Goal: Communication & Community: Answer question/provide support

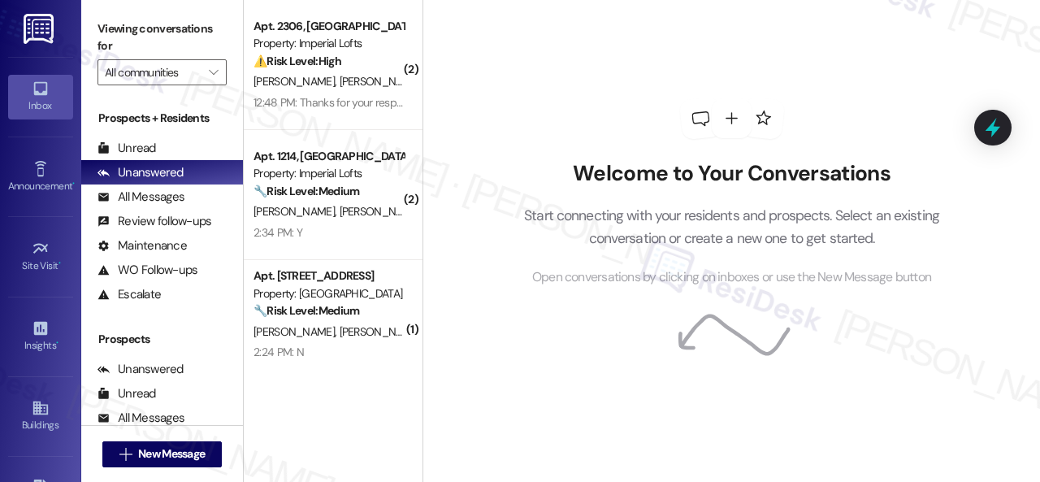
click at [542, 143] on div "Welcome to Your Conversations Start connecting with your residents and prospect…" at bounding box center [732, 192] width 488 height 385
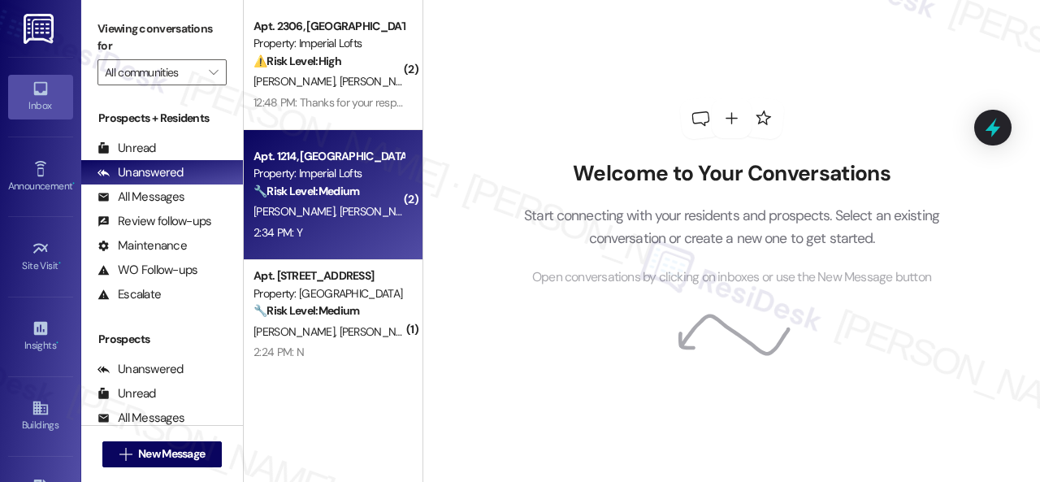
click at [363, 246] on div "Apt. 1214, 2 Stadium Dr Property: Imperial Lofts 🔧 Risk Level: Medium The resid…" at bounding box center [333, 195] width 179 height 130
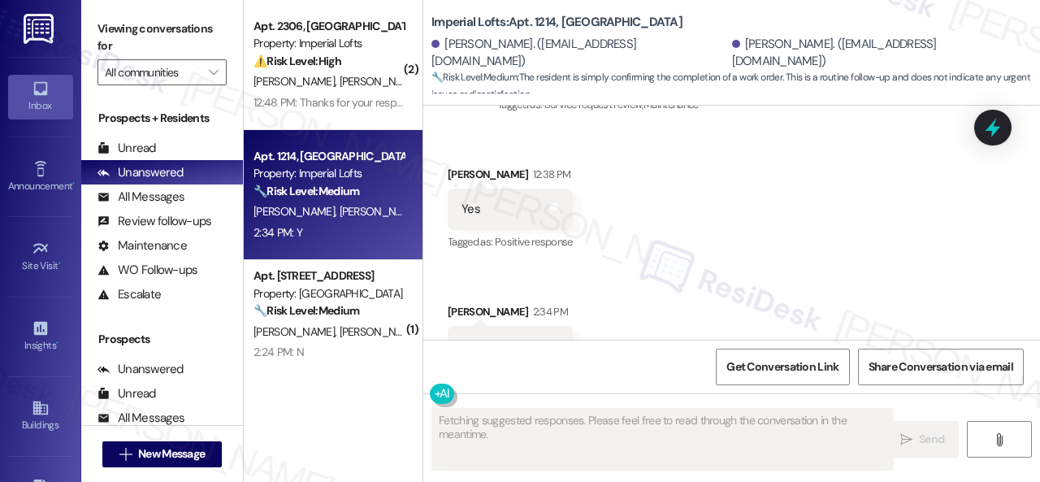
scroll to position [771, 0]
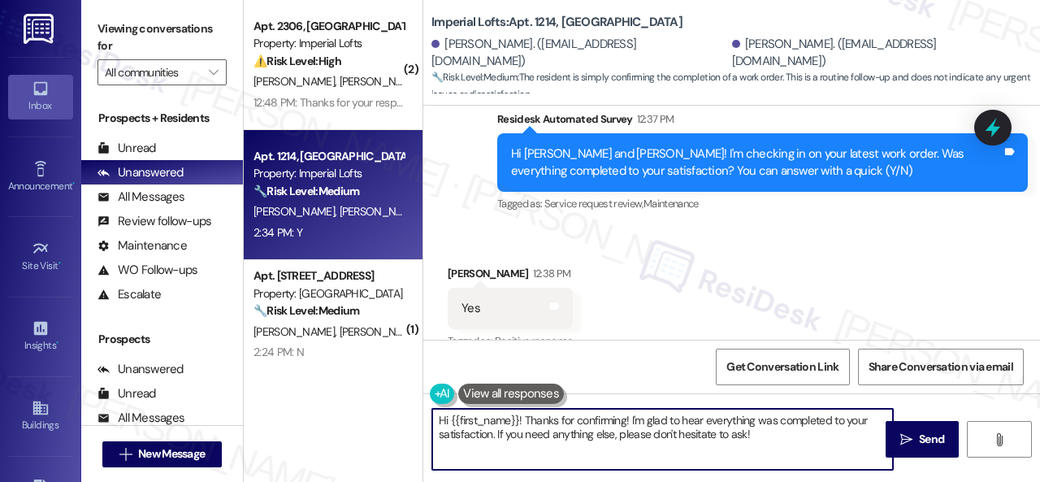
drag, startPoint x: 753, startPoint y: 433, endPoint x: 432, endPoint y: 418, distance: 320.6
click at [432, 418] on textarea "Hi {{first_name}}! Thanks for confirming! I'm glad to hear everything was compl…" at bounding box center [662, 439] width 461 height 61
paste textarea "Glad to hear that everything is all set! If {{property}} met your expectations,…"
type textarea "Glad to hear that everything is all set! If {{property}} met your expectations,…"
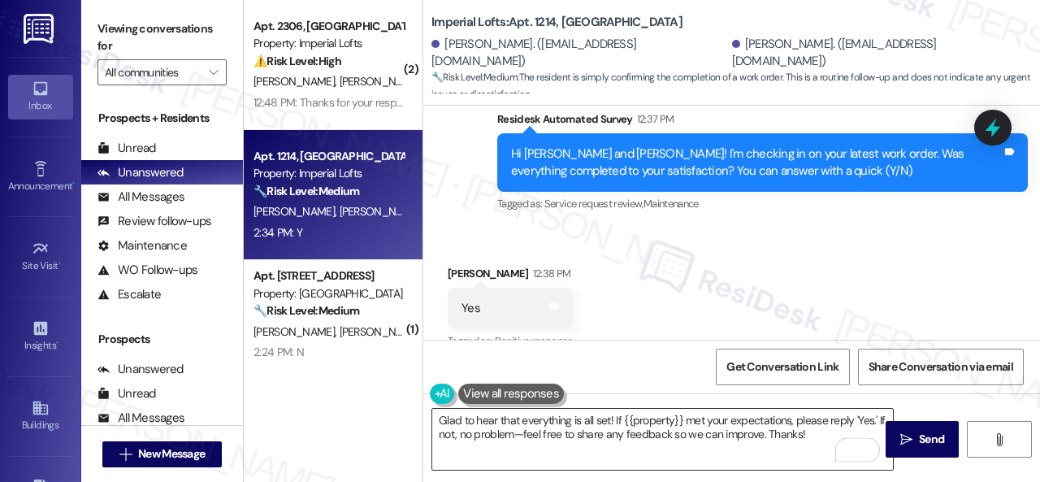
drag, startPoint x: 895, startPoint y: 443, endPoint x: 883, endPoint y: 439, distance: 12.1
click at [886, 440] on button " Send" at bounding box center [922, 439] width 73 height 37
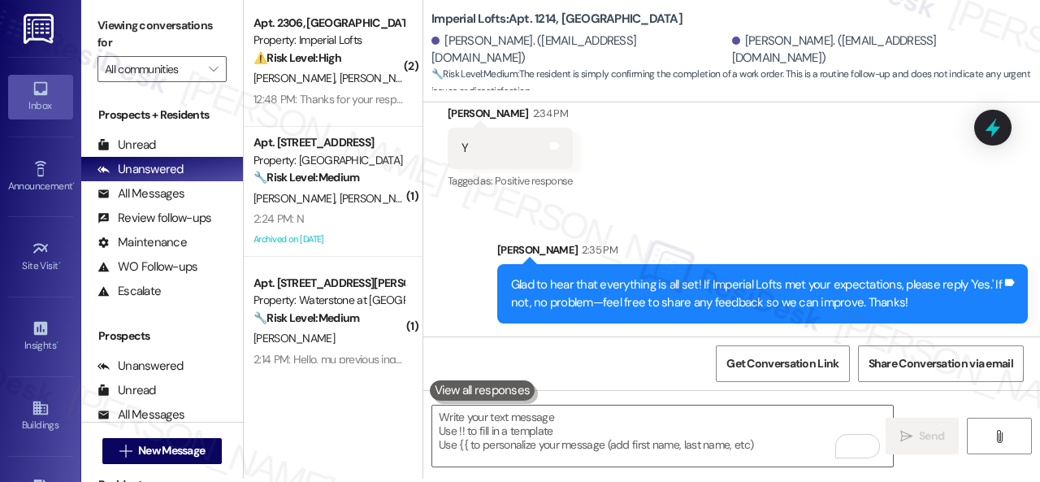
scroll to position [5, 0]
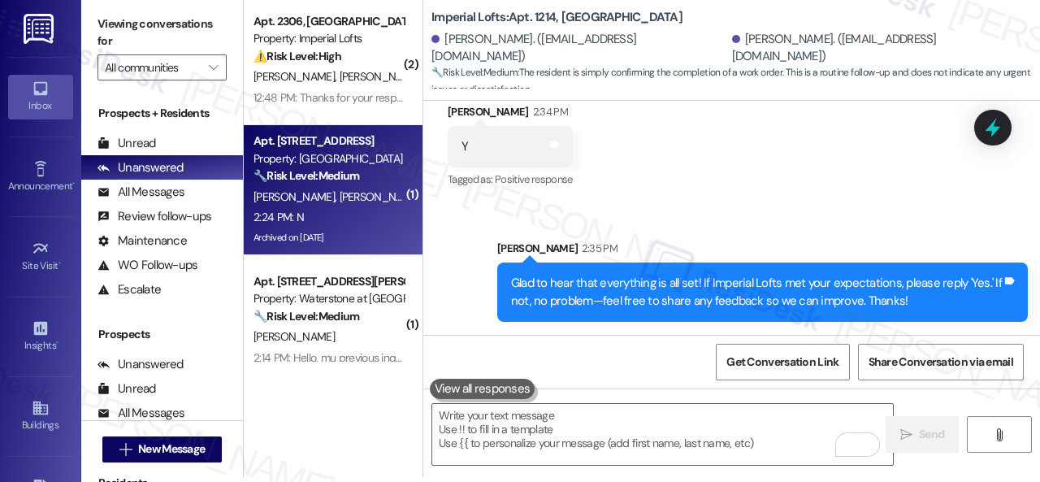
click at [363, 214] on div "2:24 PM: N 2:24 PM: N" at bounding box center [329, 217] width 154 height 20
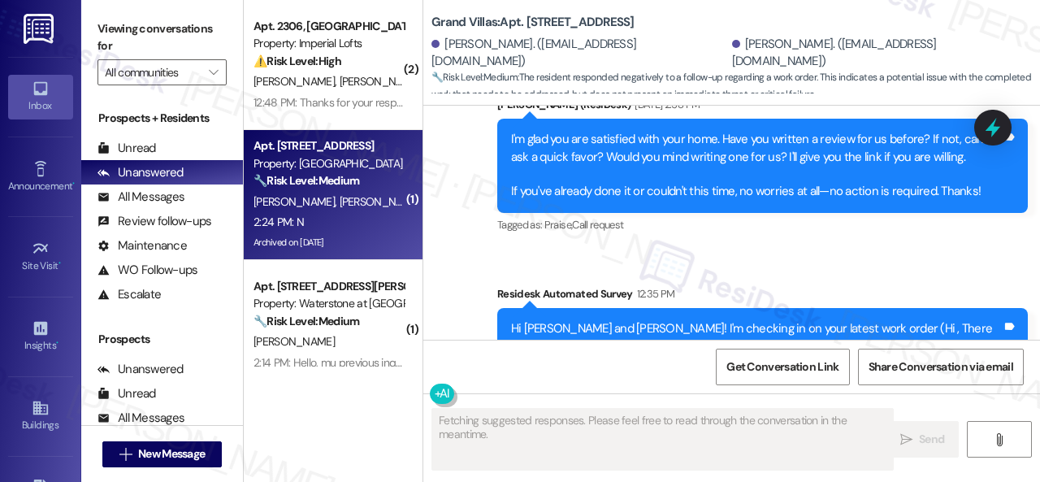
scroll to position [5763, 0]
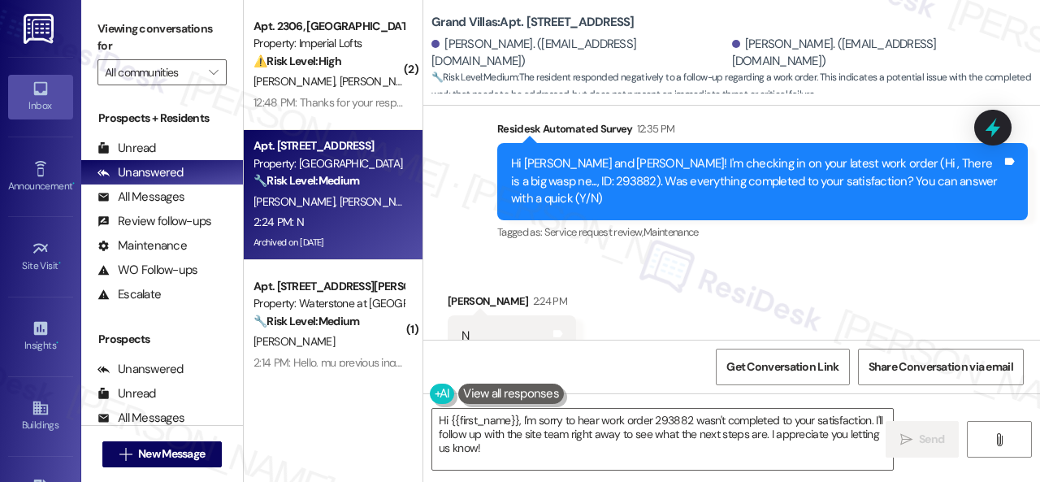
click at [469, 186] on div "Sent via SMS Sarah (ResiDesk) Aug 07, 2025 at 2:58 PM I'm glad you are satisfie…" at bounding box center [731, 75] width 617 height 362
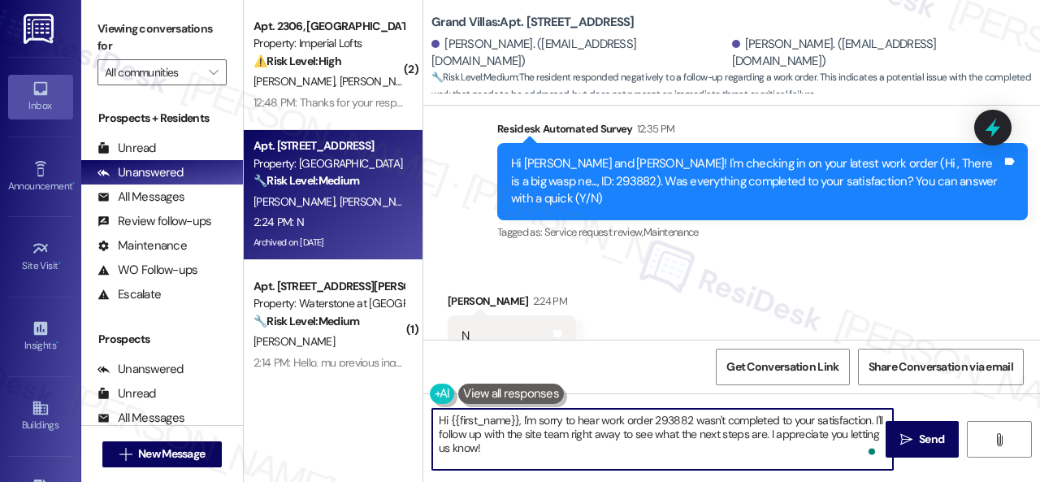
drag, startPoint x: 501, startPoint y: 445, endPoint x: 417, endPoint y: 397, distance: 97.2
click at [417, 397] on div "( 2 ) Apt. 2306, 2 Stadium Dr Property: Imperial Lofts ⚠️ Risk Level: High The …" at bounding box center [642, 241] width 796 height 482
paste textarea "I'm sorry that the work order wasn't completed to your satisfaction. Can you pl…"
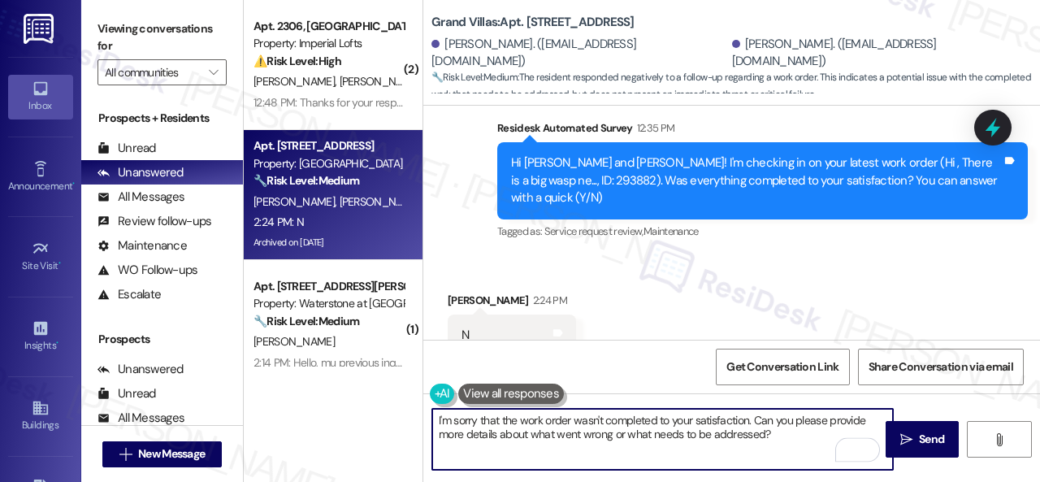
scroll to position [5, 0]
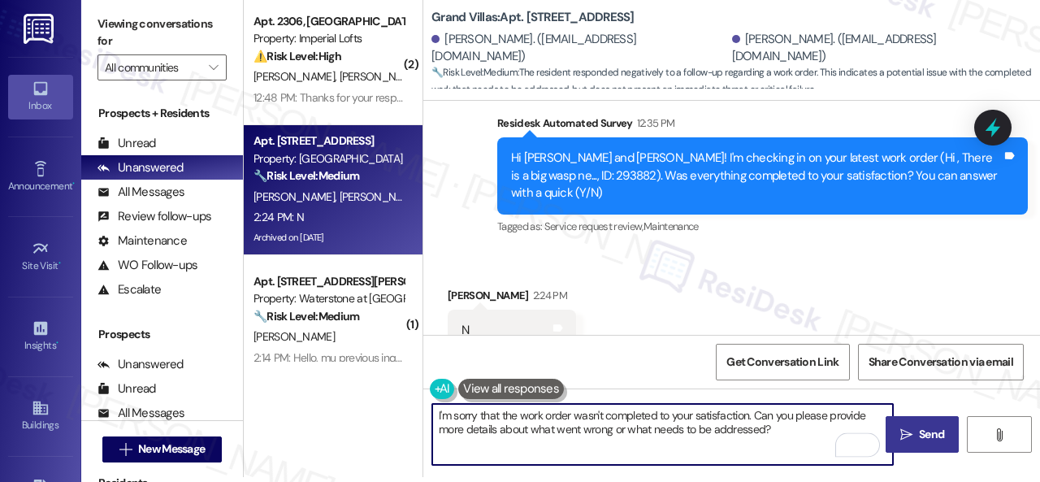
type textarea "I'm sorry that the work order wasn't completed to your satisfaction. Can you pl…"
click at [916, 427] on span "Send" at bounding box center [932, 434] width 32 height 17
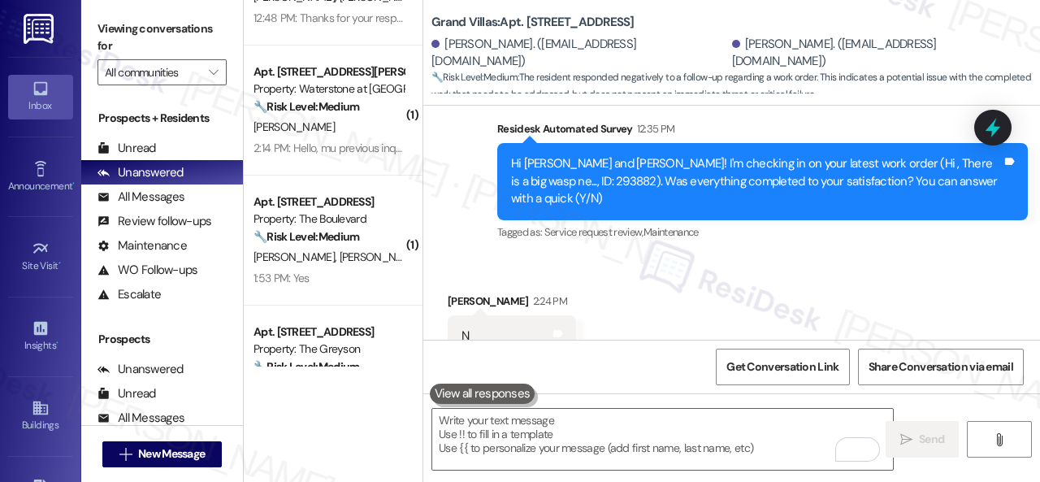
scroll to position [81, 0]
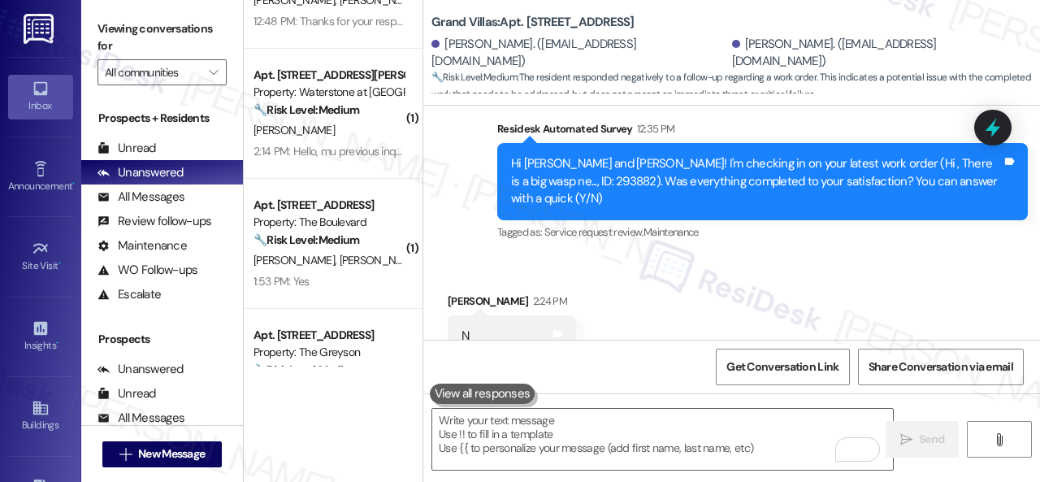
click at [366, 278] on div "1:53 PM: Yes 1:53 PM: Yes" at bounding box center [329, 281] width 154 height 20
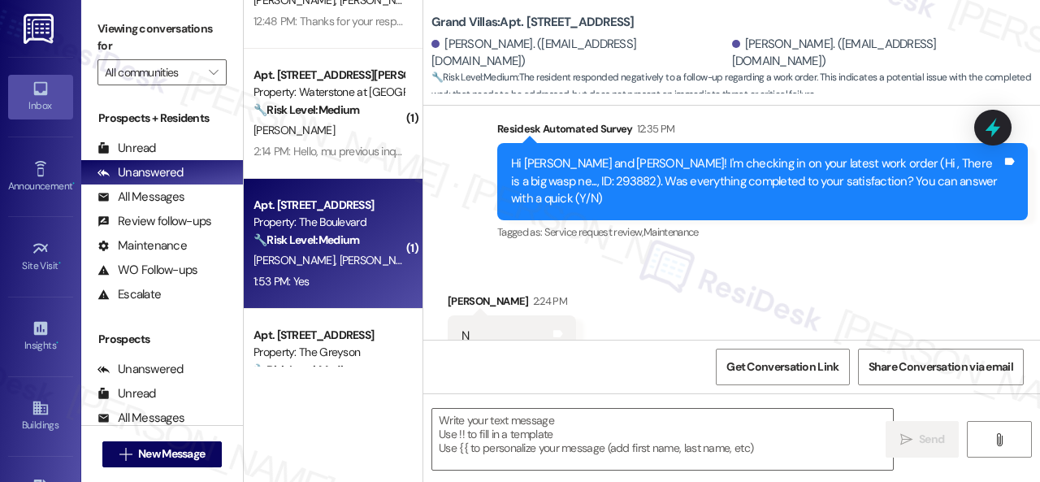
type textarea "Fetching suggested responses. Please feel free to read through the conversation…"
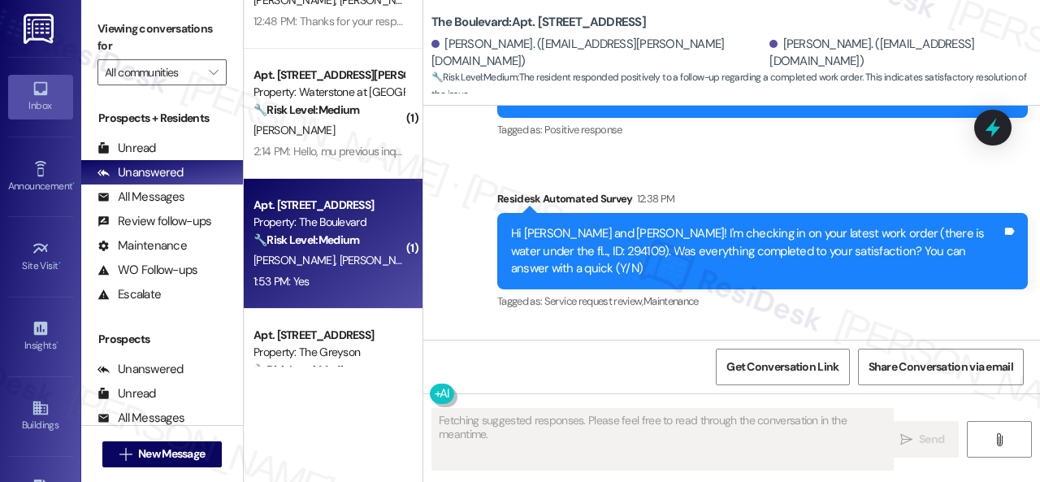
scroll to position [3531, 0]
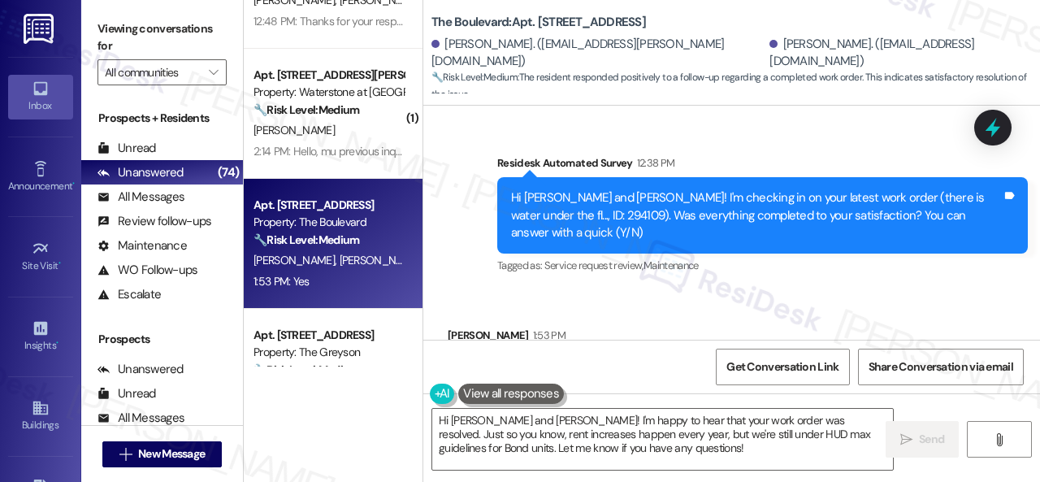
click at [477, 197] on div "Sent via SMS Sarah (ResiDesk) Aug 05, 2025 at 3:30 PM Glad everything’s all set…" at bounding box center [731, 126] width 617 height 327
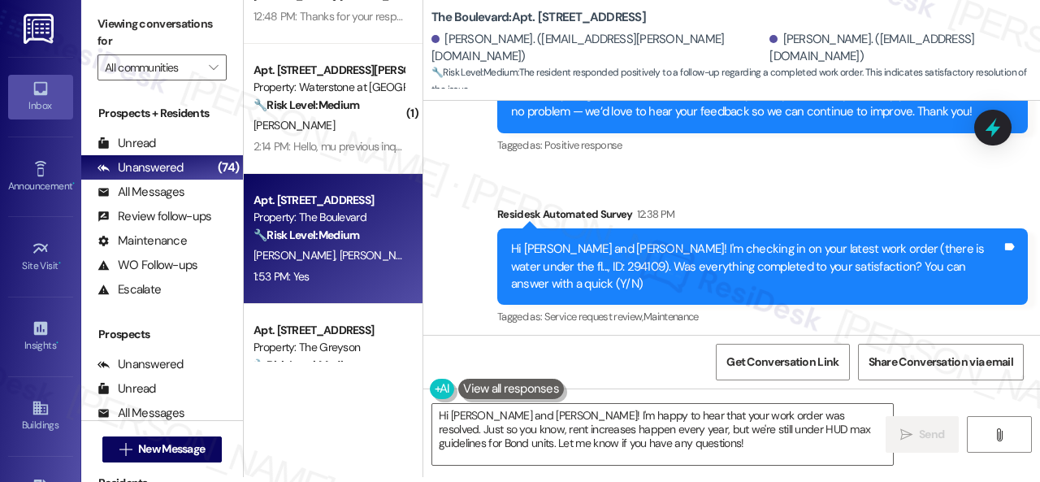
scroll to position [3532, 0]
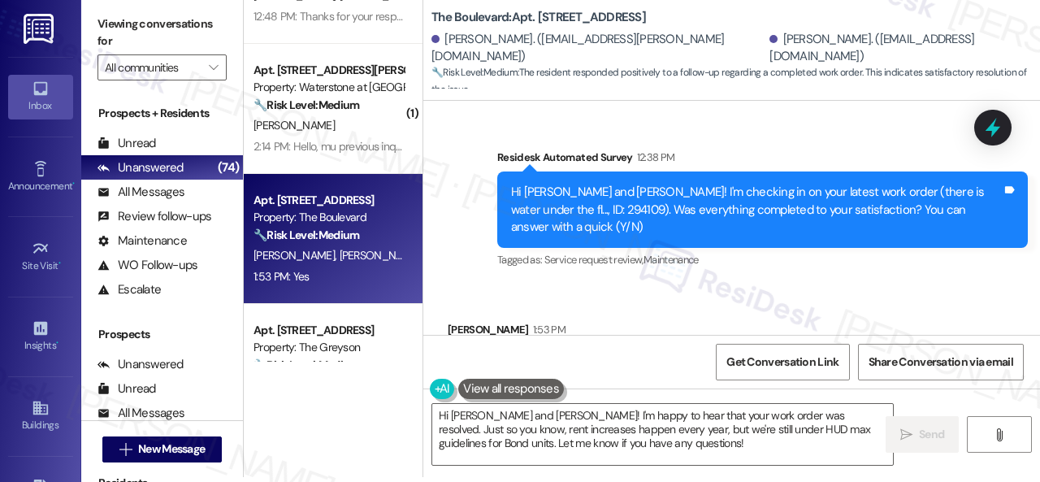
click at [551, 309] on div "Received via SMS John Cullen 1:53 PM Yes Tags and notes Tagged as: Positive res…" at bounding box center [511, 365] width 150 height 113
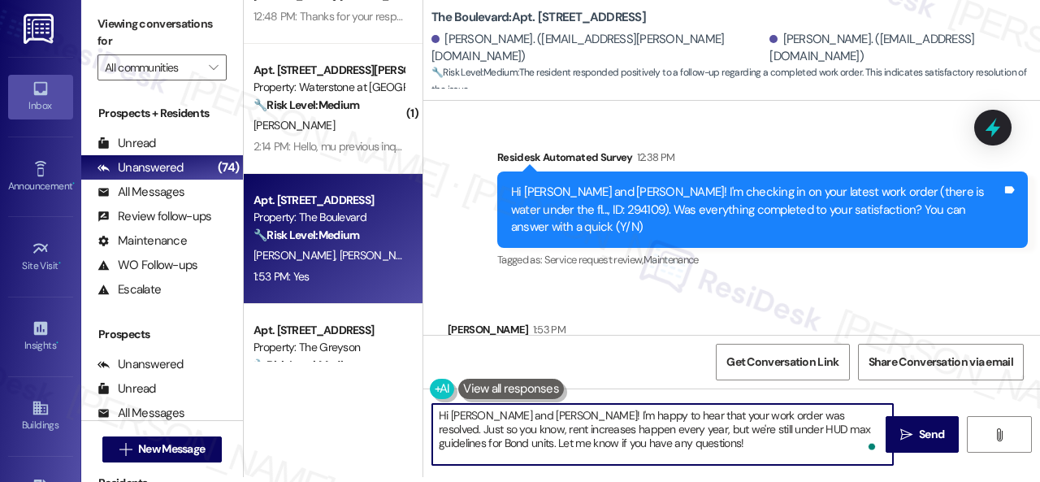
drag, startPoint x: 471, startPoint y: 412, endPoint x: 371, endPoint y: 412, distance: 100.8
click at [371, 412] on div "( 2 ) Apt. 2306, 2 Stadium Dr Property: Imperial Lofts ⚠️ Risk Level: High The …" at bounding box center [642, 236] width 796 height 482
paste textarea "Glad to hear that everything is all set! If {{property}} met your expectations,…"
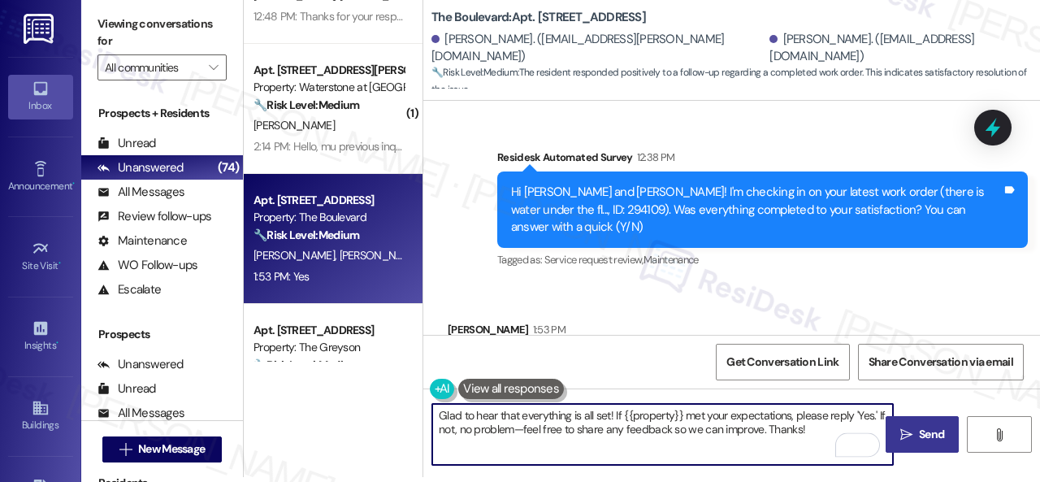
type textarea "Glad to hear that everything is all set! If {{property}} met your expectations,…"
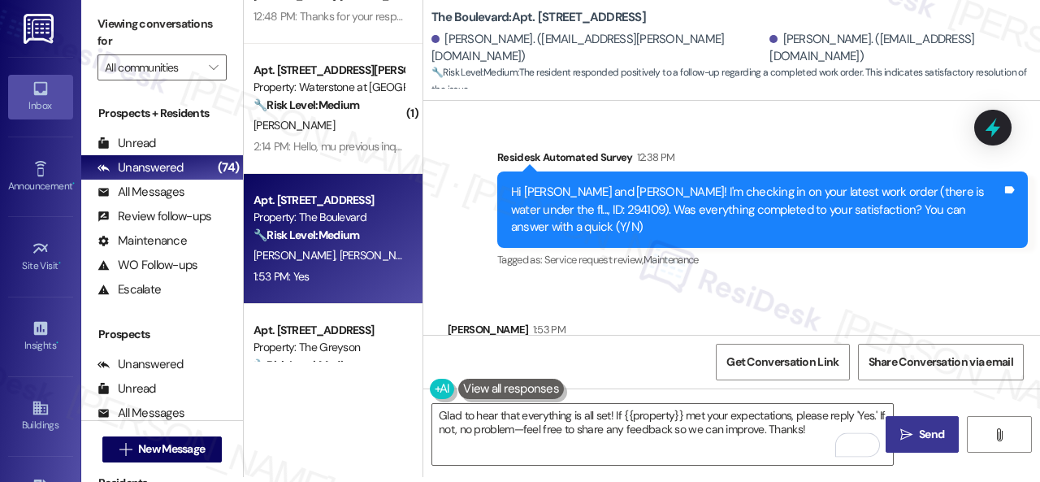
click at [923, 428] on span "Send" at bounding box center [931, 434] width 25 height 17
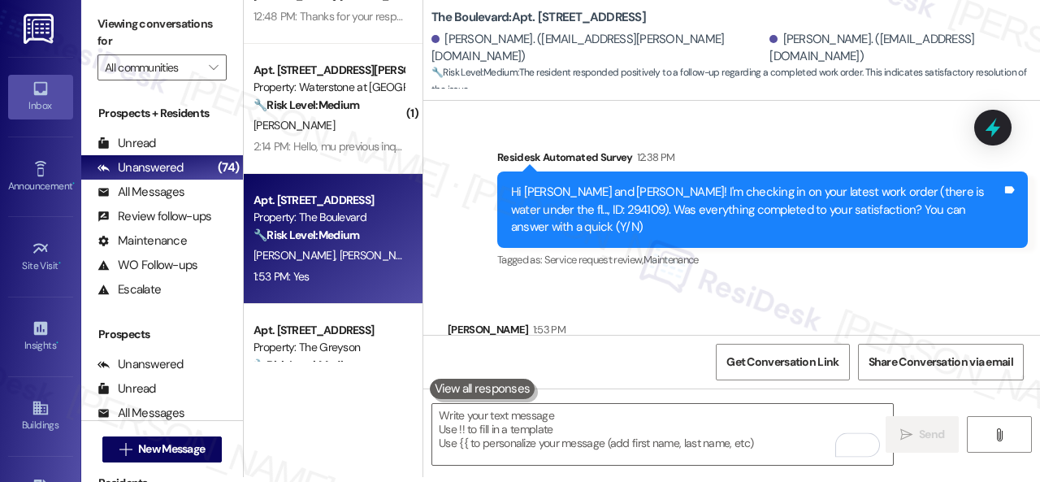
scroll to position [3531, 0]
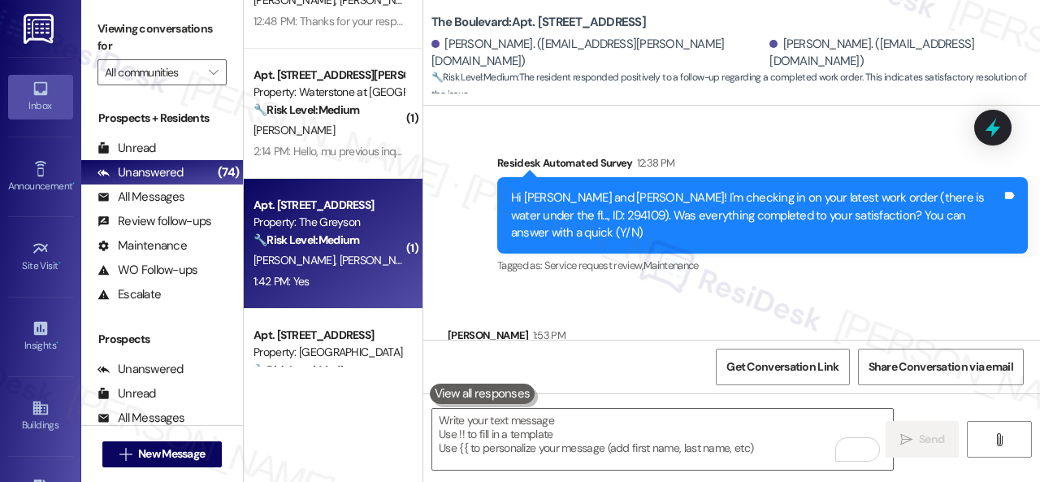
click at [363, 297] on div "Apt. 4271RL, 4460 Mountain Laurel Road Property: The Greyson 🔧 Risk Level: Medi…" at bounding box center [333, 244] width 179 height 130
type textarea "Fetching suggested responses. Please feel free to read through the conversation…"
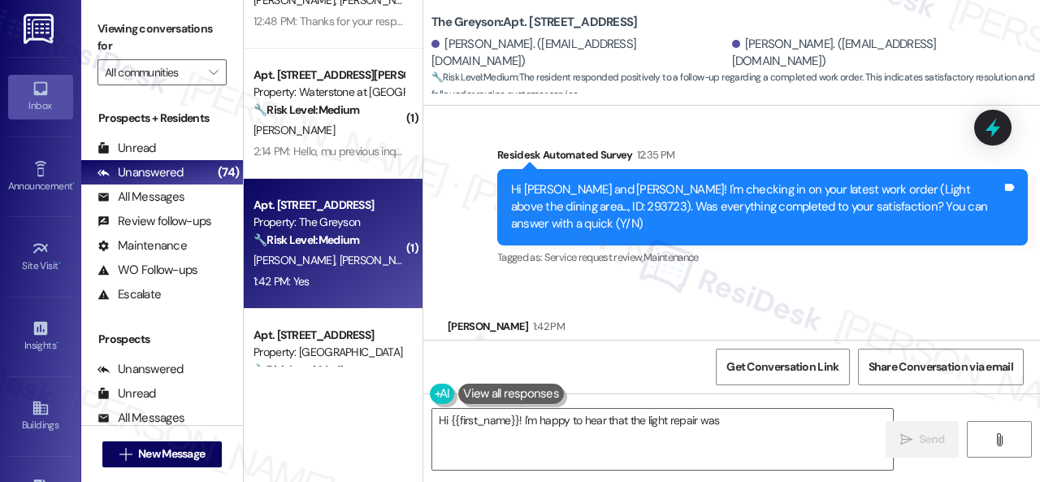
scroll to position [1540, 0]
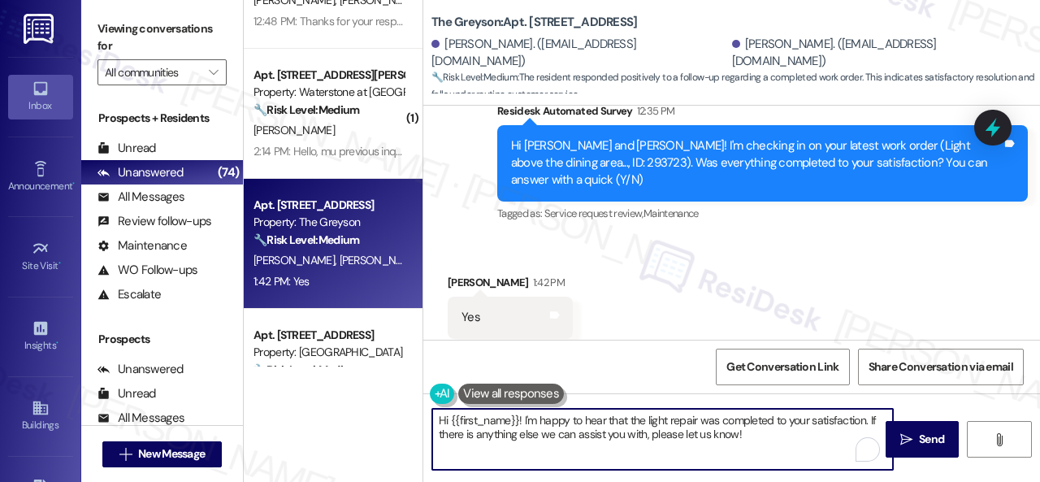
drag, startPoint x: 604, startPoint y: 410, endPoint x: 281, endPoint y: 394, distance: 323.1
click at [281, 394] on div "( 2 ) Apt. 2306, 2 Stadium Dr Property: Imperial Lofts ⚠️ Risk Level: High The …" at bounding box center [642, 241] width 796 height 482
paste textarea "Glad to hear that everything is all set! If {{property}} met your expectations,…"
type textarea "Glad to hear that everything is all set! If {{property}} met your expectations,…"
click at [916, 433] on span "Send" at bounding box center [932, 439] width 32 height 17
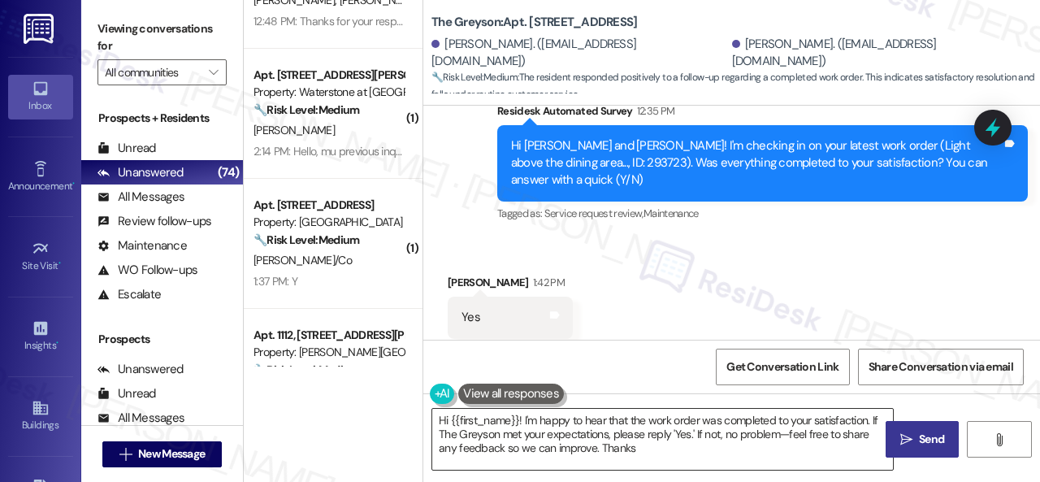
type textarea "Hi {{first_name}}! I'm happy to hear that the work order was completed to your …"
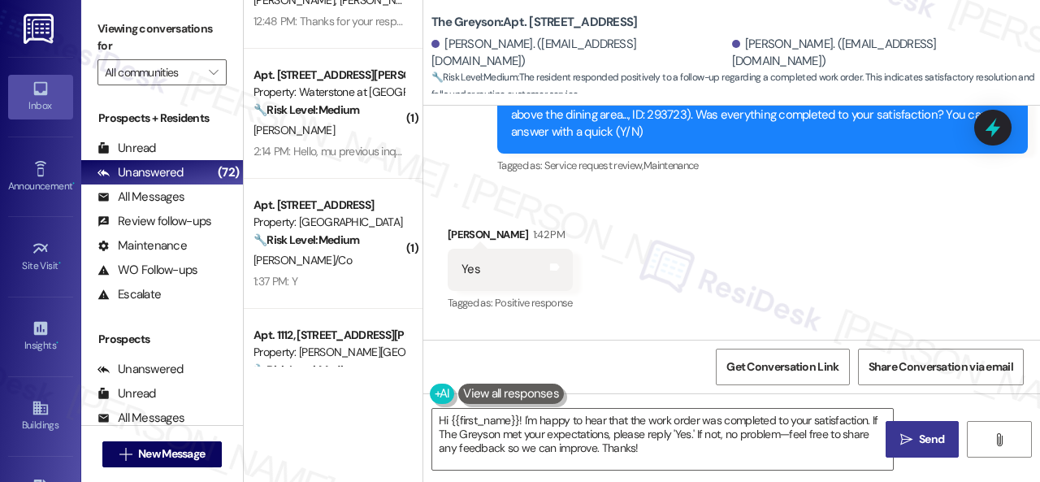
scroll to position [1672, 0]
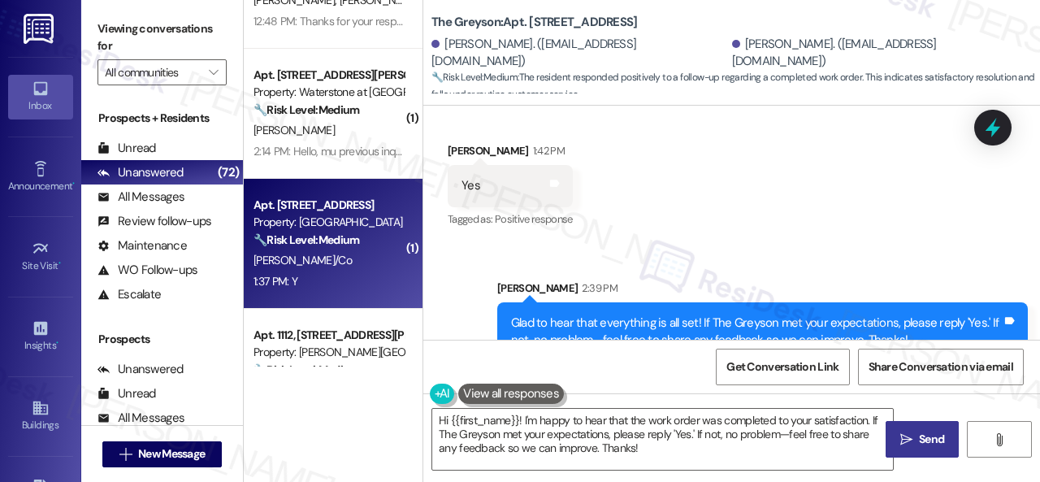
click at [351, 273] on div "1:37 PM: Y 1:37 PM: Y" at bounding box center [329, 281] width 154 height 20
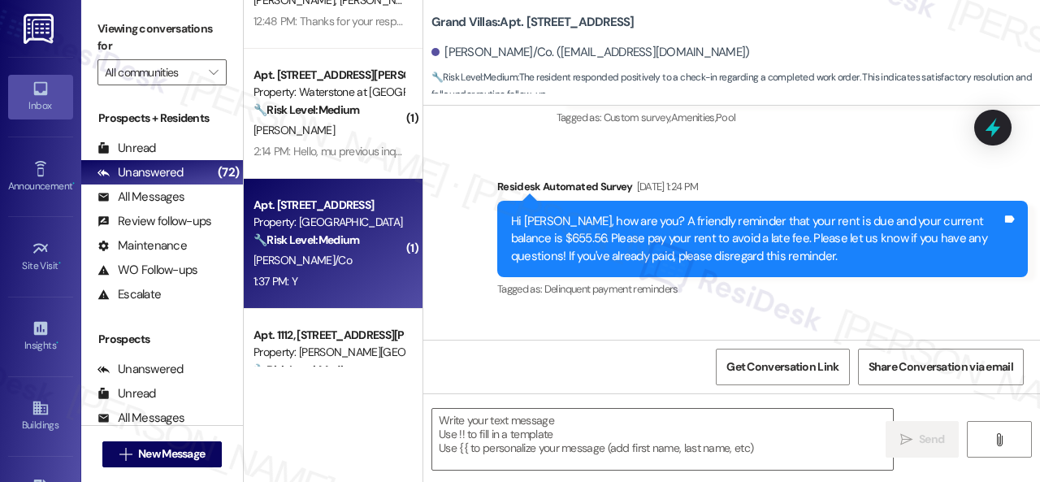
type textarea "Fetching suggested responses. Please feel free to read through the conversation…"
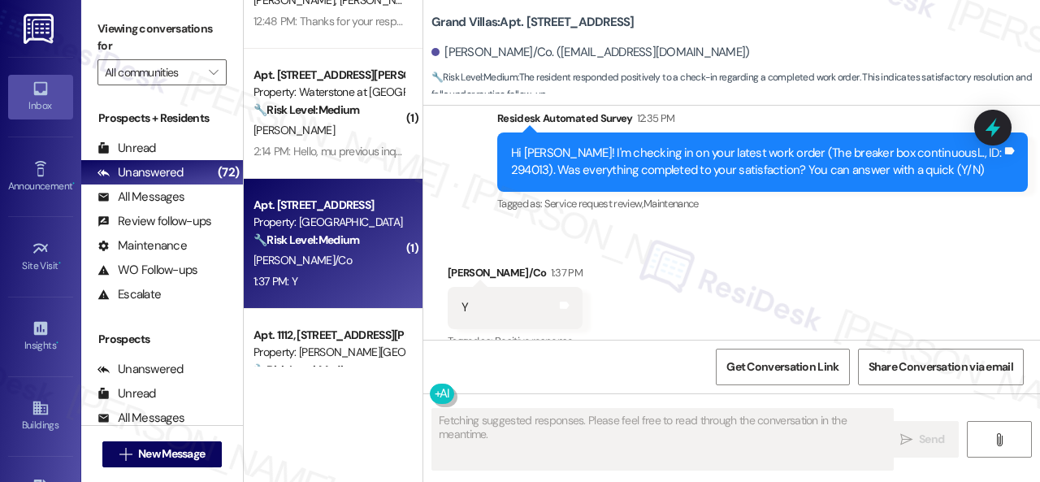
scroll to position [1702, 0]
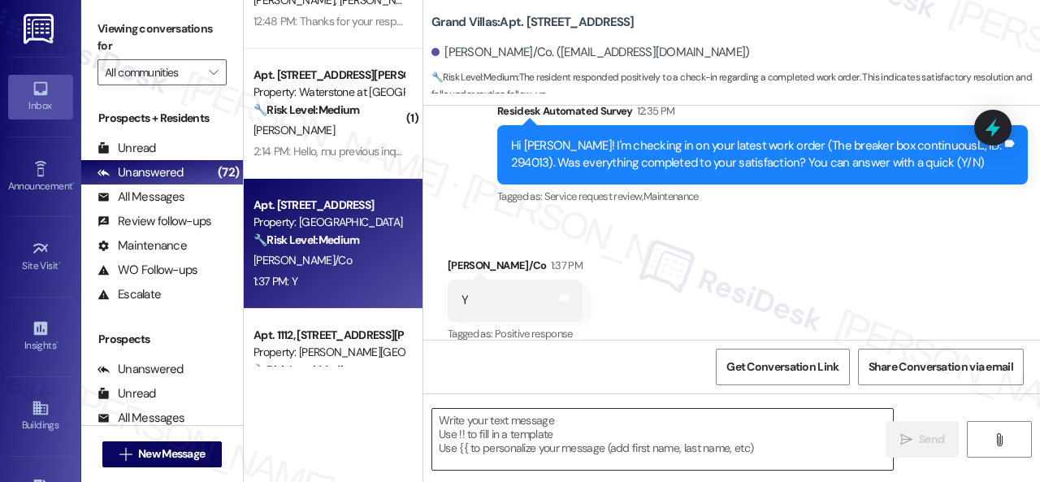
click at [569, 427] on textarea at bounding box center [662, 439] width 461 height 61
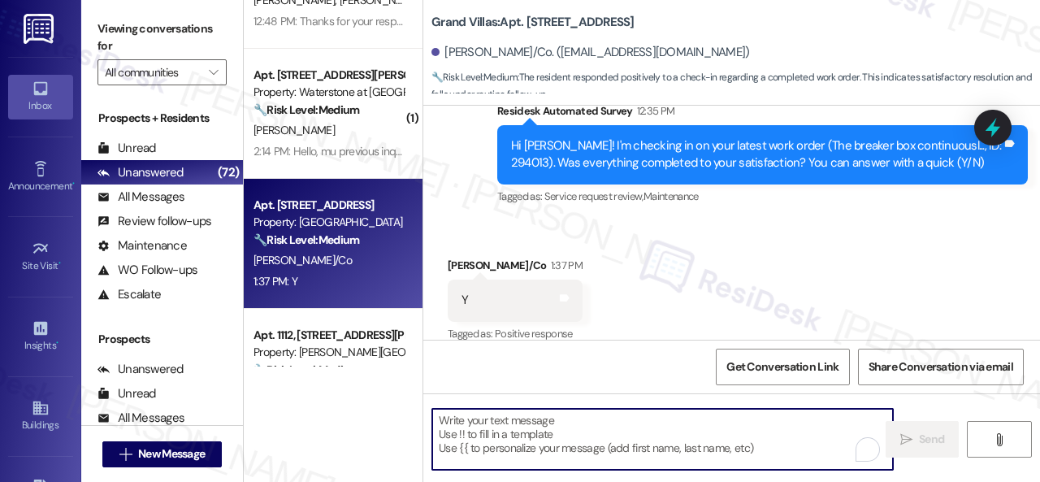
paste textarea "Glad to hear that everything is all set! If {{property}} met your expectations,…"
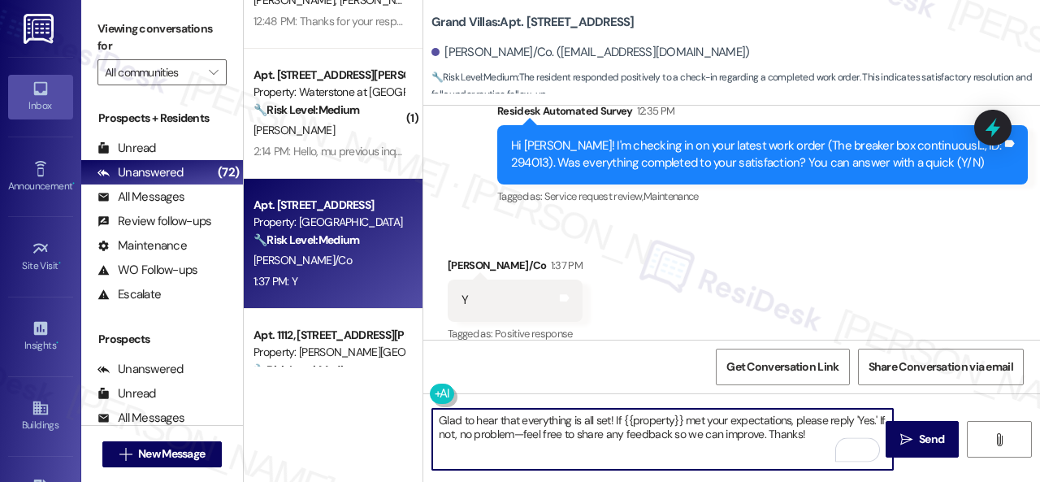
scroll to position [1703, 0]
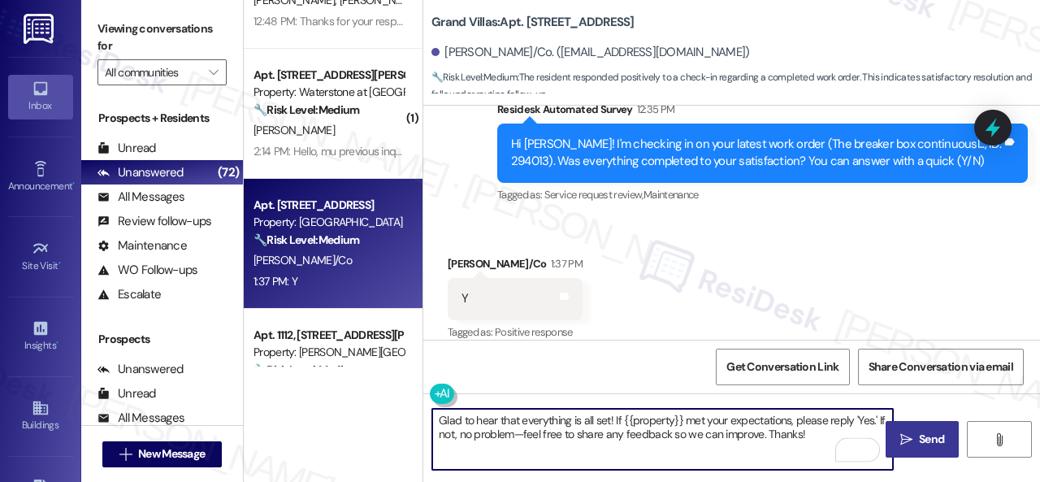
type textarea "Glad to hear that everything is all set! If {{property}} met your expectations,…"
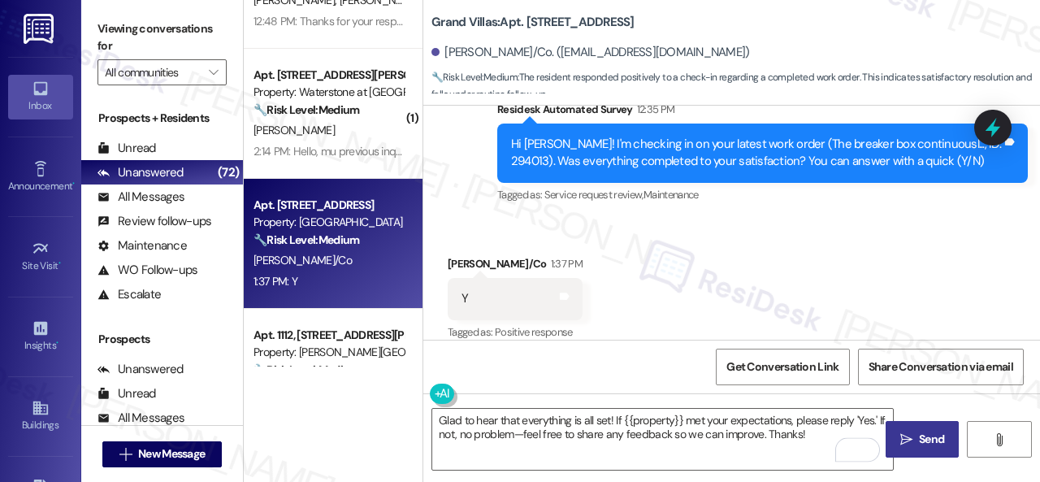
click at [909, 439] on span " Send" at bounding box center [922, 439] width 51 height 17
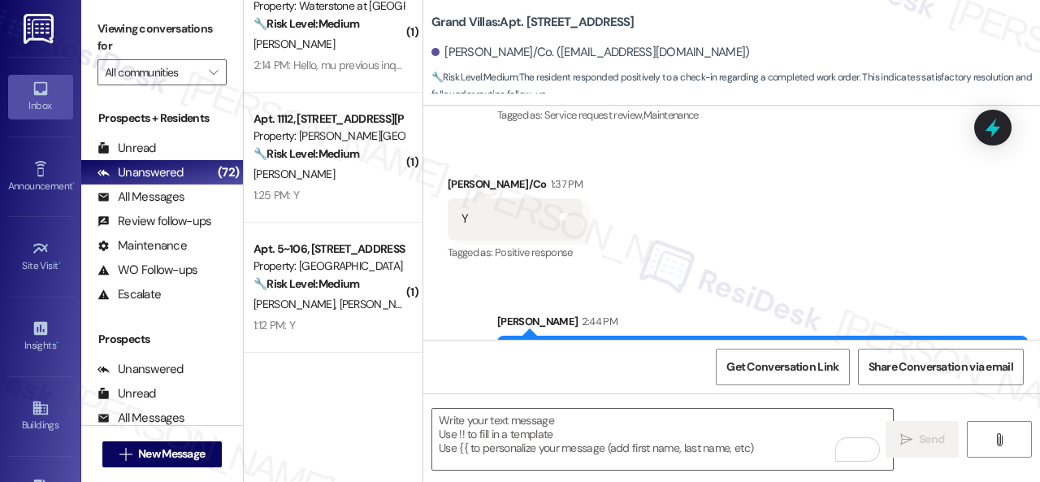
scroll to position [244, 0]
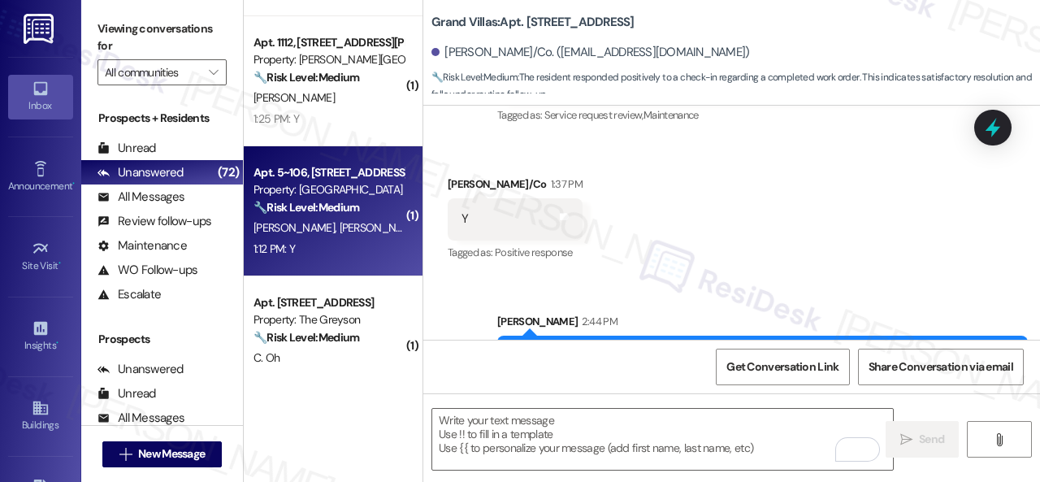
click at [369, 236] on div "K. Finkler S. Norris" at bounding box center [329, 228] width 154 height 20
type textarea "Fetching suggested responses. Please feel free to read through the conversation…"
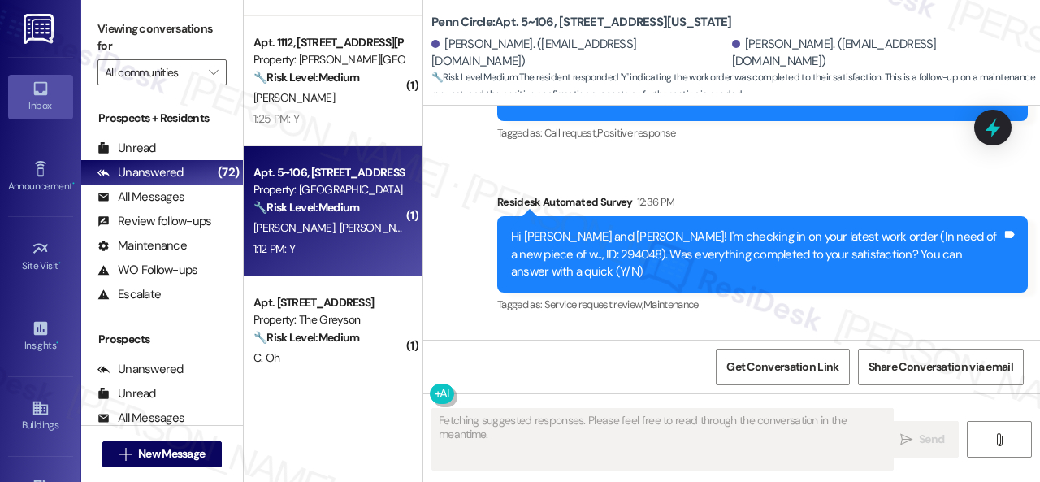
scroll to position [4394, 0]
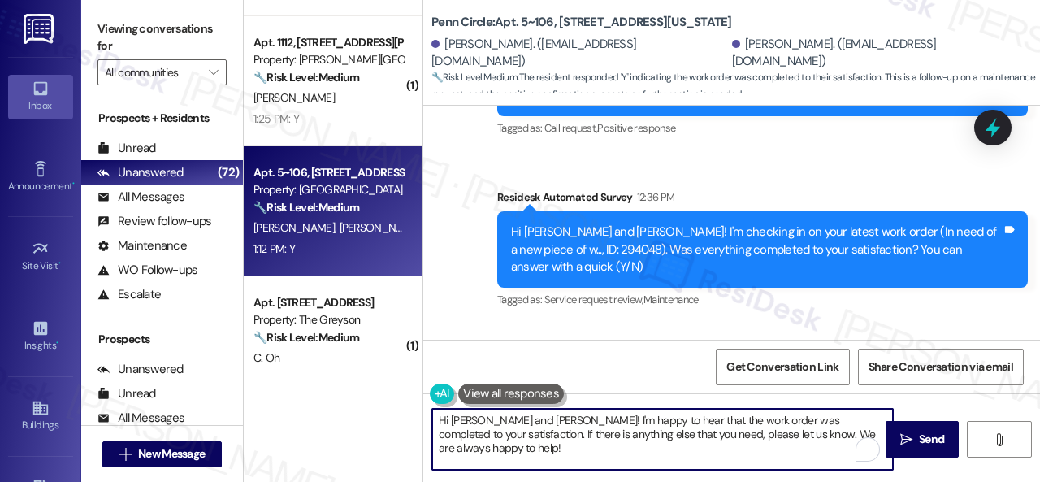
drag, startPoint x: 846, startPoint y: 427, endPoint x: 445, endPoint y: 375, distance: 404.0
click at [445, 375] on div "Lease started Sep 02, 2024 at 8:00 PM Survey, sent via SMS Residesk Automated S…" at bounding box center [731, 347] width 617 height 482
paste textarea "Glad to hear that everything is all set! If {{property}} met your expectations,…"
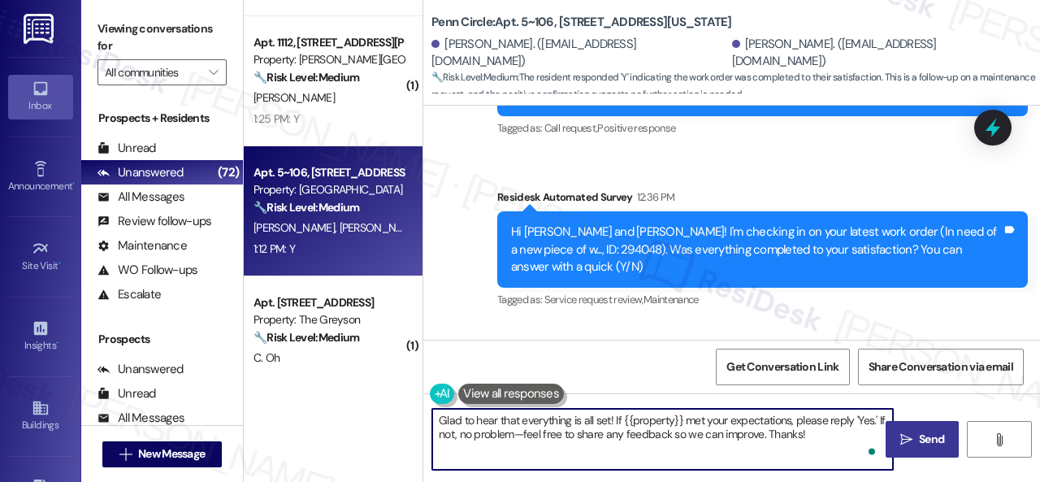
type textarea "Glad to hear that everything is all set! If {{property}} met your expectations,…"
click at [919, 445] on span "Send" at bounding box center [931, 439] width 25 height 17
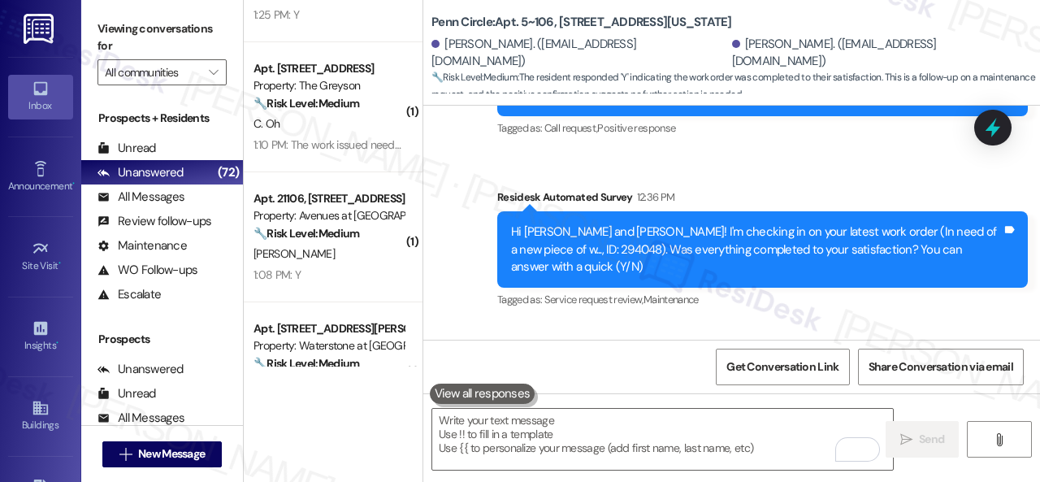
scroll to position [488, 0]
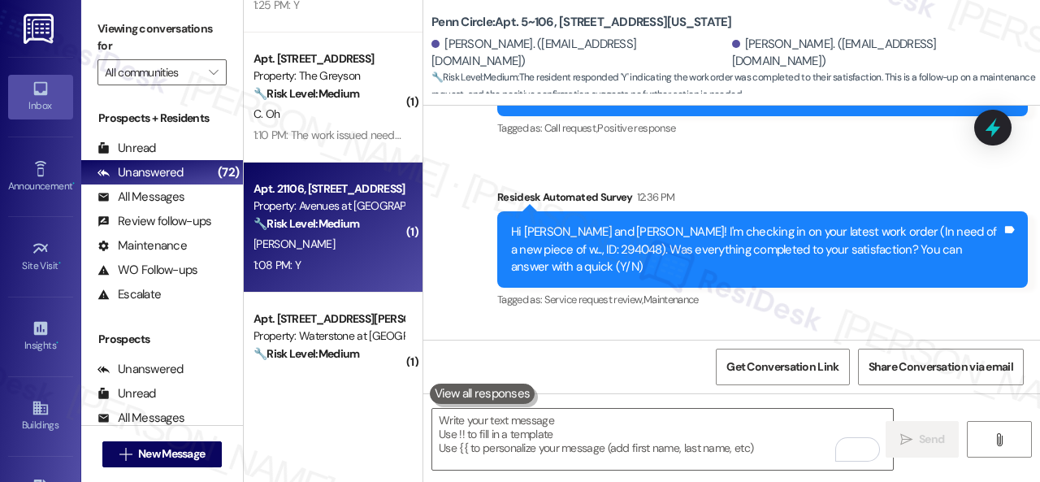
click at [359, 248] on div "M. Bruner" at bounding box center [329, 244] width 154 height 20
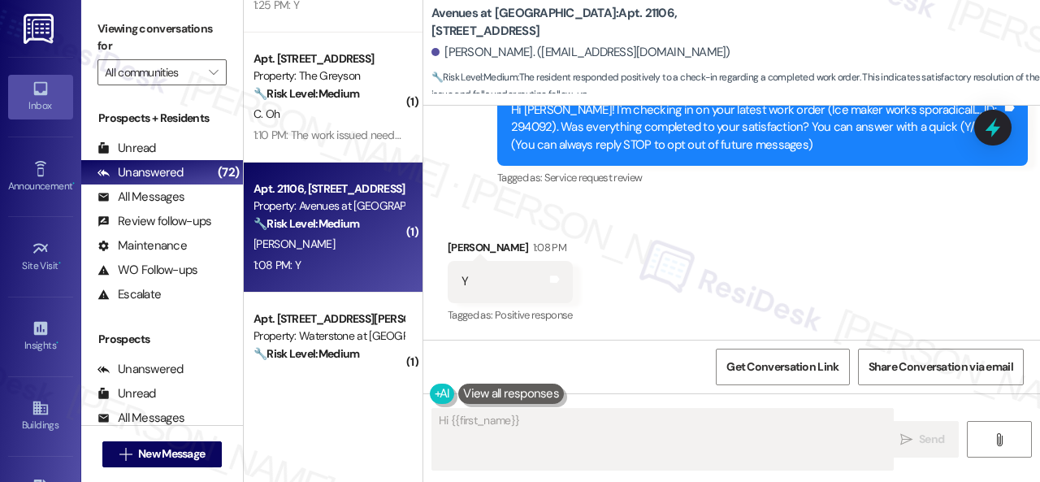
scroll to position [184, 0]
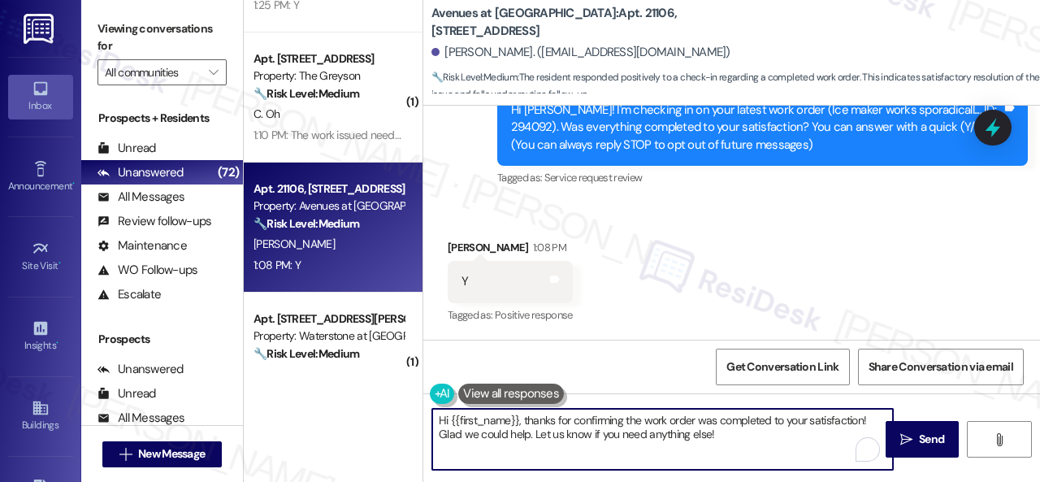
drag, startPoint x: 704, startPoint y: 433, endPoint x: 343, endPoint y: 373, distance: 365.8
click at [343, 373] on div "( 2 ) Apt. 2306, 2 Stadium Dr Property: Imperial Lofts ⚠️ Risk Level: High The …" at bounding box center [642, 241] width 796 height 482
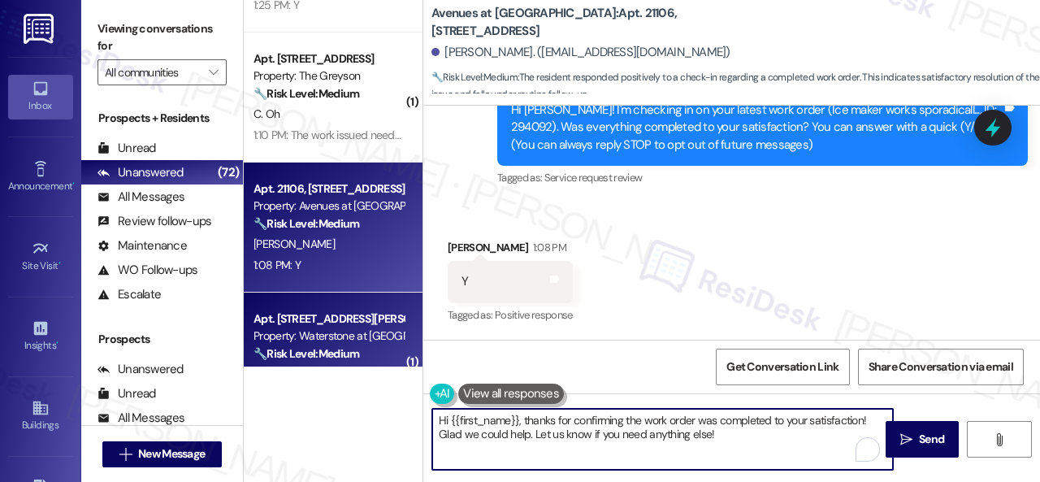
paste textarea "Glad to hear that everything is all set! If {{property}} met your expectations,…"
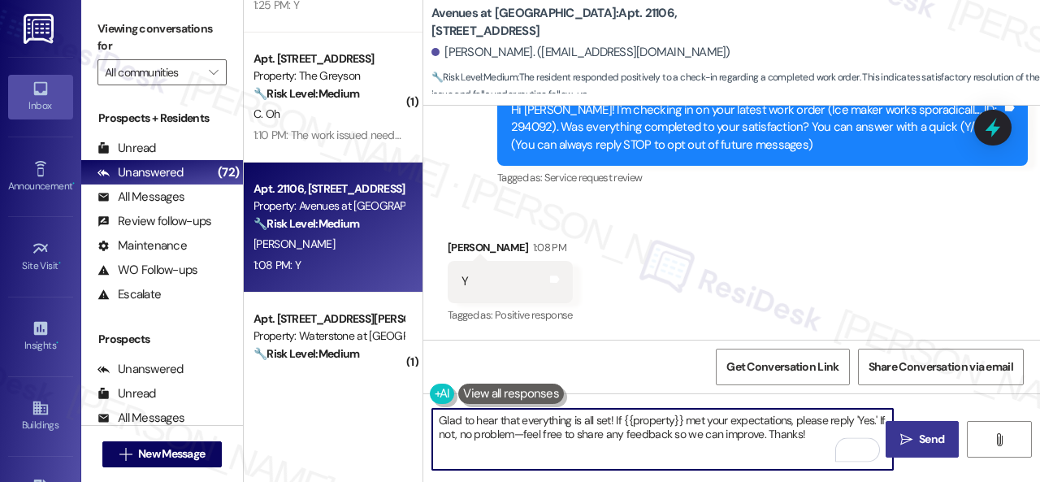
type textarea "Glad to hear that everything is all set! If {{property}} met your expectations,…"
click at [919, 440] on span "Send" at bounding box center [931, 439] width 25 height 17
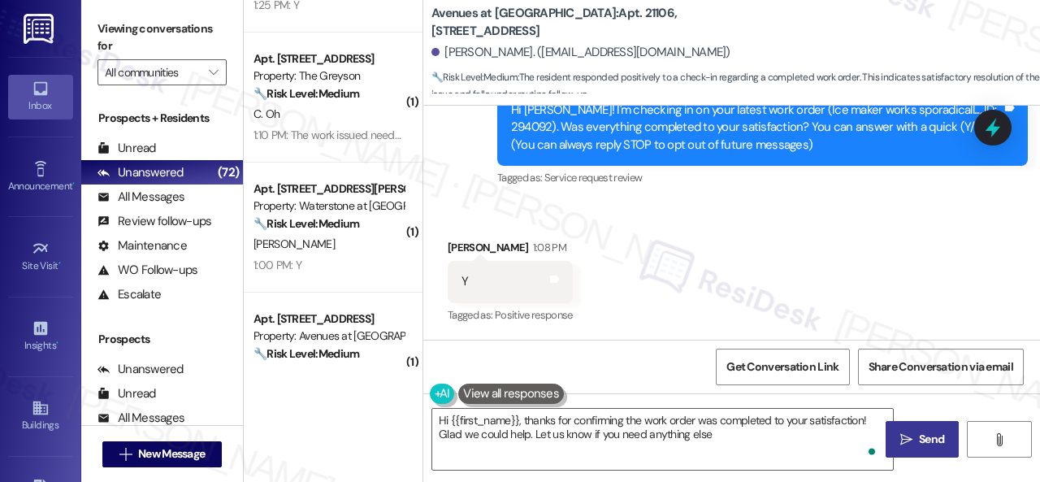
type textarea "Hi {{first_name}}, thanks for confirming the work order was completed to your s…"
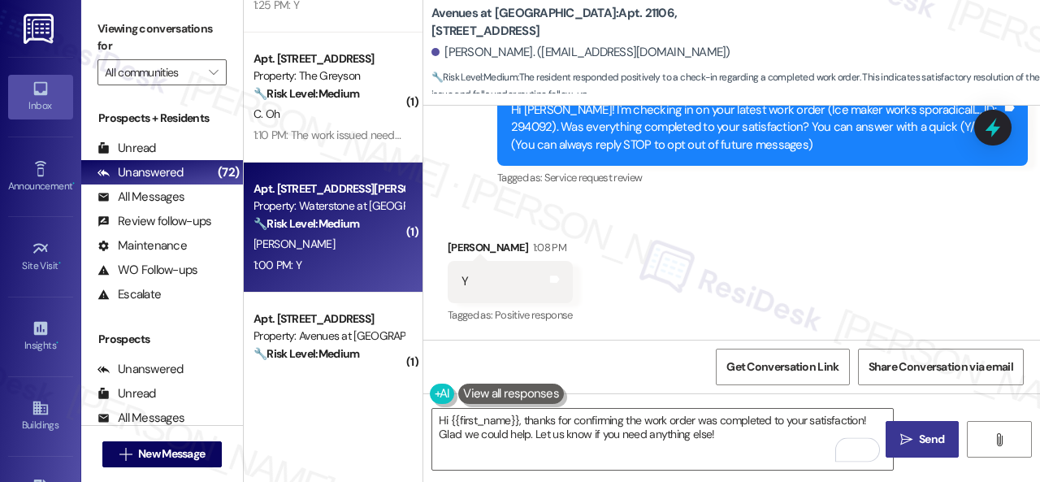
click at [333, 248] on div "M. Minota" at bounding box center [329, 244] width 154 height 20
type textarea "Fetching suggested responses. Please feel free to read through the conversation…"
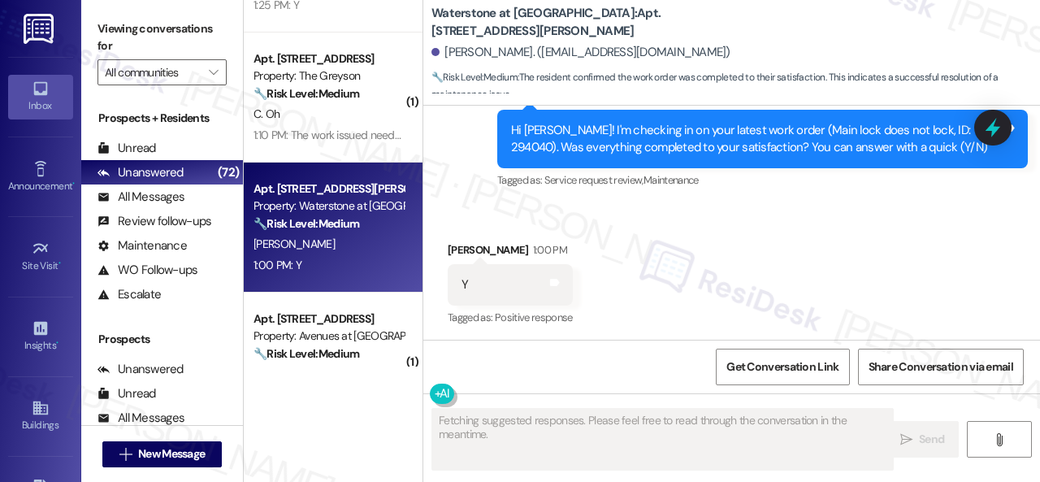
scroll to position [4108, 0]
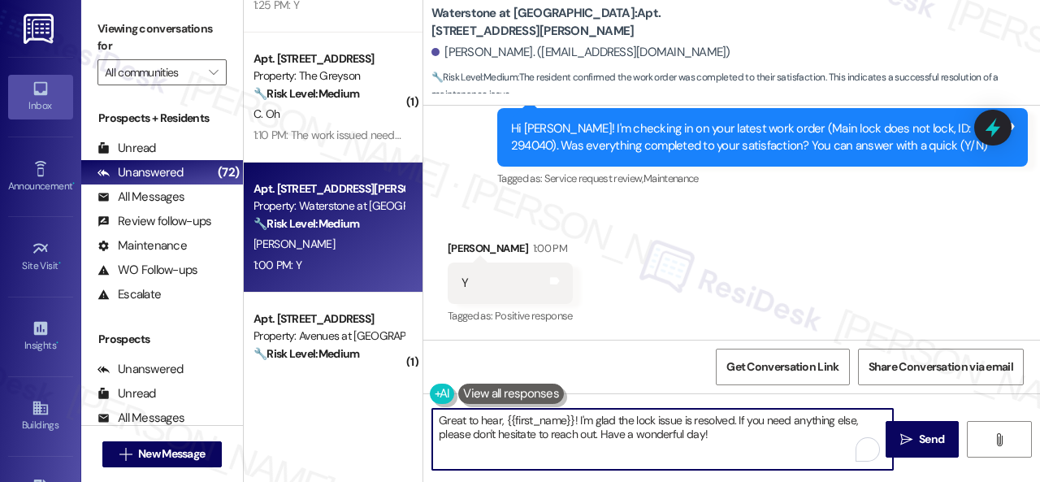
drag, startPoint x: 715, startPoint y: 432, endPoint x: 340, endPoint y: 402, distance: 376.6
click at [340, 402] on div "( 2 ) Apt. 2306, 2 Stadium Dr Property: Imperial Lofts ⚠️ Risk Level: High The …" at bounding box center [642, 241] width 796 height 482
paste textarea "lad to hear that everything is all set! If {{property}} met your expectations, …"
type textarea "Glad to hear that everything is all set! If {{property}} met your expectations,…"
click at [907, 440] on icon "" at bounding box center [907, 439] width 12 height 13
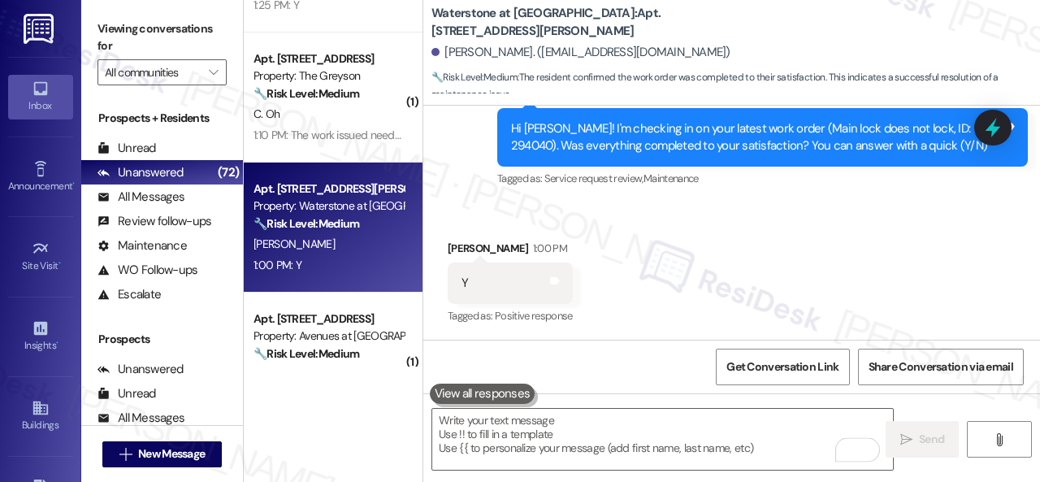
scroll to position [4106, 0]
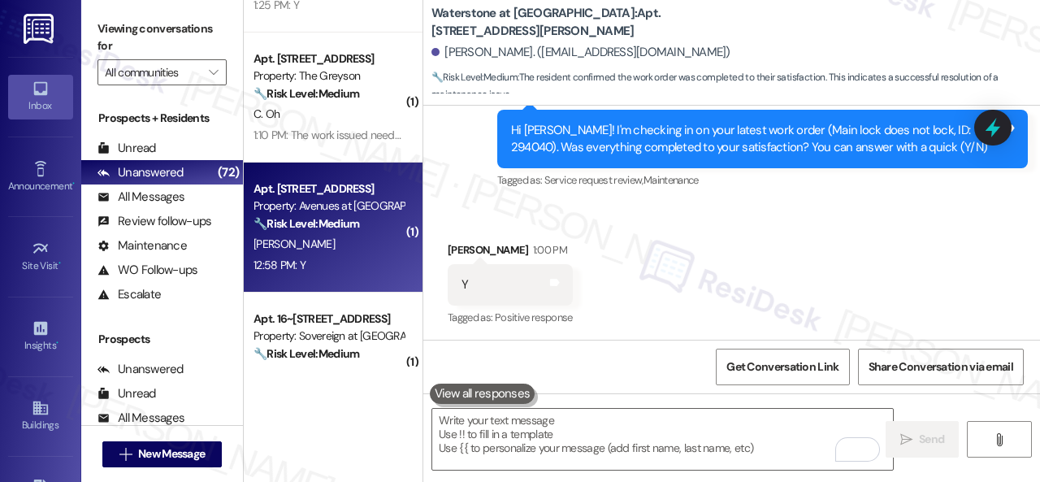
click at [356, 240] on div "J. Skaria" at bounding box center [329, 244] width 154 height 20
type textarea "Fetching suggested responses. Please feel free to read through the conversation…"
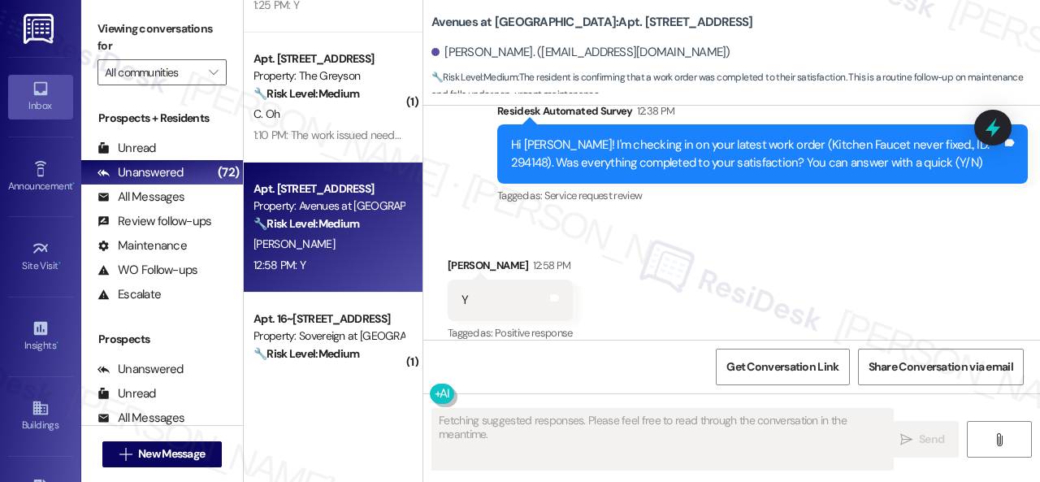
scroll to position [5, 0]
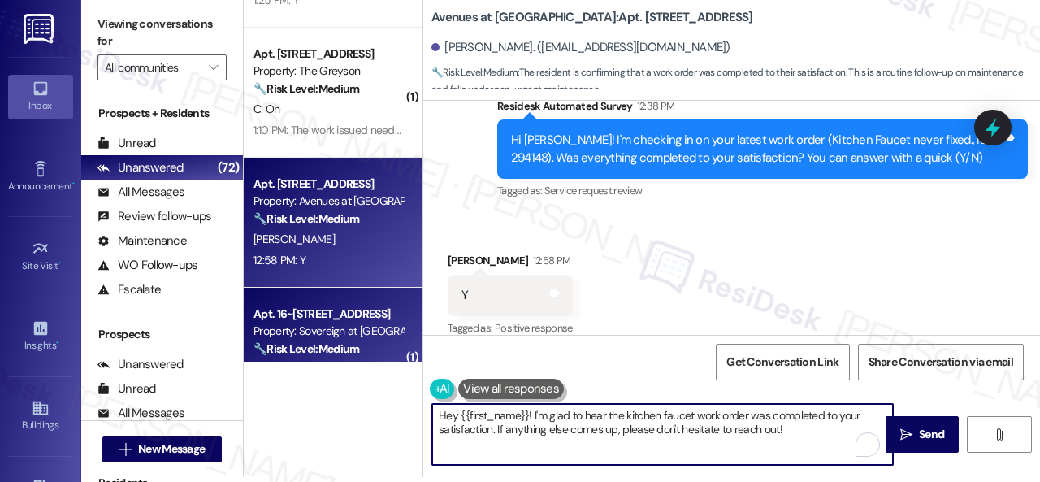
drag, startPoint x: 414, startPoint y: 367, endPoint x: 353, endPoint y: 358, distance: 62.3
click at [353, 358] on div "( 2 ) Apt. 2306, 2 Stadium Dr Property: Imperial Lofts ⚠️ Risk Level: High The …" at bounding box center [642, 236] width 796 height 482
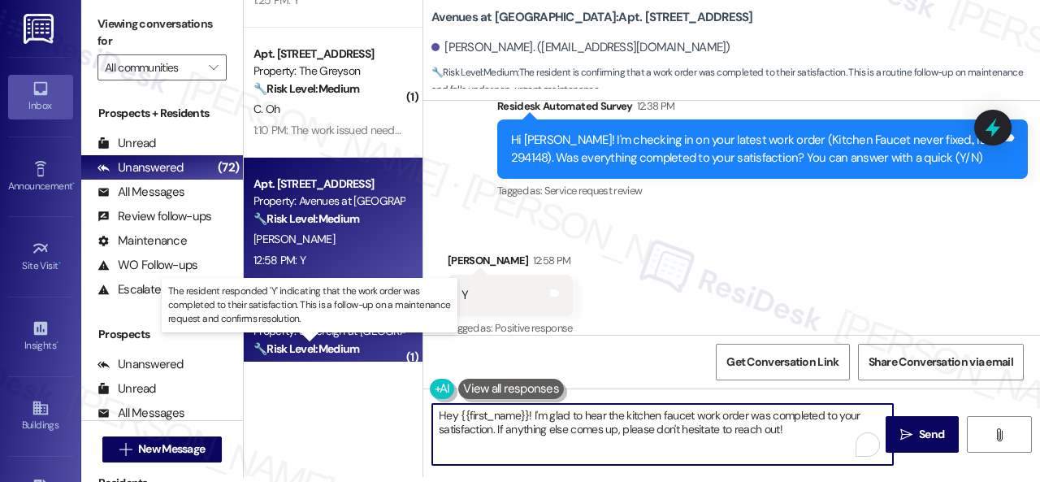
paste textarea "Glad to hear that everything is all set! If {{property}} met your expectations,…"
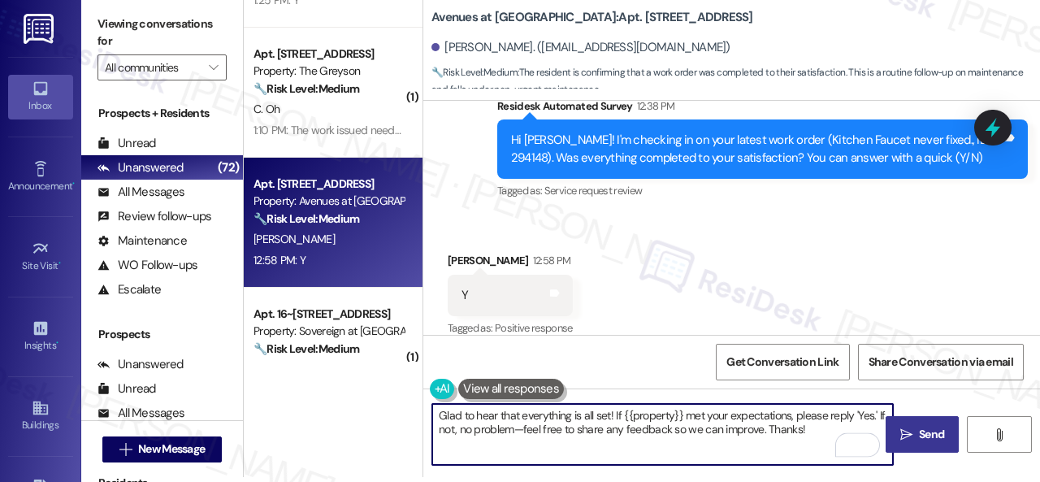
type textarea "Glad to hear that everything is all set! If {{property}} met your expectations,…"
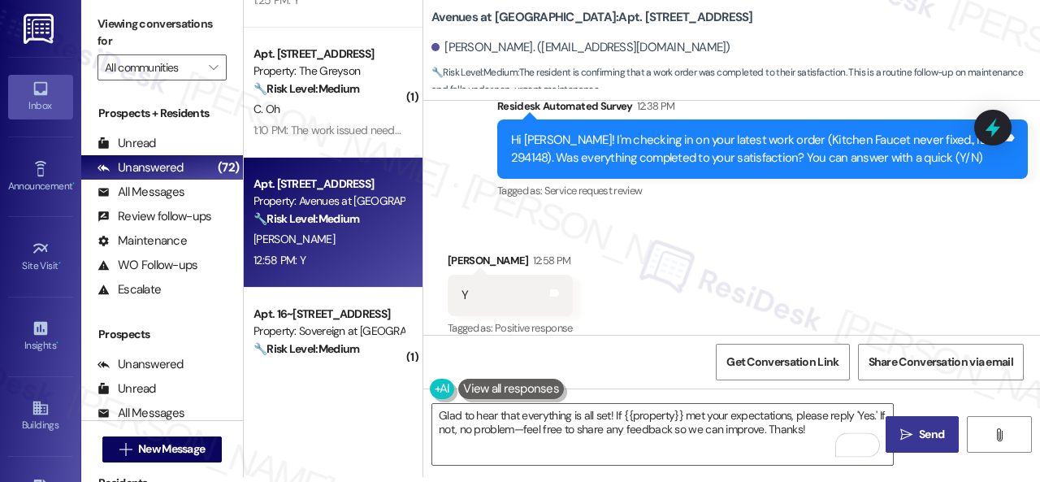
drag, startPoint x: 924, startPoint y: 445, endPoint x: 912, endPoint y: 440, distance: 13.5
click at [920, 443] on button " Send" at bounding box center [922, 434] width 73 height 37
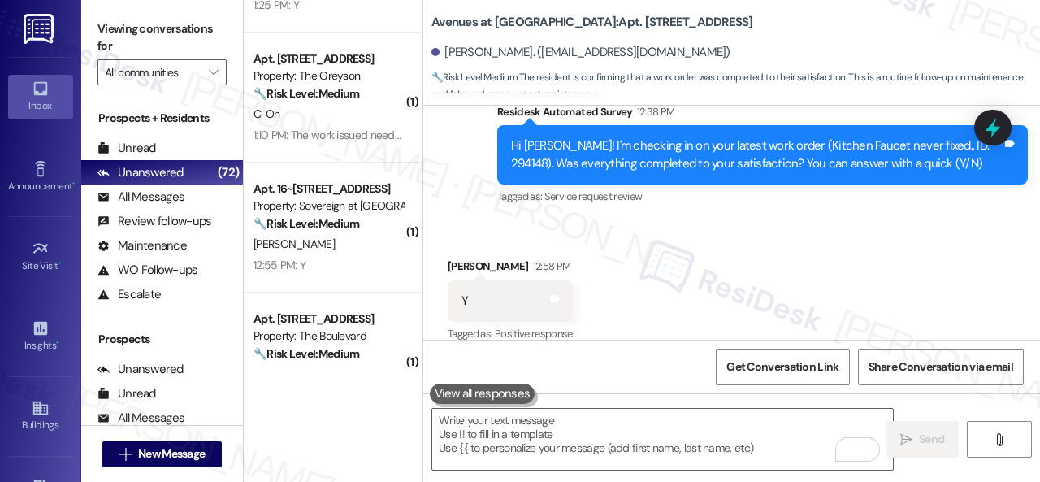
scroll to position [18620, 0]
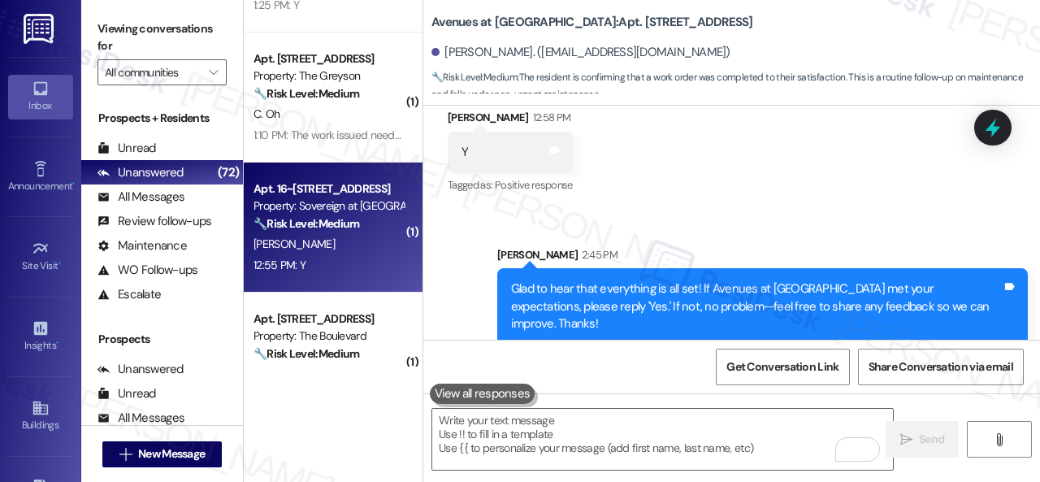
click at [323, 255] on div "12:55 PM: Y 12:55 PM: Y" at bounding box center [329, 265] width 154 height 20
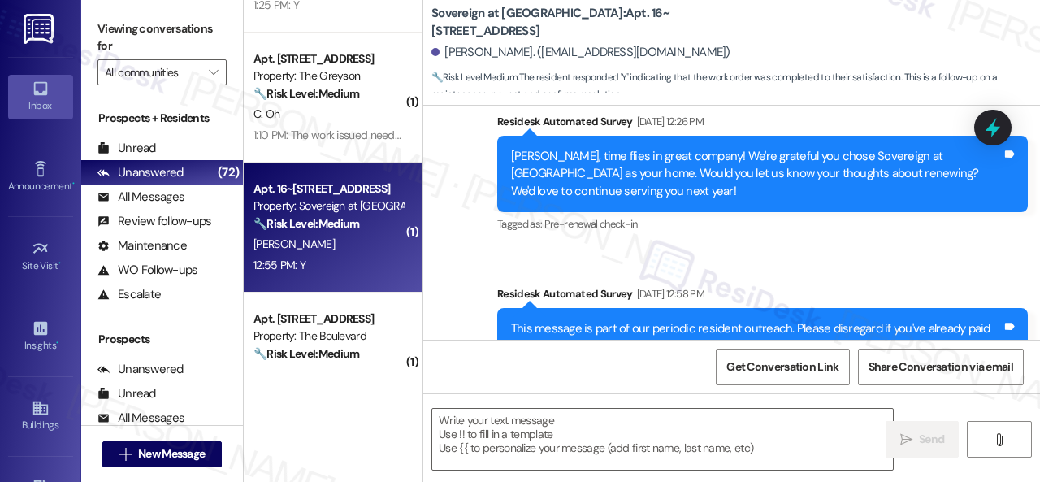
type textarea "Fetching suggested responses. Please feel free to read through the conversation…"
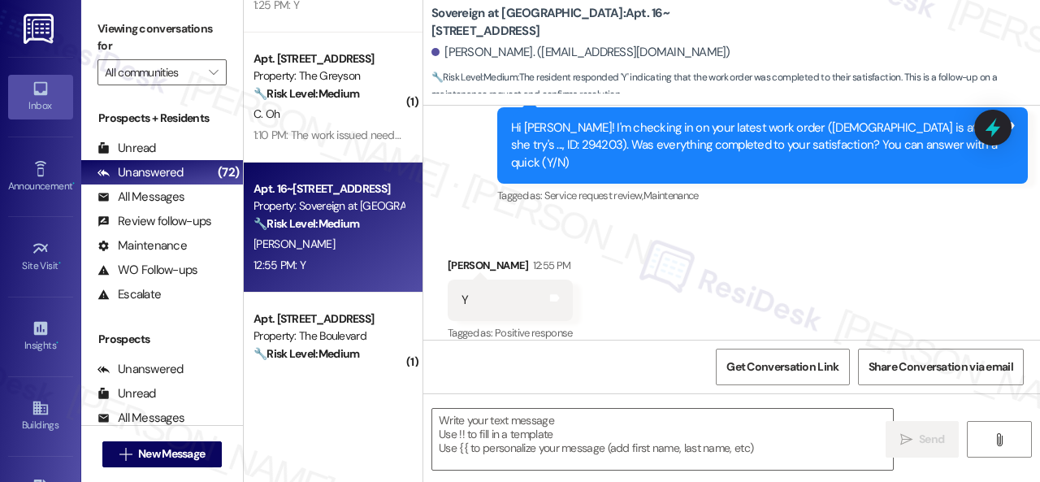
scroll to position [2487, 0]
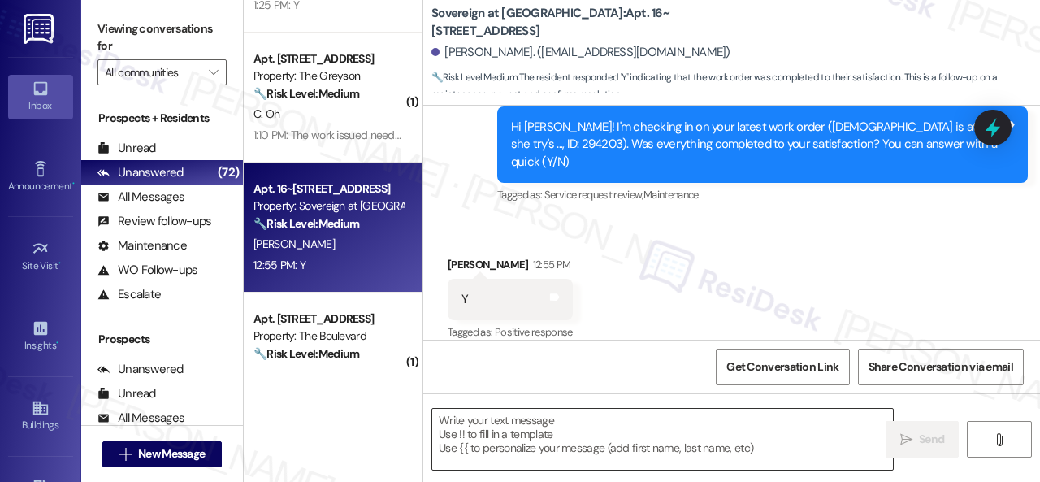
click at [582, 414] on textarea at bounding box center [662, 439] width 461 height 61
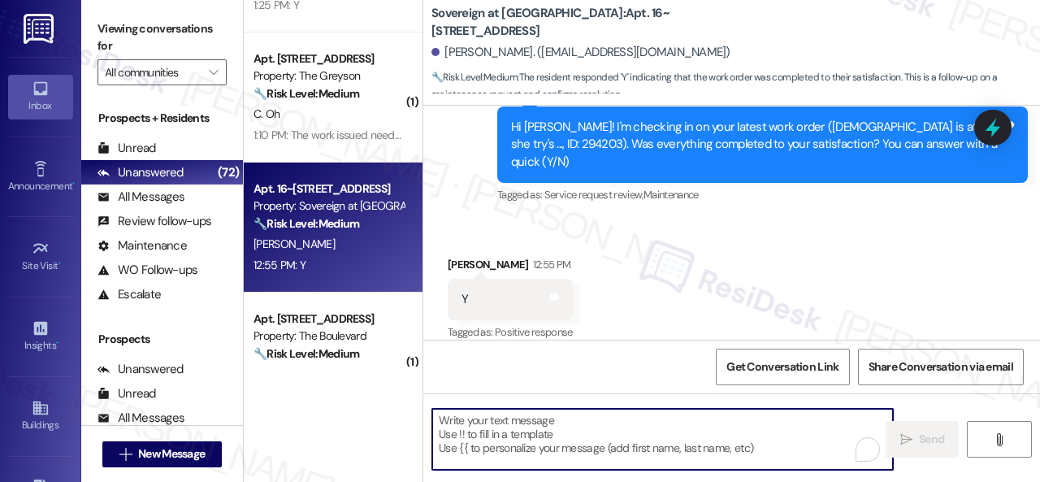
paste textarea "Glad to hear that everything is all set! If {{property}} met your expectations,…"
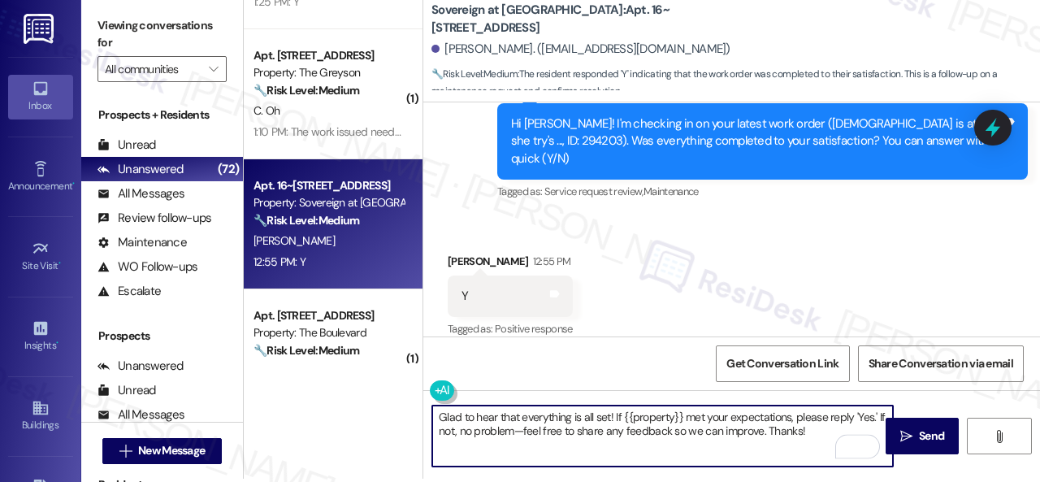
scroll to position [5, 0]
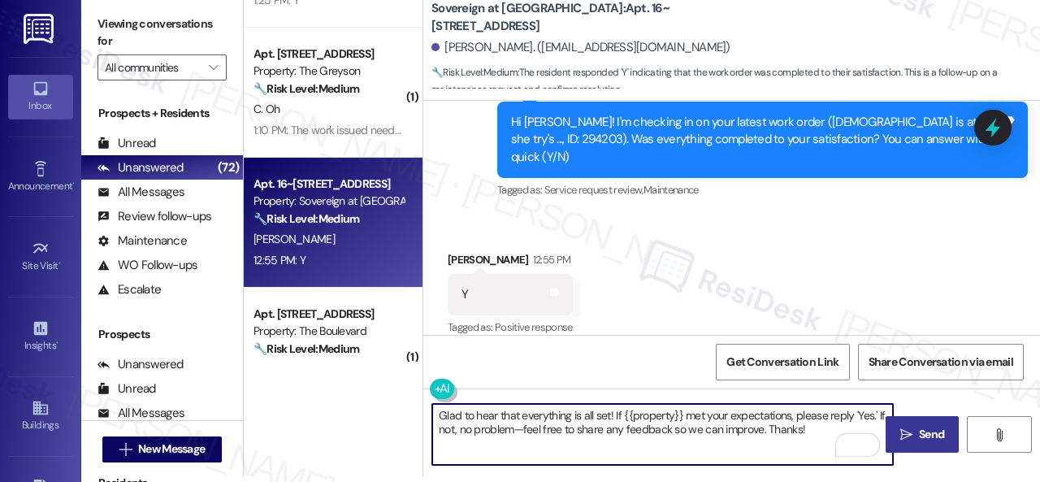
type textarea "Glad to hear that everything is all set! If {{property}} met your expectations,…"
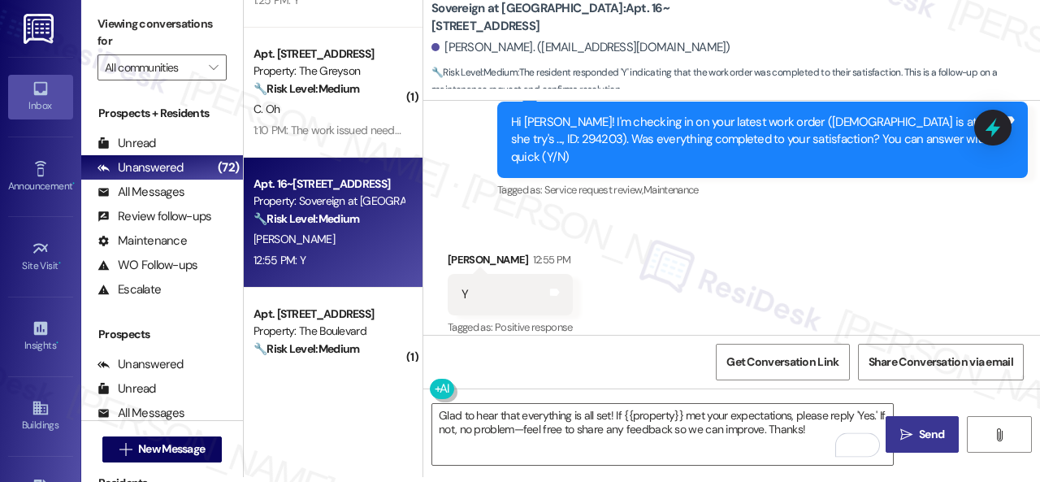
click at [916, 441] on span "Send" at bounding box center [932, 434] width 32 height 17
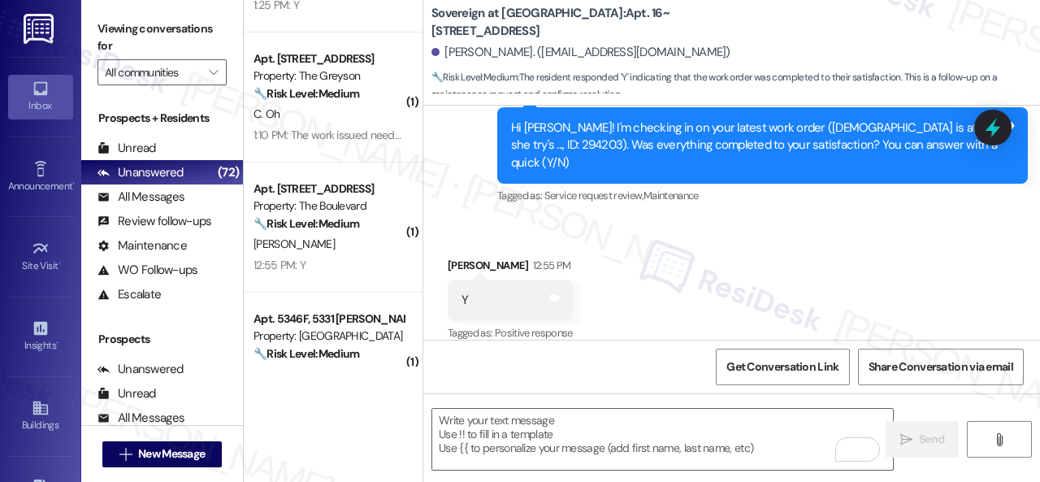
scroll to position [650, 0]
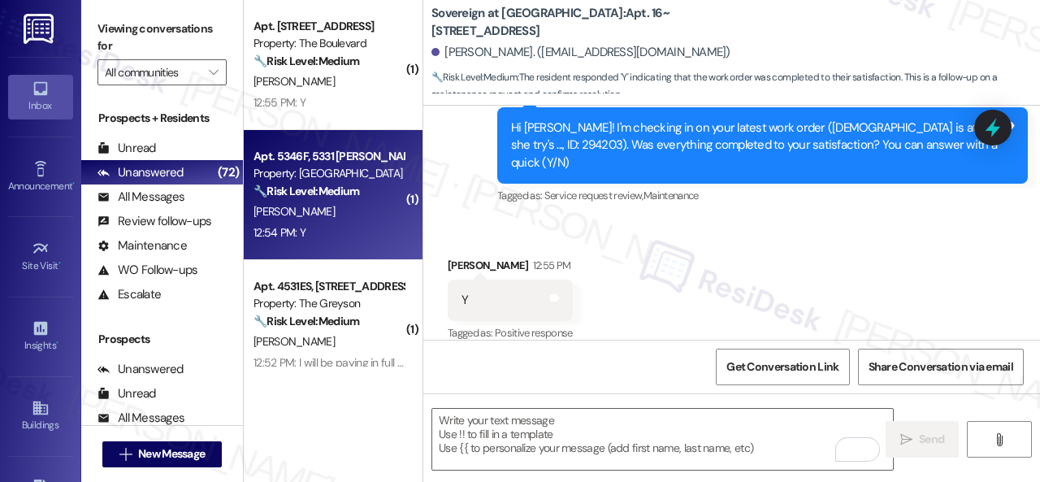
click at [320, 230] on div "12:54 PM: Y 12:54 PM: Y" at bounding box center [329, 233] width 154 height 20
type textarea "Fetching suggested responses. Please feel free to read through the conversation…"
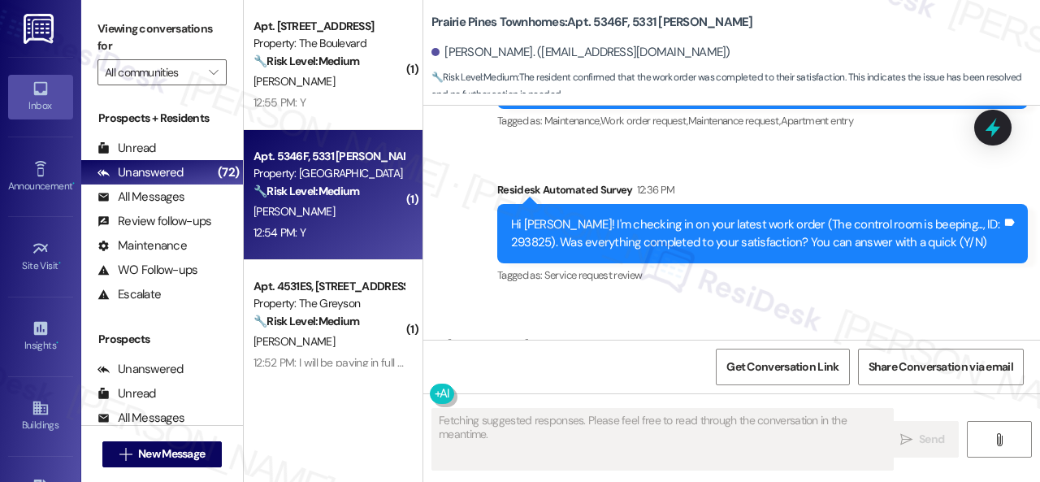
scroll to position [8738, 0]
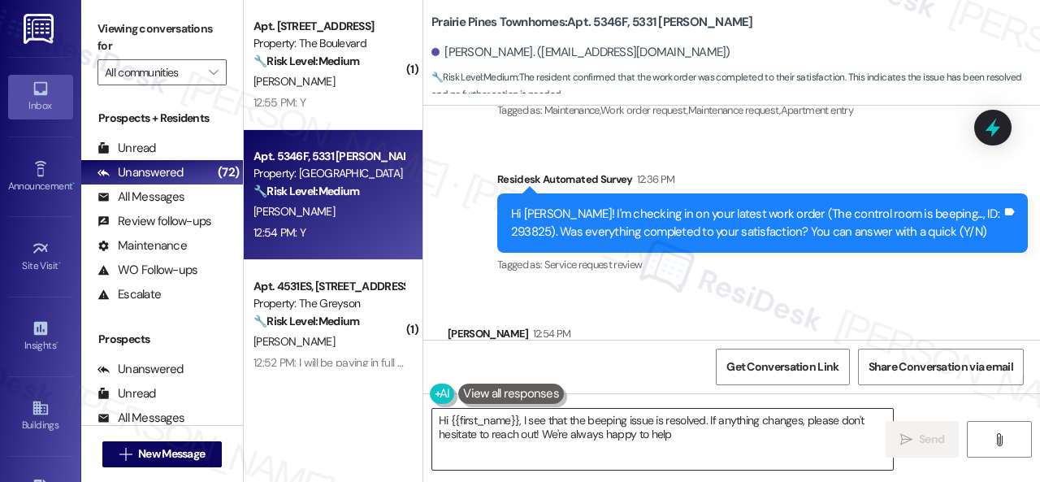
type textarea "Hi {{first_name}}, I see that the beeping issue is resolved. If anything change…"
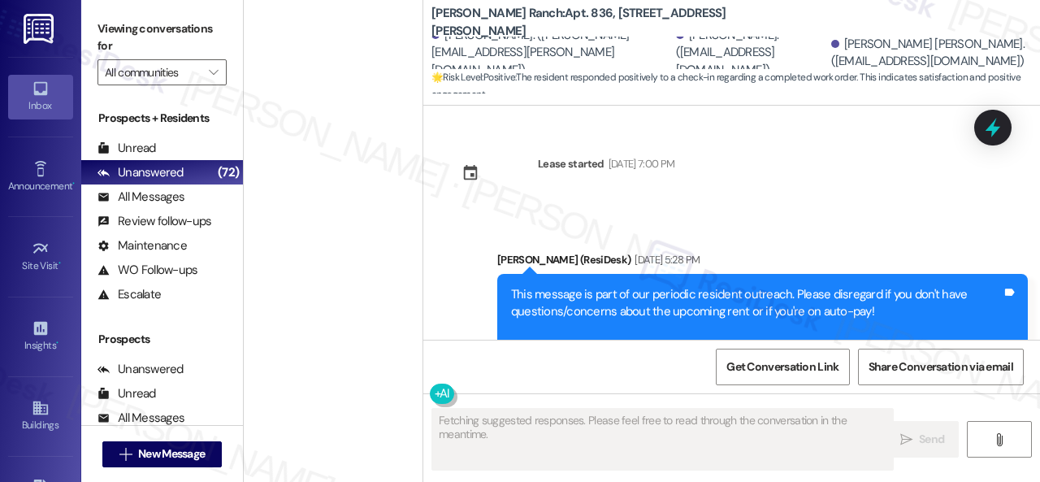
scroll to position [1098, 0]
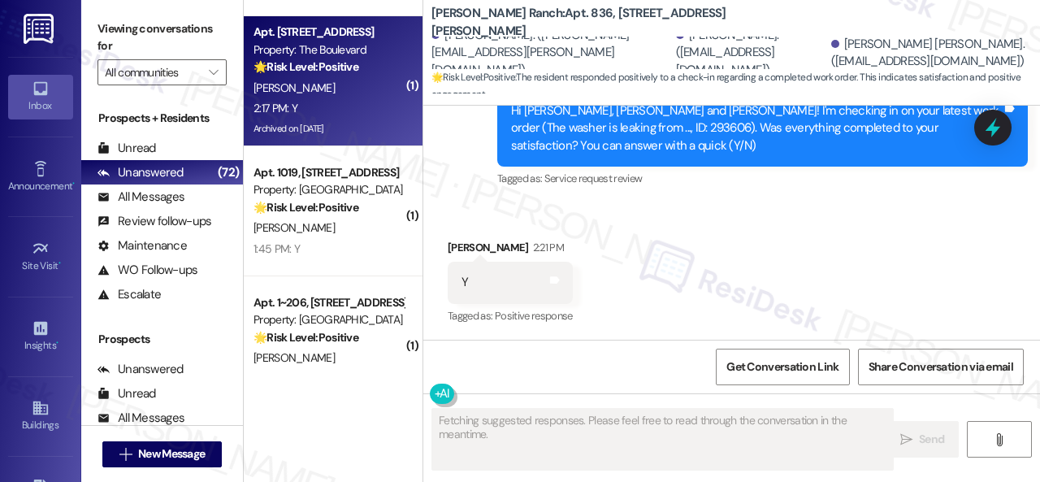
click at [345, 116] on div "2:17 PM: Y 2:17 PM: Y" at bounding box center [329, 108] width 154 height 20
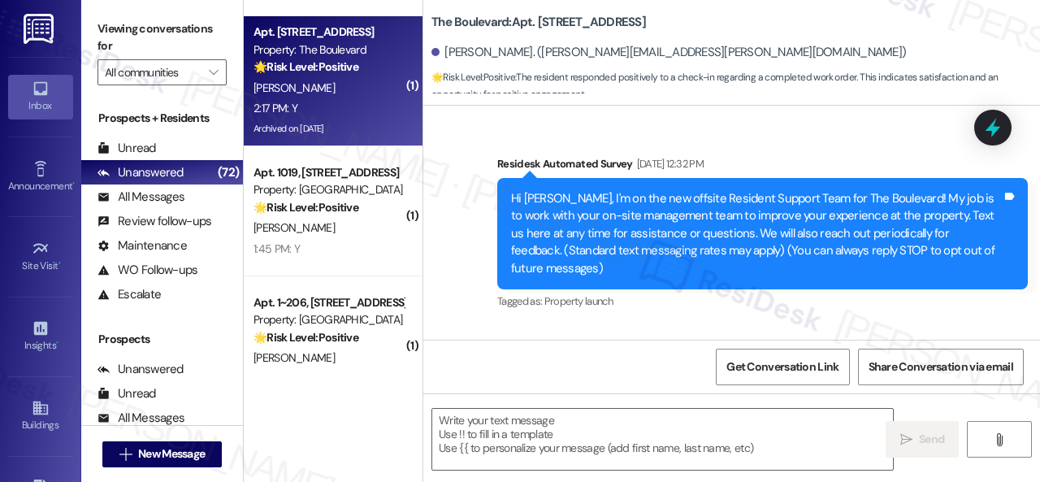
scroll to position [37181, 0]
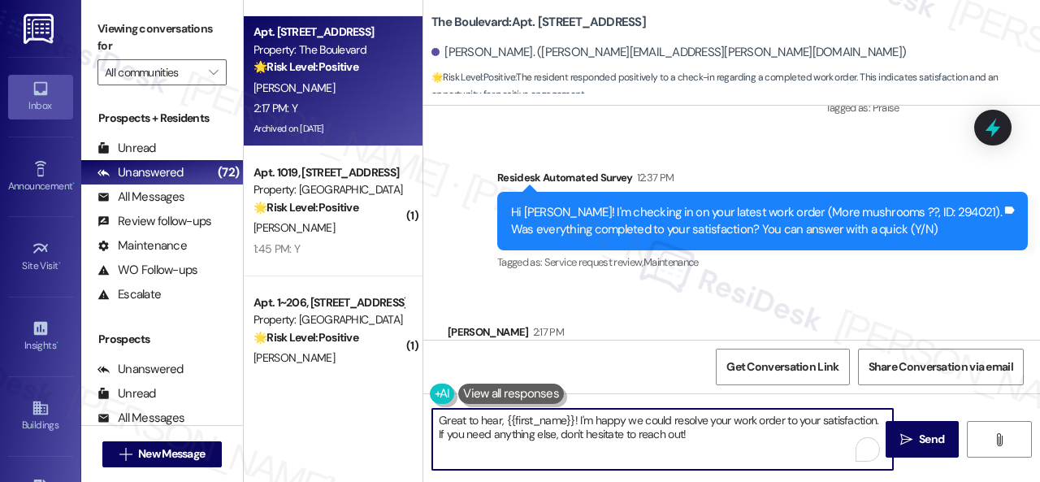
drag, startPoint x: 468, startPoint y: 438, endPoint x: 270, endPoint y: 412, distance: 200.0
click at [270, 412] on div "( 1 ) Apt. 02W06, 9 Candlelight Dr Property: The Candles 🔧 Risk Level: Medium T…" at bounding box center [642, 241] width 796 height 482
paste textarea "lad to hear that everything is all set! If {{property}} met your expectations, …"
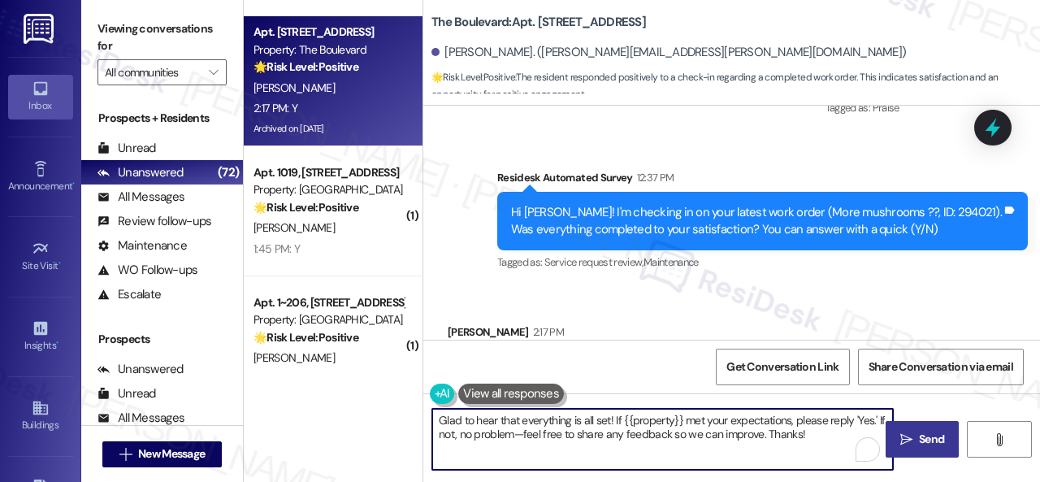
type textarea "Glad to hear that everything is all set! If {{property}} met your expectations,…"
drag, startPoint x: 920, startPoint y: 454, endPoint x: 910, endPoint y: 440, distance: 16.9
click at [921, 455] on button " Send" at bounding box center [922, 439] width 73 height 37
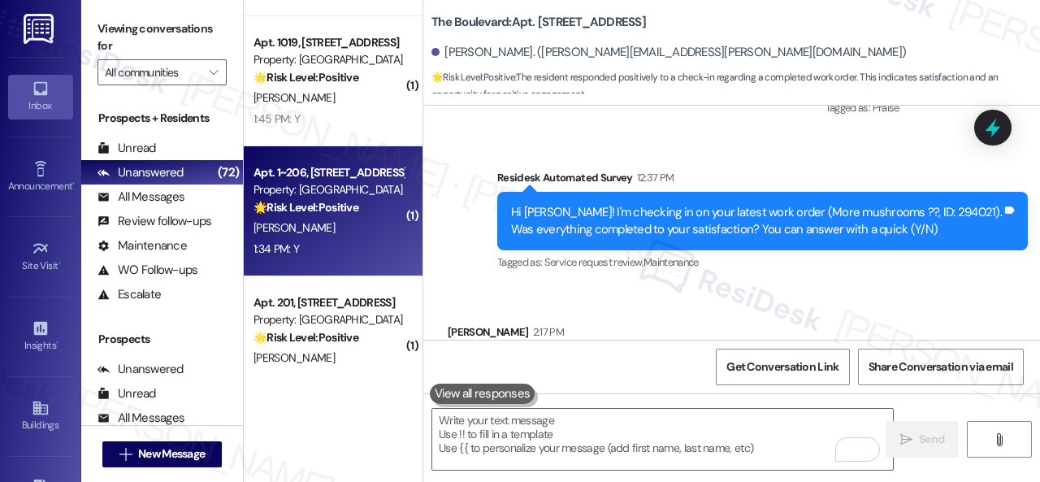
scroll to position [37181, 0]
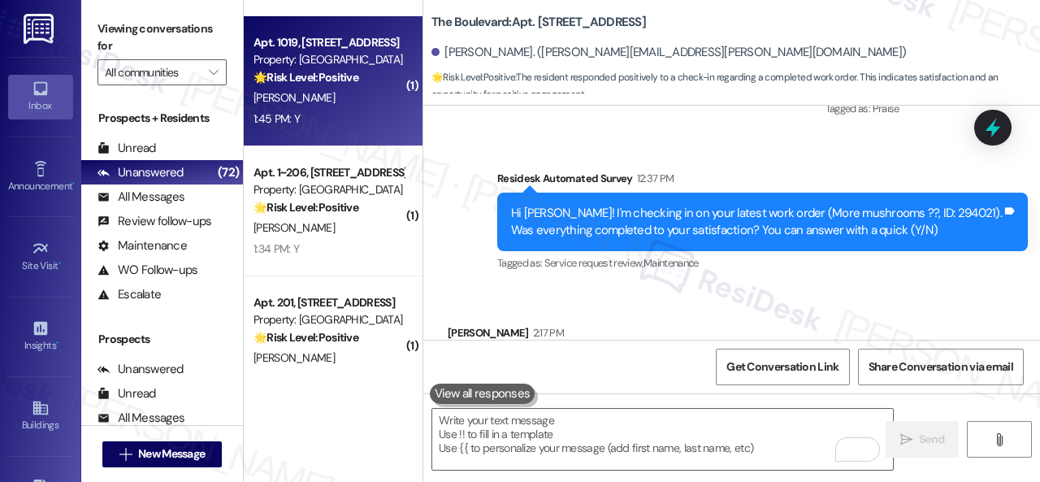
click at [353, 132] on div "Apt. 1019, 6565 W Foxridge Dr Property: The Falls 🌟 Risk Level: Positive The re…" at bounding box center [333, 81] width 179 height 130
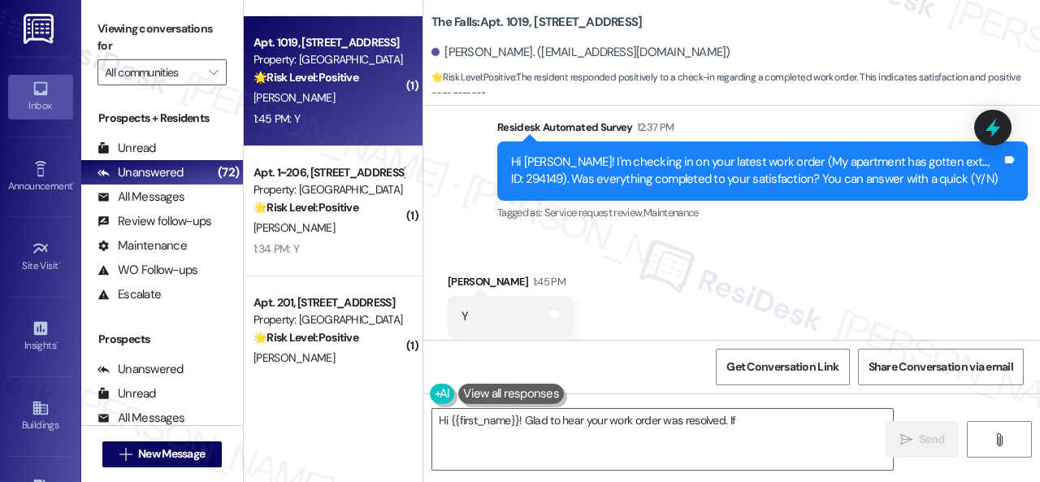
scroll to position [3233, 0]
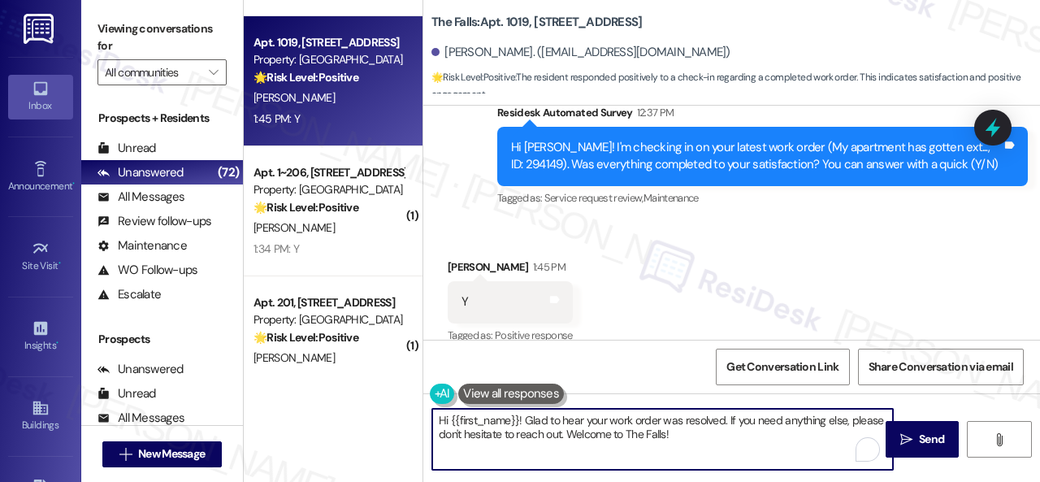
drag, startPoint x: 681, startPoint y: 433, endPoint x: 315, endPoint y: 396, distance: 367.6
click at [294, 402] on div "( 1 ) Apt. 02W06, 9 Candlelight Dr Property: The Candles 🔧 Risk Level: Medium T…" at bounding box center [642, 241] width 796 height 482
paste textarea "Glad to hear that everything is all set! If {{property}} met your expectations,…"
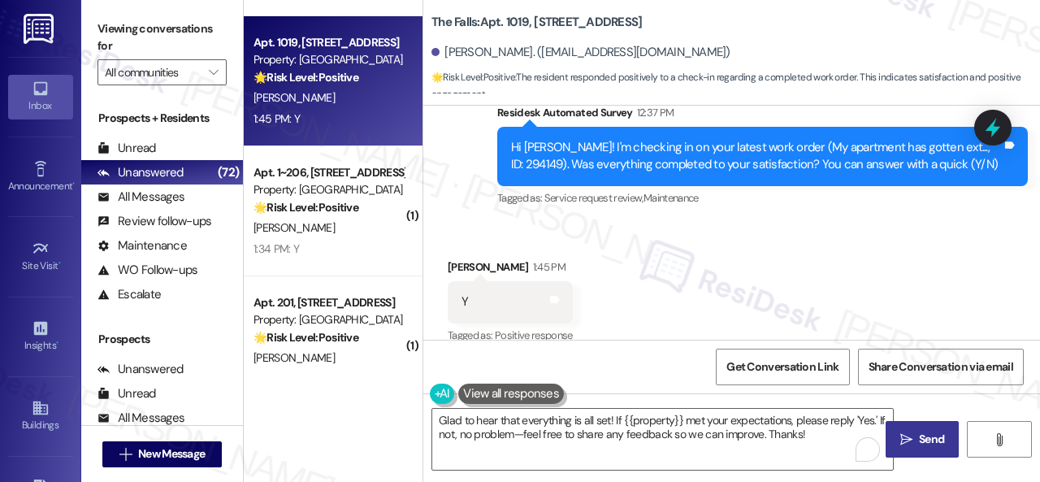
click at [903, 441] on icon "" at bounding box center [907, 439] width 12 height 13
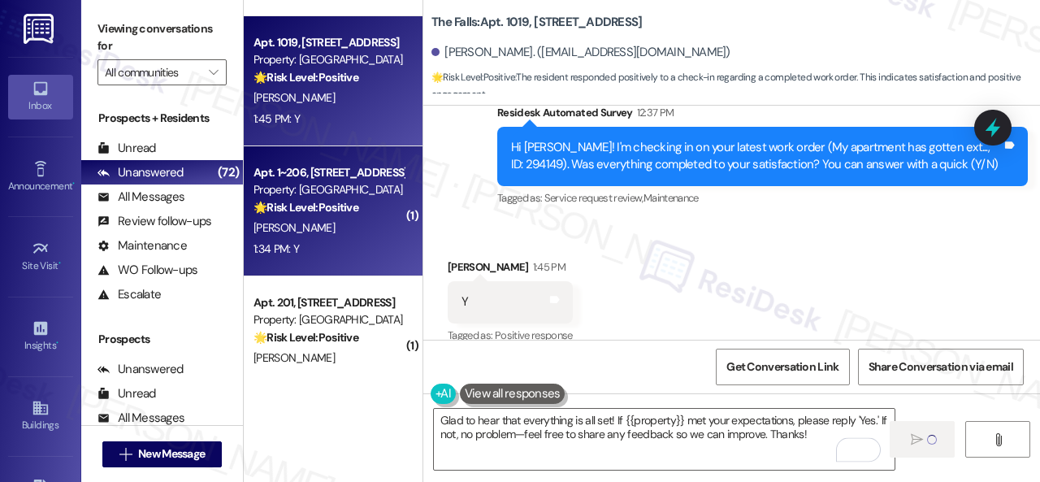
type textarea "Fetching suggested responses. Please feel free to read through the conversation…"
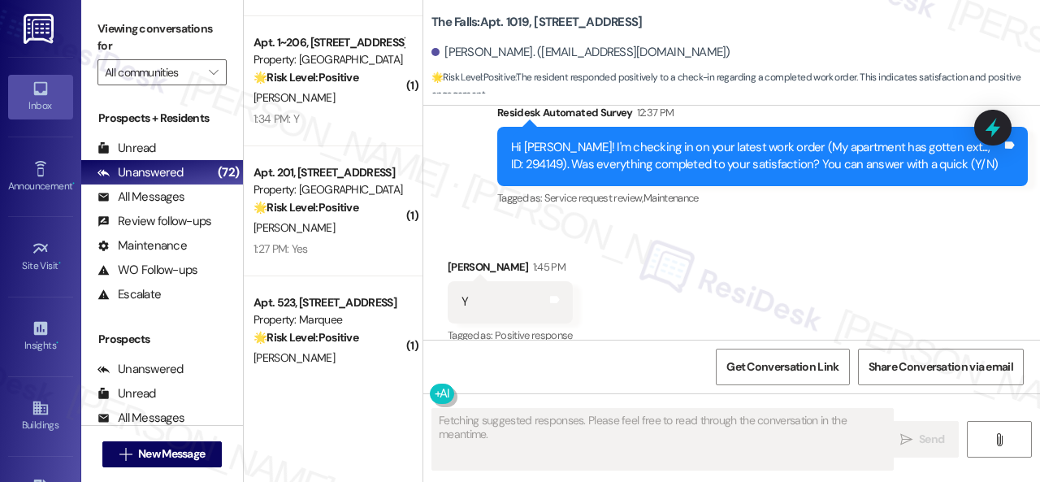
click at [319, 240] on div "1:27 PM: Yes 1:27 PM: Yes" at bounding box center [329, 249] width 154 height 20
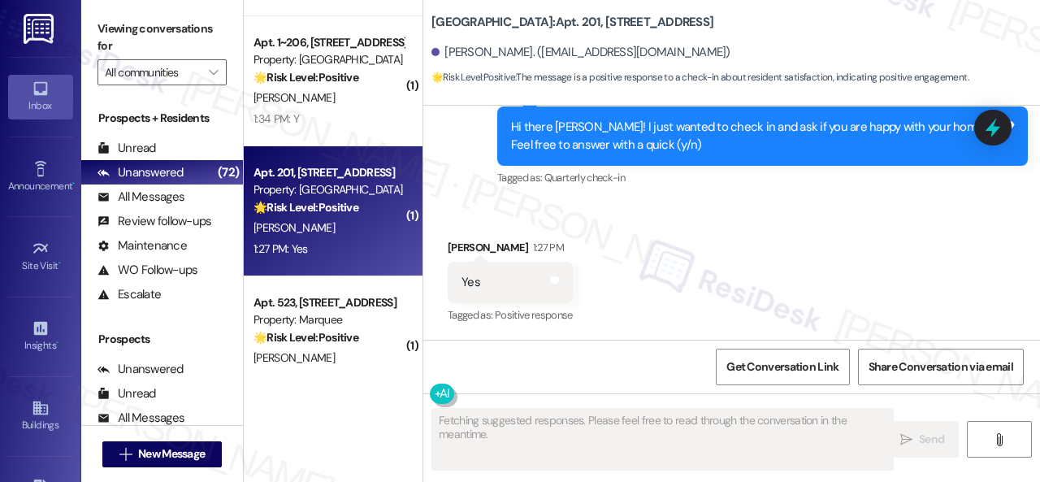
scroll to position [1443, 0]
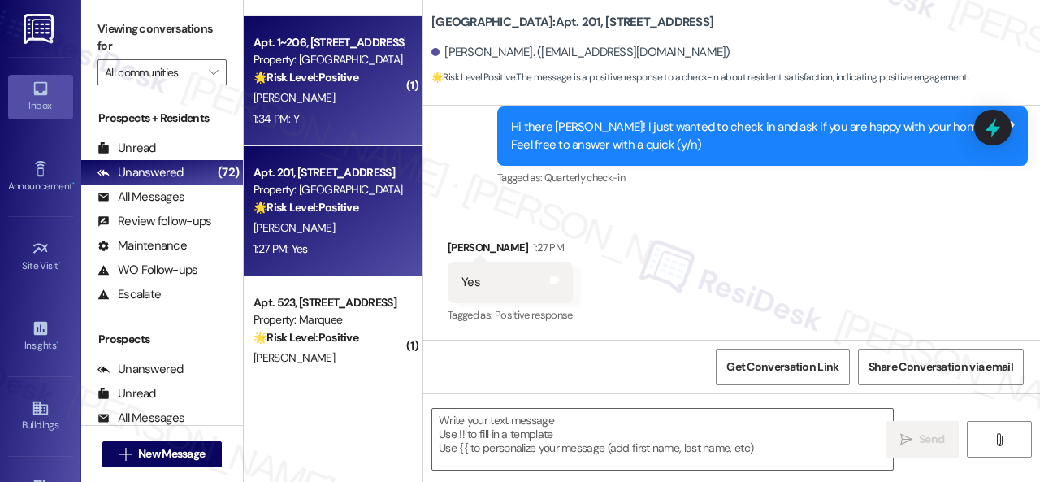
click at [315, 119] on div "1:34 PM: Y 1:34 PM: Y" at bounding box center [329, 119] width 154 height 20
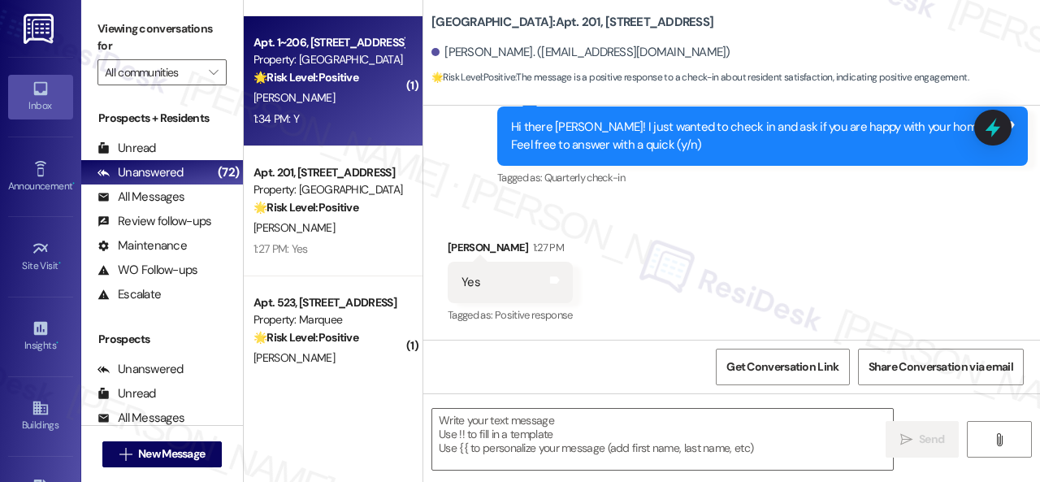
type textarea "Fetching suggested responses. Please feel free to read through the conversation…"
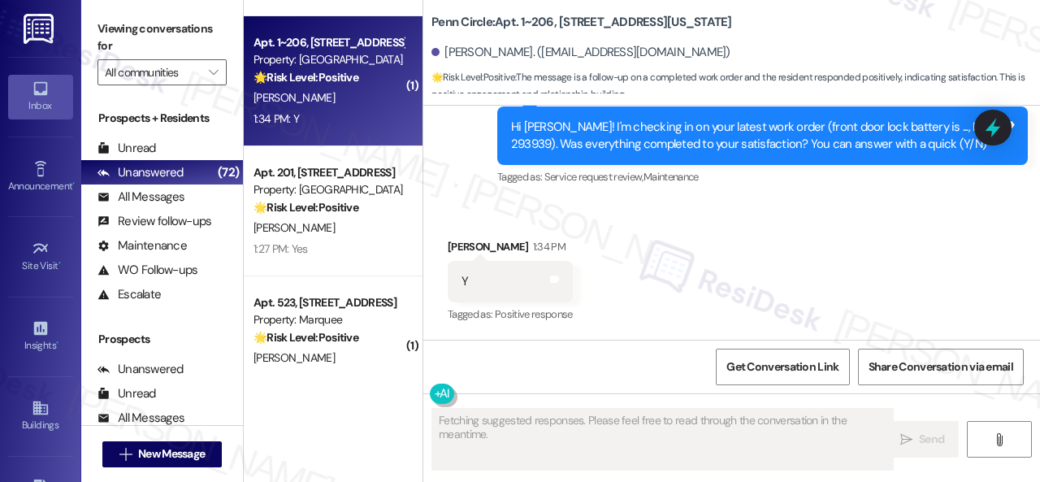
scroll to position [947, 0]
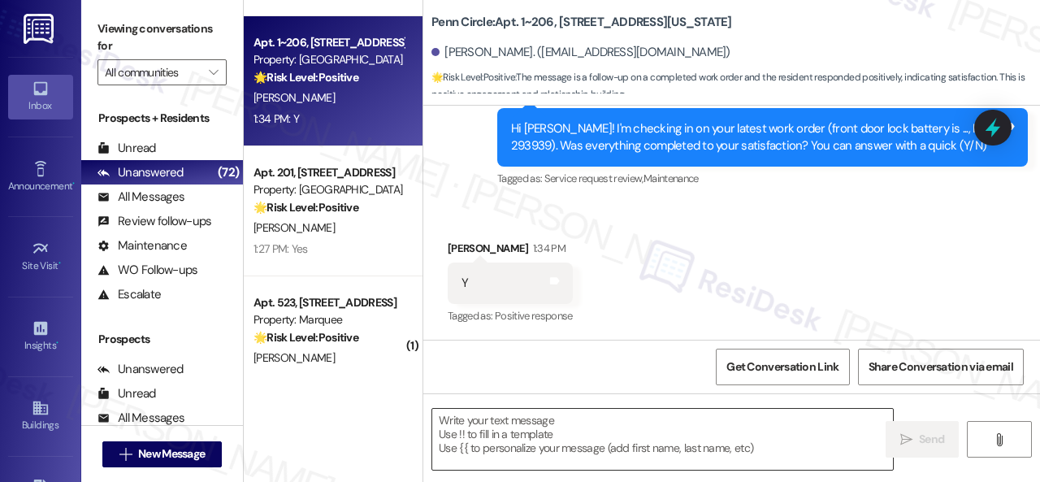
click at [545, 439] on textarea at bounding box center [662, 439] width 461 height 61
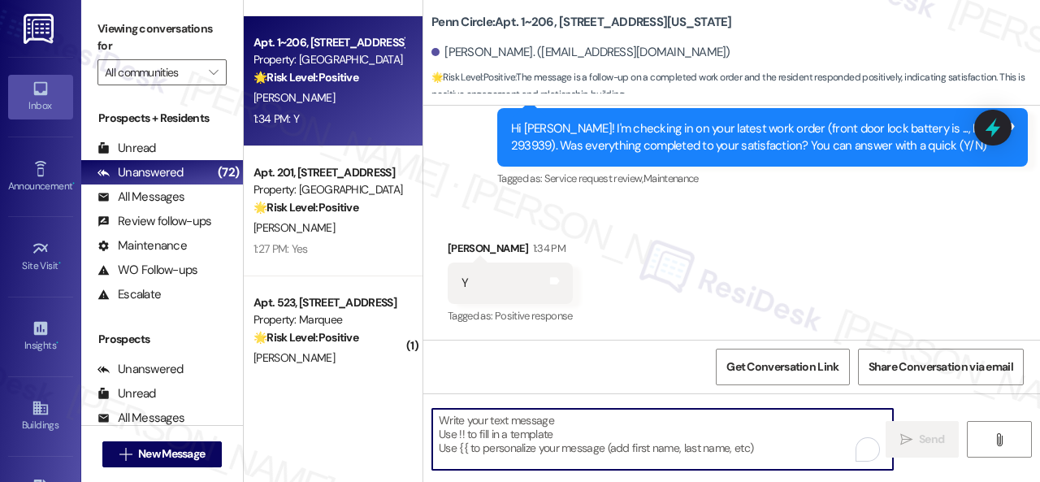
paste textarea "Glad to hear that everything is all set! If {{property}} met your expectations,…"
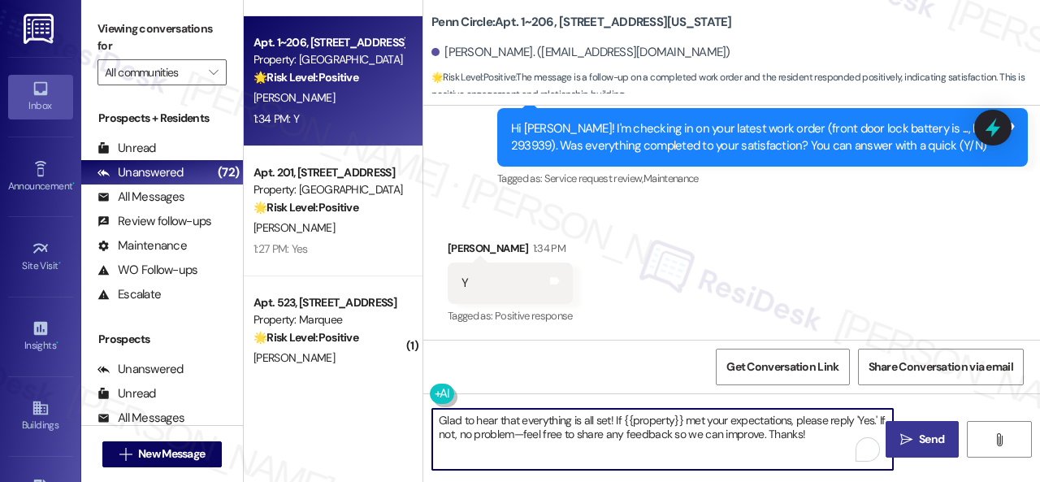
type textarea "Glad to hear that everything is all set! If {{property}} met your expectations,…"
click at [920, 437] on span "Send" at bounding box center [931, 439] width 25 height 17
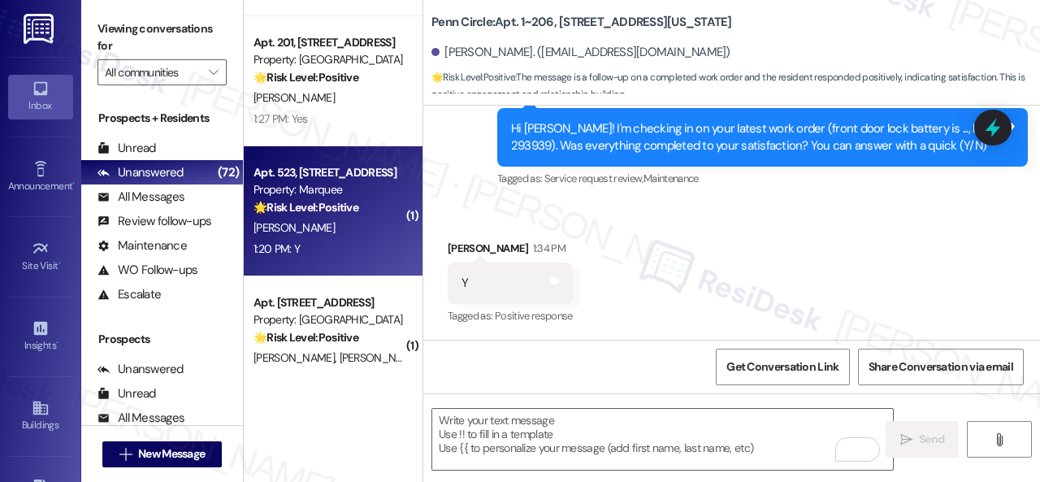
click at [366, 263] on div "Apt. 523, 1400 Nicollet Ave Property: Marquee 🌟 Risk Level: Positive The reside…" at bounding box center [333, 211] width 179 height 130
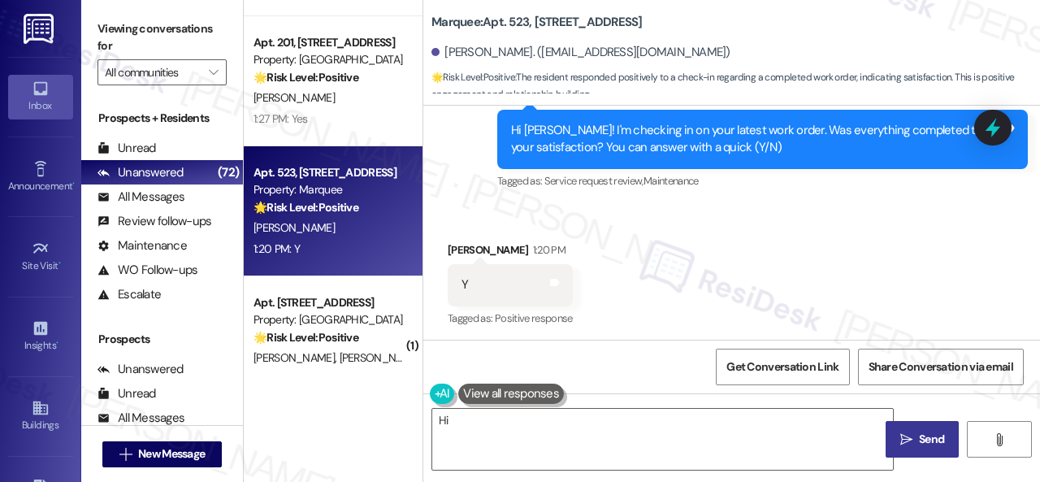
scroll to position [1694, 0]
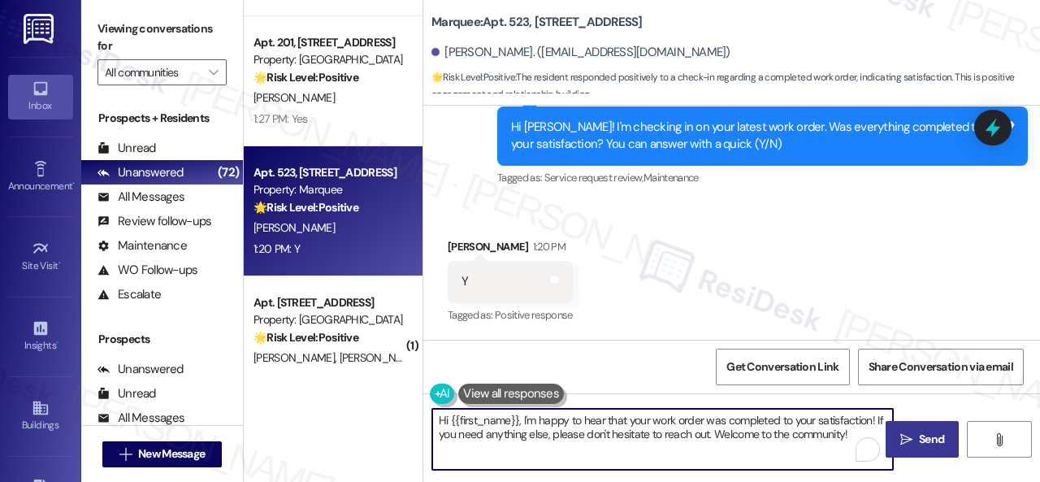
drag, startPoint x: 858, startPoint y: 430, endPoint x: 423, endPoint y: 402, distance: 436.5
click at [250, 412] on div "( 1 ) Apt. 02W06, 9 Candlelight Dr Property: The Candles 🔧 Risk Level: Medium T…" at bounding box center [642, 241] width 796 height 482
paste textarea "Glad to hear that everything is all set! If {{property}} met your expectations,…"
type textarea "Glad to hear that everything is all set! If {{property}} met your expectations,…"
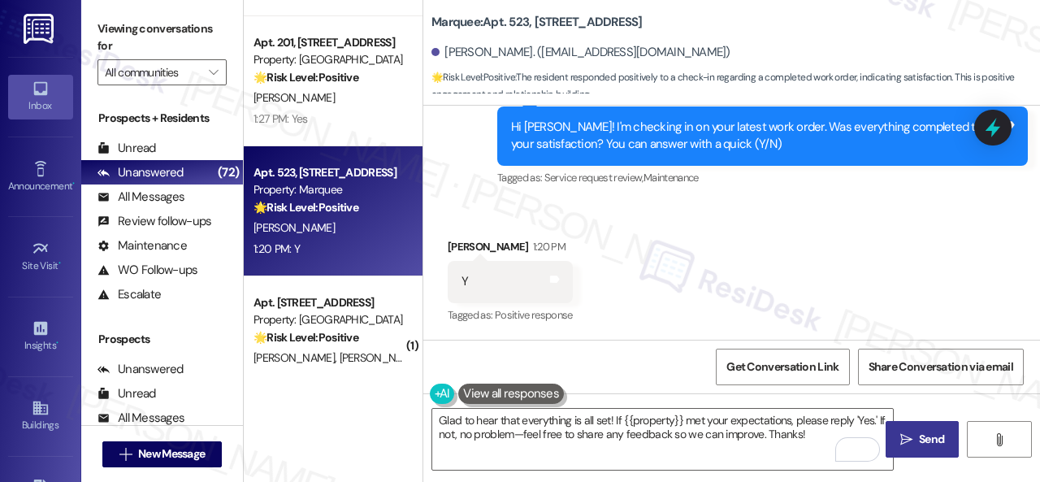
click at [927, 449] on button " Send" at bounding box center [922, 439] width 73 height 37
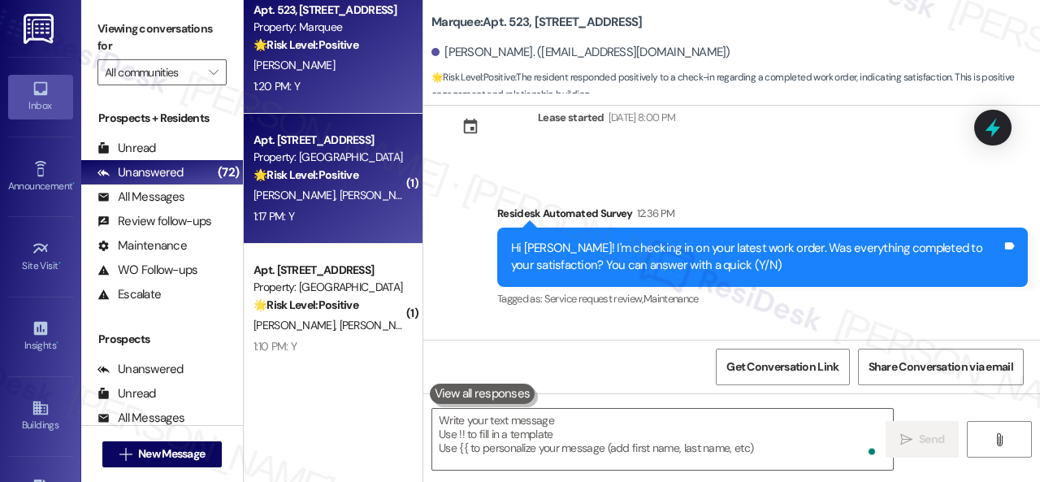
scroll to position [1555, 0]
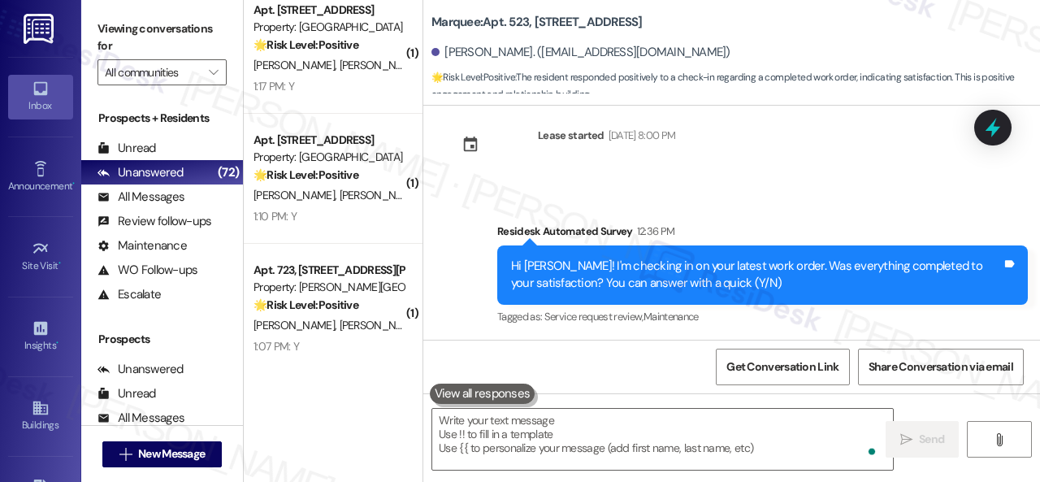
click at [343, 214] on div "1:10 PM: Y 1:10 PM: Y" at bounding box center [329, 216] width 154 height 20
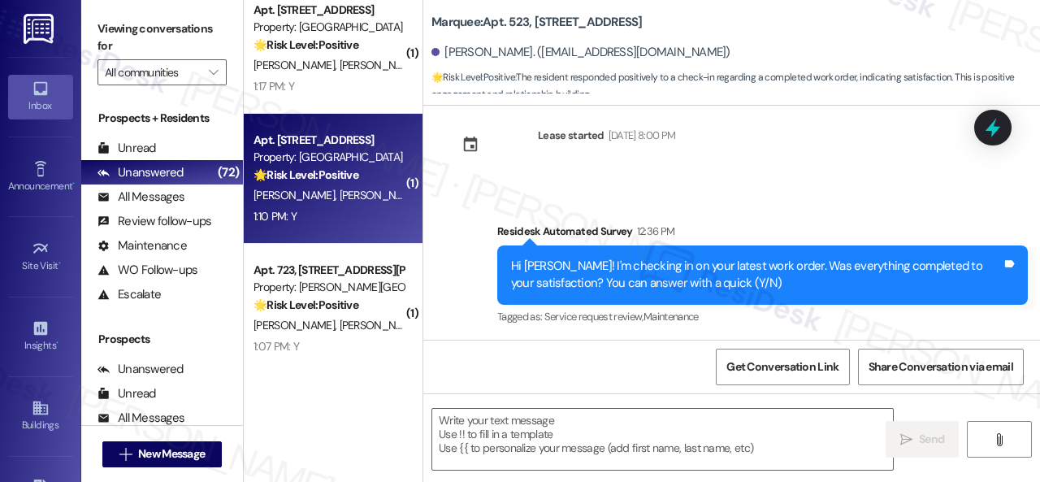
type textarea "Fetching suggested responses. Please feel free to read through the conversation…"
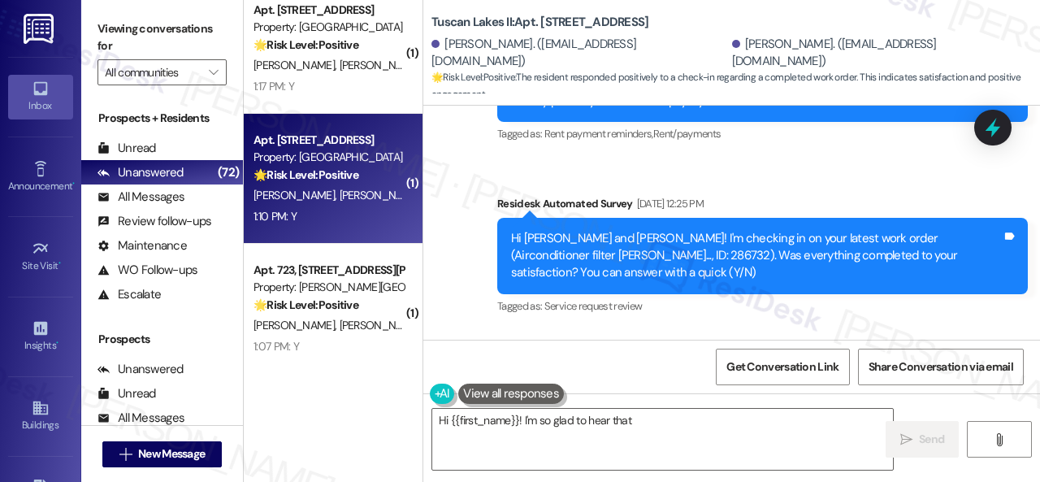
scroll to position [5450, 0]
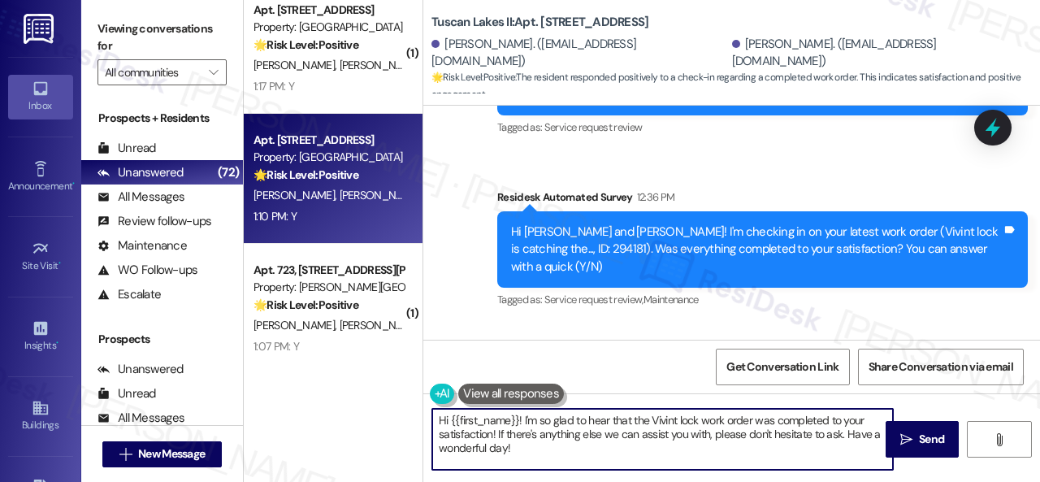
drag, startPoint x: 547, startPoint y: 448, endPoint x: 377, endPoint y: 396, distance: 177.6
click at [312, 404] on div "( 1 ) Apt. 11106, 12501 Broadway St Property: Avenues at Shadow Creek 🔧 Risk Le…" at bounding box center [642, 241] width 796 height 482
paste textarea "Glad to hear that everything is all set! If {{property}} met your expectations,…"
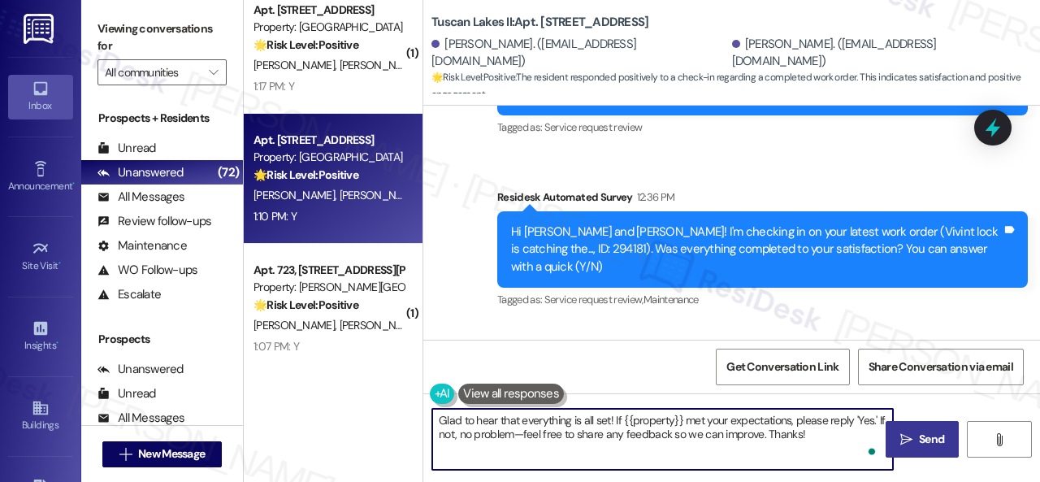
type textarea "Glad to hear that everything is all set! If {{property}} met your expectations,…"
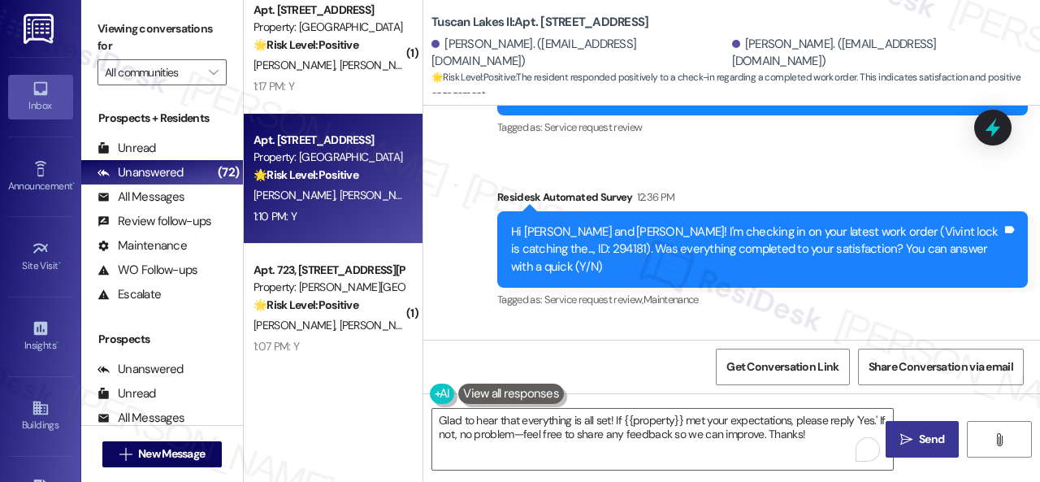
click at [919, 443] on span "Send" at bounding box center [931, 439] width 25 height 17
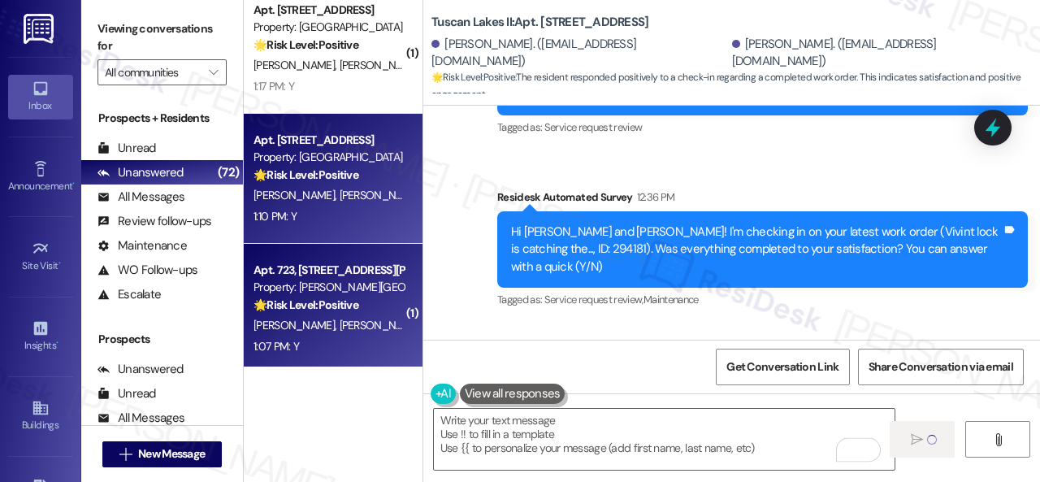
type textarea "Fetching suggested responses. Please feel free to read through the conversation…"
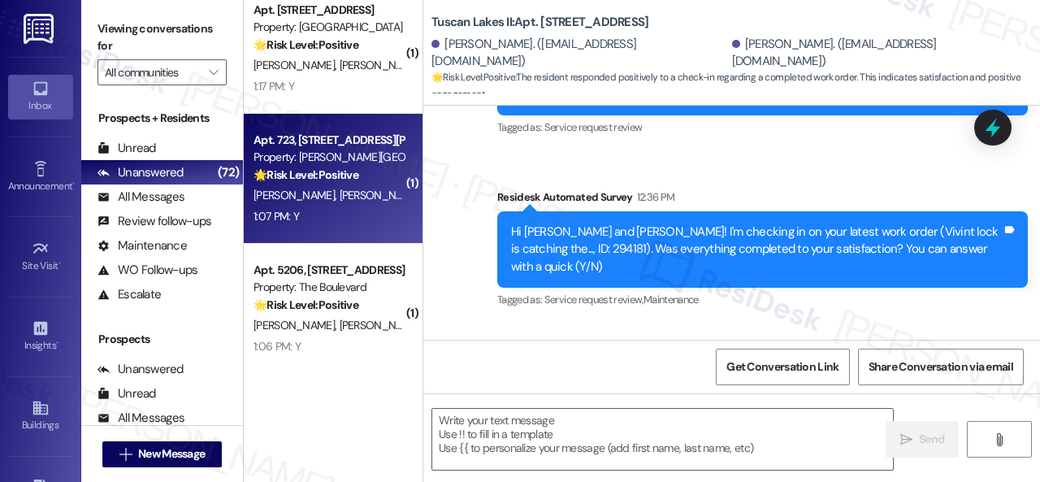
click at [353, 225] on div "1:07 PM: Y 1:07 PM: Y" at bounding box center [329, 216] width 154 height 20
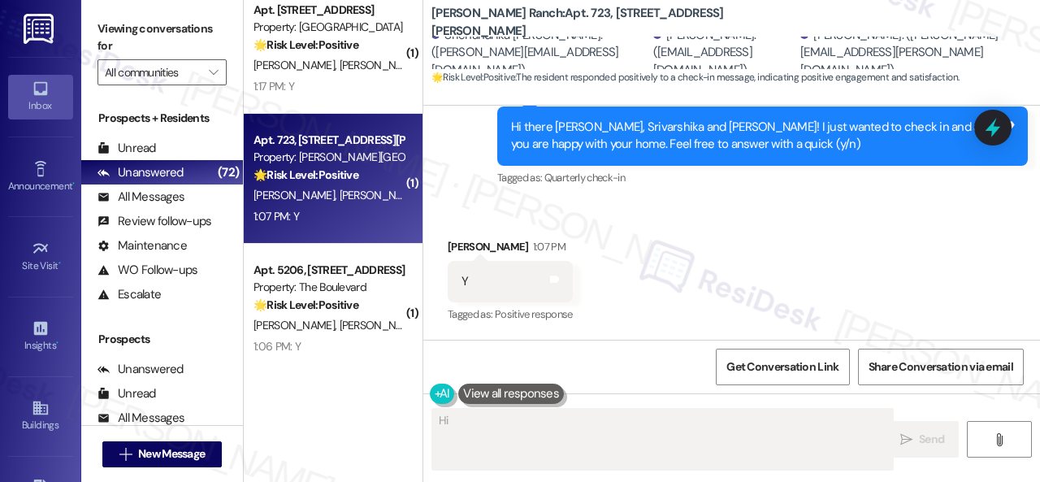
scroll to position [1243, 0]
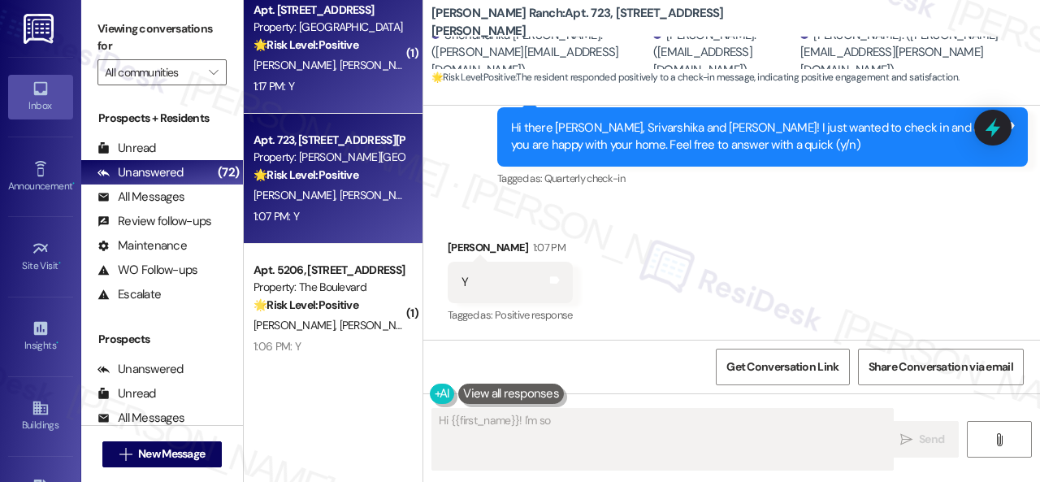
type textarea "Hi {{first_name}}! I'm so"
click at [310, 82] on div "1:17 PM: Y 1:17 PM: Y" at bounding box center [329, 86] width 154 height 20
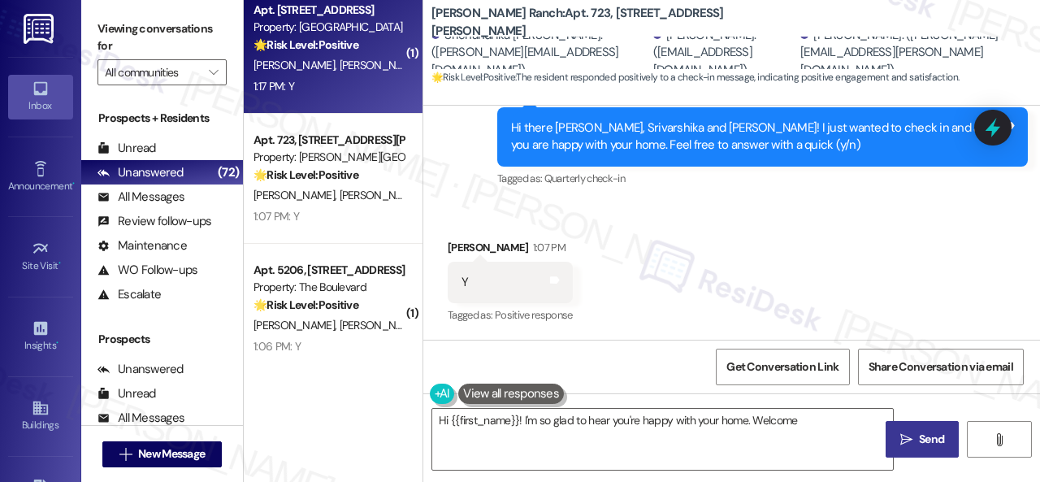
type textarea "Hi {{first_name}}! I'm so glad to hear you're happy with your home. Welcome"
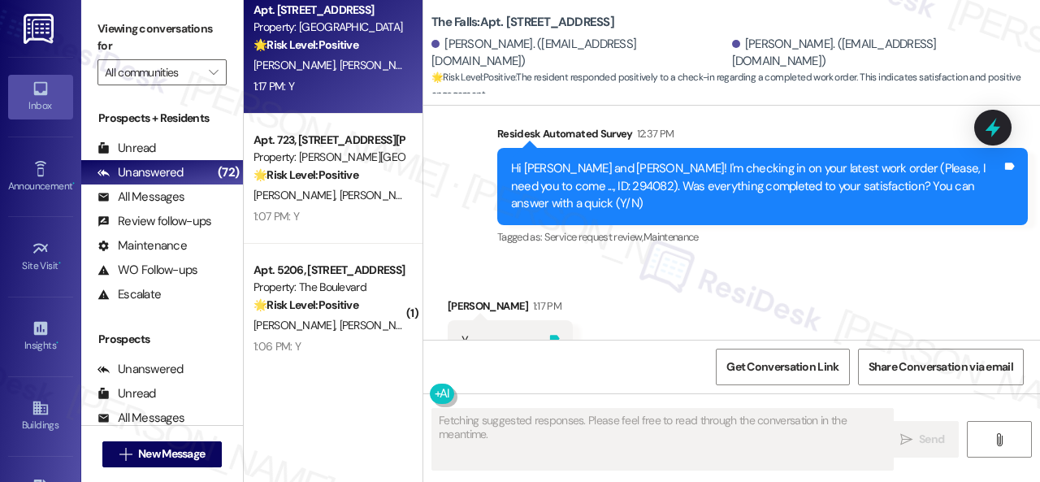
scroll to position [8694, 0]
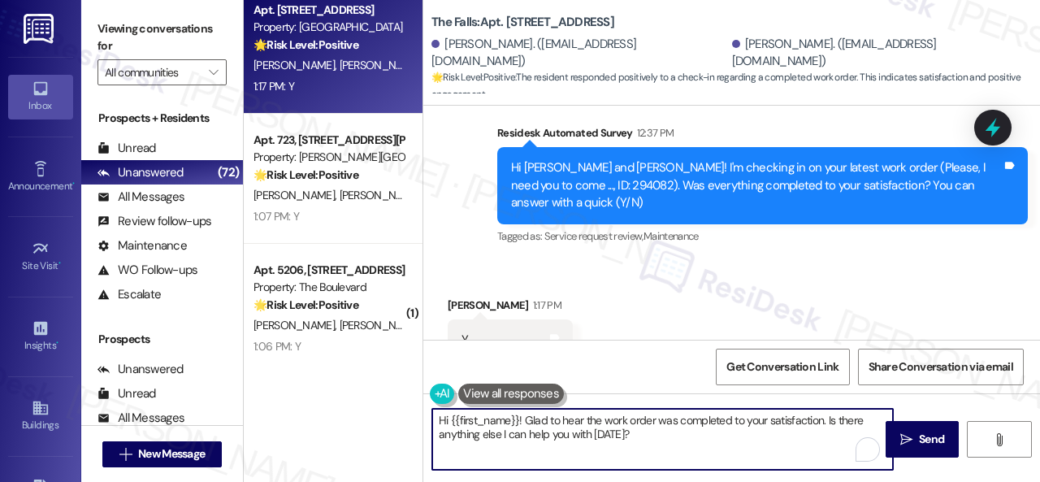
drag, startPoint x: 634, startPoint y: 433, endPoint x: 338, endPoint y: 415, distance: 296.4
click at [338, 415] on div "( 1 ) Apt. 11106, 12501 Broadway St Property: Avenues at Shadow Creek 🔧 Risk Le…" at bounding box center [642, 241] width 796 height 482
paste textarea "Glad to hear that everything is all set! If {{property}} met your expectations,…"
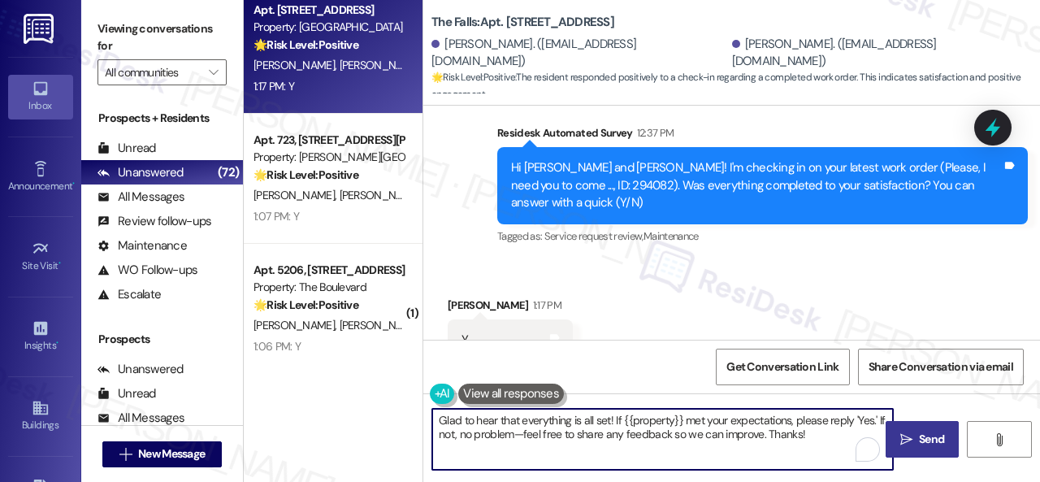
type textarea "Glad to hear that everything is all set! If {{property}} met your expectations,…"
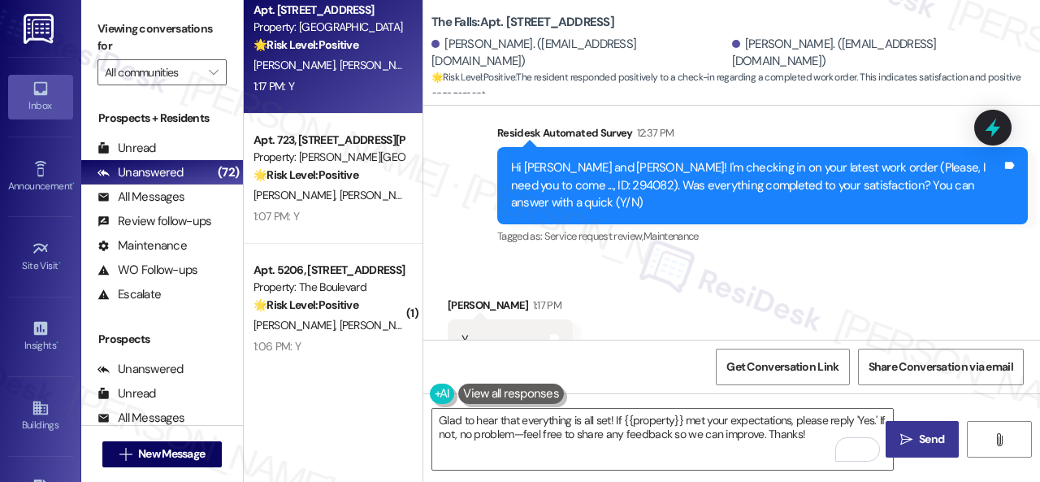
click at [925, 442] on span "Send" at bounding box center [931, 439] width 25 height 17
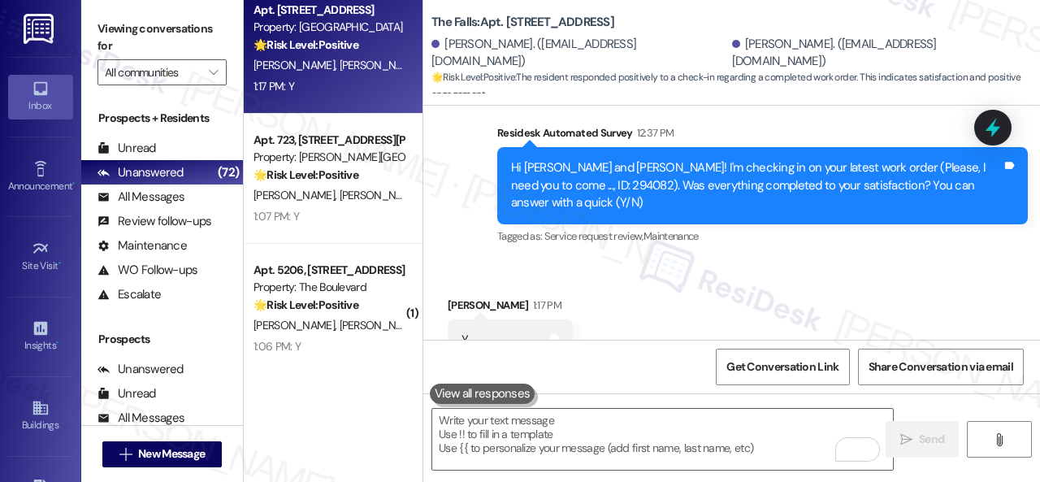
scroll to position [8693, 0]
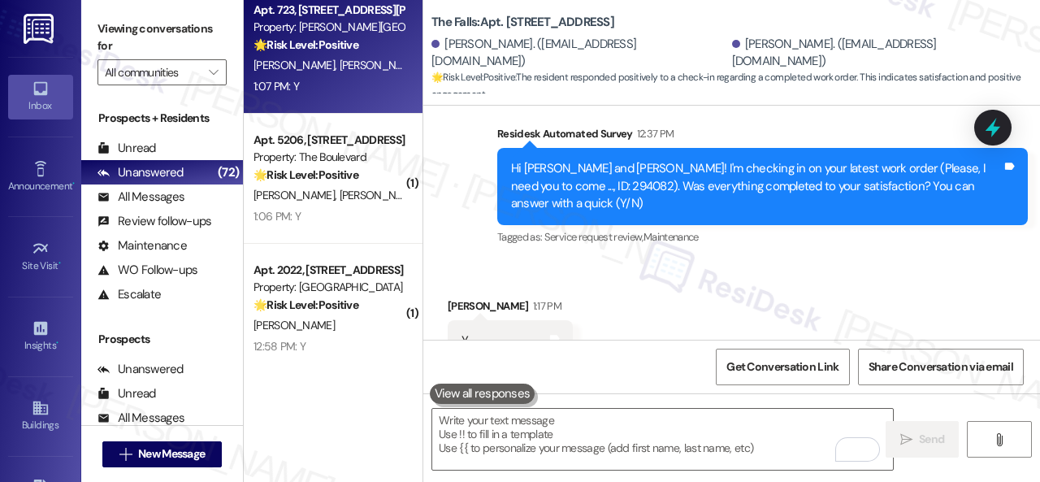
click at [332, 92] on div "1:07 PM: Y 1:07 PM: Y" at bounding box center [329, 86] width 154 height 20
type textarea "Fetching suggested responses. Please feel free to read through the conversation…"
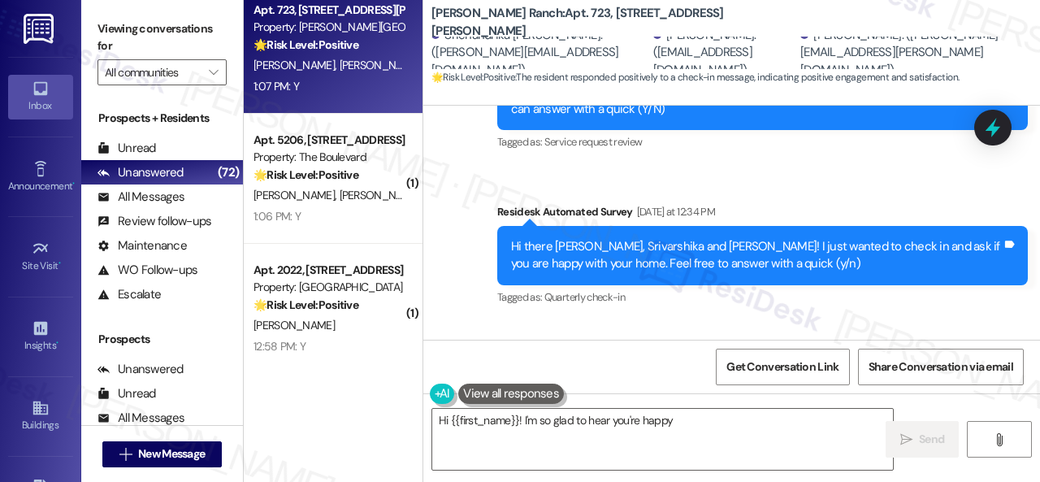
scroll to position [1243, 0]
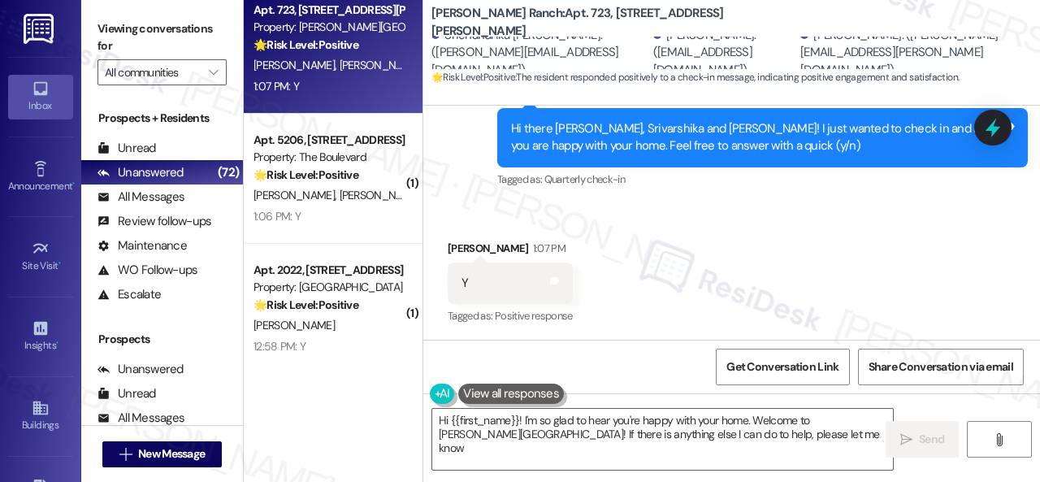
type textarea "Hi {{first_name}}! I'm so glad to hear you're happy with your home. Welcome to …"
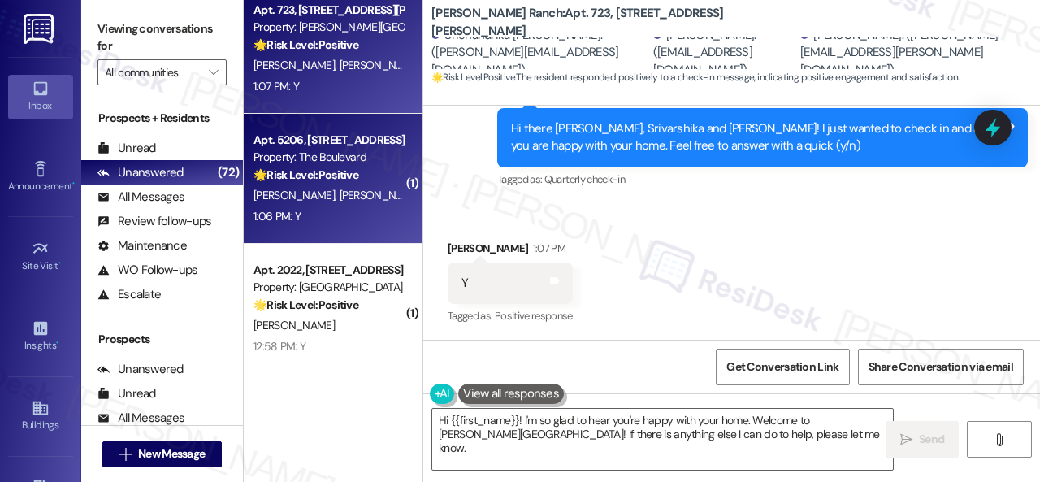
click at [369, 235] on div "Apt. 5206, 4800 Skyline Dr Property: The Boulevard 🌟 Risk Level: Positive The r…" at bounding box center [333, 179] width 179 height 130
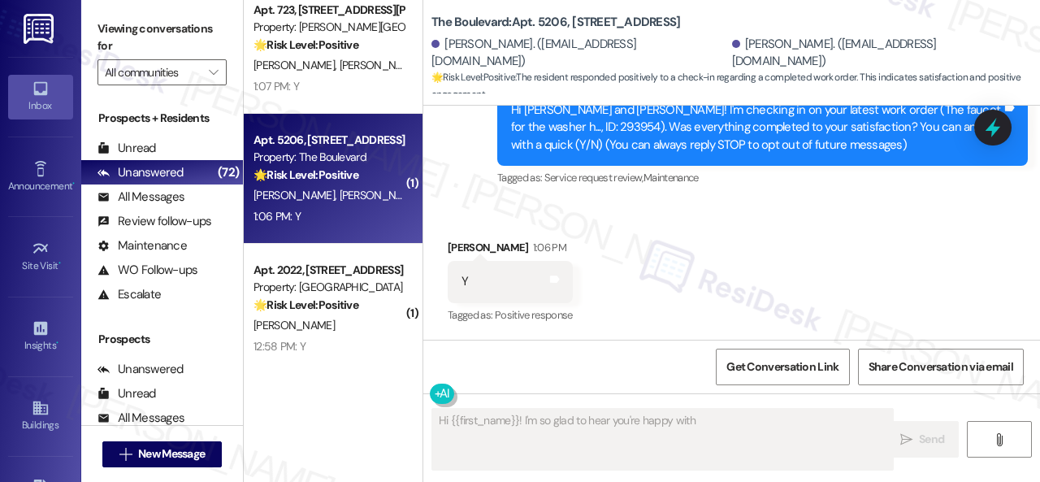
scroll to position [184, 0]
type textarea "Hi {{first_name}}! I'm so glad to hear you're happy with your home. Welcome to …"
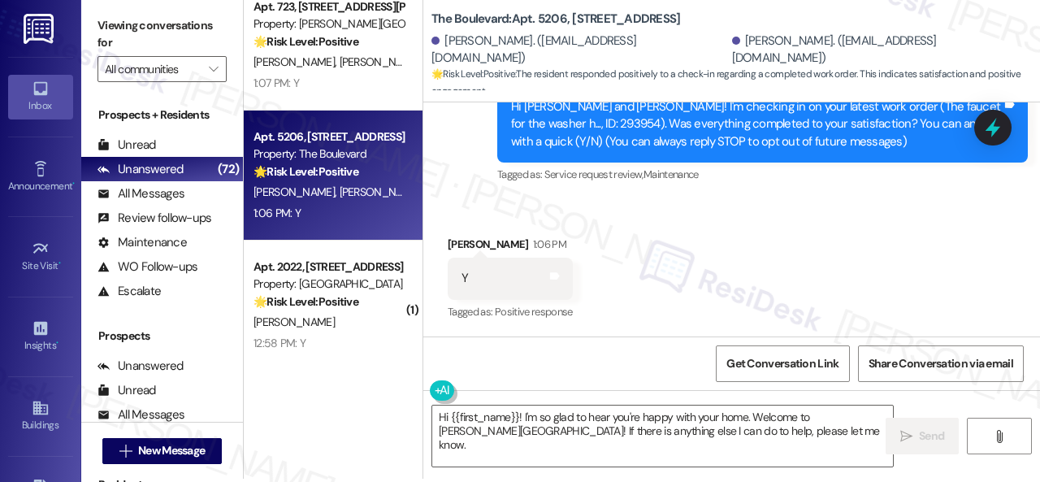
scroll to position [5, 0]
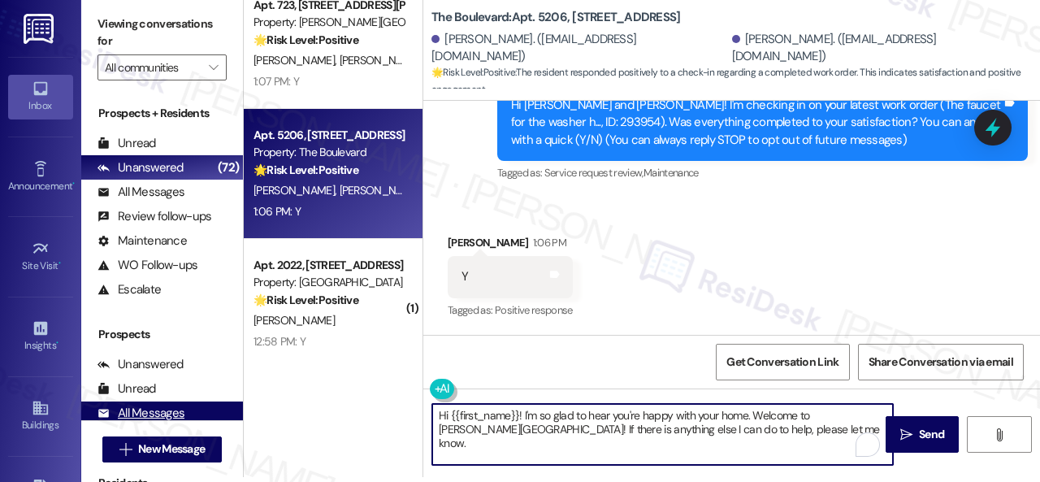
drag, startPoint x: 714, startPoint y: 434, endPoint x: 224, endPoint y: 404, distance: 490.2
click at [224, 404] on div "Viewing conversations for All communities  Prospects + Residents Unread (0) Un…" at bounding box center [560, 236] width 959 height 482
paste textarea "Glad to hear that everything is all set! If {{property}} met your expectations,…"
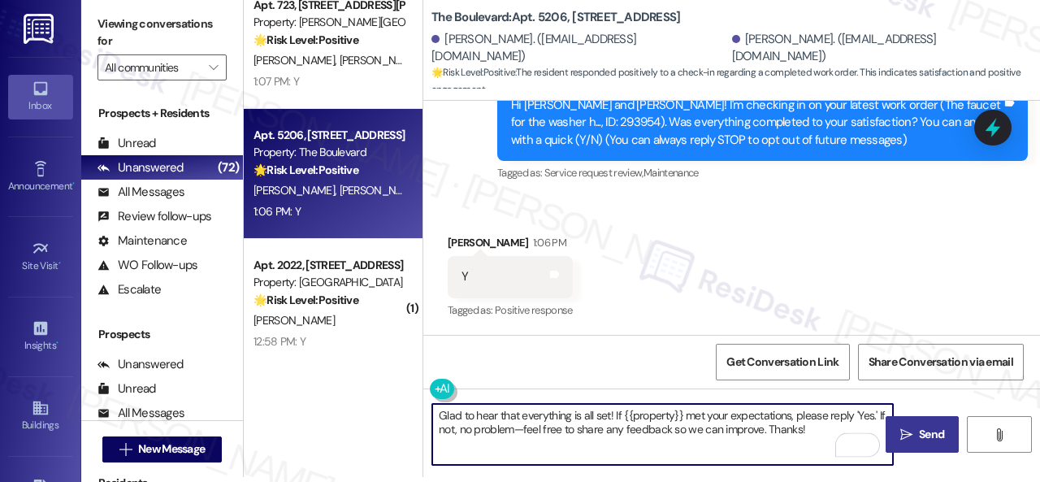
type textarea "Glad to hear that everything is all set! If {{property}} met your expectations,…"
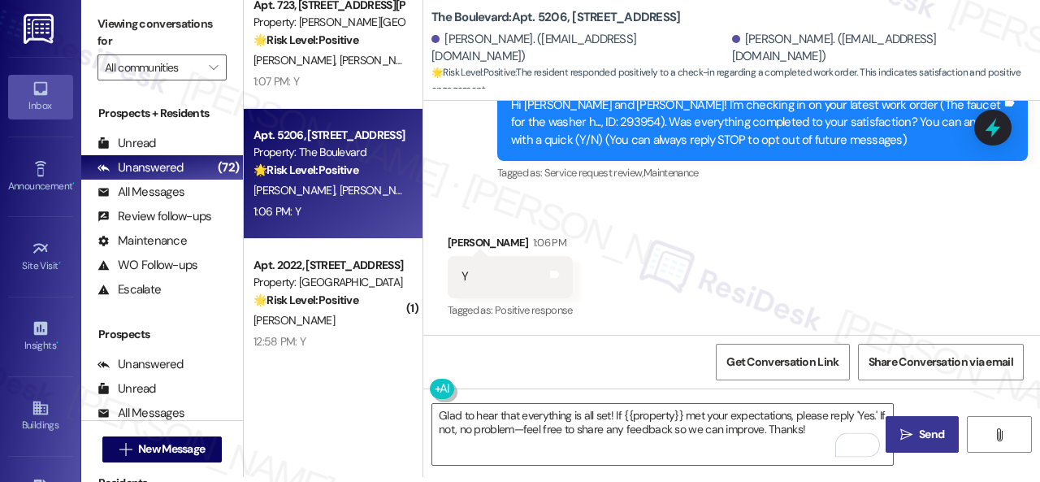
click at [905, 443] on button " Send" at bounding box center [922, 434] width 73 height 37
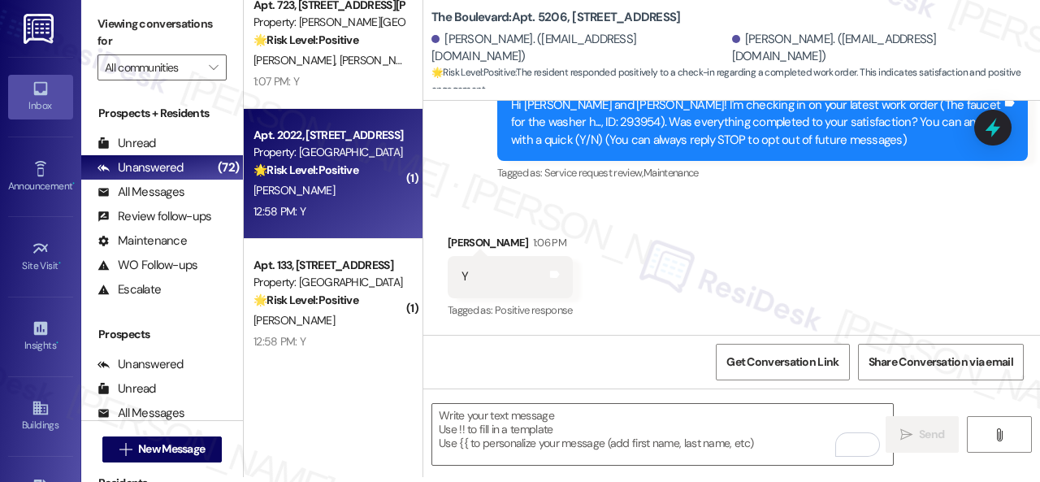
click at [343, 206] on div "12:58 PM: Y 12:58 PM: Y" at bounding box center [329, 212] width 154 height 20
type textarea "Fetching suggested responses. Please feel free to read through the conversation…"
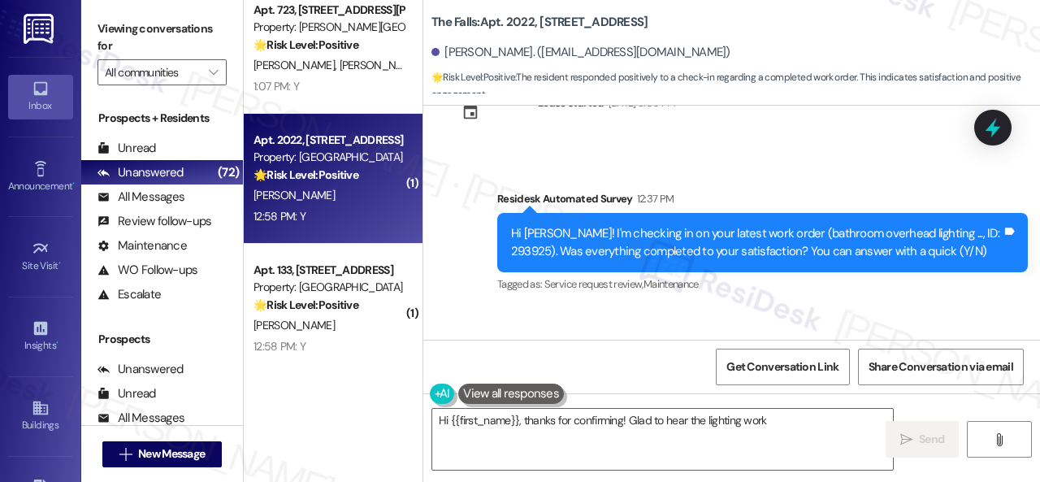
scroll to position [1562, 0]
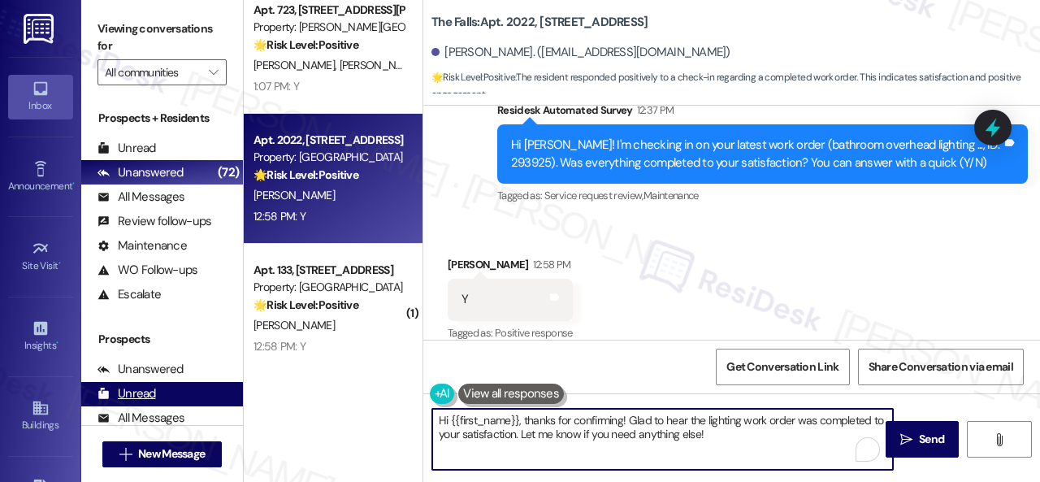
drag, startPoint x: 723, startPoint y: 435, endPoint x: 202, endPoint y: 397, distance: 523.1
click at [202, 399] on div "Viewing conversations for All communities  Prospects + Residents Unread (0) Un…" at bounding box center [560, 241] width 959 height 482
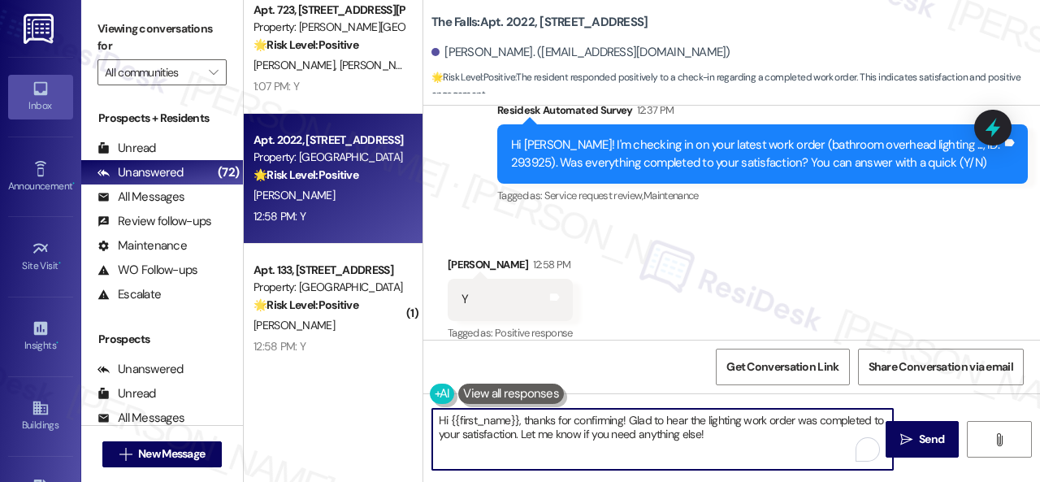
paste textarea "Glad to hear that everything is all set! If {{property}} met your expectations,…"
type textarea "Glad to hear that everything is all set! If {{property}} met your expectations,…"
drag, startPoint x: 931, startPoint y: 446, endPoint x: 884, endPoint y: 399, distance: 66.7
click at [928, 446] on span "Send" at bounding box center [931, 439] width 25 height 17
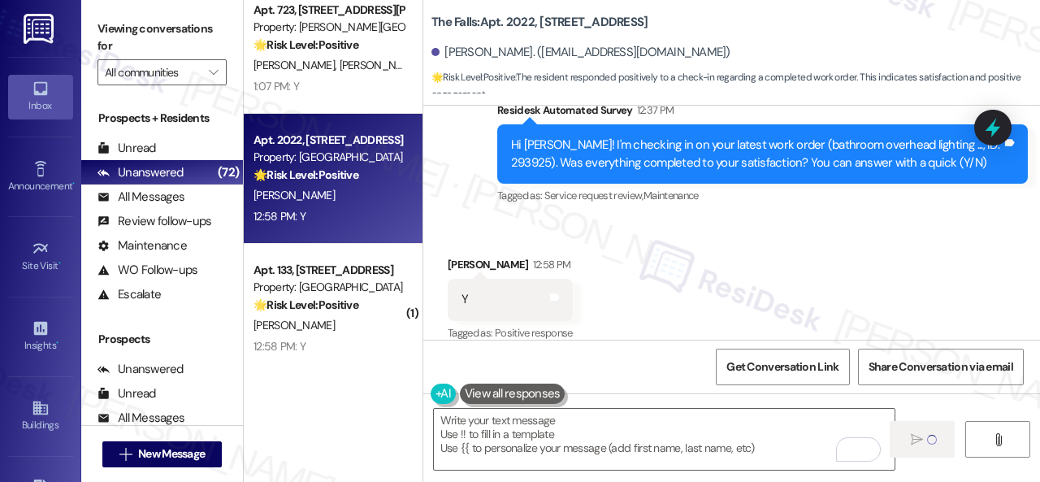
type textarea "Fetching suggested responses. Please feel free to read through the conversation…"
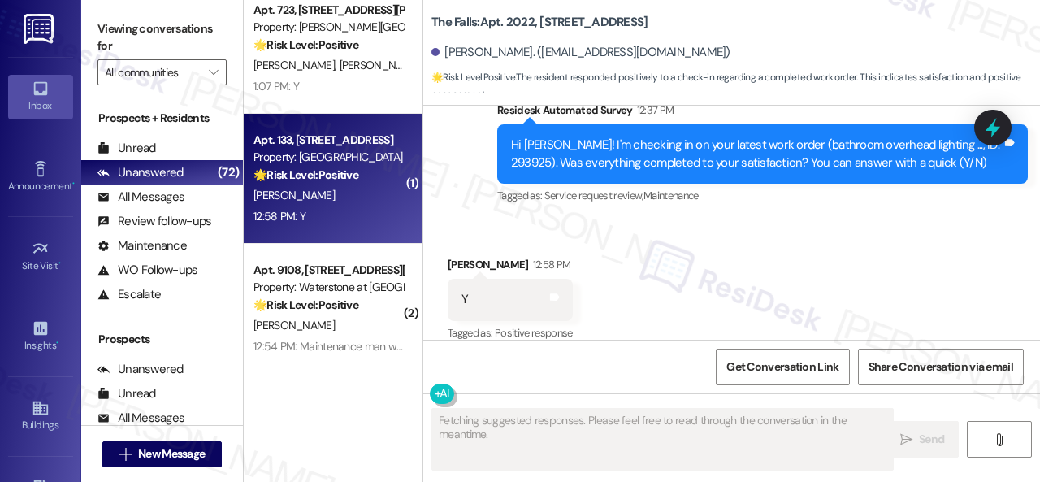
click at [340, 222] on div "12:58 PM: Y 12:58 PM: Y" at bounding box center [329, 216] width 154 height 20
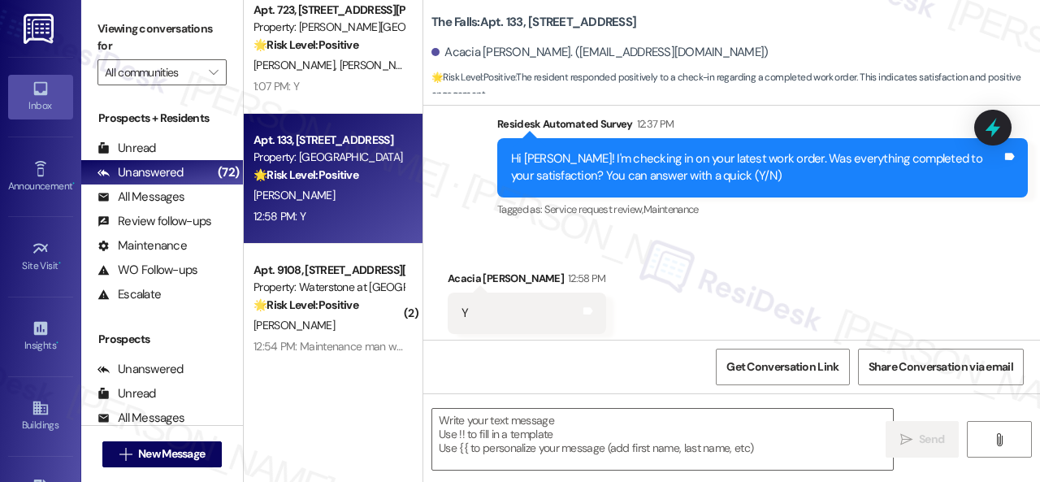
scroll to position [922, 0]
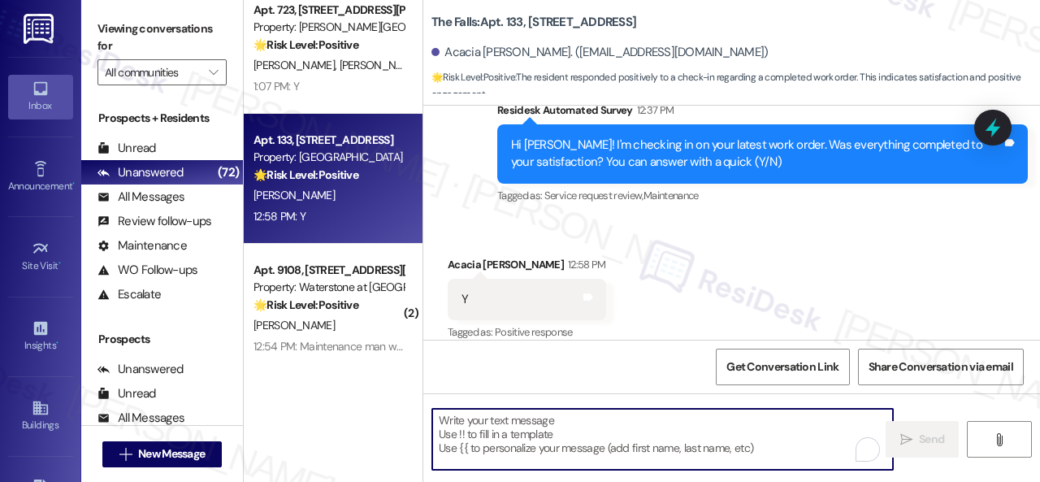
click at [592, 432] on textarea "To enrich screen reader interactions, please activate Accessibility in Grammarl…" at bounding box center [662, 439] width 461 height 61
paste textarea "Glad to hear that everything is all set! If {{property}} met your expectations,…"
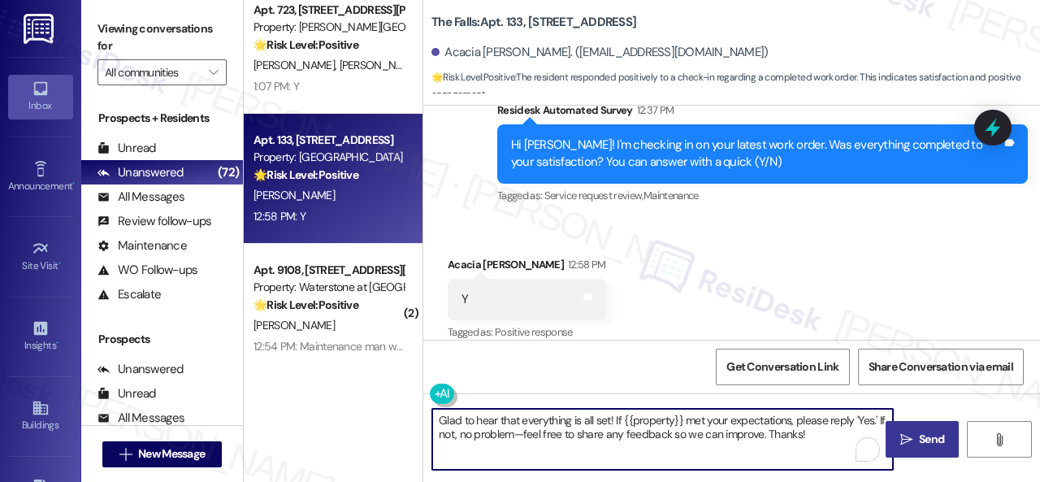
type textarea "Glad to hear that everything is all set! If {{property}} met your expectations,…"
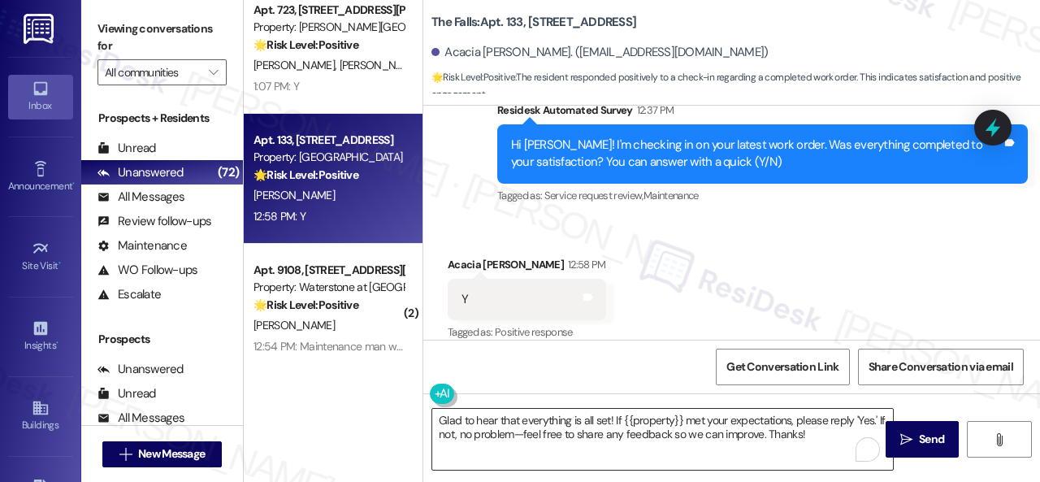
drag, startPoint x: 912, startPoint y: 448, endPoint x: 883, endPoint y: 441, distance: 30.0
click at [912, 448] on button " Send" at bounding box center [922, 439] width 73 height 37
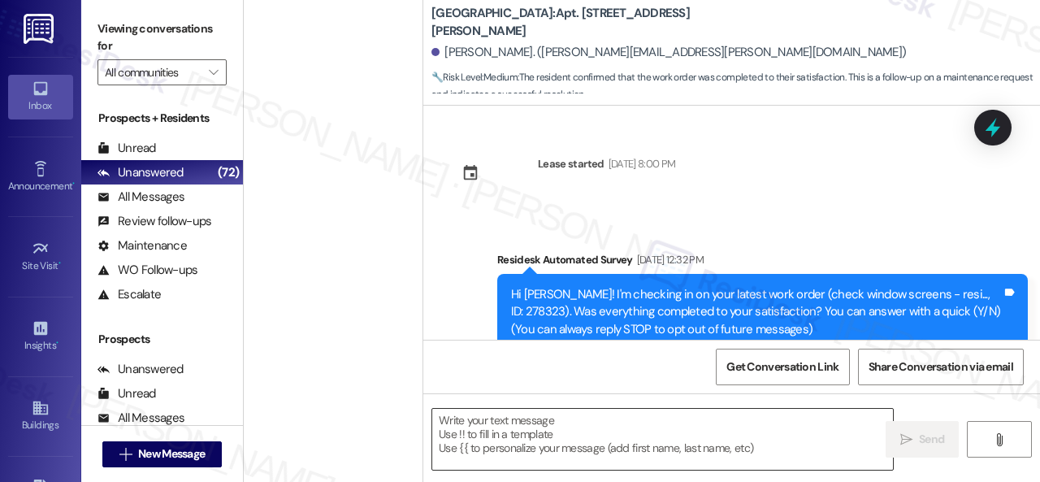
scroll to position [953, 0]
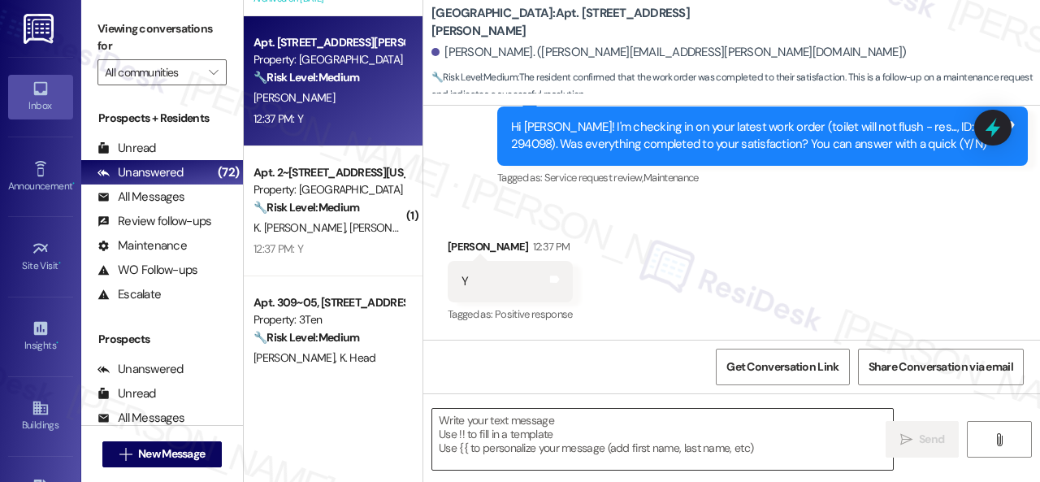
click at [567, 435] on textarea at bounding box center [662, 439] width 461 height 61
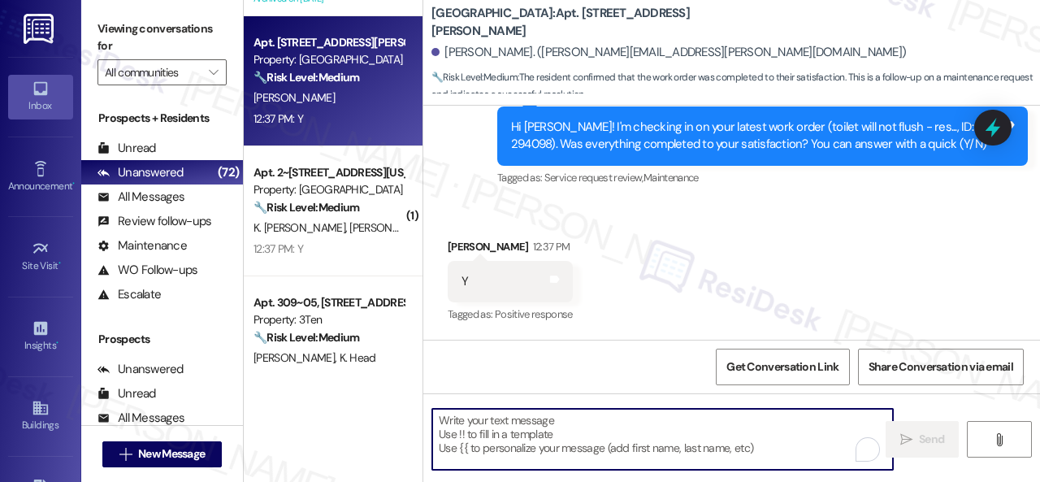
paste textarea "Glad to hear that everything is all set! If {{property}} met your expectations,…"
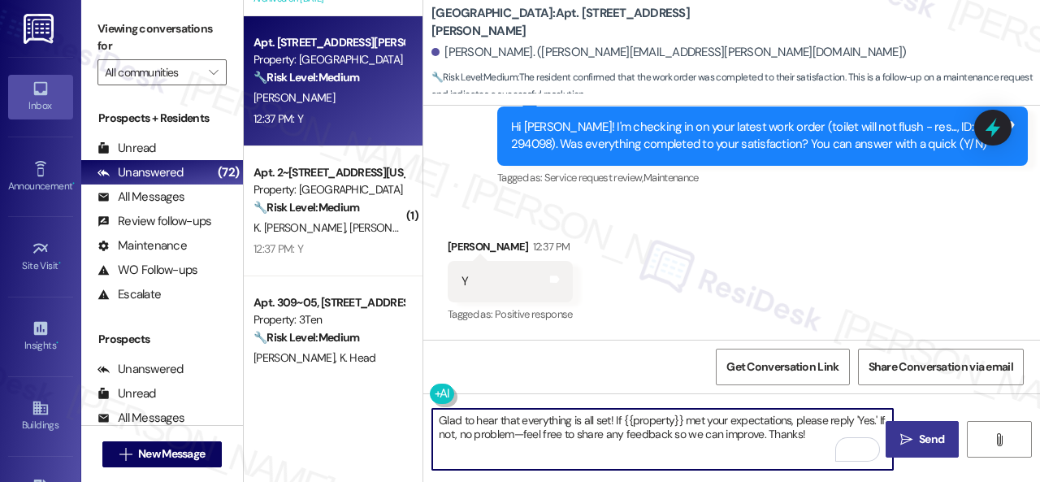
type textarea "Glad to hear that everything is all set! If {{property}} met your expectations,…"
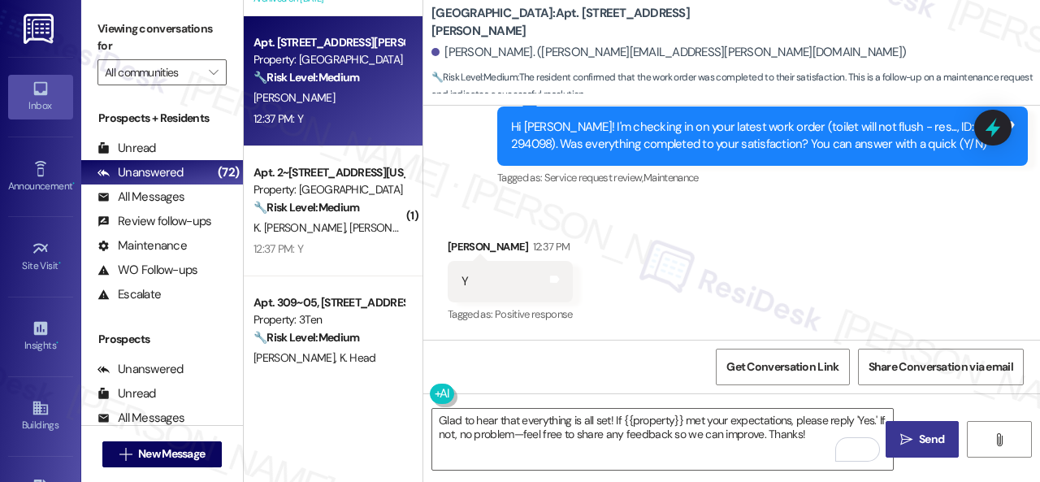
click at [927, 445] on span "Send" at bounding box center [931, 439] width 25 height 17
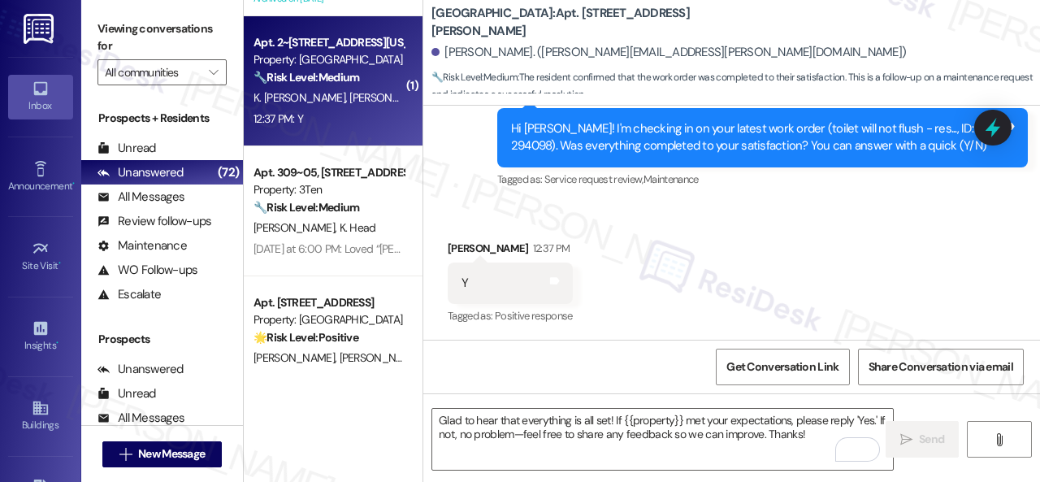
click at [333, 136] on div "Apt. 2~[STREET_ADDRESS][US_STATE] Property: Penn Circle 🔧 Risk Level: Medium Th…" at bounding box center [333, 81] width 179 height 130
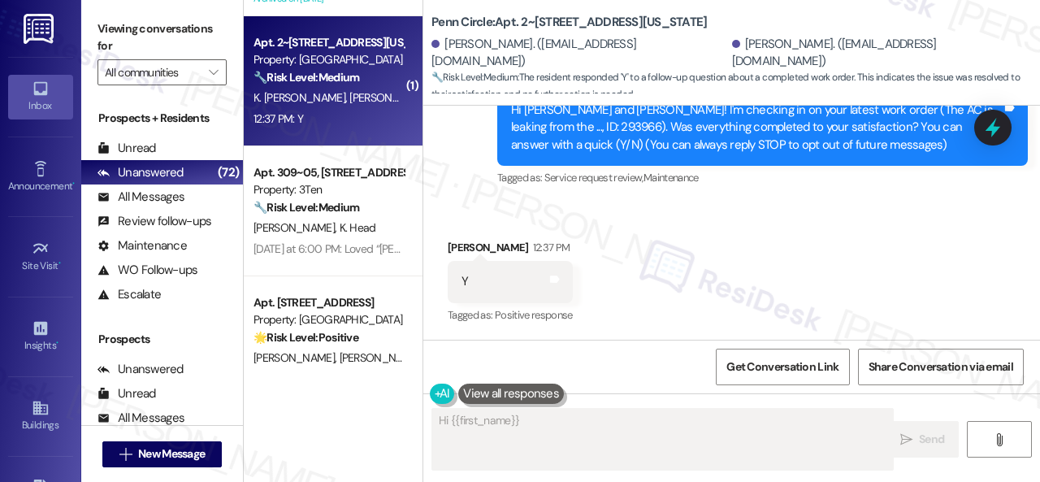
scroll to position [184, 0]
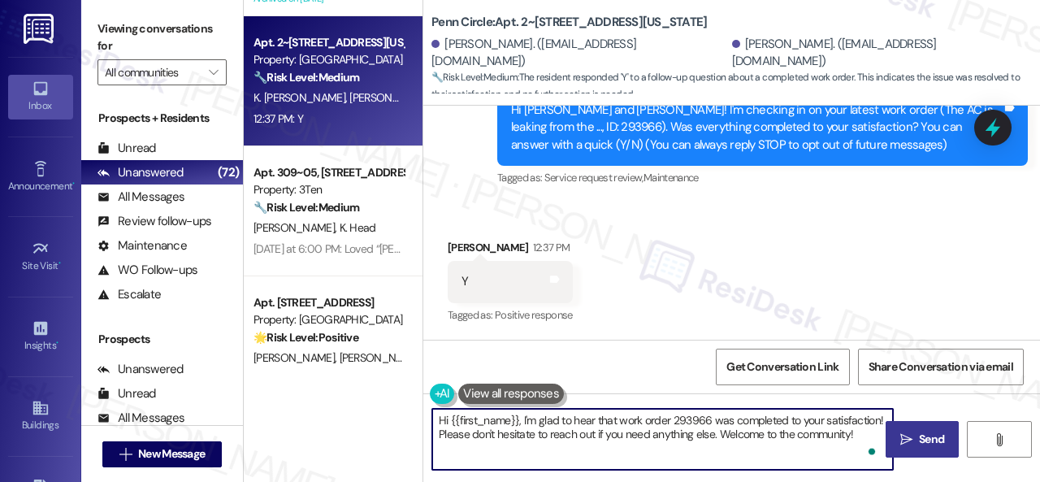
drag, startPoint x: 866, startPoint y: 436, endPoint x: 348, endPoint y: 397, distance: 519.2
click at [323, 397] on div "( 1 ) Apt. 318, 201 Courtright East Road Property: Overland Park 🔧 Risk Level: …" at bounding box center [642, 241] width 796 height 482
paste textarea "Glad to hear that everything is all set! If {{property}} met your expectations,…"
type textarea "Glad to hear that everything is all set! If {{property}} met your expectations,…"
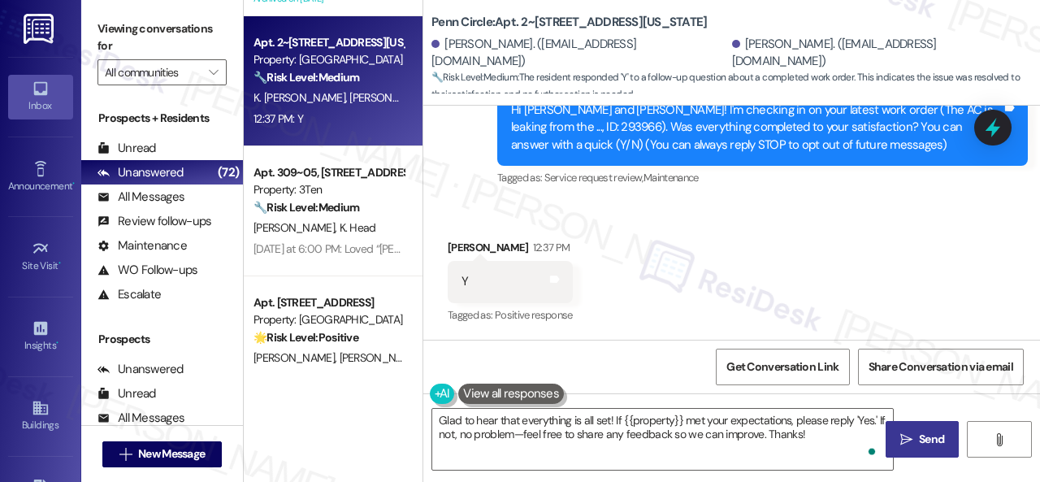
click at [919, 446] on span "Send" at bounding box center [931, 439] width 25 height 17
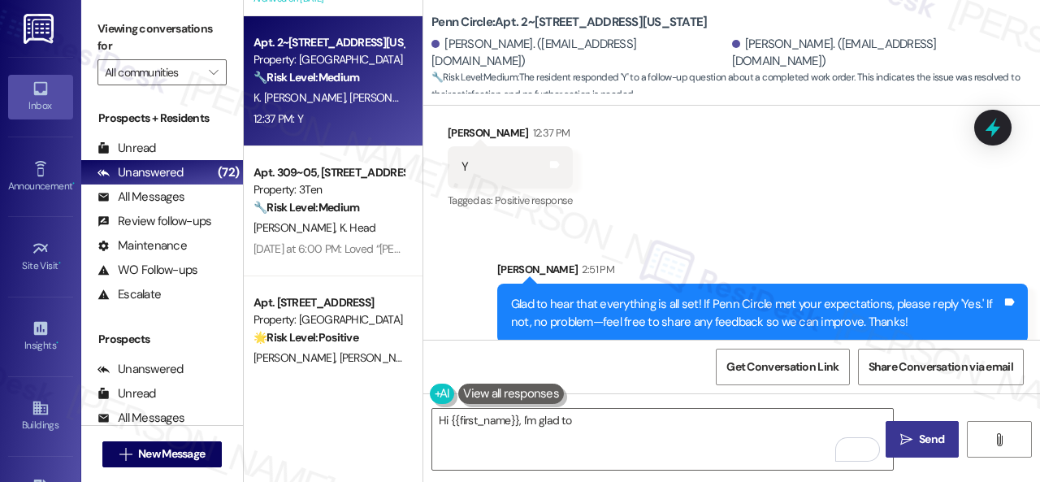
scroll to position [315, 0]
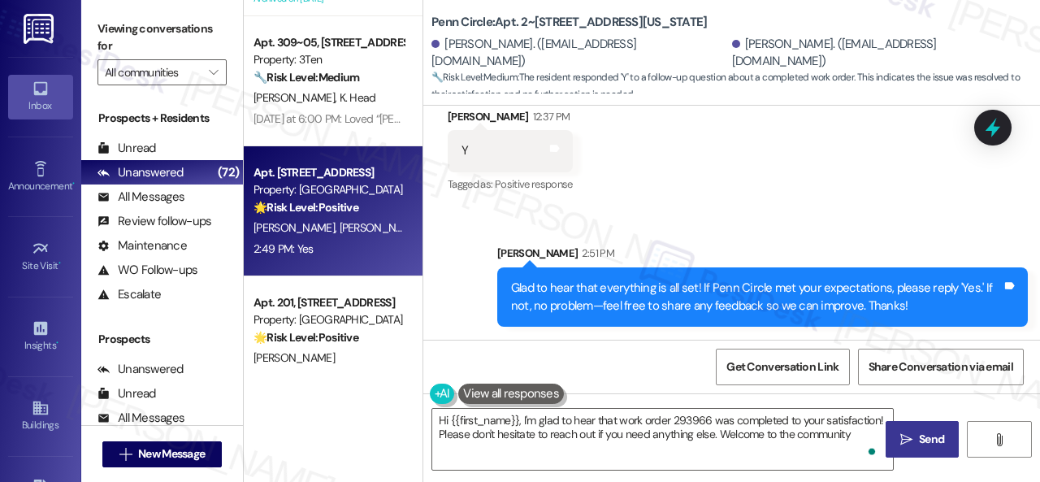
type textarea "Hi {{first_name}}, I'm glad to hear that work order 293966 was completed to you…"
click at [371, 254] on div "2:49 PM: Yes 2:49 PM: Yes" at bounding box center [329, 249] width 154 height 20
type textarea "Fetching suggested responses. Please feel free to read through the conversation…"
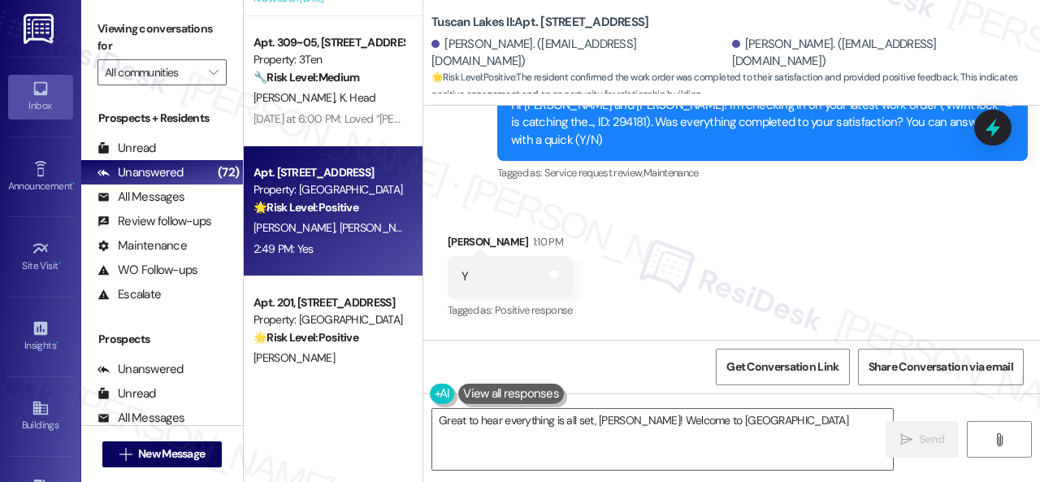
scroll to position [5741, 0]
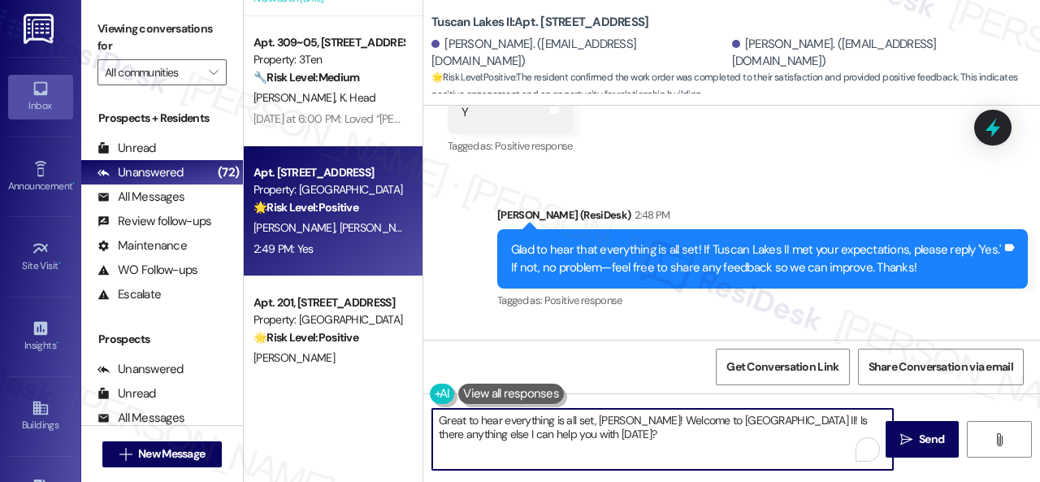
drag, startPoint x: 579, startPoint y: 441, endPoint x: 267, endPoint y: 383, distance: 317.5
click at [267, 383] on div "( 1 ) Apt. 318, 201 Courtright East Road Property: Overland Park 🔧 Risk Level: …" at bounding box center [642, 241] width 796 height 482
paste textarea "lad to hear that everything is all set! If {{property}} met your expectations, …"
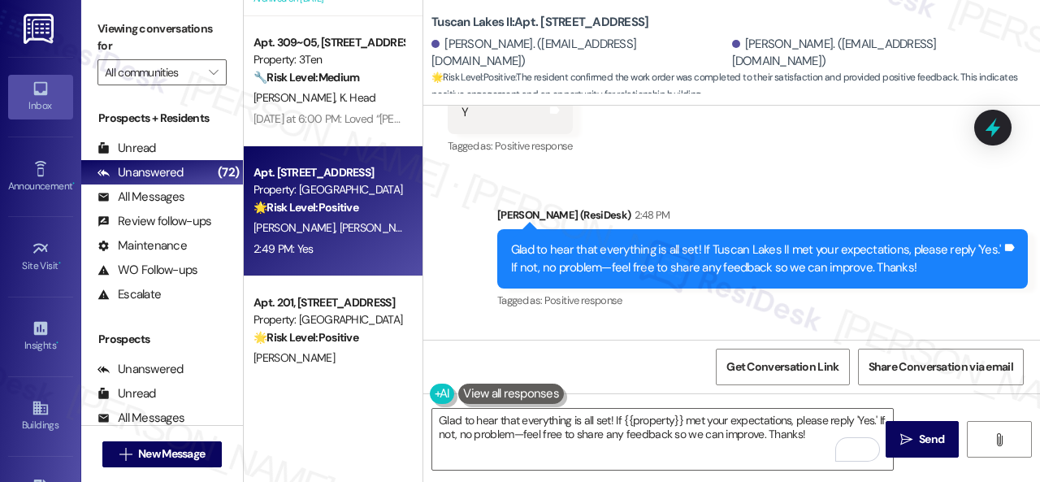
click at [483, 362] on div "Get Conversation Link Share Conversation via email" at bounding box center [731, 367] width 617 height 54
click at [703, 438] on textarea "Glad to hear that everything is all set! If {{property}} met your expectations,…" at bounding box center [662, 439] width 461 height 61
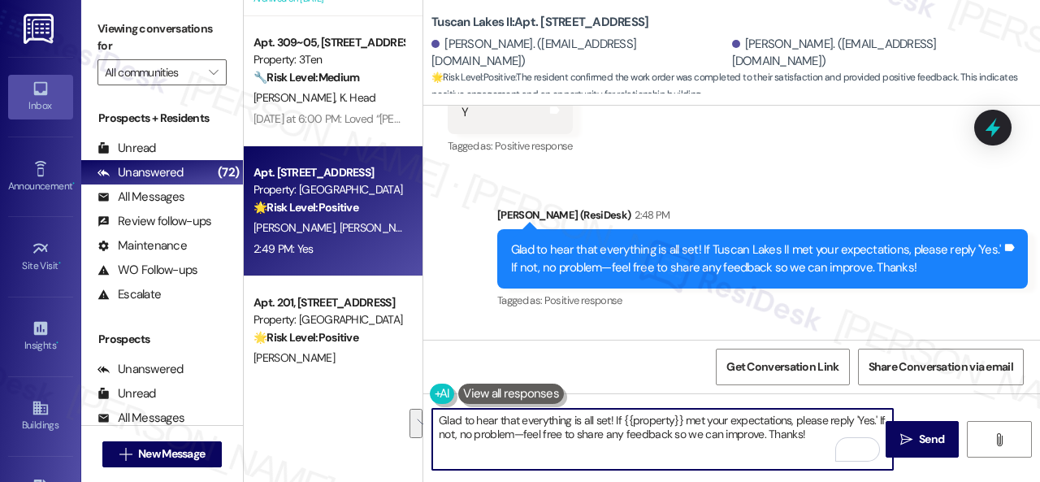
paste textarea "I'm glad you are satisfied with your home. Have you written a review for us bef…"
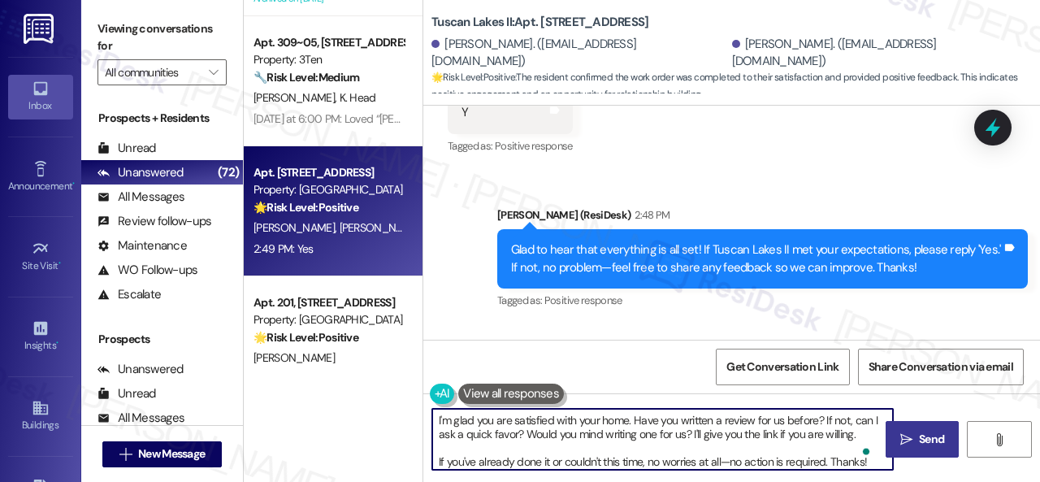
type textarea "I'm glad you are satisfied with your home. Have you written a review for us bef…"
click at [897, 440] on span " Send" at bounding box center [922, 439] width 51 height 17
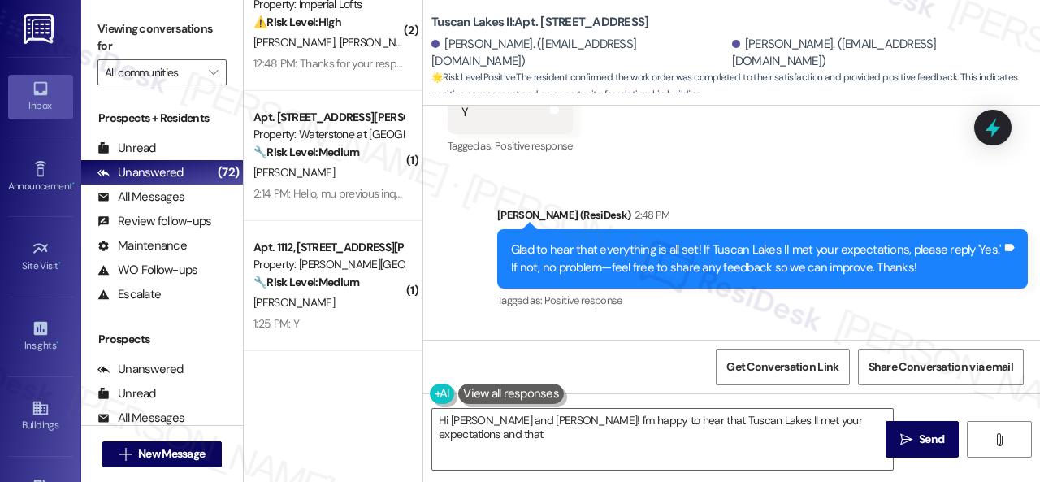
scroll to position [163, 0]
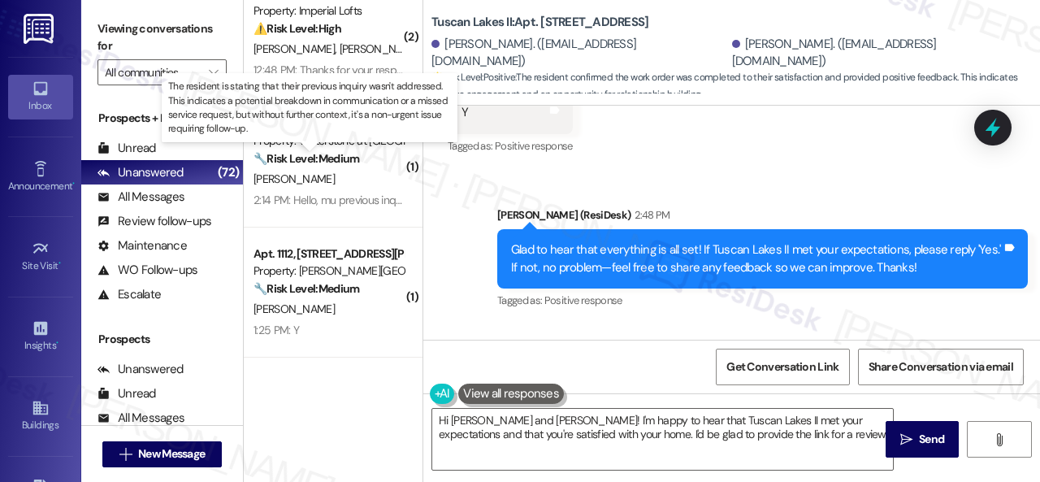
type textarea "Hi Nancy and Sandra! I'm happy to hear that Tuscan Lakes II met your expectatio…"
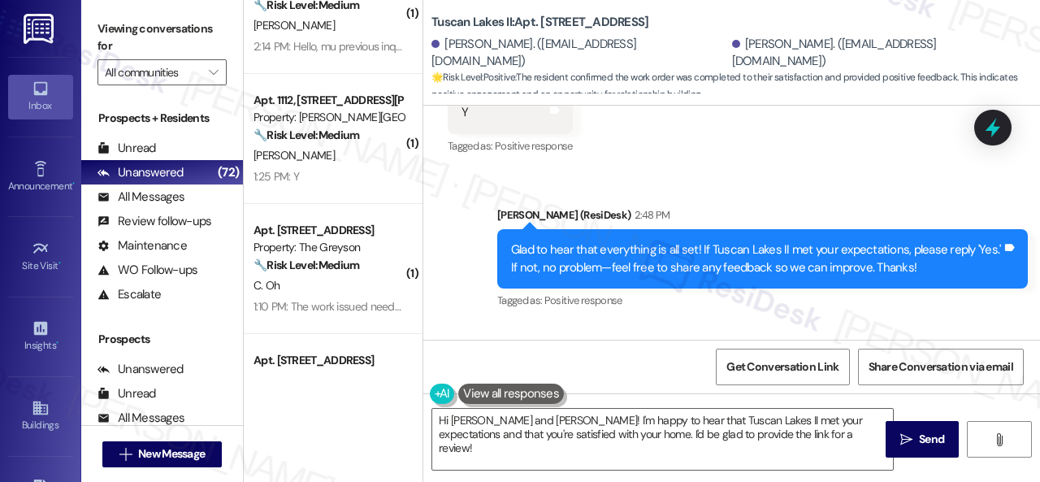
scroll to position [325, 0]
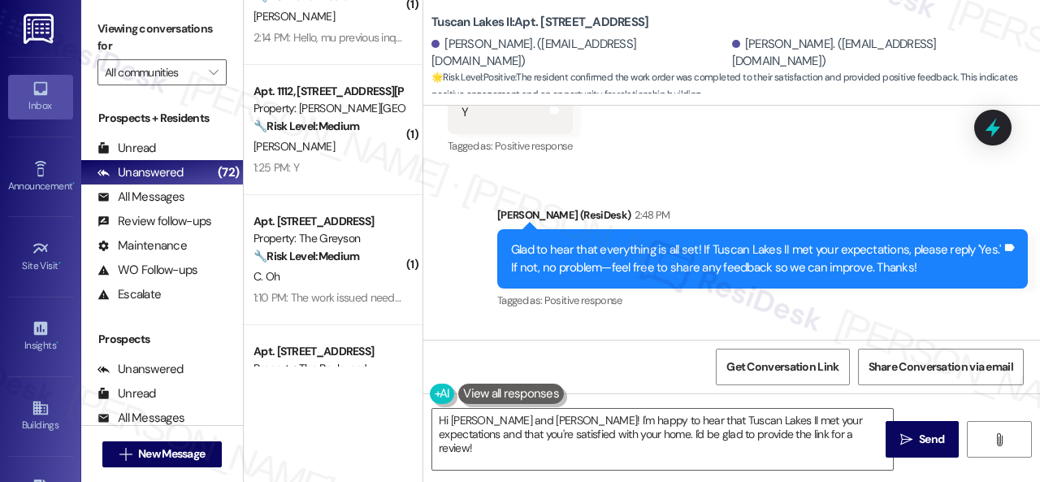
click at [333, 167] on div "1:25 PM: Y 1:25 PM: Y" at bounding box center [329, 168] width 154 height 20
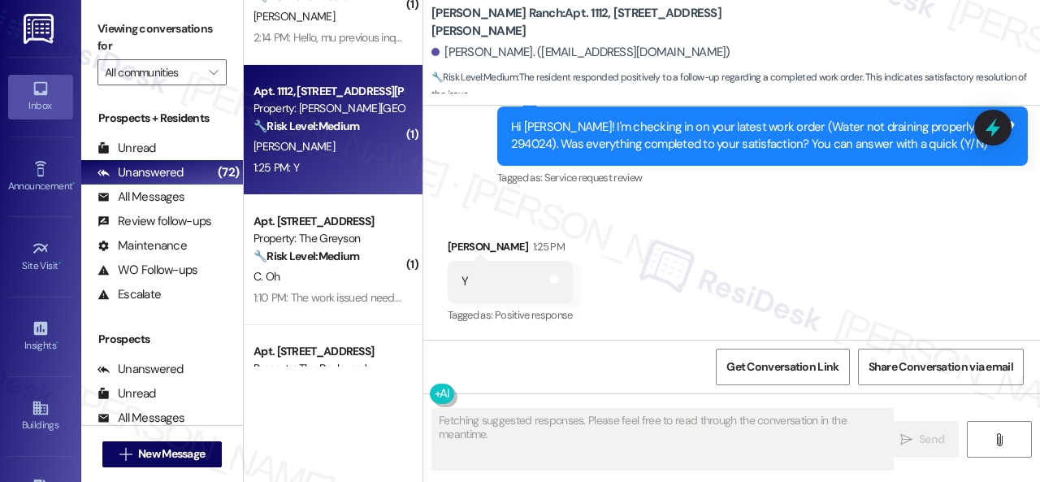
scroll to position [1876, 0]
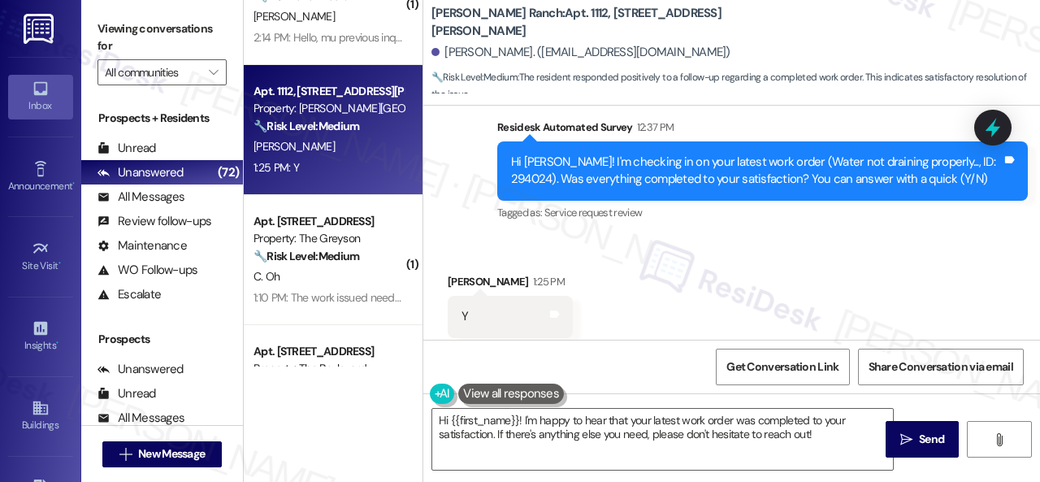
drag, startPoint x: 460, startPoint y: 196, endPoint x: 524, endPoint y: 274, distance: 101.0
click at [460, 196] on div "Survey, sent via SMS Residesk Automated Survey Jul 31, 2025 at 12:29 PM Hi Chel…" at bounding box center [731, 73] width 617 height 327
click at [566, 427] on textarea "Hi {{first_name}}! I'm happy to hear that your latest work order was completed …" at bounding box center [662, 439] width 461 height 61
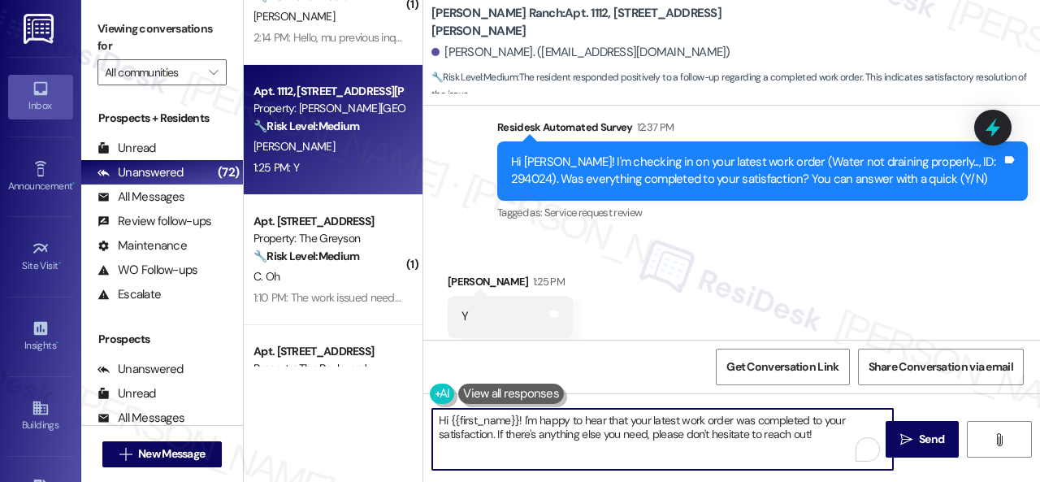
paste textarea "Glad to hear that everything is all set! If {{property}} met your expectations,…"
type textarea "Glad to hear that everything is all set! If {{property}} met your expectations,…"
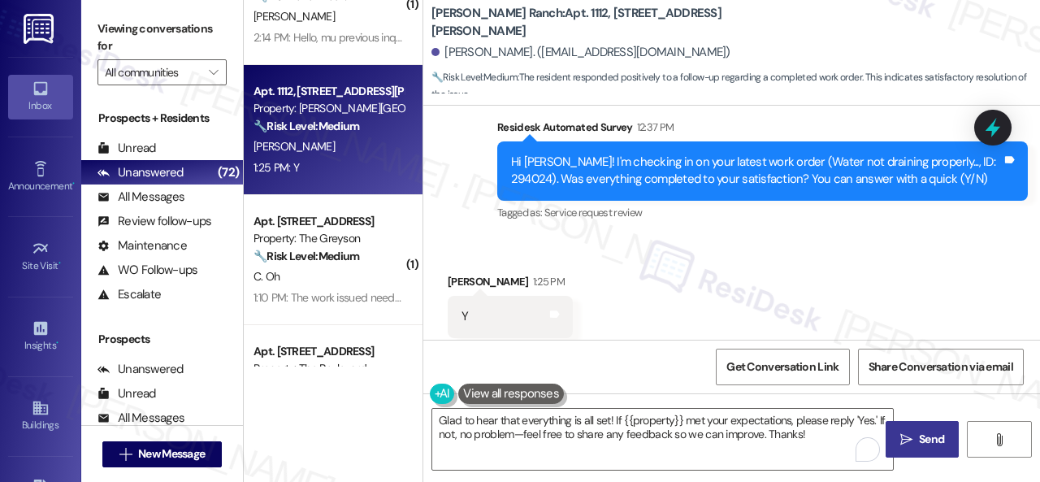
drag, startPoint x: 907, startPoint y: 436, endPoint x: 892, endPoint y: 423, distance: 19.6
click at [907, 435] on span " Send" at bounding box center [922, 439] width 51 height 17
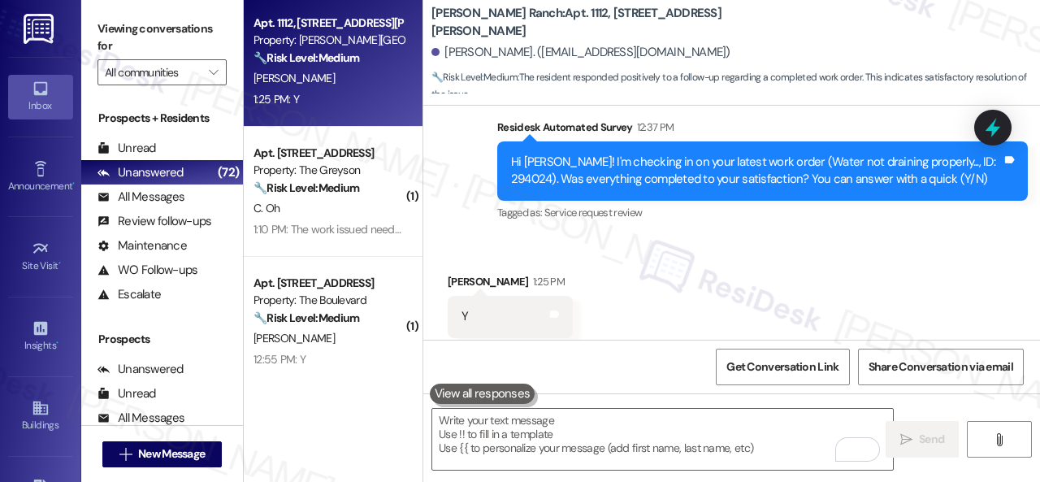
scroll to position [488, 0]
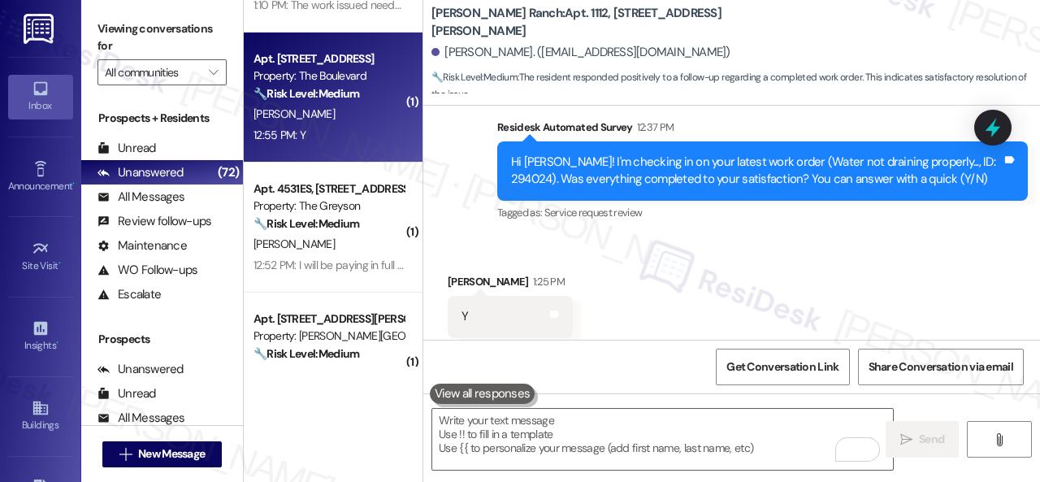
click at [351, 141] on div "12:55 PM: Y 12:55 PM: Y" at bounding box center [329, 135] width 154 height 20
type textarea "Fetching suggested responses. Please feel free to read through the conversation…"
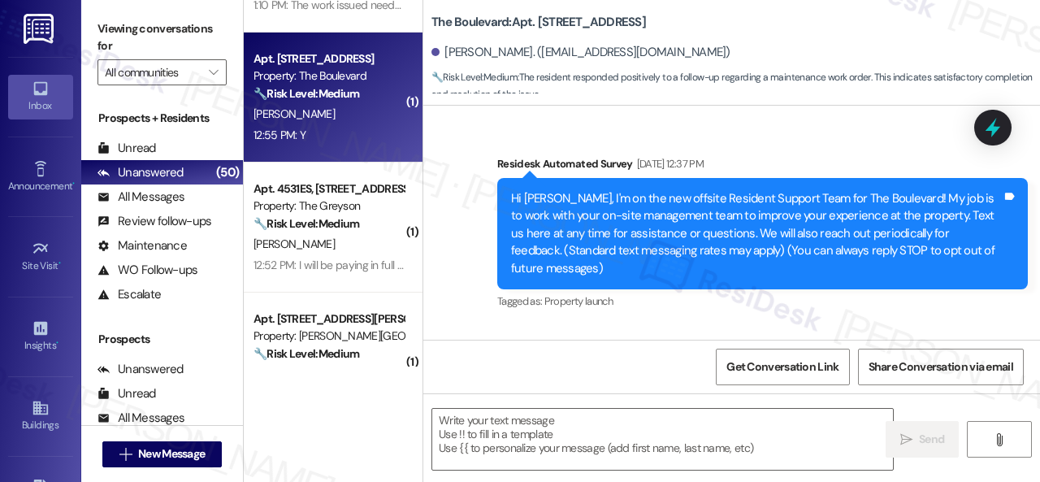
type textarea "Fetching suggested responses. Please feel free to read through the conversation…"
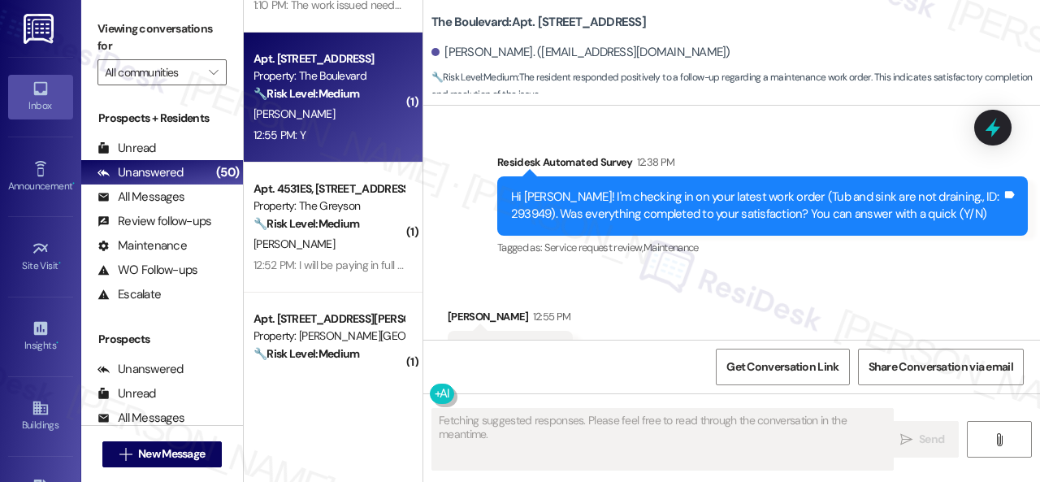
scroll to position [4833, 0]
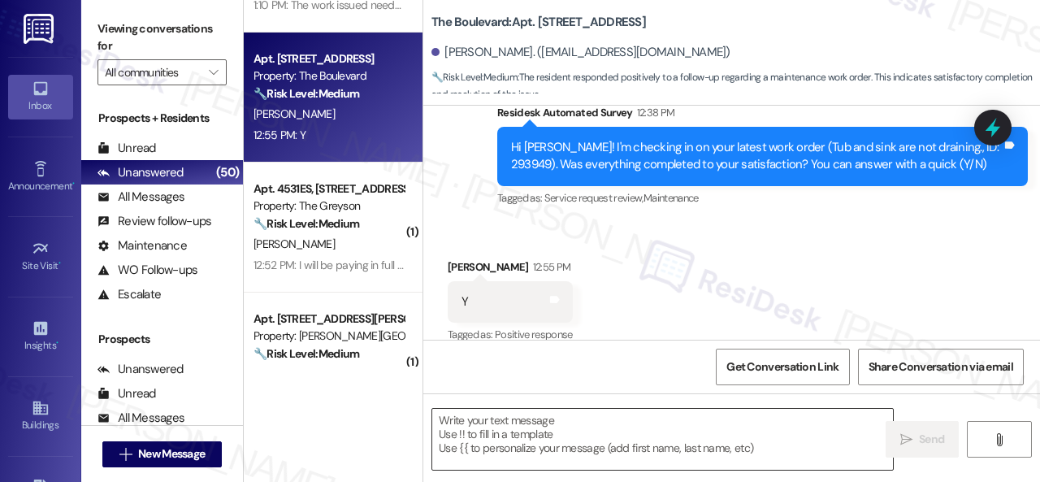
click at [515, 422] on textarea at bounding box center [662, 439] width 461 height 61
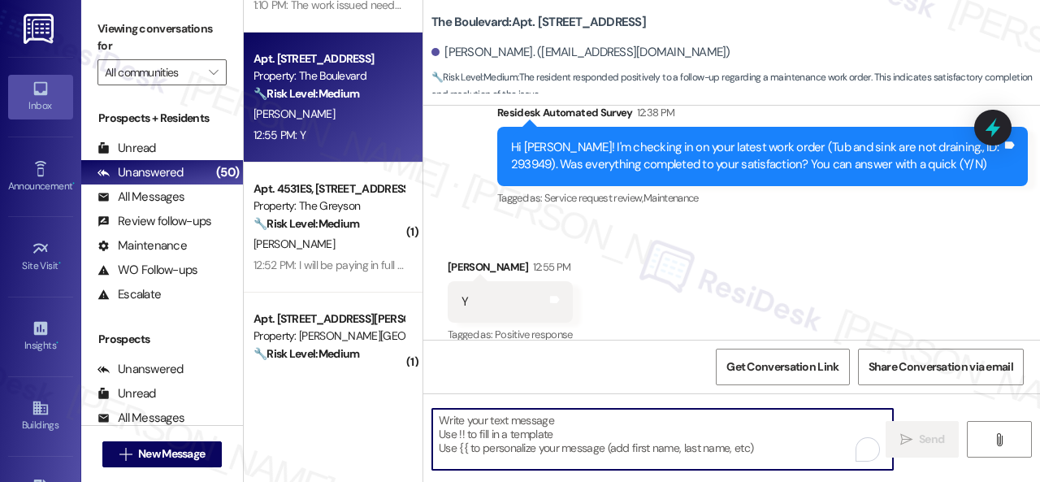
paste textarea "Glad to hear that everything is all set! If {{property}} met your expectations,…"
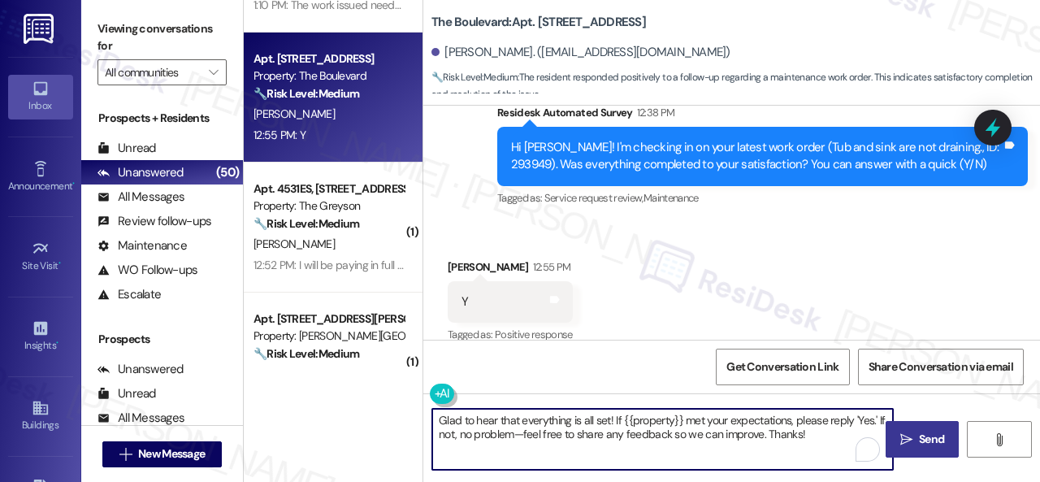
type textarea "Glad to hear that everything is all set! If {{property}} met your expectations,…"
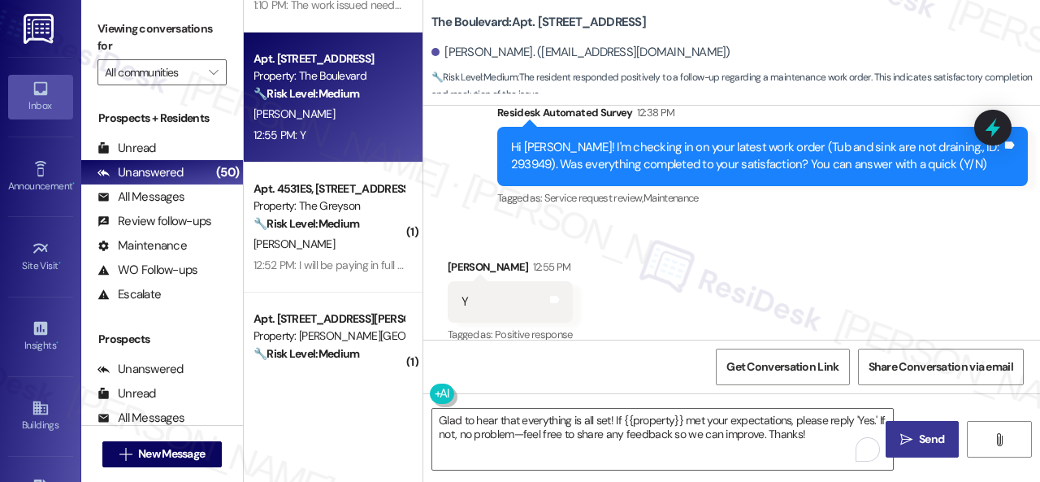
click at [901, 437] on icon "" at bounding box center [907, 439] width 12 height 13
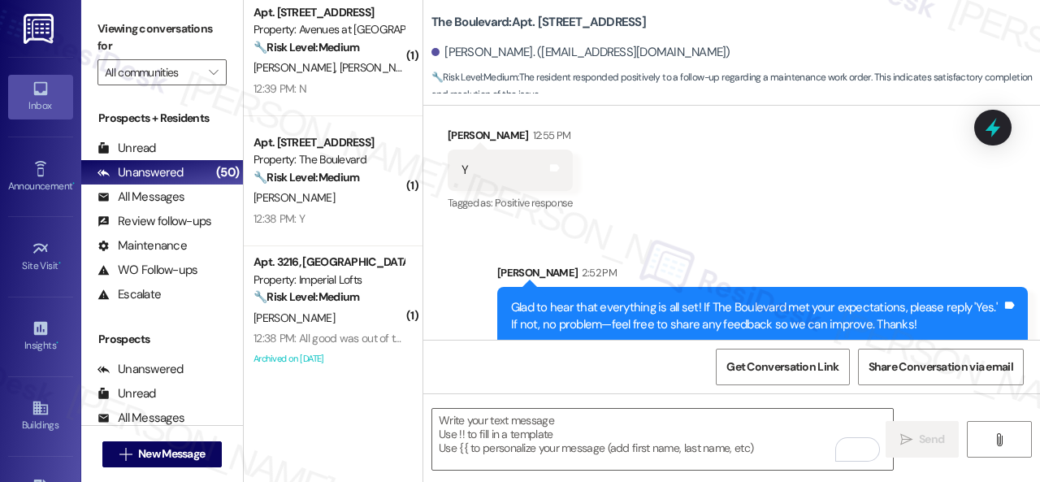
scroll to position [1219, 0]
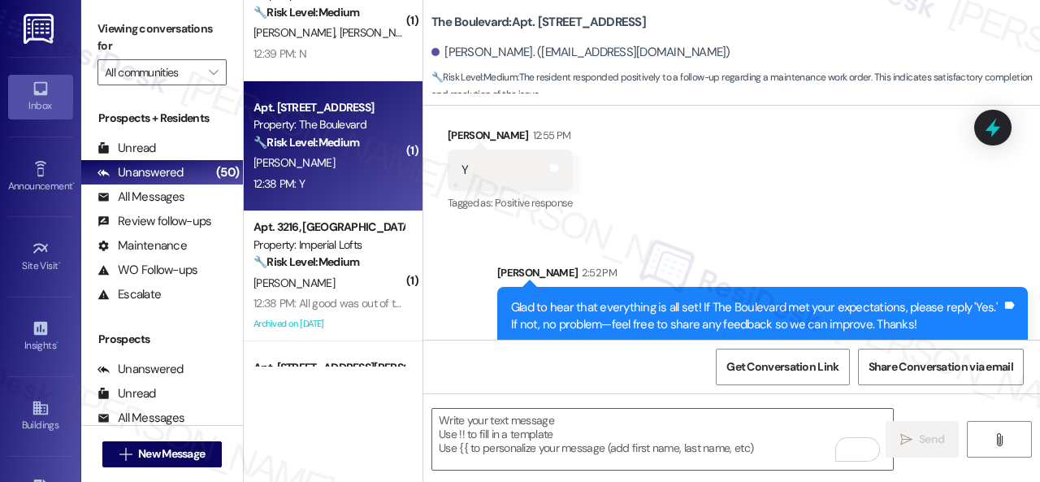
click at [353, 171] on div "J. Macias" at bounding box center [329, 163] width 154 height 20
type textarea "Fetching suggested responses. Please feel free to read through the conversation…"
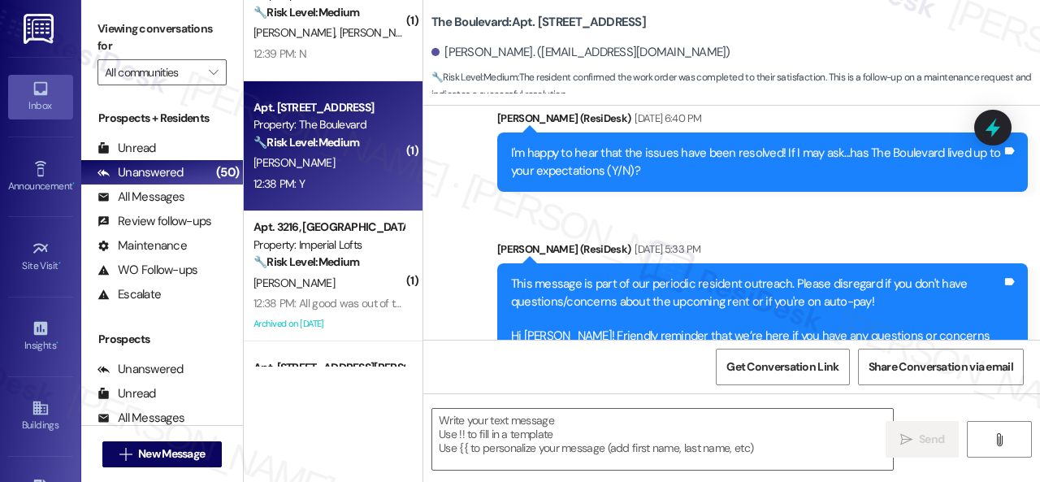
type textarea "Fetching suggested responses. Please feel free to read through the conversation…"
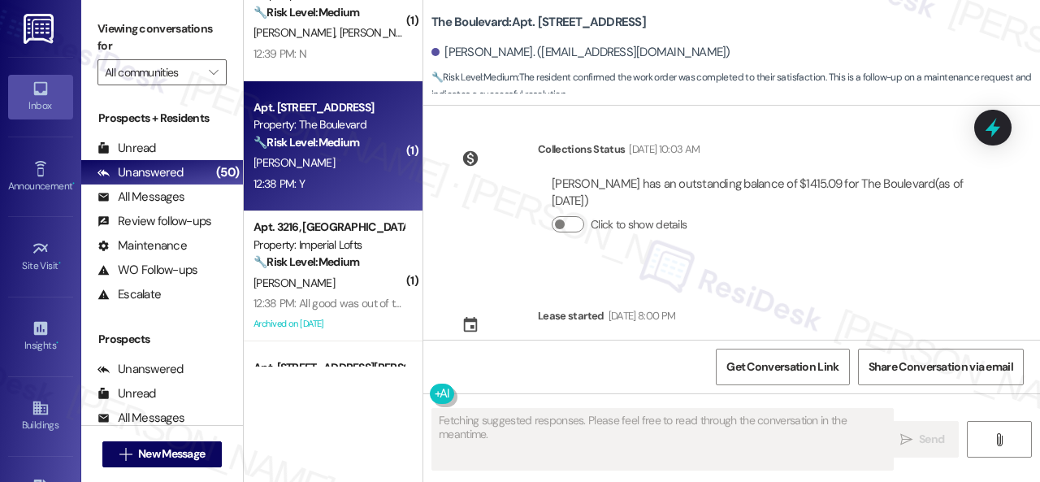
scroll to position [5301, 0]
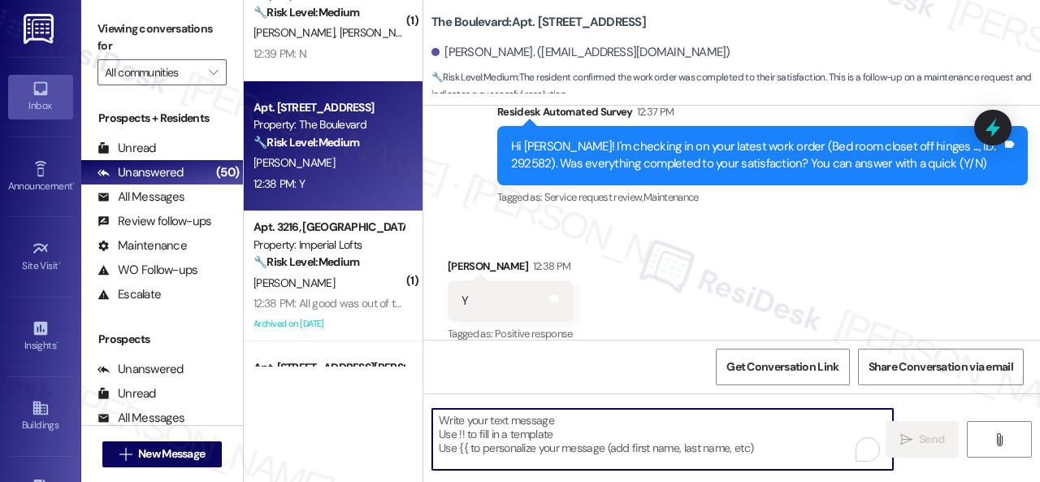
click at [536, 425] on textarea "To enrich screen reader interactions, please activate Accessibility in Grammarl…" at bounding box center [662, 439] width 461 height 61
paste textarea "Glad to hear that everything is all set! If {{property}} met your expectations,…"
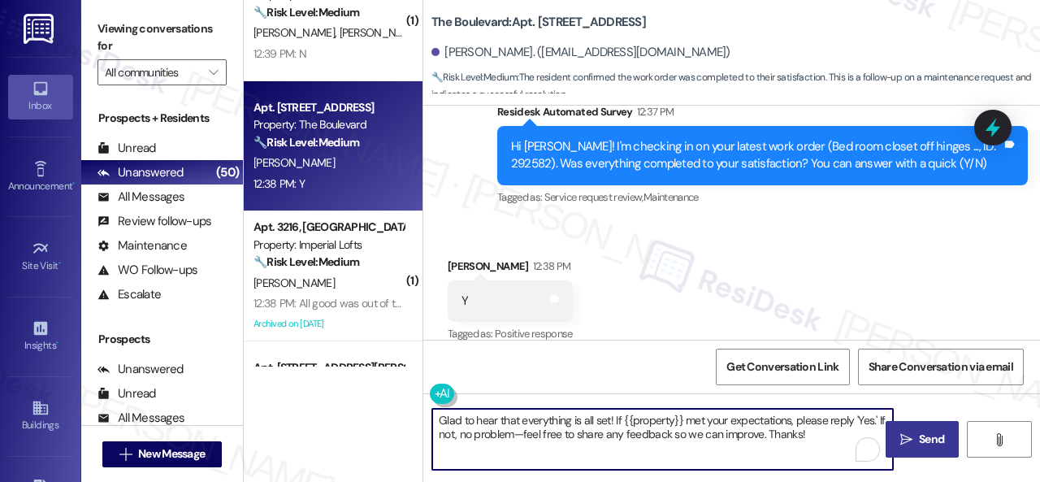
type textarea "Glad to hear that everything is all set! If {{property}} met your expectations,…"
click at [927, 446] on span "Send" at bounding box center [931, 439] width 25 height 17
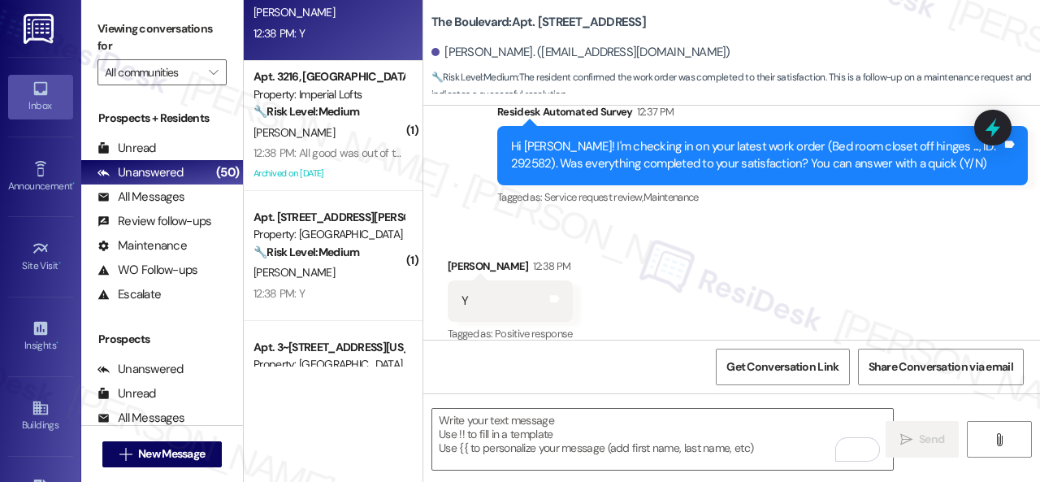
scroll to position [1382, 0]
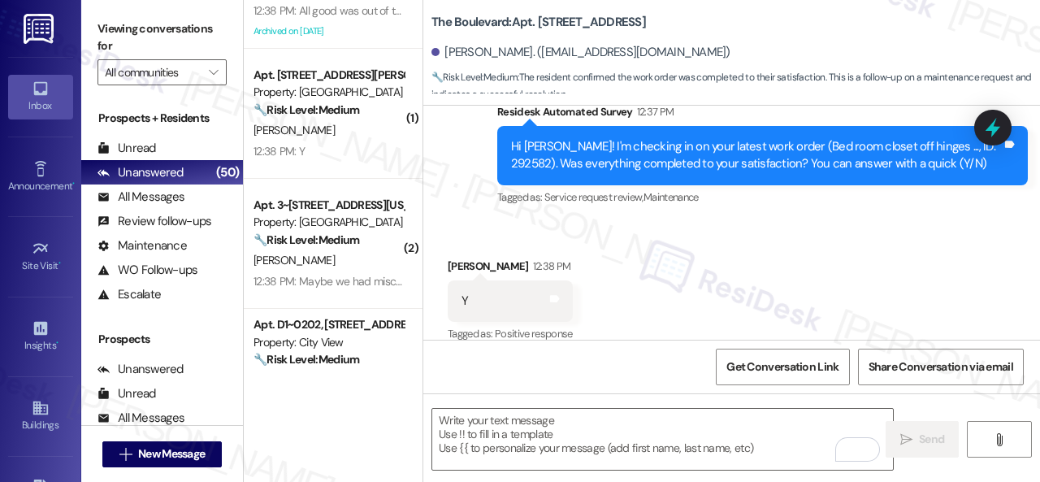
click at [367, 275] on div "12:38 PM: Maybe we had miscommunication on the wall that needed sealed but I do…" at bounding box center [522, 281] width 536 height 15
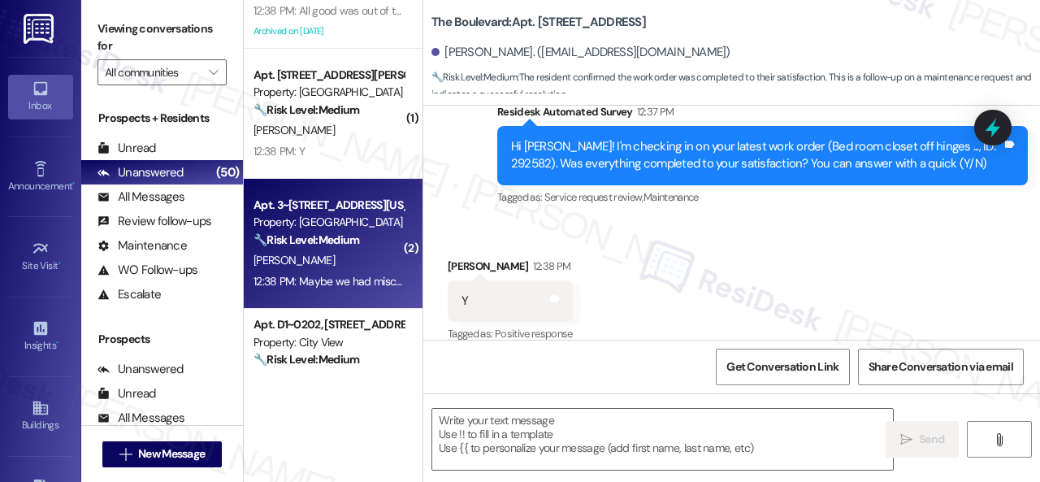
type textarea "Fetching suggested responses. Please feel free to read through the conversation…"
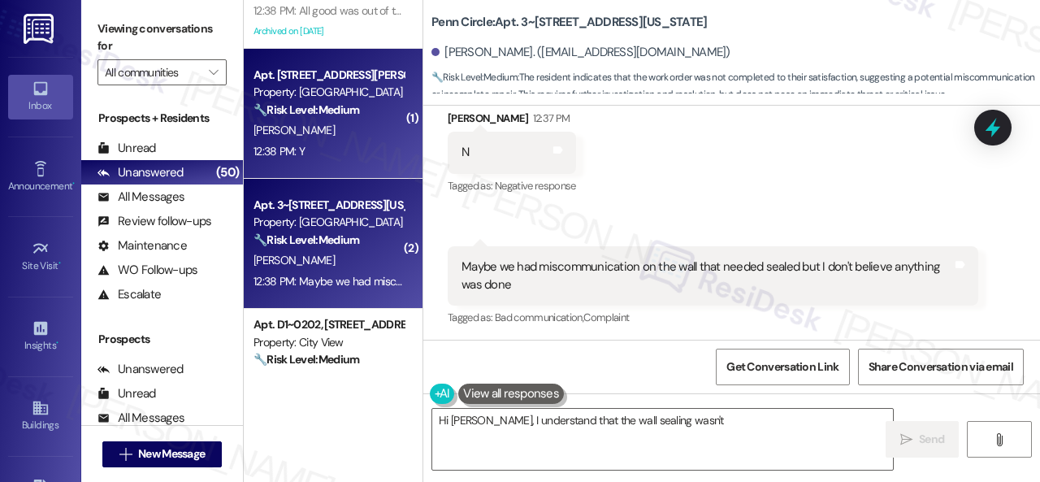
scroll to position [315, 0]
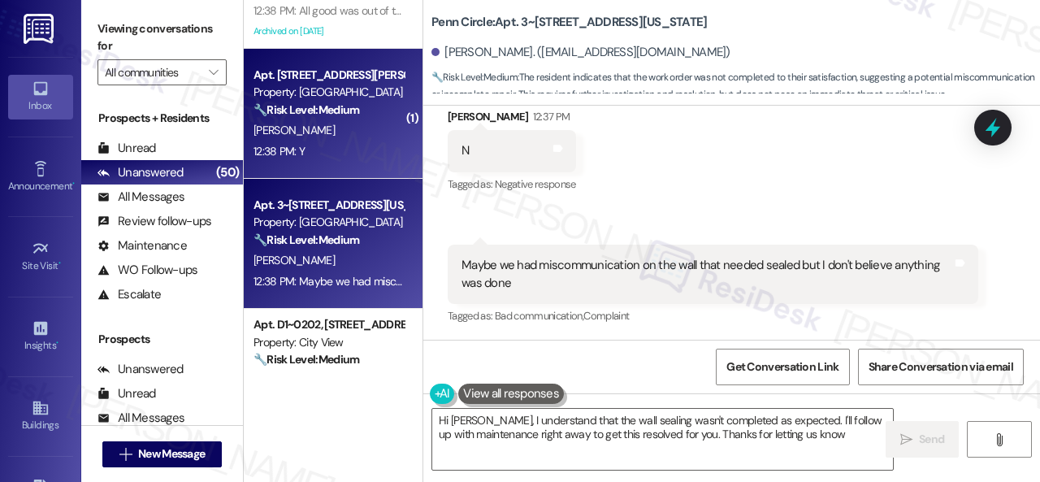
type textarea "Hi Brenden, I understand that the wall sealing wasn't completed as expected. I'…"
click at [338, 164] on div "Apt. 318, 201 Courtright East Road Property: Overland Park 🔧 Risk Level: Medium…" at bounding box center [333, 114] width 179 height 130
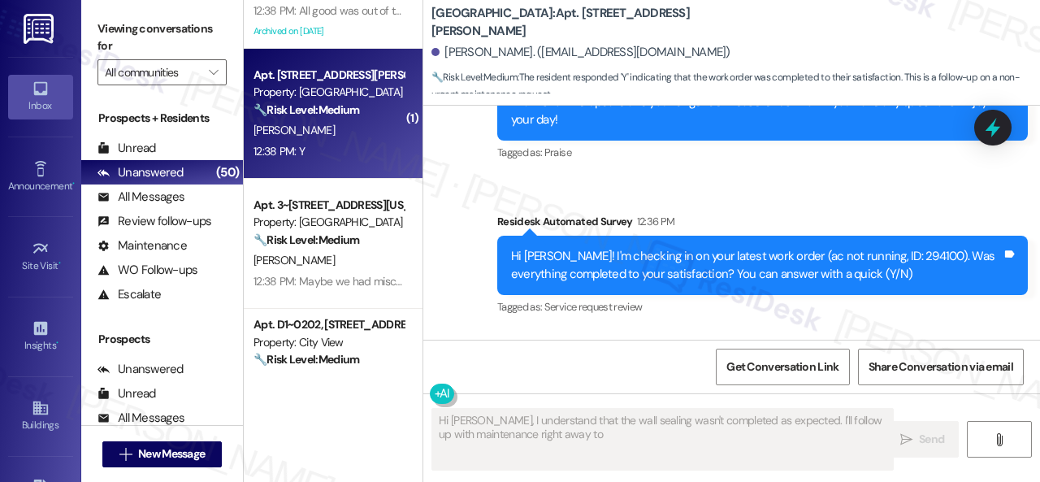
type textarea "Hi Brenden, I understand that the wall sealing wasn't completed as expected. I'…"
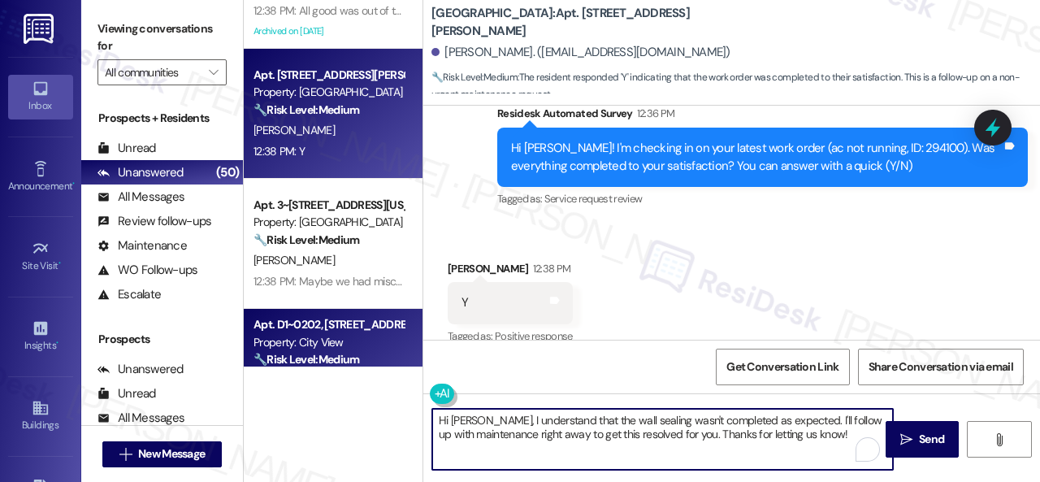
drag, startPoint x: 819, startPoint y: 438, endPoint x: 286, endPoint y: 362, distance: 538.6
click at [286, 362] on div "( 1 ) Apt. 03W02, 9 Candlelight Dr Property: The Candles 🔧 Risk Level: Medium T…" at bounding box center [642, 241] width 796 height 482
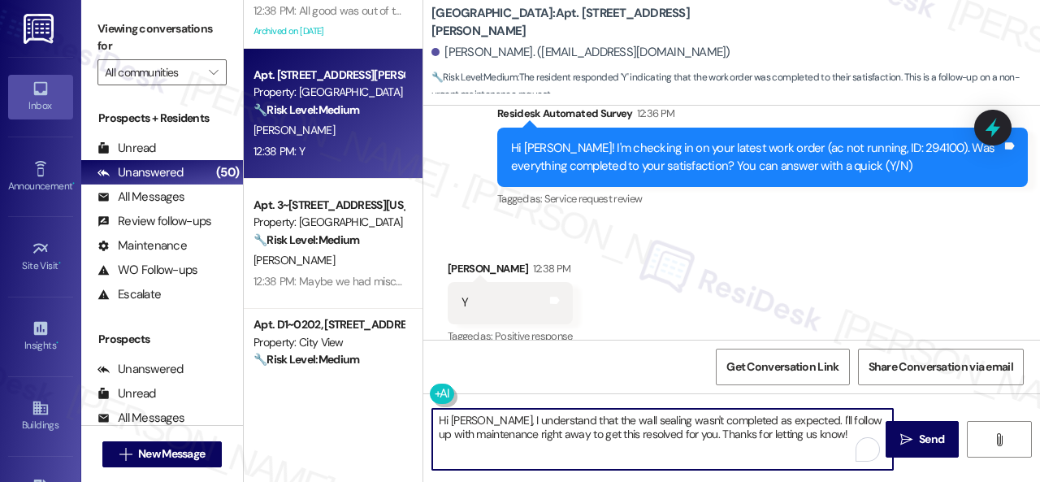
paste textarea "Glad to hear that everything is all set! If {{property}} met your expectations,…"
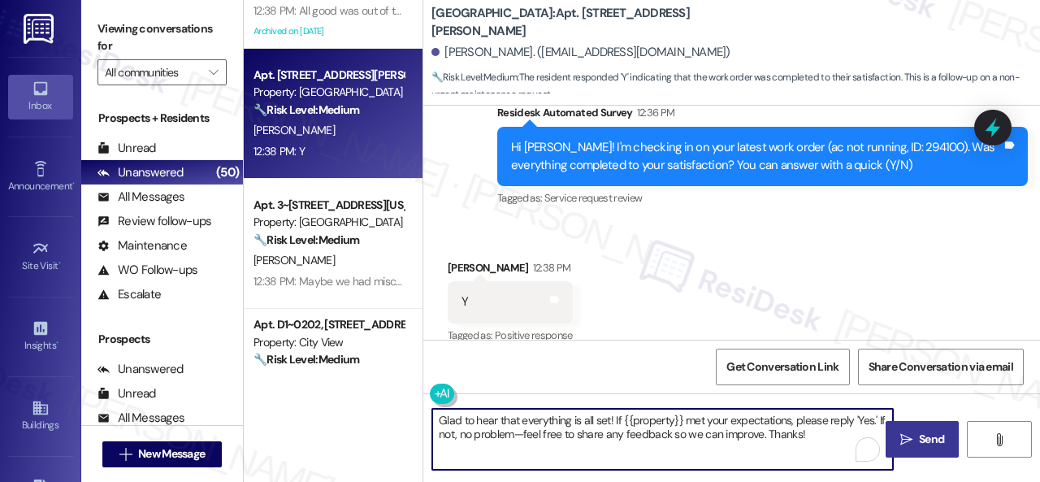
type textarea "Glad to hear that everything is all set! If {{property}} met your expectations,…"
click at [906, 443] on icon "" at bounding box center [907, 439] width 12 height 13
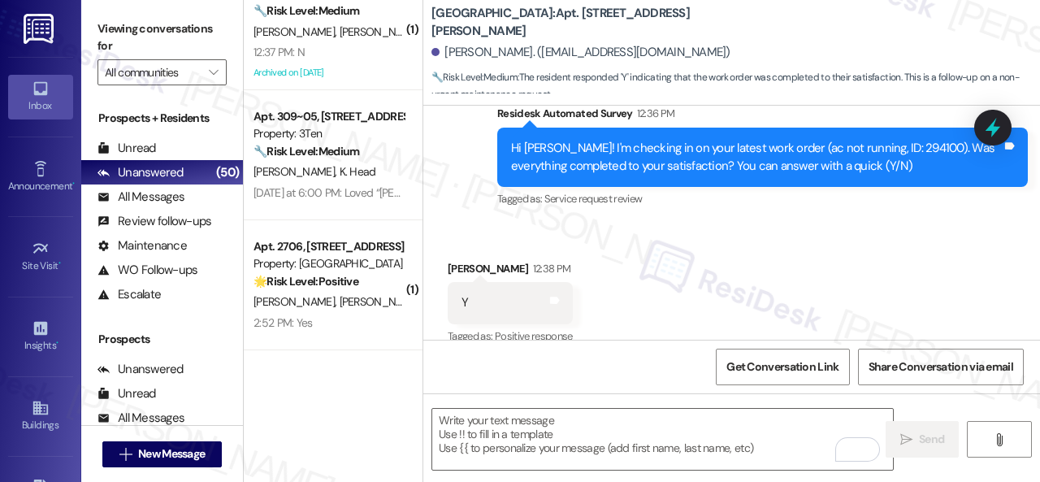
scroll to position [1707, 0]
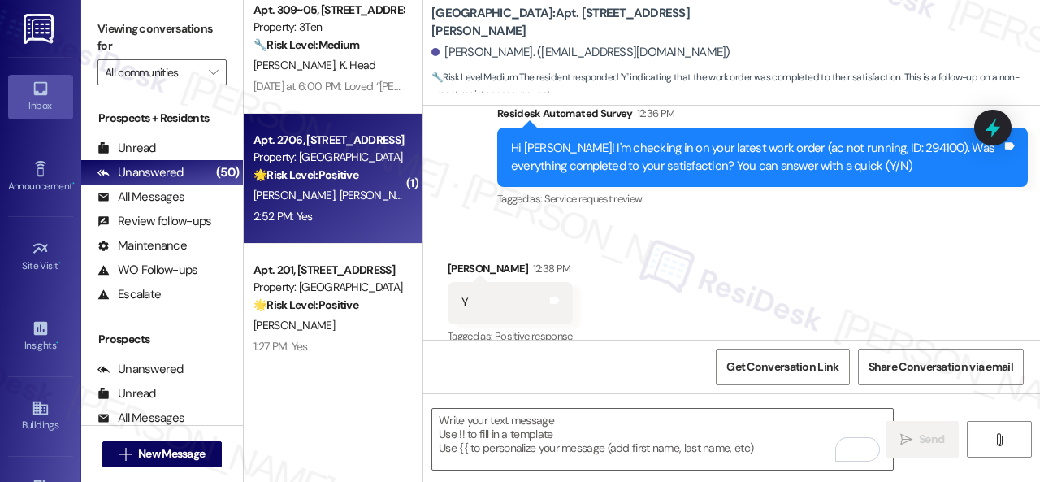
click at [343, 217] on div "2:52 PM: Yes 2:52 PM: Yes" at bounding box center [329, 216] width 154 height 20
type textarea "Fetching suggested responses. Please feel free to read through the conversation…"
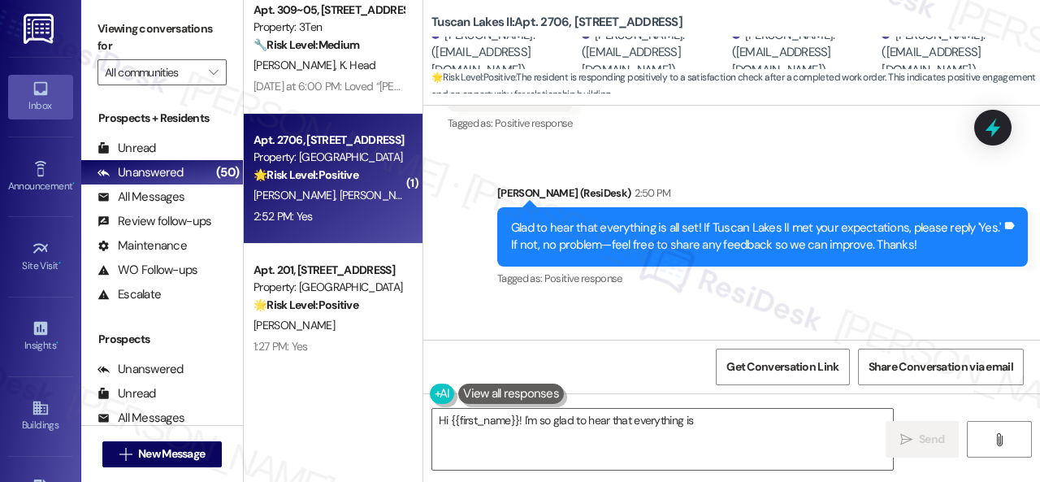
scroll to position [4084, 0]
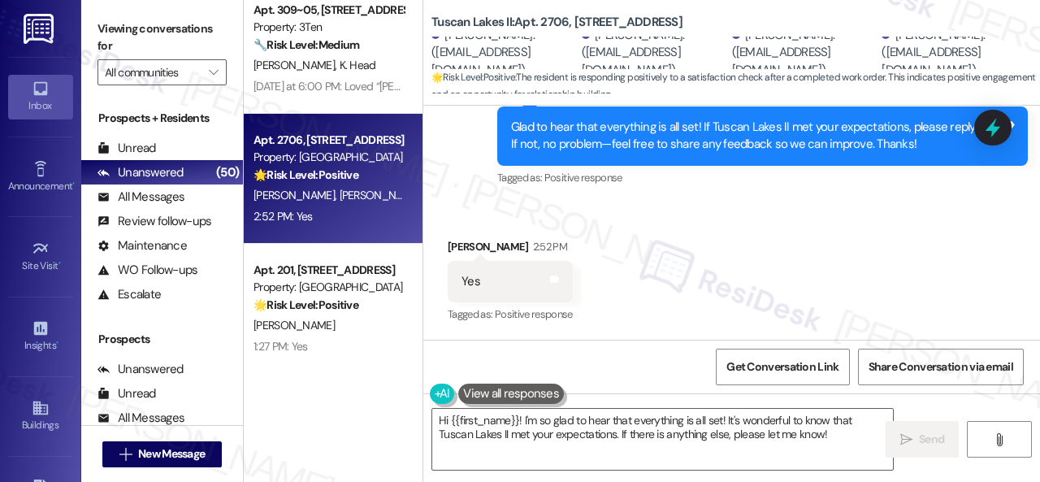
click at [467, 209] on div "Received via SMS Robert Faust 2:52 PM Yes Tags and notes Tagged as: Positive re…" at bounding box center [731, 270] width 617 height 137
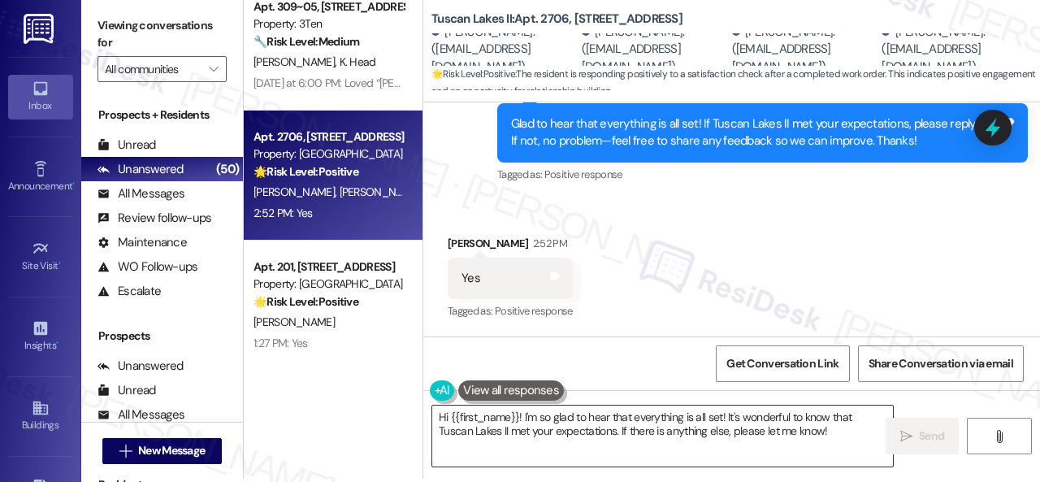
scroll to position [5, 0]
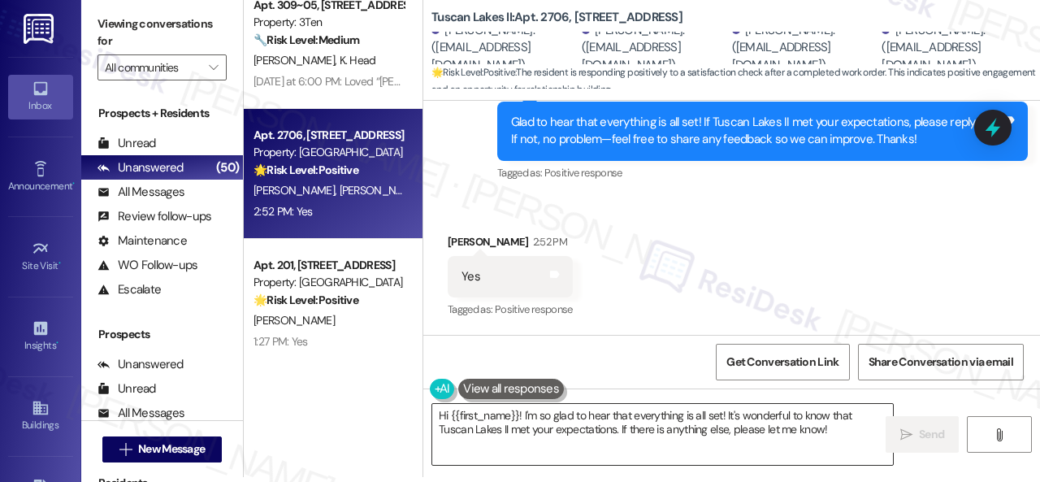
click at [613, 433] on textarea "Hi {{first_name}}! I'm so glad to hear that everything is all set! It's wonderf…" at bounding box center [662, 434] width 461 height 61
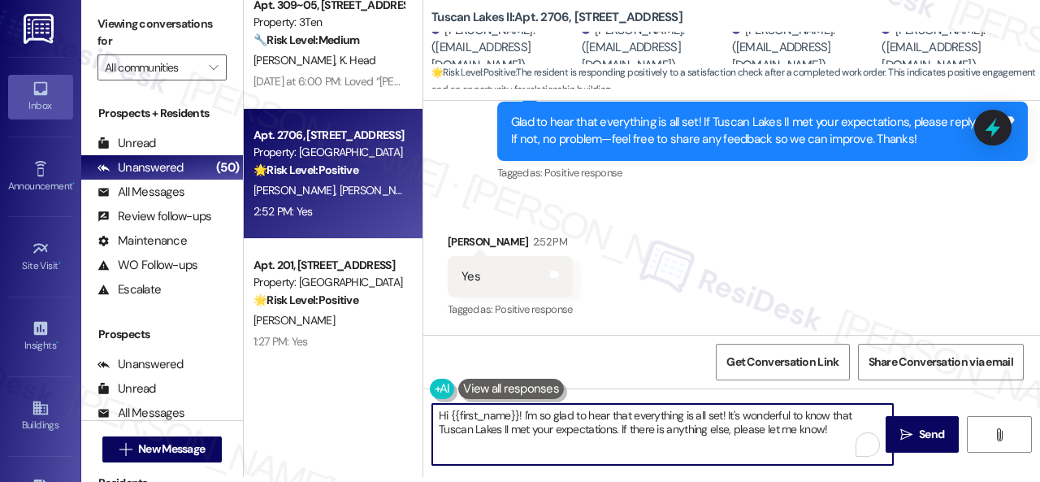
paste textarea "I'm glad you are satisfied with your home. Have you written a review for us bef…"
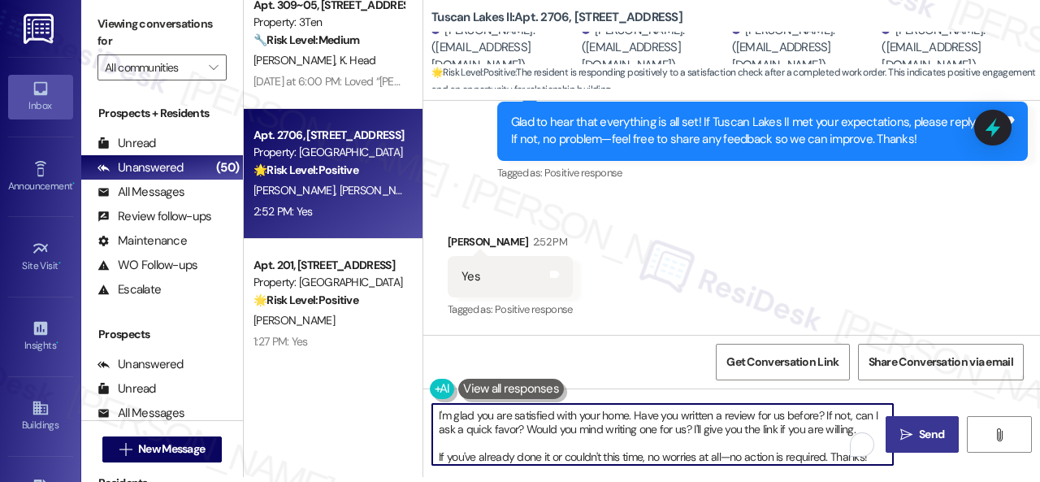
type textarea "I'm glad you are satisfied with your home. Have you written a review for us bef…"
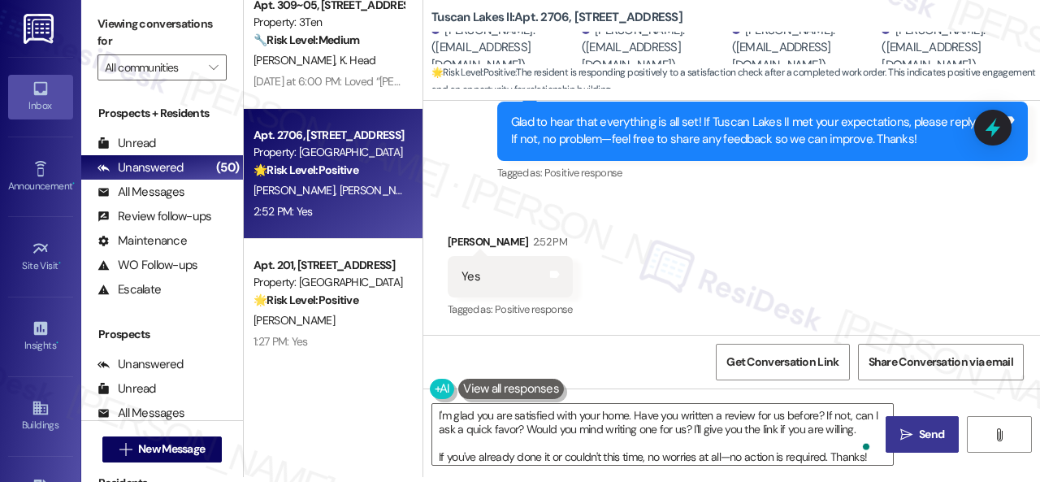
click at [905, 436] on icon "" at bounding box center [907, 434] width 12 height 13
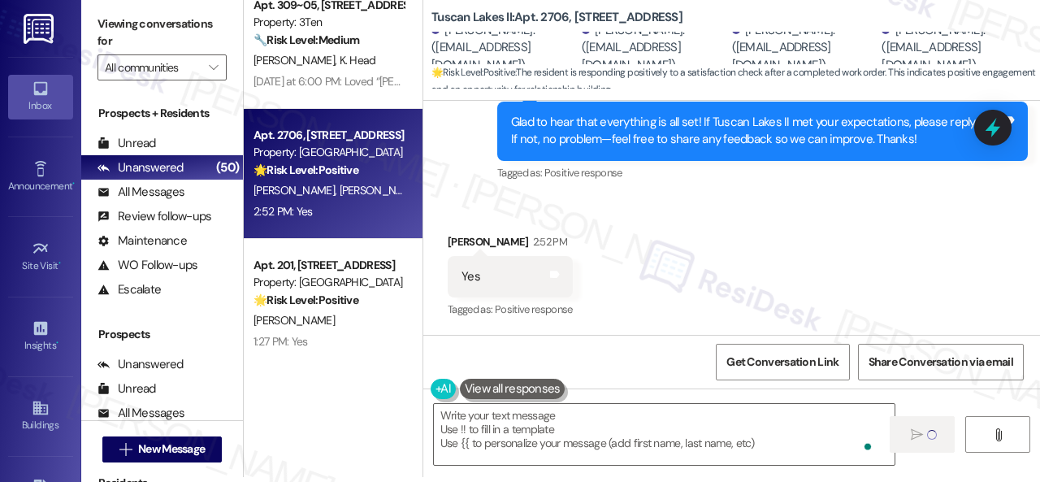
type textarea "Fetching suggested responses. Please feel free to read through the conversation…"
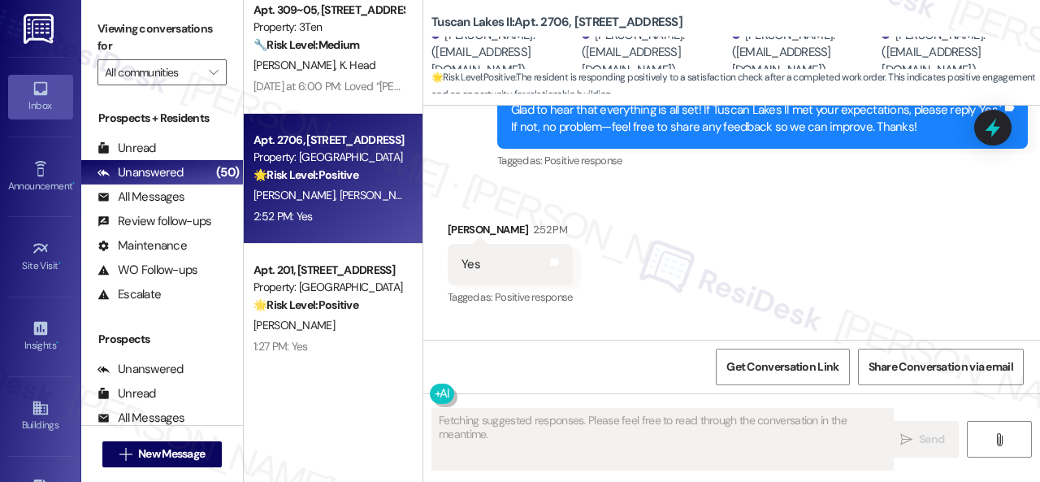
scroll to position [4084, 0]
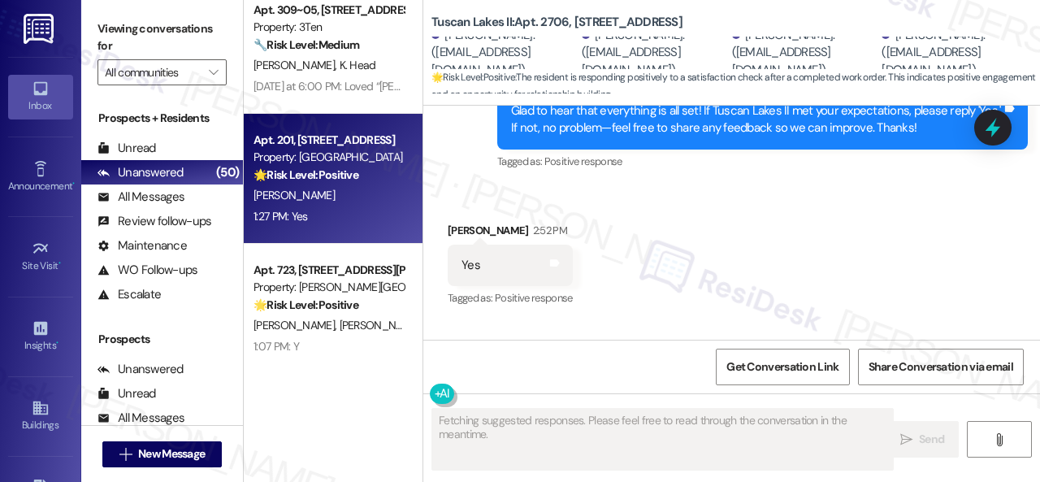
click at [351, 202] on div "N. Vargas" at bounding box center [329, 195] width 154 height 20
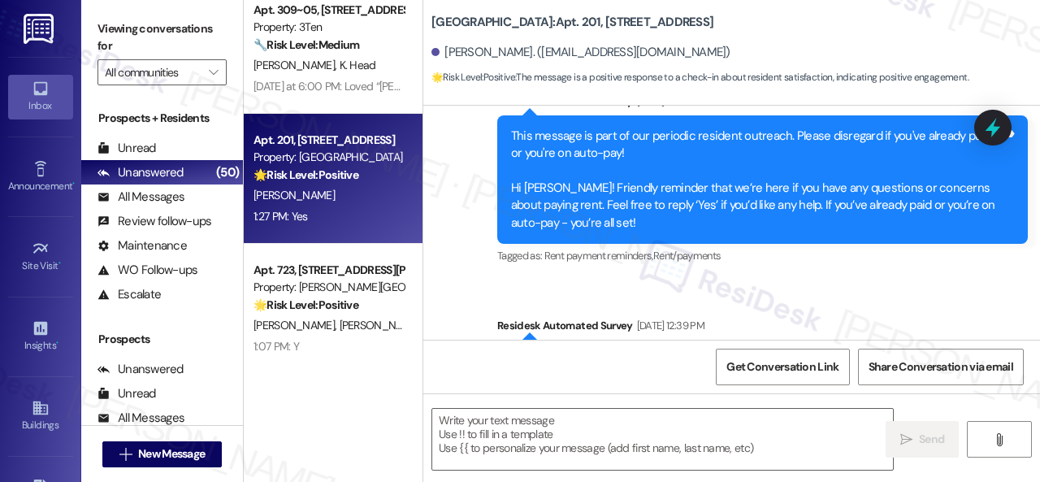
type textarea "Fetching suggested responses. Please feel free to read through the conversation…"
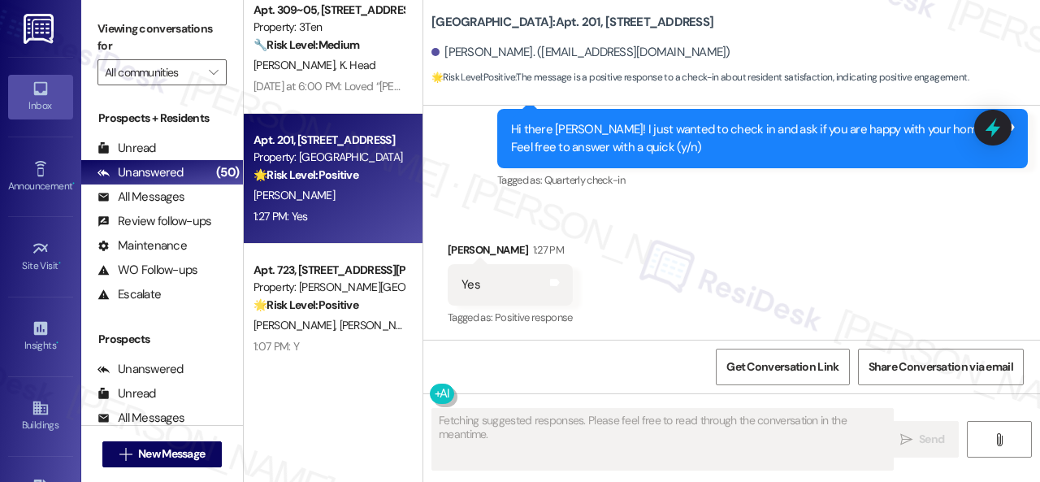
scroll to position [1442, 0]
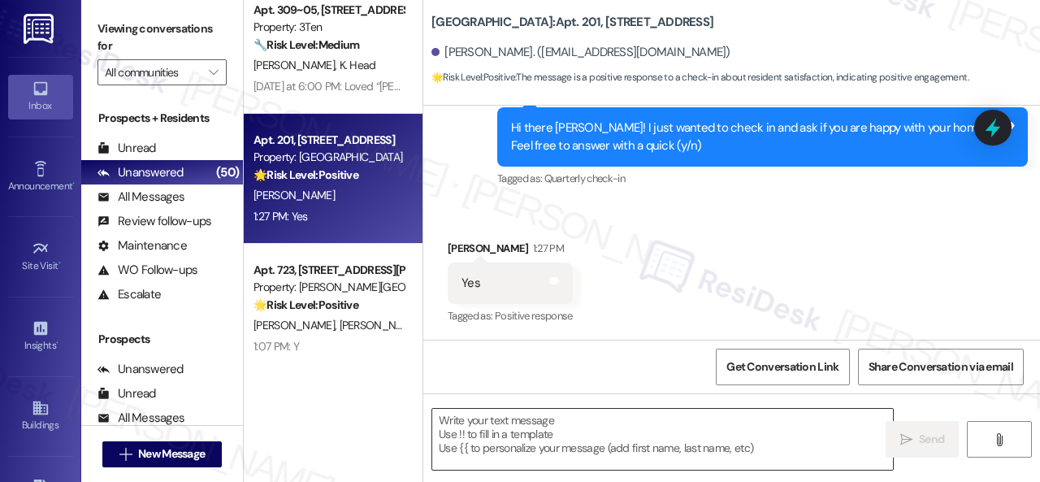
click at [540, 424] on textarea at bounding box center [662, 439] width 461 height 61
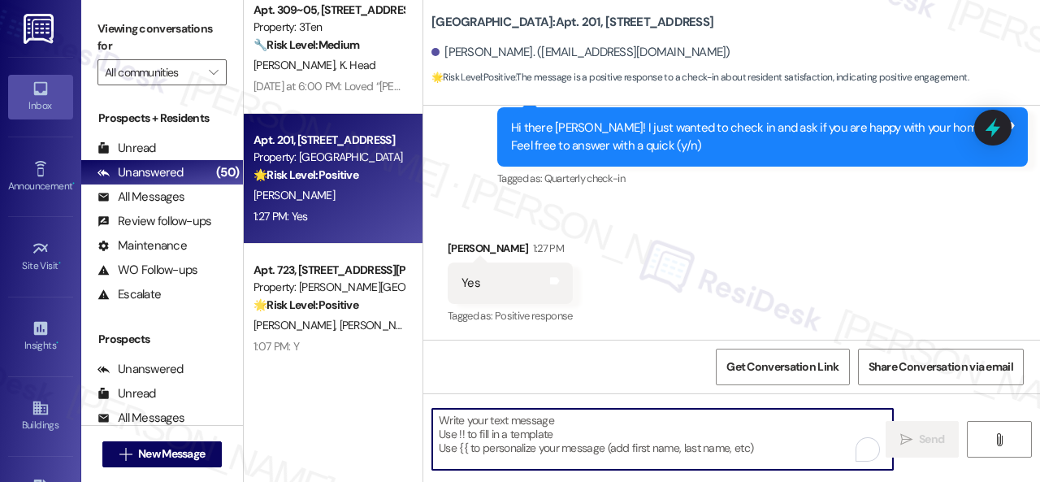
paste textarea "I'm glad you are satisfied with your home. Have you written a review for us bef…"
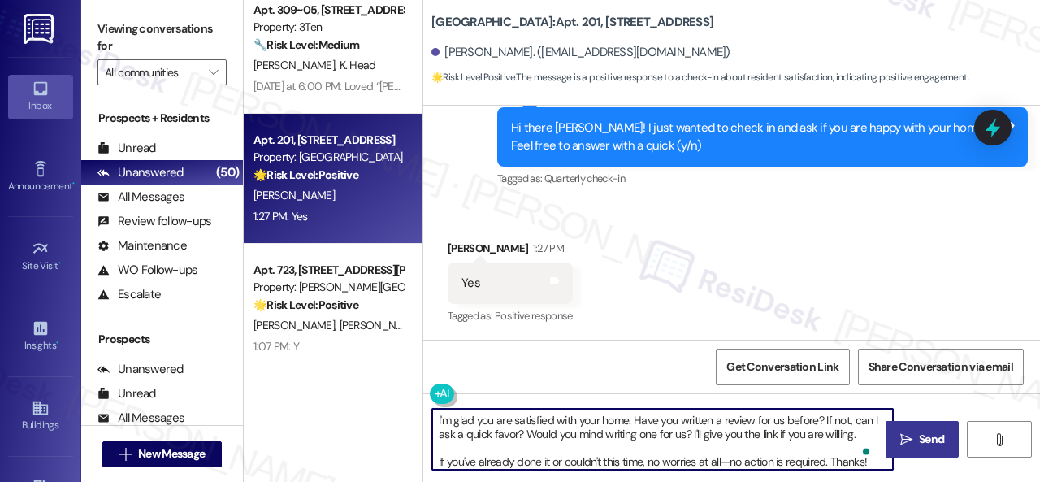
type textarea "I'm glad you are satisfied with your home. Have you written a review for us bef…"
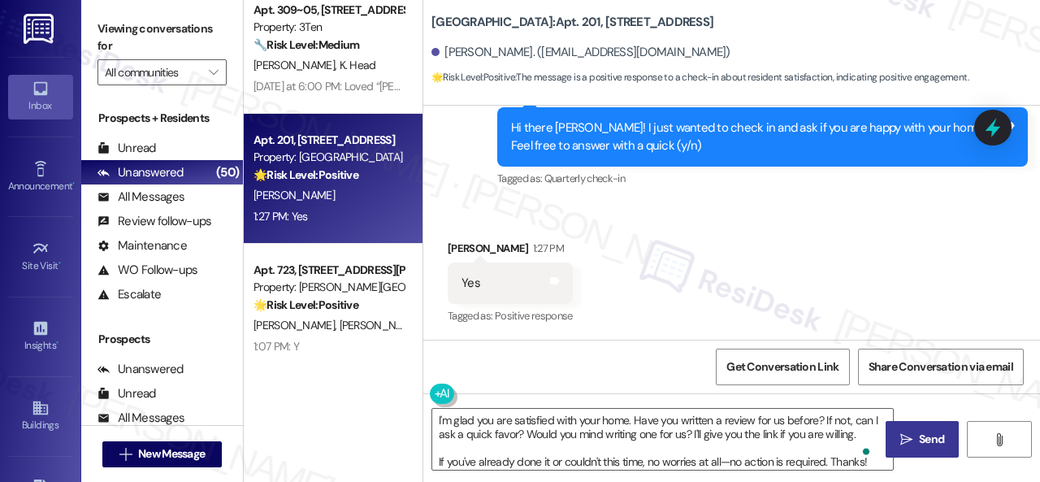
drag, startPoint x: 901, startPoint y: 433, endPoint x: 887, endPoint y: 427, distance: 15.3
click at [901, 433] on icon "" at bounding box center [907, 439] width 12 height 13
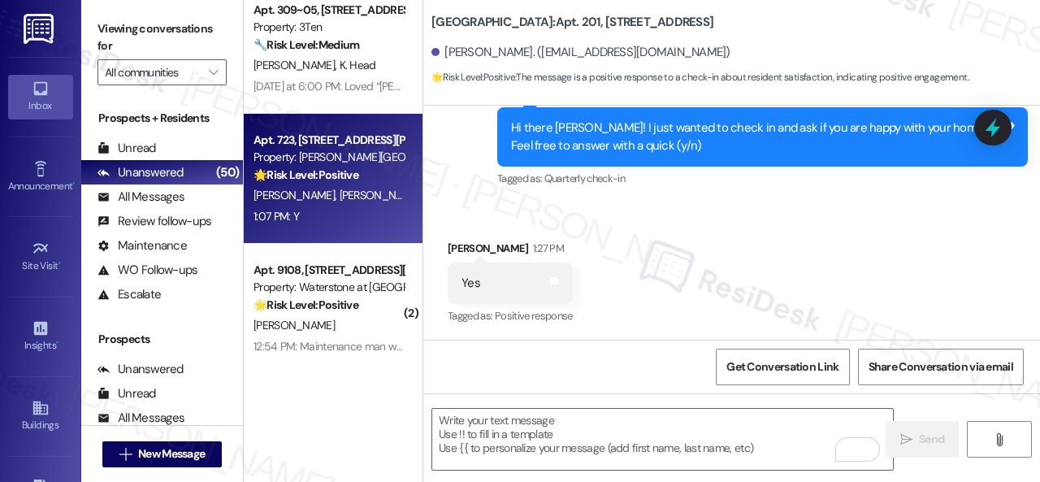
click at [369, 222] on div "1:07 PM: Y 1:07 PM: Y" at bounding box center [329, 216] width 154 height 20
type textarea "Fetching suggested responses. Please feel free to read through the conversation…"
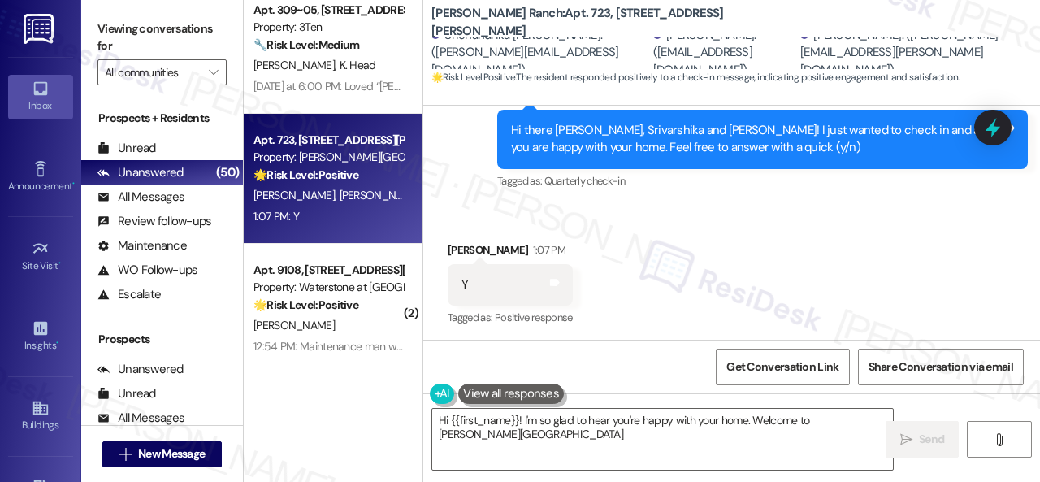
scroll to position [1243, 0]
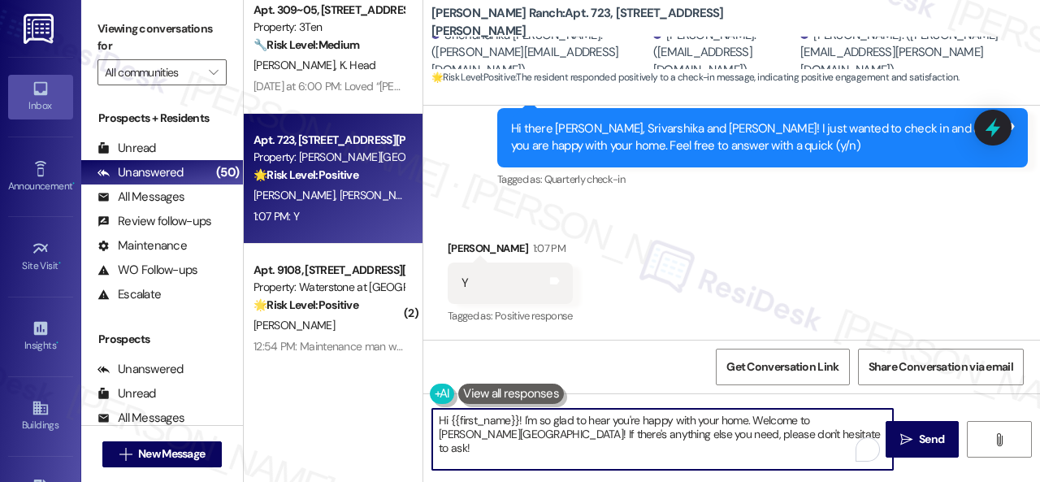
drag, startPoint x: 751, startPoint y: 445, endPoint x: 262, endPoint y: 396, distance: 491.7
click at [262, 396] on div "Apt. 3~108, 12415 Pennsylvania Street Property: Penn Circle 🔧 Risk Level: Mediu…" at bounding box center [642, 241] width 796 height 482
paste textarea "I'm glad you are satisfied with your home. Have you written a review for us bef…"
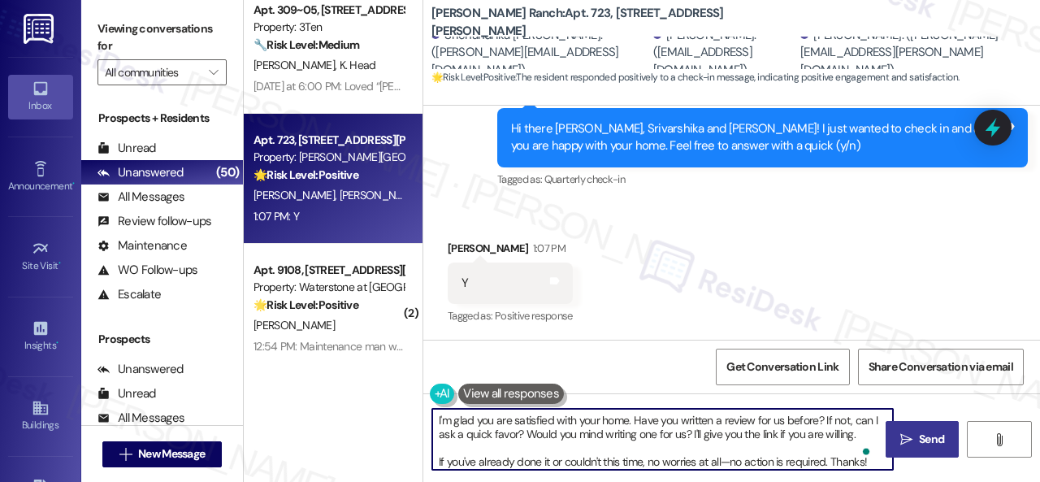
type textarea "I'm glad you are satisfied with your home. Have you written a review for us bef…"
click at [909, 437] on span " Send" at bounding box center [922, 439] width 51 height 17
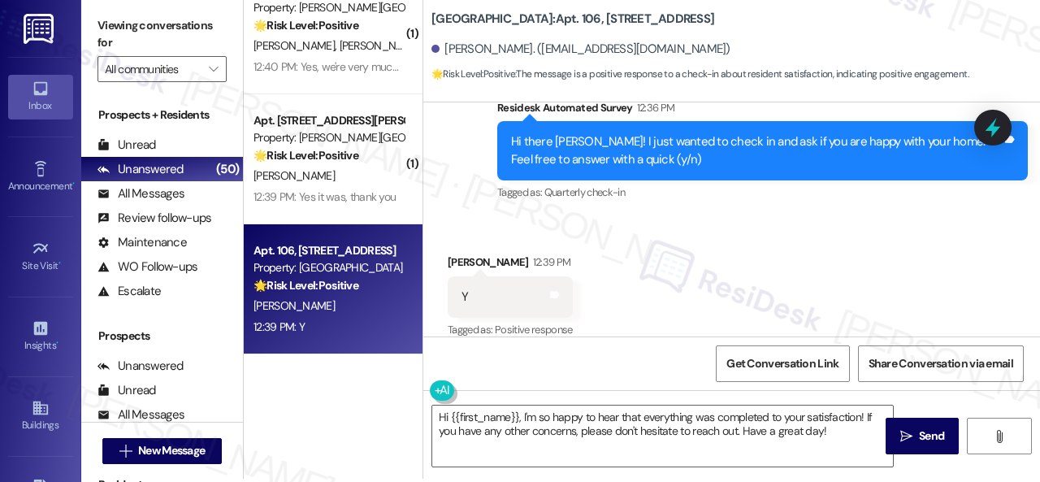
scroll to position [5, 0]
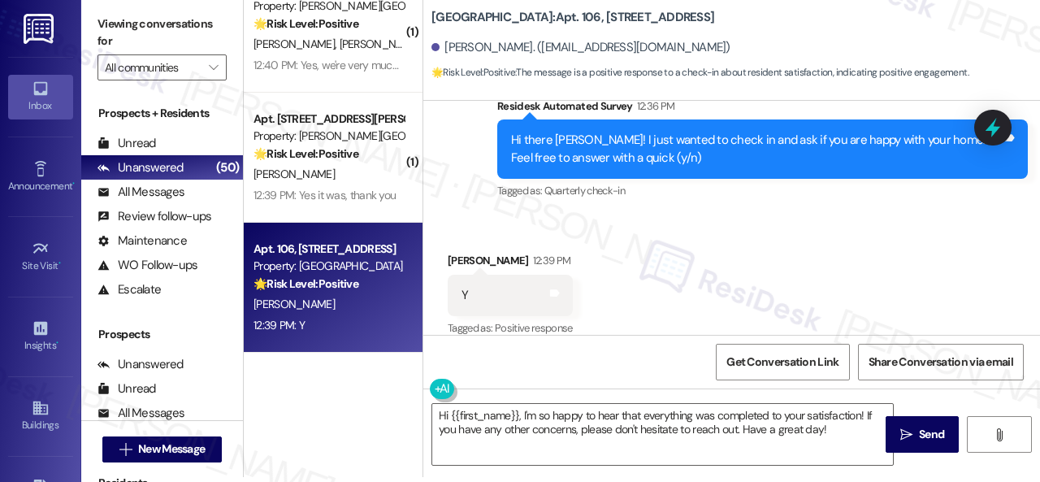
click at [487, 215] on div "Received via SMS [PERSON_NAME] 12:39 PM Y Tags and notes Tagged as: Positive re…" at bounding box center [731, 283] width 617 height 137
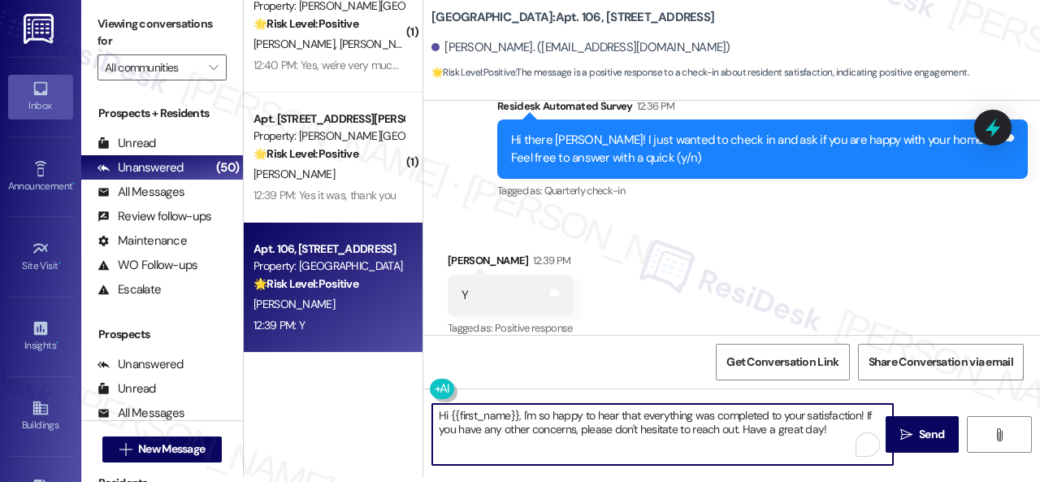
paste textarea "I'm glad you are satisfied with your home. Have you written a review for us bef…"
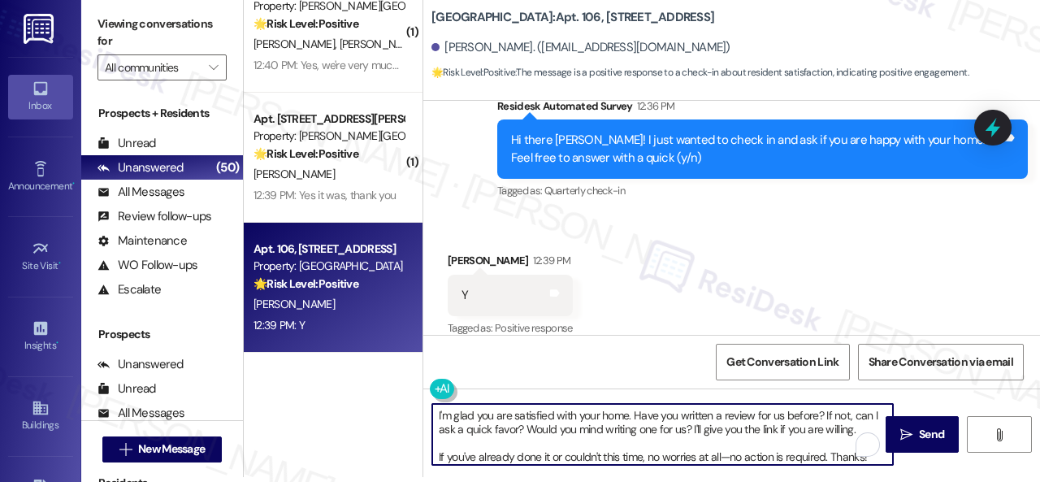
drag, startPoint x: 741, startPoint y: 427, endPoint x: 382, endPoint y: 409, distance: 359.7
type textarea "I'm glad you are satisfied with your home. Have you written a review for us bef…"
click at [901, 428] on icon "" at bounding box center [907, 434] width 12 height 13
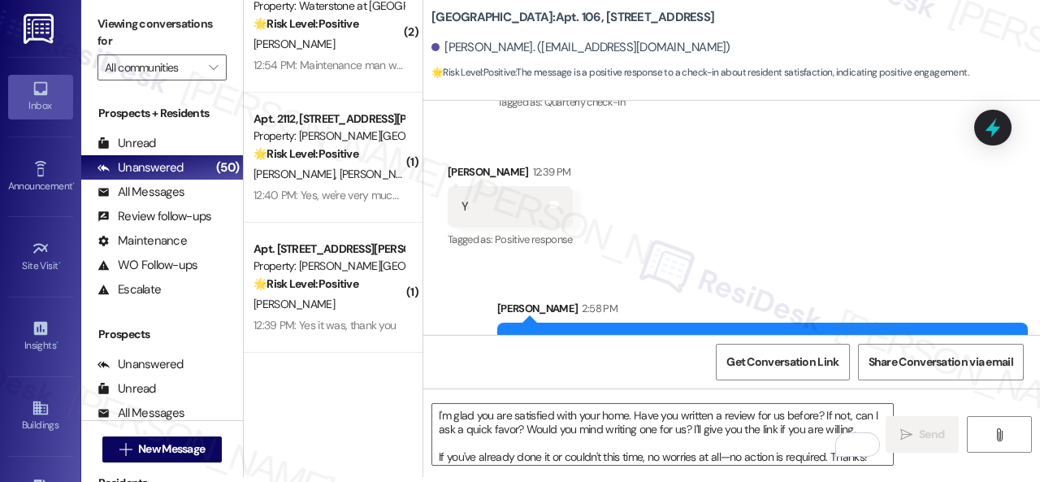
scroll to position [2992, 0]
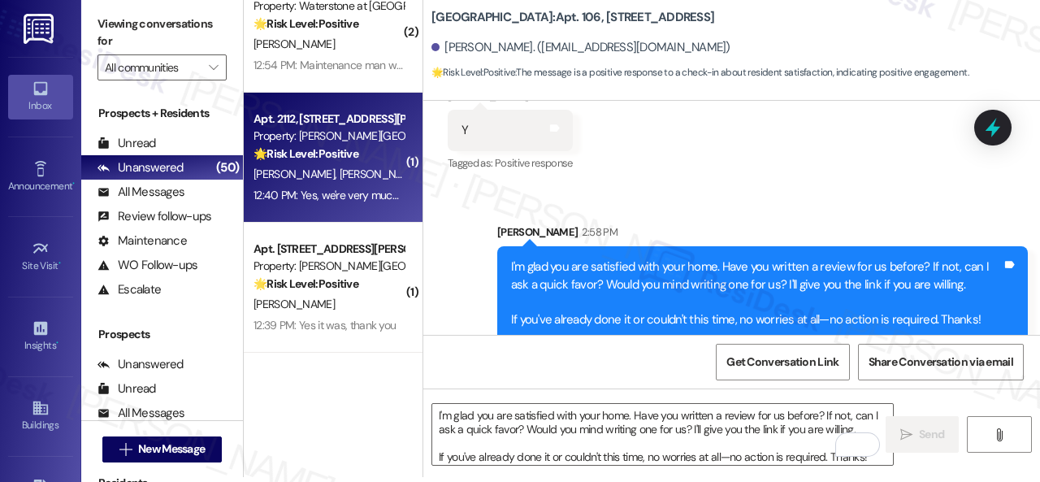
click at [367, 191] on div "12:40 PM: Yes, we're very much happy with our home. Thanks for asking 12:40 PM:…" at bounding box center [421, 195] width 335 height 15
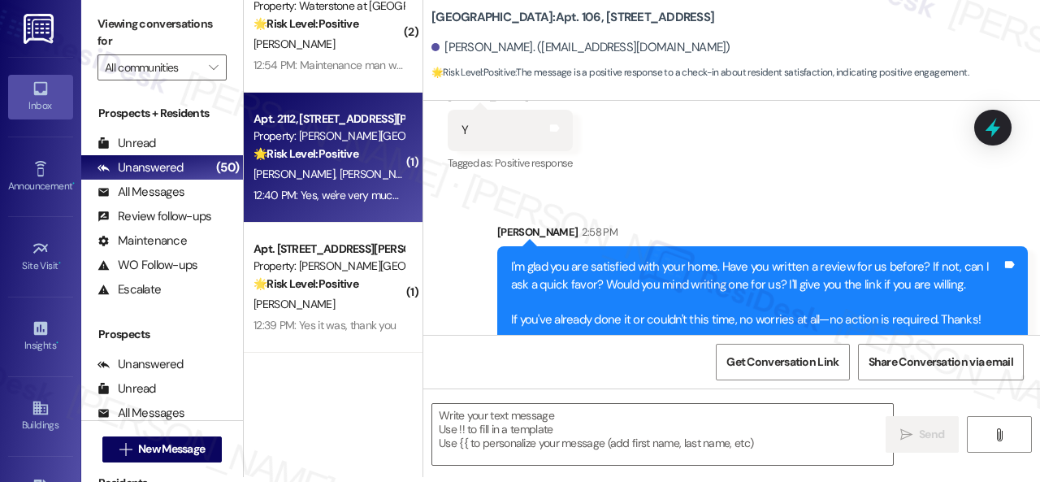
type textarea "Fetching suggested responses. Please feel free to read through the conversation…"
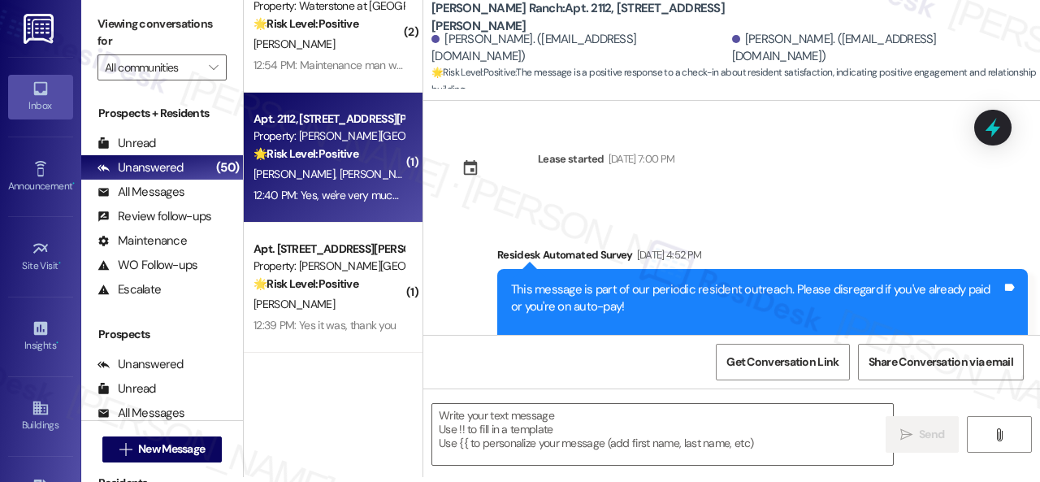
scroll to position [0, 0]
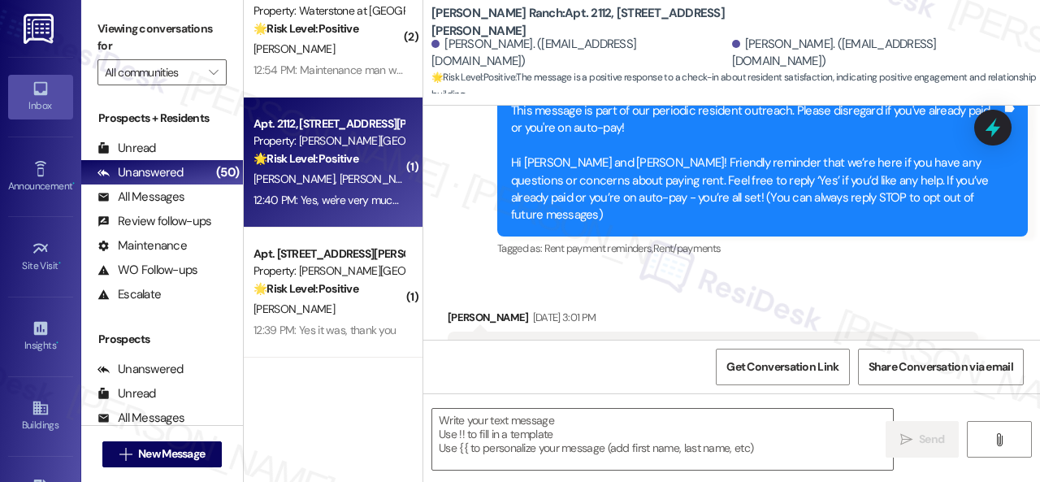
type textarea "Fetching suggested responses. Please feel free to read through the conversation…"
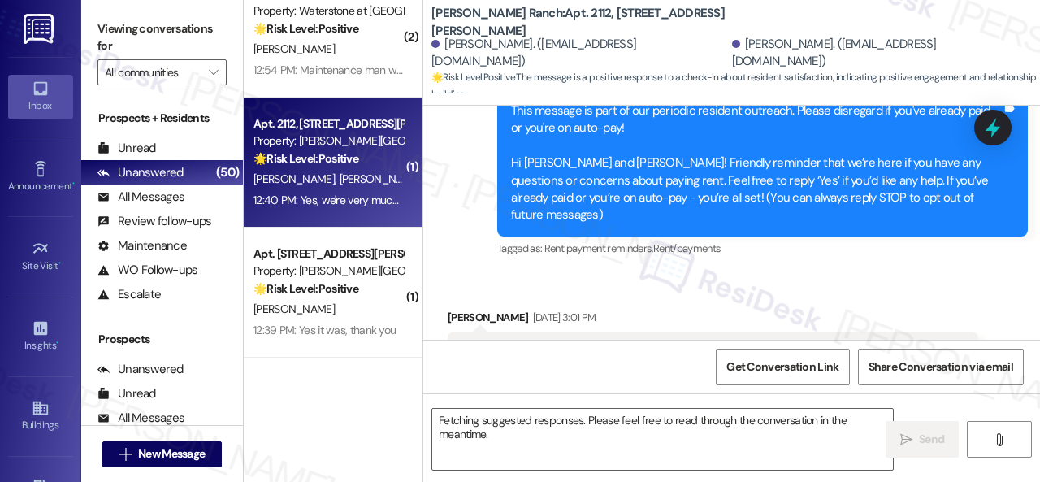
scroll to position [1440, 0]
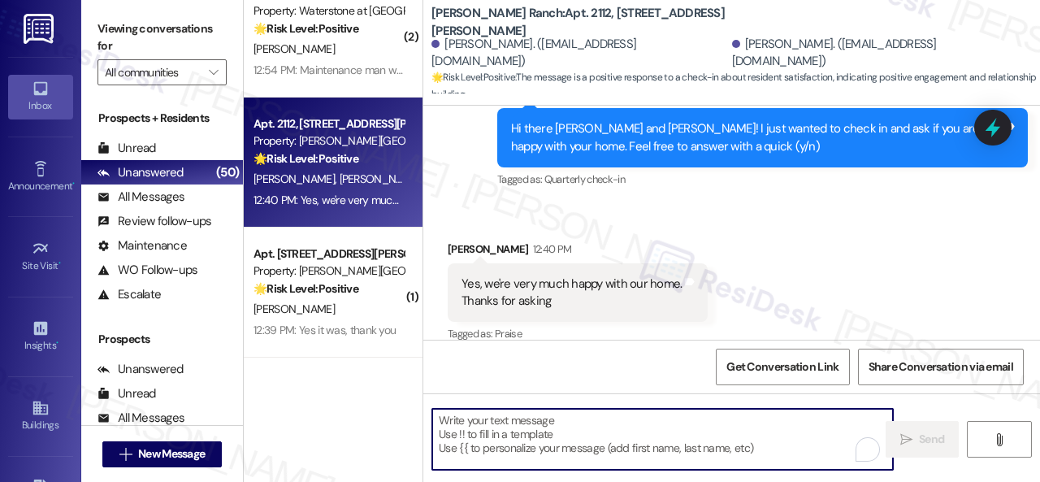
click at [538, 422] on textarea "To enrich screen reader interactions, please activate Accessibility in Grammarl…" at bounding box center [662, 439] width 461 height 61
paste textarea "I'm glad you are satisfied with your home. Have you written a review for us bef…"
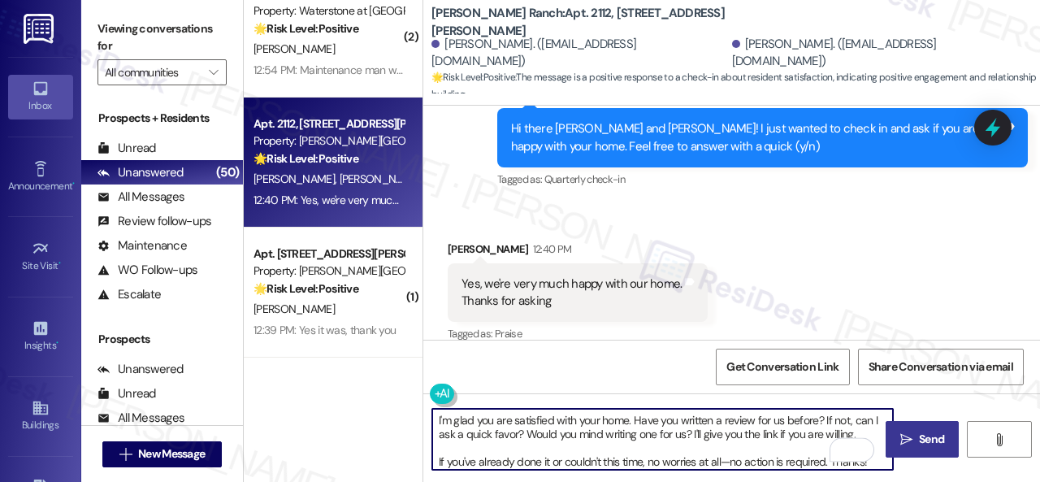
type textarea "I'm glad you are satisfied with your home. Have you written a review for us bef…"
click at [916, 438] on span "Send" at bounding box center [932, 439] width 32 height 17
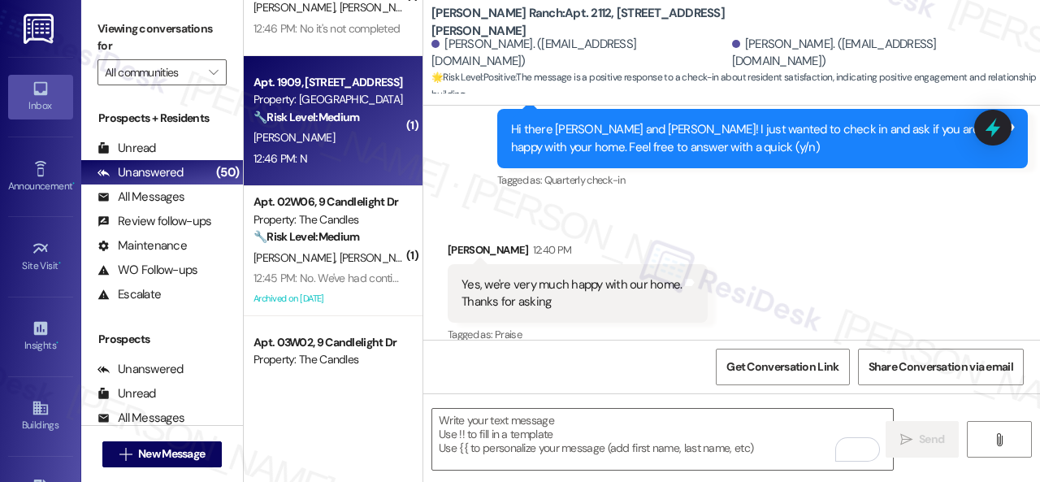
scroll to position [731, 0]
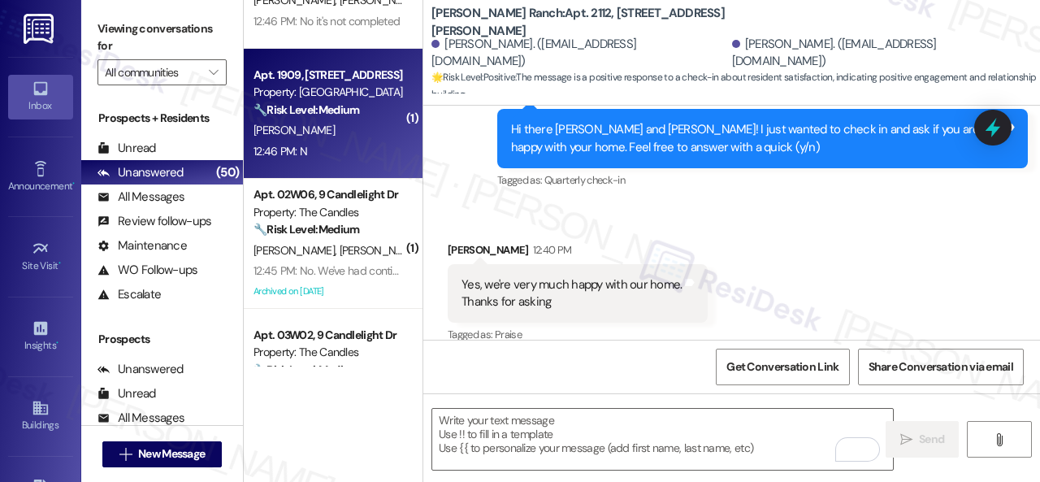
click at [343, 147] on div "12:46 PM: N 12:46 PM: N" at bounding box center [329, 151] width 154 height 20
type textarea "Fetching suggested responses. Please feel free to read through the conversation…"
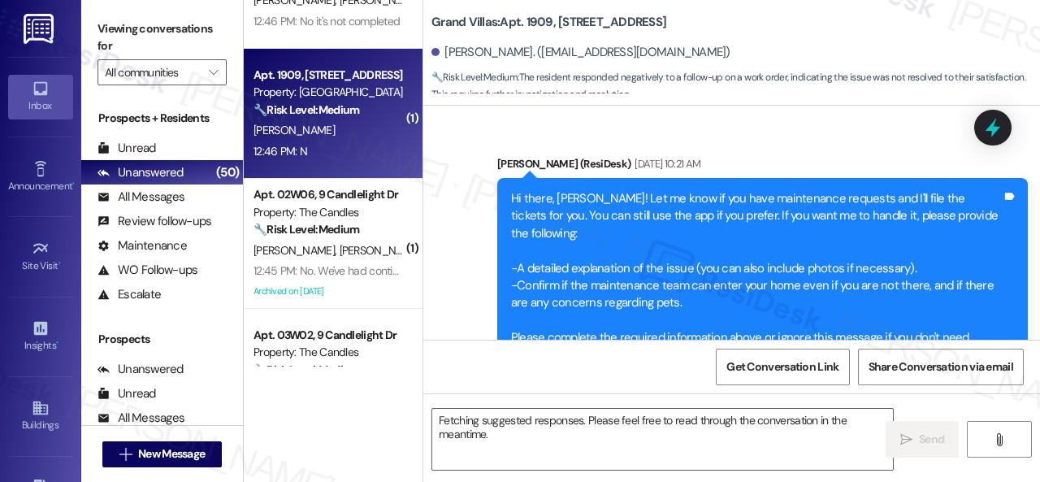
scroll to position [13086, 0]
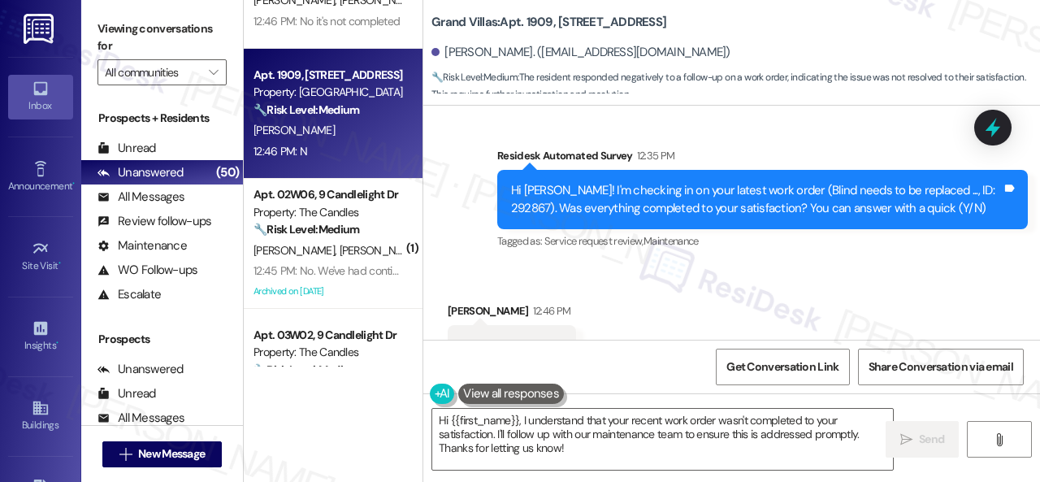
click at [481, 266] on div "Received via SMS Raymond Paylor 12:46 PM N Tags and notes Tagged as: Negative r…" at bounding box center [731, 334] width 617 height 137
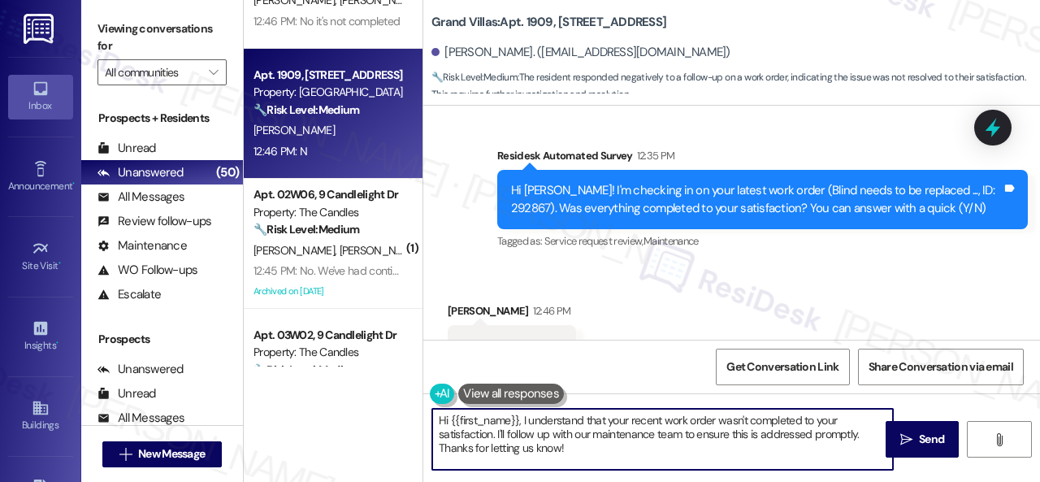
drag, startPoint x: 579, startPoint y: 450, endPoint x: 398, endPoint y: 406, distance: 185.9
click at [398, 406] on div "( 1 ) Apt. 4489ES, 4460 Mountain Laurel Road Property: The Greyson 🔧 Risk Level…" at bounding box center [642, 241] width 796 height 482
paste textarea "I'm sorry that the work order wasn't completed to your satisfaction. Can you pl…"
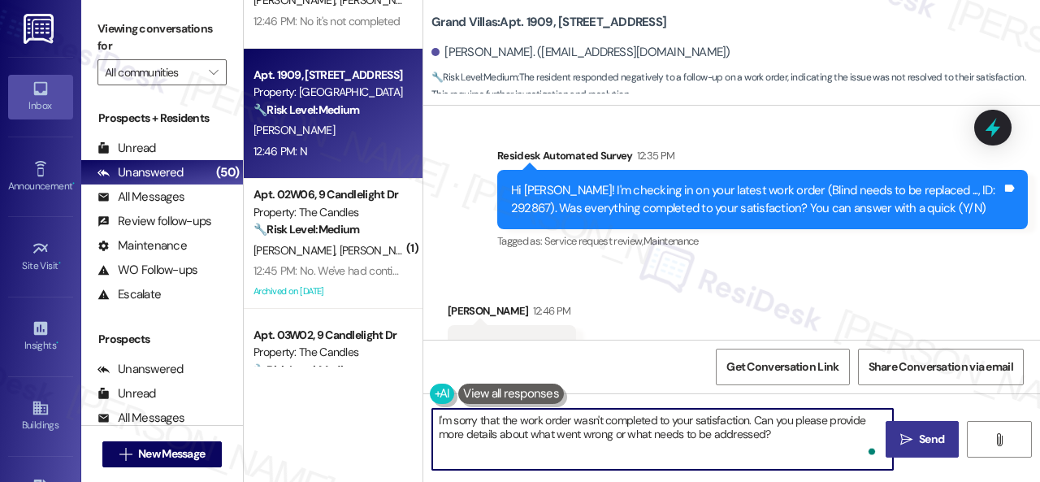
type textarea "I'm sorry that the work order wasn't completed to your satisfaction. Can you pl…"
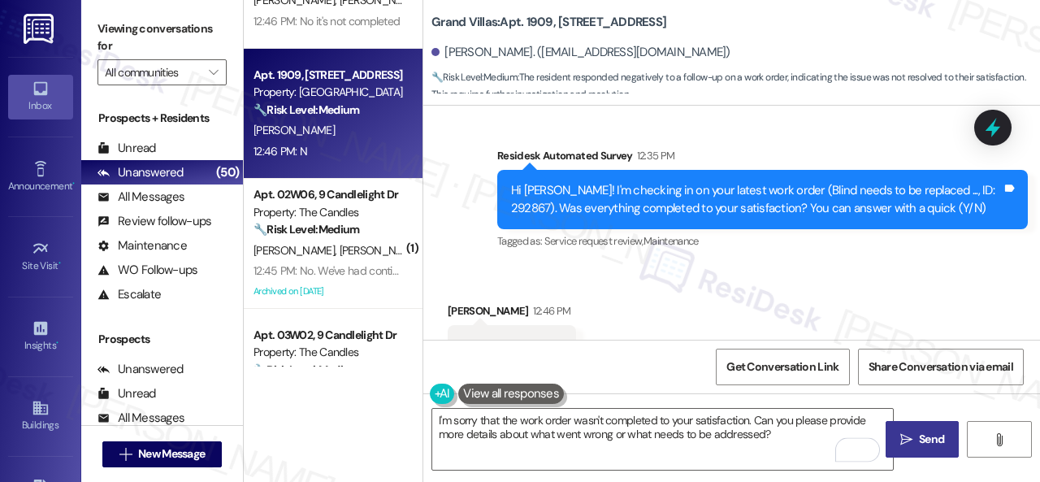
click at [916, 436] on span "Send" at bounding box center [932, 439] width 32 height 17
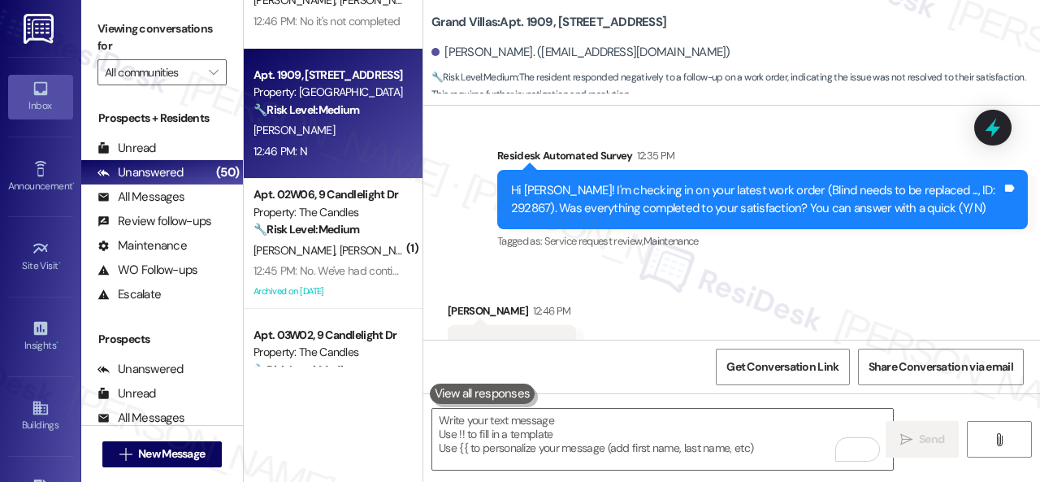
scroll to position [13085, 0]
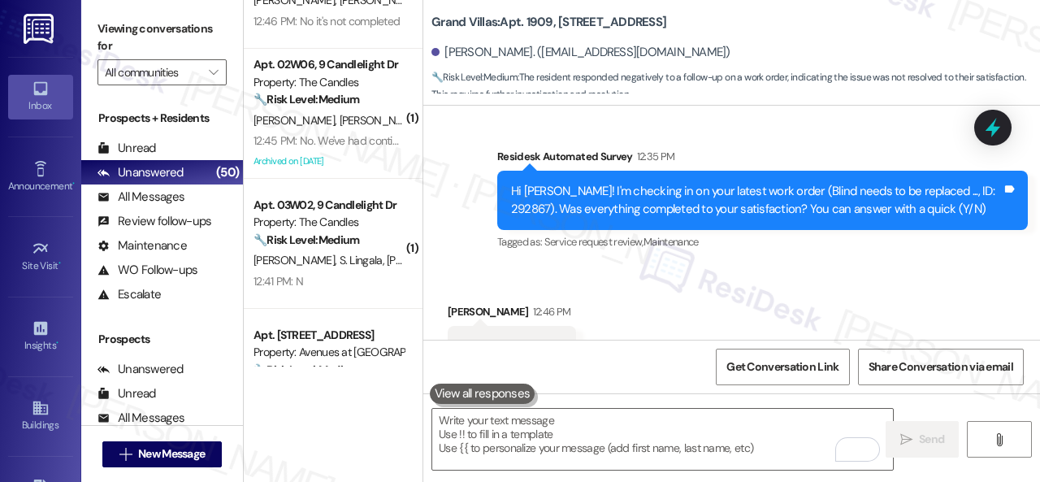
drag, startPoint x: 349, startPoint y: 282, endPoint x: 431, endPoint y: 289, distance: 81.6
click at [349, 285] on div "12:41 PM: N 12:41 PM: N" at bounding box center [329, 281] width 154 height 20
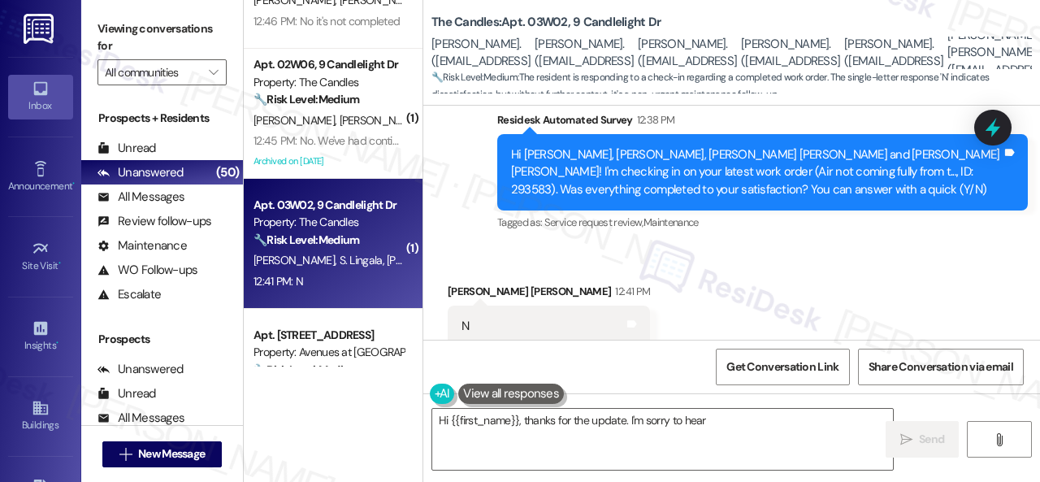
scroll to position [712, 0]
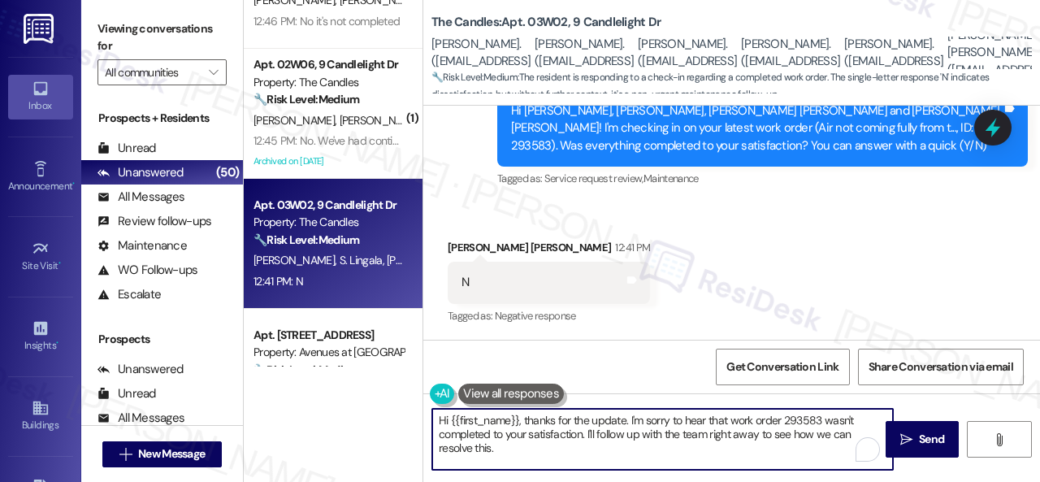
drag, startPoint x: 519, startPoint y: 456, endPoint x: 413, endPoint y: 406, distance: 117.1
click at [413, 406] on div "( 1 ) Apt. 4489ES, 4460 Mountain Laurel Road Property: The Greyson 🔧 Risk Level…" at bounding box center [642, 241] width 796 height 482
paste textarea "I'm sorry that the work order wasn't completed to your satisfaction. Can you pl…"
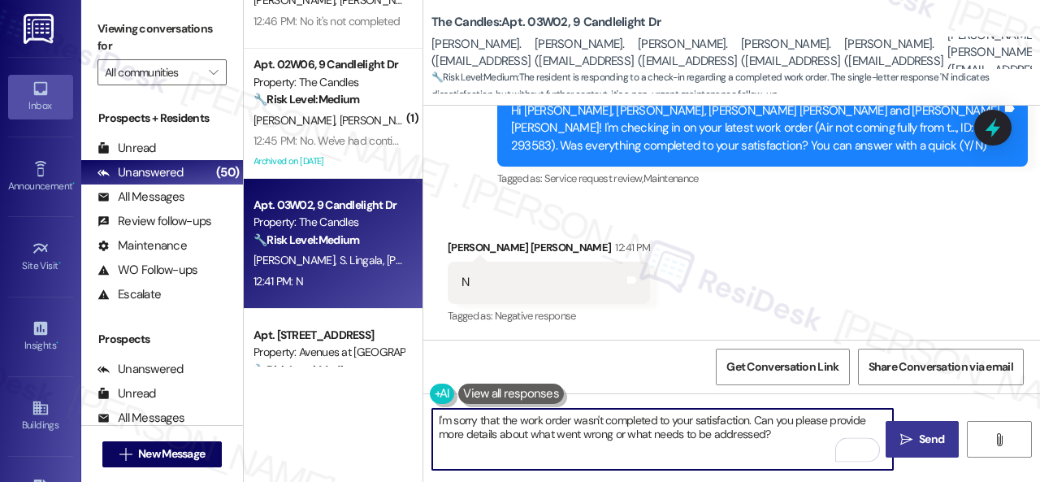
type textarea "I'm sorry that the work order wasn't completed to your satisfaction. Can you pl…"
click at [906, 448] on button " Send" at bounding box center [922, 439] width 73 height 37
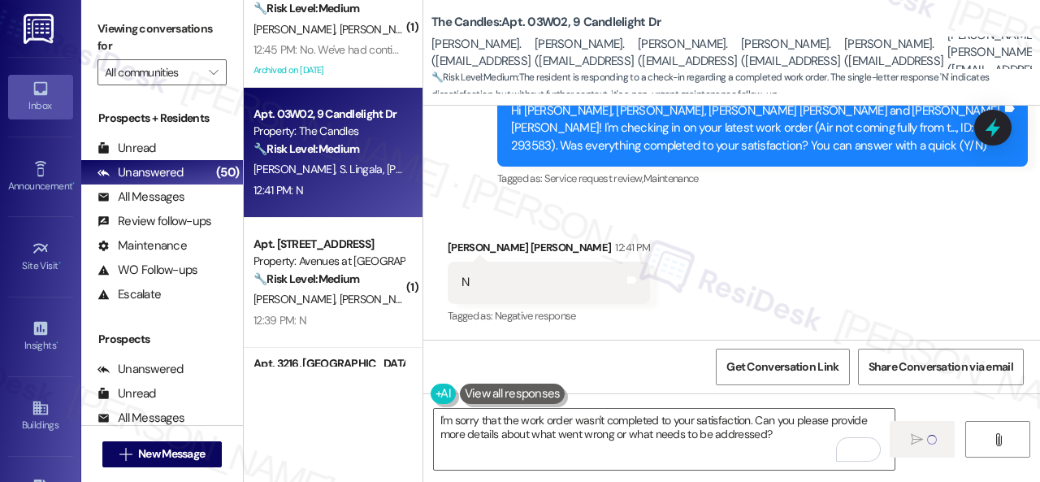
scroll to position [894, 0]
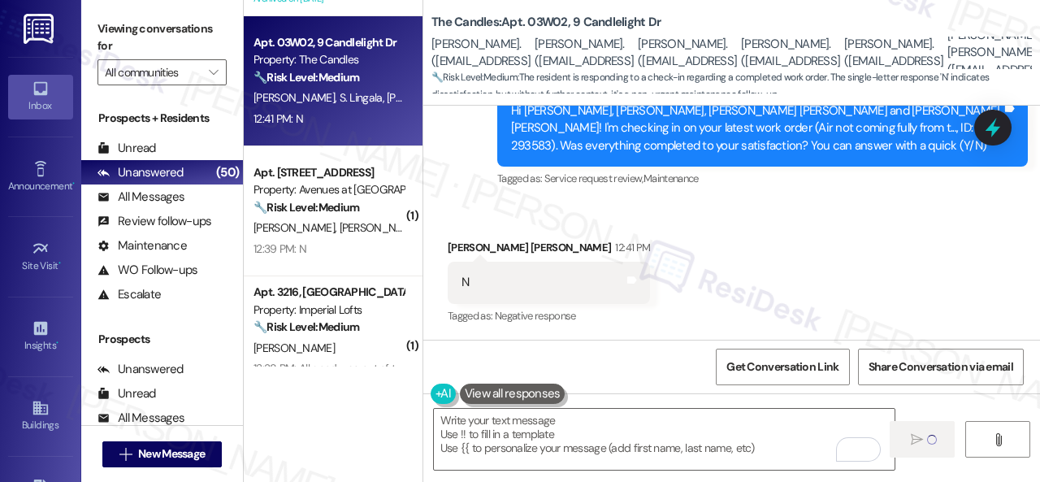
type textarea "Fetching suggested responses. Please feel free to read through the conversation…"
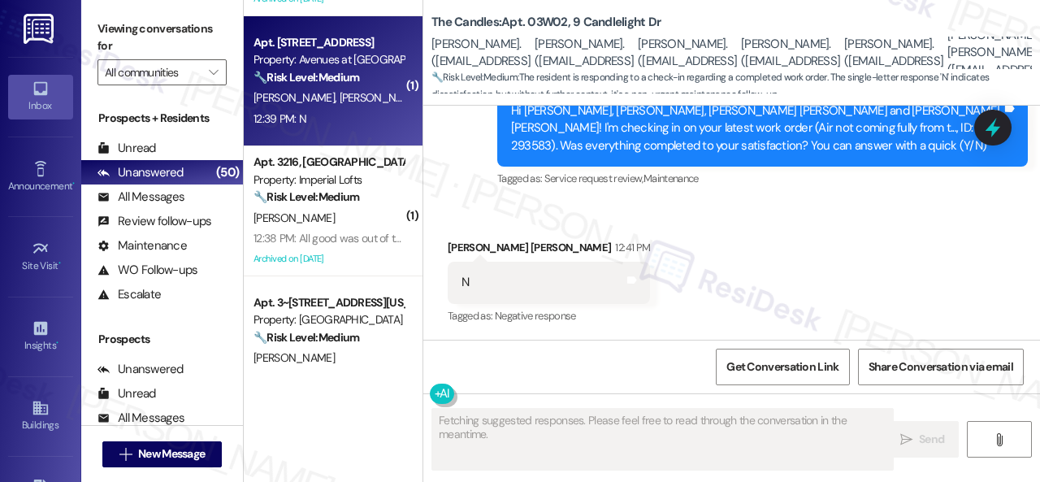
click at [358, 131] on div "Apt. 11106, 12501 Broadway St Property: Avenues at Shadow Creek 🔧 Risk Level: M…" at bounding box center [333, 81] width 179 height 130
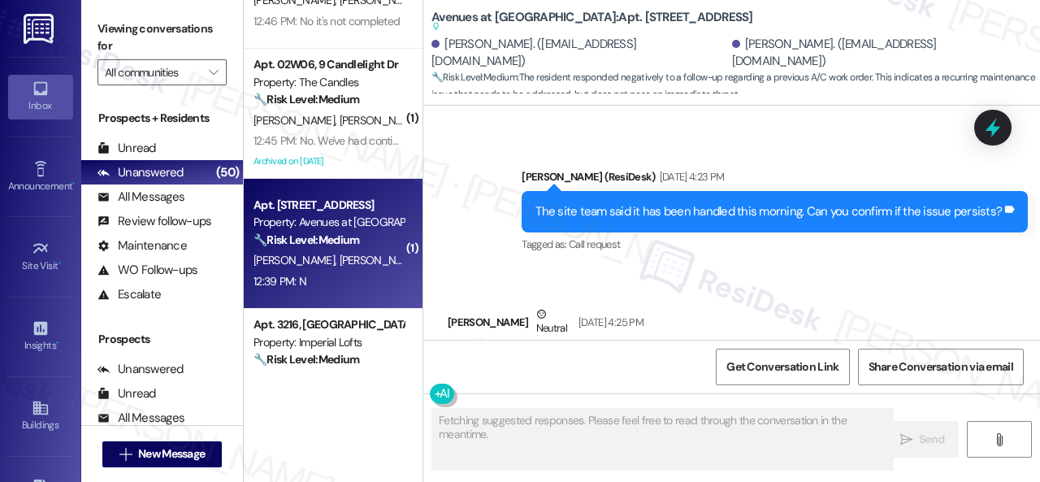
scroll to position [6177, 0]
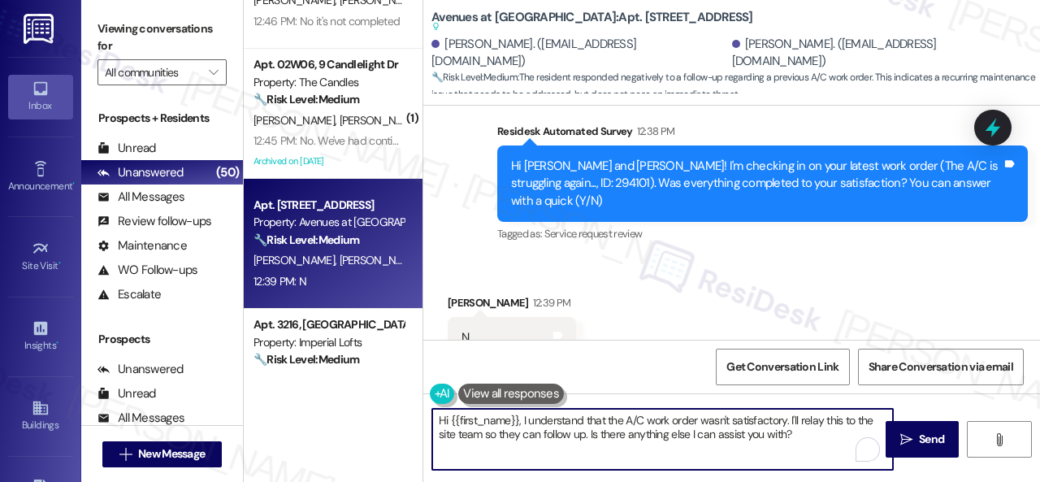
drag, startPoint x: 567, startPoint y: 436, endPoint x: 304, endPoint y: 423, distance: 263.6
click at [304, 423] on div "( 1 ) Apt. 4489ES, 4460 Mountain Laurel Road Property: The Greyson 🔧 Risk Level…" at bounding box center [642, 241] width 796 height 482
paste textarea "I'm sorry that the work order wasn't completed to your satisfaction. Can you pl…"
type textarea "I'm sorry that the work order wasn't completed to your satisfaction. Can you pl…"
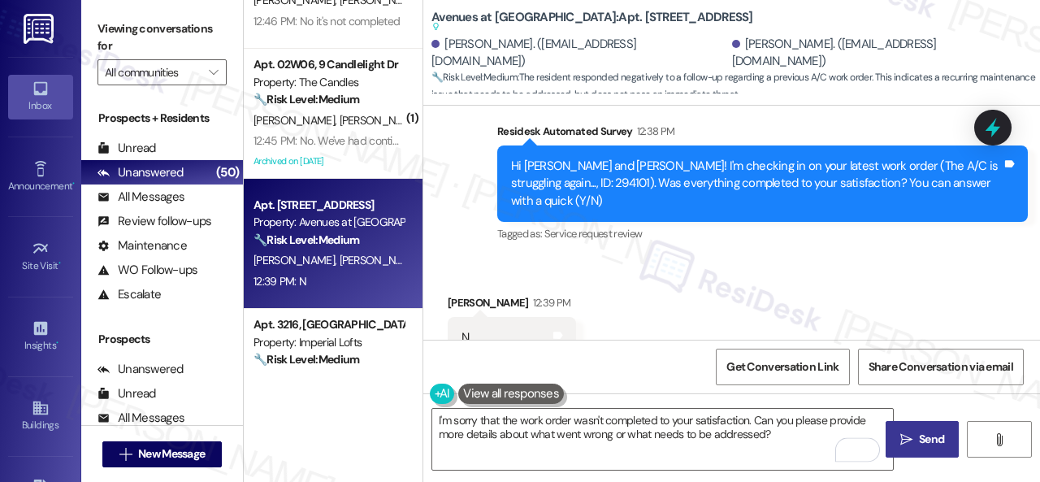
click at [930, 445] on span "Send" at bounding box center [931, 439] width 25 height 17
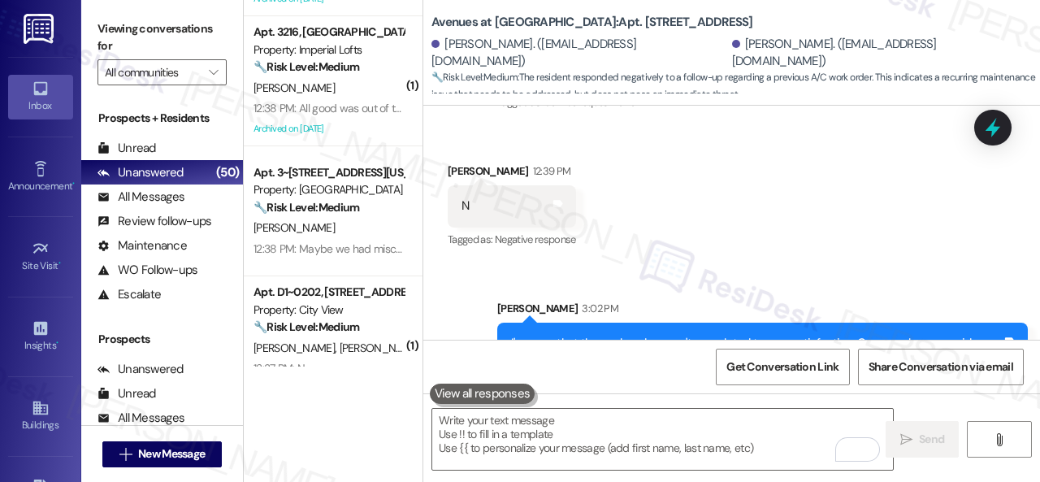
scroll to position [975, 0]
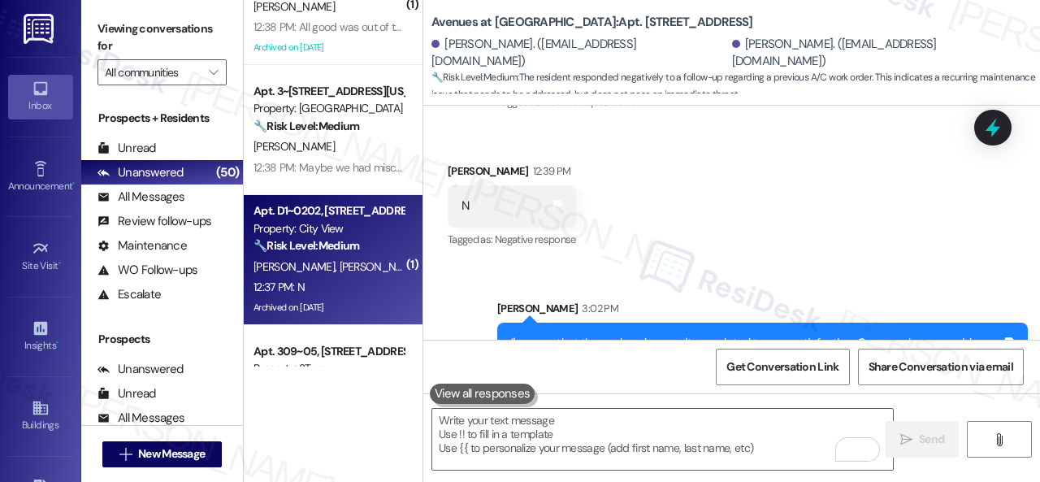
click at [378, 293] on div "12:37 PM: N 12:37 PM: N" at bounding box center [329, 287] width 154 height 20
type textarea "Fetching suggested responses. Please feel free to read through the conversation…"
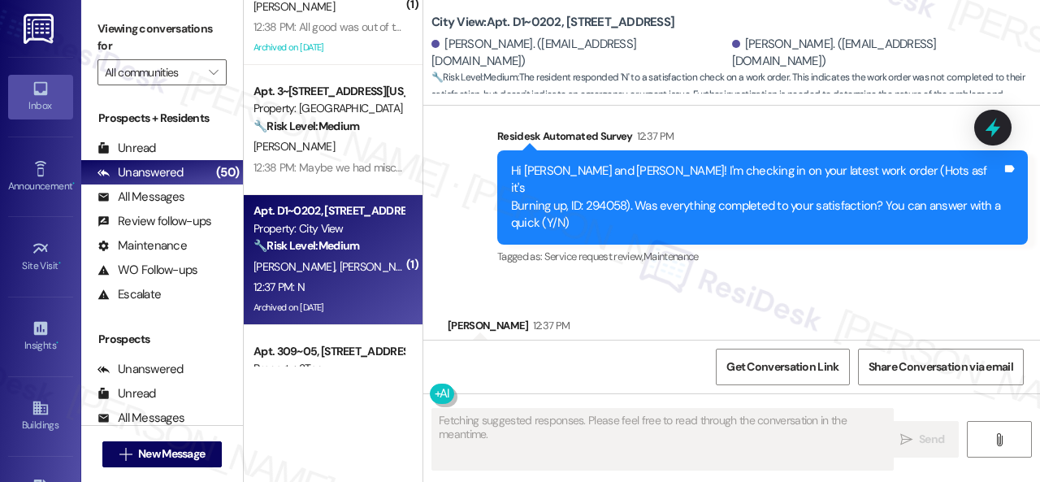
scroll to position [5418, 0]
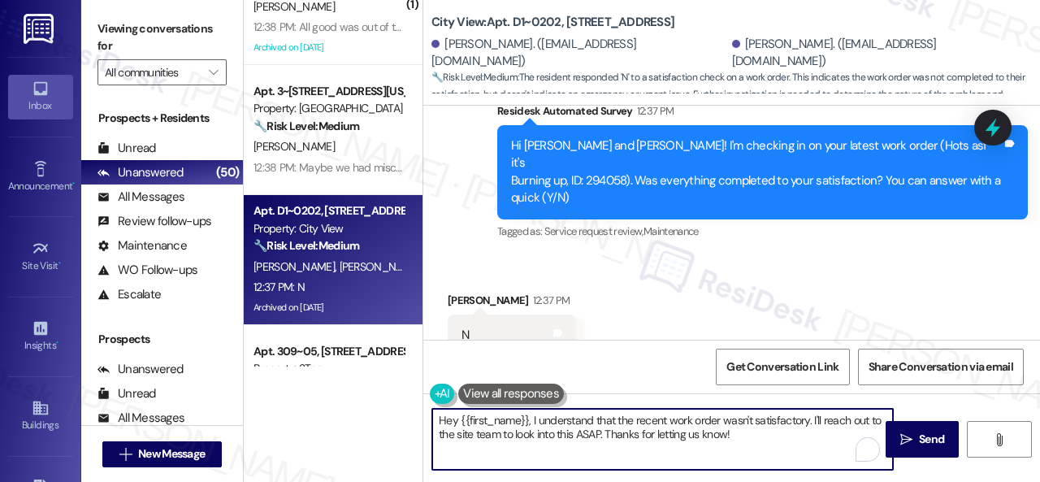
drag, startPoint x: 504, startPoint y: 435, endPoint x: 367, endPoint y: 404, distance: 140.0
click at [369, 406] on div "( 1 ) Apt. 416, 4101 S Custer Rd Property: Craig Ranch 🔧 Risk Level: Medium The…" at bounding box center [642, 241] width 796 height 482
paste textarea "I'm sorry that the work order wasn't completed to your satisfaction. Can you pl…"
type textarea "I'm sorry that the work order wasn't completed to your satisfaction. Can you pl…"
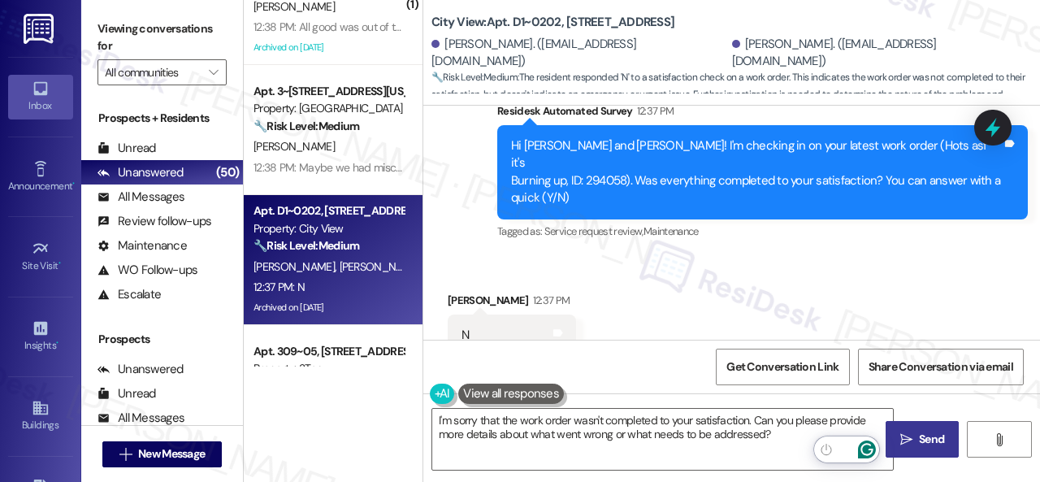
click at [927, 440] on span "Send" at bounding box center [931, 439] width 25 height 17
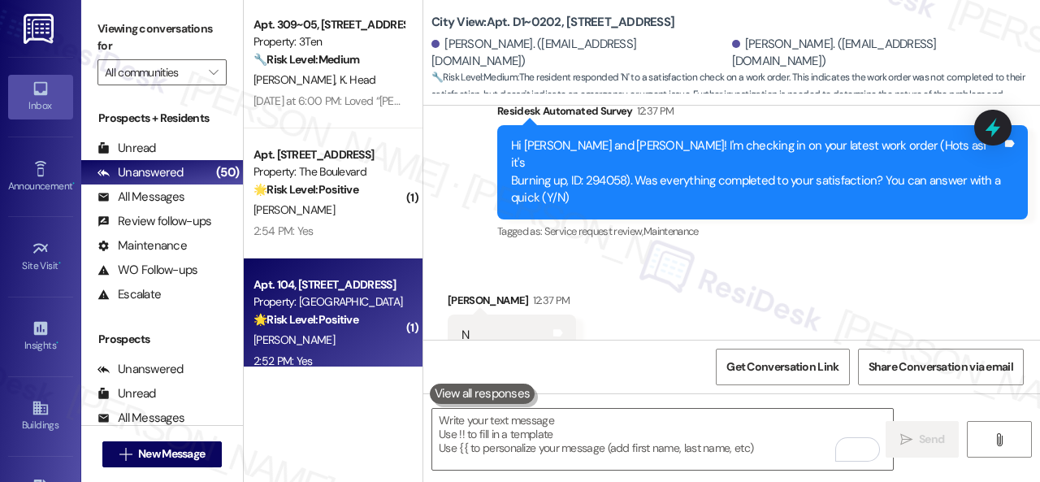
scroll to position [1138, 0]
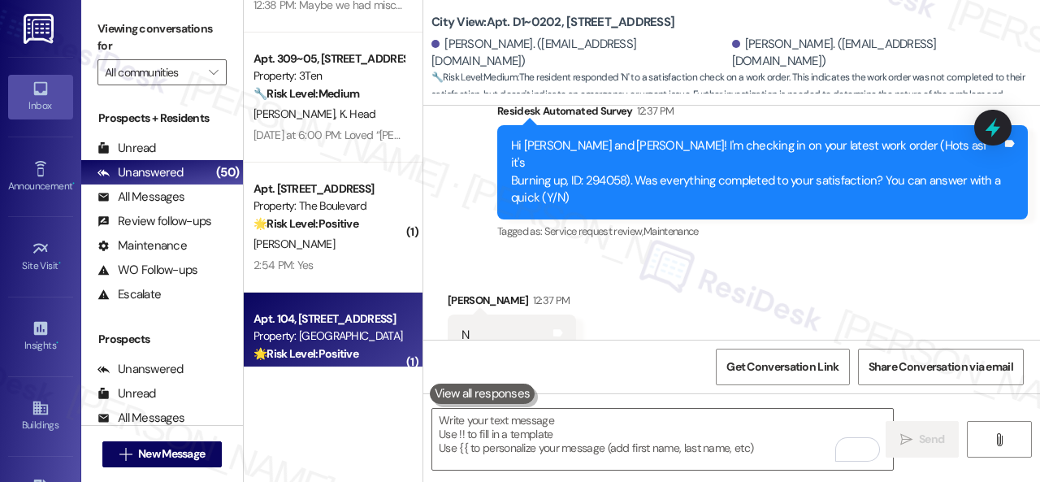
click at [344, 255] on div "2:54 PM: Yes 2:54 PM: Yes" at bounding box center [329, 265] width 154 height 20
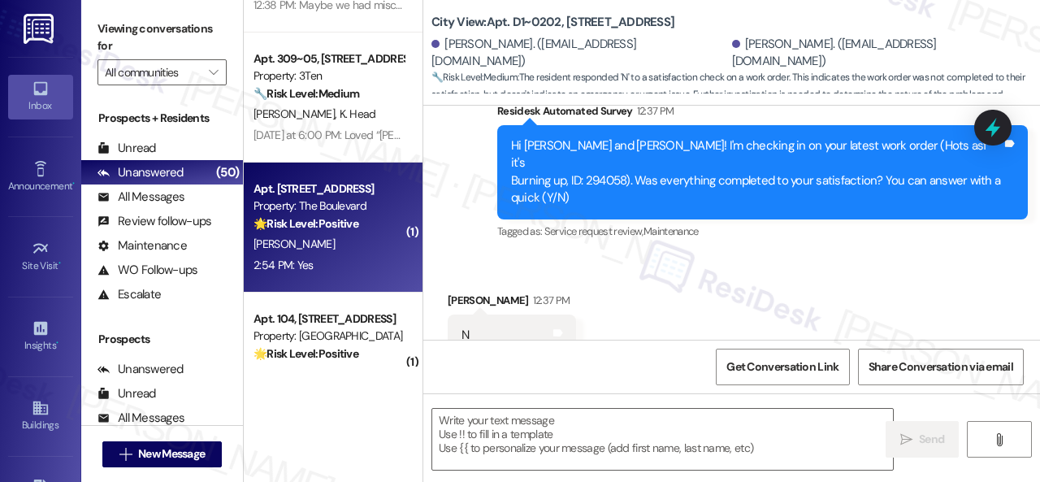
type textarea "Fetching suggested responses. Please feel free to read through the conversation…"
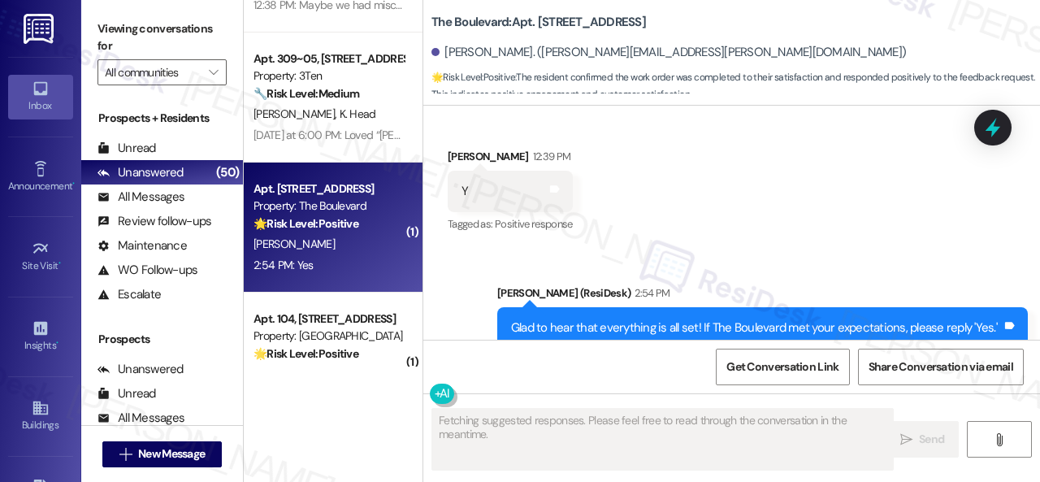
scroll to position [3214, 0]
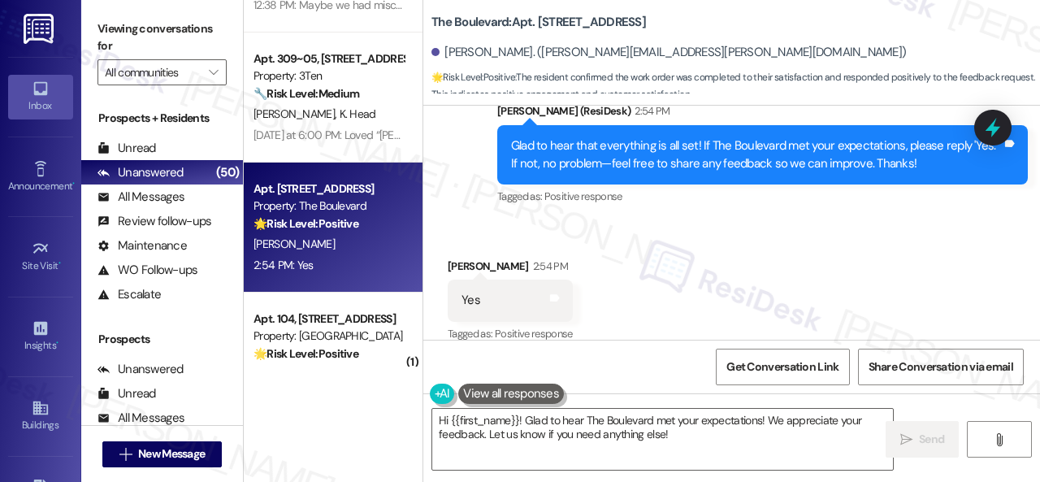
click at [515, 245] on div "Received via SMS Randall Boyington 2:54 PM Yes Tags and notes Tagged as: Positi…" at bounding box center [511, 301] width 150 height 113
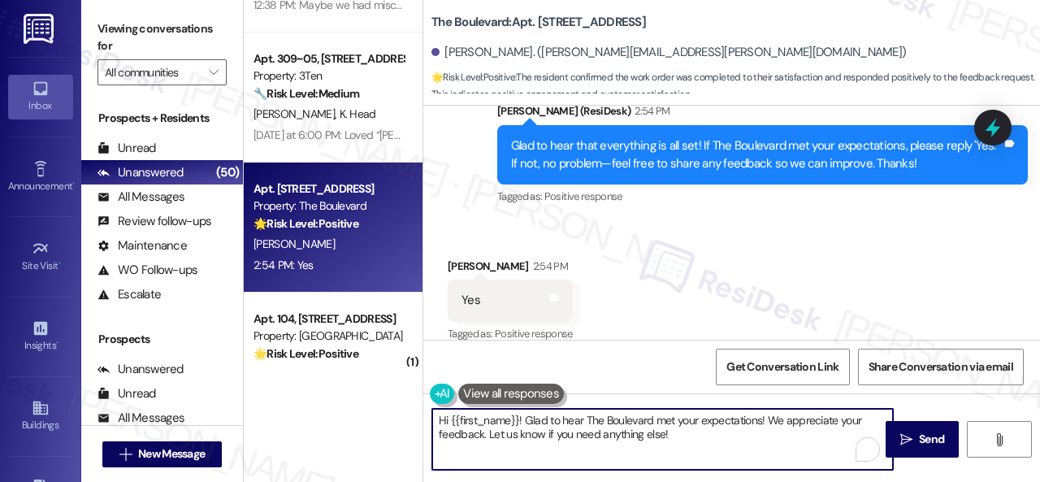
drag, startPoint x: 683, startPoint y: 432, endPoint x: 372, endPoint y: 427, distance: 310.5
click at [372, 427] on div "( 1 ) Apt. 02W06, 9 Candlelight Dr Property: The Candles 🔧 Risk Level: Medium T…" at bounding box center [642, 241] width 796 height 482
paste textarea "I'm glad you are satisfied with your home. Have you written a review for us bef…"
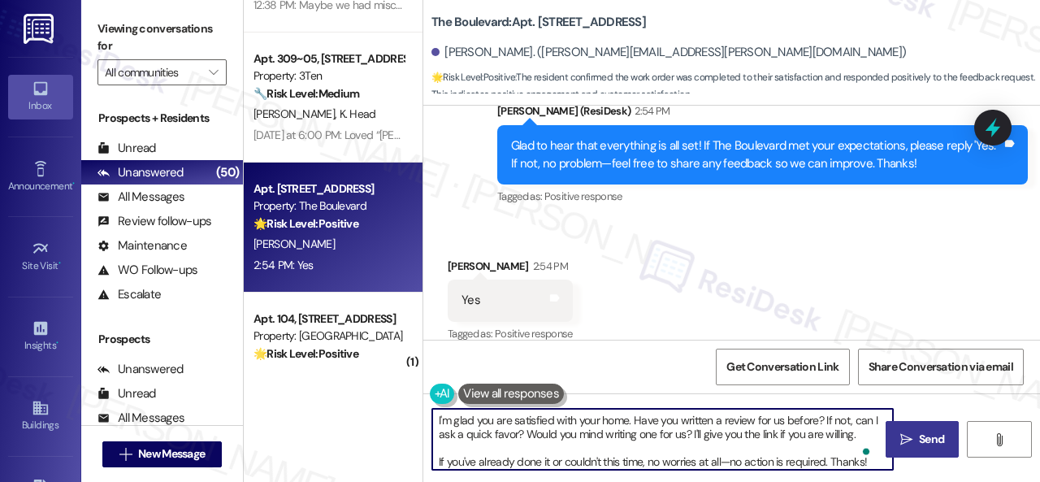
type textarea "I'm glad you are satisfied with your home. Have you written a review for us bef…"
click at [919, 443] on span "Send" at bounding box center [931, 439] width 25 height 17
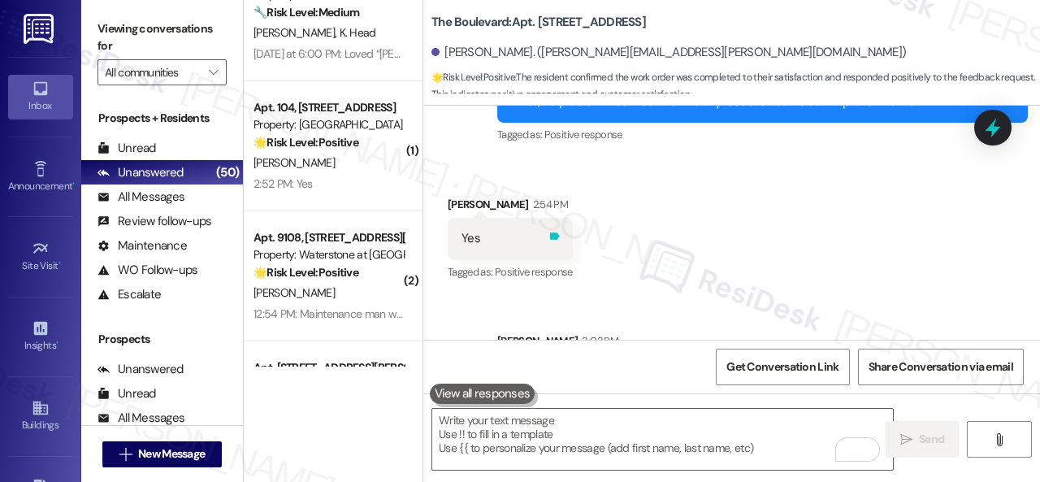
scroll to position [3376, 0]
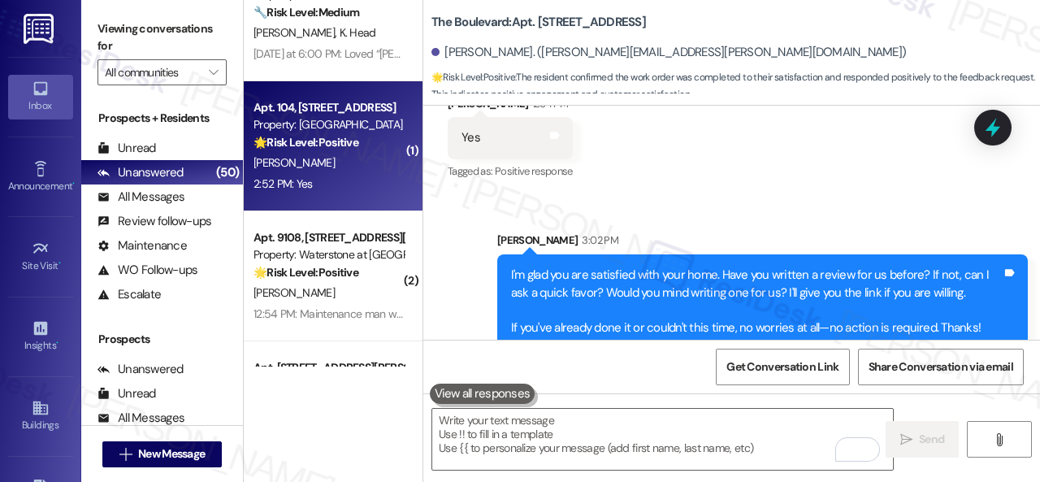
click at [351, 149] on strong "🌟 Risk Level: Positive" at bounding box center [306, 142] width 105 height 15
type textarea "Fetching suggested responses. Please feel free to read through the conversation…"
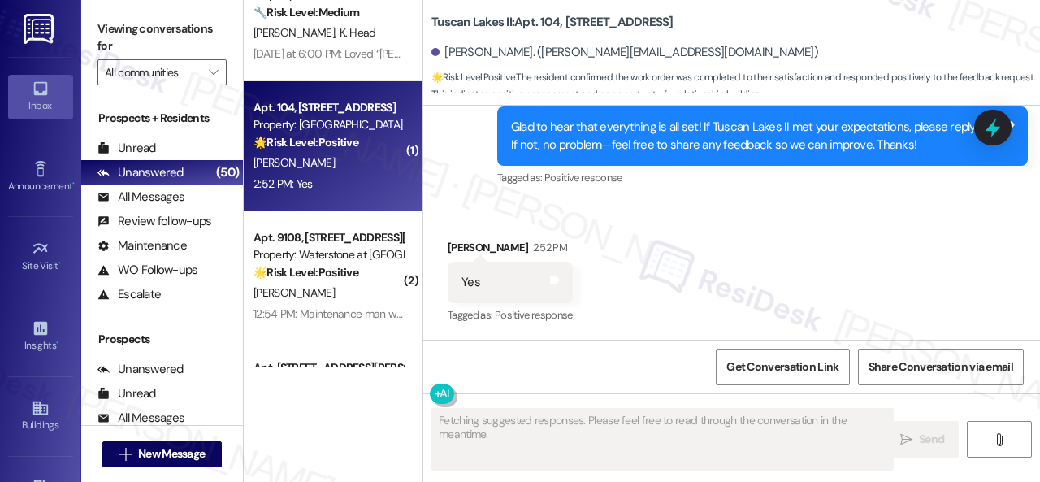
scroll to position [1131, 0]
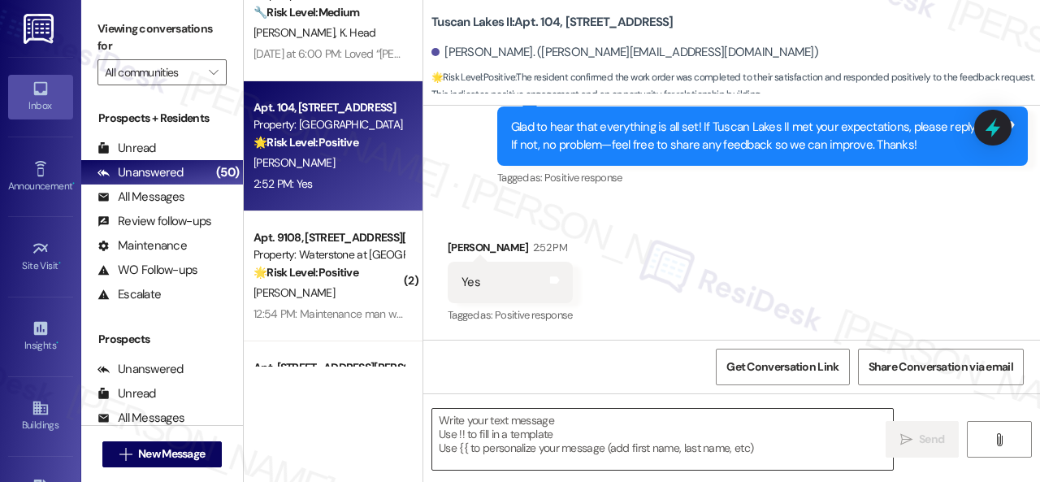
click at [546, 423] on textarea at bounding box center [662, 439] width 461 height 61
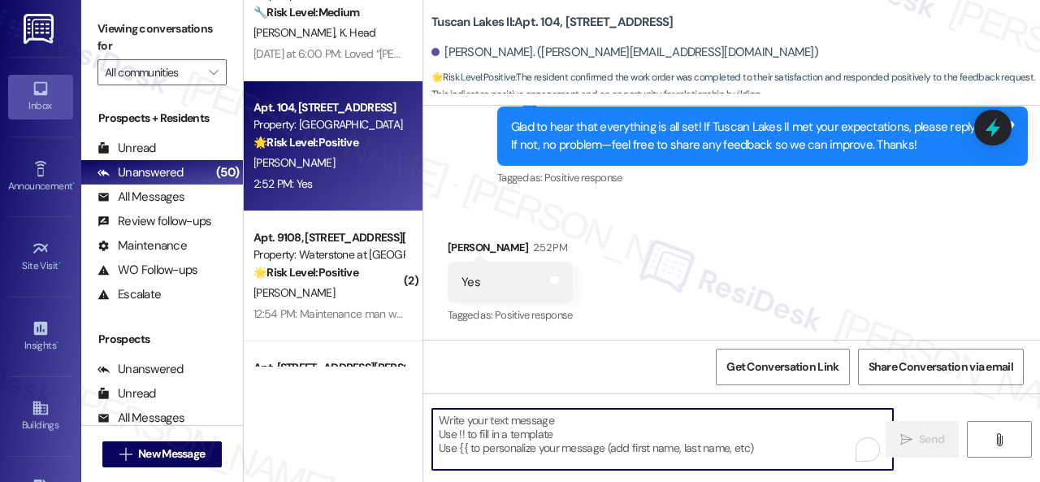
paste textarea "I'm glad you are satisfied with your home. Have you written a review for us bef…"
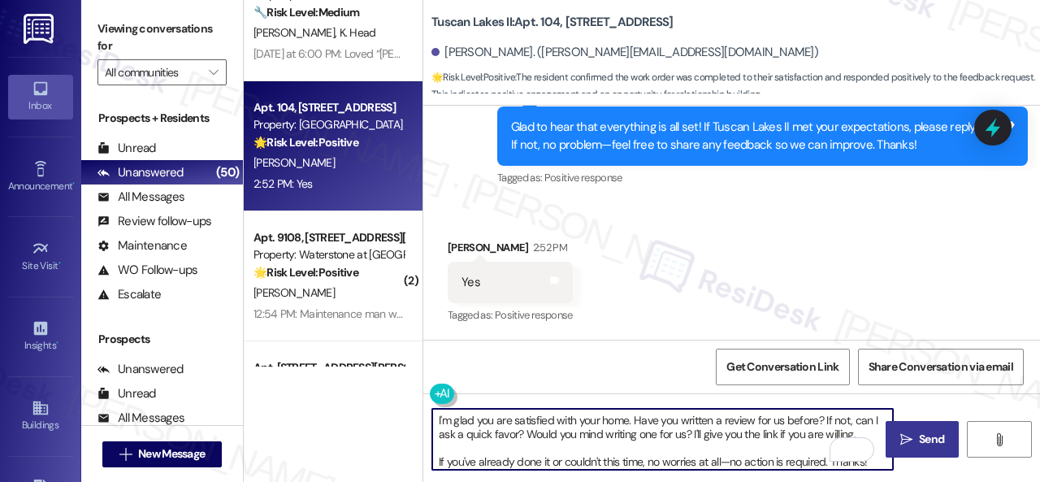
type textarea "I'm glad you are satisfied with your home. Have you written a review for us bef…"
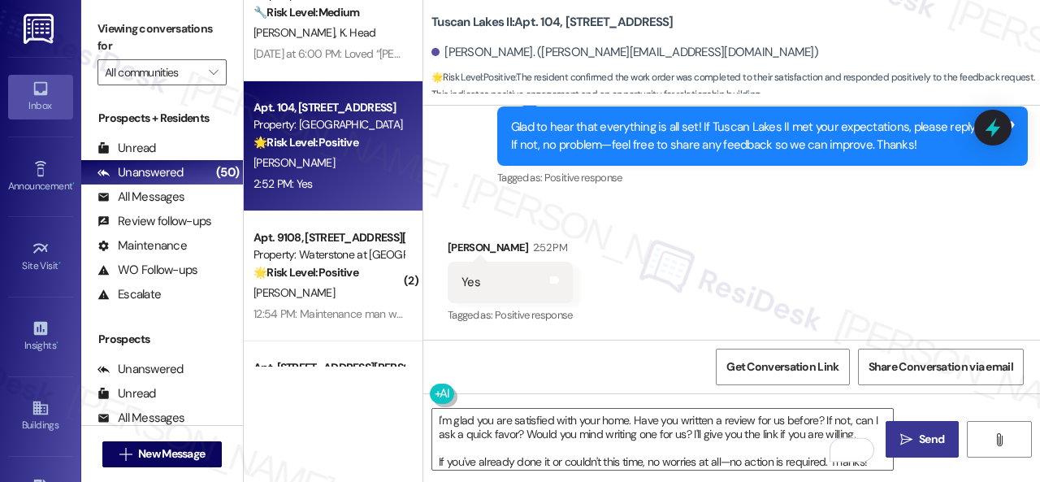
click at [927, 445] on span "Send" at bounding box center [931, 439] width 25 height 17
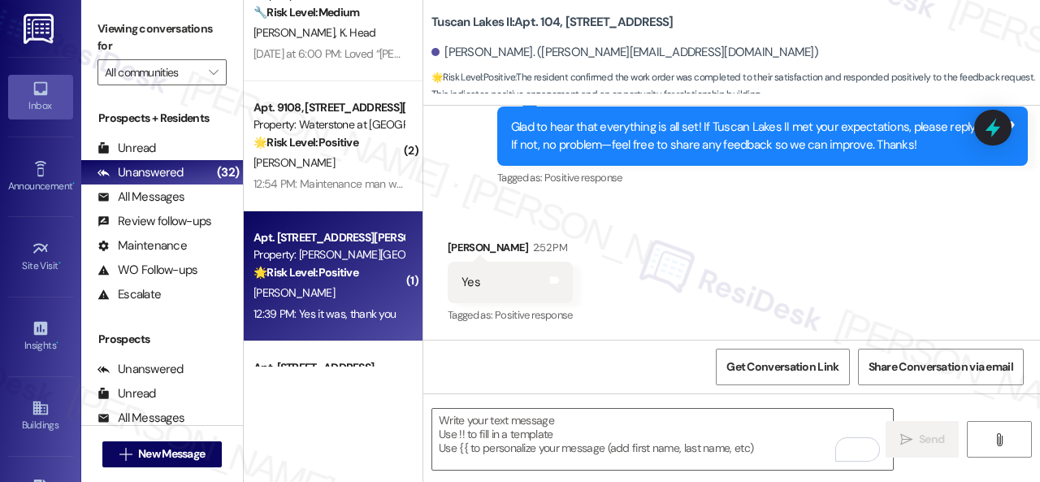
click at [361, 300] on div "[PERSON_NAME]" at bounding box center [329, 293] width 154 height 20
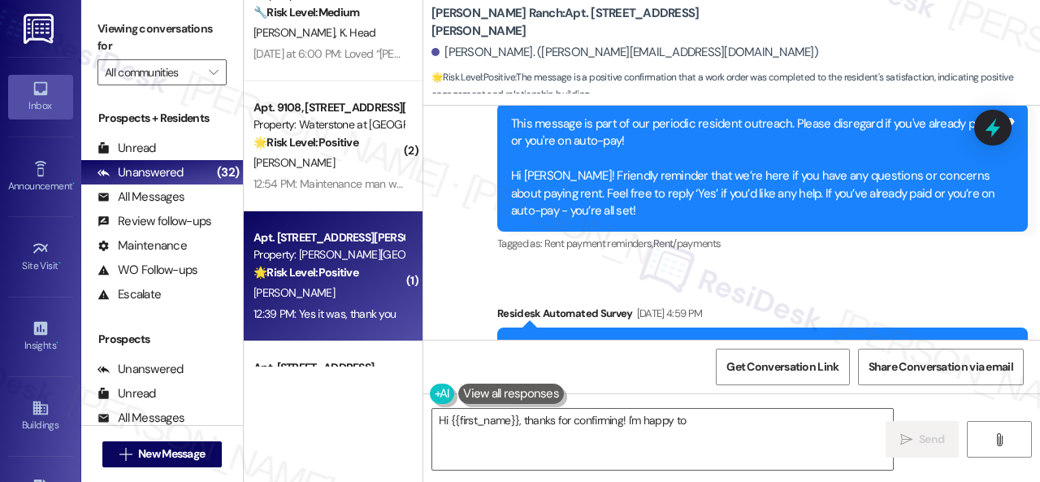
scroll to position [2796, 0]
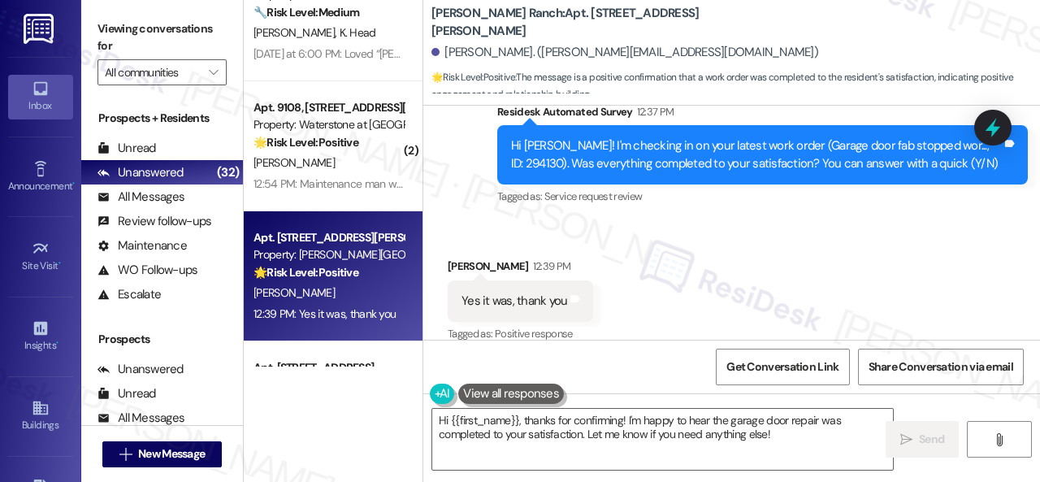
click at [541, 221] on div "Received via SMS Trey Hawkins 12:39 PM Yes it was, thank you Tags and notes Tag…" at bounding box center [731, 289] width 617 height 137
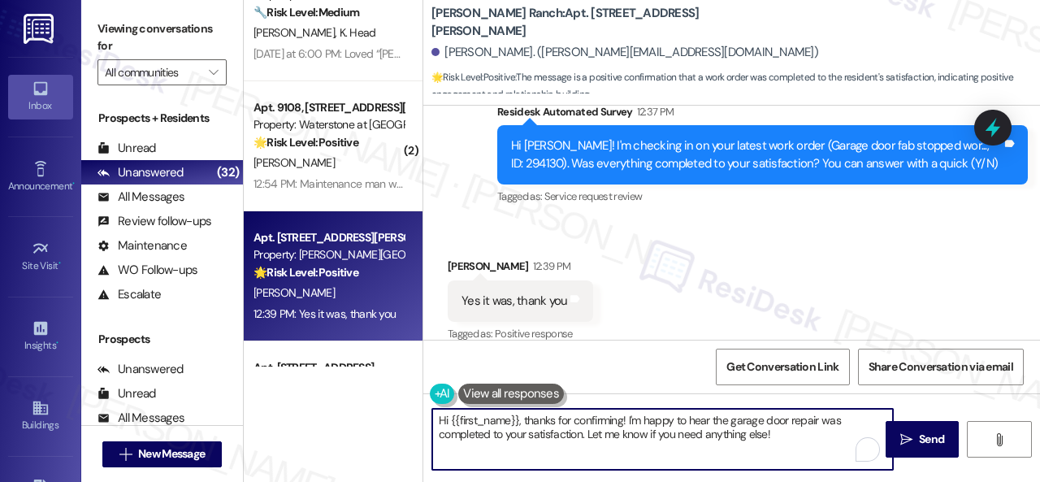
drag, startPoint x: 644, startPoint y: 435, endPoint x: 341, endPoint y: 401, distance: 304.3
click at [341, 401] on div "( 1 ) Apt. 3216, 2 Stadium Dr Property: Imperial Lofts 🔧 Risk Level: Medium The…" at bounding box center [642, 241] width 796 height 482
paste textarea "Glad to hear that everything is all set! If {{property}} met your expectations,…"
type textarea "Glad to hear that everything is all set! If {{property}} met your expectations,…"
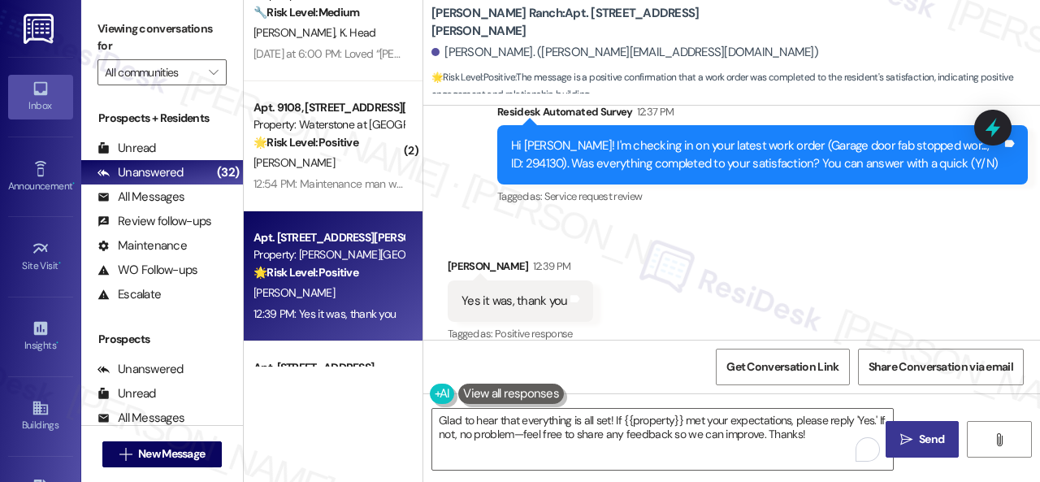
click at [919, 443] on span "Send" at bounding box center [931, 439] width 25 height 17
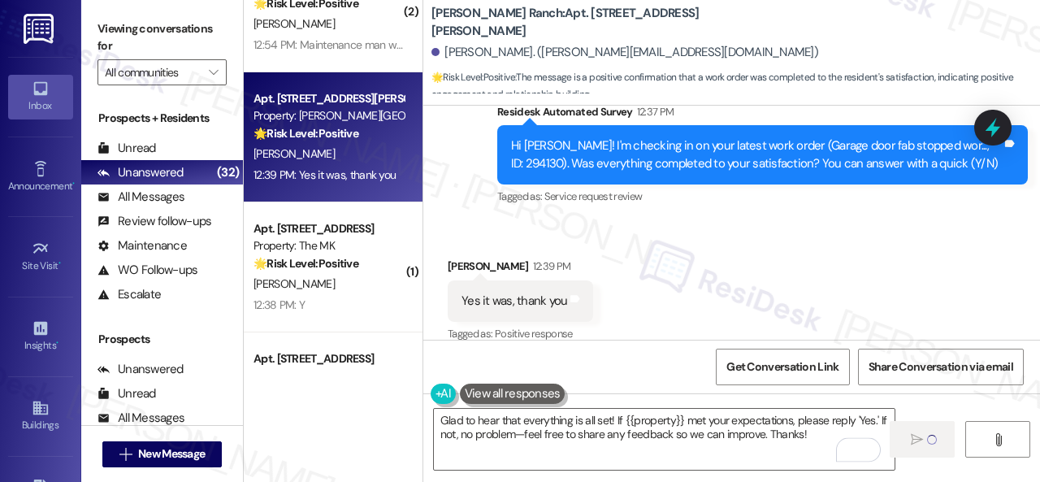
scroll to position [1382, 0]
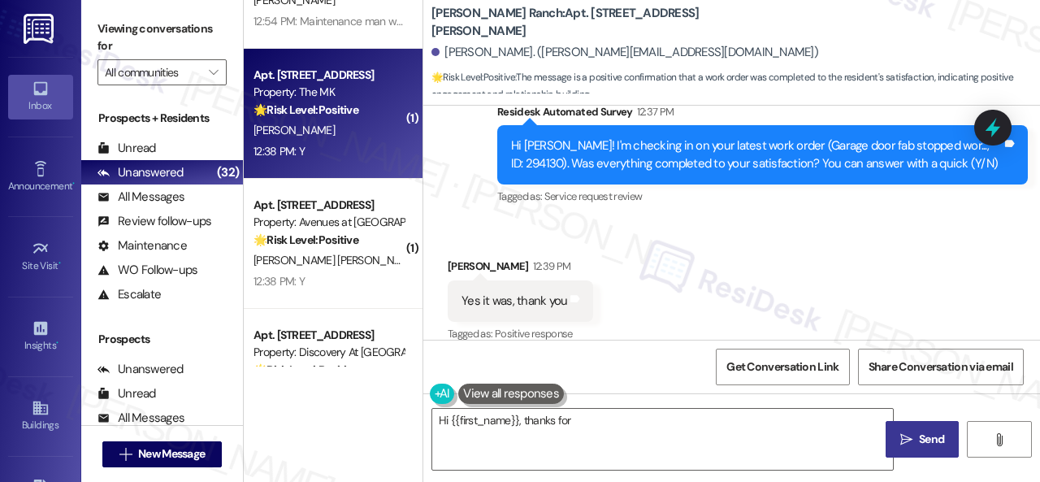
type textarea "Hi {{first_name}}, thanks for confirming"
click at [359, 142] on div "12:38 PM: Y 12:38 PM: Y" at bounding box center [329, 151] width 154 height 20
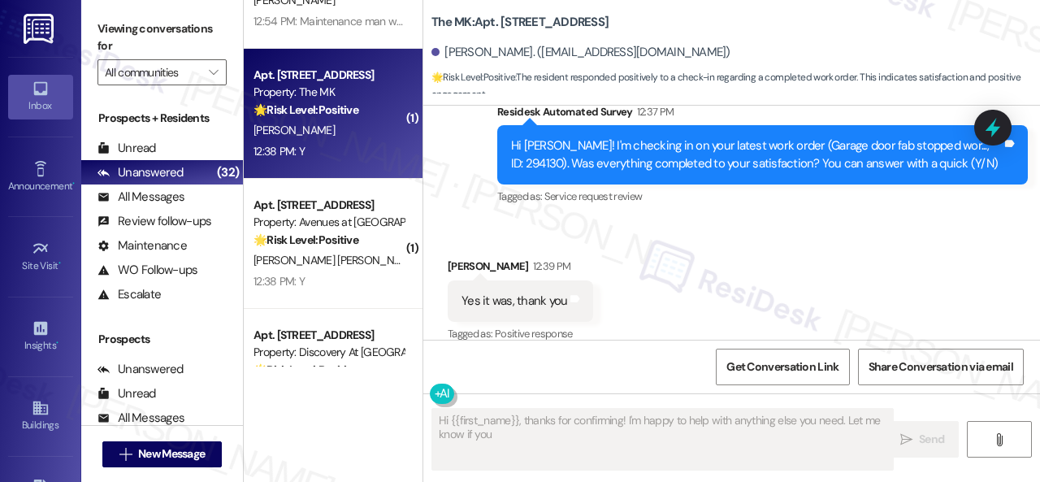
scroll to position [506, 0]
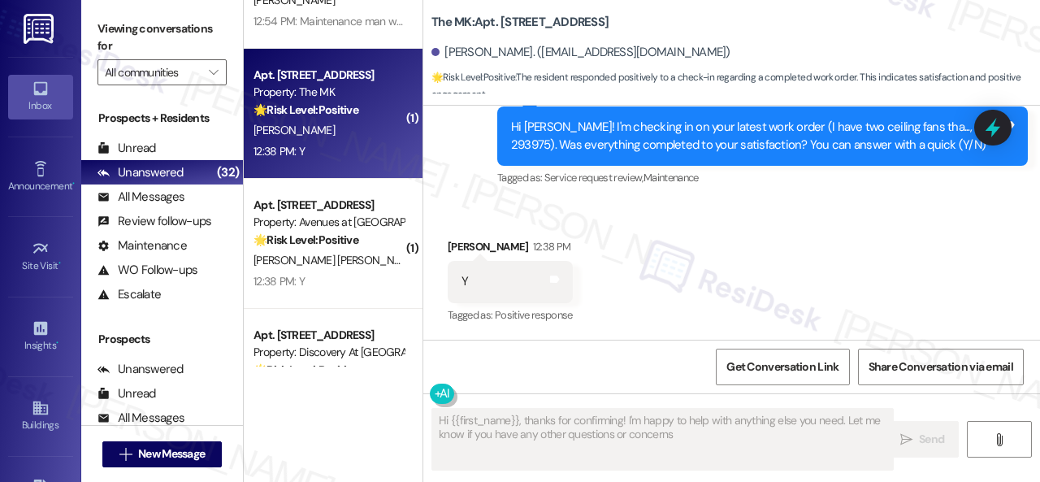
type textarea "Hi {{first_name}}, thanks for confirming! I'm happy to help with anything else …"
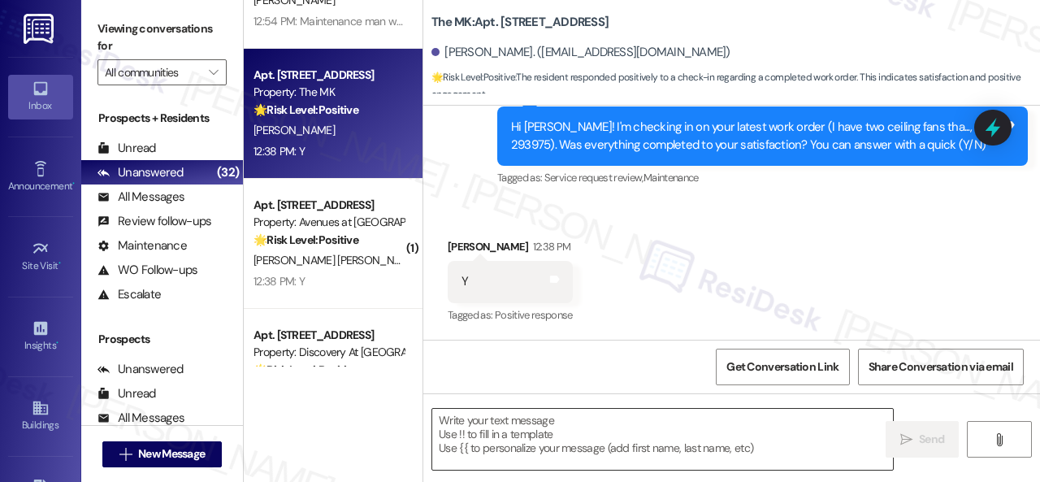
click at [534, 432] on textarea at bounding box center [662, 439] width 461 height 61
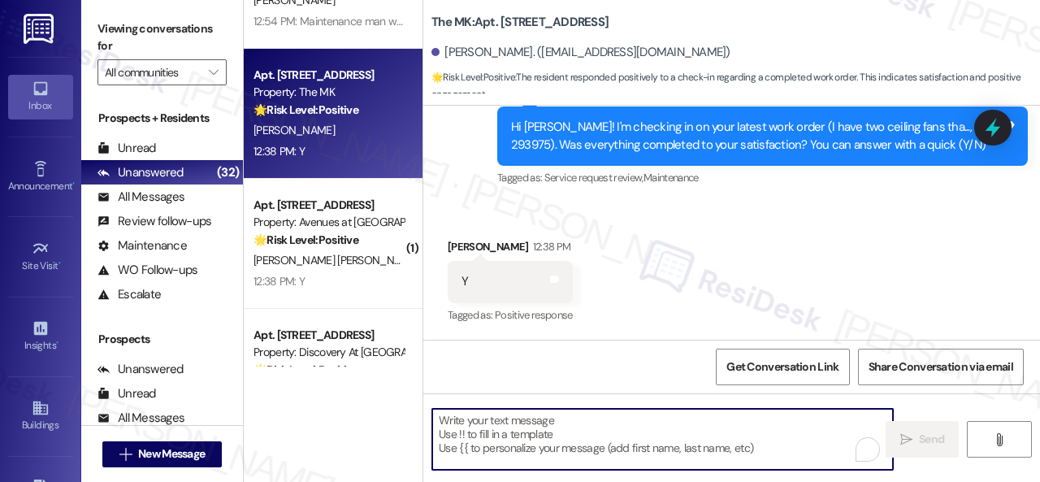
paste textarea "Glad to hear that everything is all set! If {{property}} met your expectations,…"
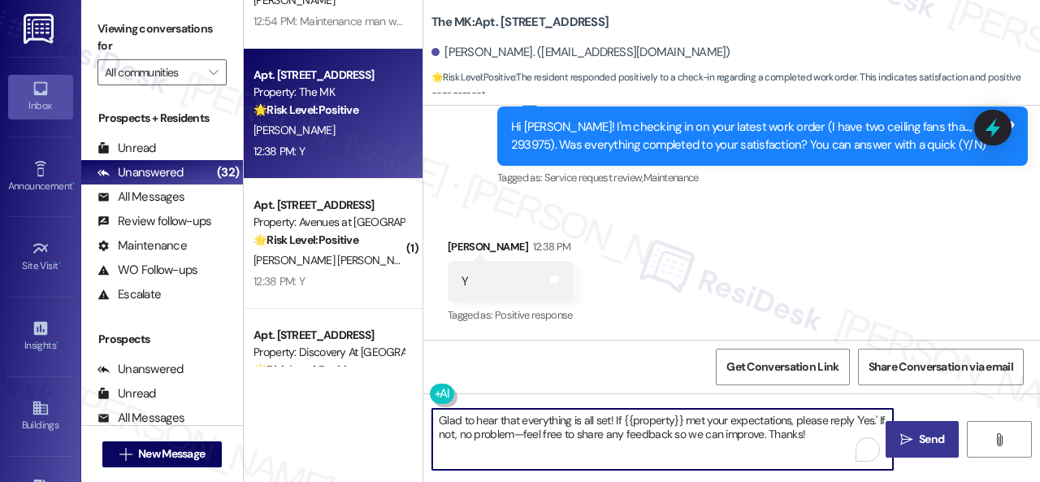
type textarea "Glad to hear that everything is all set! If {{property}} met your expectations,…"
click at [897, 442] on span " Send" at bounding box center [922, 439] width 51 height 17
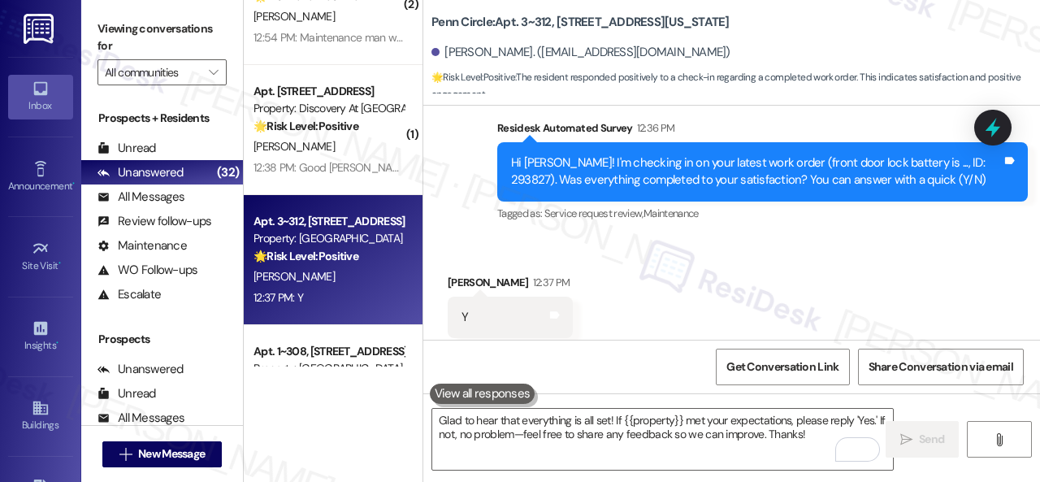
scroll to position [3148, 0]
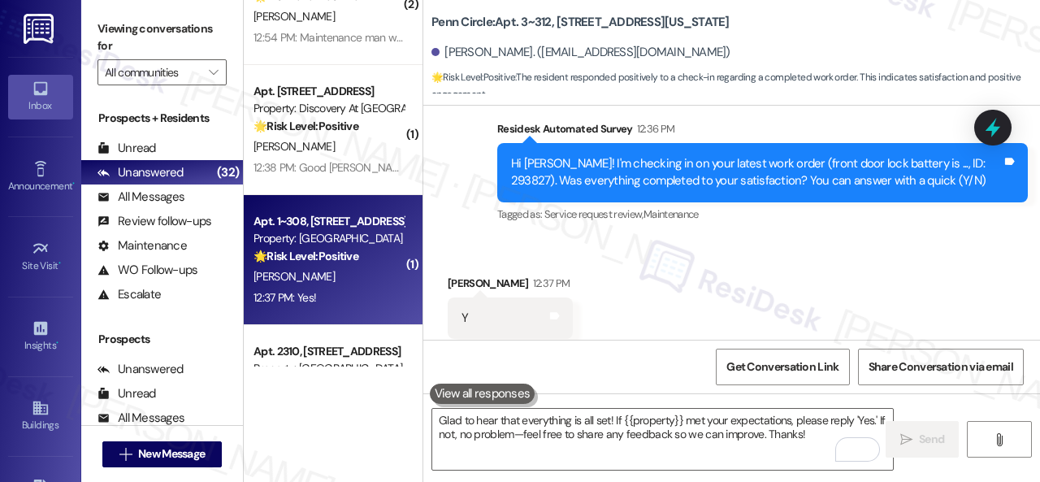
click at [345, 301] on div "12:37 PM: Yes! 12:37 PM: Yes!" at bounding box center [329, 298] width 154 height 20
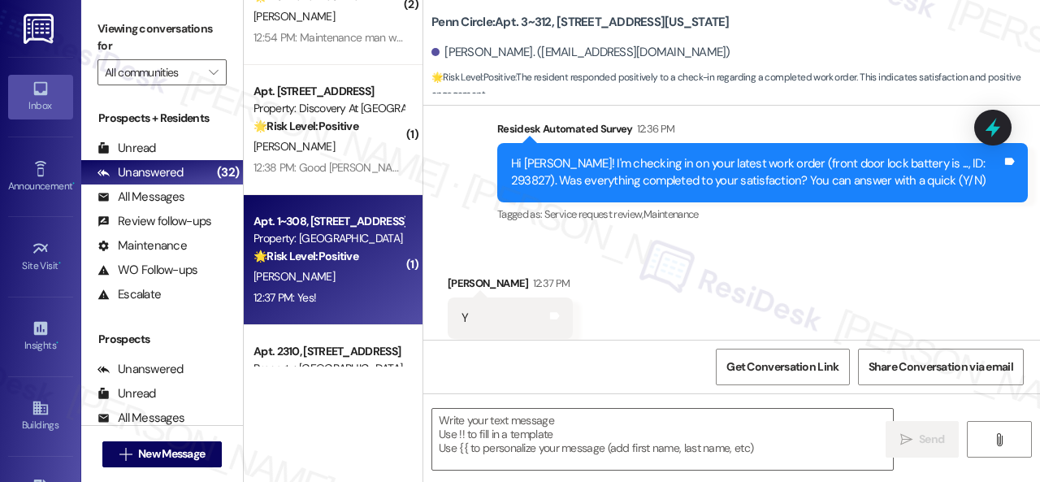
type textarea "Fetching suggested responses. Please feel free to read through the conversation…"
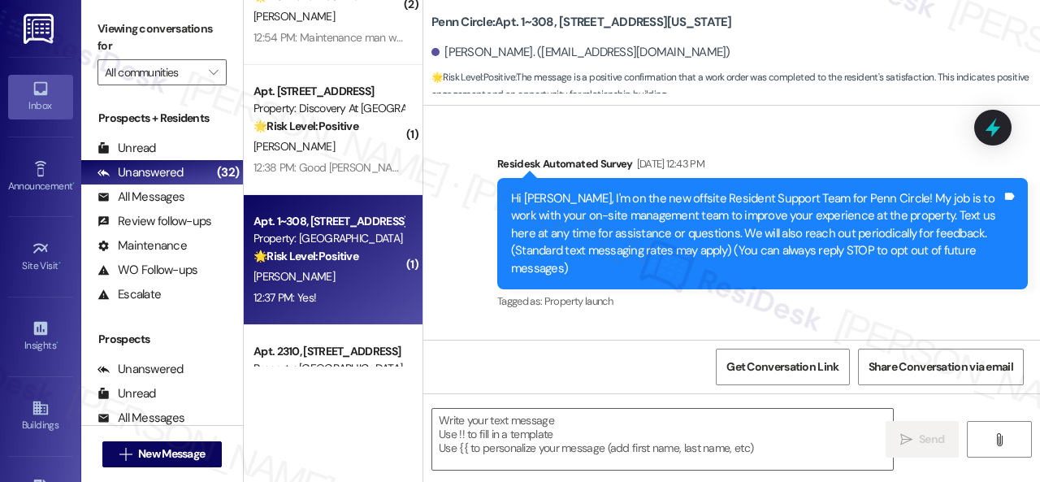
type textarea "Fetching suggested responses. Please feel free to read through the conversation…"
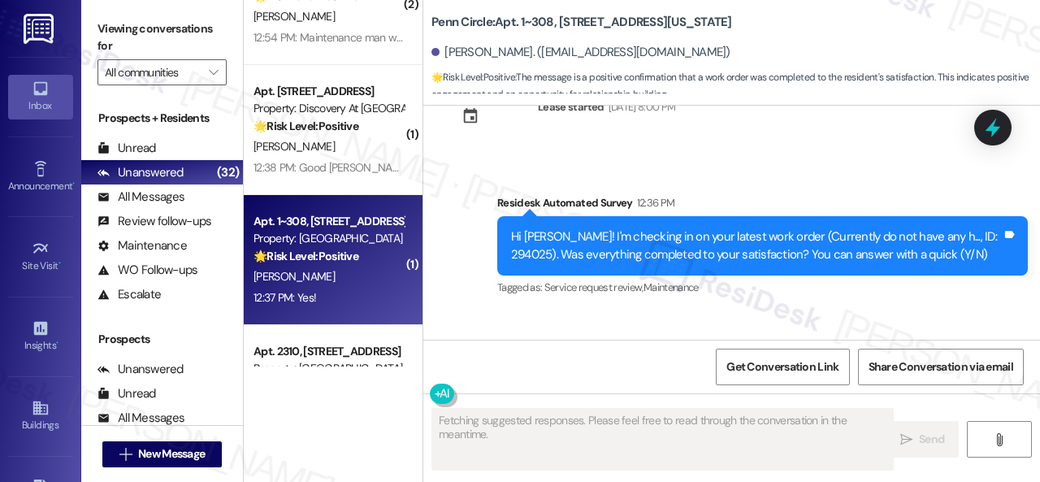
scroll to position [3205, 0]
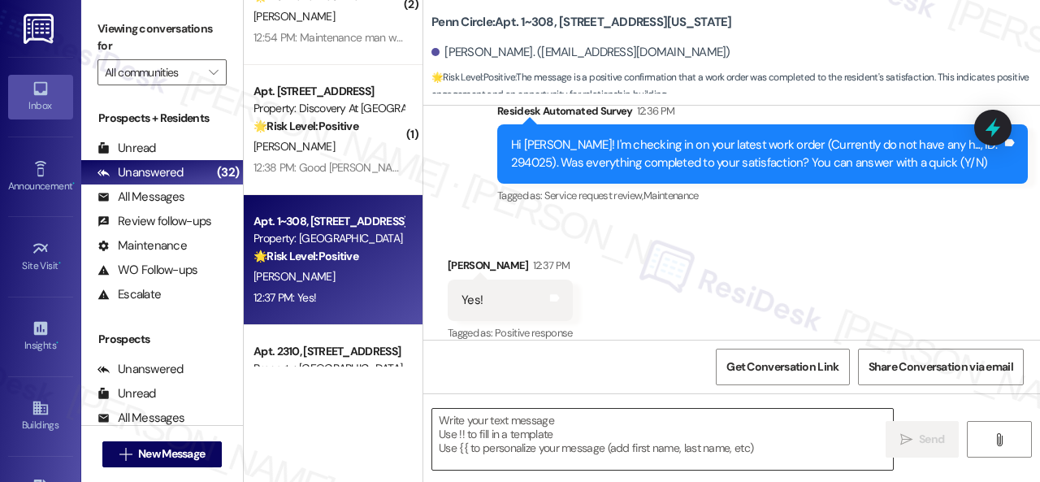
click at [592, 422] on textarea at bounding box center [662, 439] width 461 height 61
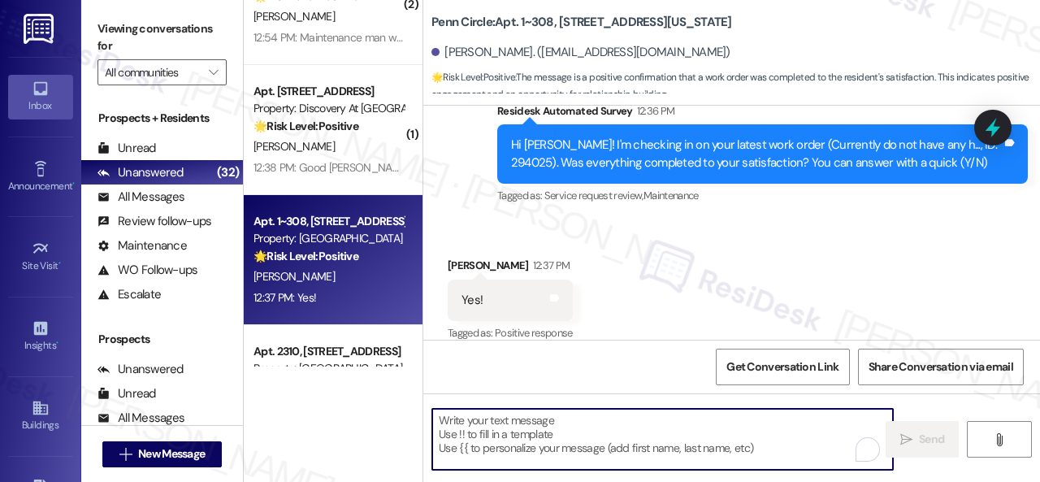
paste textarea "Glad to hear that everything is all set! If {{property}} met your expectations,…"
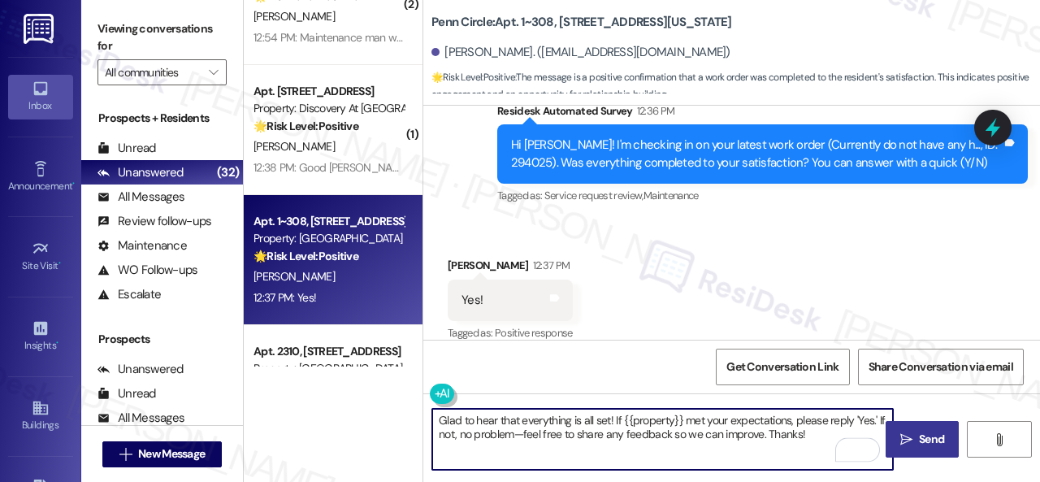
type textarea "Glad to hear that everything is all set! If {{property}} met your expectations,…"
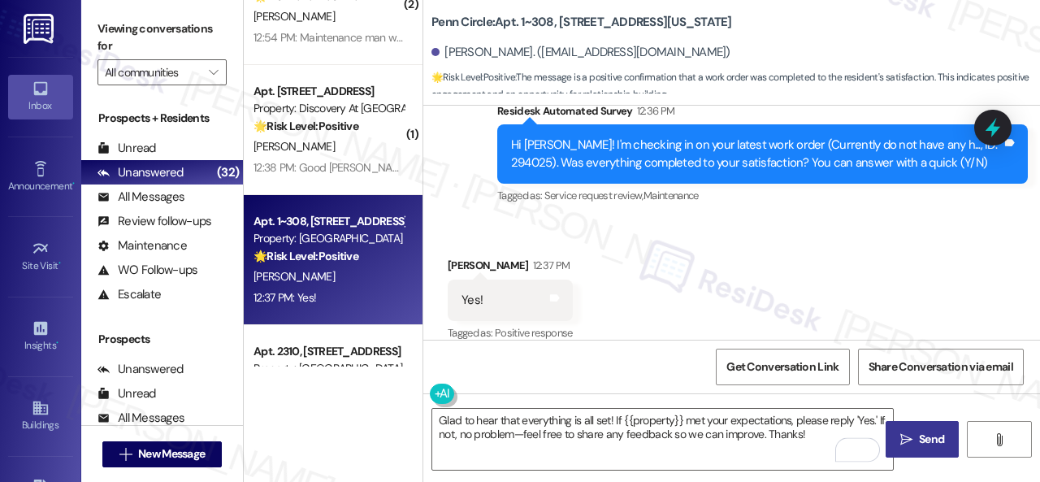
click at [901, 447] on span " Send" at bounding box center [922, 439] width 51 height 17
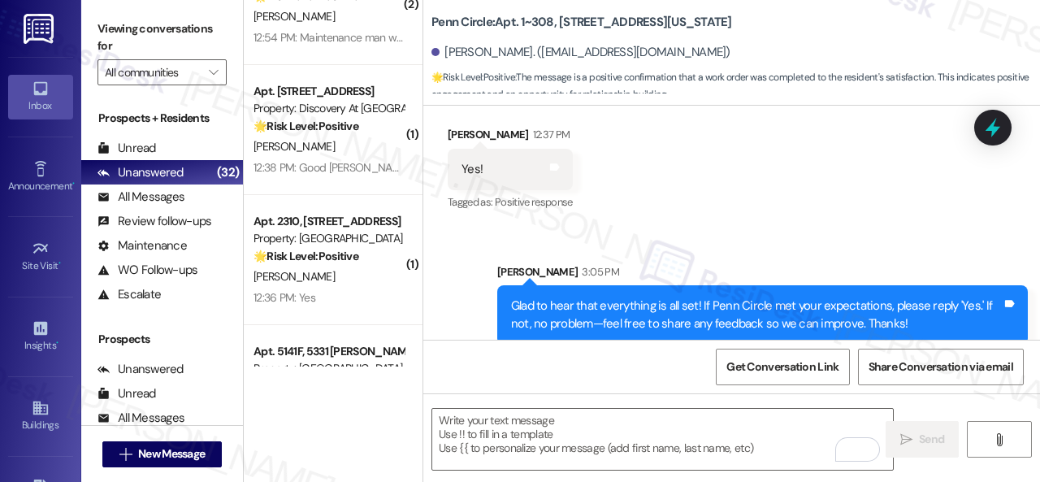
scroll to position [3336, 0]
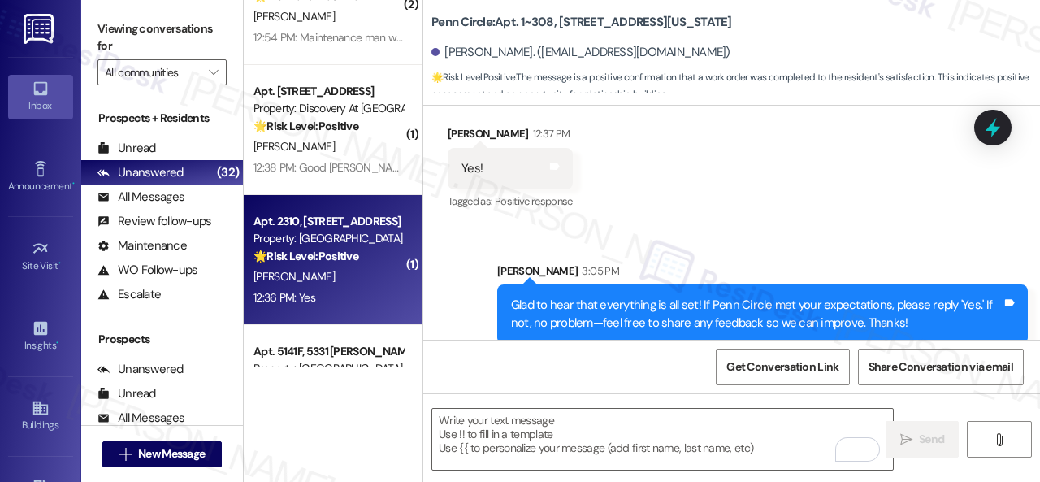
click at [353, 284] on div "[PERSON_NAME]" at bounding box center [329, 277] width 154 height 20
type textarea "Fetching suggested responses. Please feel free to read through the conversation…"
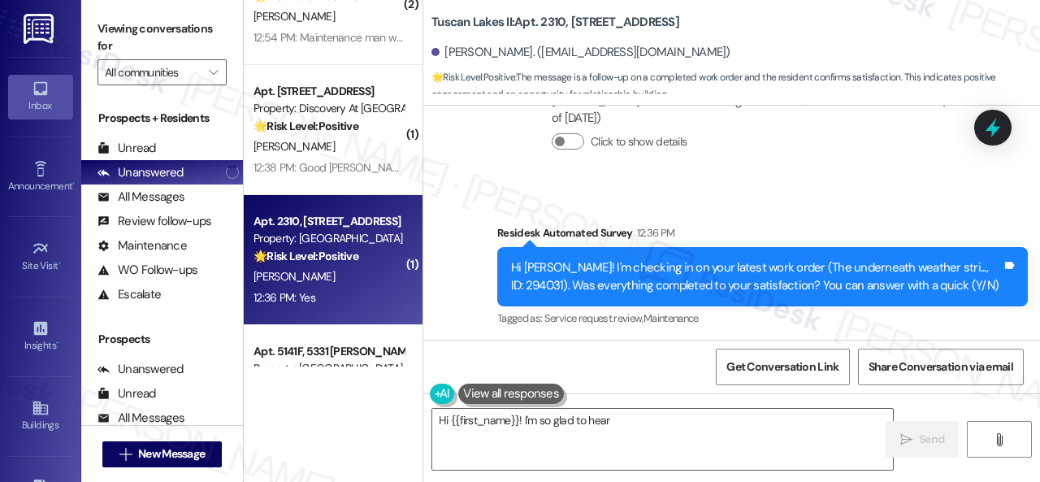
scroll to position [6118, 0]
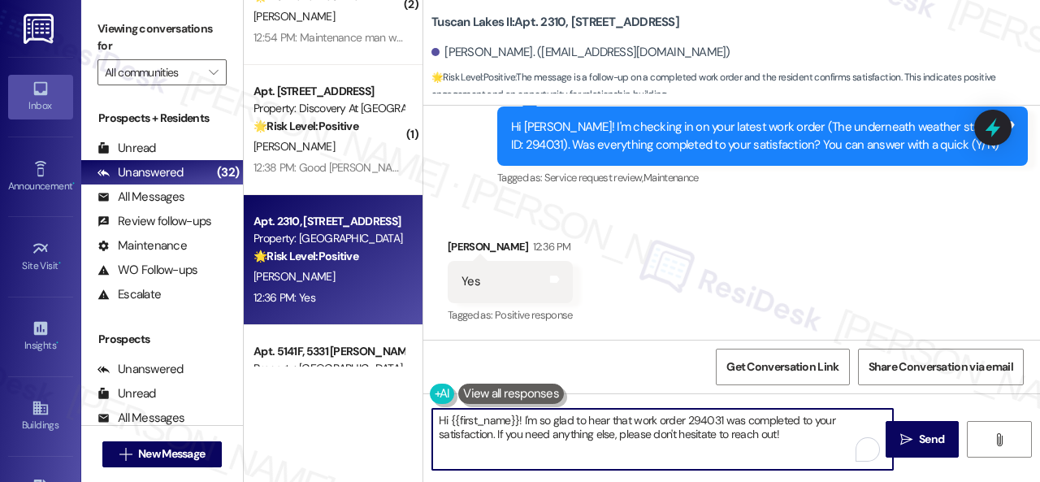
drag, startPoint x: 808, startPoint y: 431, endPoint x: 330, endPoint y: 395, distance: 479.2
click at [330, 395] on div "( 1 ) Apt. 252, [STREET_ADDRESS] Property: The Falls 🌟 Risk Level: Positive The…" at bounding box center [642, 241] width 796 height 482
paste textarea "Glad to hear that everything is all set! If {{property}} met your expectations,…"
type textarea "Glad to hear that everything is all set! If {{property}} met your expectations,…"
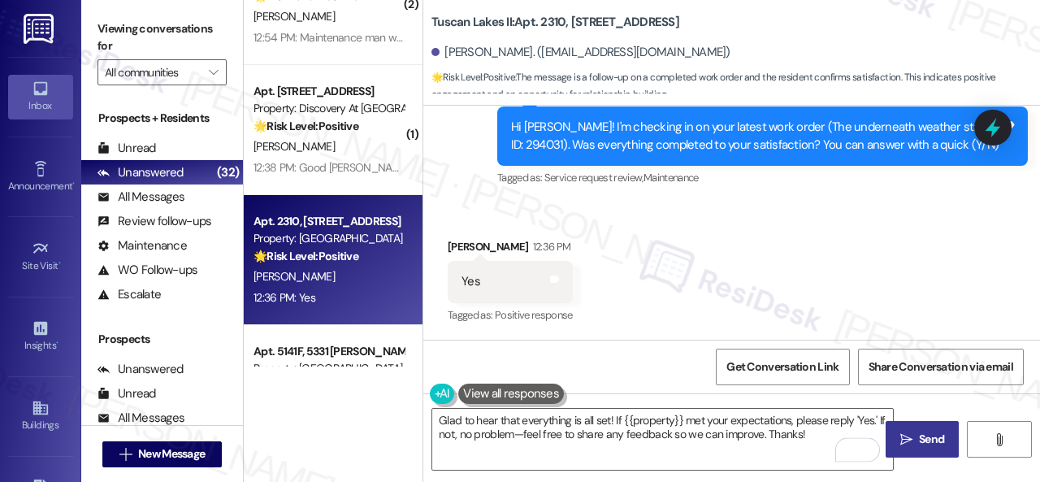
click at [919, 440] on span "Send" at bounding box center [931, 439] width 25 height 17
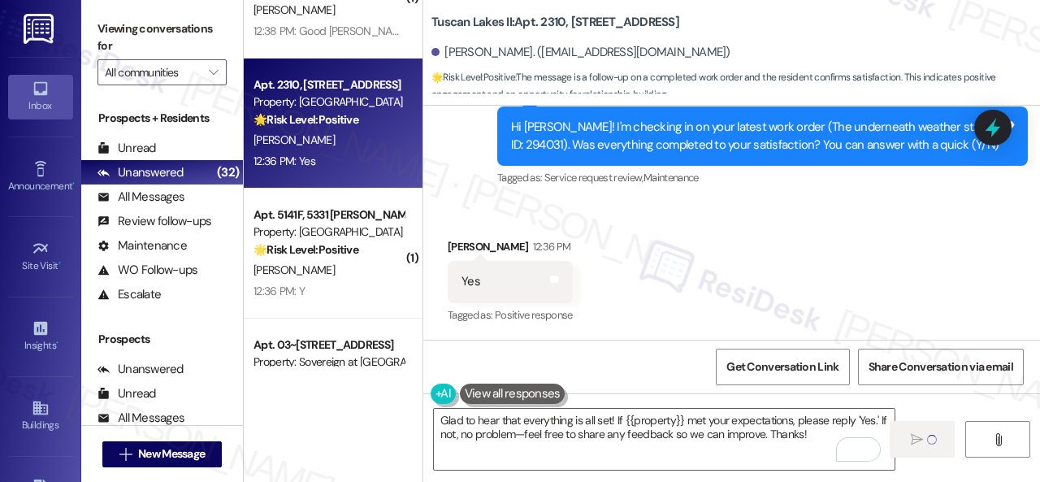
scroll to position [1788, 0]
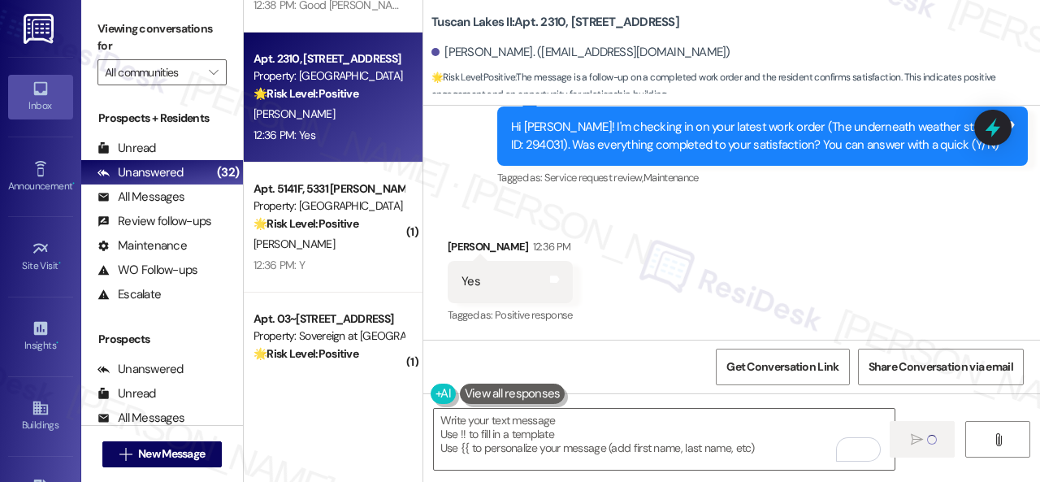
type textarea "Fetching suggested responses. Please feel free to read through the conversation…"
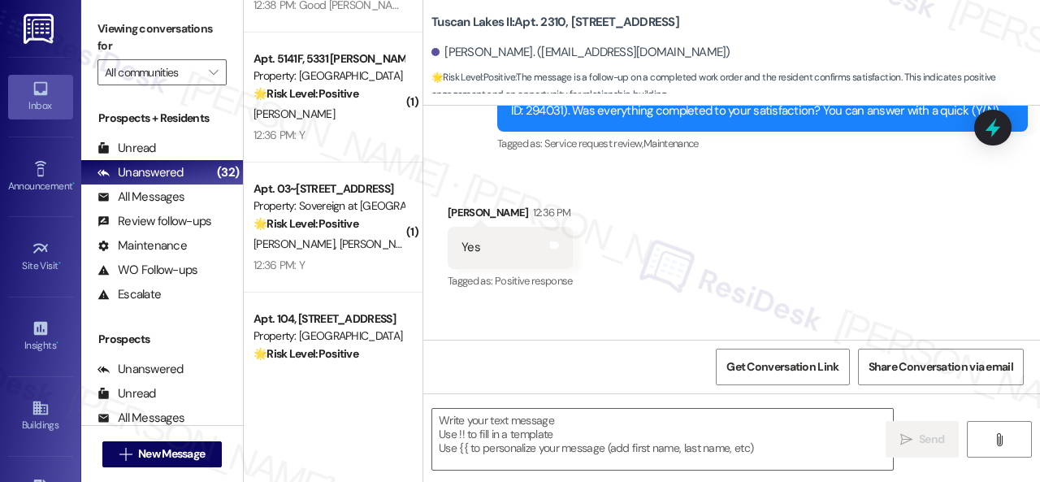
click at [348, 271] on div "12:36 PM: Y 12:36 PM: Y" at bounding box center [329, 265] width 154 height 20
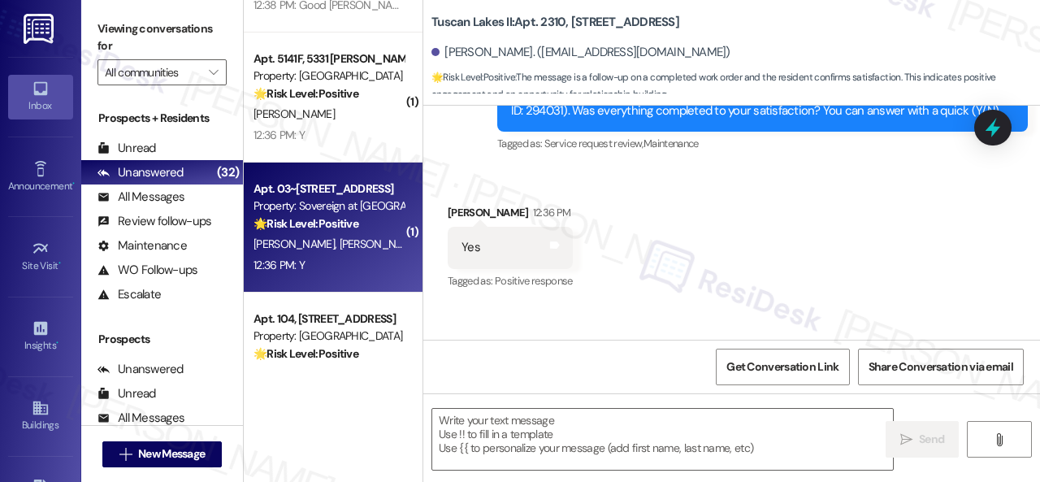
type textarea "Fetching suggested responses. Please feel free to read through the conversation…"
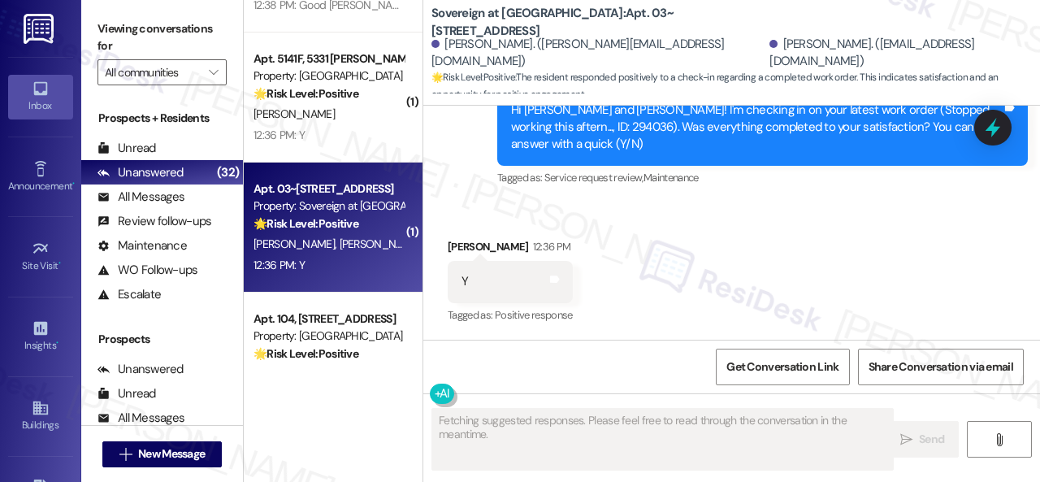
scroll to position [1012, 0]
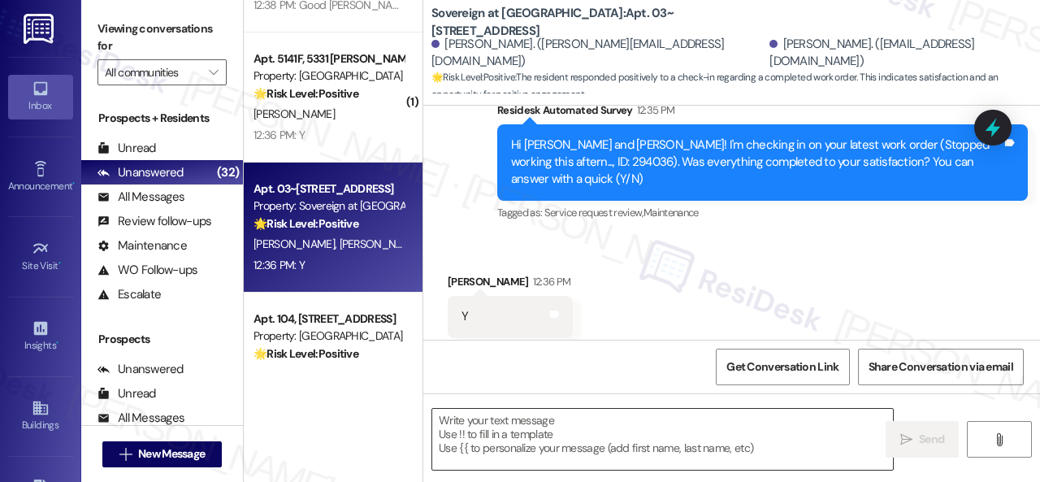
click at [569, 434] on textarea at bounding box center [662, 439] width 461 height 61
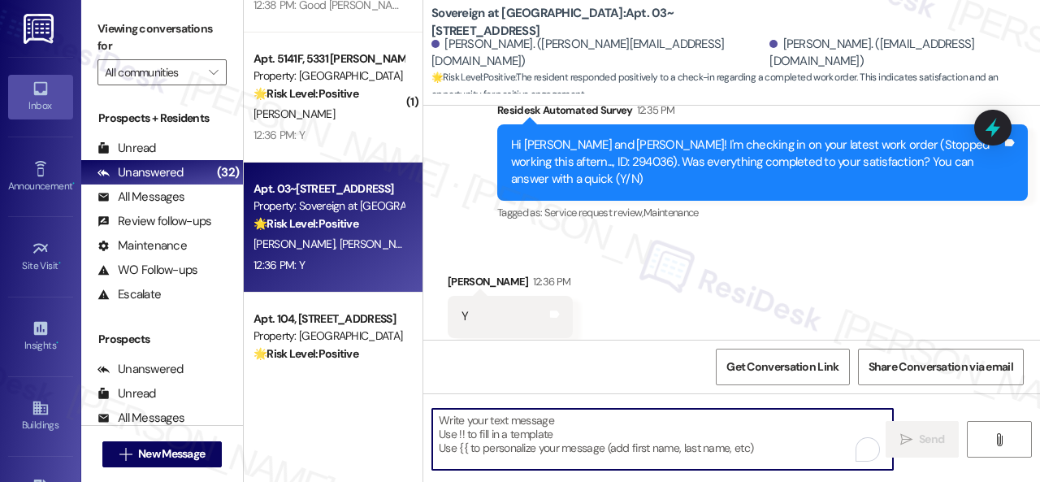
paste textarea "Glad to hear that everything is all set! If {{property}} met your expectations,…"
type textarea "Glad to hear that everything is all set! If {{property}} met your expectations,…"
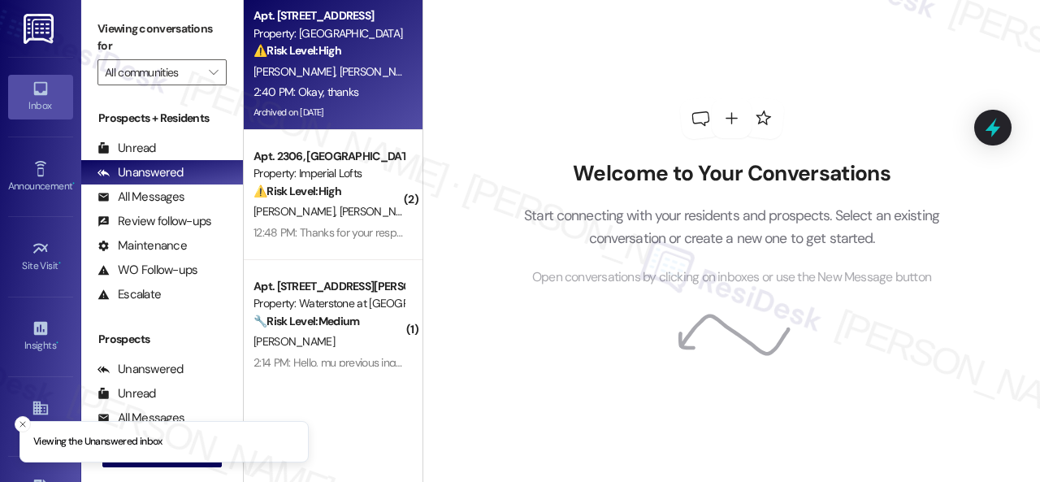
click at [367, 67] on div "[PERSON_NAME] [PERSON_NAME]" at bounding box center [329, 72] width 154 height 20
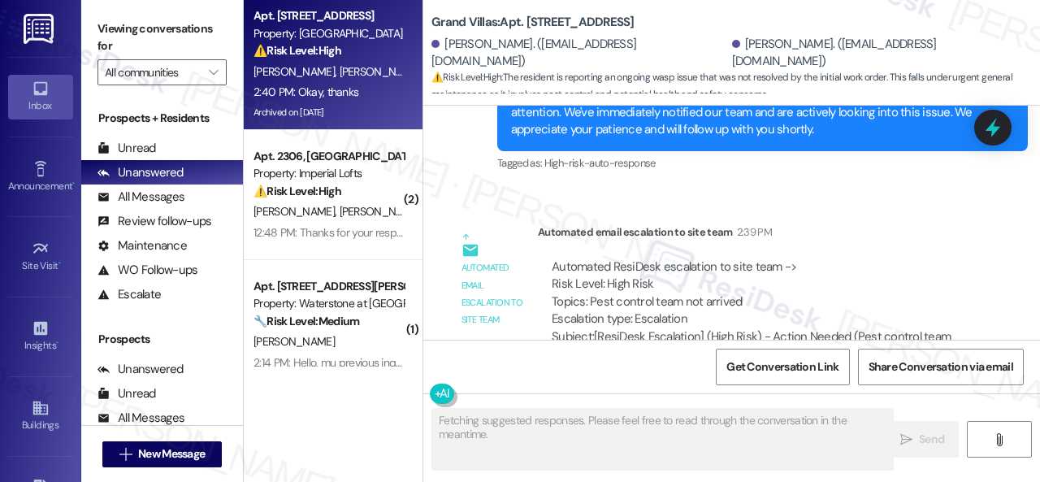
scroll to position [6403, 0]
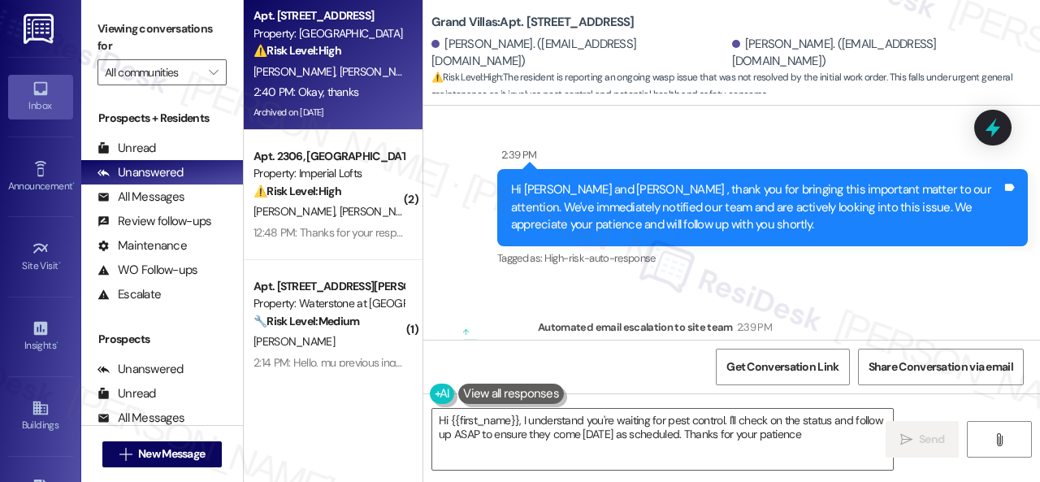
type textarea "Hi {{first_name}}, I understand you're waiting for pest control. I'll check on …"
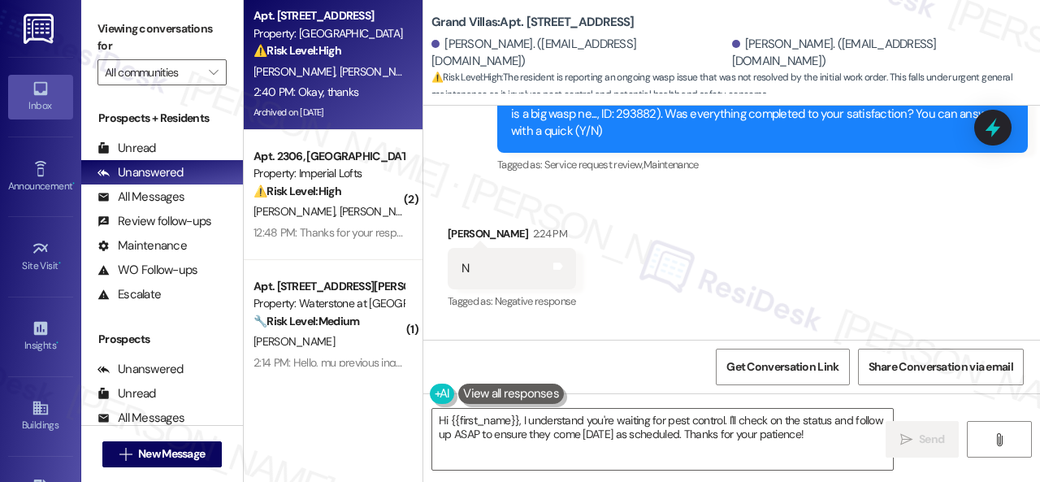
scroll to position [5753, 0]
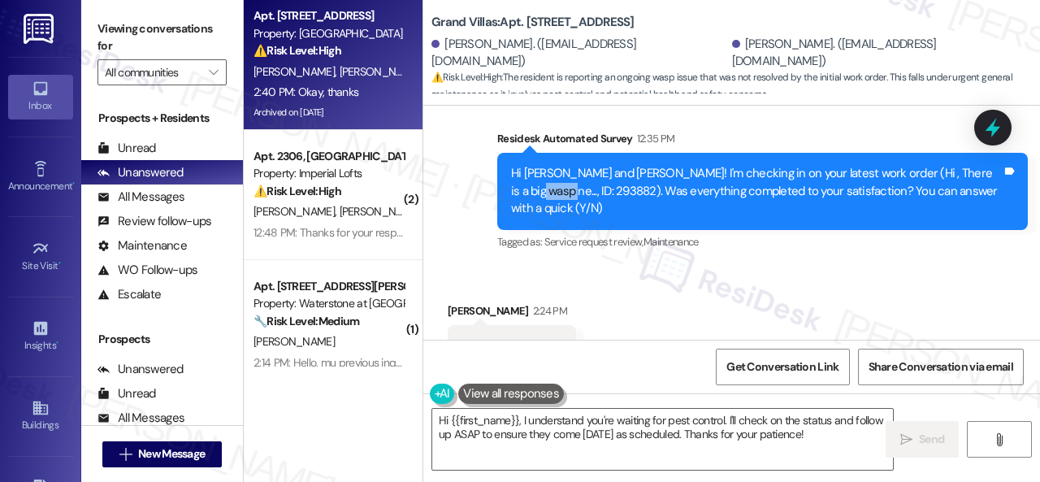
drag, startPoint x: 506, startPoint y: 154, endPoint x: 546, endPoint y: 157, distance: 39.9
click at [546, 157] on div "Hi [PERSON_NAME] and [PERSON_NAME]! I'm checking in on your latest work order (…" at bounding box center [762, 191] width 531 height 76
copy div "293882"
click at [783, 266] on div "Received via SMS Samir Sebai 2:24 PM N Tags and notes Tagged as: Negative respo…" at bounding box center [731, 334] width 617 height 137
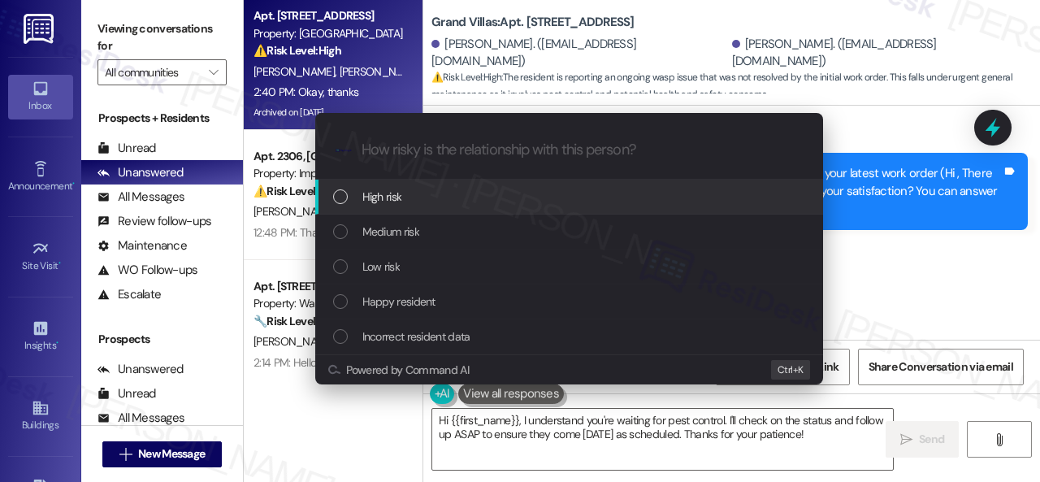
click at [380, 197] on span "High risk" at bounding box center [382, 197] width 40 height 18
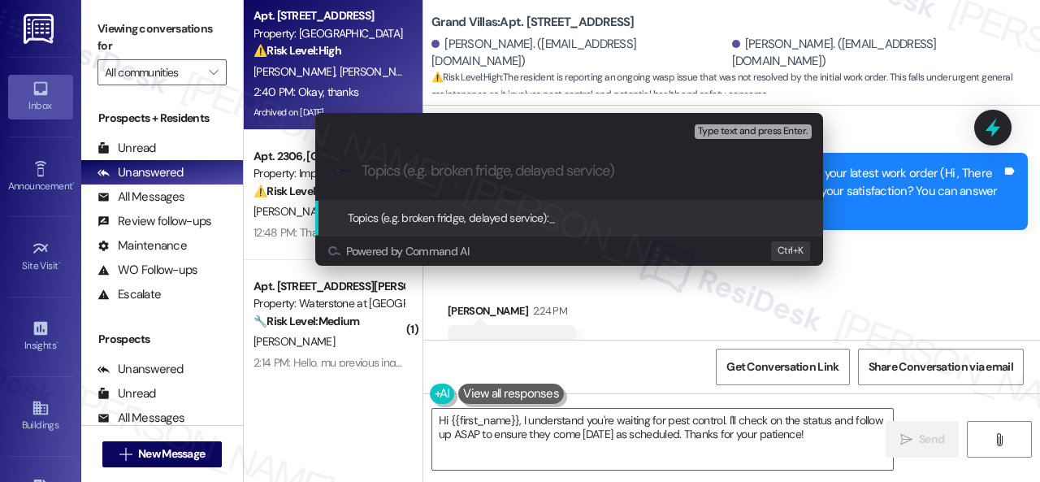
paste input "Follow-up on work order 293882"
type input "Follow-up on work order 293882"
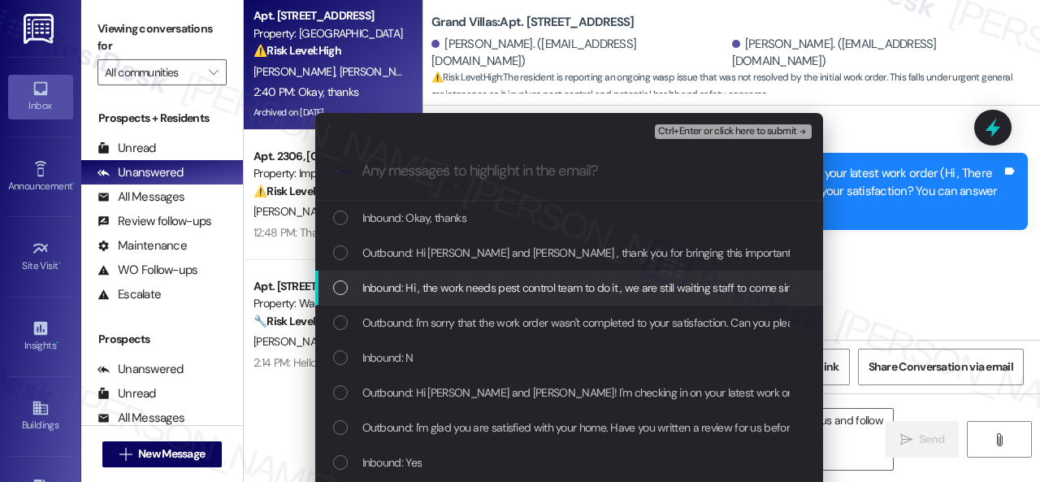
click at [400, 289] on span "Inbound: Hi , the work needs pest control team to do it , we are still waiting …" at bounding box center [782, 288] width 840 height 18
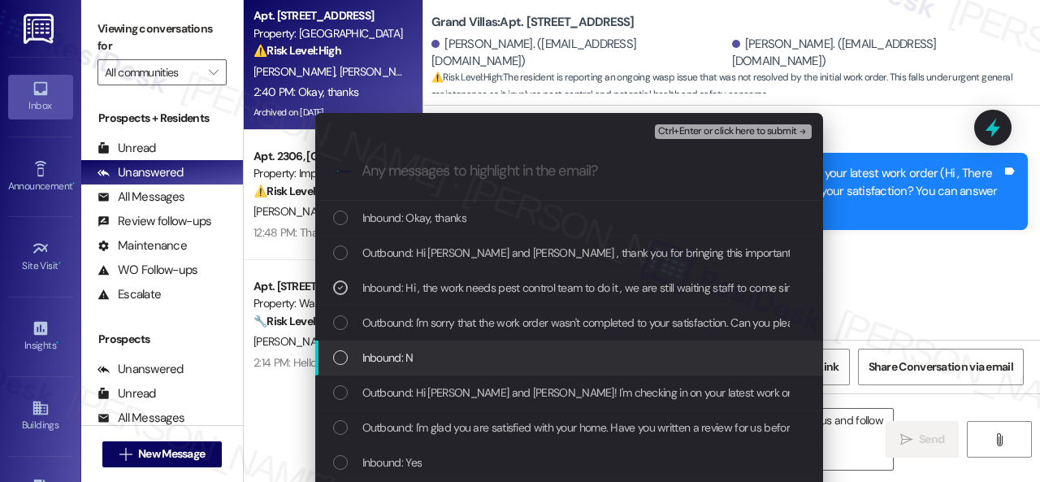
click at [398, 350] on span "Inbound: N" at bounding box center [387, 358] width 51 height 18
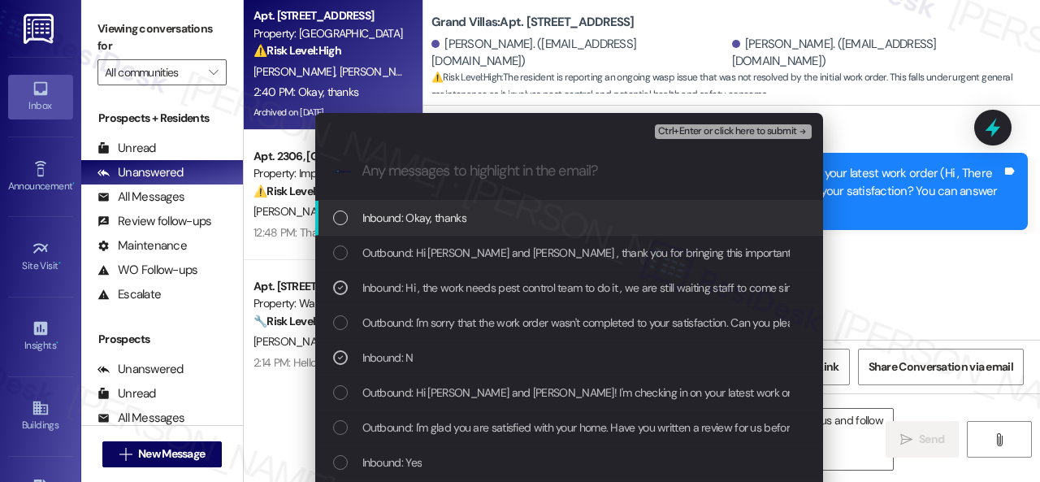
click at [714, 124] on button "Ctrl+Enter or click here to submit" at bounding box center [733, 131] width 157 height 15
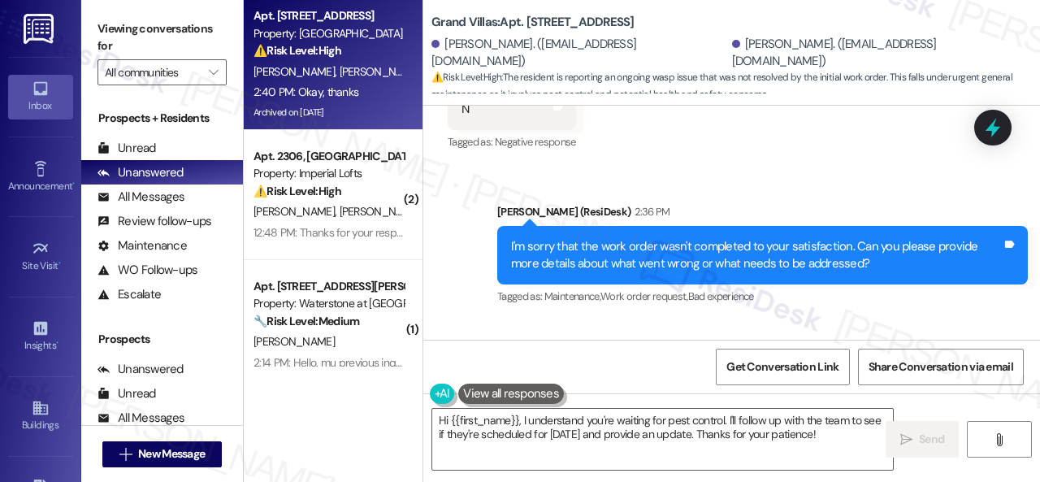
scroll to position [6078, 0]
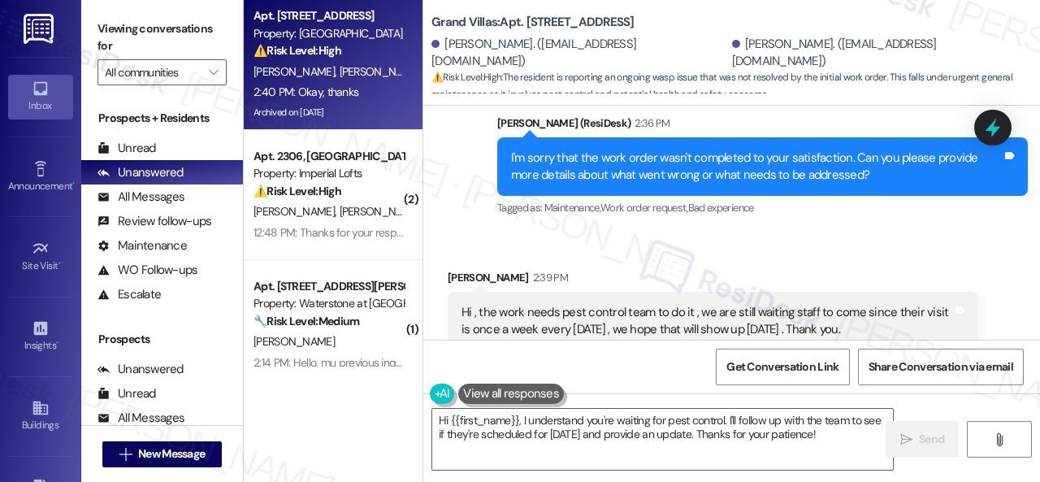
click at [848, 232] on div "Received via SMS Samir Sebai 2:39 PM Hi , the work needs pest control team to d…" at bounding box center [731, 333] width 617 height 203
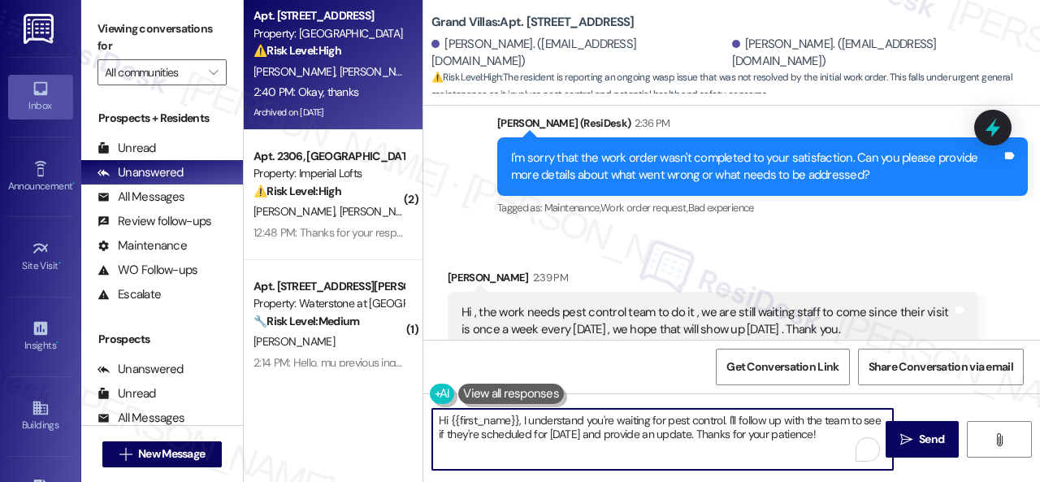
drag, startPoint x: 728, startPoint y: 417, endPoint x: 837, endPoint y: 432, distance: 110.0
click at [837, 432] on textarea "Hi {{first_name}}, I understand you're waiting for pest control. I'll follow up…" at bounding box center [662, 439] width 461 height 61
paste textarea "ve made a follow-up with the site team regarding your work order. Let me know w…"
drag, startPoint x: 522, startPoint y: 420, endPoint x: 368, endPoint y: 420, distance: 153.6
click at [368, 420] on div "Apt. 2406, 1550 Katy Gap Rd Property: Grand Villas ⚠️ Risk Level: High The resi…" at bounding box center [642, 241] width 796 height 482
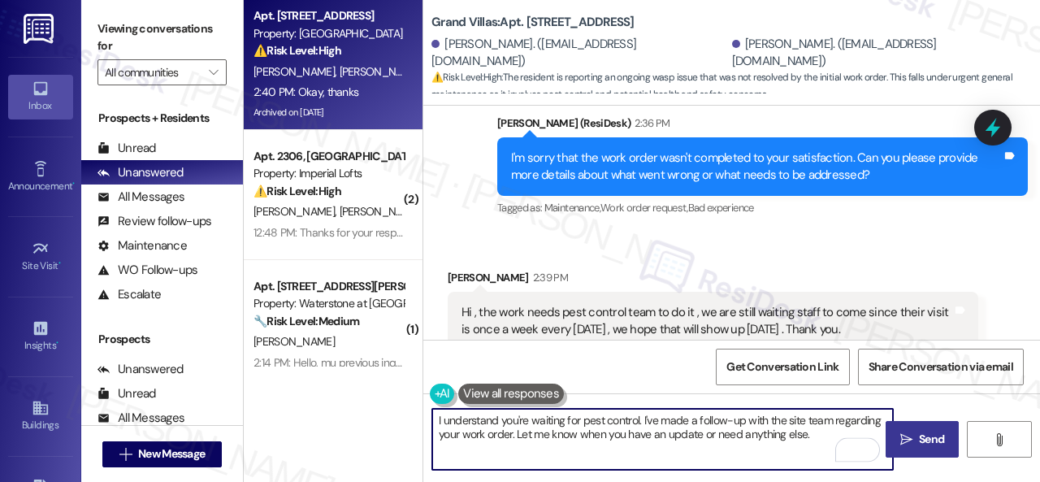
type textarea "I understand you're waiting for pest control. I've made a follow-up with the si…"
click at [904, 436] on icon "" at bounding box center [907, 439] width 12 height 13
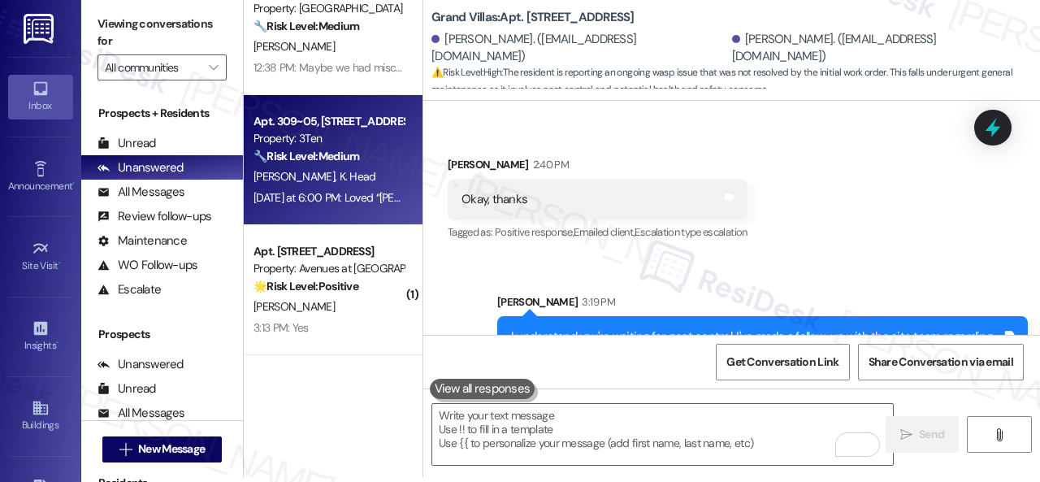
scroll to position [975, 0]
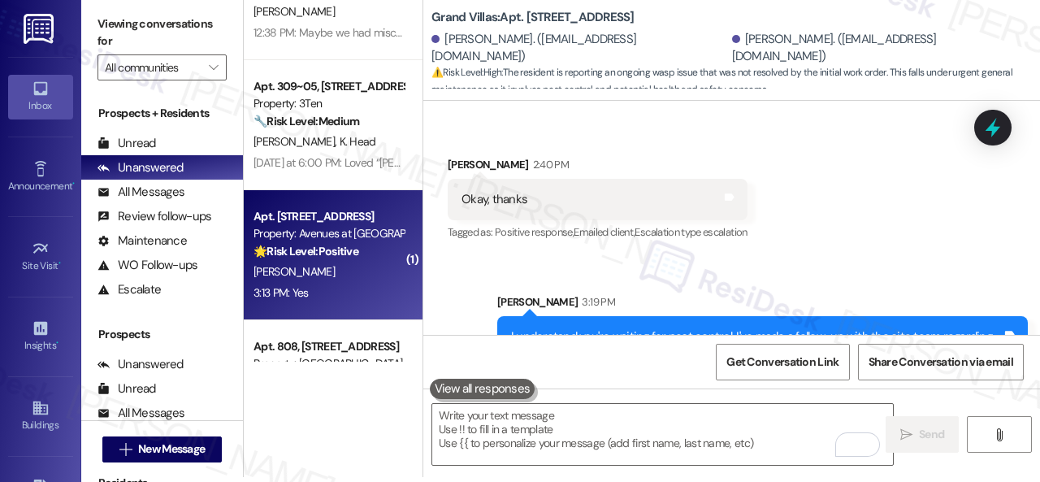
click at [323, 284] on div "3:13 PM: Yes 3:13 PM: Yes" at bounding box center [329, 293] width 154 height 20
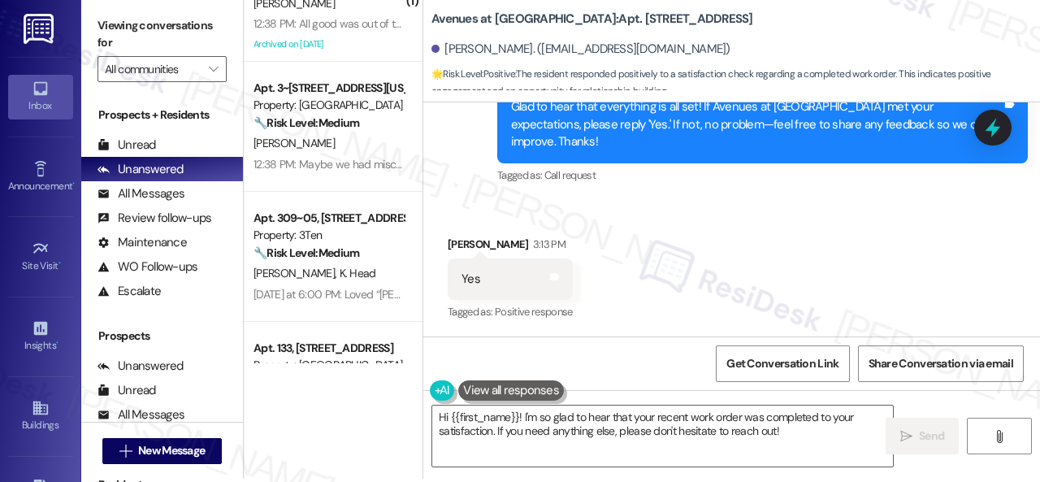
scroll to position [5, 0]
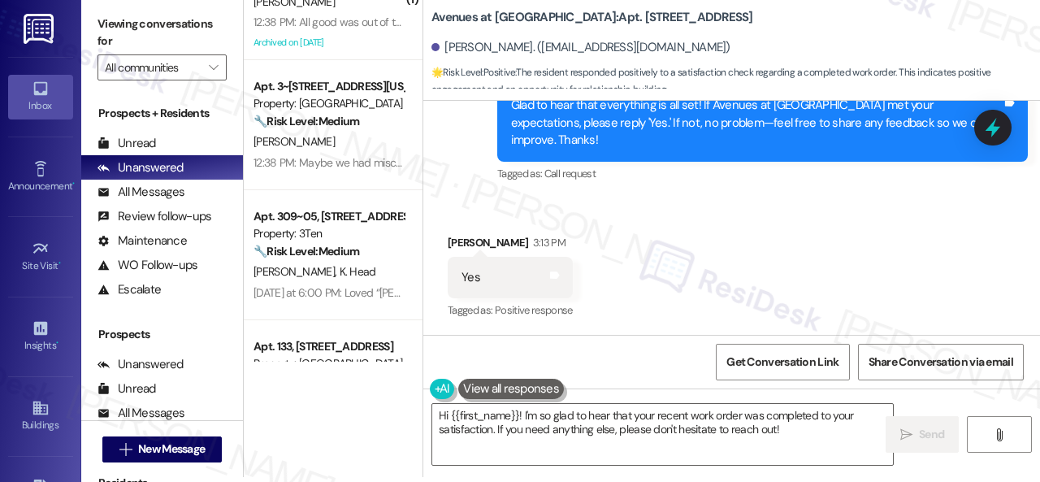
click at [506, 219] on div "Received via SMS Carrie Millican 3:13 PM Yes Tags and notes Tagged as: Positive…" at bounding box center [731, 265] width 617 height 137
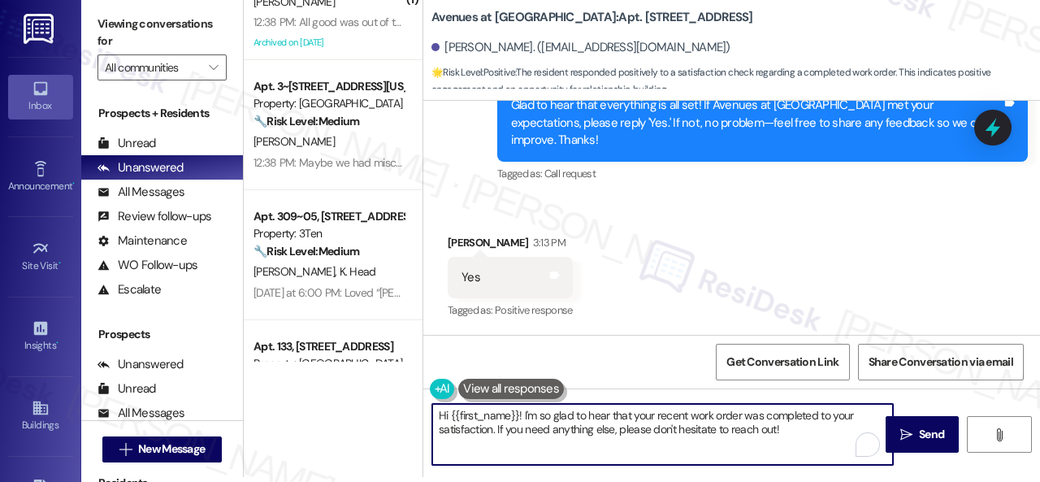
drag, startPoint x: 800, startPoint y: 428, endPoint x: 290, endPoint y: 362, distance: 513.9
click at [302, 365] on div "( 1 ) Apt. 416, 4101 S Custer Rd Property: Craig Ranch 🔧 Risk Level: Medium The…" at bounding box center [642, 236] width 796 height 482
paste textarea "I'm glad you are satisfied with your home. Have you written a review for us bef…"
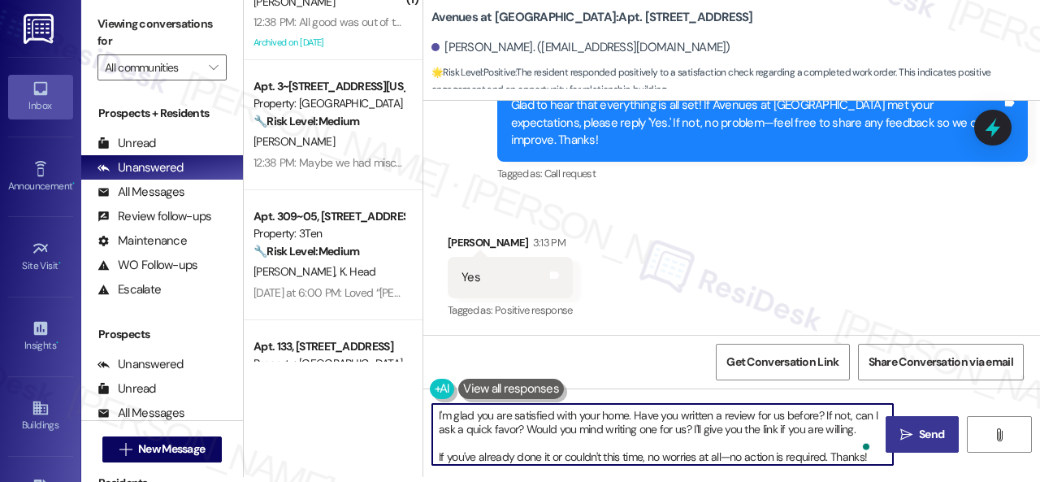
type textarea "I'm glad you are satisfied with your home. Have you written a review for us bef…"
click at [923, 436] on span "Send" at bounding box center [931, 434] width 25 height 17
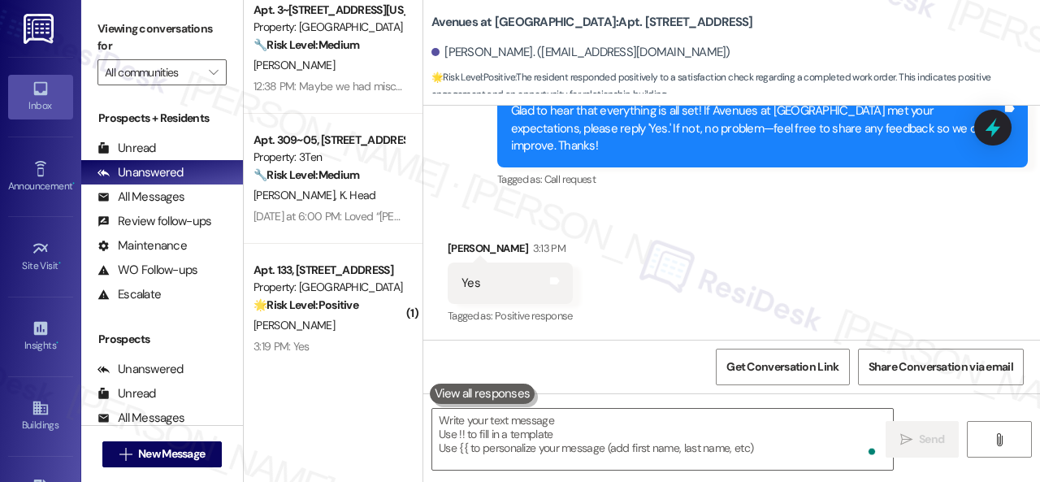
scroll to position [1138, 0]
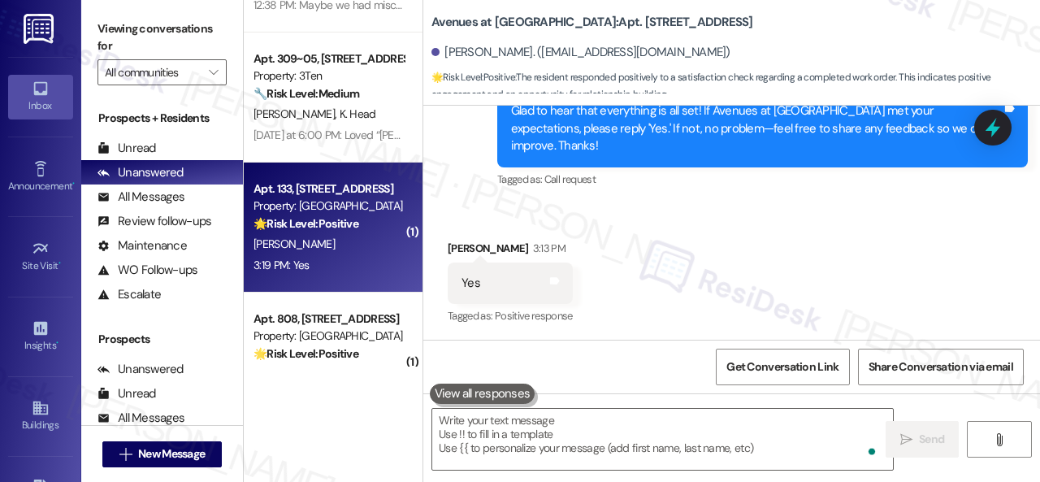
click at [334, 259] on div "3:19 PM: Yes 3:19 PM: Yes" at bounding box center [329, 265] width 154 height 20
type textarea "Fetching suggested responses. Please feel free to read through the conversation…"
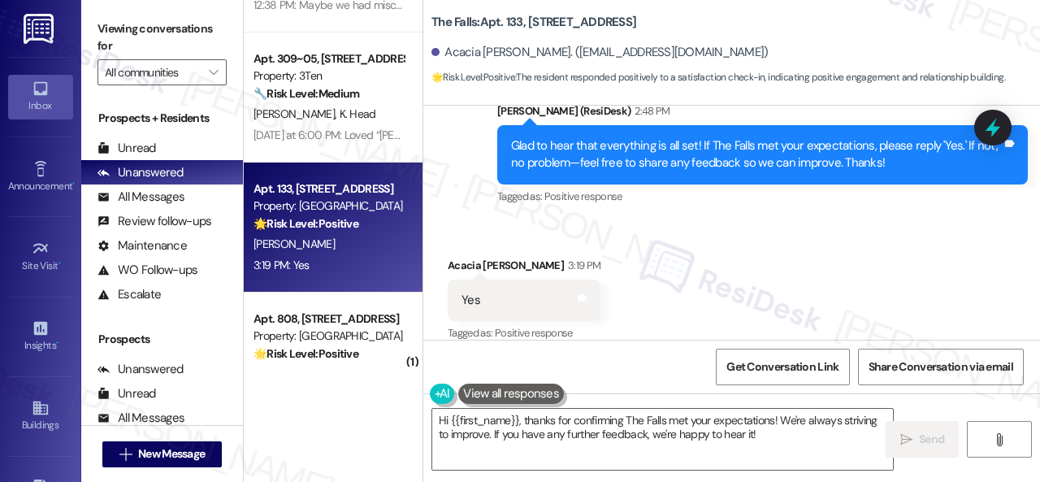
scroll to position [1214, 0]
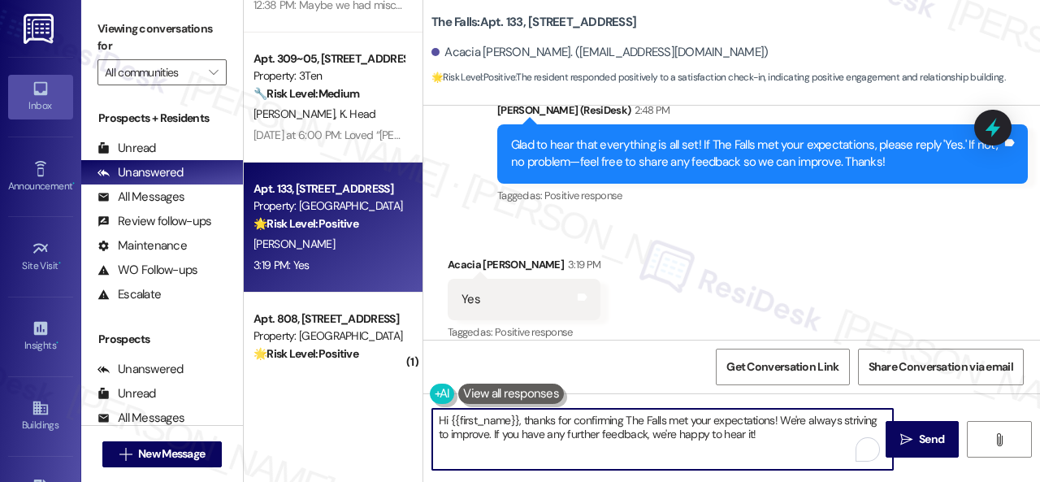
drag, startPoint x: 779, startPoint y: 435, endPoint x: 391, endPoint y: 416, distance: 388.1
click at [391, 416] on div "( 1 ) Apt. 02W06, 9 Candlelight Dr Property: The Candles 🔧 Risk Level: Medium T…" at bounding box center [642, 241] width 796 height 482
paste textarea "I'm glad you are satisfied with your home. Have you written a review for us bef…"
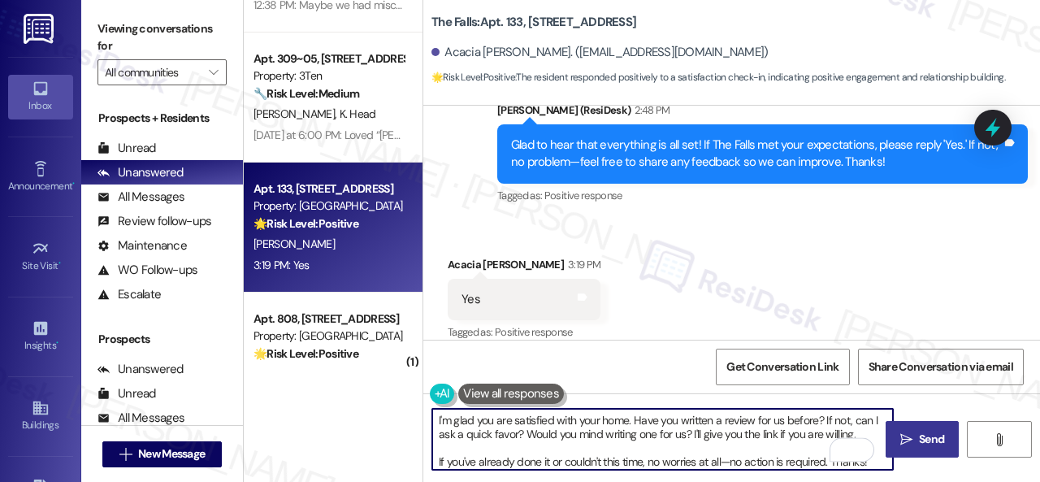
type textarea "I'm glad you are satisfied with your home. Have you written a review for us bef…"
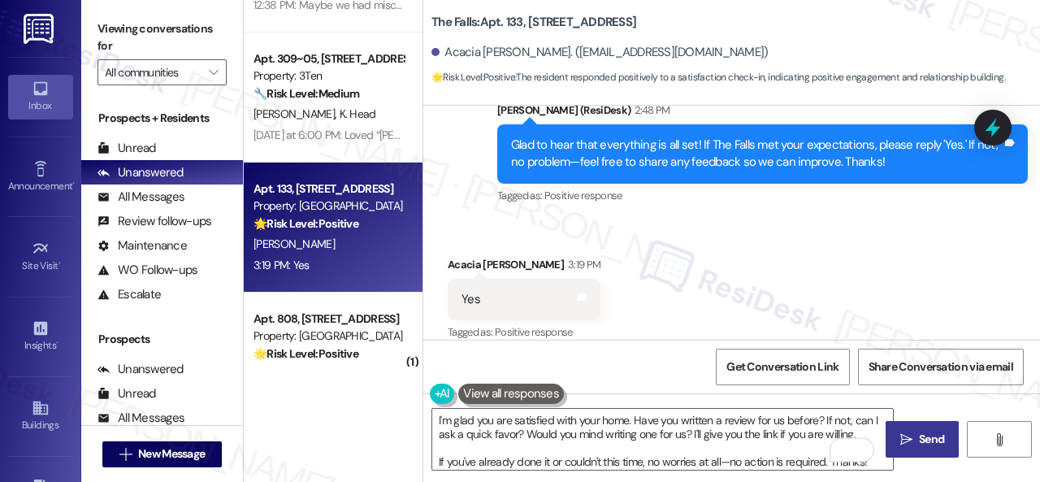
click at [933, 441] on span "Send" at bounding box center [931, 439] width 25 height 17
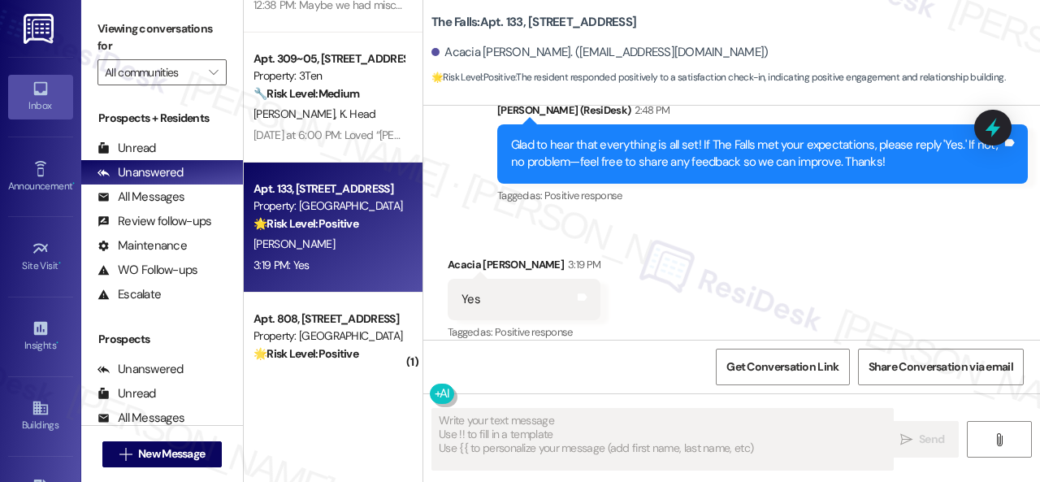
type textarea "Fetching suggested responses. Please feel free to read through the conversation…"
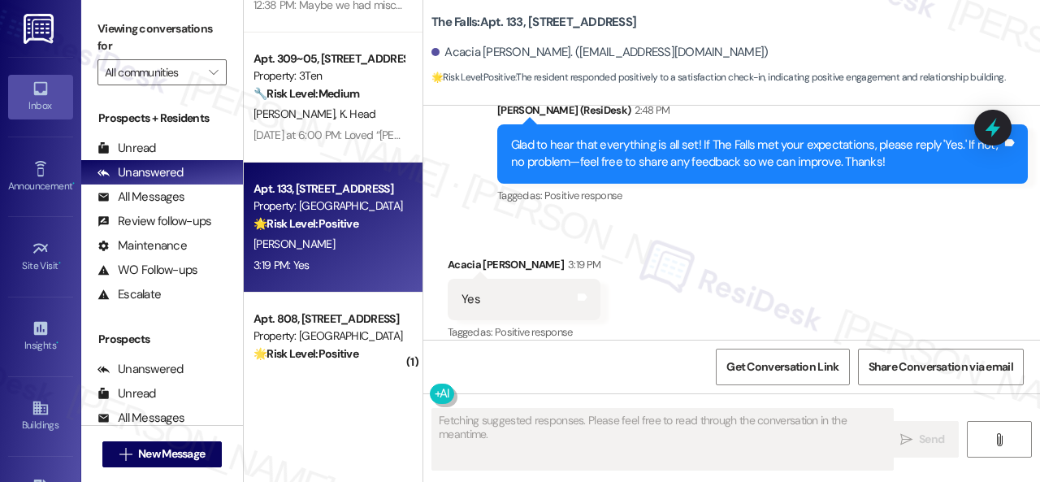
scroll to position [1213, 0]
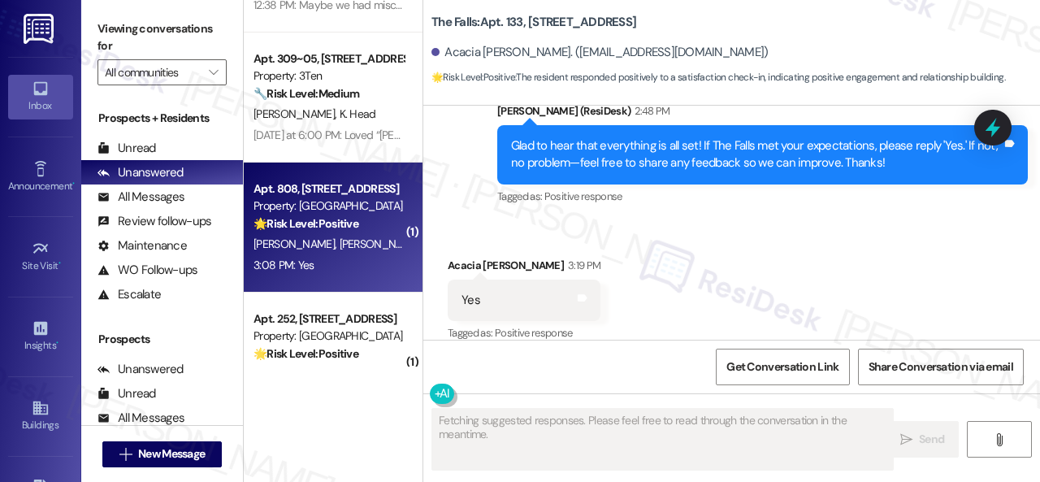
click at [343, 256] on div "3:08 PM: Yes 3:08 PM: Yes" at bounding box center [329, 265] width 154 height 20
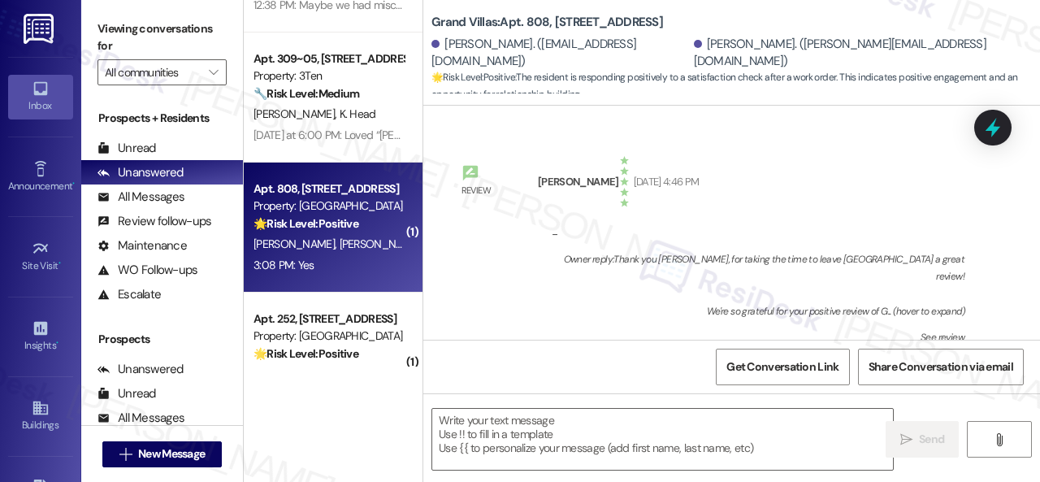
scroll to position [8039, 0]
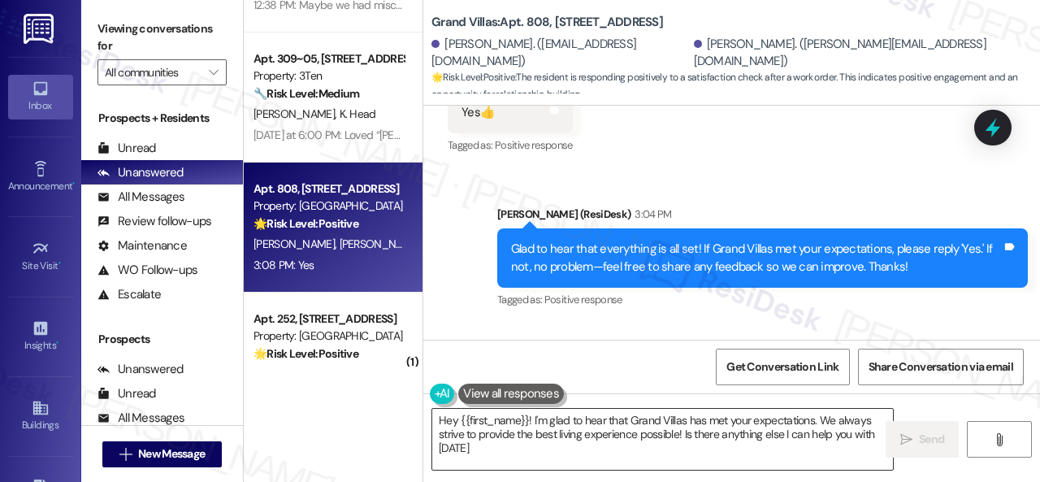
type textarea "Hey {{first_name}}! I'm glad to hear that Grand Villas has met your expectation…"
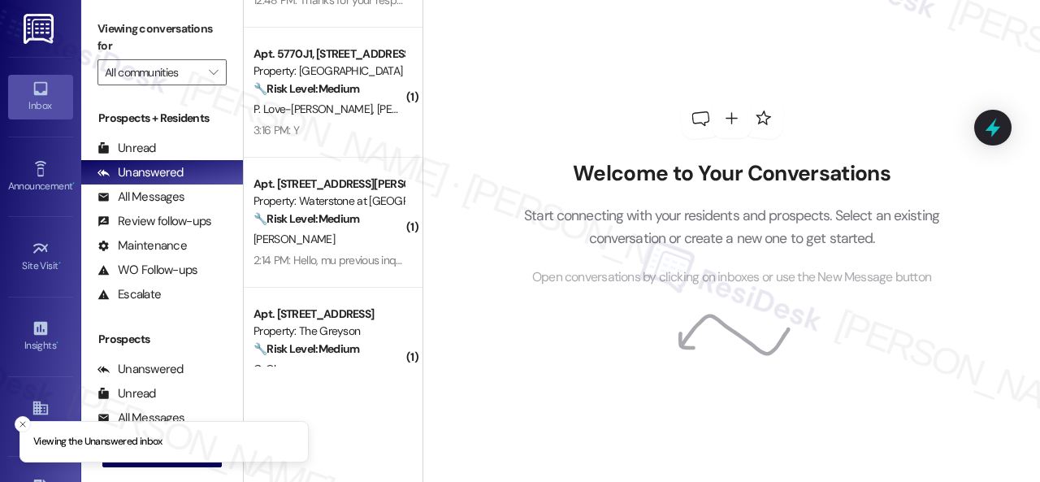
scroll to position [81, 0]
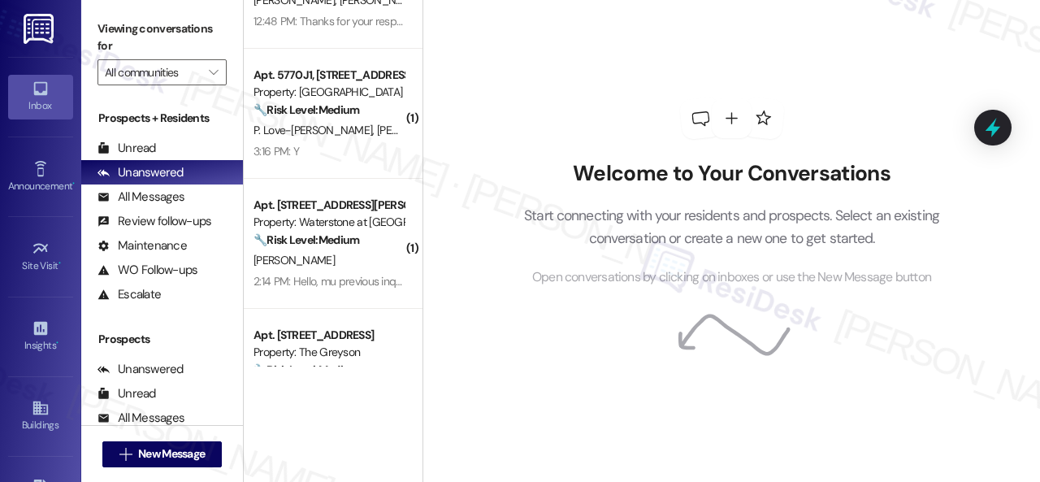
click at [377, 137] on span "[PERSON_NAME]" at bounding box center [417, 130] width 81 height 15
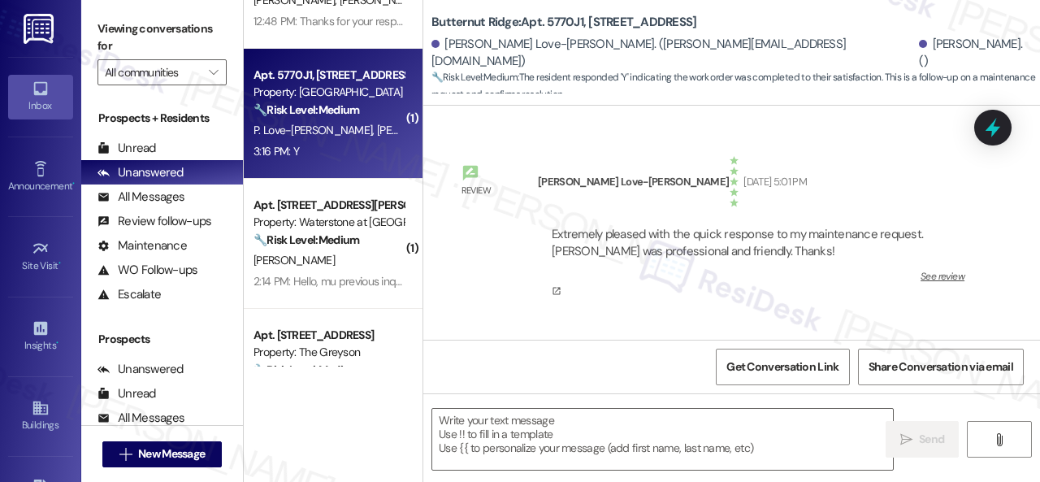
type textarea "Fetching suggested responses. Please feel free to read through the conversation…"
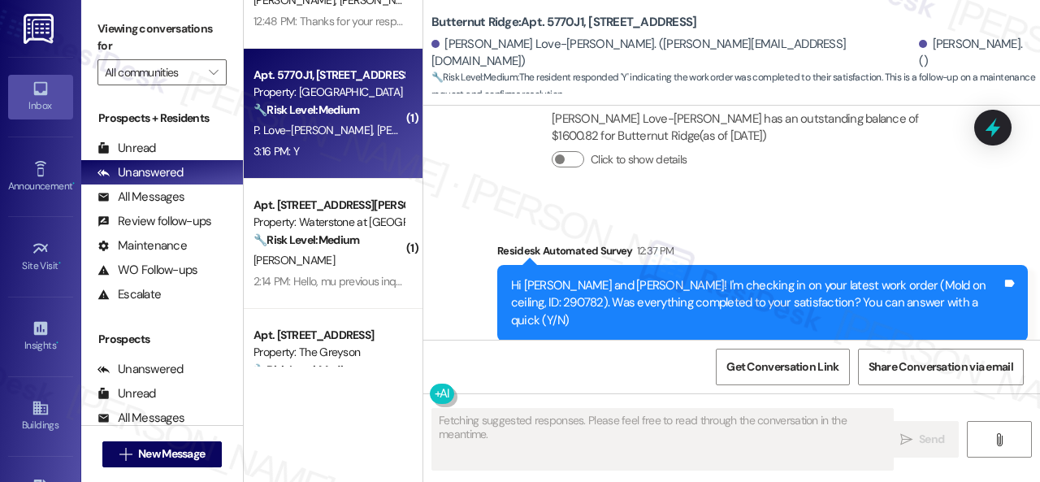
scroll to position [3648, 0]
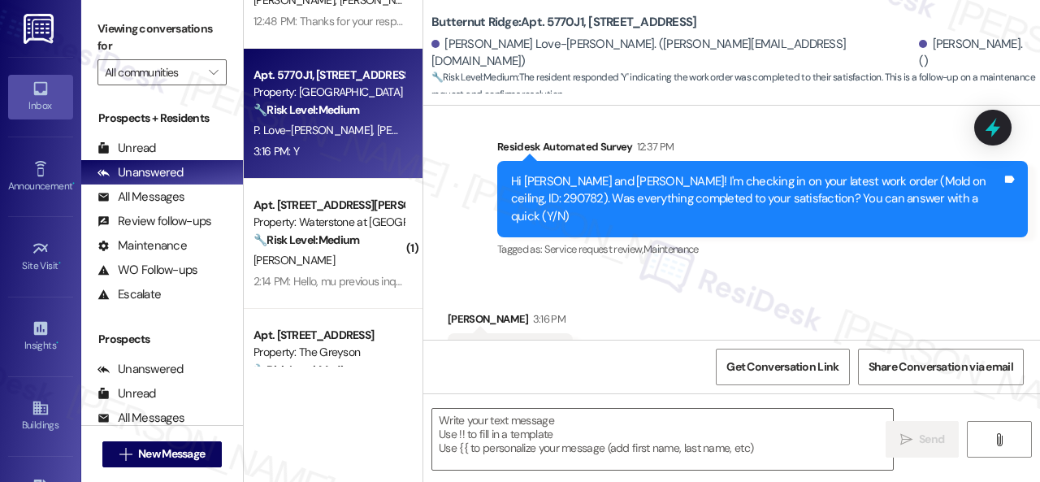
click at [439, 298] on div "Received via SMS Jeffery Henderson 3:16 PM Y Tags and notes Tagged as: Positive…" at bounding box center [511, 354] width 150 height 113
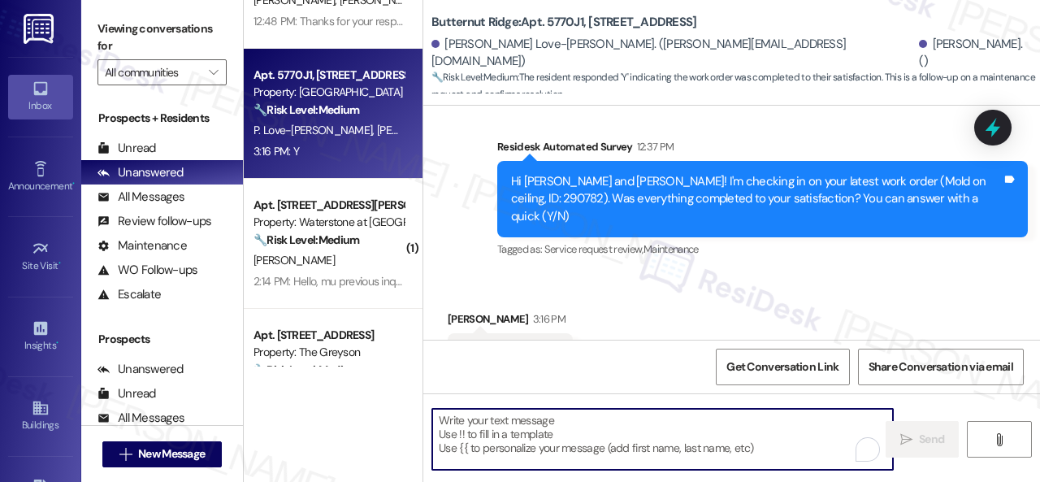
paste textarea "Glad to hear that everything is all set! If {{property}} met your expectations,…"
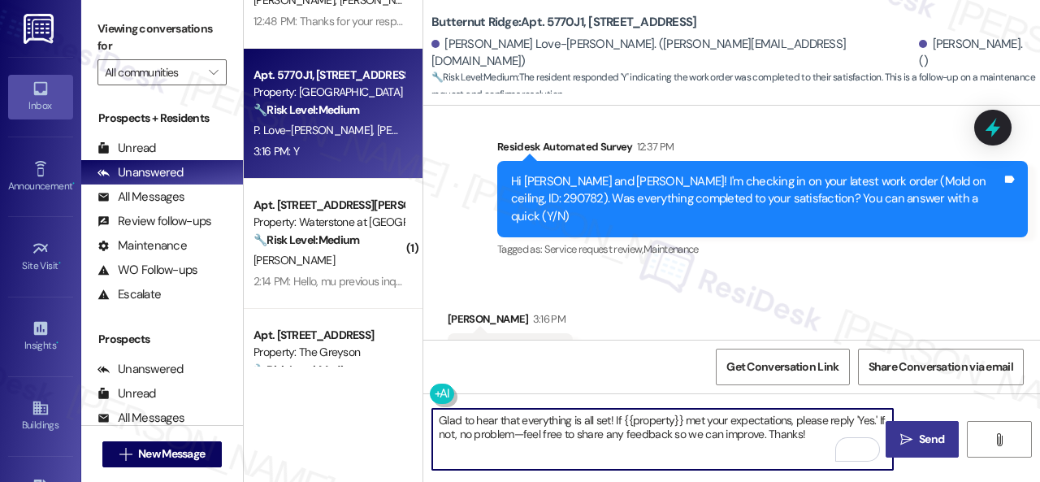
type textarea "Glad to hear that everything is all set! If {{property}} met your expectations,…"
click at [916, 440] on span "Send" at bounding box center [932, 439] width 32 height 17
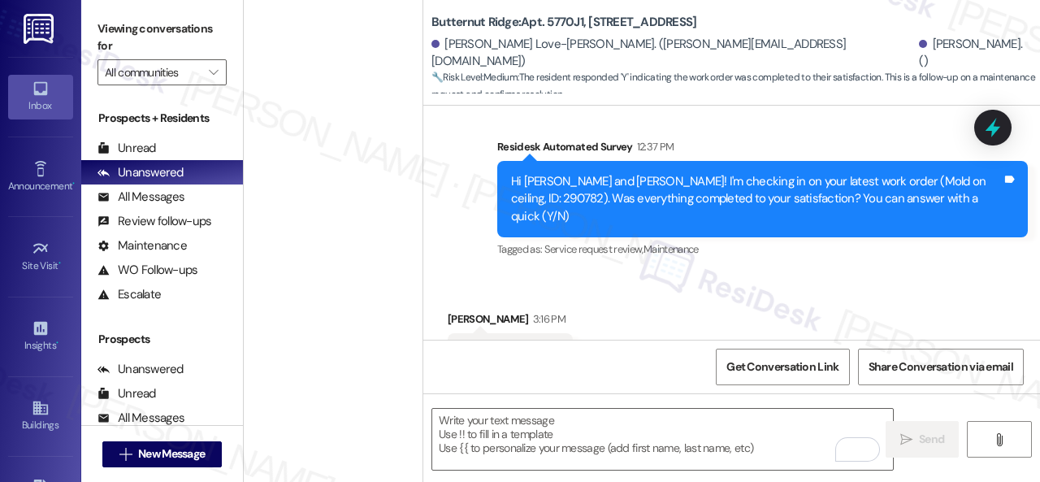
scroll to position [0, 0]
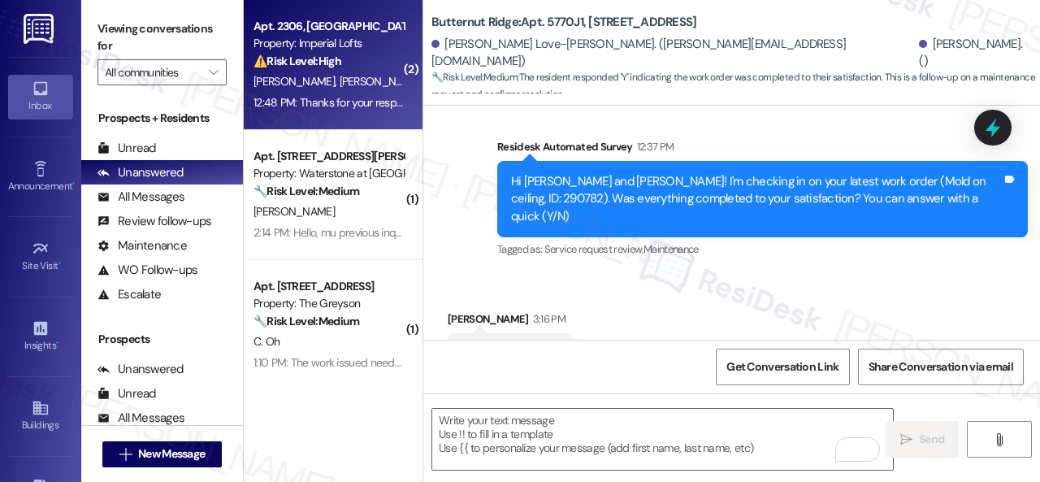
click at [344, 74] on div "P. Nwaokolo J. Nwaokolo" at bounding box center [329, 82] width 154 height 20
type textarea "Fetching suggested responses. Please feel free to read through the conversation…"
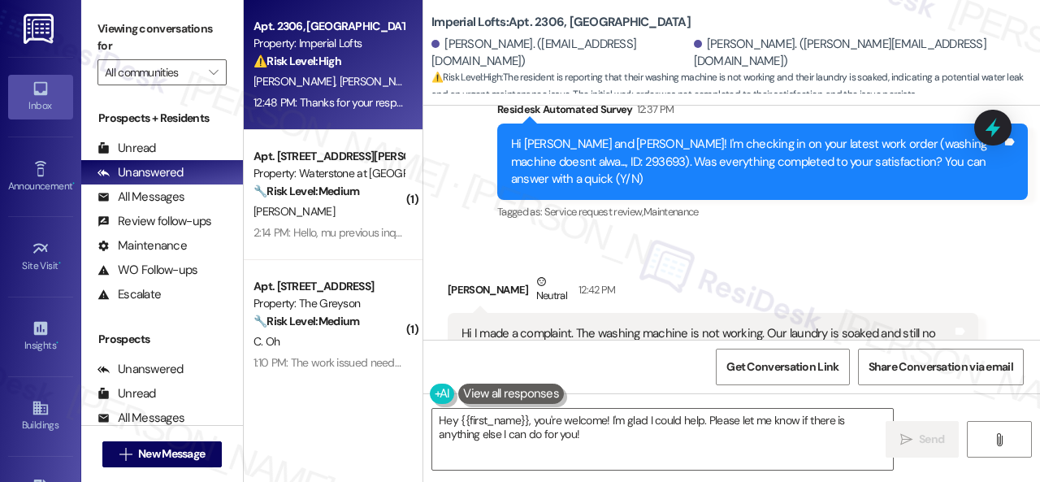
scroll to position [757, 0]
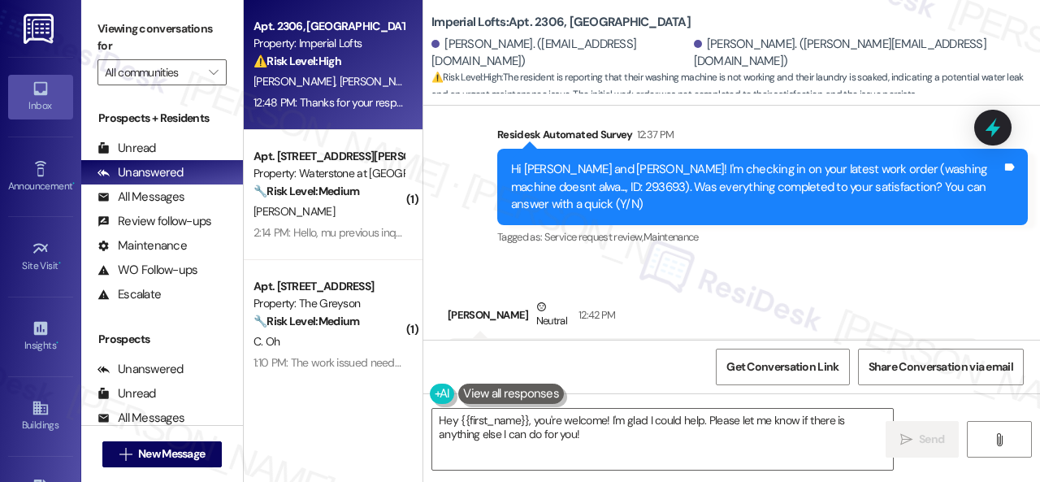
click at [502, 235] on div "Survey, sent via SMS Residesk Automated Survey 12:37 PM Hi Patrick and Jennifer…" at bounding box center [762, 188] width 555 height 148
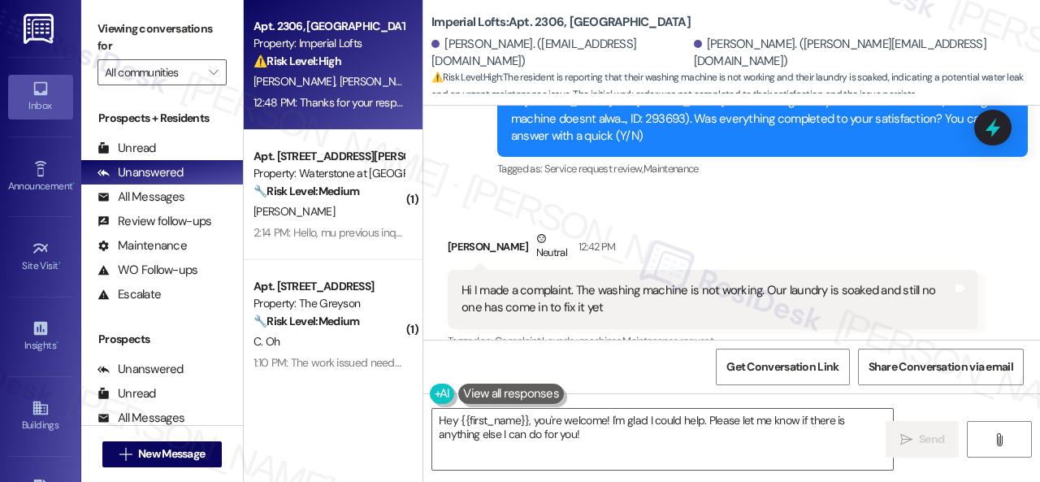
scroll to position [920, 0]
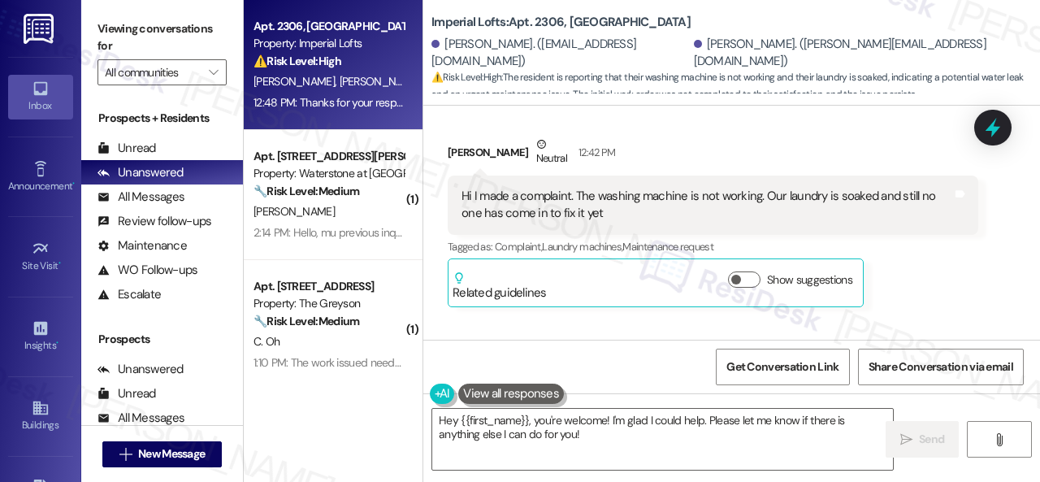
click at [510, 321] on div "Sent via SMS 12:43 PM Hi Patrick and Jennifer , thank you for bringing this imp…" at bounding box center [731, 405] width 617 height 172
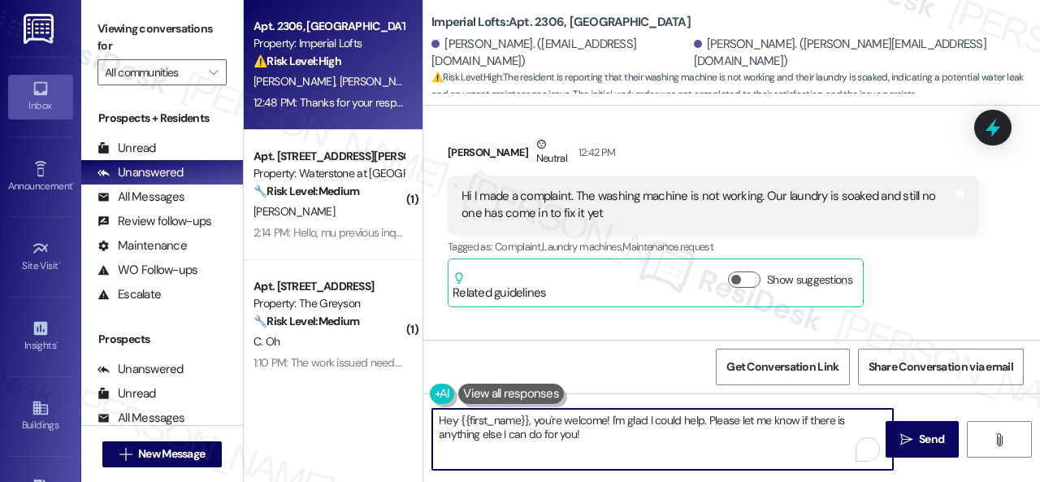
drag, startPoint x: 592, startPoint y: 442, endPoint x: 317, endPoint y: 370, distance: 284.1
click at [317, 370] on div "Apt. 2306, 2 Stadium Dr Property: Imperial Lofts ⚠️ Risk Level: High The reside…" at bounding box center [642, 241] width 796 height 482
paste textarea "I'm sorry to hear the issue hasn't been resolved yet. We apologize for the dela…"
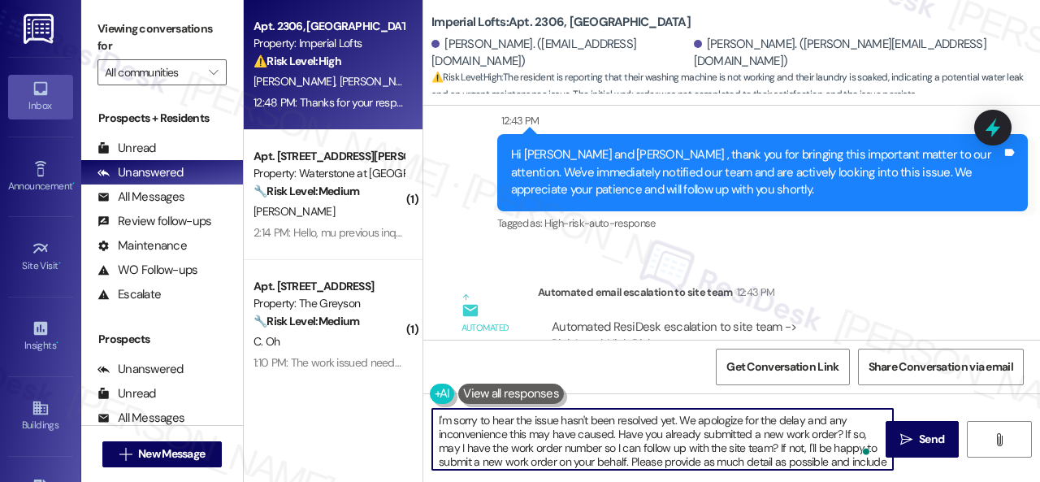
scroll to position [0, 0]
click at [533, 419] on textarea "I'm sorry to hear the issue hasn't been resolved yet. We apologize for the dela…" at bounding box center [662, 439] width 461 height 61
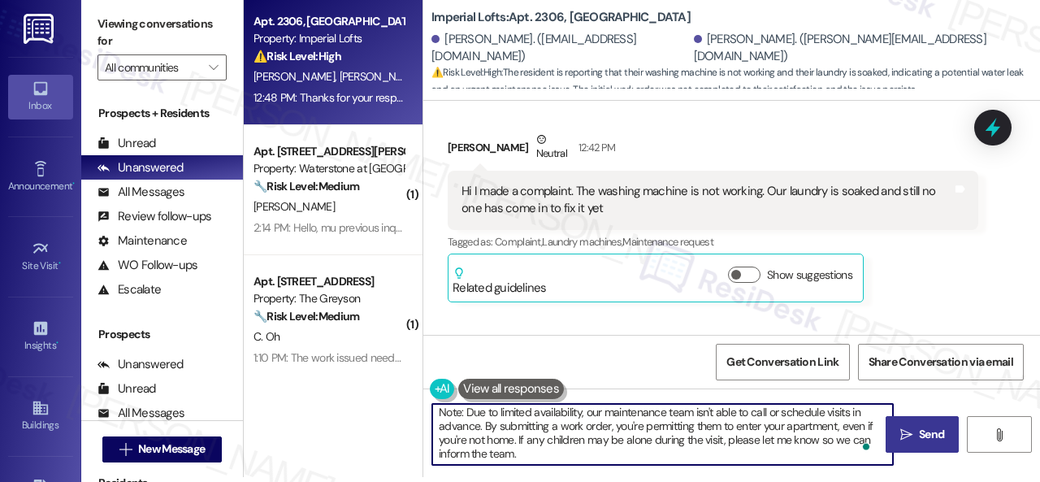
type textarea "I'm sorry to hear the washing machine issue hasn't been resolved yet. We apolog…"
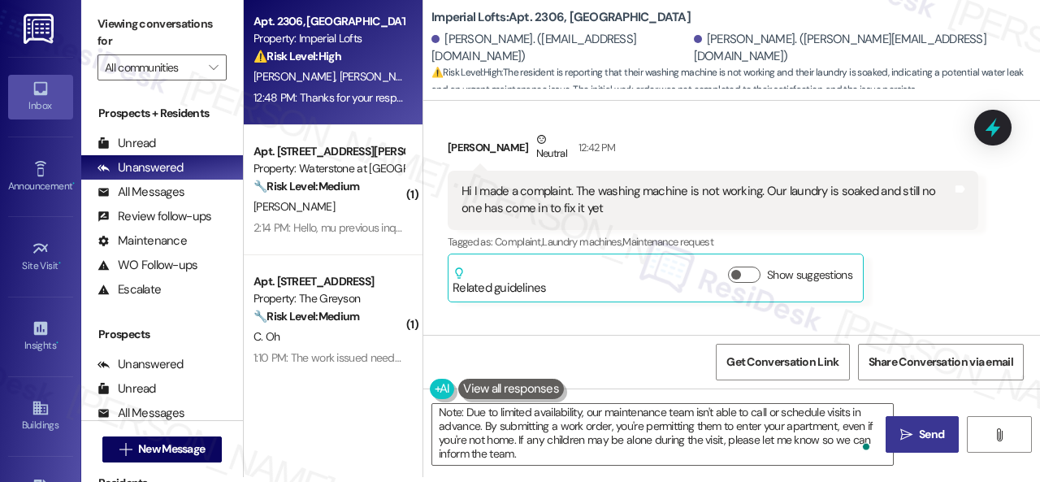
click at [902, 440] on icon "" at bounding box center [907, 434] width 12 height 13
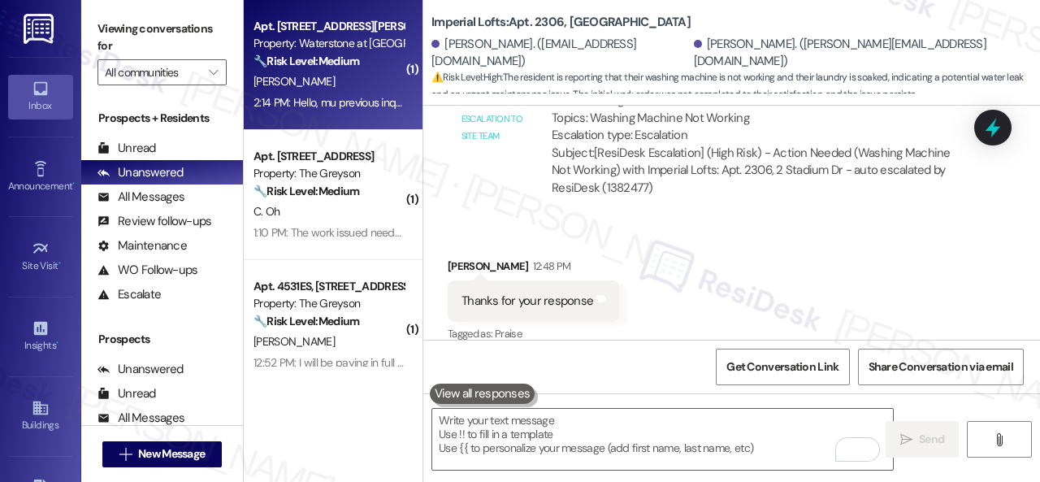
click at [375, 89] on div "I. Daniels" at bounding box center [329, 82] width 154 height 20
type textarea "Fetching suggested responses. Please feel free to read through the conversation…"
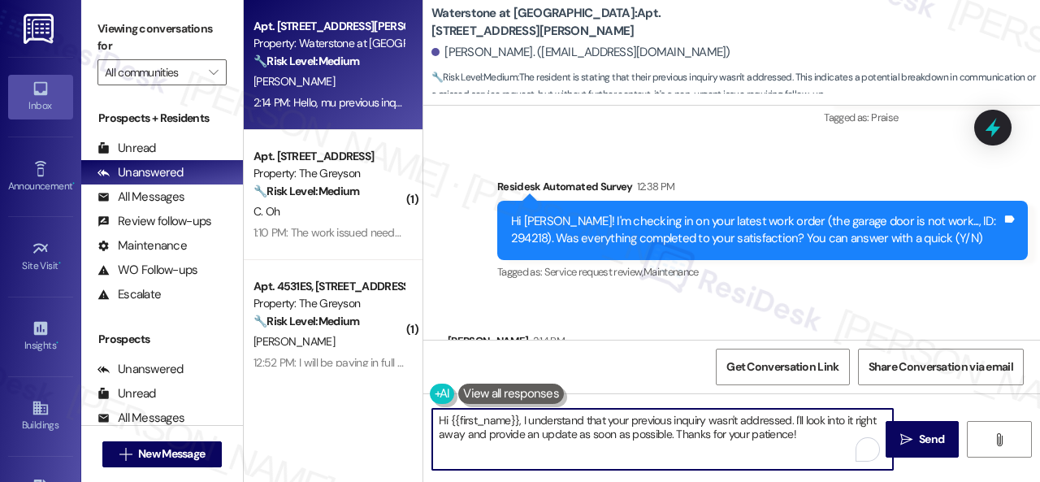
drag, startPoint x: 821, startPoint y: 435, endPoint x: 305, endPoint y: 369, distance: 520.3
click at [305, 369] on div "Apt. 18102, 6855 S Mason Rd Property: Waterstone at Cinco Ranch 🔧 Risk Level: M…" at bounding box center [642, 241] width 796 height 482
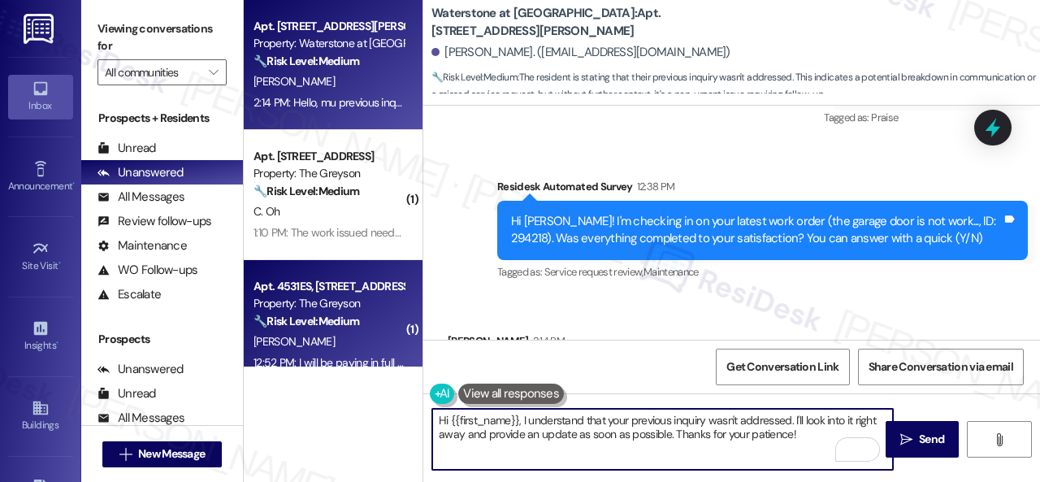
paste textarea "I'm sorry to hear the issue hasn't been resolved yet. We apologize for the dela…"
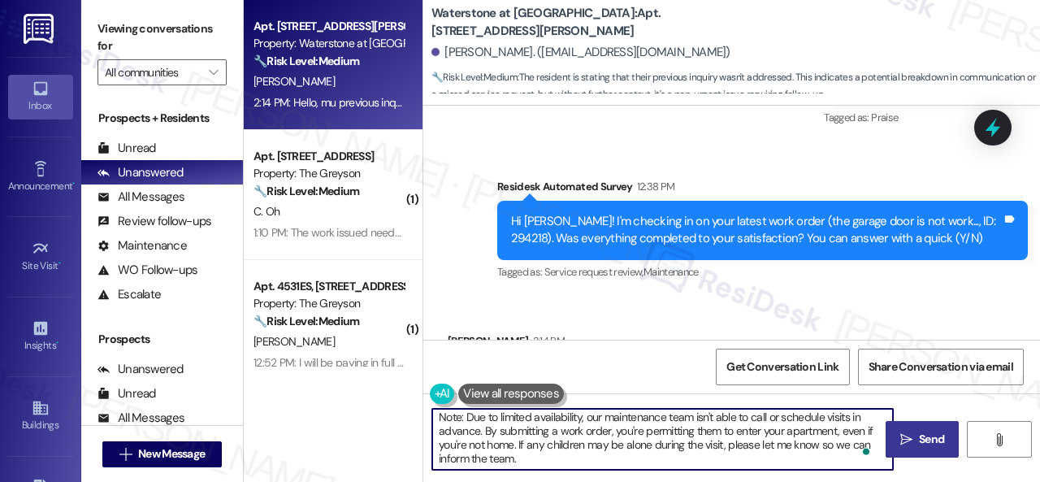
type textarea "I'm sorry to hear the issue hasn't been resolved yet. We apologize for the dela…"
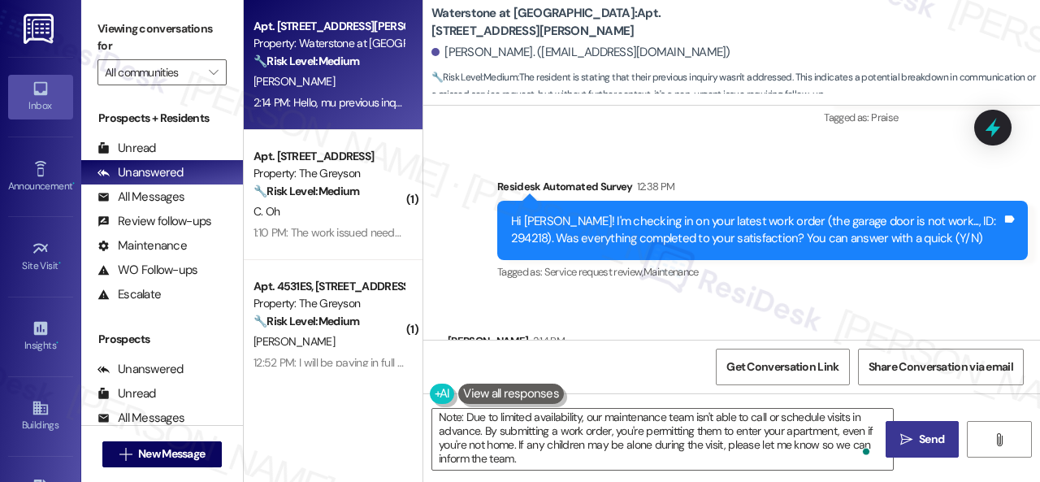
click at [904, 436] on span " Send" at bounding box center [922, 439] width 51 height 17
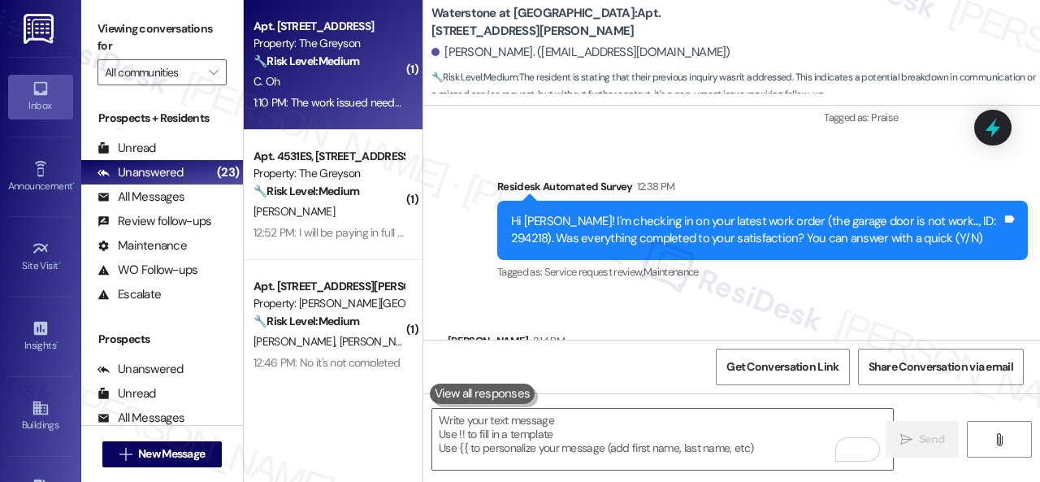
click at [348, 90] on div "C. Oh" at bounding box center [329, 82] width 154 height 20
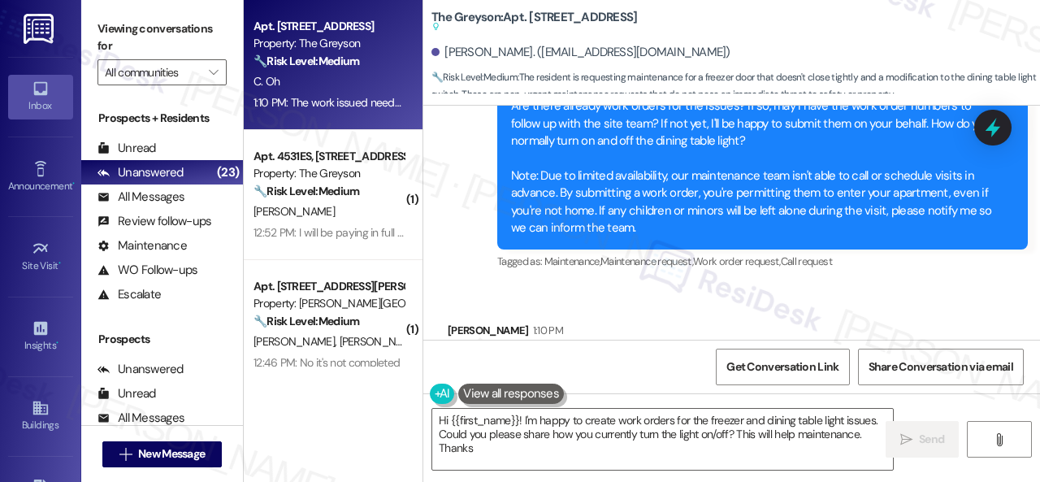
type textarea "Hi {{first_name}}! I'm happy to create work orders for the freezer and dining t…"
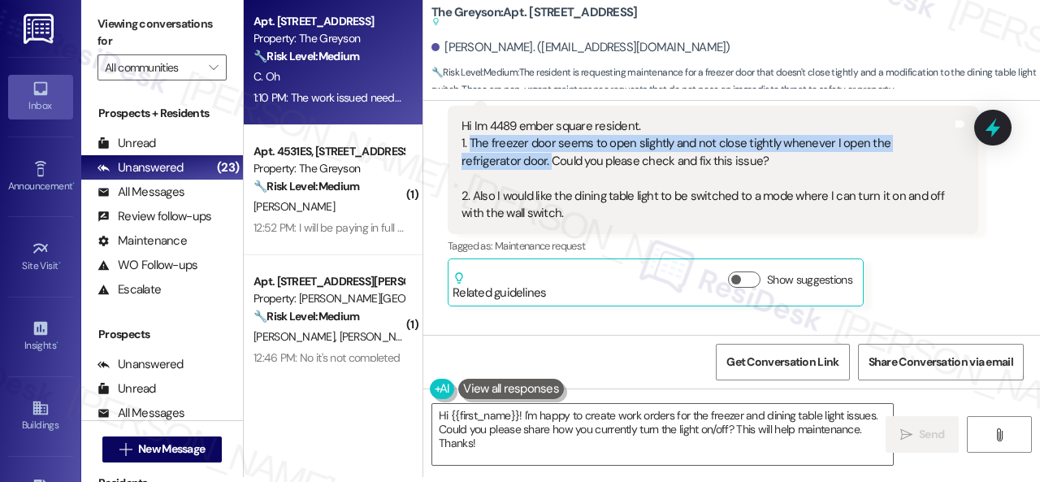
drag, startPoint x: 470, startPoint y: 144, endPoint x: 488, endPoint y: 163, distance: 26.5
click at [488, 163] on div "Hi Im 4489 ember square resident. 1. The freezer door seems to open slightly an…" at bounding box center [707, 170] width 491 height 105
copy div "The freezer door seems to open slightly and not close tightly whenever I open t…"
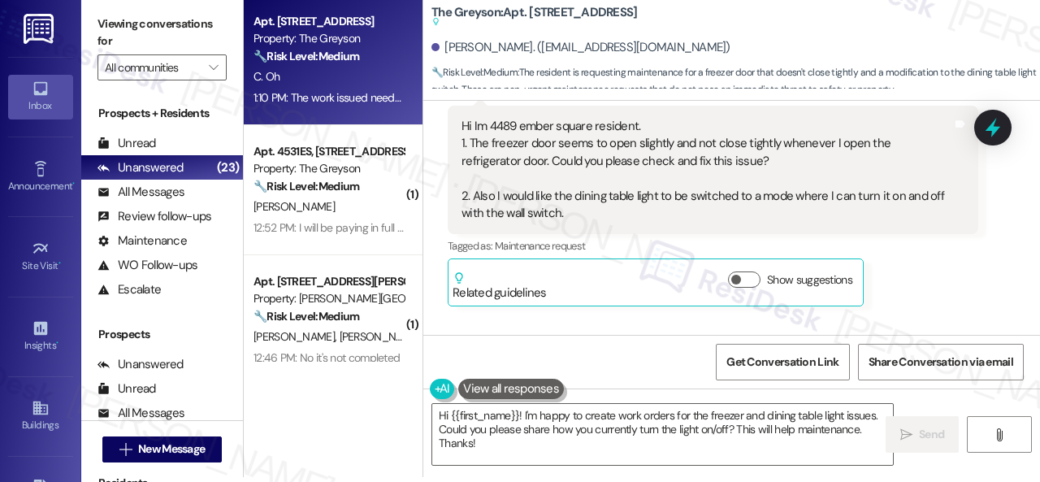
click at [938, 267] on div "Chang Hee Oh Question Neutral 8:33 AM Hi Im 4489 ember square resident. 1. The …" at bounding box center [713, 186] width 531 height 241
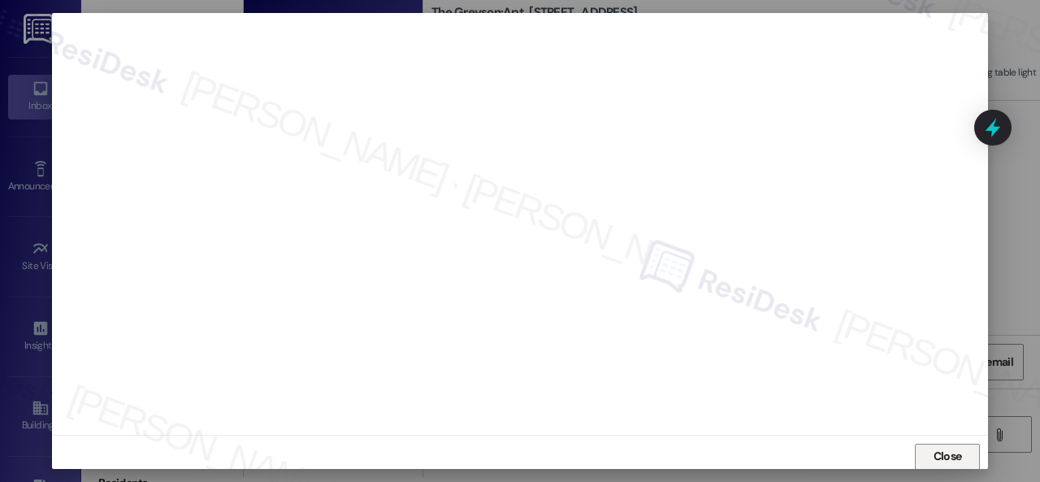
click at [953, 458] on span "Close" at bounding box center [948, 456] width 28 height 17
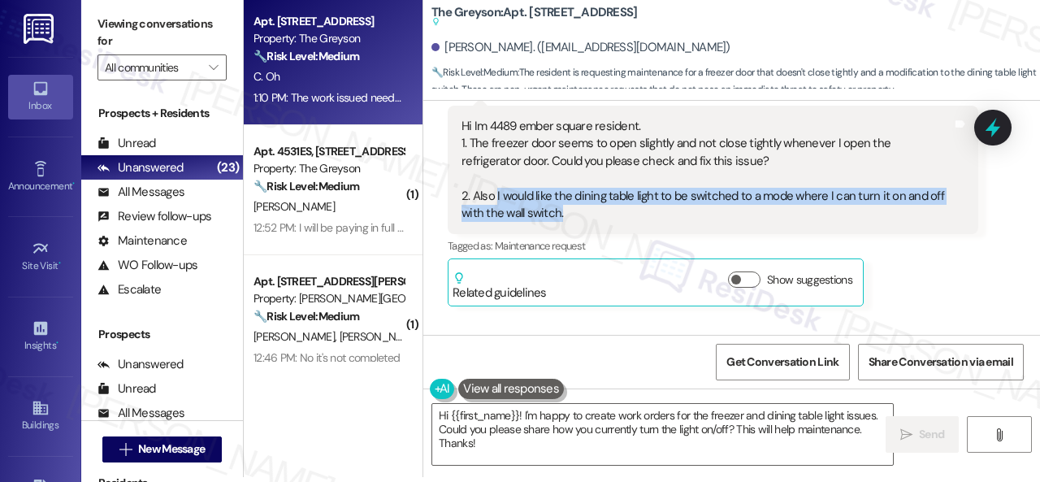
drag, startPoint x: 497, startPoint y: 194, endPoint x: 720, endPoint y: 218, distance: 223.9
click at [720, 218] on div "Hi Im 4489 ember square resident. 1. The freezer door seems to open slightly an…" at bounding box center [707, 170] width 491 height 105
copy div "I would like the dining table light to be switched to a mode where I can turn i…"
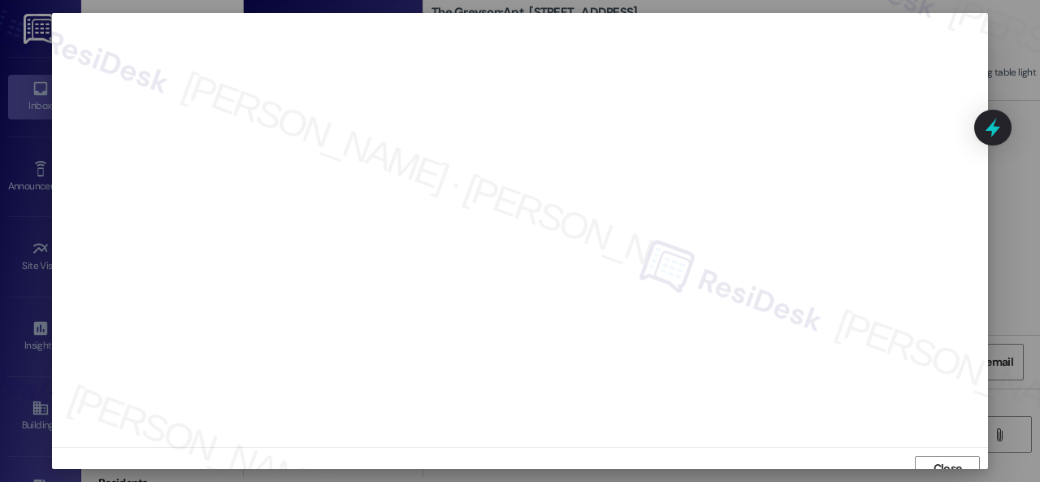
scroll to position [12, 0]
click at [944, 458] on span "Close" at bounding box center [948, 456] width 28 height 17
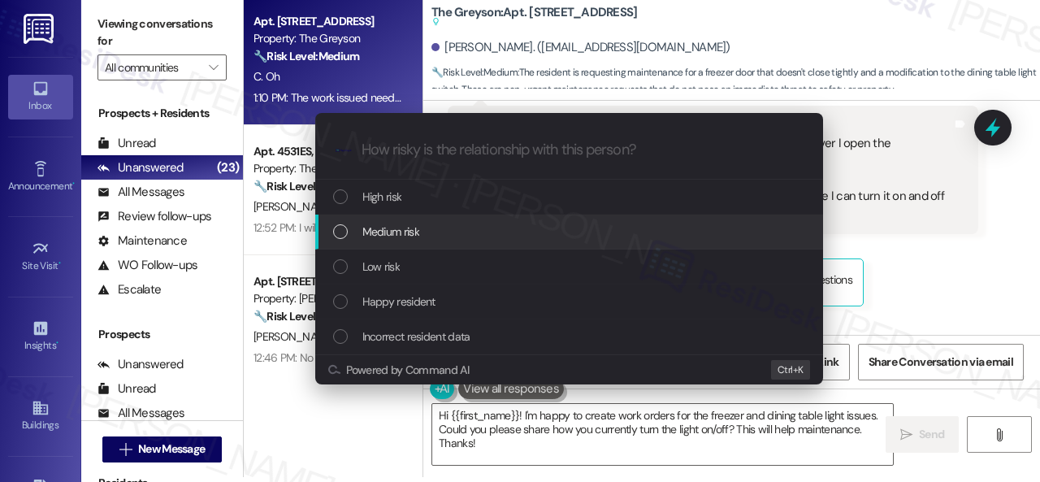
click at [384, 227] on span "Medium risk" at bounding box center [390, 232] width 57 height 18
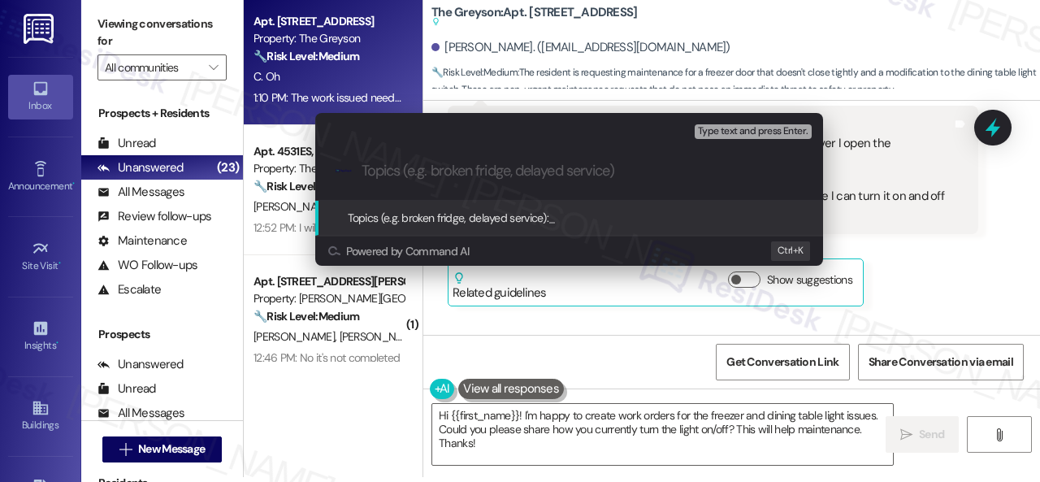
paste input "Work Orders filed by ResiDesk 294418 & 294419"
type input "Work Orders filed by ResiDesk 294418 & 294419"
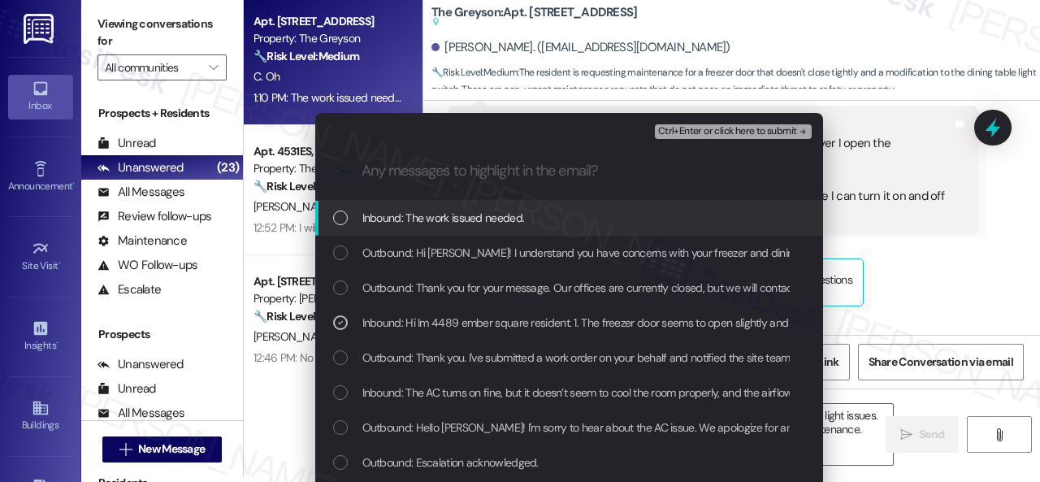
click at [679, 132] on span "Ctrl+Enter or click here to submit" at bounding box center [727, 131] width 139 height 11
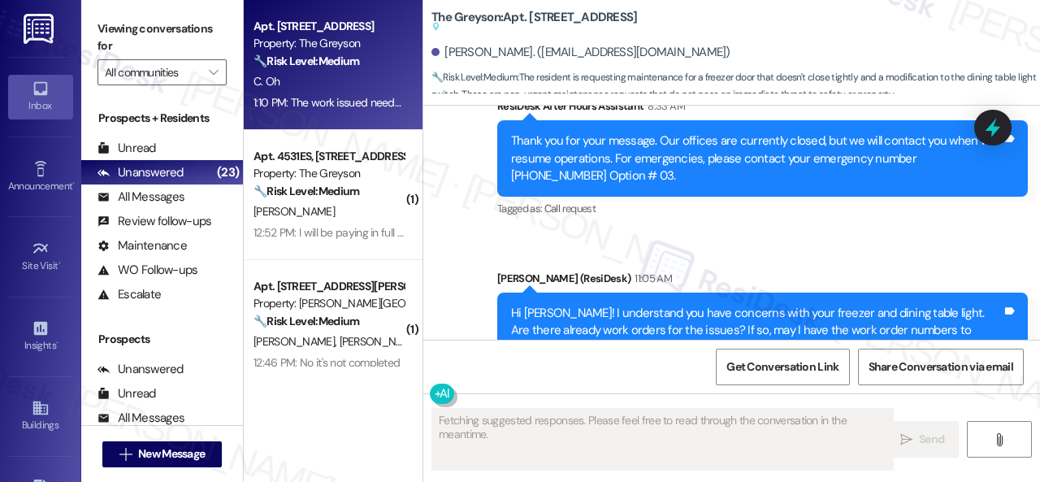
scroll to position [2593, 0]
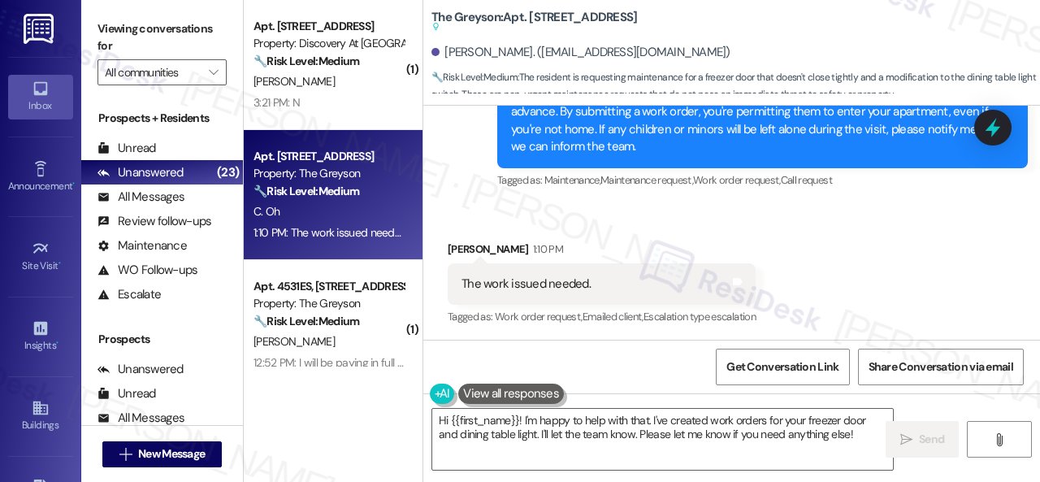
click at [783, 222] on div "Received via SMS Chang Hee Oh 1:10 PM The work issued needed. Tags and notes Ta…" at bounding box center [731, 272] width 617 height 137
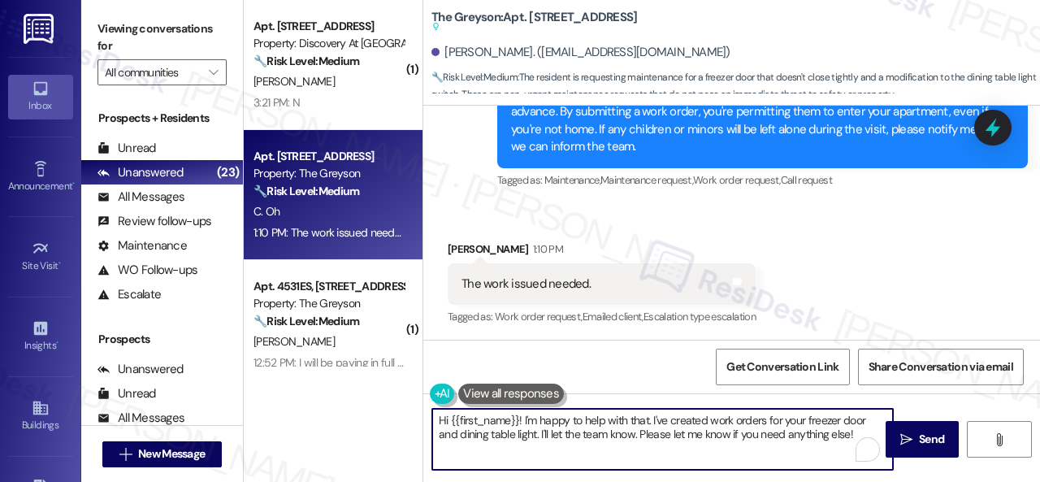
click at [267, 349] on div "( 1 ) Apt. 812, 150 Northpark Plaza Drive Property: Discovery At Kingwood 🔧 Ris…" at bounding box center [642, 241] width 796 height 482
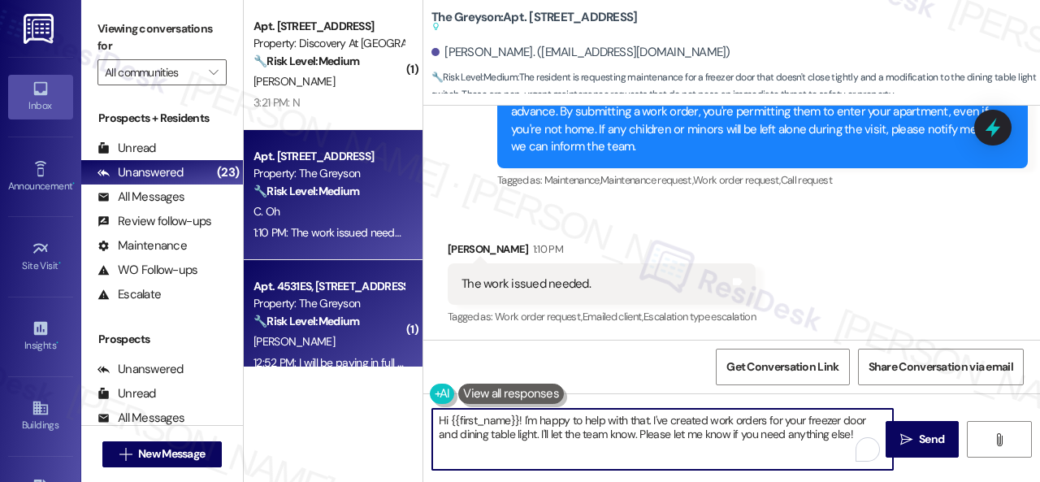
paste textarea "I've submitted work orders on your behalf and notified the site team. Please le…"
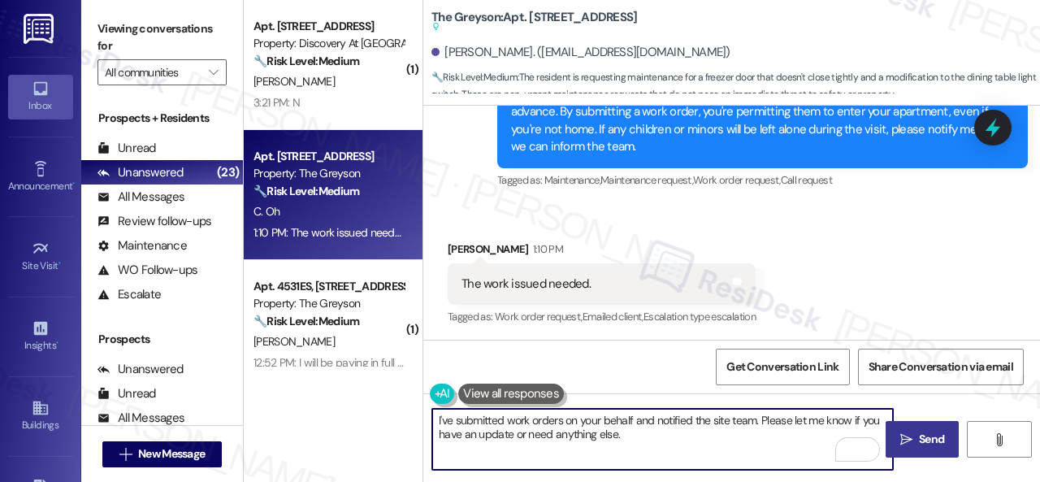
type textarea "I've submitted work orders on your behalf and notified the site team. Please le…"
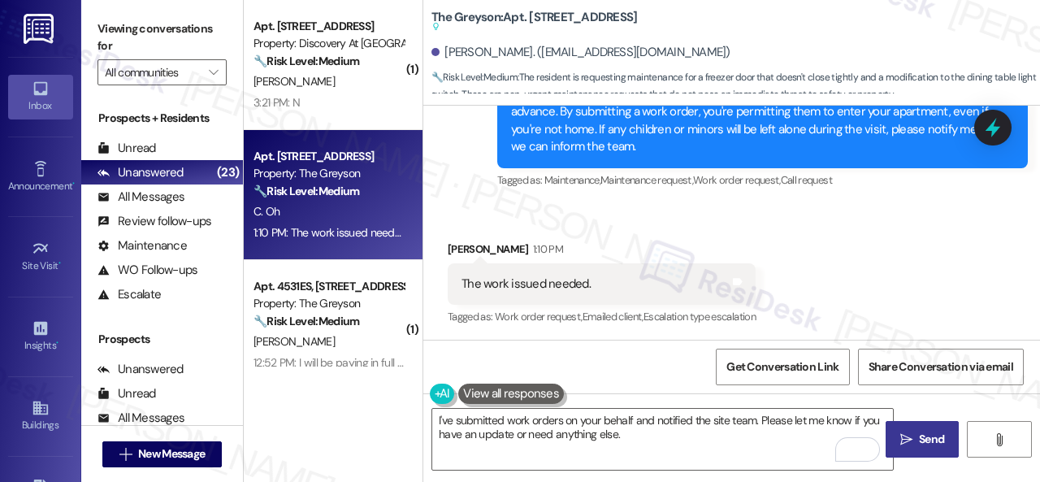
click at [905, 436] on icon "" at bounding box center [907, 439] width 12 height 13
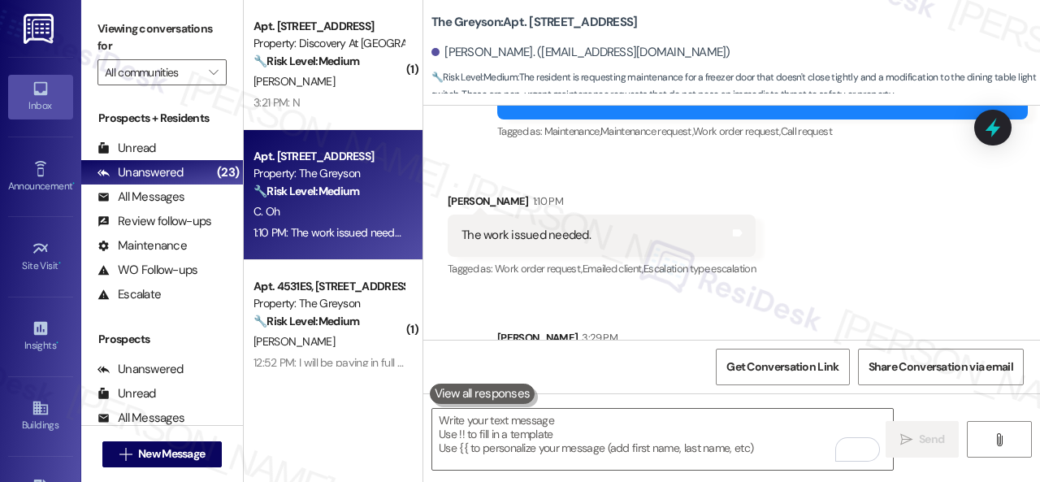
scroll to position [2545, 0]
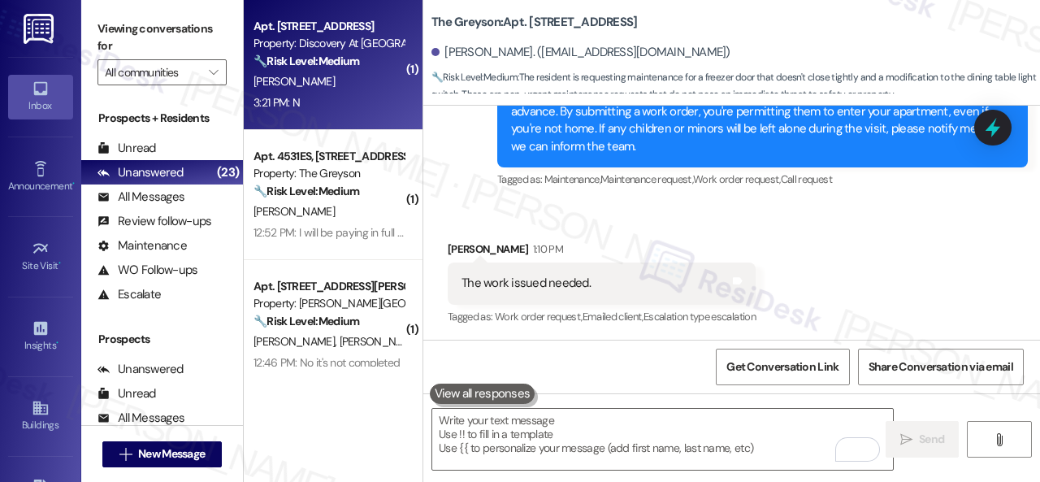
click at [323, 90] on div "[PERSON_NAME]" at bounding box center [329, 82] width 154 height 20
type textarea "Fetching suggested responses. Please feel free to read through the conversation…"
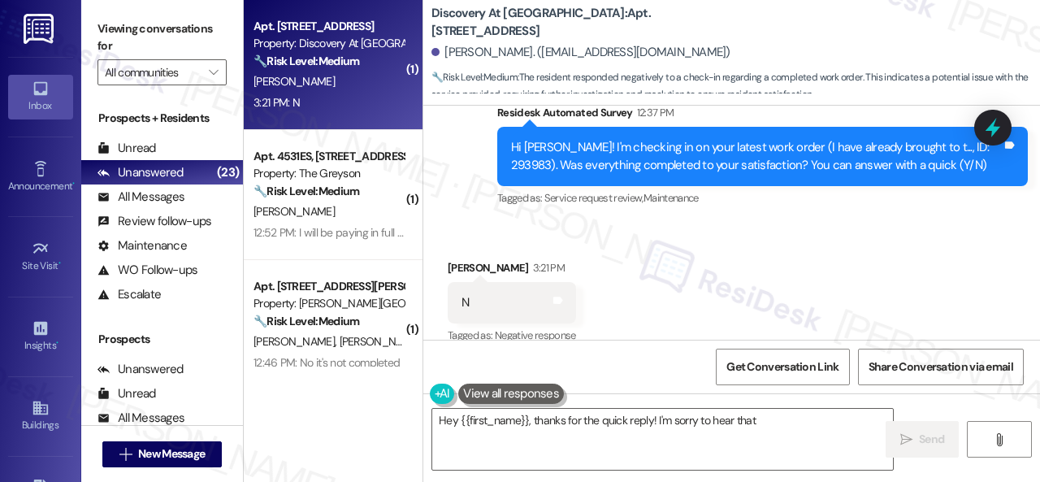
scroll to position [1526, 0]
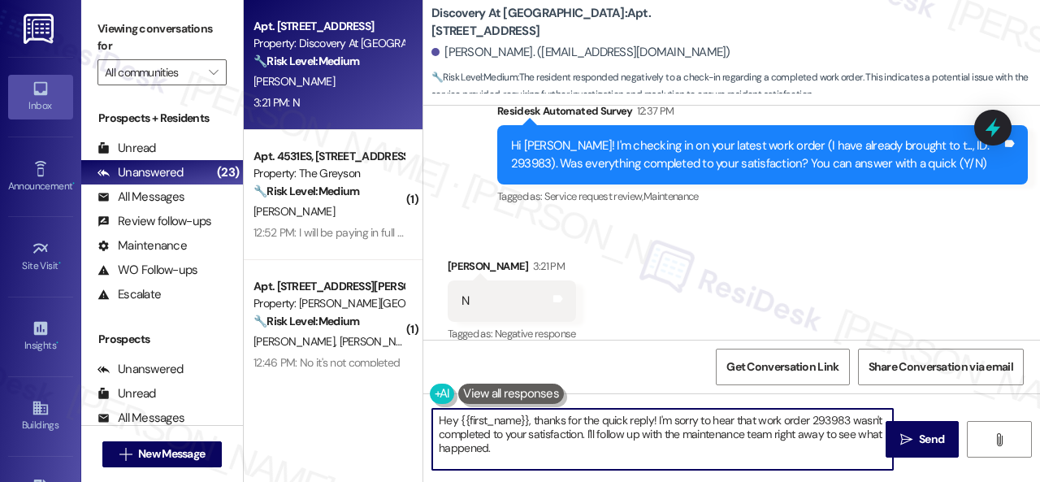
click at [398, 410] on div "Apt. 812, 150 Northpark Plaza Drive Property: Discovery At Kingwood 🔧 Risk Leve…" at bounding box center [642, 241] width 796 height 482
paste textarea "I'm sorry that the work order wasn't completed to your satisfaction. Can you pl…"
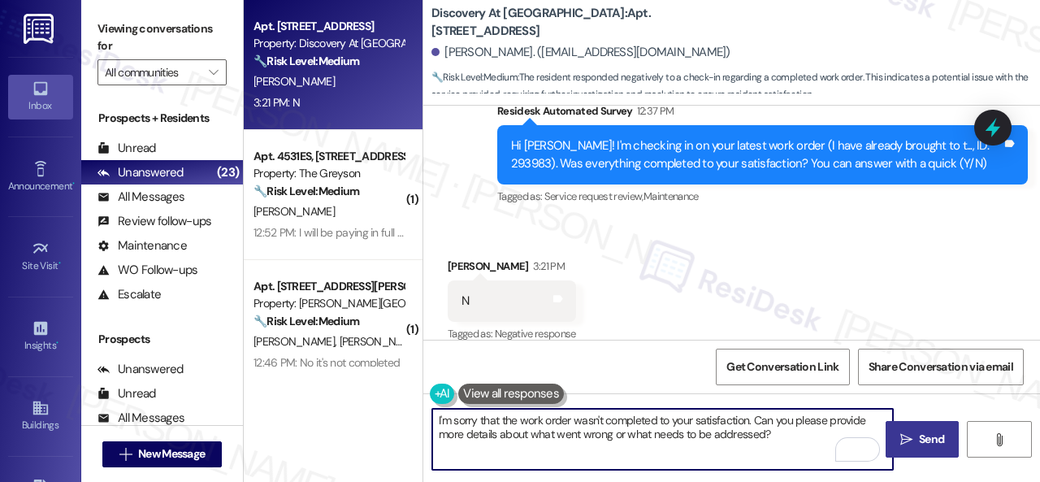
type textarea "I'm sorry that the work order wasn't completed to your satisfaction. Can you pl…"
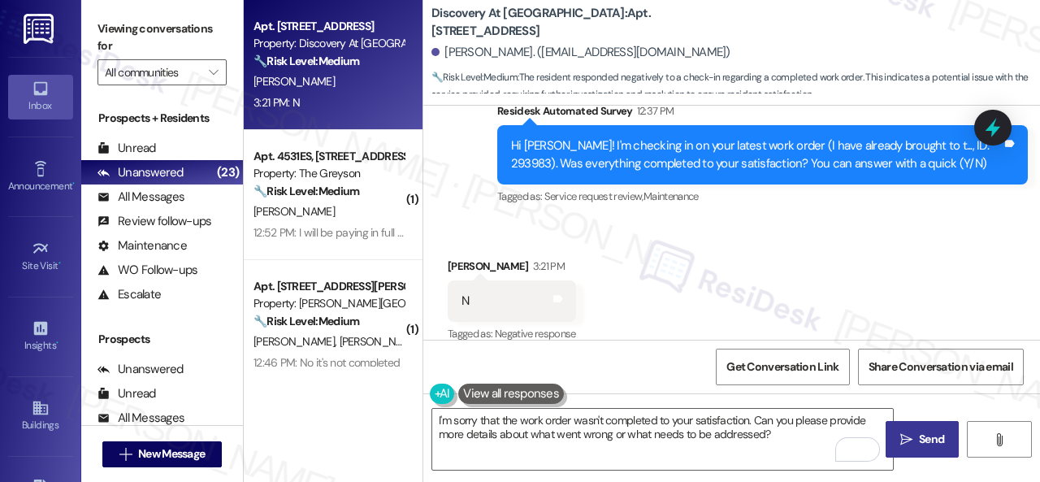
click at [920, 440] on span "Send" at bounding box center [931, 439] width 25 height 17
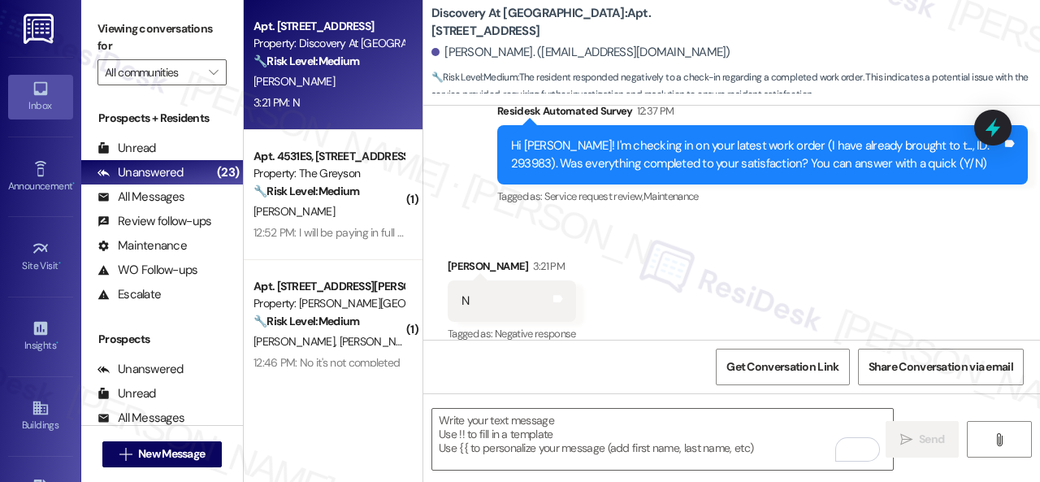
type textarea "Fetching suggested responses. Please feel free to read through the conversation…"
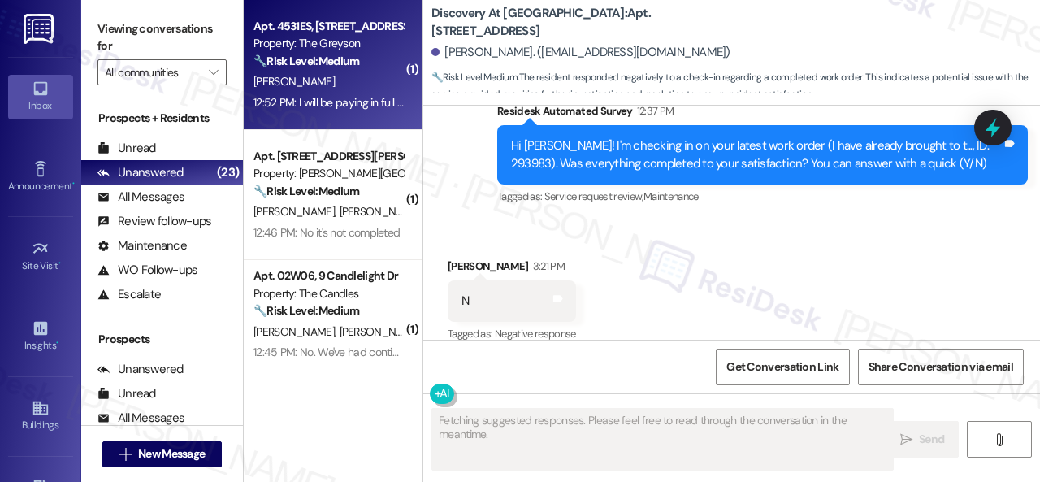
click at [381, 84] on div "J. Brock" at bounding box center [329, 82] width 154 height 20
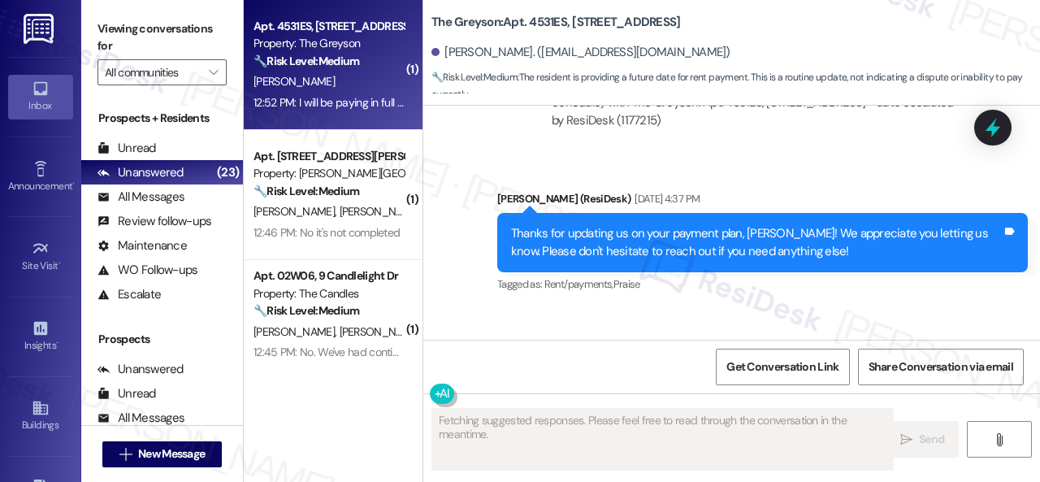
scroll to position [10837, 0]
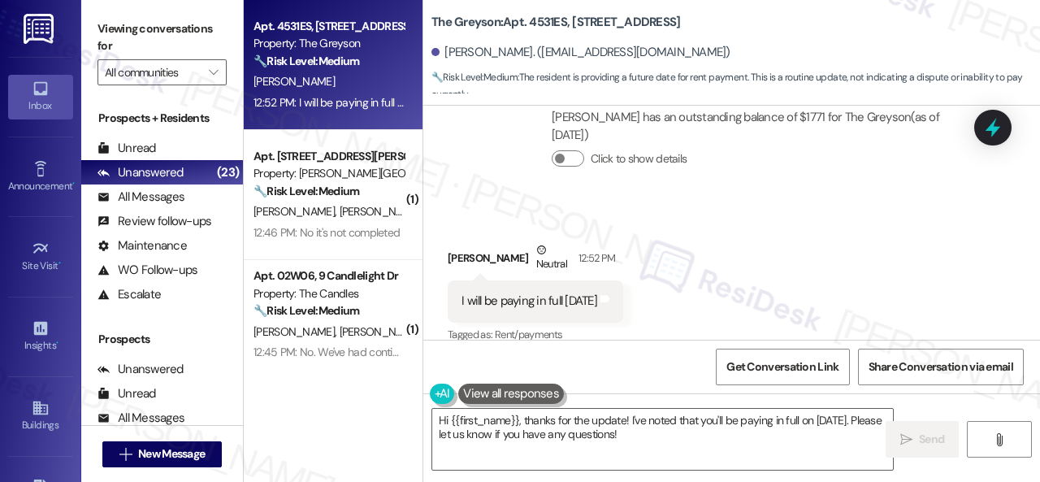
click at [582, 205] on div "Received via SMS Jacob Brock Neutral 12:52 PM I will be paying in full Thursday…" at bounding box center [731, 282] width 617 height 154
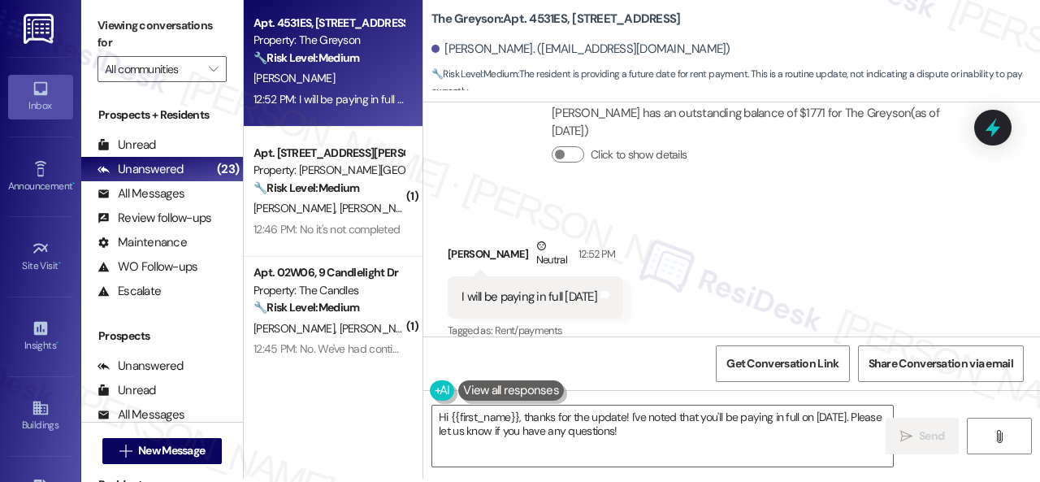
scroll to position [5, 0]
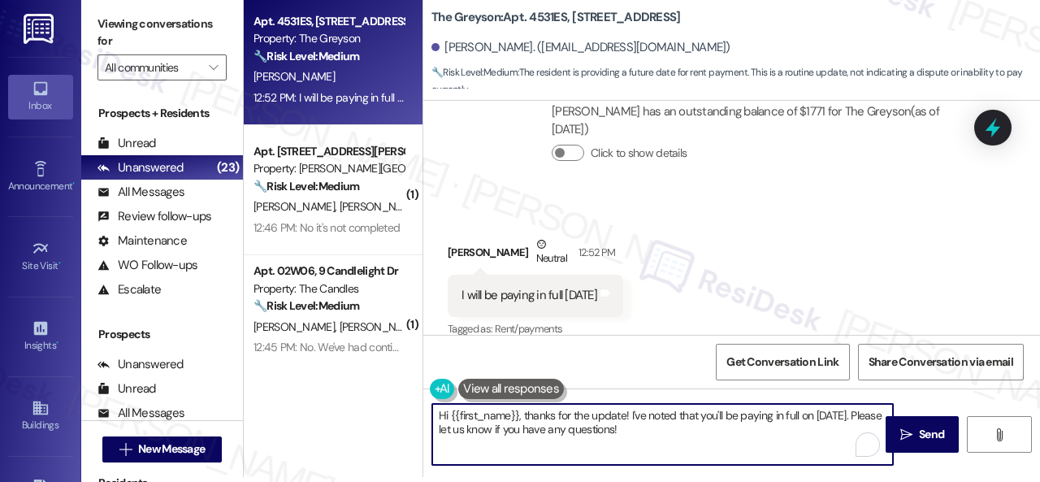
drag, startPoint x: 414, startPoint y: 410, endPoint x: 349, endPoint y: 402, distance: 64.7
click at [349, 402] on div "Apt. 4531ES, 4460 Mountain Laurel Road Property: The Greyson 🔧 Risk Level: Medi…" at bounding box center [642, 236] width 796 height 482
paste textarea "Thanks for updating us on your payment plan! We appreciate you letting us know.…"
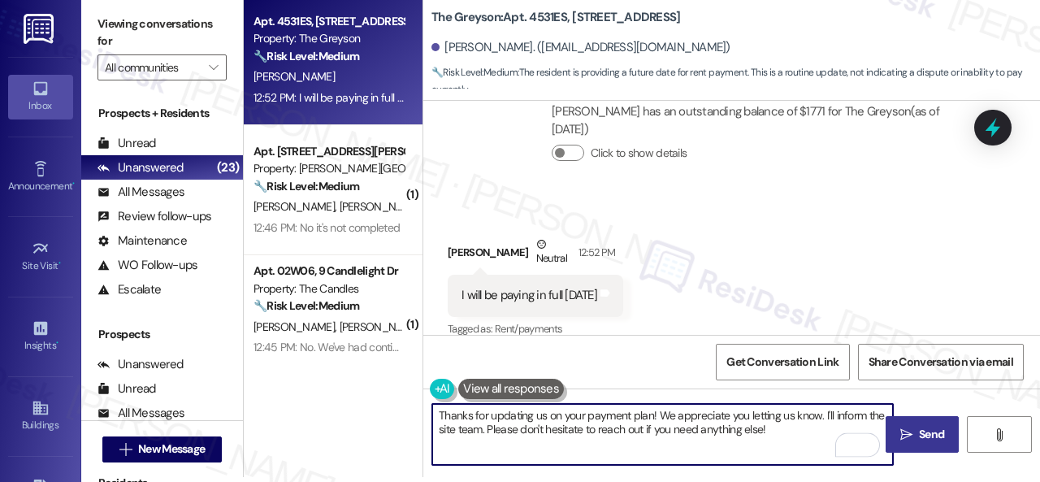
type textarea "Thanks for updating us on your payment plan! We appreciate you letting us know.…"
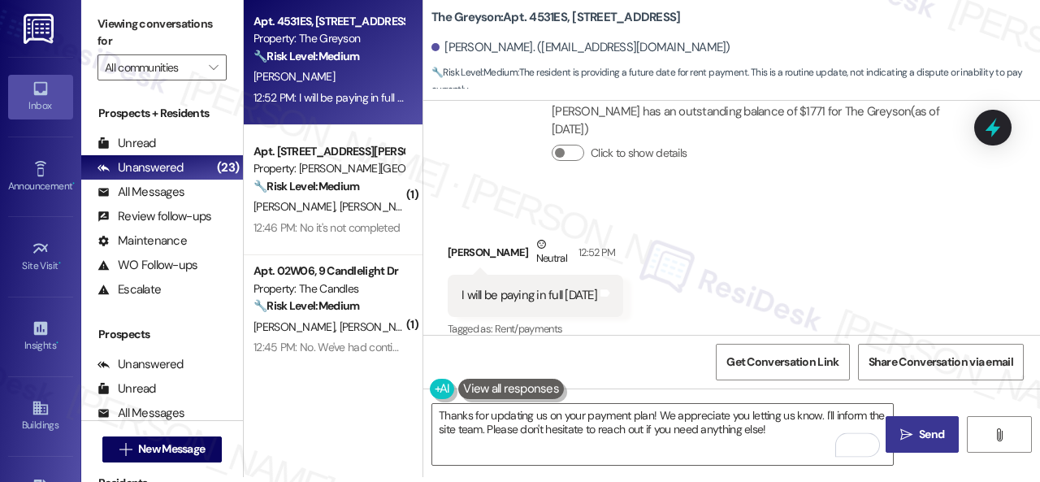
click at [920, 432] on span "Send" at bounding box center [931, 434] width 25 height 17
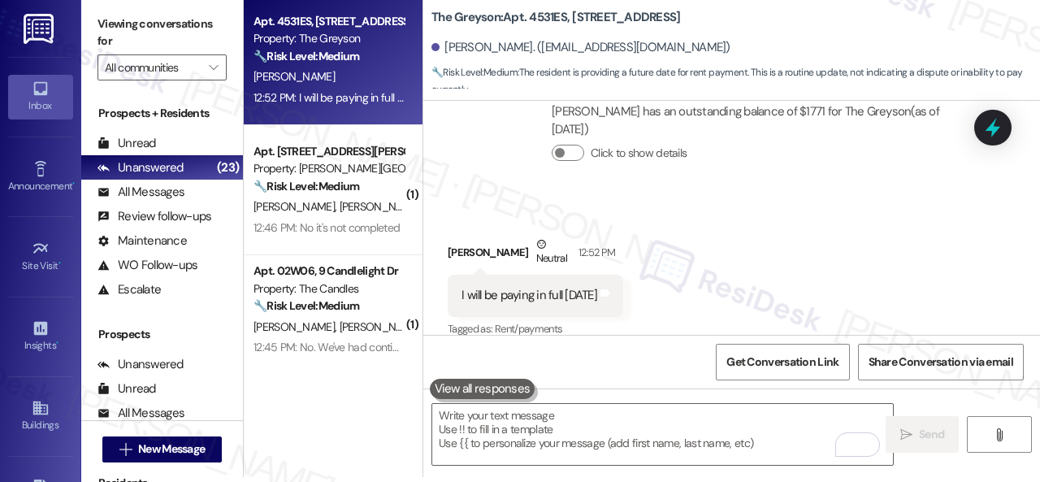
scroll to position [10837, 0]
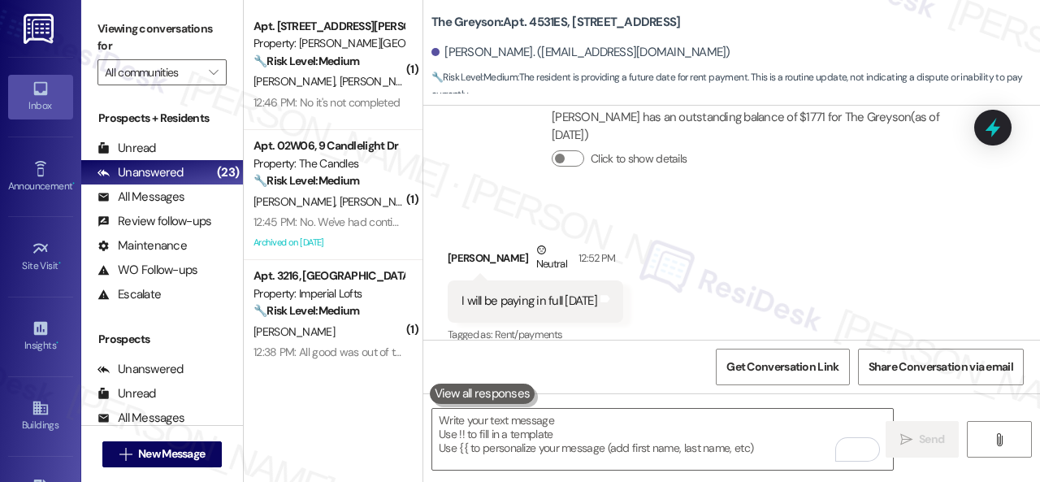
click at [730, 209] on div "Received via SMS Jacob Brock Neutral 12:52 PM I will be paying in full Thursday…" at bounding box center [731, 282] width 617 height 154
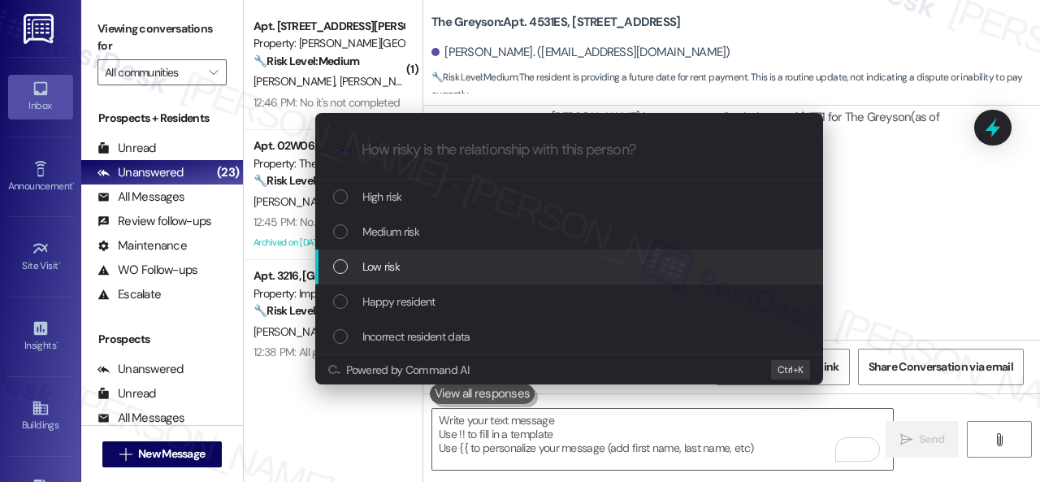
click at [384, 254] on div "Low risk" at bounding box center [569, 267] width 508 height 35
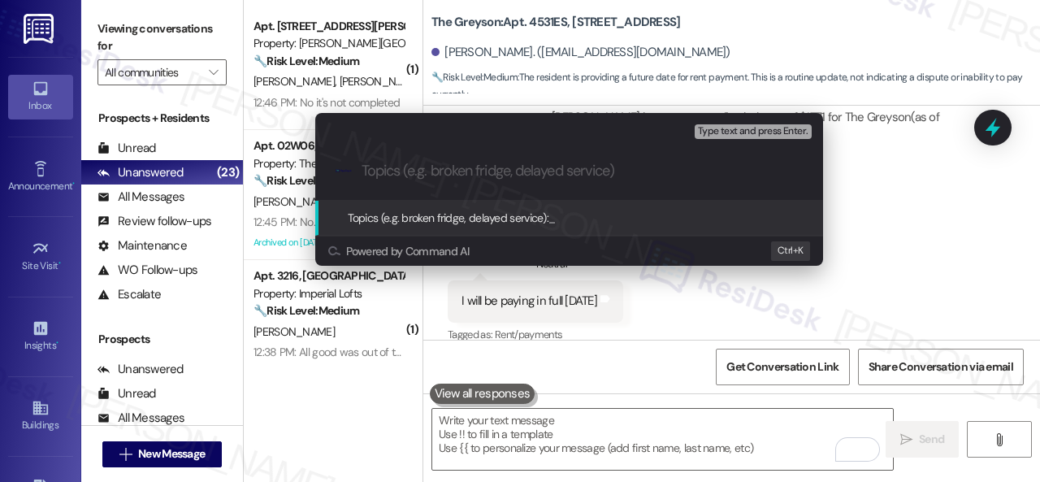
paste input "Late payment notice."
type input "Late payment notice."
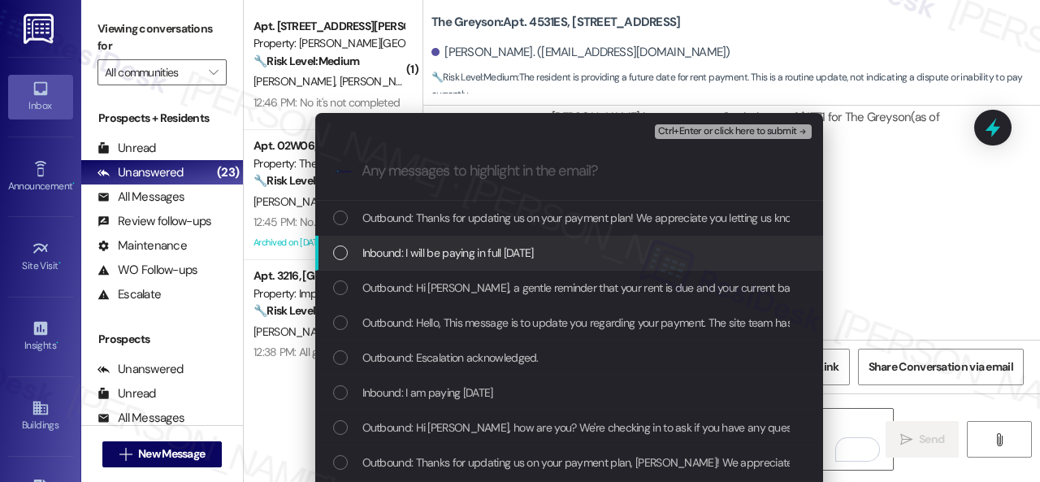
click at [388, 253] on span "Inbound: I will be paying in full Thursday August 28th" at bounding box center [447, 253] width 171 height 18
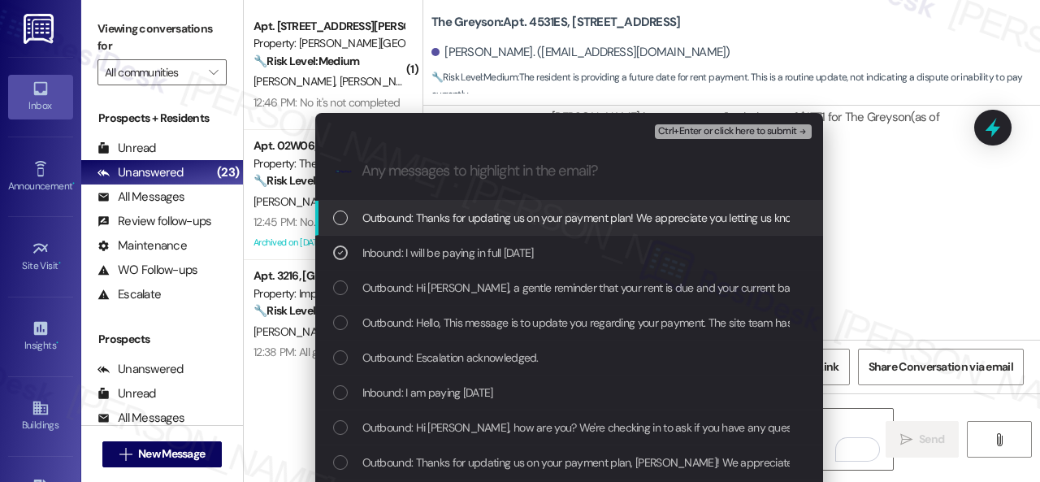
click at [701, 129] on span "Ctrl+Enter or click here to submit" at bounding box center [727, 131] width 139 height 11
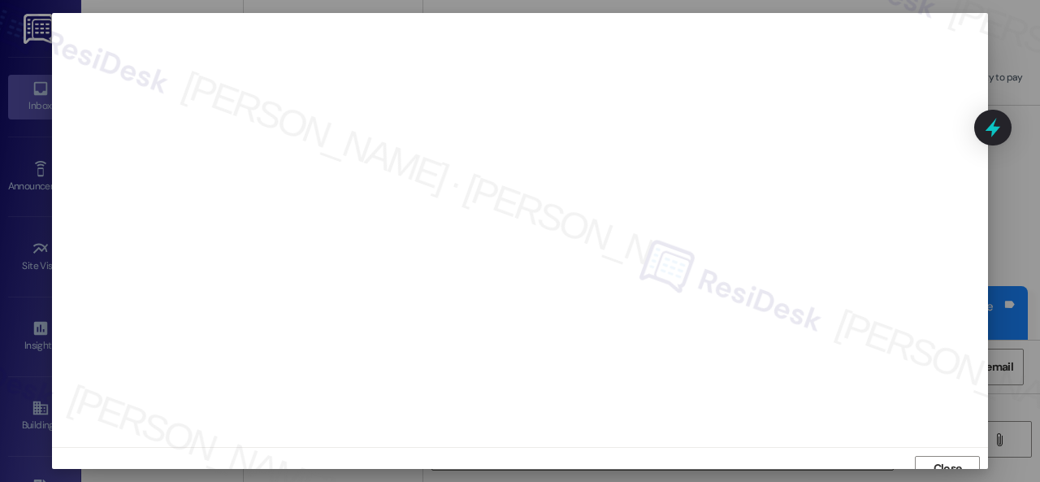
scroll to position [12, 0]
drag, startPoint x: 926, startPoint y: 453, endPoint x: 921, endPoint y: 420, distance: 32.9
click at [926, 451] on button "Close" at bounding box center [947, 457] width 65 height 26
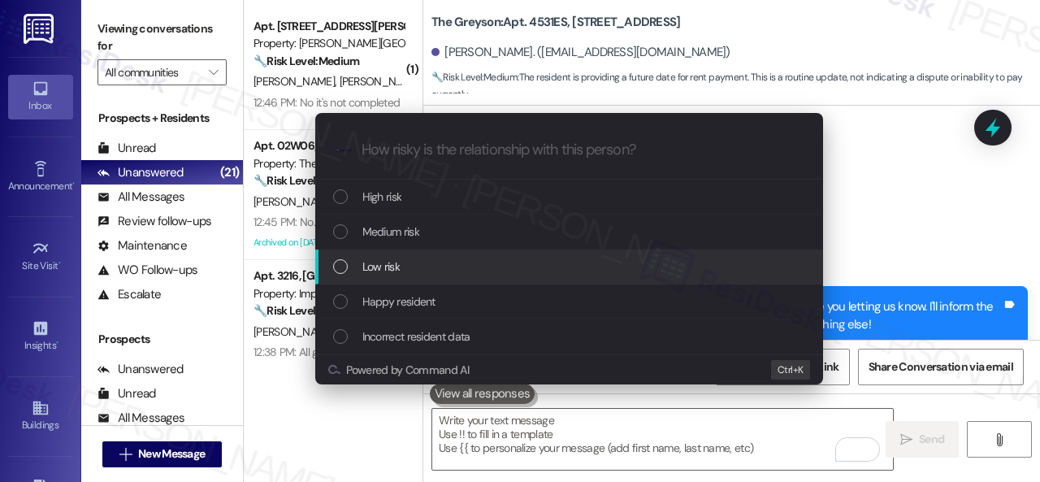
click at [372, 271] on span "Low risk" at bounding box center [380, 267] width 37 height 18
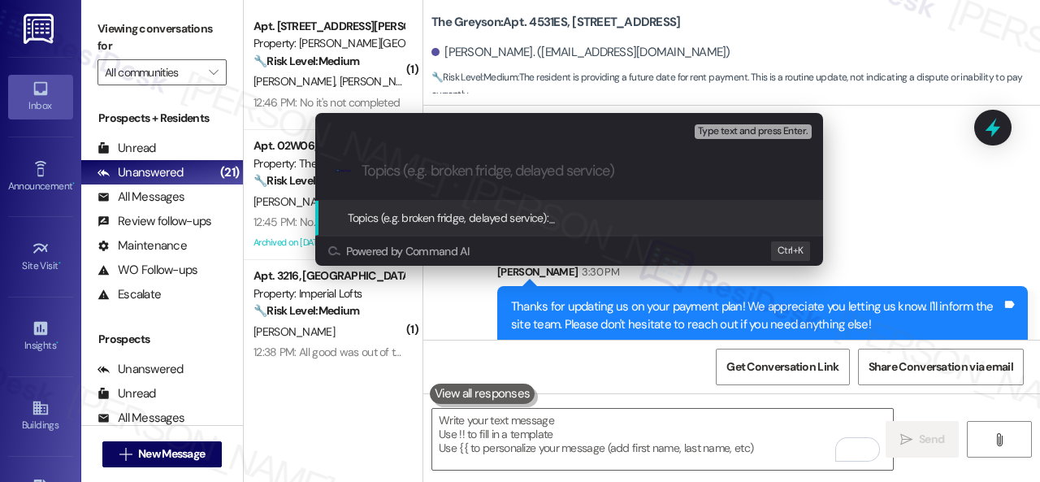
paste input "Late payment notice."
type input "Late payment notice."
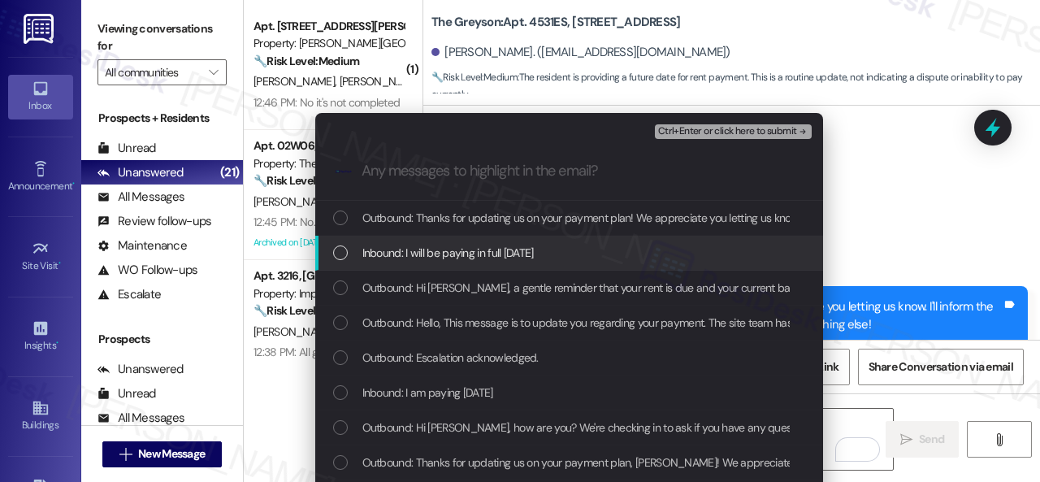
click at [449, 250] on span "Inbound: I will be paying in full Thursday August 28th" at bounding box center [447, 253] width 171 height 18
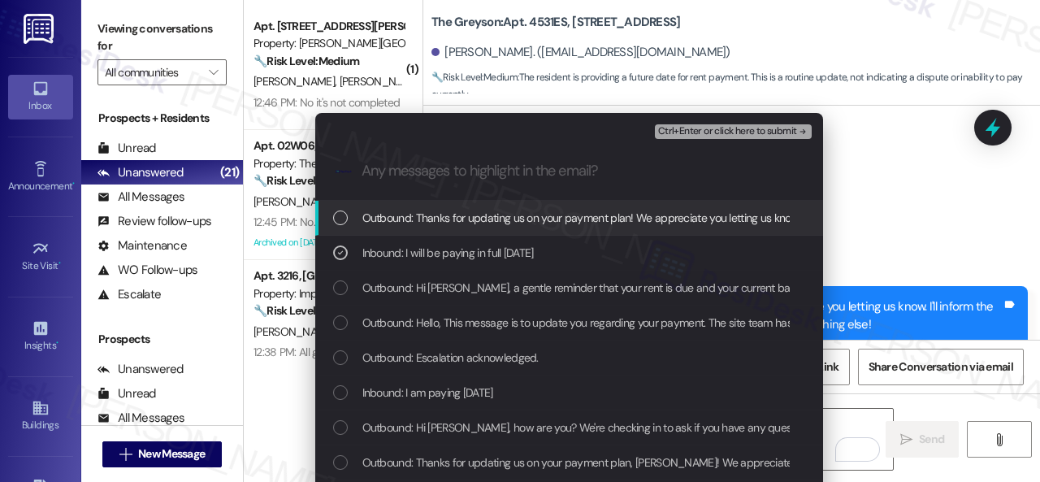
click at [736, 126] on span "Ctrl+Enter or click here to submit" at bounding box center [727, 131] width 139 height 11
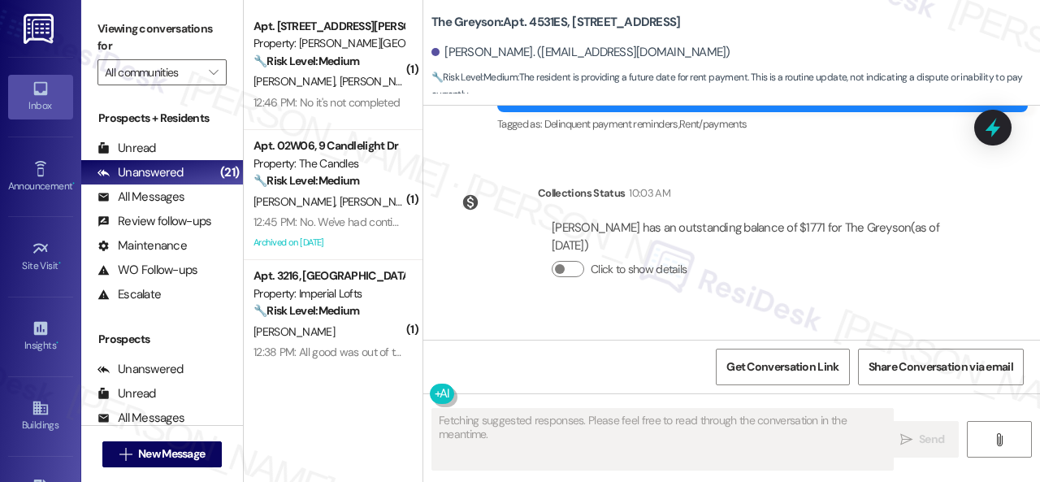
scroll to position [10837, 0]
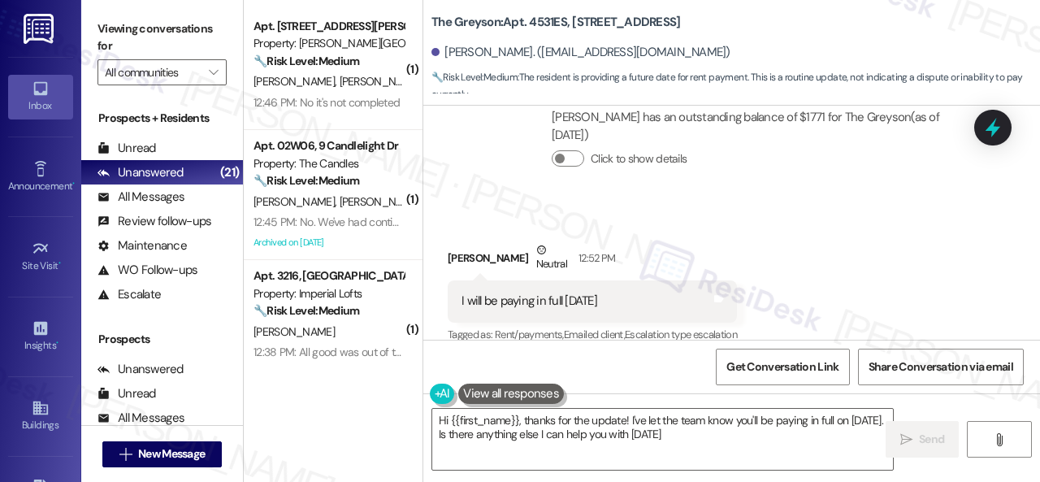
type textarea "Hi {{first_name}}, thanks for the update! I've let the team know you'll be payi…"
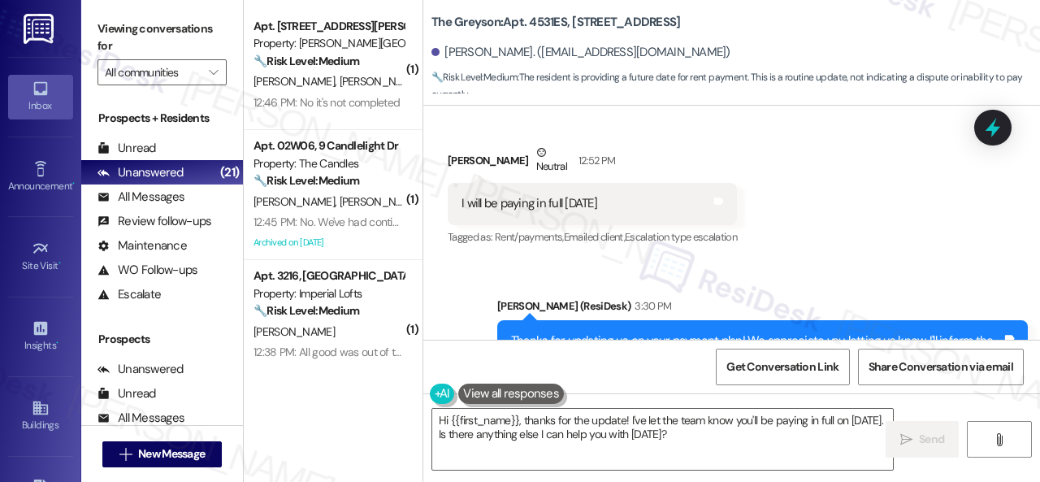
scroll to position [10992, 0]
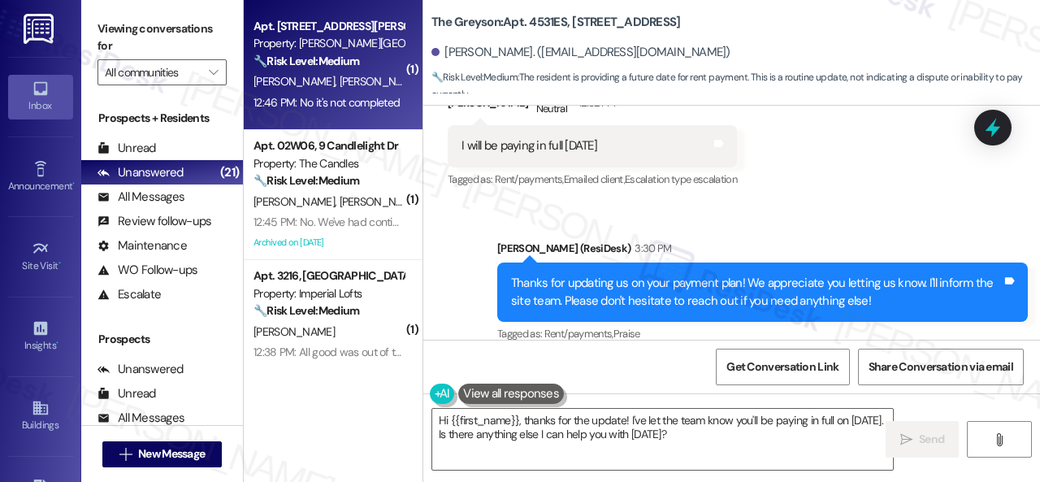
click at [400, 15] on div "Apt. 416, 4101 S Custer Rd Property: Craig Ranch 🔧 Risk Level: Medium The resid…" at bounding box center [333, 65] width 179 height 130
type textarea "Fetching suggested responses. Please feel free to read through the conversation…"
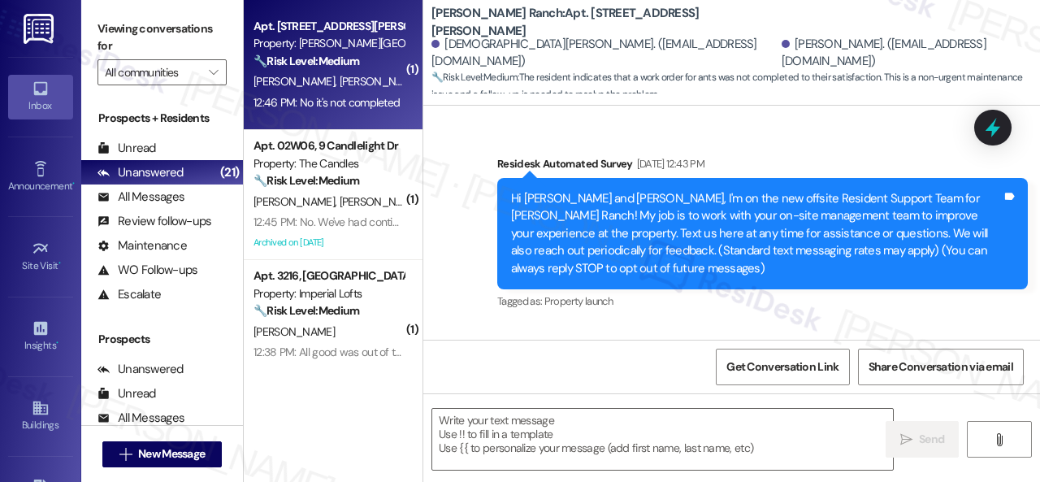
scroll to position [8802, 0]
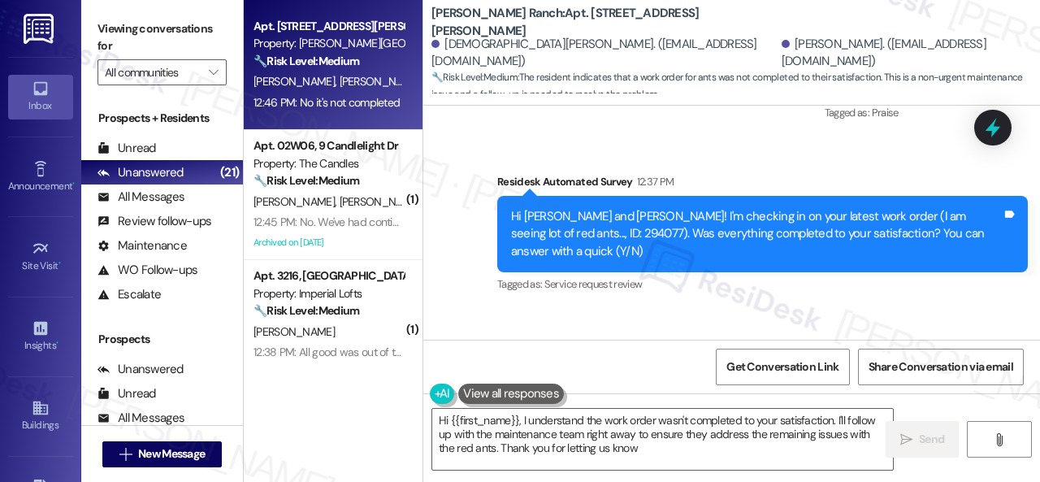
type textarea "Hi {{first_name}}, I understand the work order wasn't completed to your satisfa…"
click at [488, 309] on div "Received via SMS Rajashekar Pothugunta 12:46 PM No it's not completed Tags and …" at bounding box center [731, 377] width 617 height 137
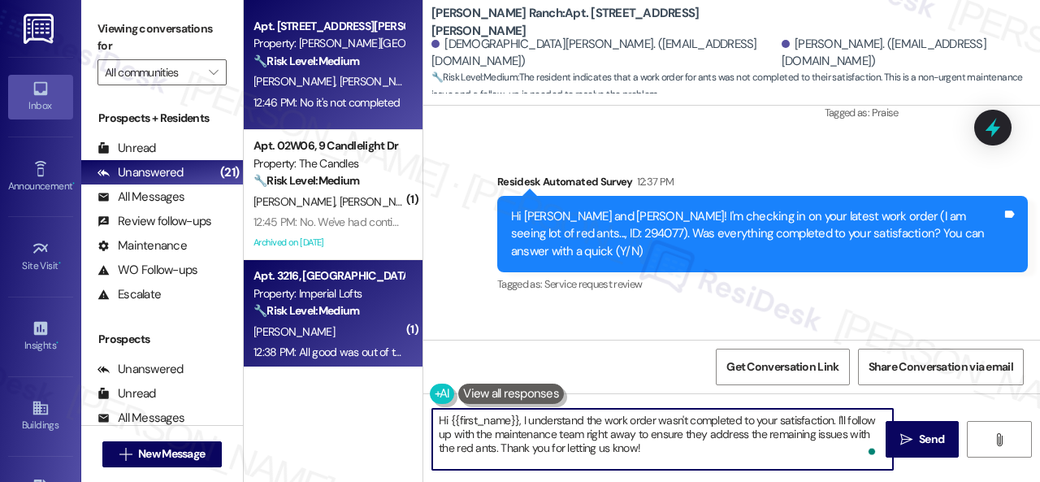
drag, startPoint x: 517, startPoint y: 415, endPoint x: 401, endPoint y: 352, distance: 131.7
click at [401, 352] on div "Apt. 416, 4101 S Custer Rd Property: Craig Ranch 🔧 Risk Level: Medium The resid…" at bounding box center [642, 241] width 796 height 482
click at [394, 341] on div "Apt. 3216, 2 Stadium Dr Property: Imperial Lofts 🔧 Risk Level: Medium The resid…" at bounding box center [333, 325] width 179 height 130
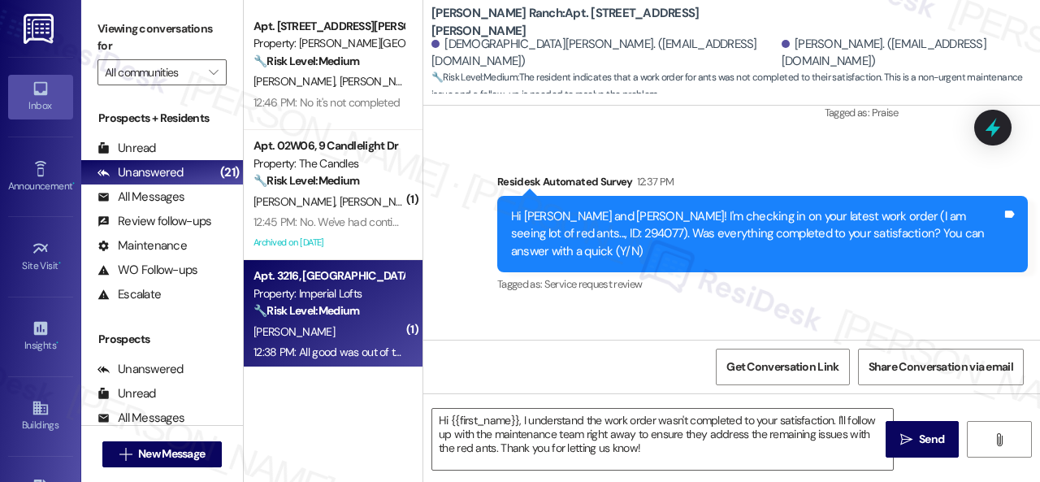
type textarea "Fetching suggested responses. Please feel free to read through the conversation…"
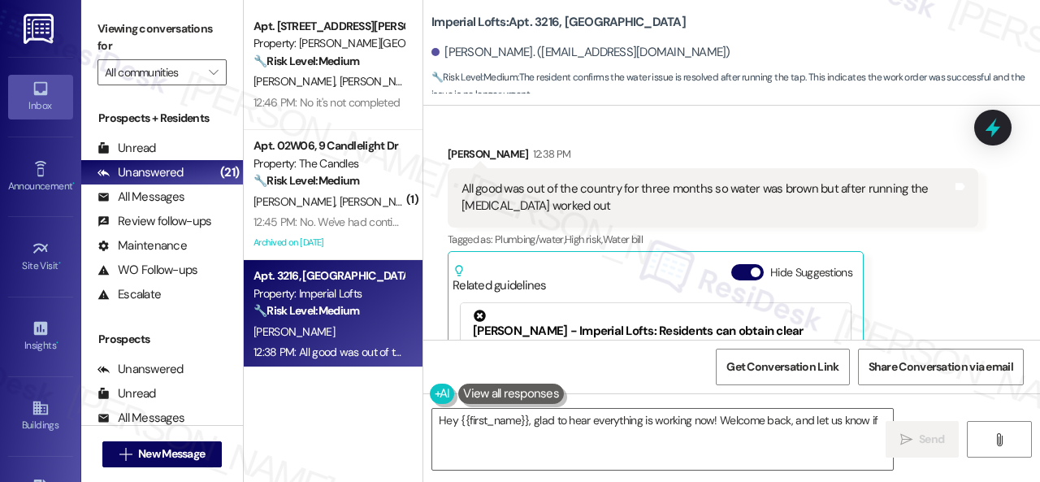
scroll to position [0, 0]
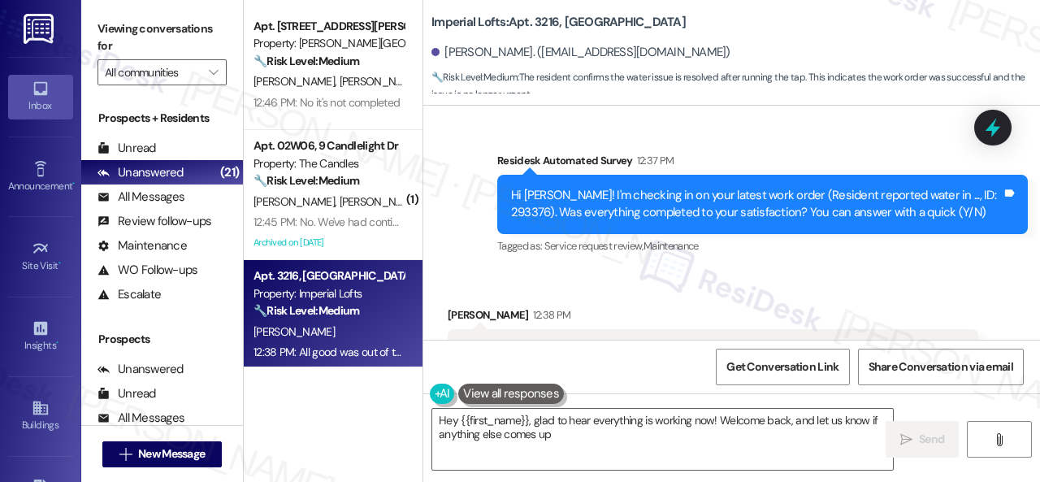
type textarea "Hey {{first_name}}, glad to hear everything is working now! Welcome back, and l…"
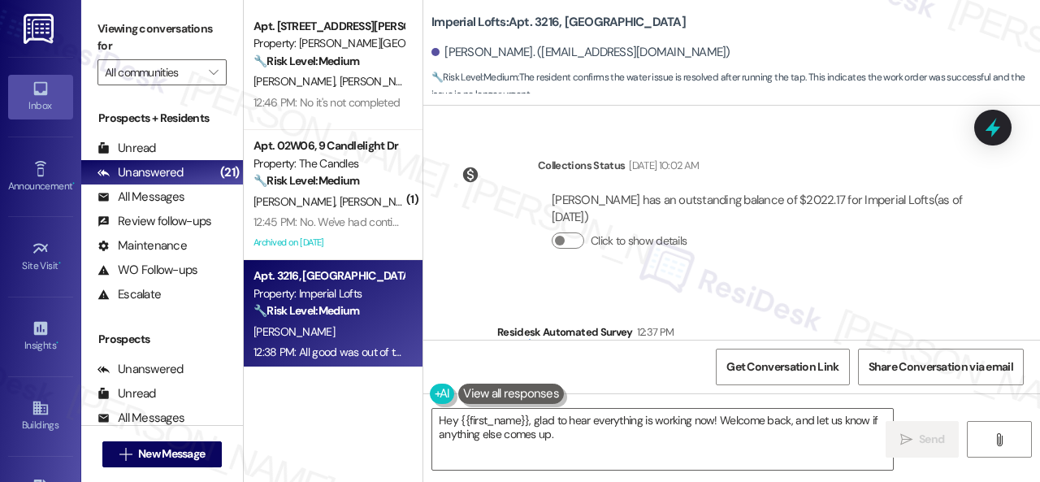
scroll to position [33209, 0]
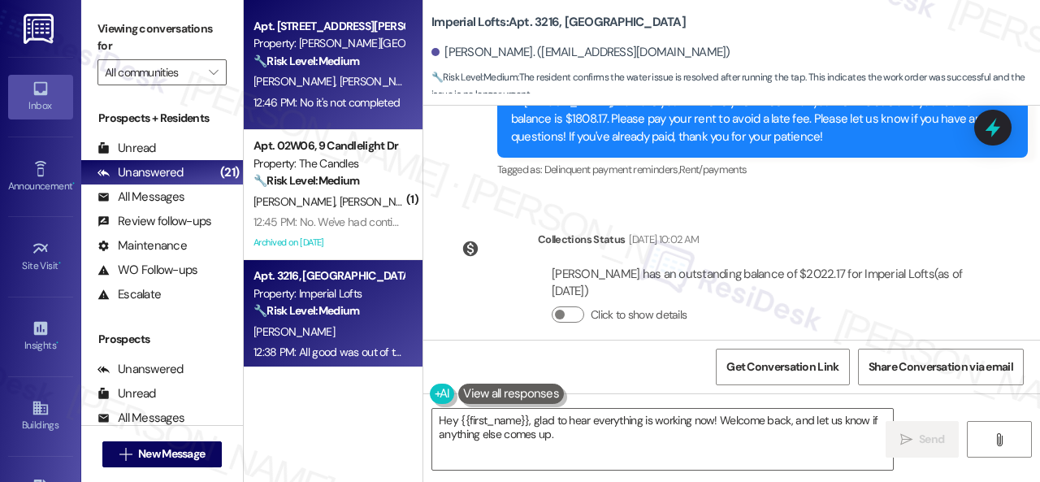
click at [371, 56] on div "🔧 Risk Level: Medium The resident indicates that a work order for ants was not …" at bounding box center [329, 61] width 150 height 17
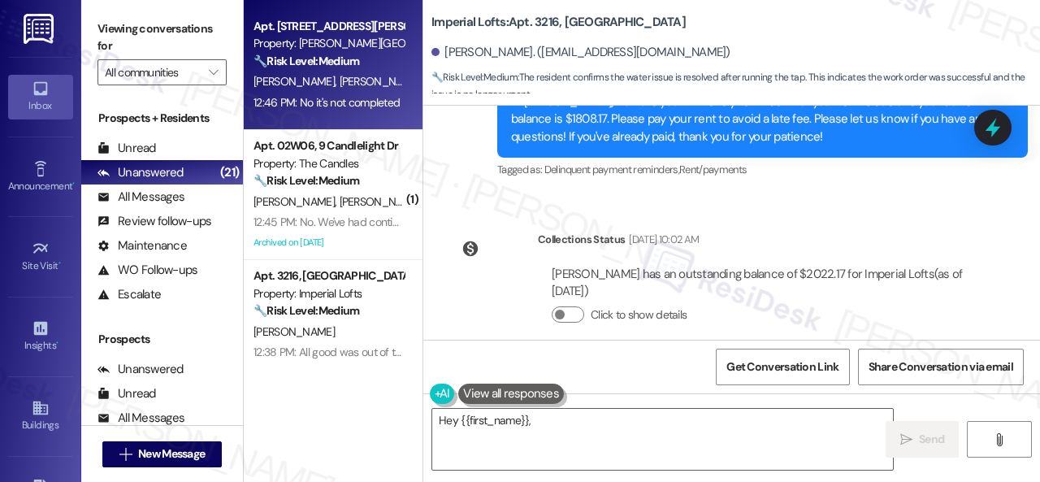
type textarea "Hey {{first_name}}, glad"
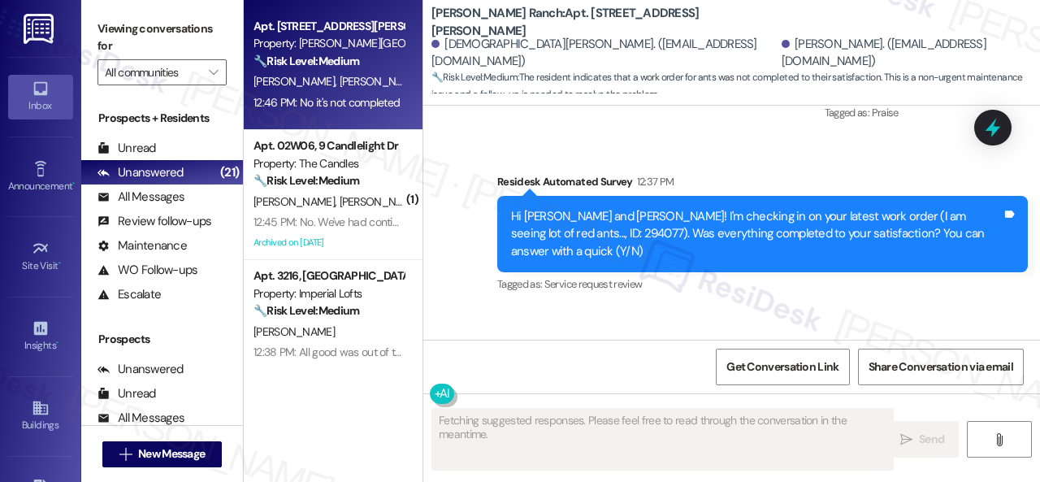
scroll to position [8801, 0]
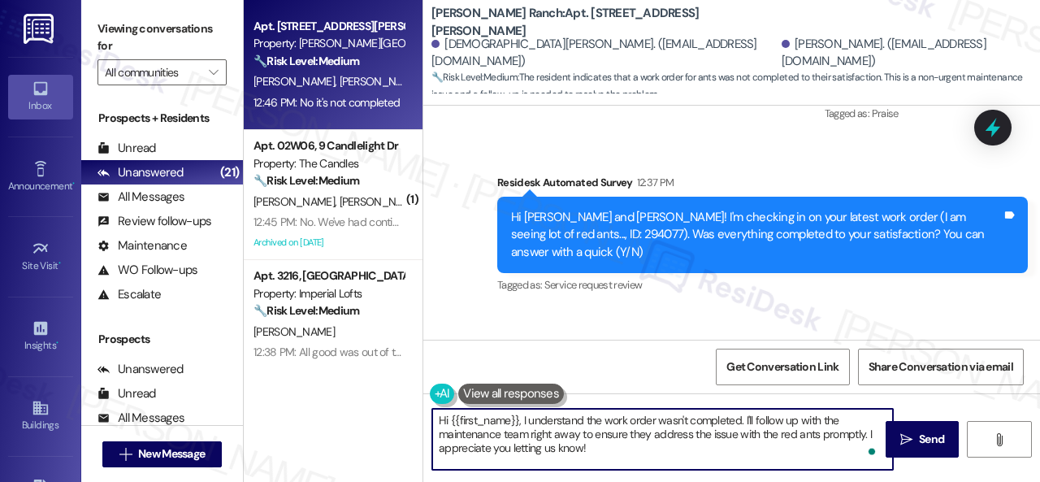
drag, startPoint x: 599, startPoint y: 449, endPoint x: 388, endPoint y: 402, distance: 215.5
click at [388, 402] on div "Apt. 416, 4101 S Custer Rd Property: Craig Ranch 🔧 Risk Level: Medium The resid…" at bounding box center [642, 241] width 796 height 482
paste textarea "I'm sorry that the work order wasn't completed to your satisfaction. Can you pl…"
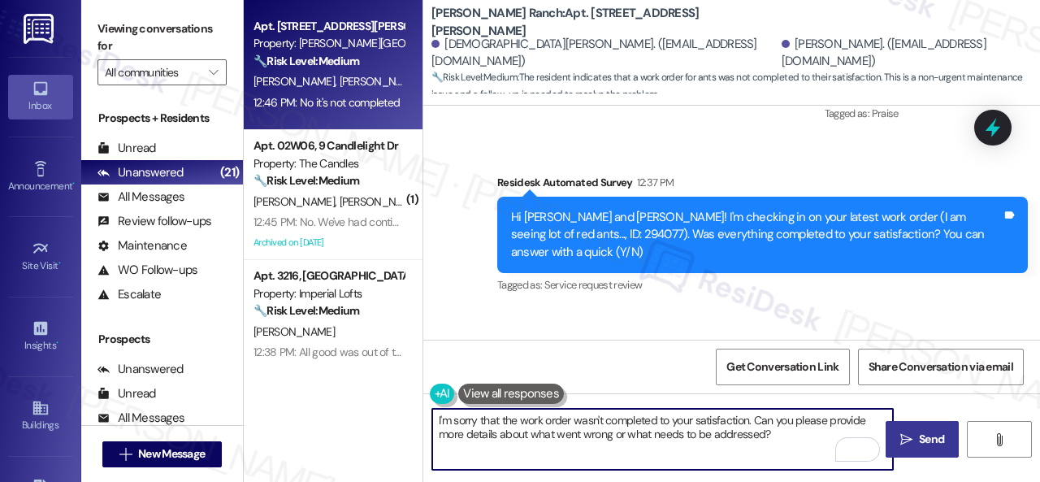
type textarea "I'm sorry that the work order wasn't completed to your satisfaction. Can you pl…"
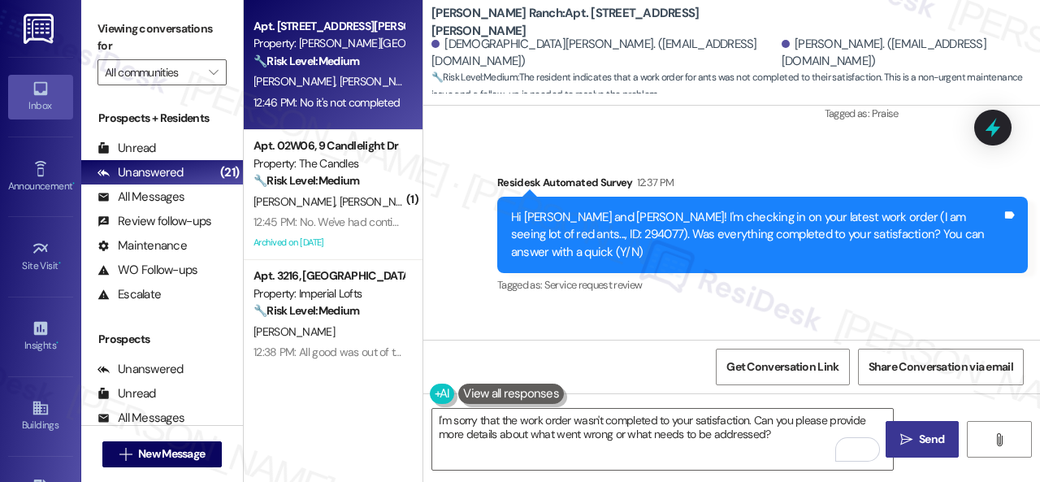
click at [909, 438] on span " Send" at bounding box center [922, 439] width 51 height 17
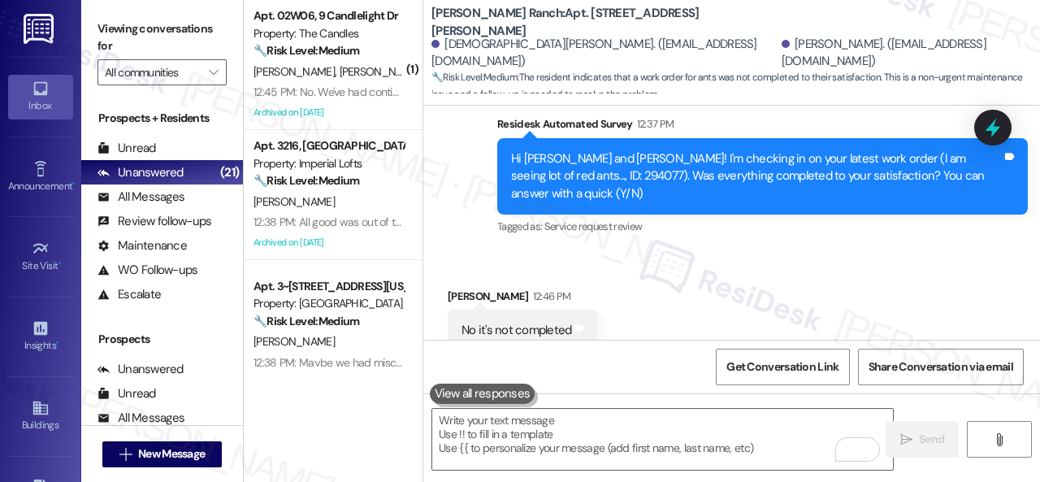
scroll to position [8933, 0]
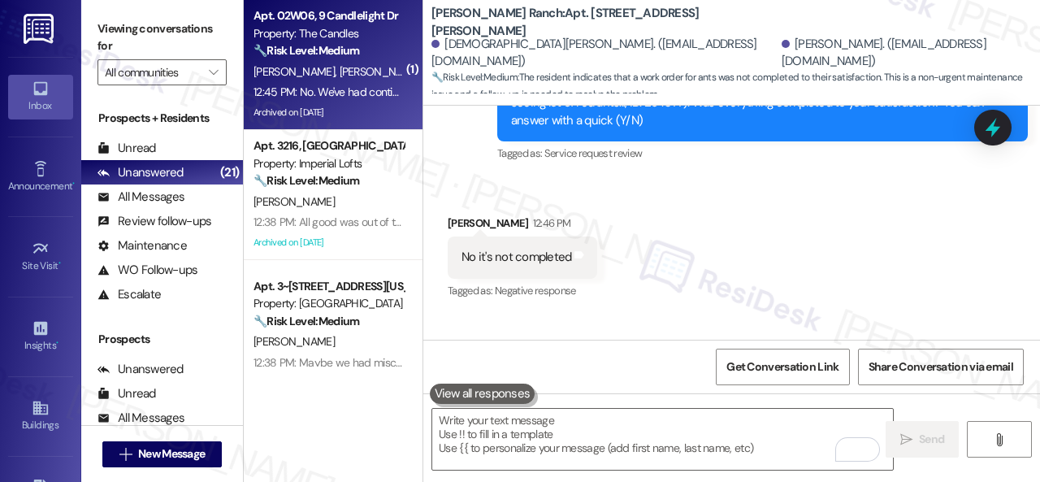
click at [425, 66] on span "D. Swindel" at bounding box center [465, 71] width 81 height 15
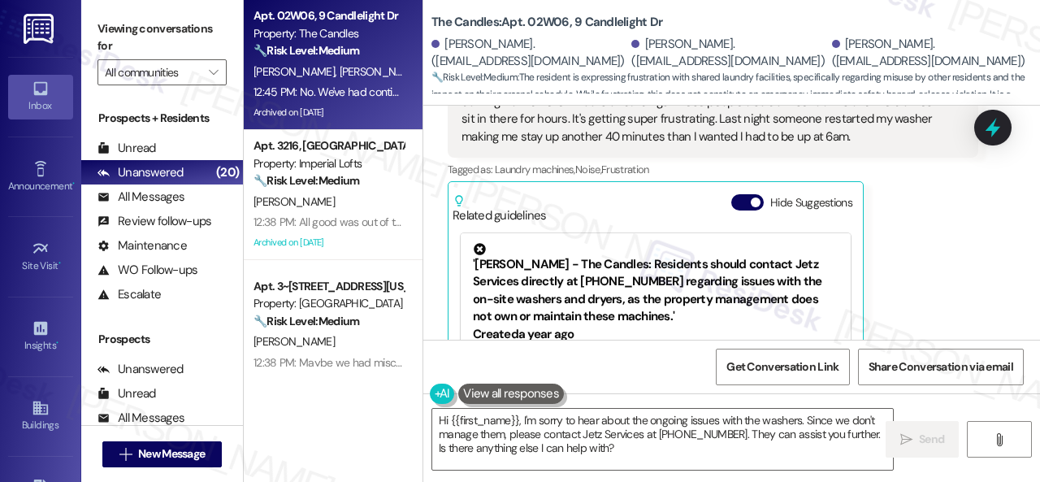
scroll to position [13164, 0]
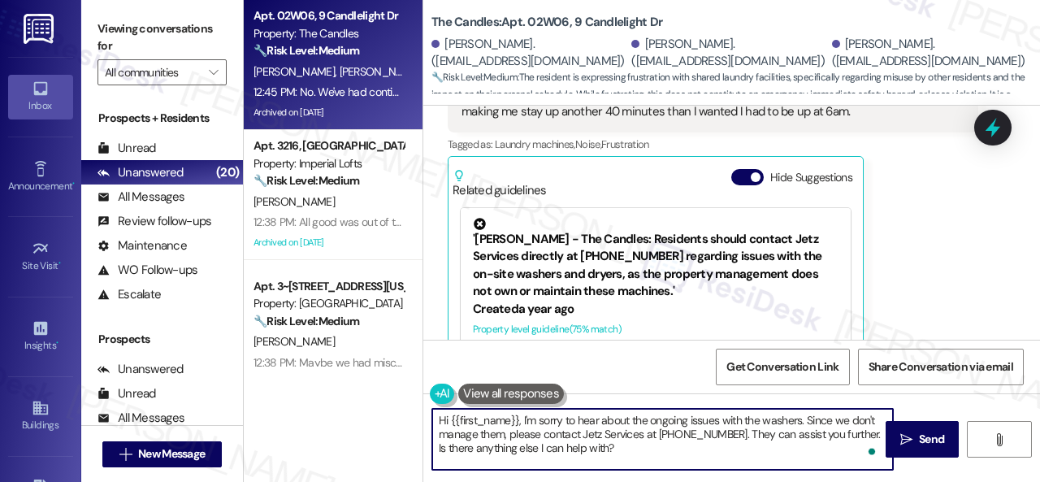
drag, startPoint x: 736, startPoint y: 430, endPoint x: 750, endPoint y: 453, distance: 26.6
click at [754, 453] on textarea "Hi {{first_name}}, I'm sorry to hear about the ongoing issues with the washers.…" at bounding box center [662, 439] width 461 height 61
type textarea "Hi {{first_name}}, I'm sorry to hear about the ongoing issues with the washers.…"
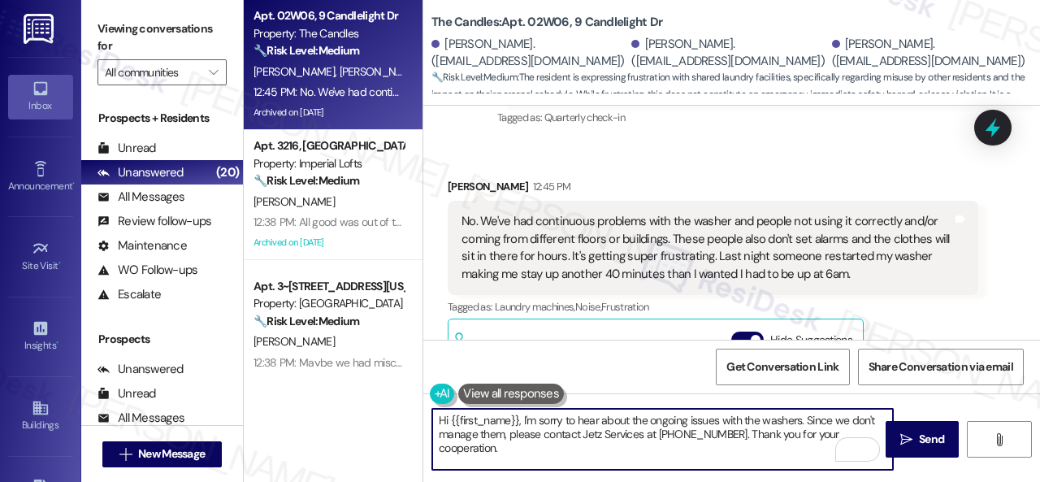
scroll to position [12920, 0]
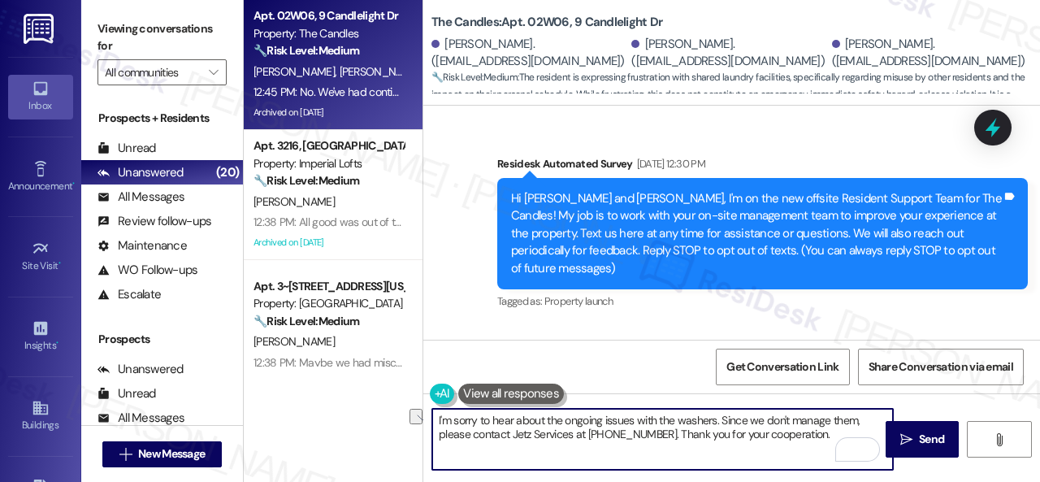
scroll to position [12920, 0]
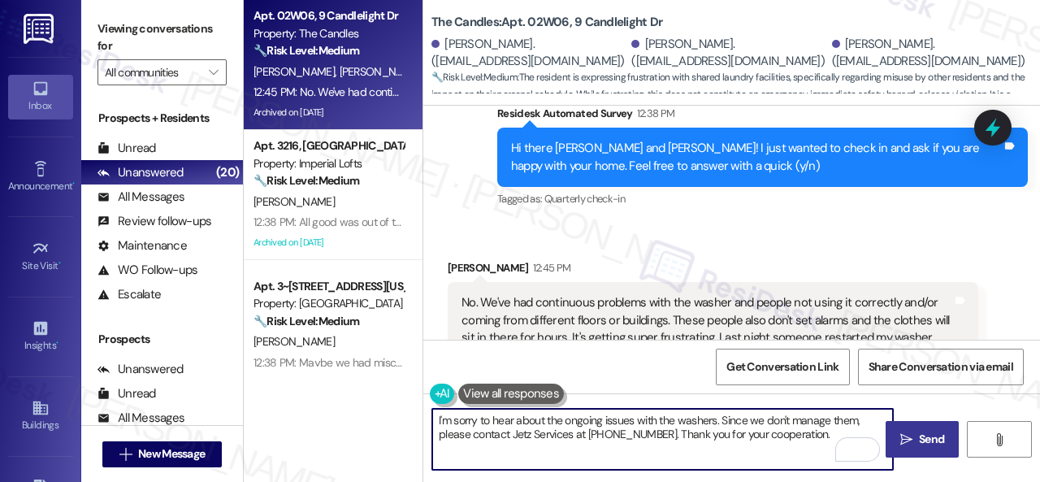
type textarea "I'm sorry to hear about the ongoing issues with the washers. Since we don't man…"
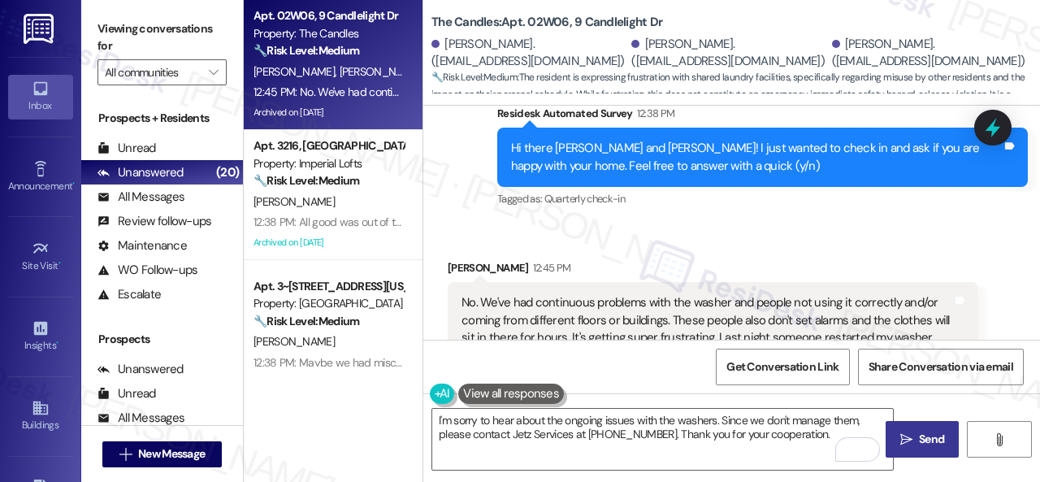
click at [928, 443] on span "Send" at bounding box center [931, 439] width 25 height 17
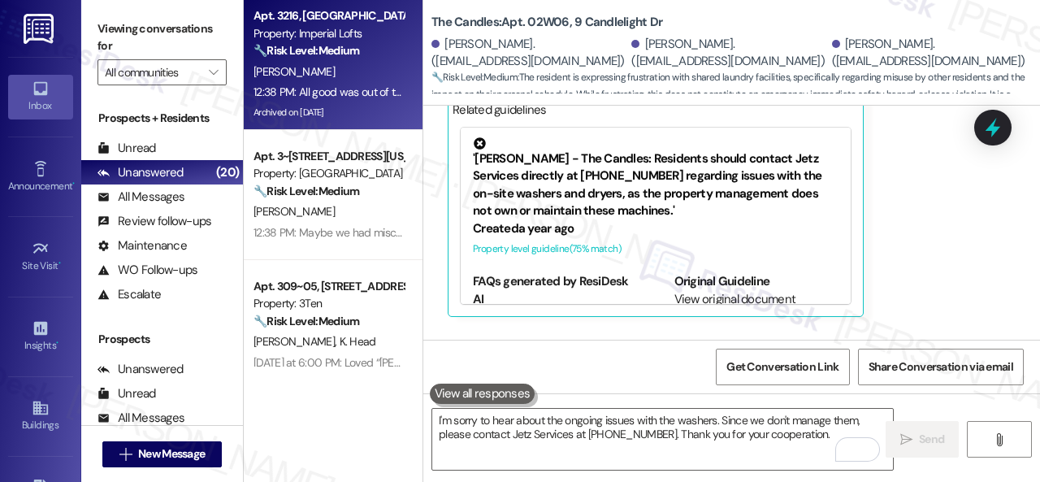
click at [334, 76] on div "[PERSON_NAME]" at bounding box center [329, 72] width 154 height 20
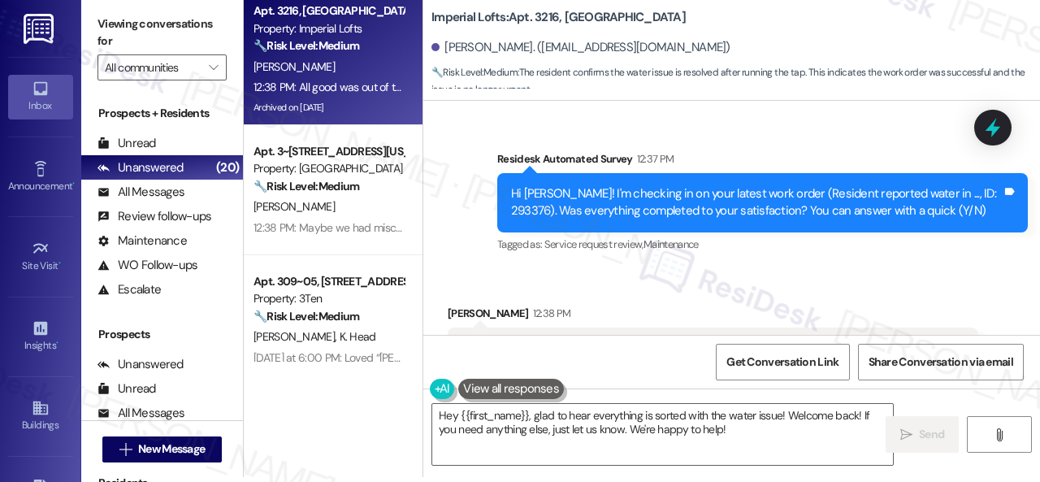
scroll to position [33371, 0]
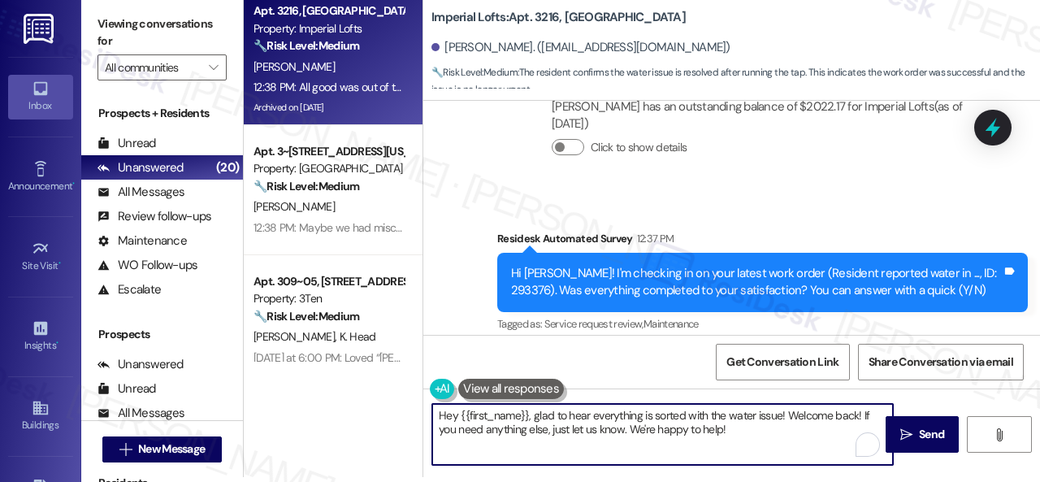
drag, startPoint x: 530, startPoint y: 414, endPoint x: 388, endPoint y: 407, distance: 142.4
click at [388, 407] on div "Apt. 3216, 2 Stadium Dr Property: Imperial Lofts 🔧 Risk Level: Medium The resid…" at bounding box center [642, 236] width 796 height 482
click at [667, 428] on textarea "I'm glad to hear everything is sorted with the water issue! Welcome back! If yo…" at bounding box center [662, 434] width 461 height 61
type textarea "I'm glad to hear everything is sorted with the water issue! Welcome back! If yo…"
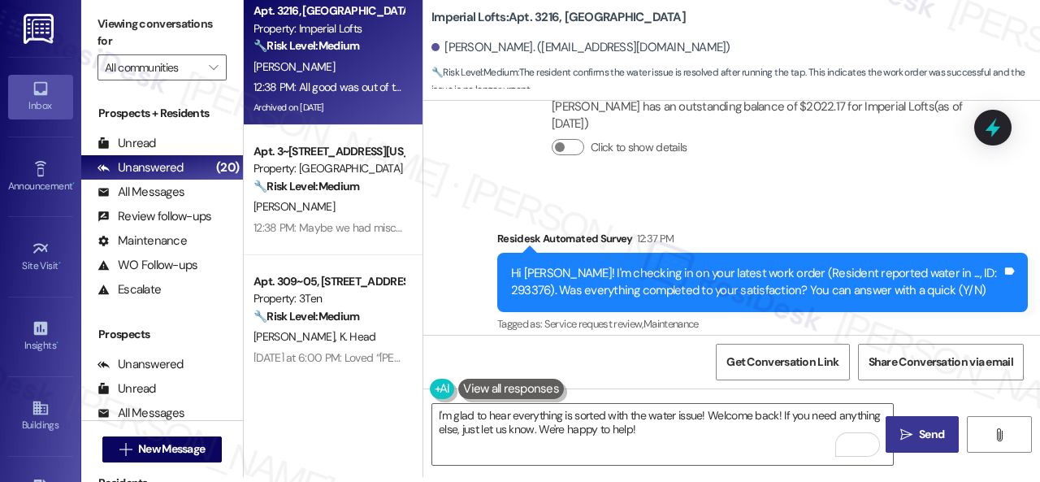
click at [919, 433] on span "Send" at bounding box center [931, 434] width 25 height 17
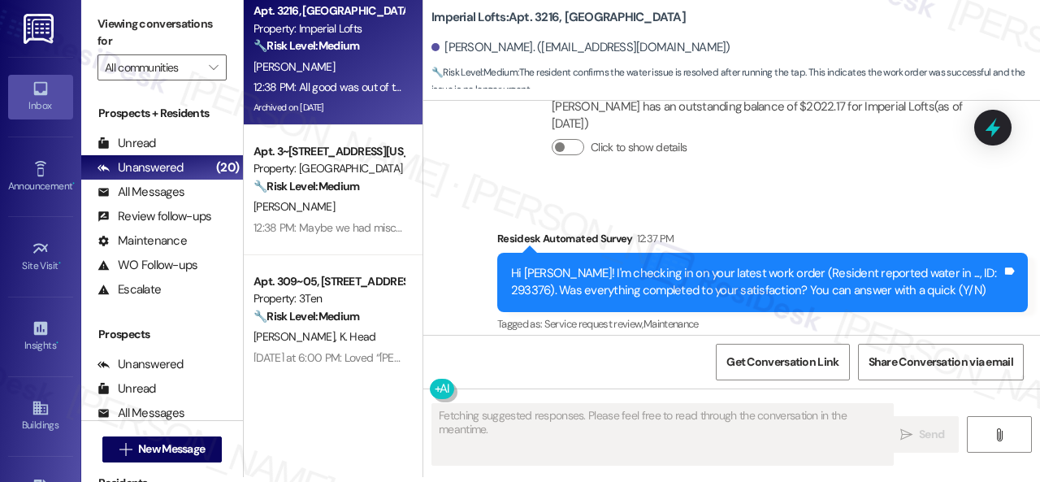
scroll to position [33614, 0]
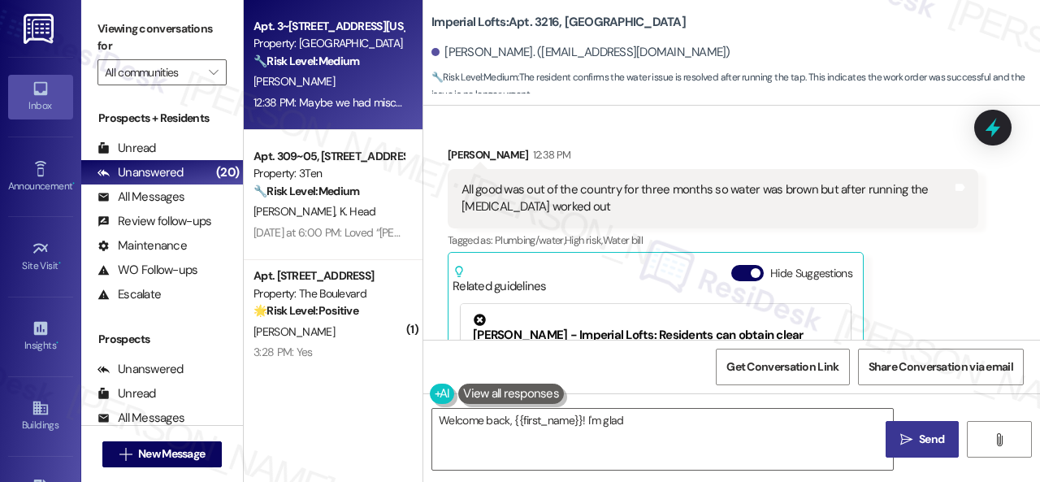
type textarea "Welcome back, {{first_name}}! I'm glad the"
click at [376, 75] on div "[PERSON_NAME]" at bounding box center [329, 82] width 154 height 20
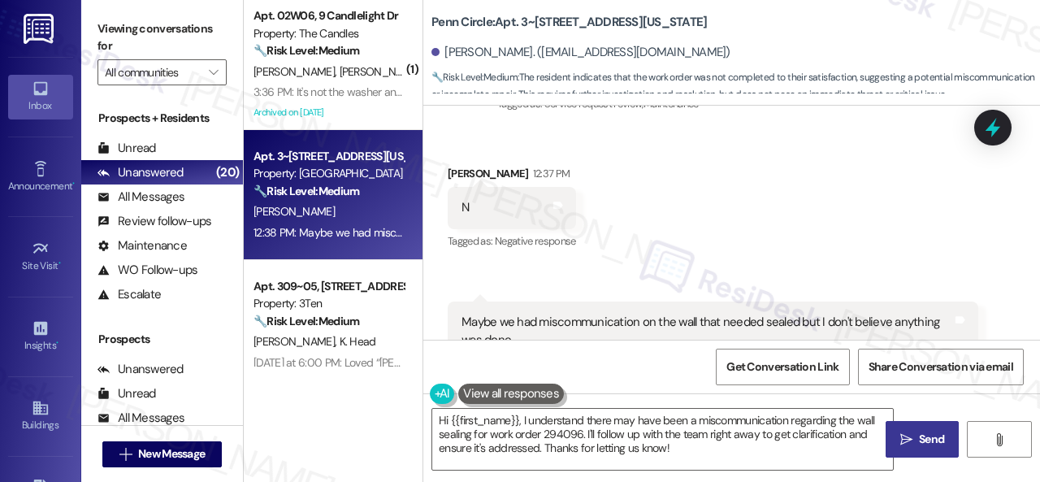
scroll to position [154, 0]
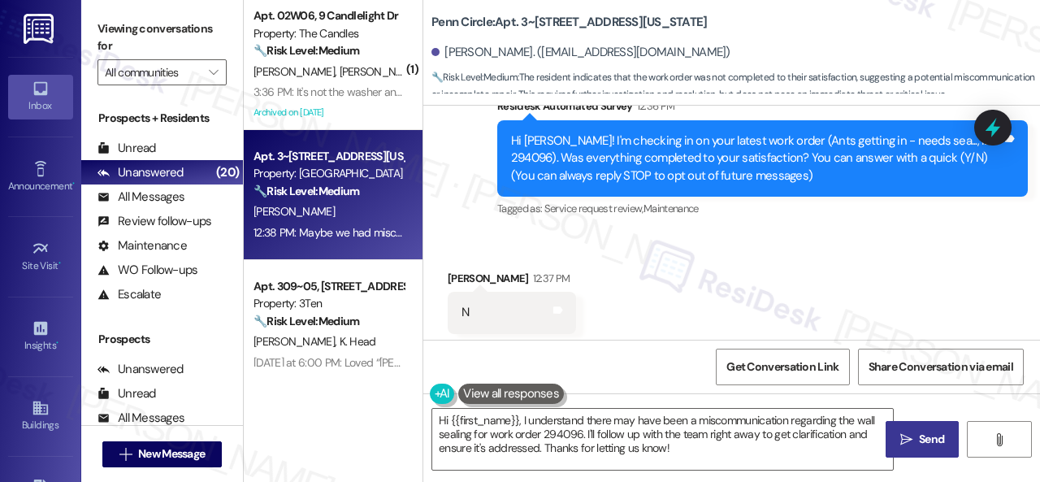
click at [485, 230] on div "Survey, sent via SMS Residesk Automated Survey 12:36 PM Hi [PERSON_NAME]! I'm c…" at bounding box center [762, 159] width 555 height 148
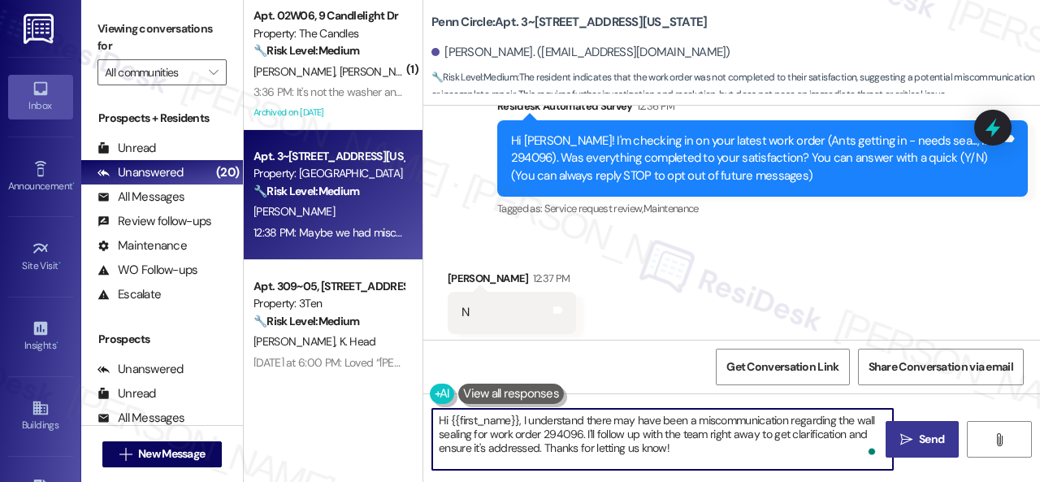
drag, startPoint x: 654, startPoint y: 442, endPoint x: 358, endPoint y: 393, distance: 299.8
click at [358, 393] on div "( 1 ) Apt. 02W06, 9 Candlelight Dr Property: The Candles 🔧 Risk Level: Medium T…" at bounding box center [642, 241] width 796 height 482
paste textarea "I'm sorry to hear the issue hasn't been resolved yet. We apologize for the dela…"
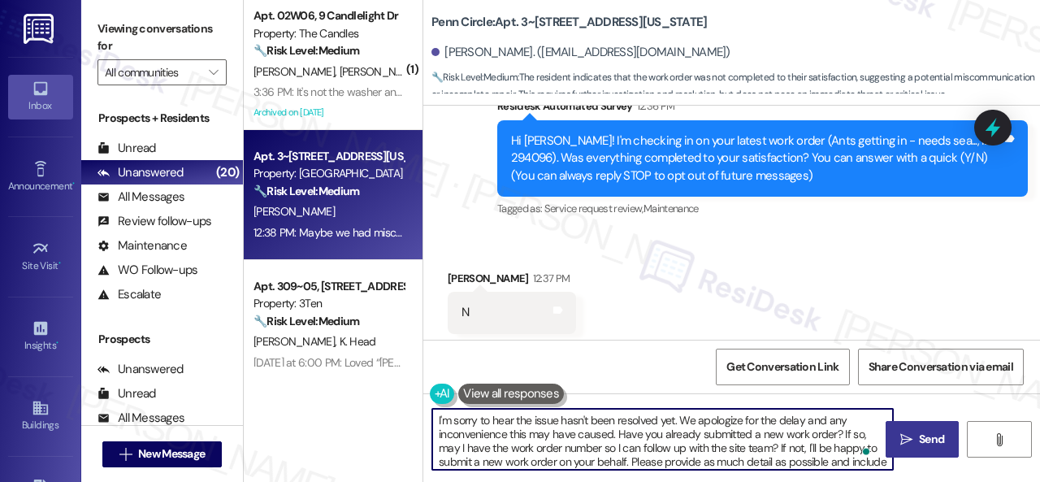
scroll to position [0, 0]
type textarea "I'm sorry to hear the issue hasn't been resolved yet. We apologize for the dela…"
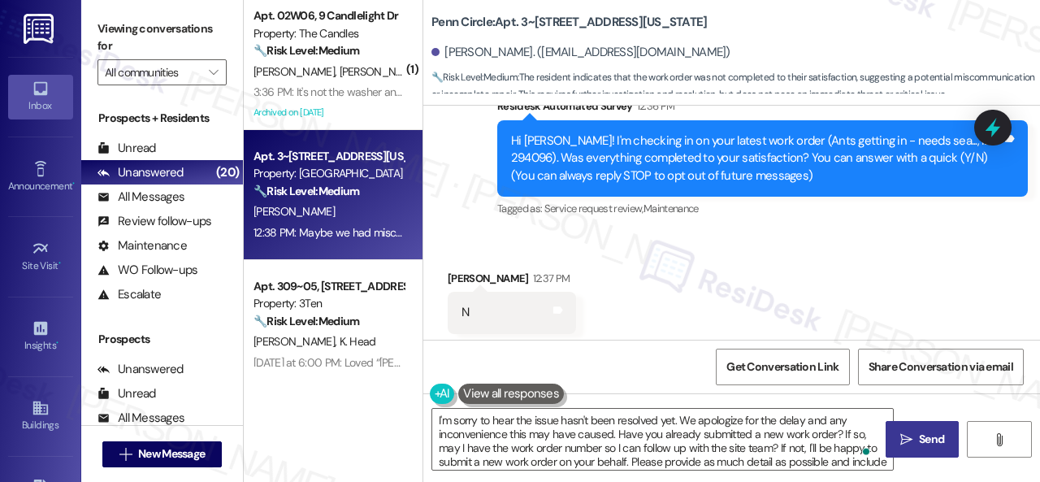
click at [924, 425] on button " Send" at bounding box center [922, 439] width 73 height 37
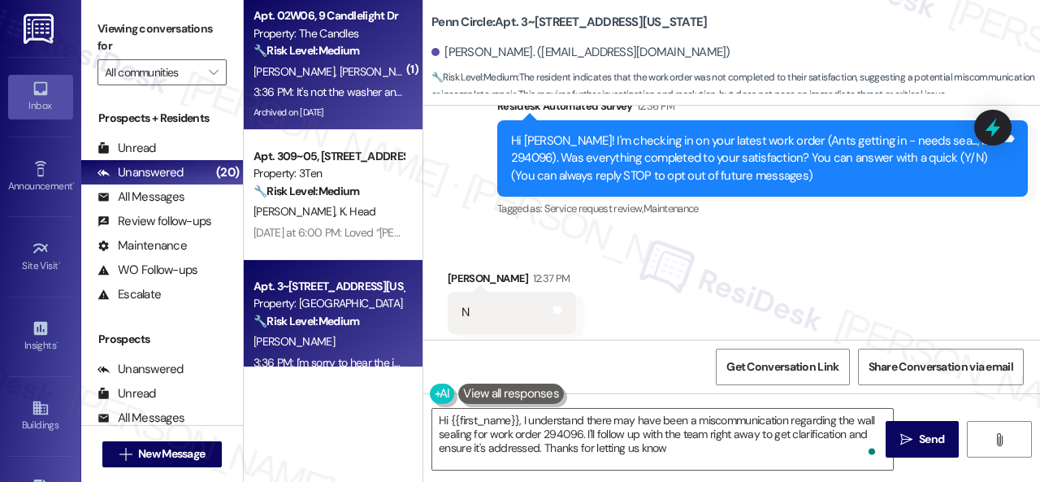
type textarea "Hi {{first_name}}, I understand there may have been a miscommunication regardin…"
click at [371, 46] on div "🔧 Risk Level: Medium The resident is experiencing ongoing issues with other res…" at bounding box center [329, 50] width 150 height 17
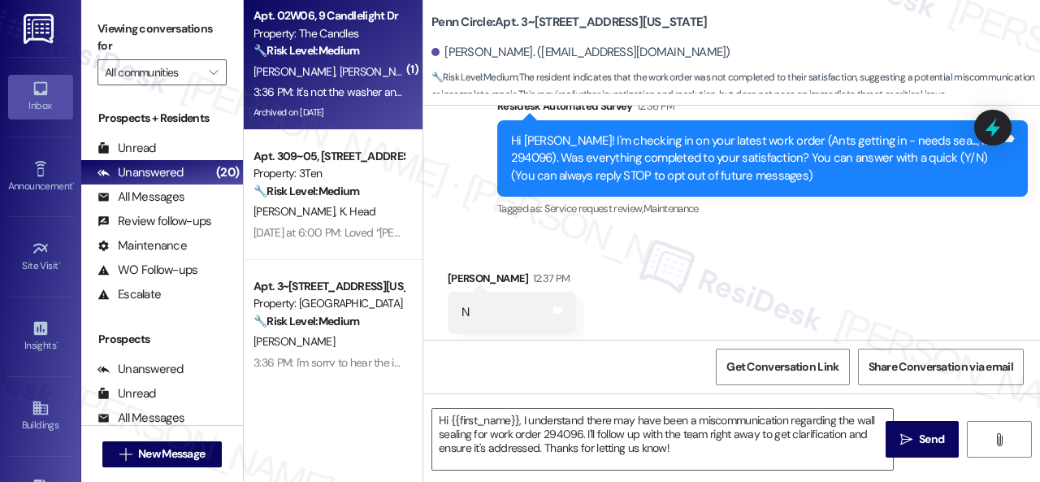
type textarea "Fetching suggested responses. Please feel free to read through the conversation…"
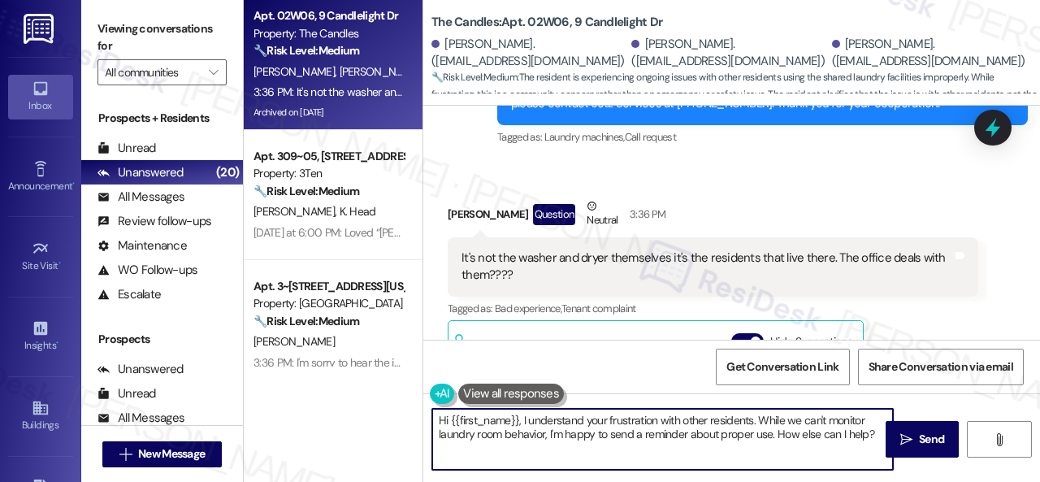
scroll to position [5, 0]
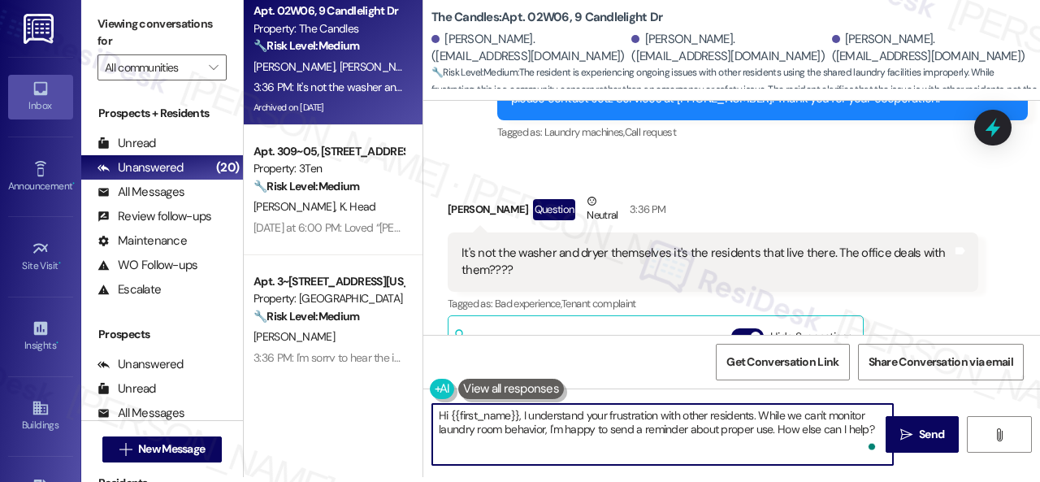
drag, startPoint x: 432, startPoint y: 419, endPoint x: 1038, endPoint y: 514, distance: 612.8
click at [1038, 481] on html "Inbox Go to Inbox Announcement • Send A Text Announcement Site Visit • Go to Si…" at bounding box center [520, 241] width 1040 height 482
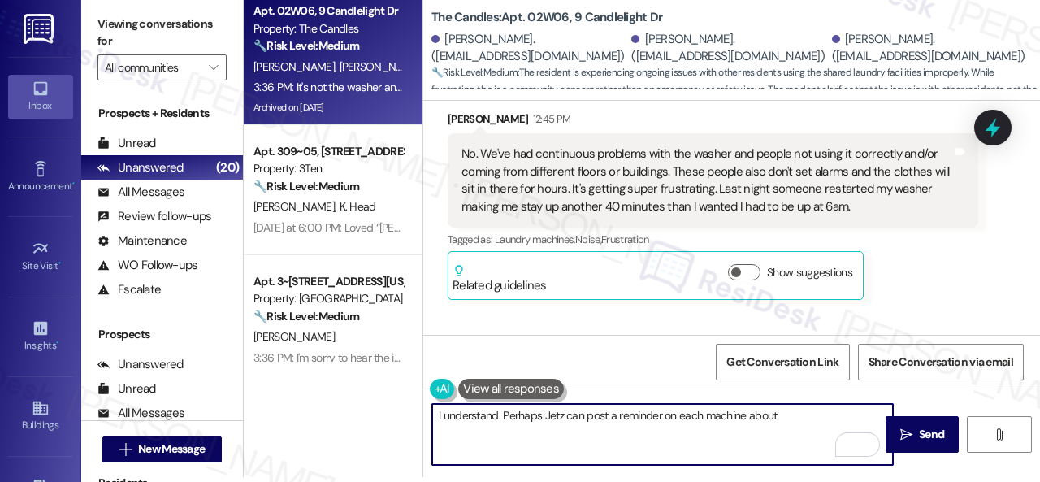
scroll to position [13049, 0]
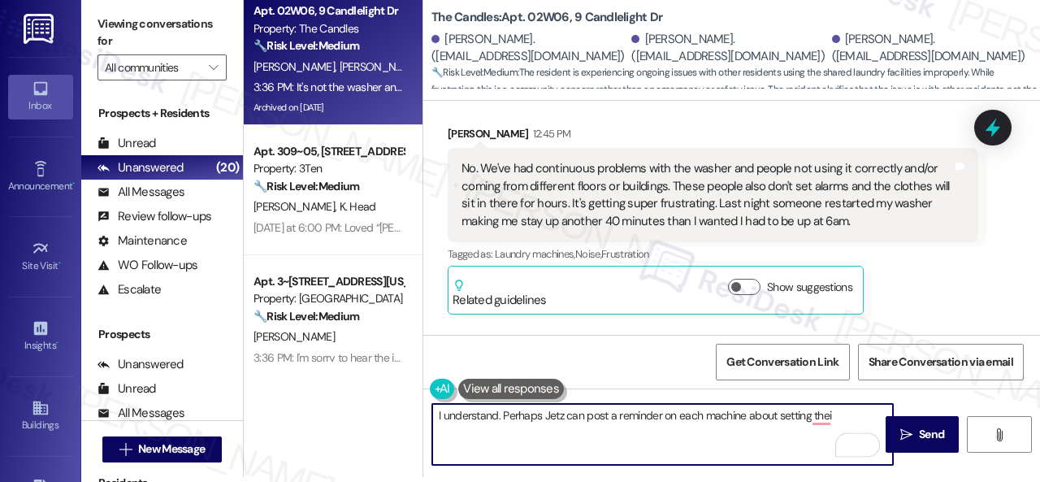
click at [664, 421] on textarea "I understand. Perhaps Jetz can post a reminder on each machine about setting th…" at bounding box center [662, 434] width 461 height 61
click at [536, 430] on textarea "I understand. Perhaps Jetz can post a reminder to residents on each machine abo…" at bounding box center [662, 434] width 461 height 61
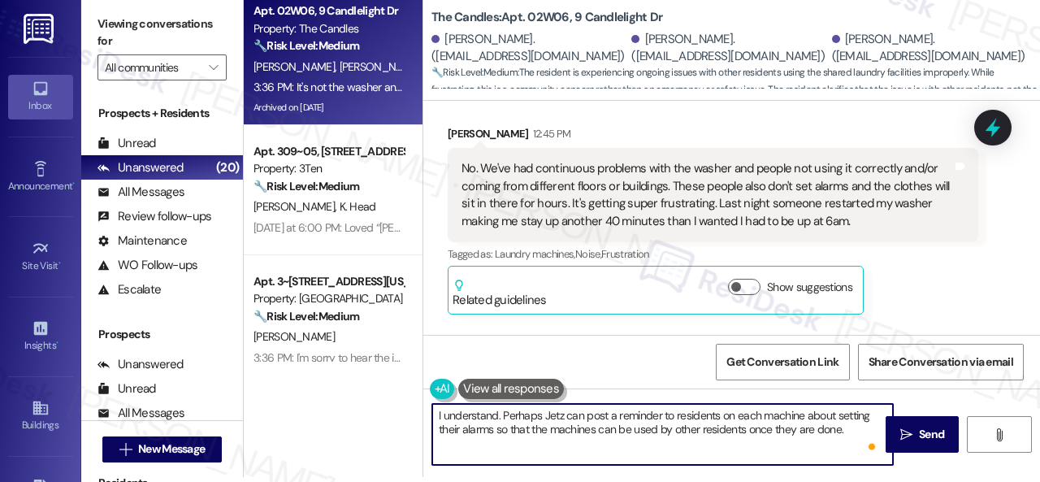
click at [749, 432] on textarea "I understand. Perhaps Jetz can post a reminder to residents on each machine abo…" at bounding box center [662, 434] width 461 height 61
drag, startPoint x: 800, startPoint y: 427, endPoint x: 867, endPoint y: 429, distance: 67.5
click at [867, 429] on textarea "I understand. Perhaps Jetz can post a reminder to residents on each machine abo…" at bounding box center [662, 434] width 461 height 61
type textarea "I understand. Perhaps Jetz can post a reminder to residents on each machine abo…"
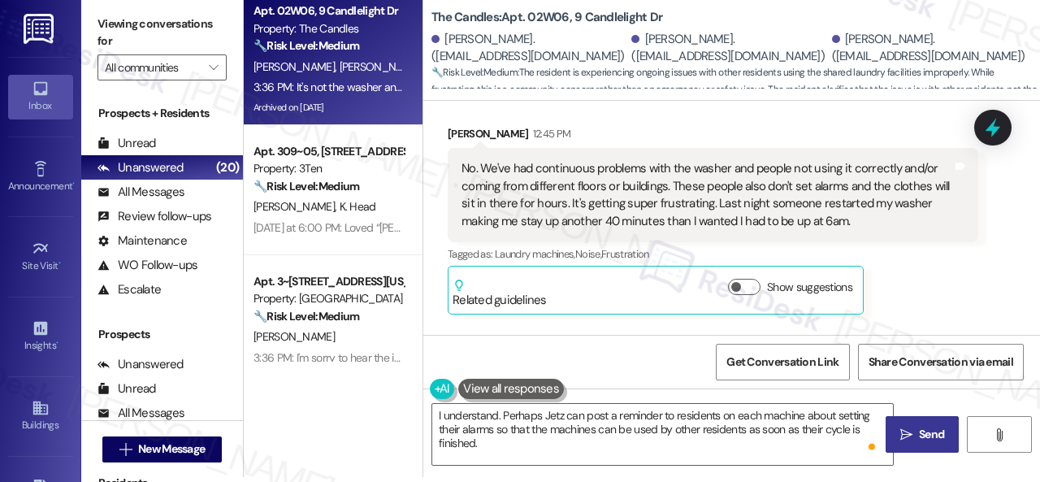
click at [930, 430] on span "Send" at bounding box center [931, 434] width 25 height 17
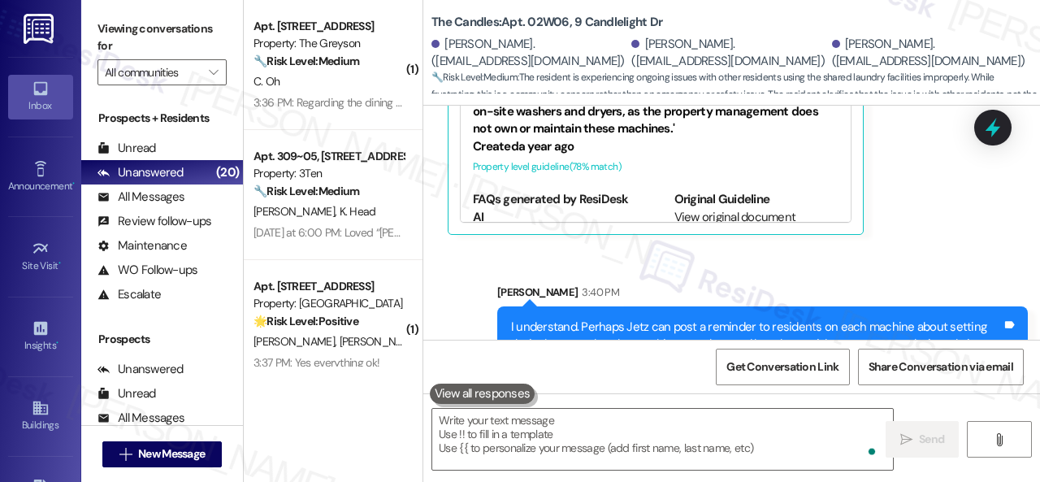
scroll to position [13767, 0]
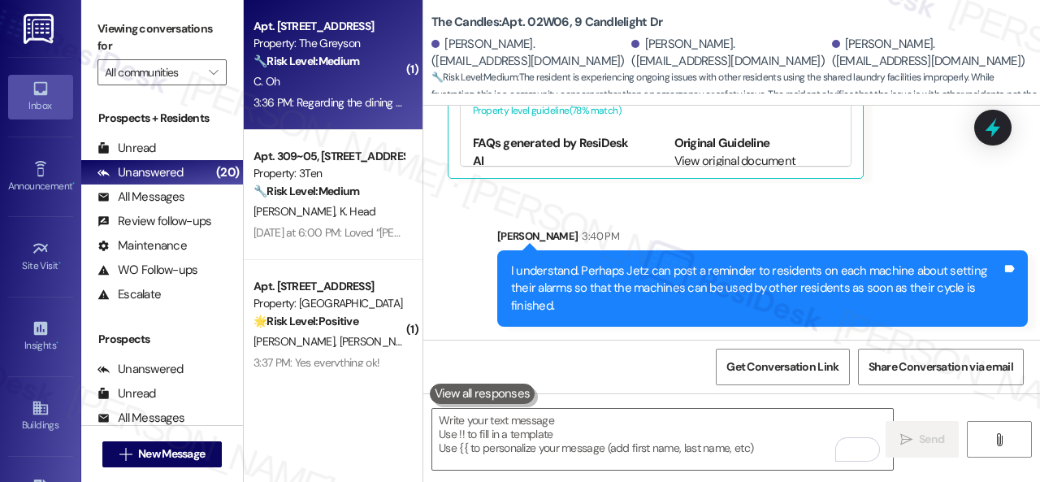
click at [361, 81] on div "C. Oh" at bounding box center [329, 82] width 154 height 20
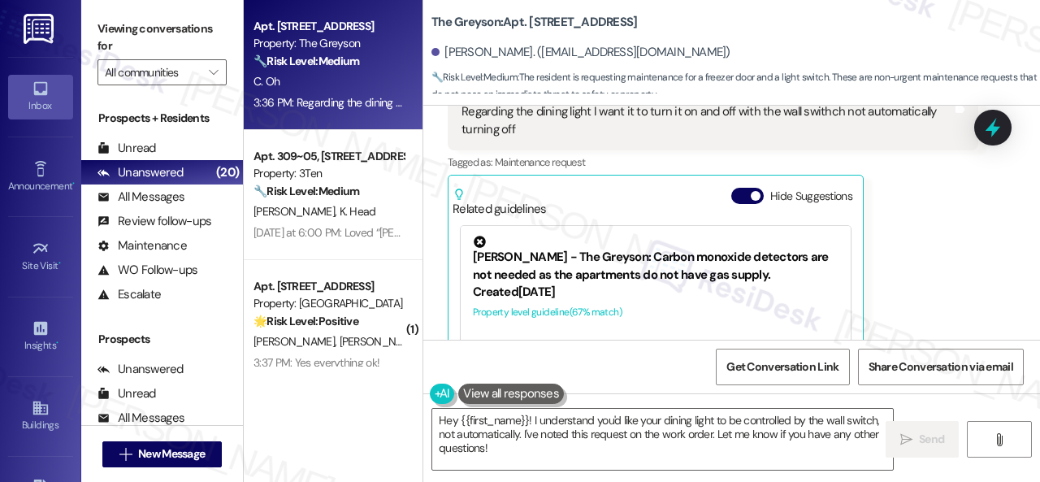
scroll to position [3231, 0]
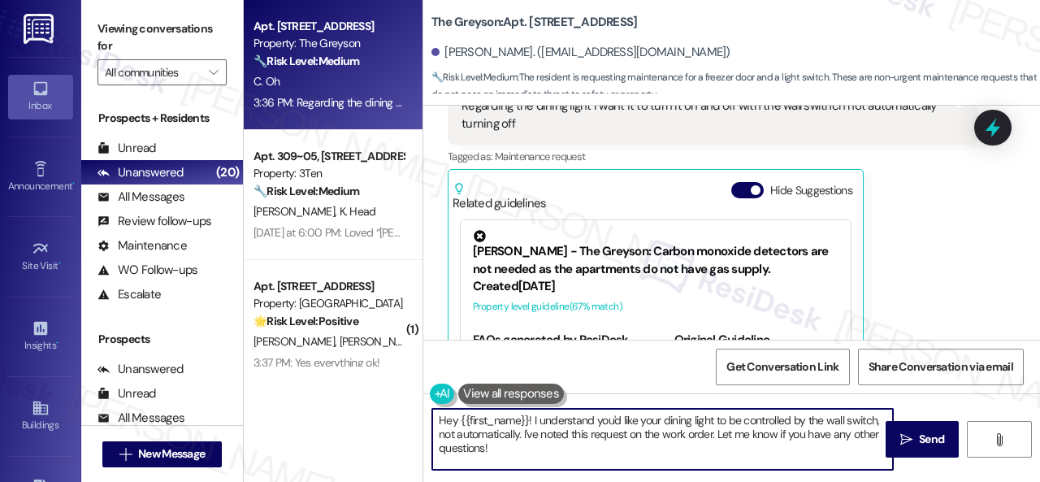
drag, startPoint x: 515, startPoint y: 455, endPoint x: 398, endPoint y: 381, distance: 138.4
click at [398, 381] on div "Apt. 4489ES, 4460 Mountain Laurel Road Property: The Greyson 🔧 Risk Level: Medi…" at bounding box center [642, 241] width 796 height 482
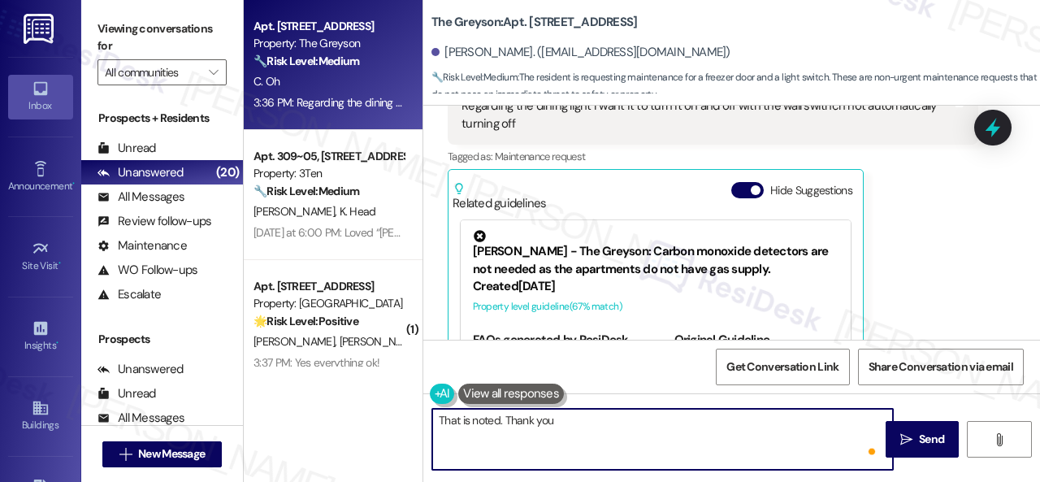
type textarea "That is noted. Thank you!"
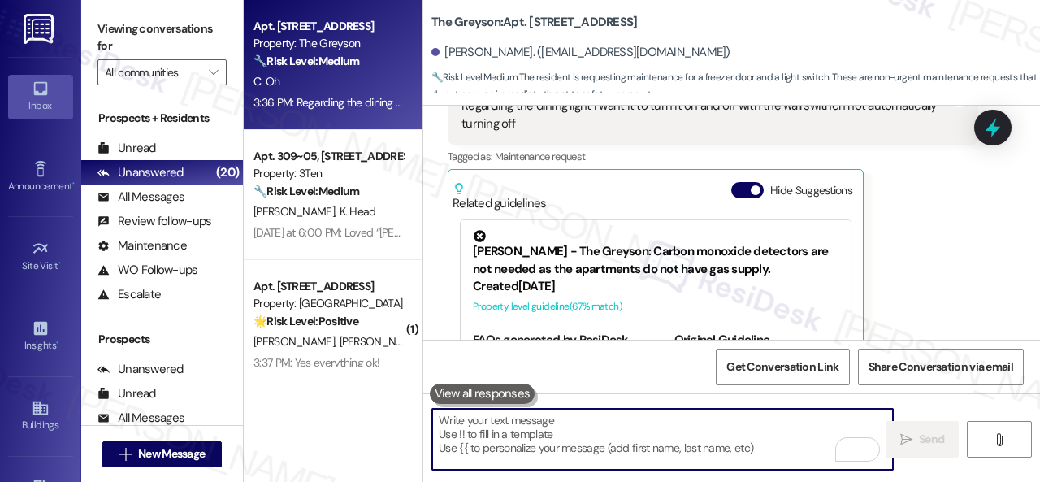
scroll to position [3312, 0]
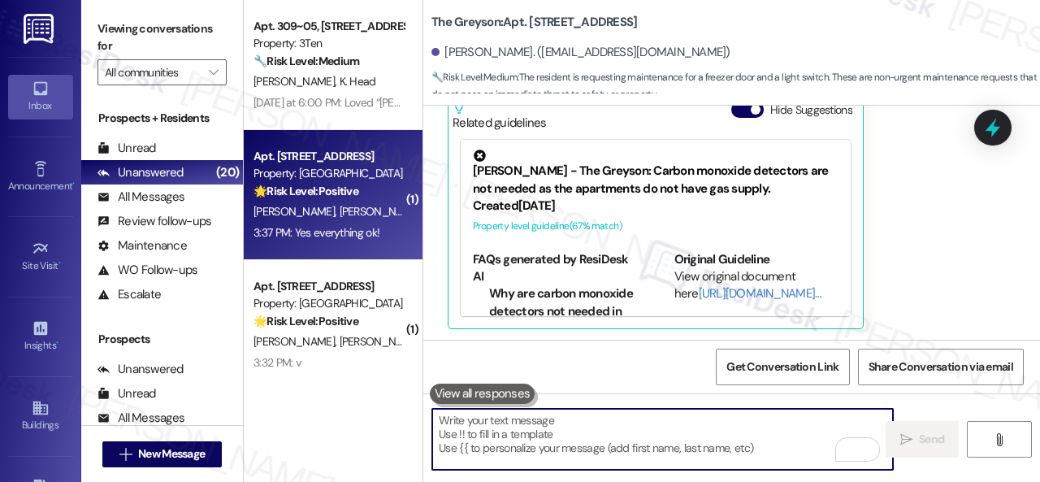
click at [348, 197] on strong "🌟 Risk Level: Positive" at bounding box center [306, 191] width 105 height 15
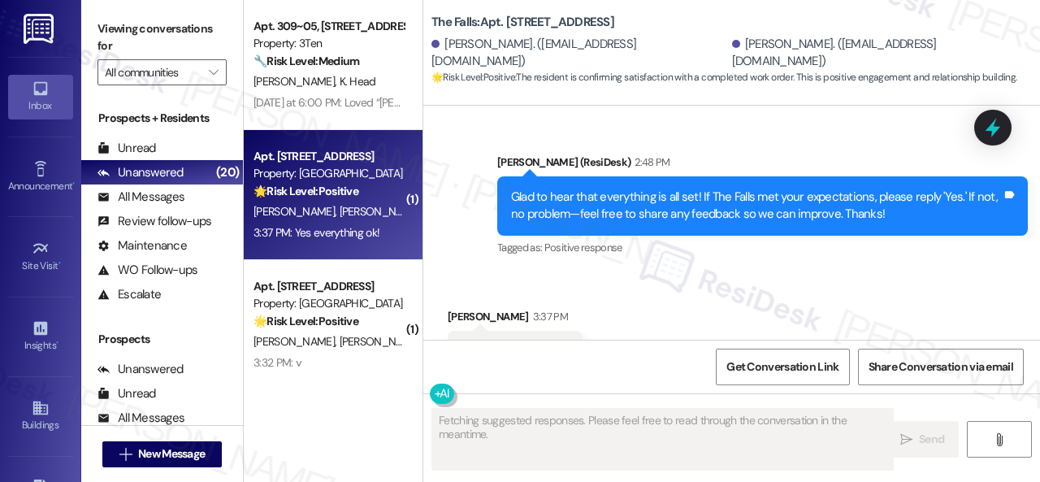
scroll to position [8985, 0]
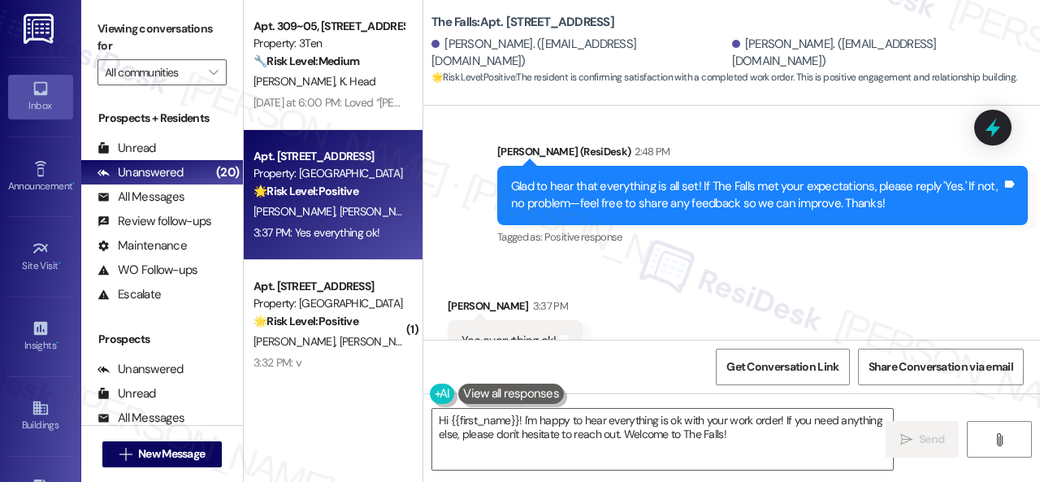
click at [506, 261] on div "Received via SMS Steven Castillo 3:37 PM Yes everything ok! Tags and notes Tagg…" at bounding box center [731, 329] width 617 height 137
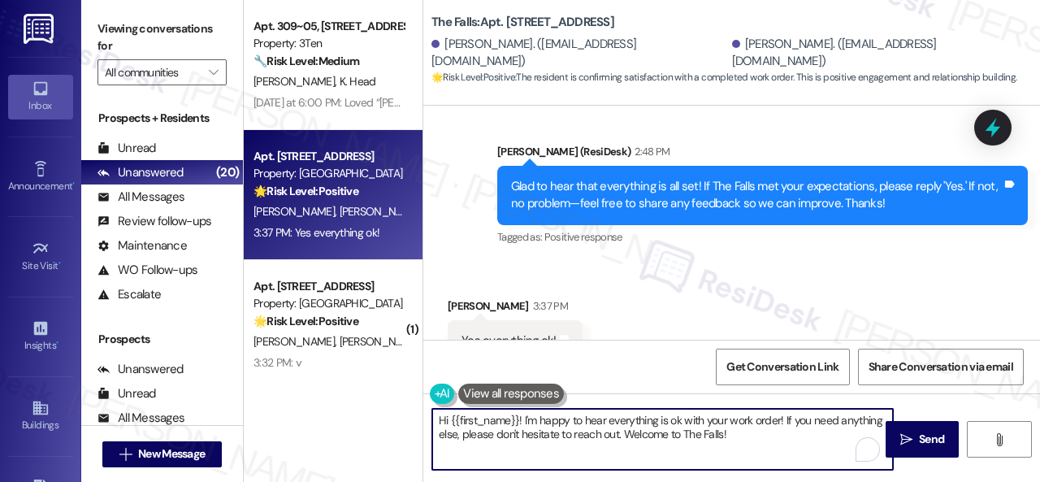
drag, startPoint x: 645, startPoint y: 425, endPoint x: 345, endPoint y: 396, distance: 302.1
click at [349, 393] on div "Apt. 309~05, 310 Dickinson Rd Property: 3Ten 🔧 Risk Level: Medium The resident …" at bounding box center [642, 241] width 796 height 482
paste textarea "I'm glad you are satisfied with your home. Have you written a review for us bef…"
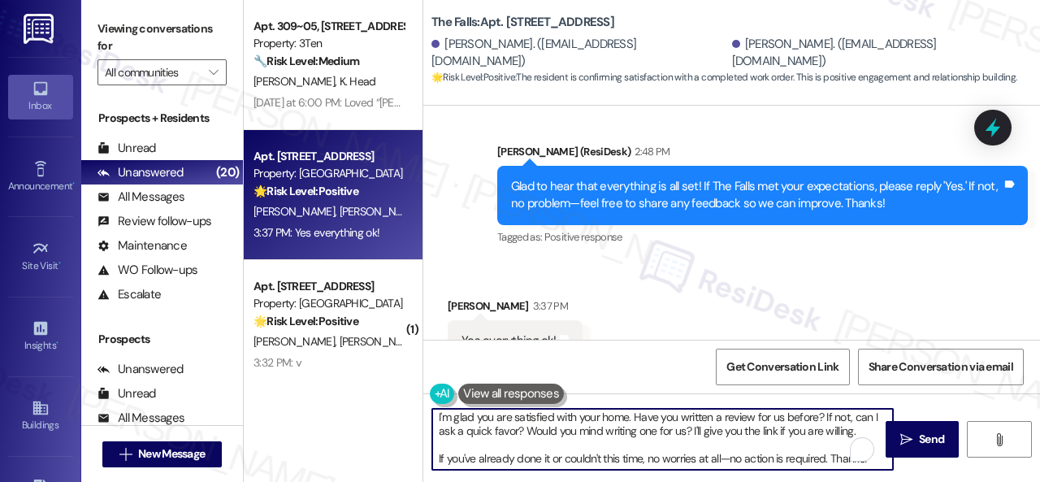
scroll to position [3, 0]
type textarea "I'm glad you are satisfied with your home. Have you written a review for us bef…"
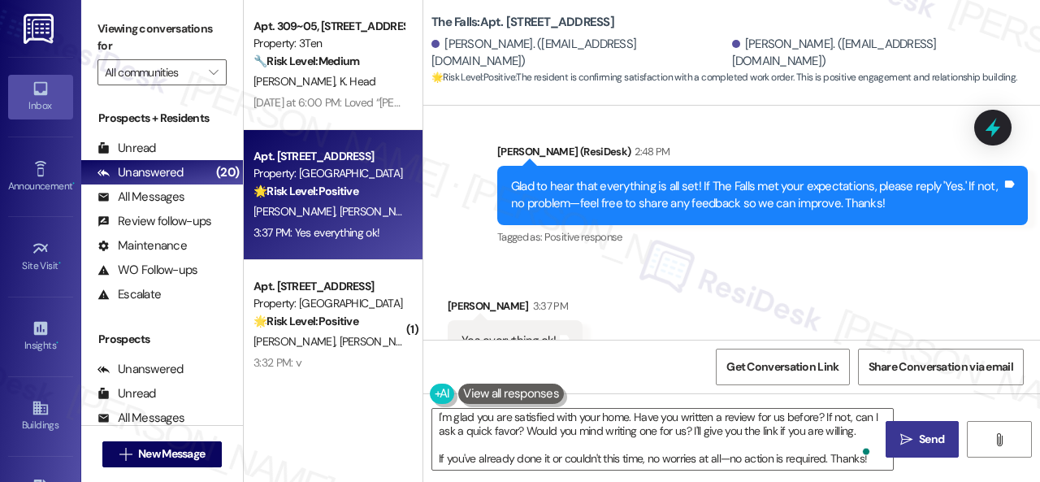
click at [922, 435] on span "Send" at bounding box center [931, 439] width 25 height 17
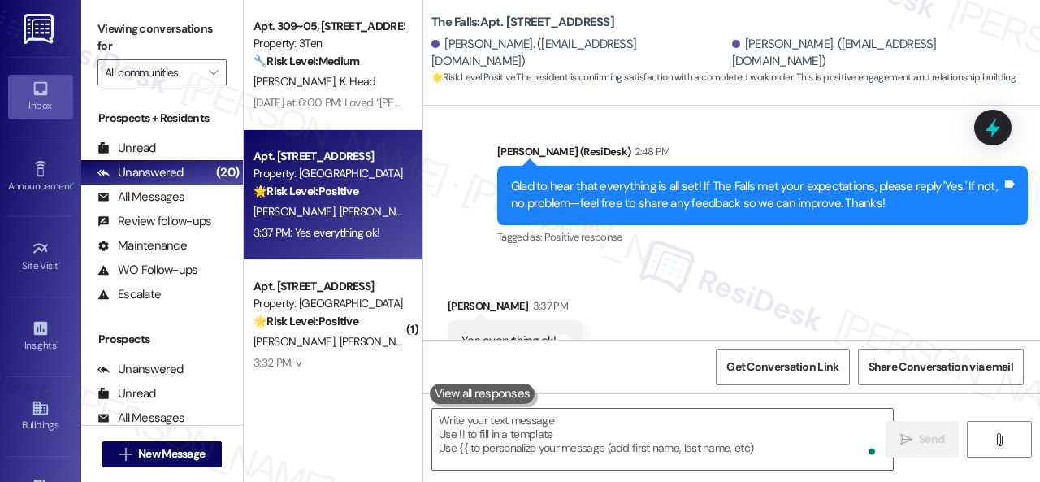
scroll to position [0, 0]
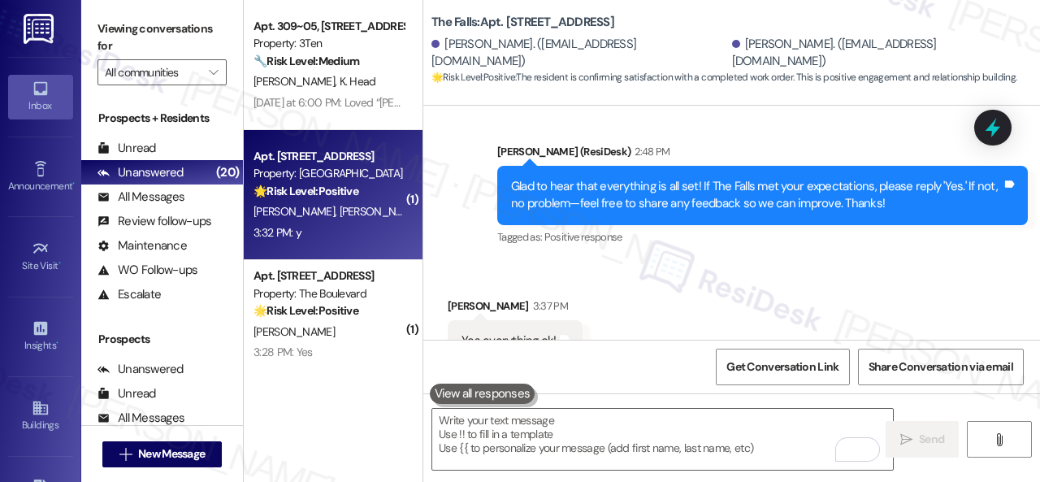
click at [349, 235] on div "3:32 PM: y 3:32 PM: y" at bounding box center [329, 233] width 154 height 20
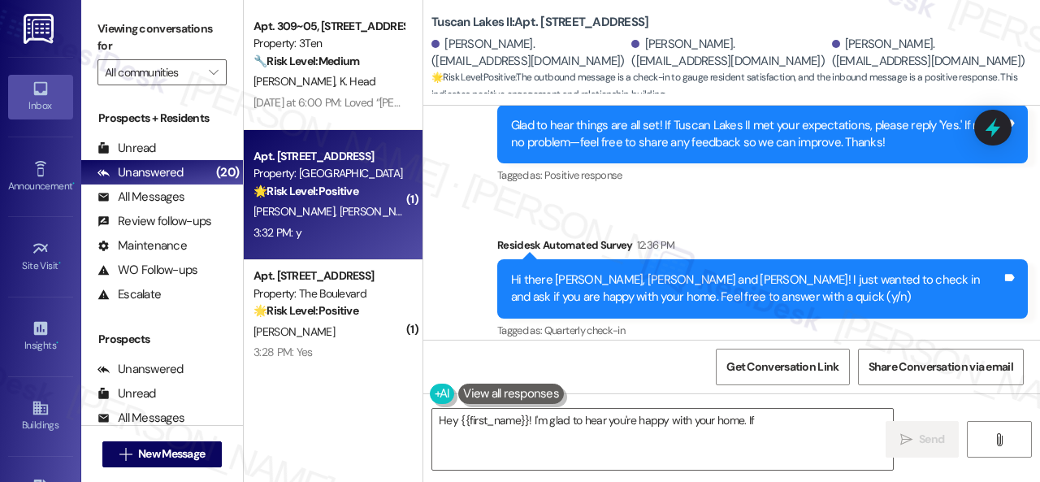
scroll to position [3837, 0]
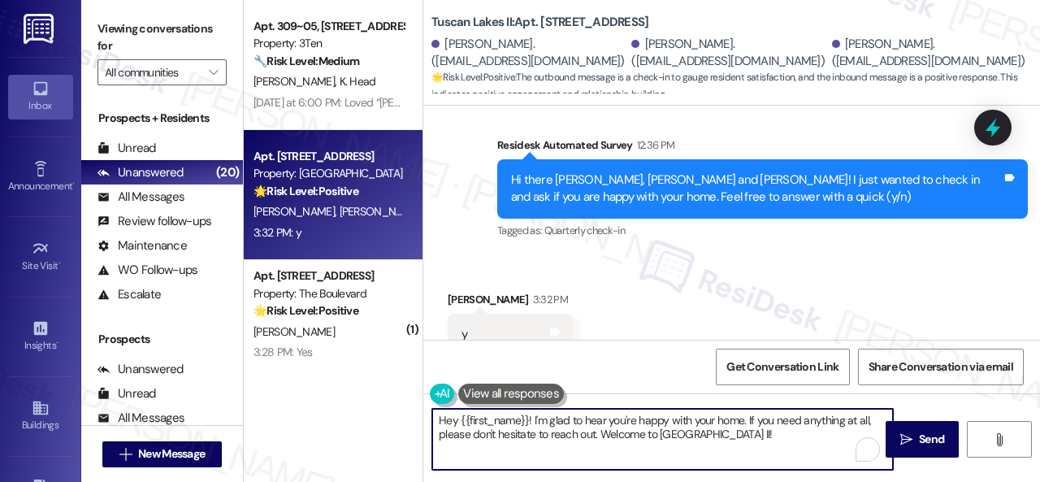
drag, startPoint x: 710, startPoint y: 427, endPoint x: 335, endPoint y: 378, distance: 378.6
click at [335, 378] on div "Apt. 309~05, 310 Dickinson Rd Property: 3Ten 🔧 Risk Level: Medium The resident …" at bounding box center [642, 241] width 796 height 482
paste textarea "I'm glad you are satisfied with your home. Have you written a review for us bef…"
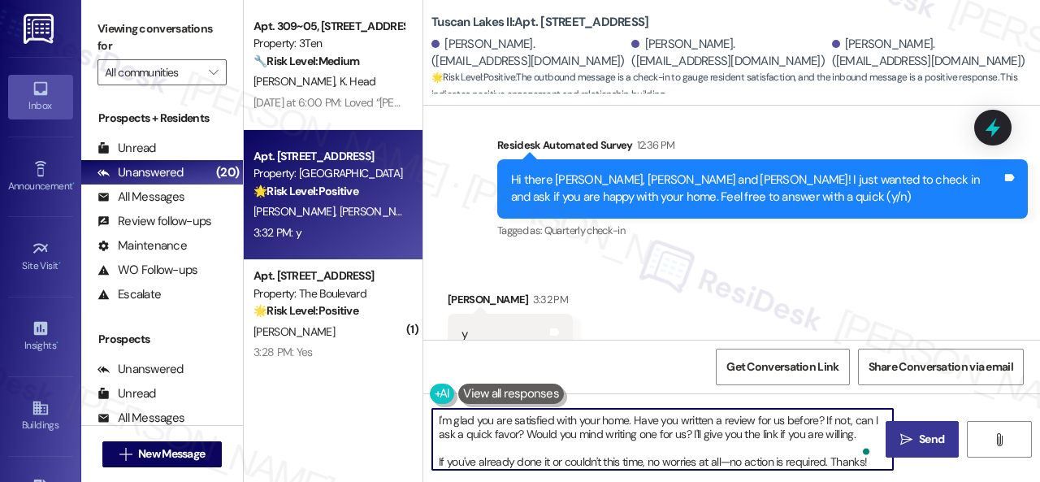
type textarea "I'm glad you are satisfied with your home. Have you written a review for us bef…"
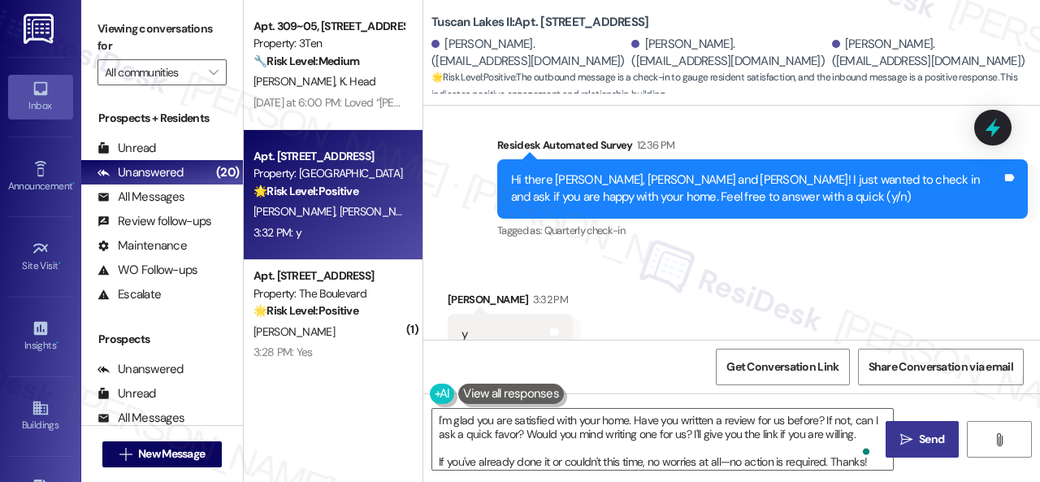
click at [894, 428] on button " Send" at bounding box center [922, 439] width 73 height 37
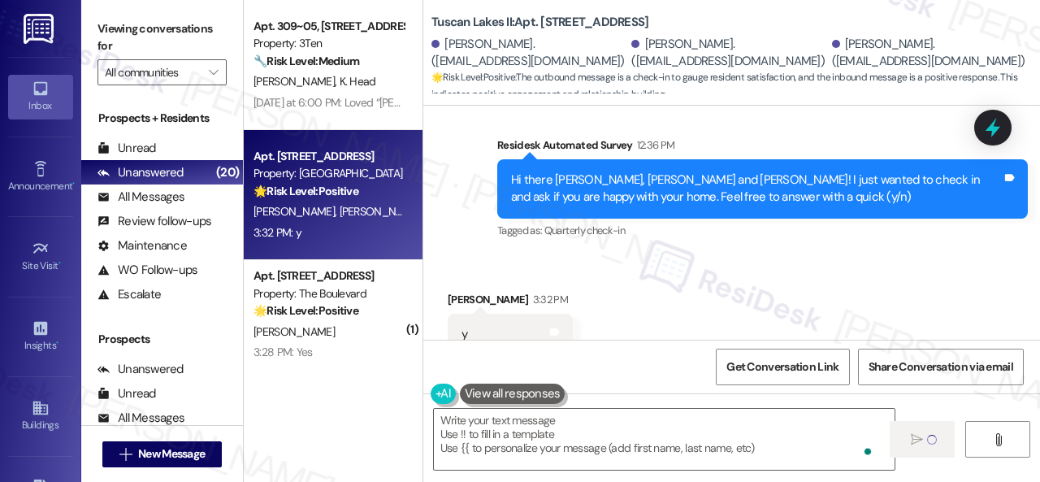
type textarea "Fetching suggested responses. Please feel free to read through the conversation…"
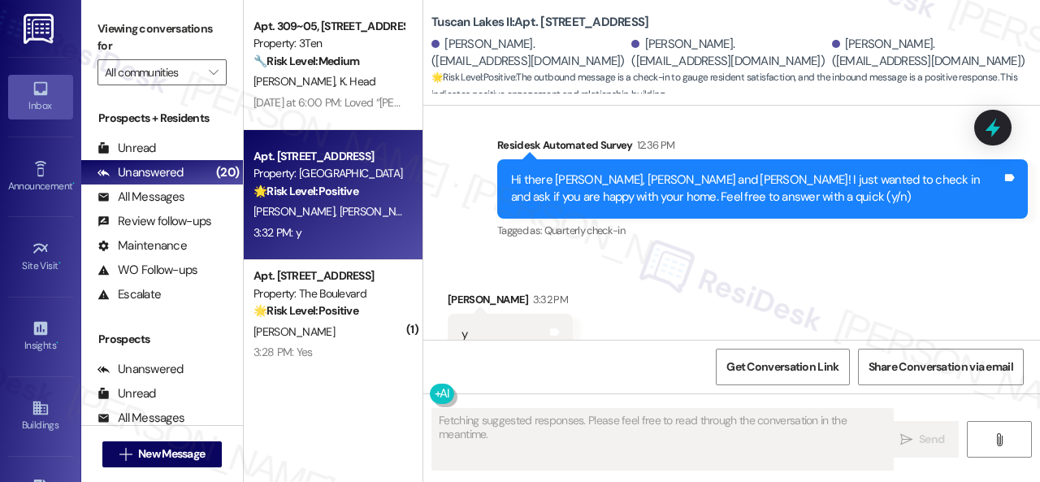
scroll to position [3836, 0]
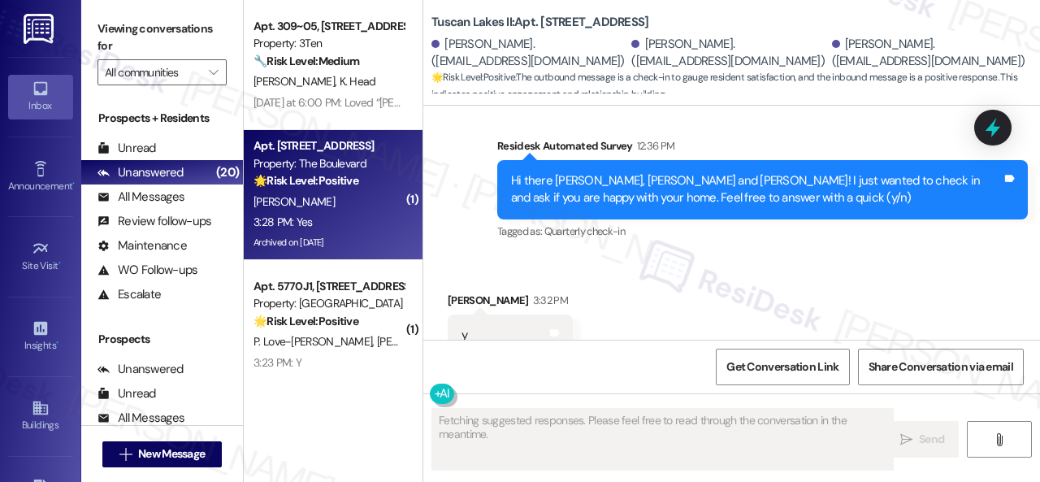
click at [348, 194] on div "[PERSON_NAME]" at bounding box center [329, 202] width 154 height 20
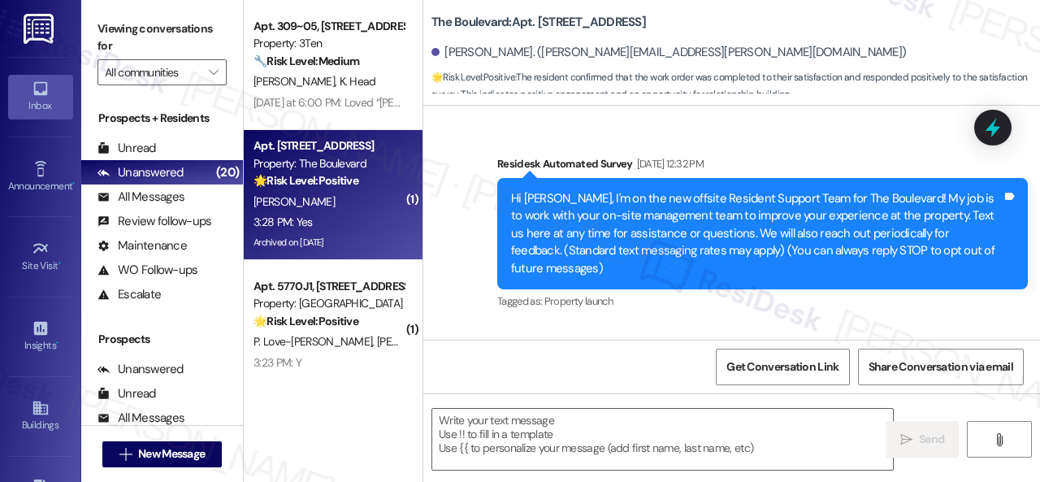
scroll to position [37473, 0]
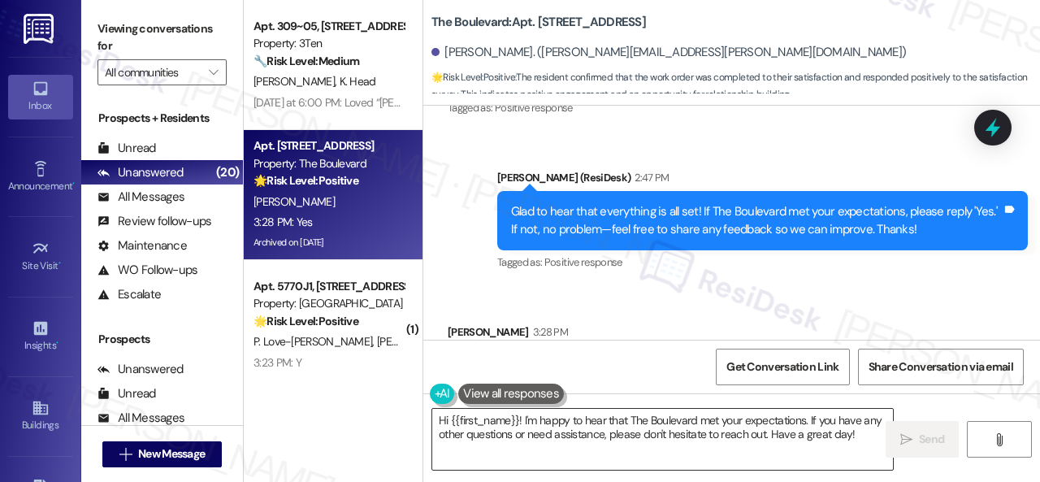
click at [619, 433] on textarea "Hi {{first_name}}! I'm happy to hear that The Boulevard met your expectations. …" at bounding box center [662, 439] width 461 height 61
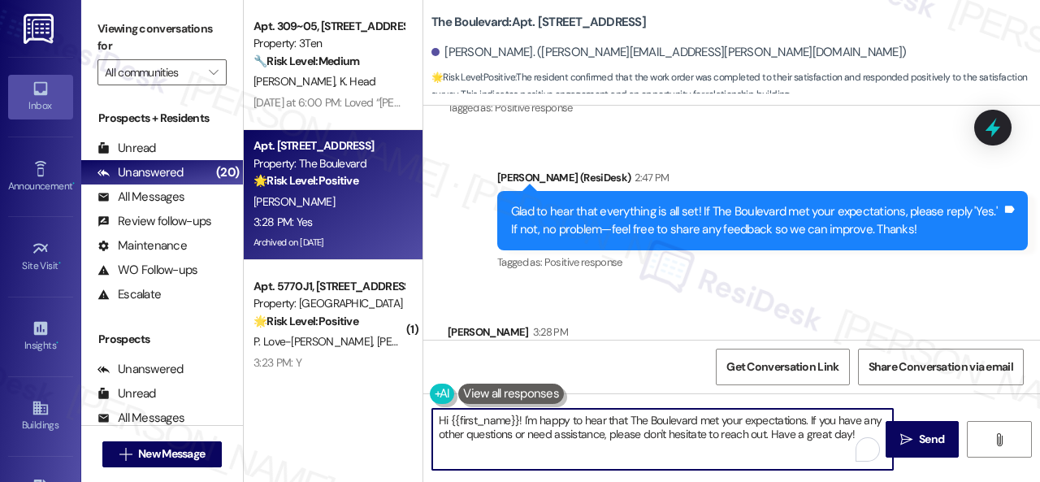
paste textarea "I'm glad you are satisfied with your home. Have you written a review for us bef…"
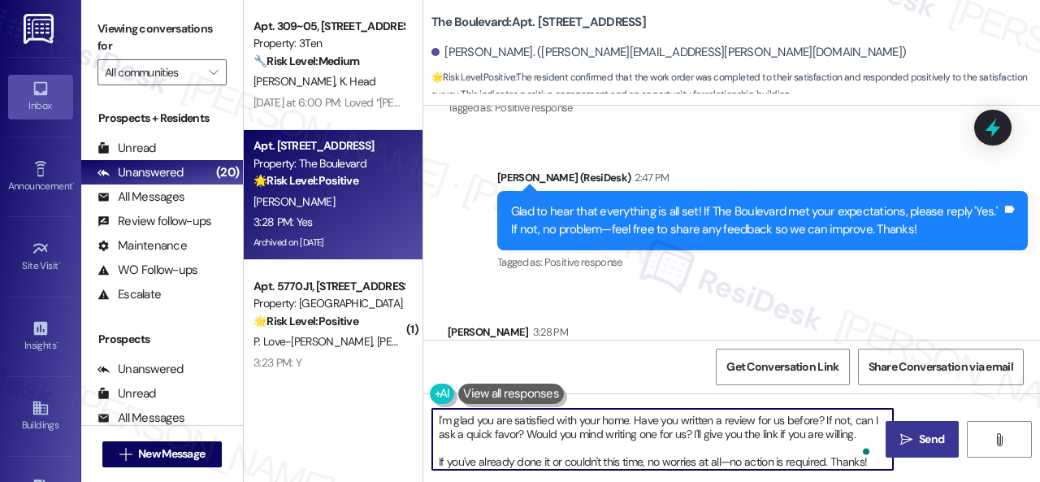
type textarea "I'm glad you are satisfied with your home. Have you written a review for us bef…"
click at [919, 438] on span "Send" at bounding box center [931, 439] width 25 height 17
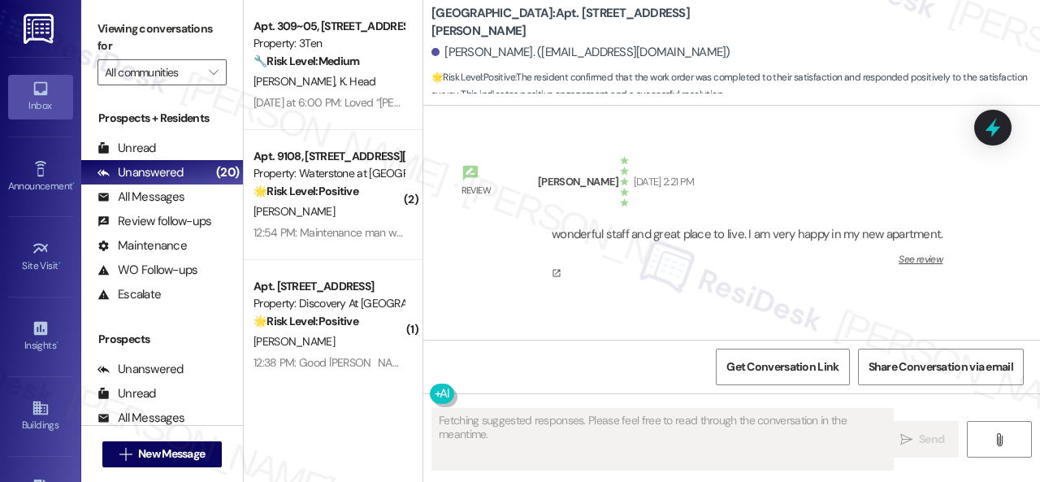
scroll to position [4550, 0]
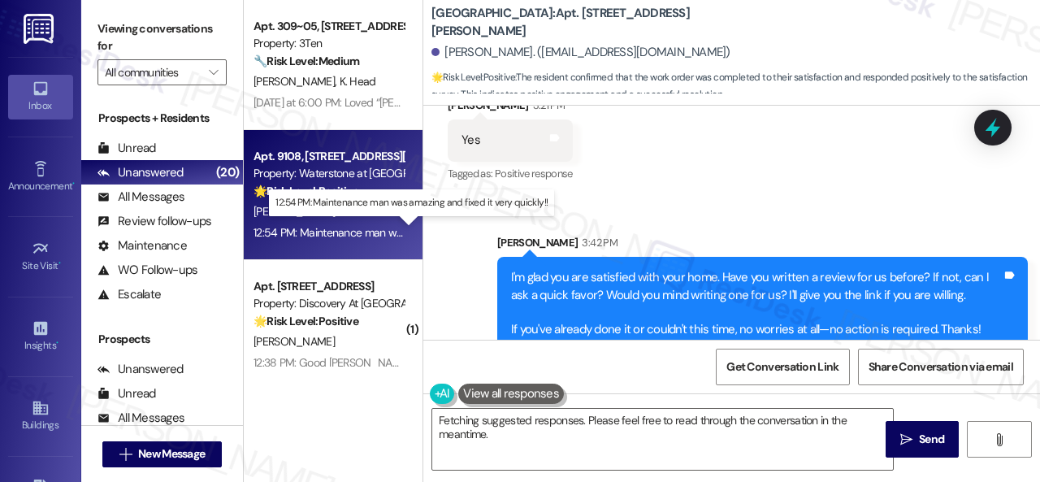
click at [361, 227] on div "12:54 PM: Maintenance man was amazing and fixed it very quickly!! 12:54 PM: Mai…" at bounding box center [412, 232] width 316 height 15
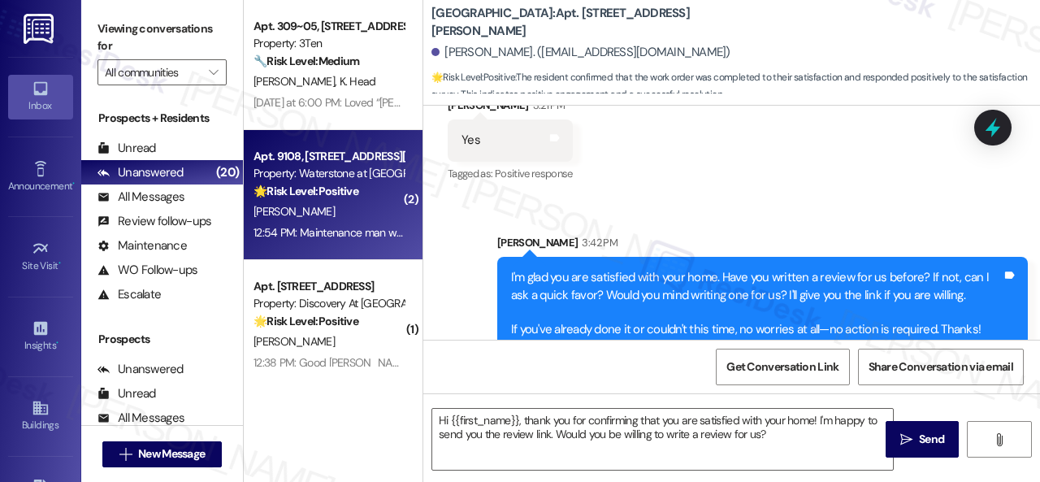
type textarea "Fetching suggested responses. Please feel free to read through the conversation…"
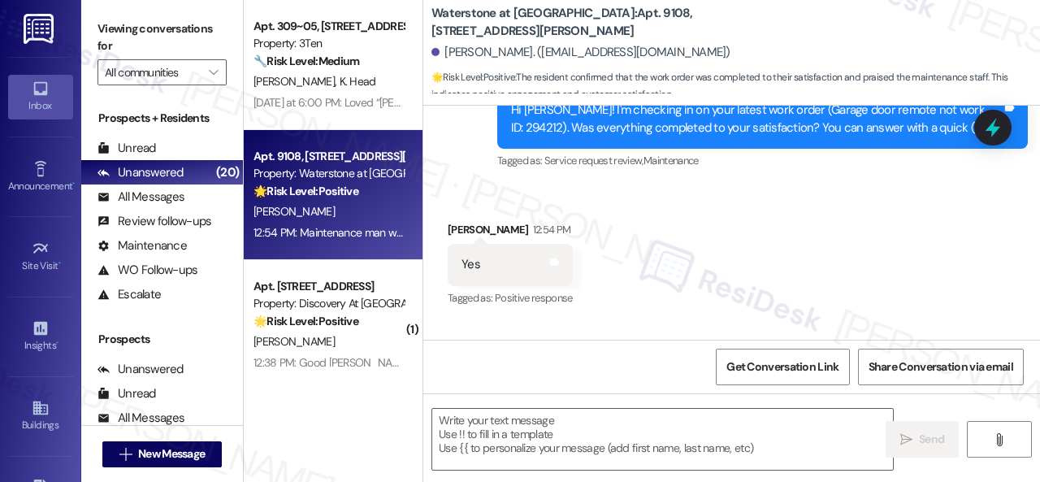
scroll to position [3820, 0]
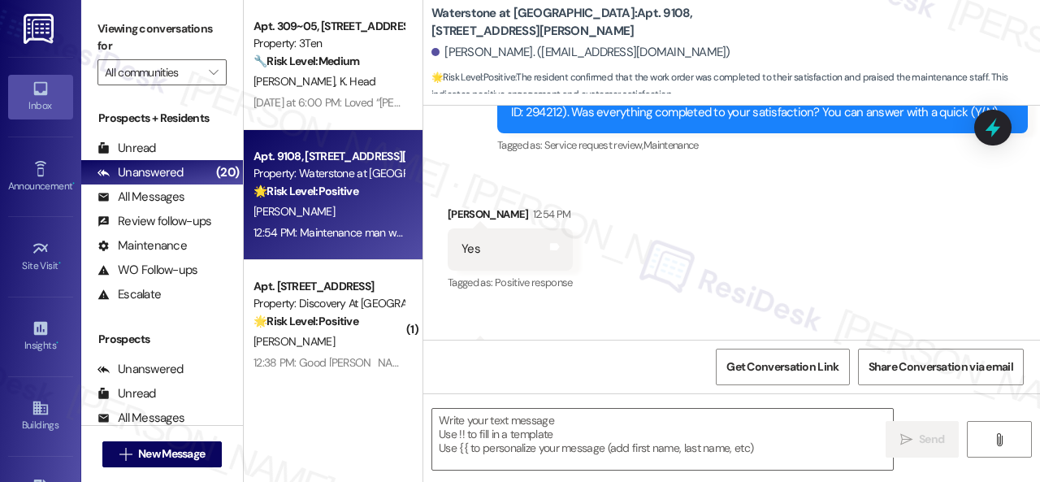
click at [509, 197] on div "Received via SMS [PERSON_NAME] 12:54 PM Yes Tags and notes Tagged as: Positive …" at bounding box center [511, 249] width 150 height 113
click at [577, 432] on textarea at bounding box center [662, 439] width 461 height 61
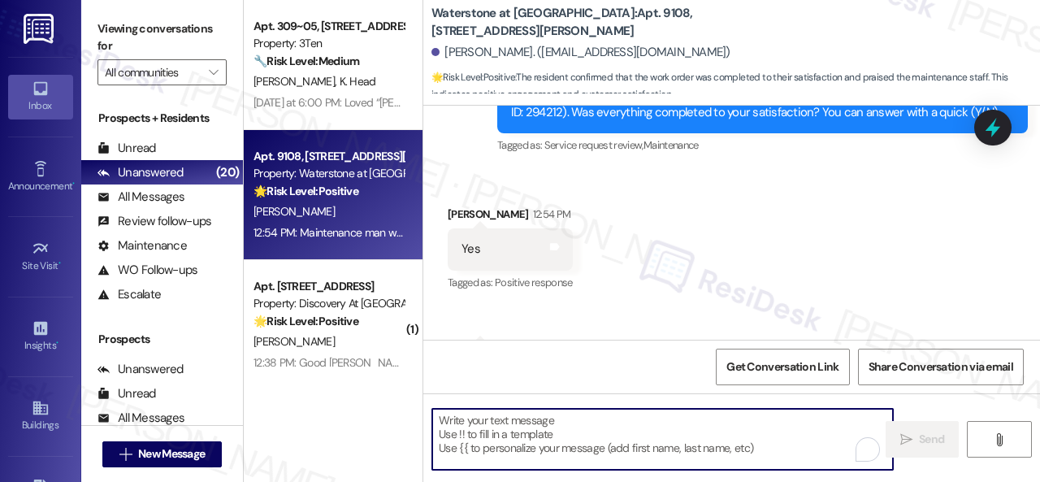
paste textarea "Glad to hear that everything is all set! If {{property}} met your expectations,…"
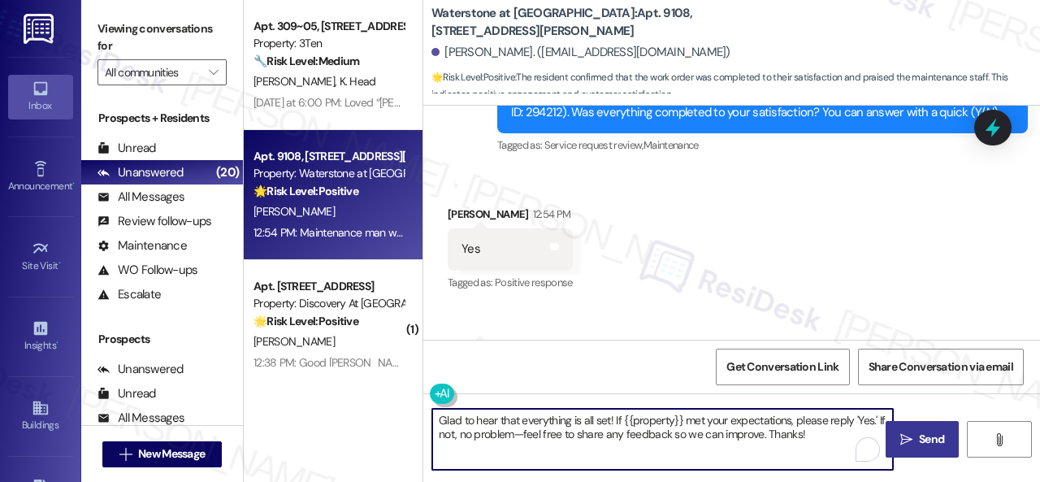
type textarea "Glad to hear that everything is all set! If {{property}} met your expectations,…"
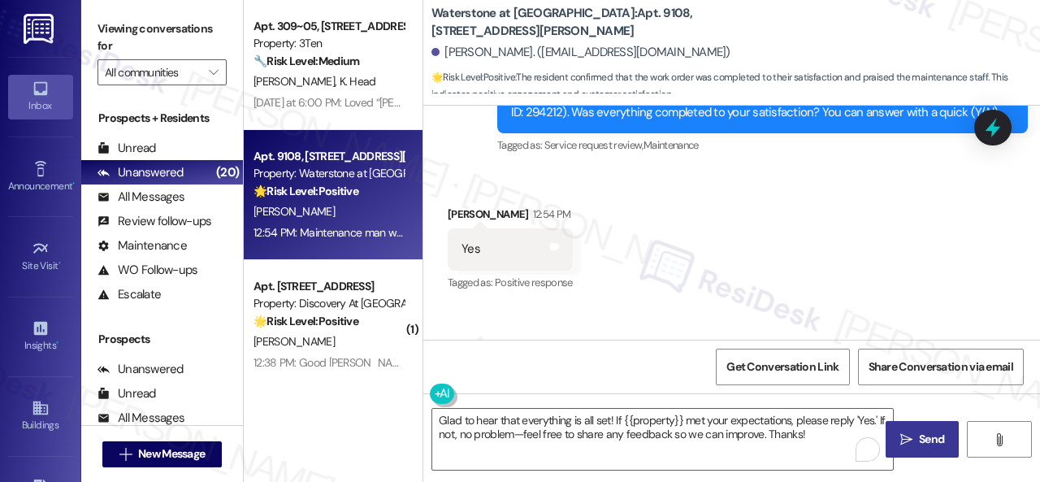
click at [923, 437] on span "Send" at bounding box center [931, 439] width 25 height 17
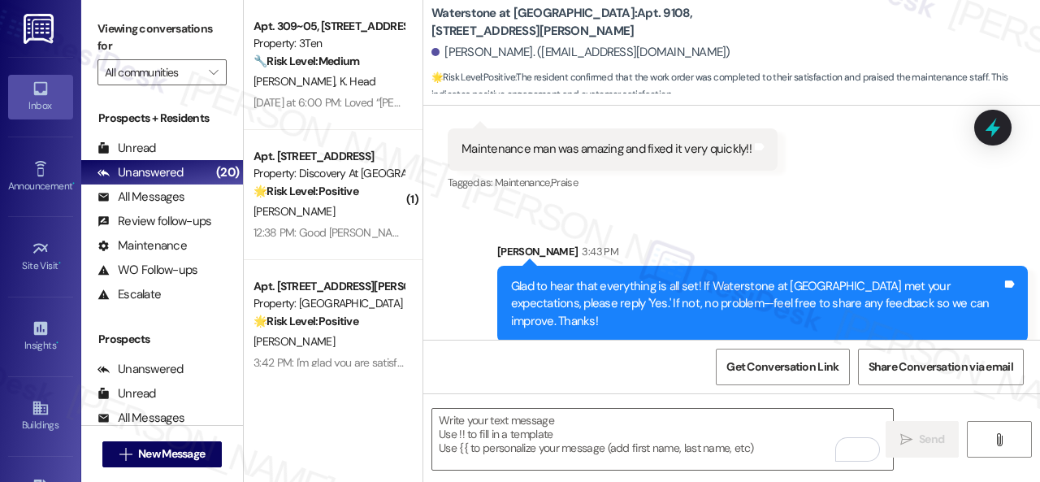
scroll to position [4051, 0]
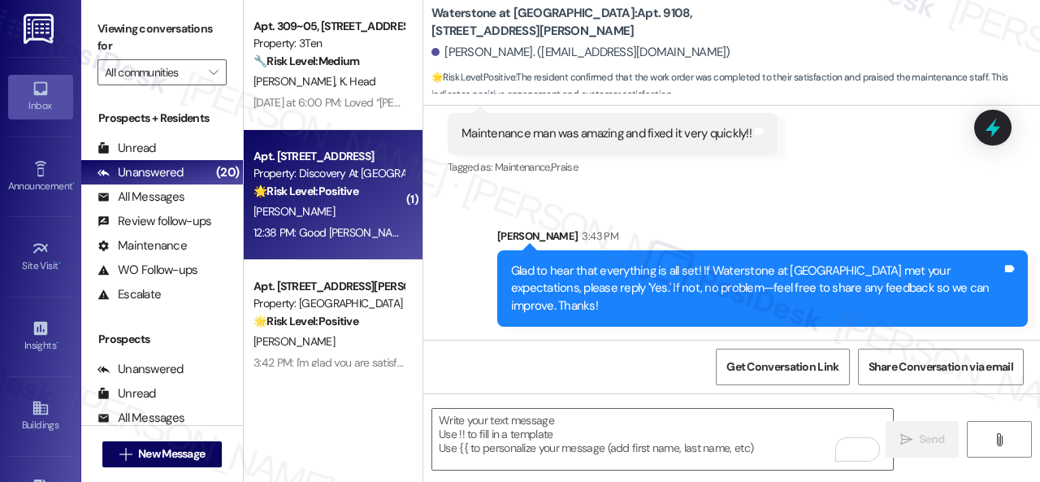
click at [341, 214] on div "[PERSON_NAME]" at bounding box center [329, 212] width 154 height 20
type textarea "Fetching suggested responses. Please feel free to read through the conversation…"
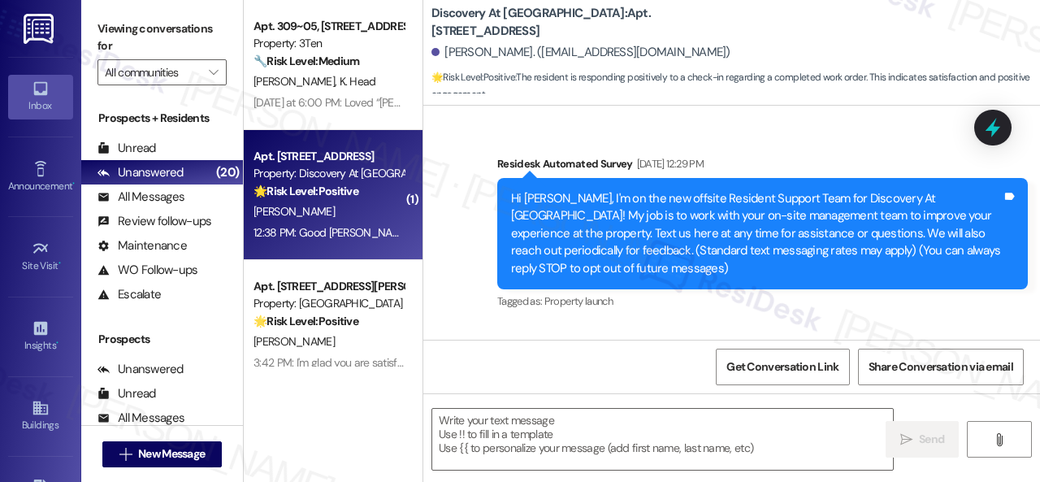
type textarea "Fetching suggested responses. Please feel free to read through the conversation…"
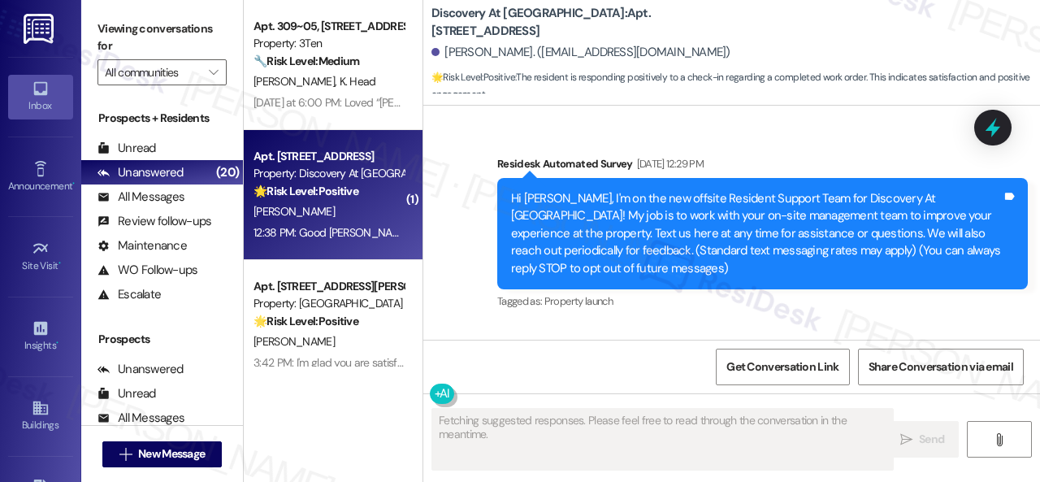
scroll to position [10338, 0]
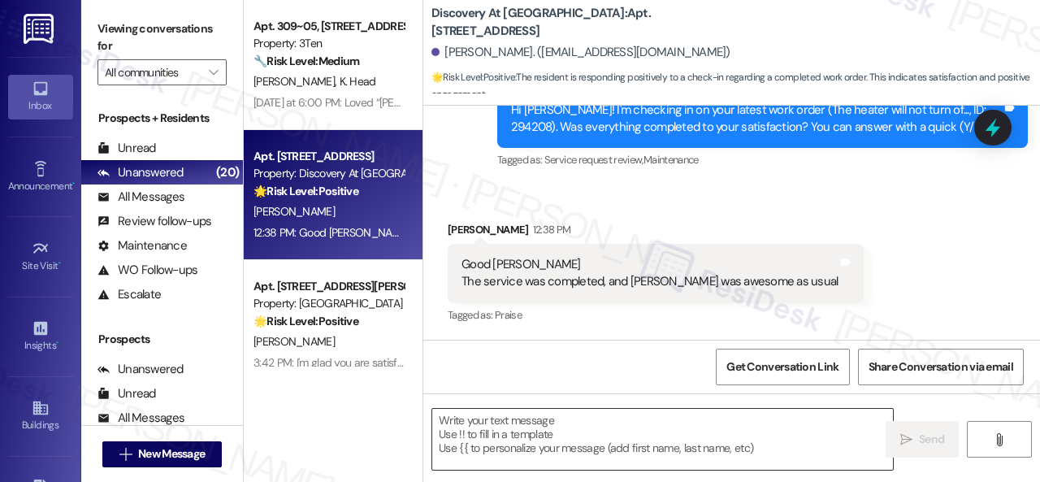
click at [610, 446] on textarea at bounding box center [662, 439] width 461 height 61
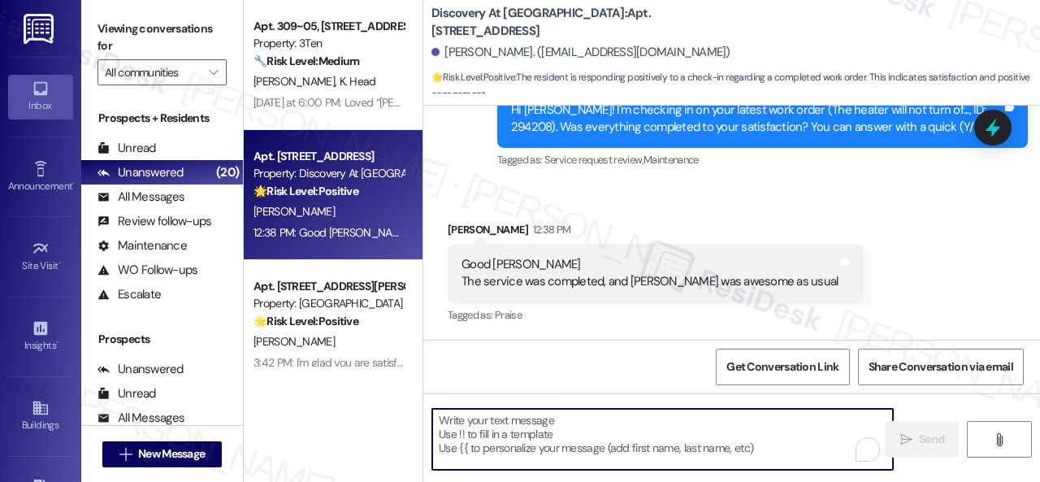
paste textarea "Glad to hear that everything is all set! If {{property}} met your expectations,…"
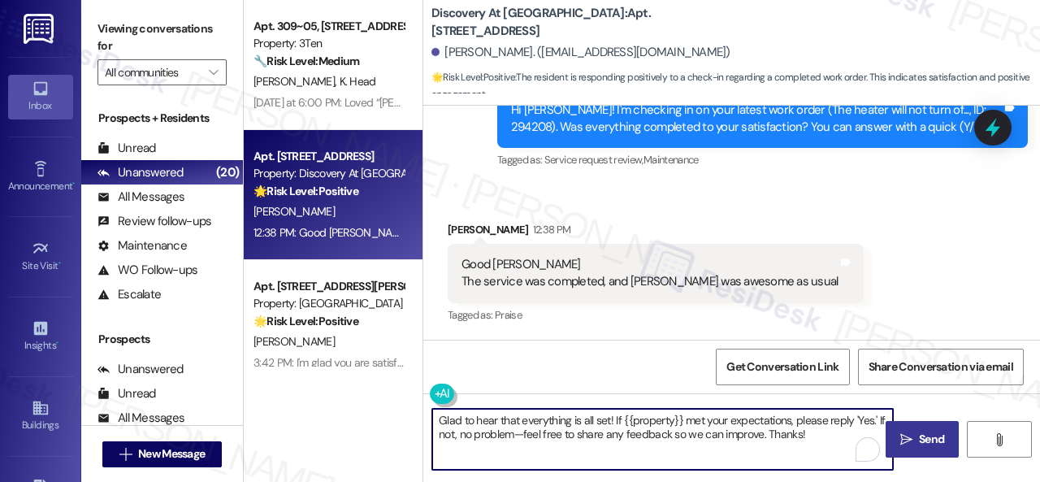
type textarea "Glad to hear that everything is all set! If {{property}} met your expectations,…"
click at [901, 427] on button " Send" at bounding box center [922, 439] width 73 height 37
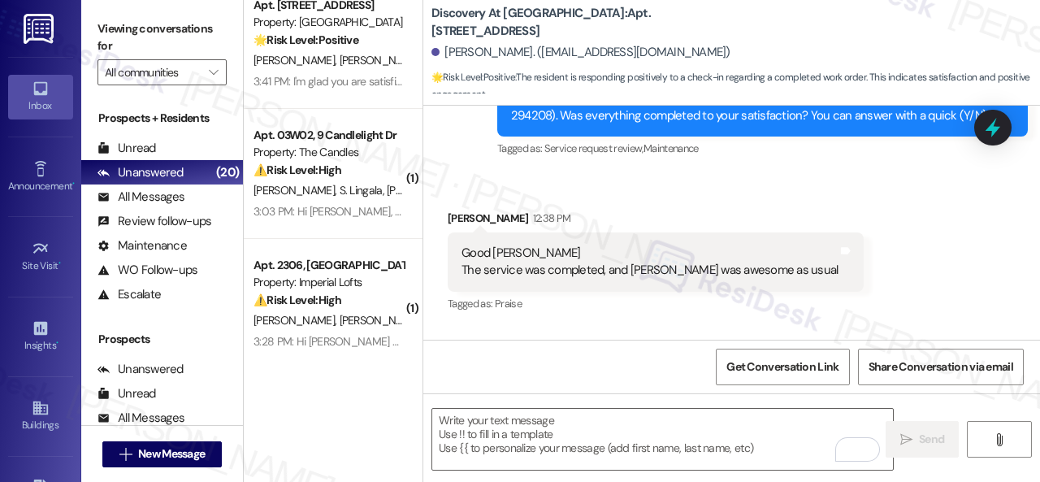
scroll to position [650, 0]
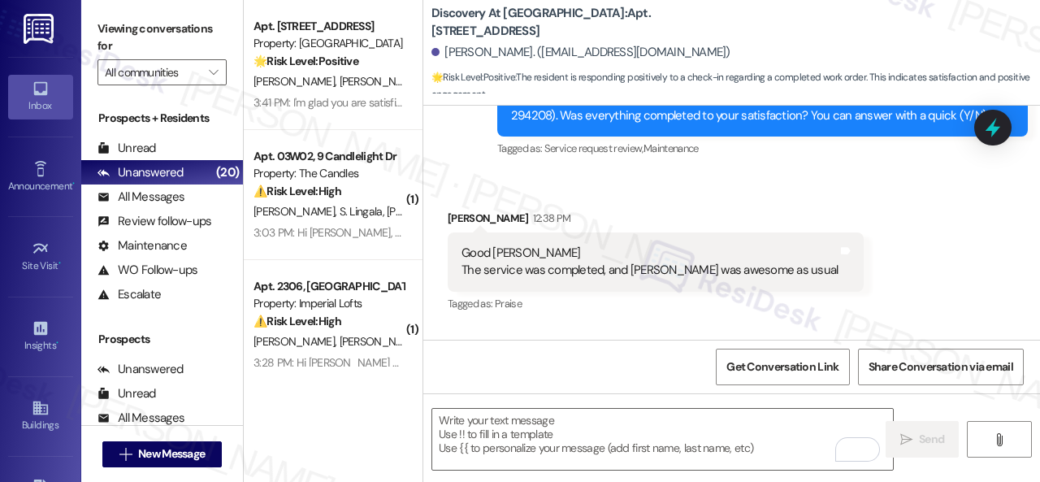
click at [340, 208] on span "S. Lingala" at bounding box center [364, 211] width 48 height 15
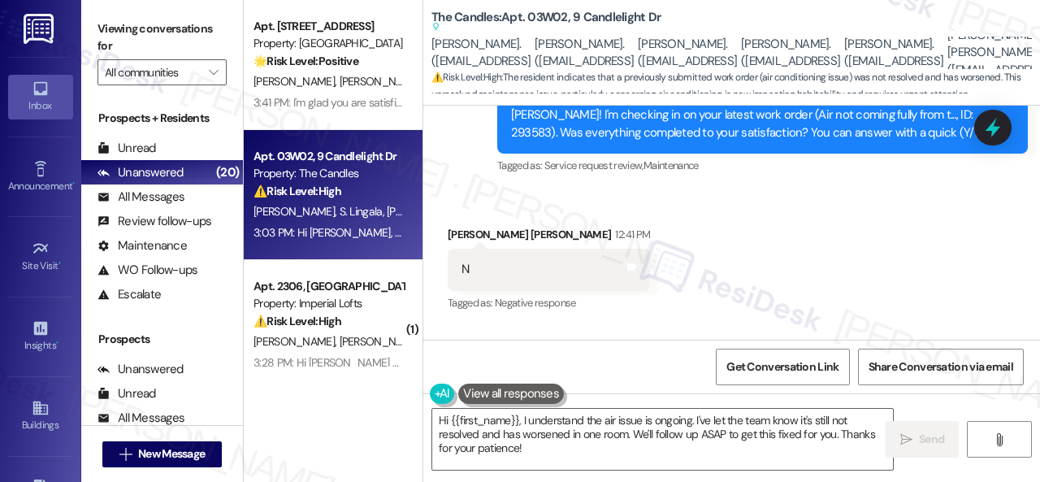
scroll to position [642, 0]
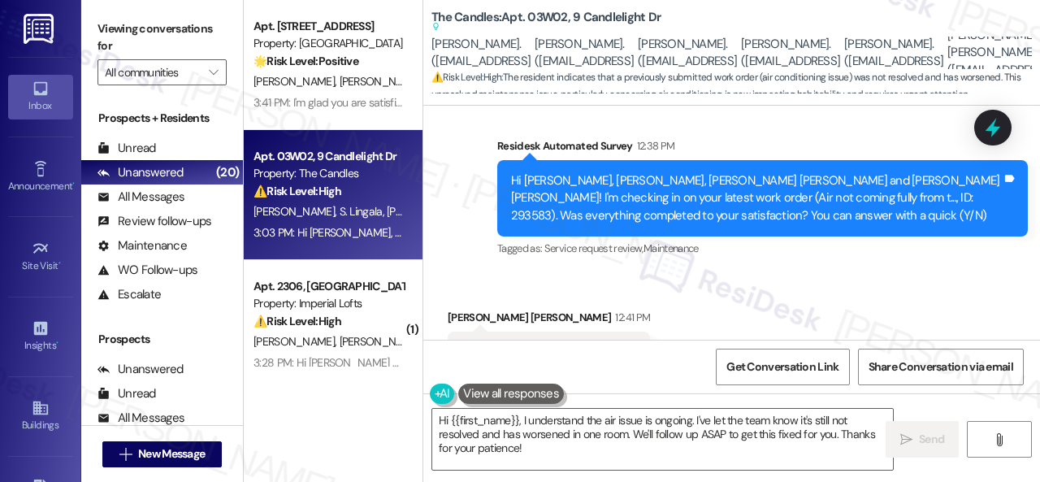
click at [507, 311] on div "[PERSON_NAME] [PERSON_NAME] Lingala 12:41 PM" at bounding box center [549, 320] width 202 height 23
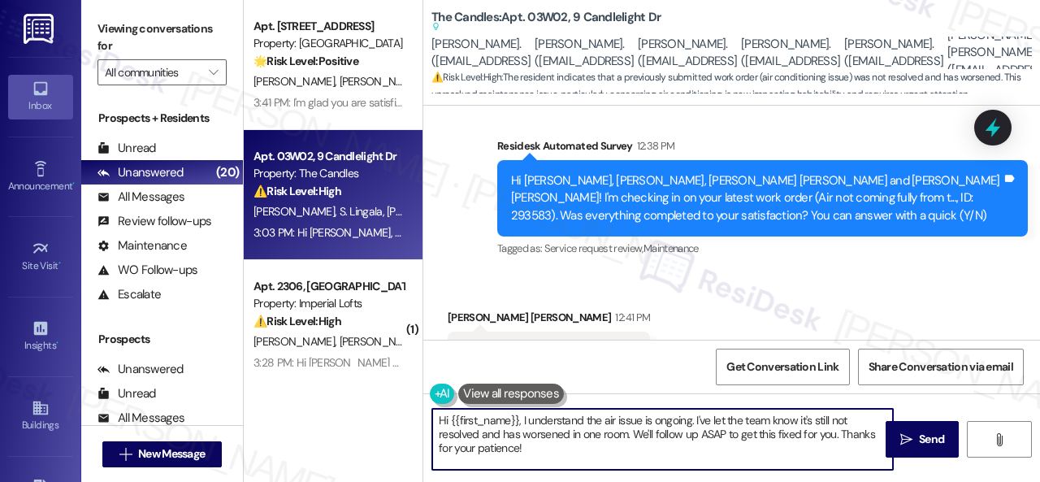
drag, startPoint x: 452, startPoint y: 436, endPoint x: 375, endPoint y: 410, distance: 80.7
click at [377, 410] on div "Apt. [STREET_ADDRESS] Property: The Boulevard 🌟 Risk Level: Positive The reside…" at bounding box center [642, 241] width 796 height 482
paste textarea "I'm sorry to hear the issue hasn't been resolved yet. We apologize for the dela…"
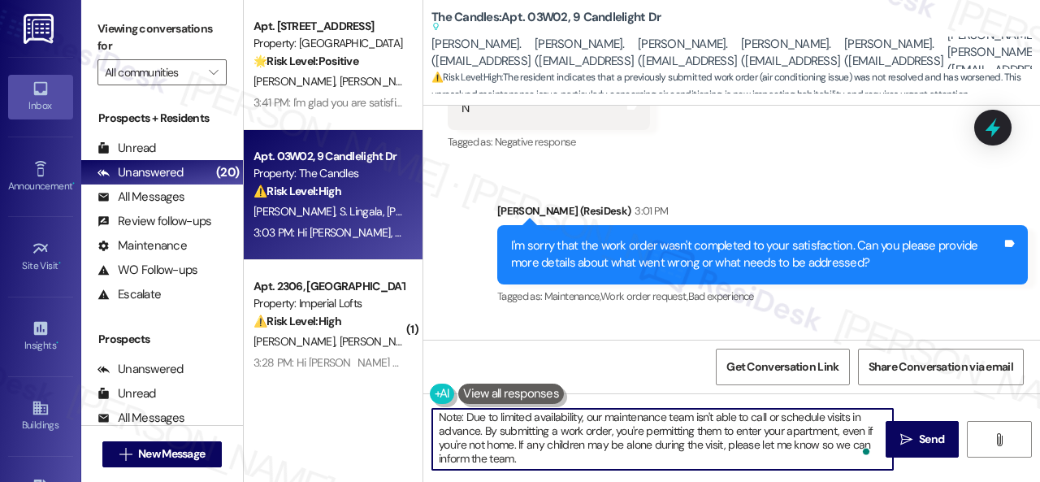
scroll to position [0, 0]
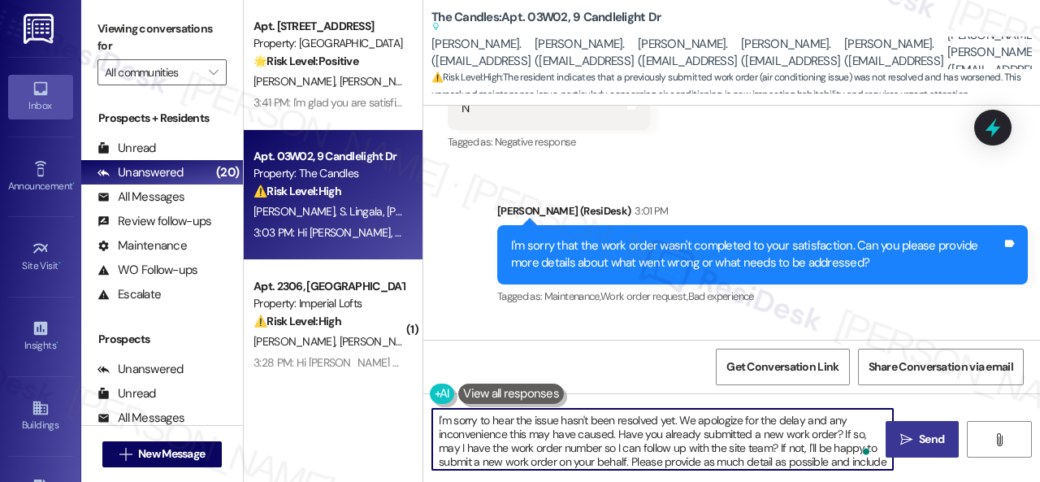
type textarea "I'm sorry to hear the issue hasn't been resolved yet. We apologize for the dela…"
click at [919, 438] on span "Send" at bounding box center [931, 439] width 25 height 17
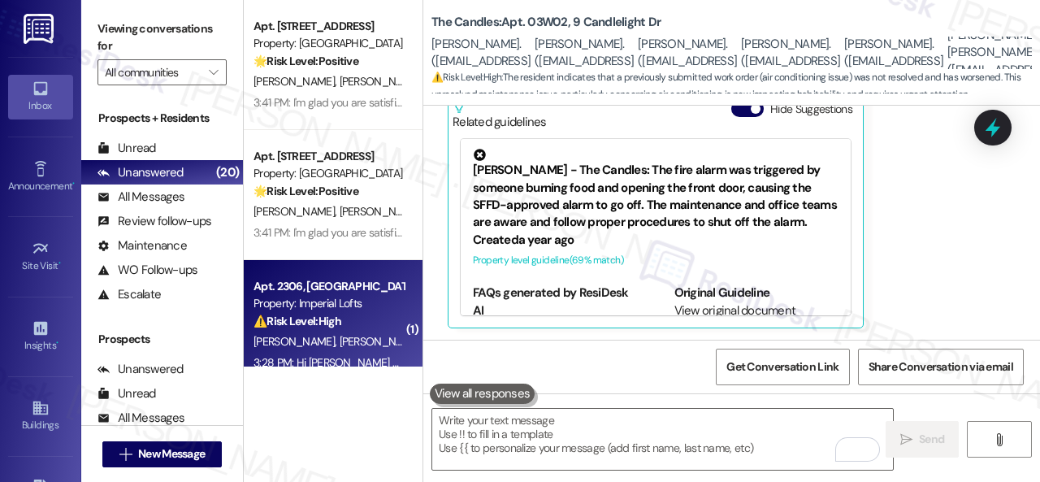
click at [362, 319] on div "⚠️ Risk Level: High The resident is expressing frustration that their washing m…" at bounding box center [329, 321] width 150 height 17
type textarea "Fetching suggested responses. Please feel free to read through the conversation…"
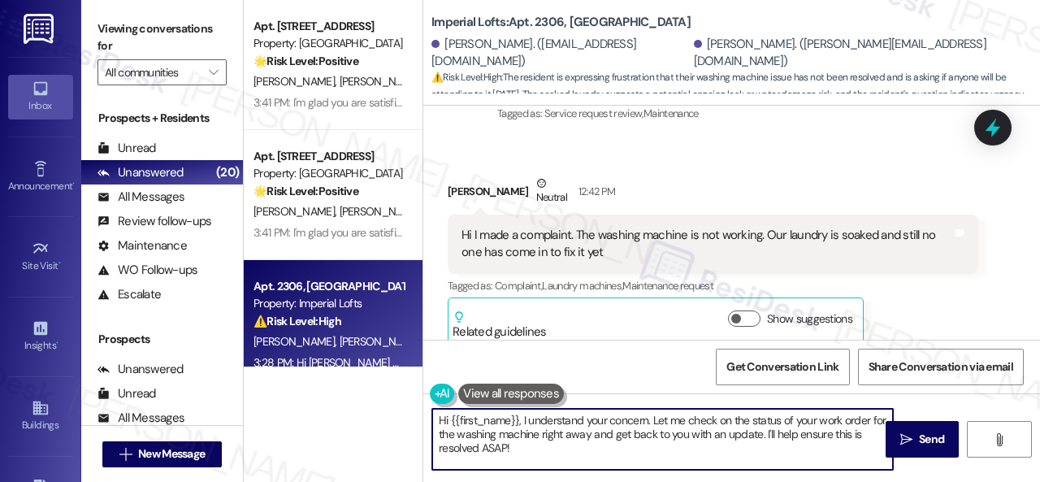
drag, startPoint x: 442, startPoint y: 420, endPoint x: 356, endPoint y: 394, distance: 90.0
click at [356, 394] on div "Apt. [STREET_ADDRESS][PERSON_NAME] Property: [GEOGRAPHIC_DATA] 🌟 Risk Level: Po…" at bounding box center [642, 241] width 796 height 482
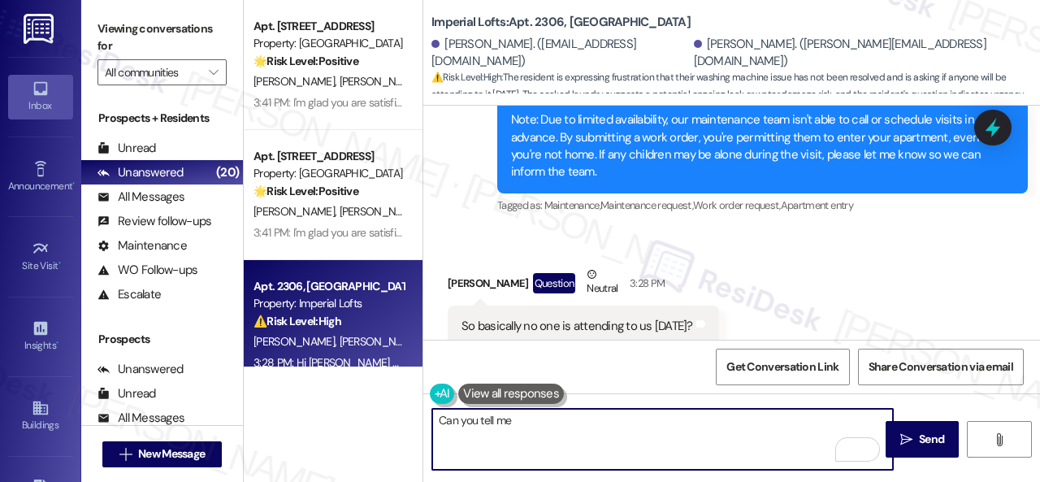
scroll to position [1856, 0]
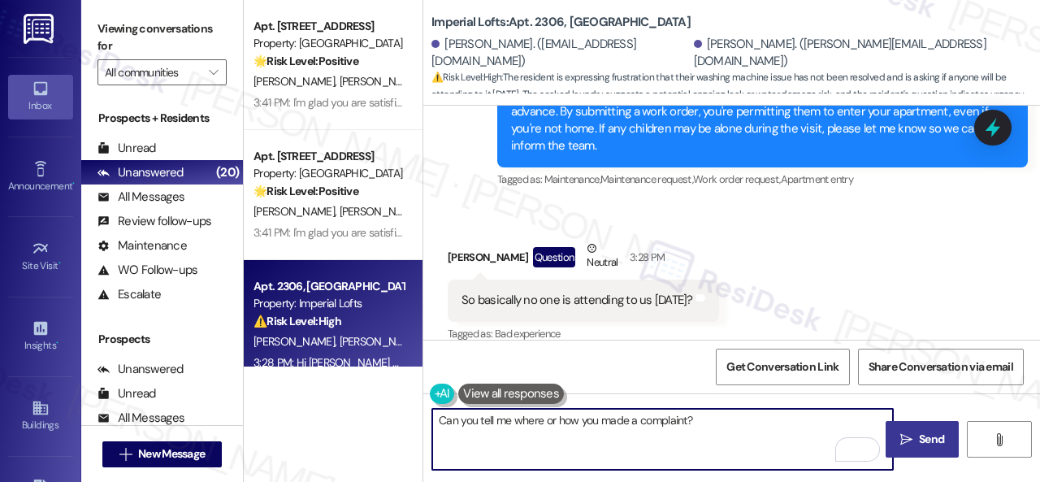
type textarea "Can you tell me where or how you made a complaint?"
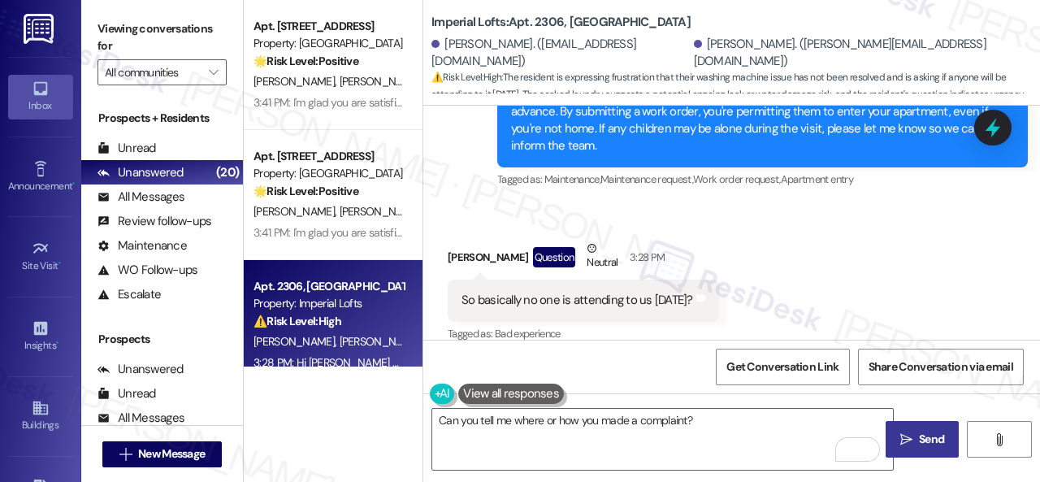
click at [916, 446] on span "Send" at bounding box center [932, 439] width 32 height 17
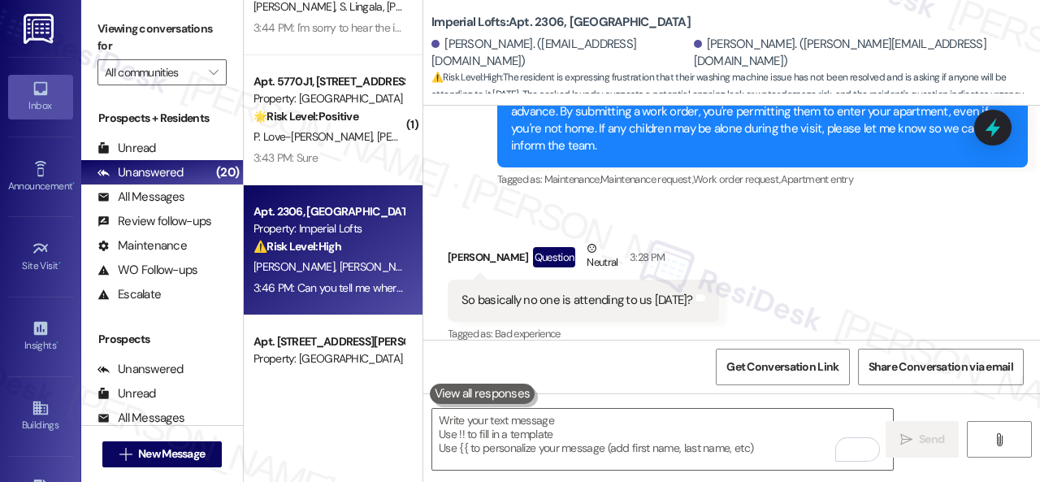
scroll to position [244, 0]
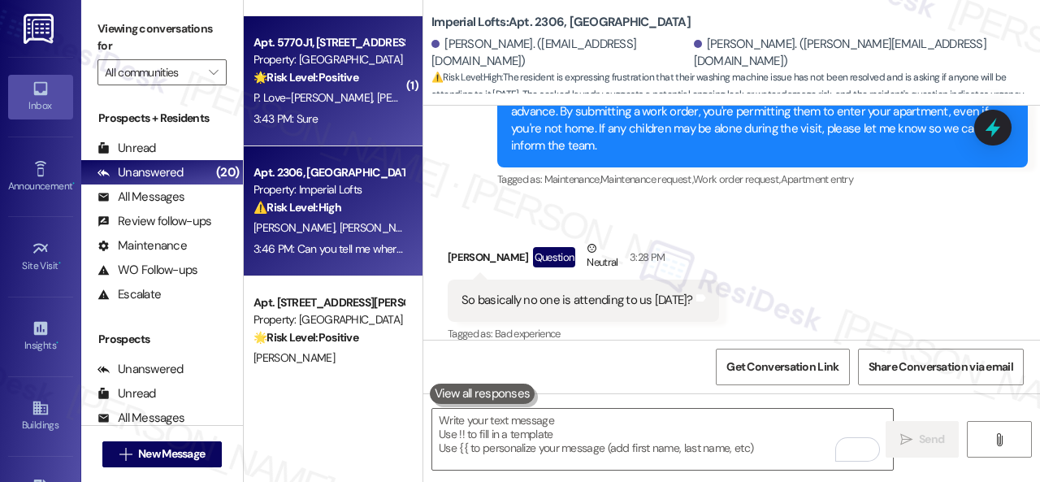
click at [358, 109] on div "3:43 PM: Sure 3:43 PM: Sure" at bounding box center [329, 119] width 154 height 20
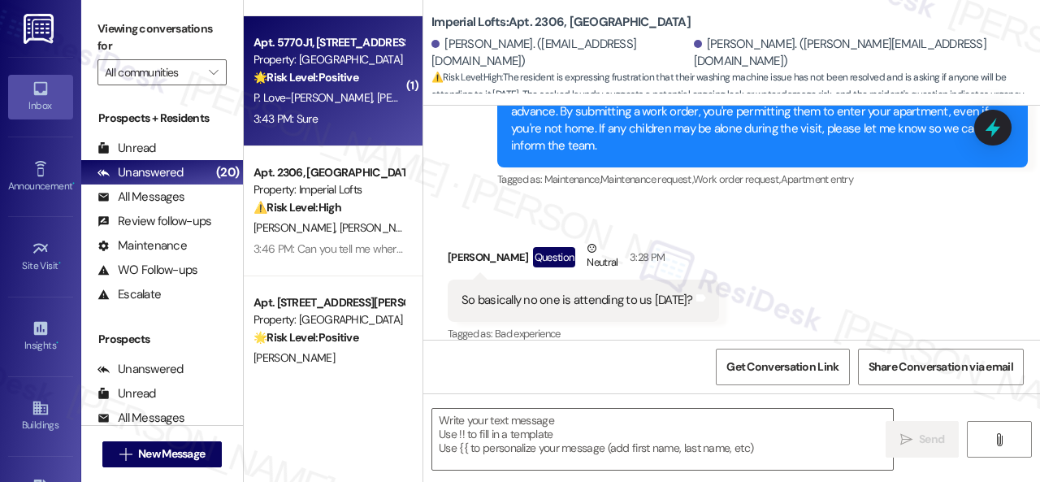
type textarea "Fetching suggested responses. Please feel free to read through the conversation…"
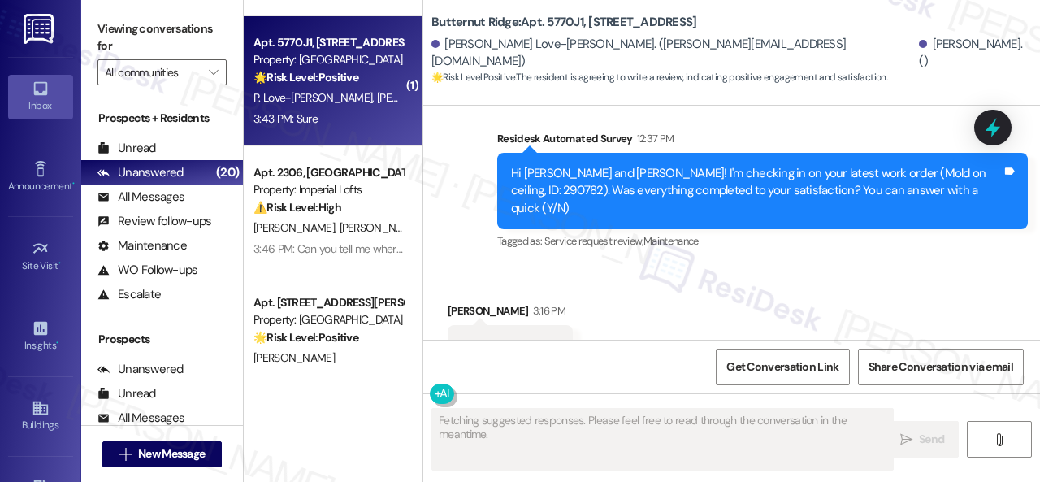
scroll to position [4265, 0]
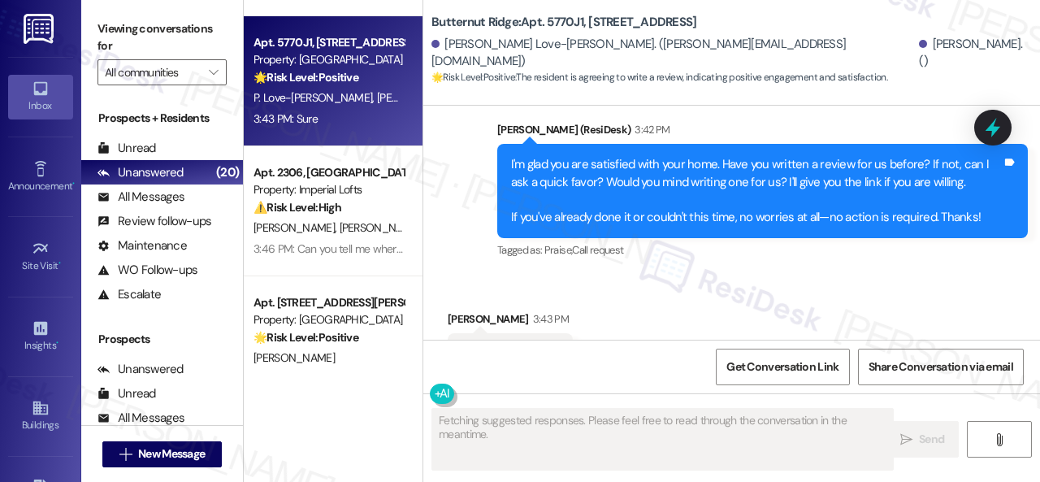
click at [545, 333] on div "Sure Tags and notes" at bounding box center [510, 353] width 125 height 41
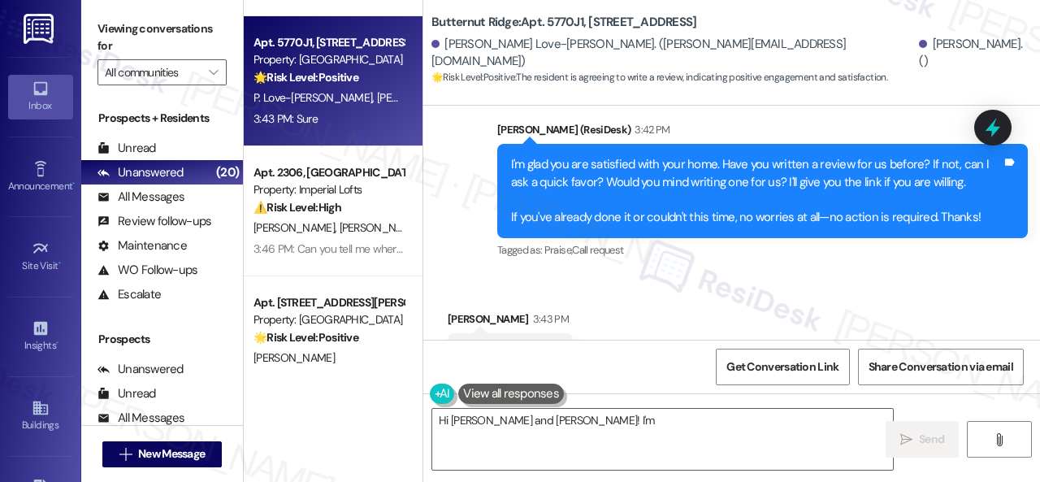
click at [564, 333] on div "Sure Tags and notes" at bounding box center [510, 353] width 125 height 41
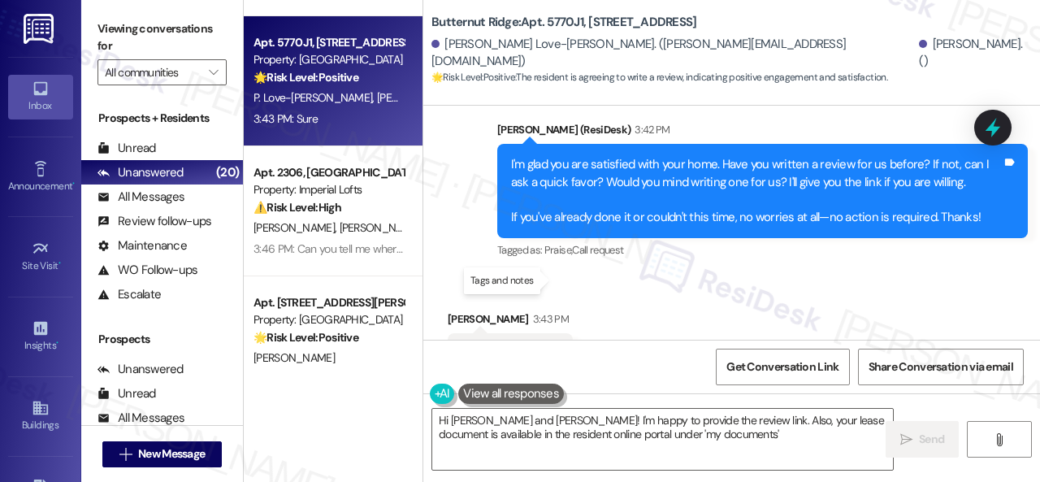
click at [553, 348] on icon at bounding box center [555, 351] width 10 height 7
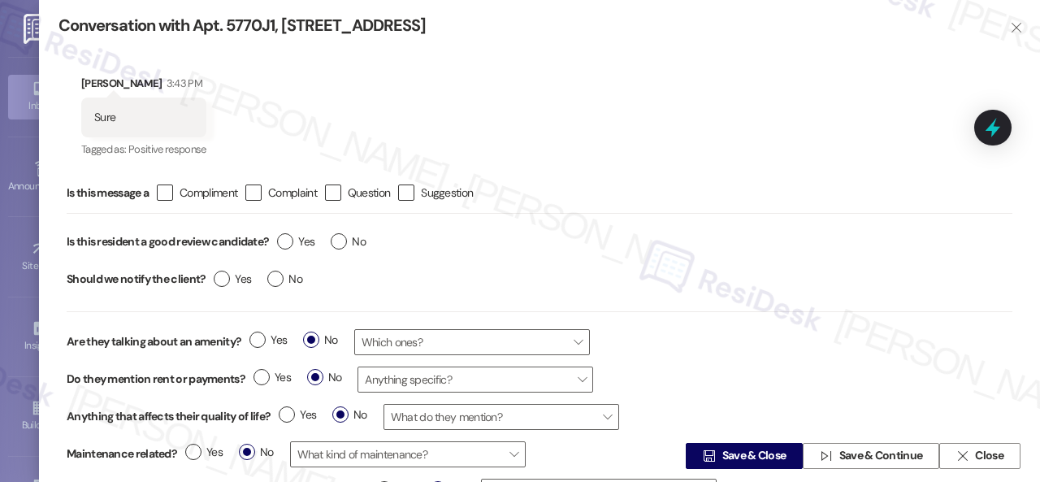
type textarea "Hi Patrice and Jeffery! I'm happy to provide the review link. Also, your lease …"
click at [289, 241] on label "Yes" at bounding box center [295, 241] width 37 height 17
click at [289, 241] on input "Yes" at bounding box center [295, 243] width 37 height 21
radio input "true"
click at [769, 451] on span "Save & Close" at bounding box center [755, 456] width 64 height 17
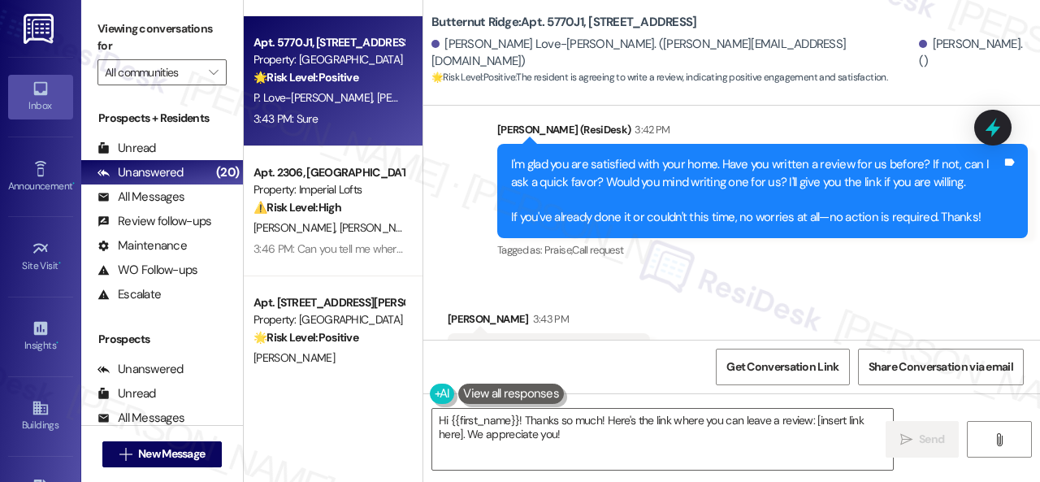
drag, startPoint x: 545, startPoint y: 223, endPoint x: 548, endPoint y: 237, distance: 15.0
click at [545, 274] on div "Received via SMS Jeffery Henderson 3:43 PM Sure Tags and notes Tagged as: Posit…" at bounding box center [731, 342] width 617 height 137
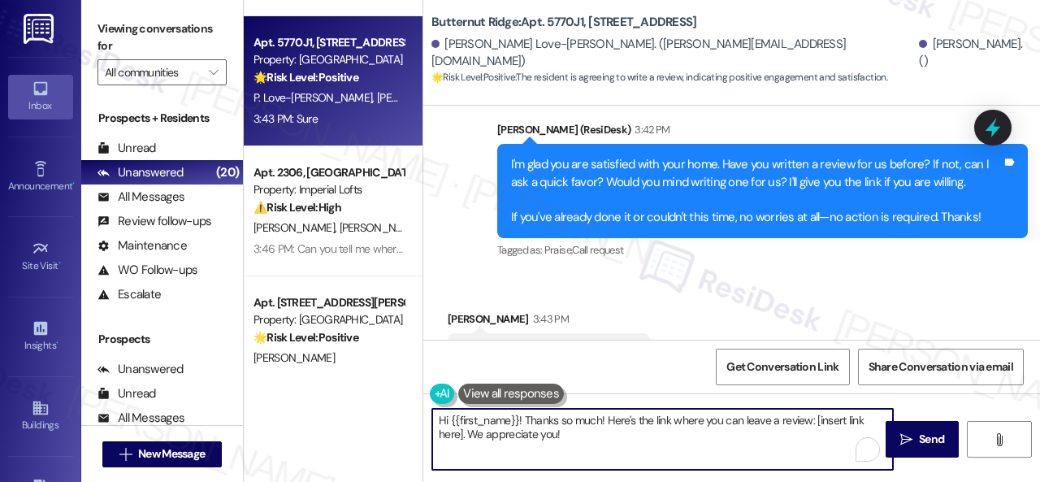
drag, startPoint x: 572, startPoint y: 441, endPoint x: 333, endPoint y: 375, distance: 248.1
click at [333, 375] on div "Apt. 309~05, 310 Dickinson Rd Property: 3Ten 🔧 Risk Level: Medium The resident …" at bounding box center [642, 241] width 796 height 482
paste textarea "Thank you so much! It means a lot to us! Please take a moment to write a review…"
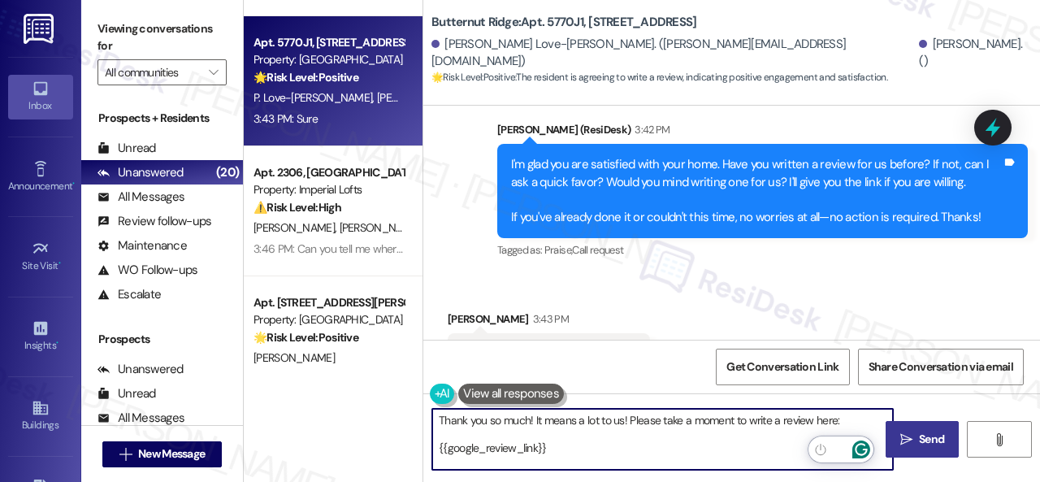
type textarea "Thank you so much! It means a lot to us! Please take a moment to write a review…"
click at [927, 433] on span "Send" at bounding box center [931, 439] width 25 height 17
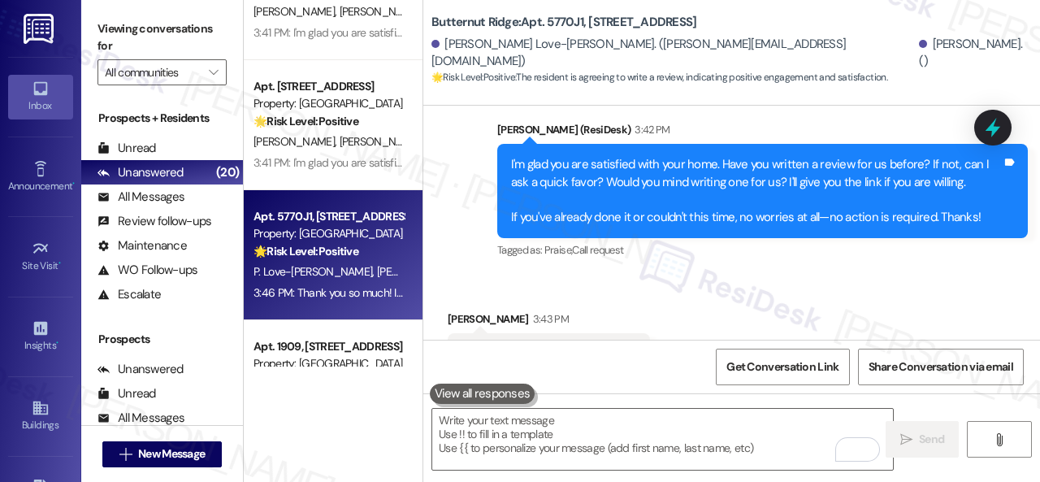
scroll to position [813, 0]
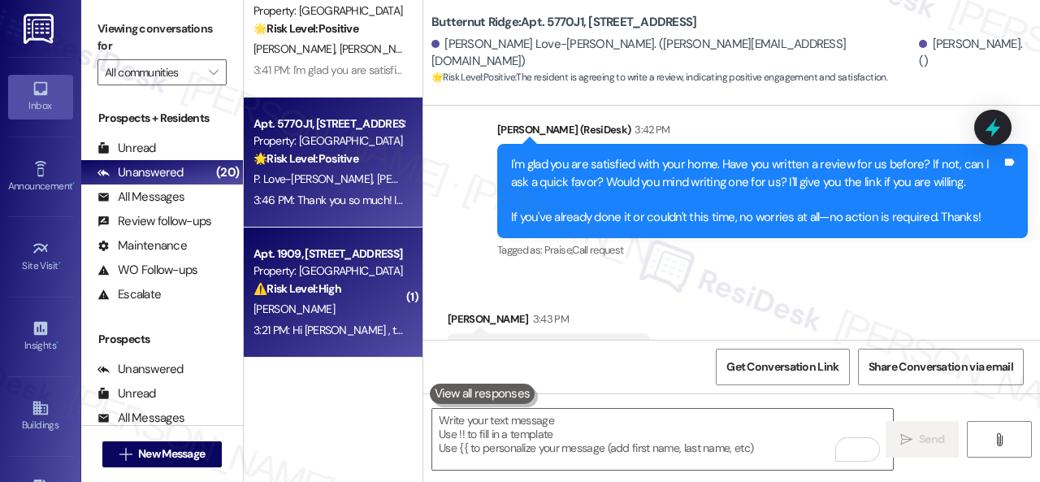
click at [372, 306] on div "R. Paylor" at bounding box center [329, 309] width 154 height 20
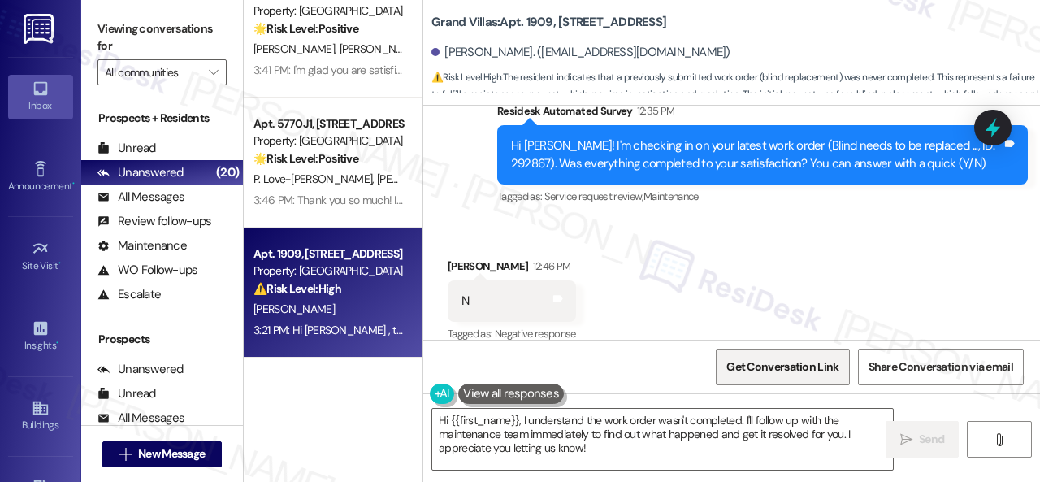
scroll to position [13686, 0]
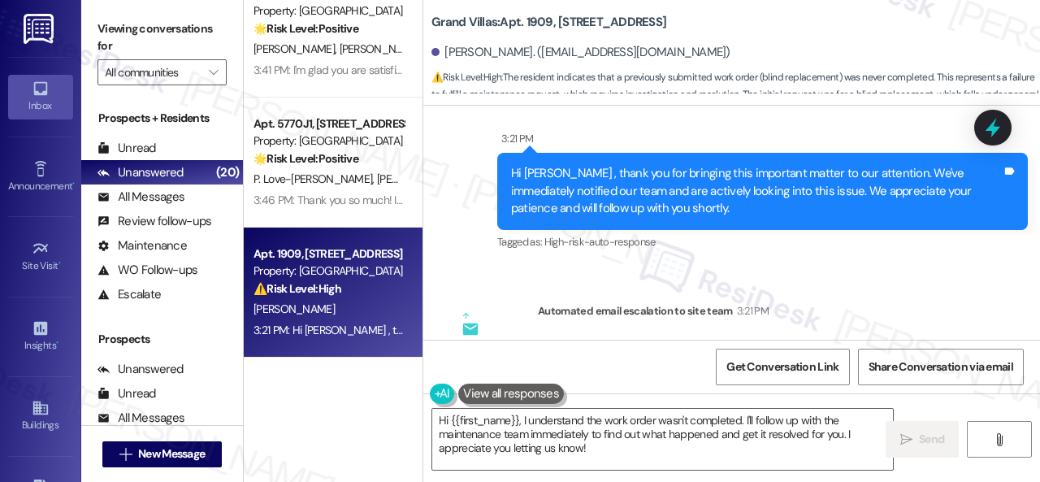
click at [509, 214] on div "Announcement, sent via SMS Sarah (ResiDesk) Jul 24, 2024 at 10:21 AM Hi there, …" at bounding box center [731, 223] width 617 height 234
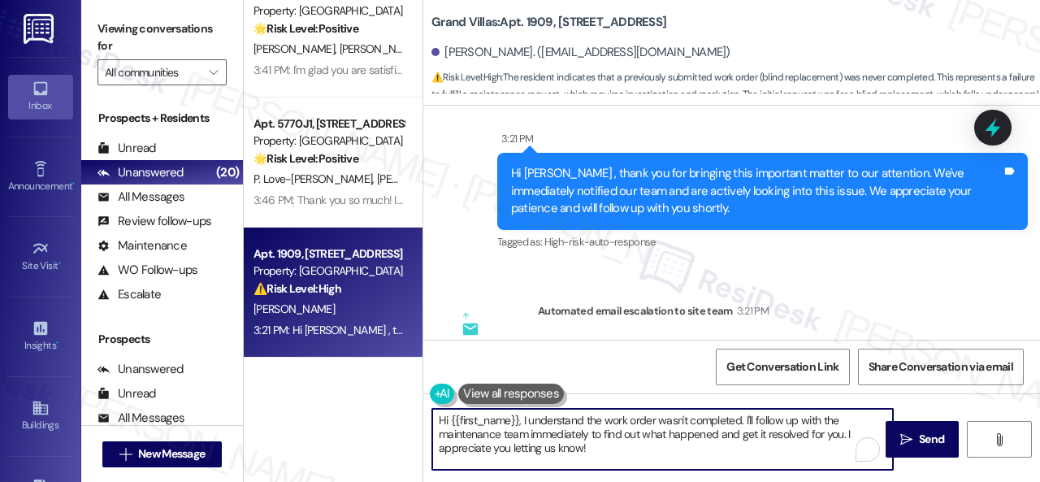
drag, startPoint x: 590, startPoint y: 451, endPoint x: 372, endPoint y: 409, distance: 221.9
click at [372, 409] on div "Apt. 5318, 4800 Skyline Dr Property: The Boulevard 🌟 Risk Level: Positive The r…" at bounding box center [642, 241] width 796 height 482
paste textarea "I'm sorry to hear the issue hasn't been resolved yet. We apologize for the dela…"
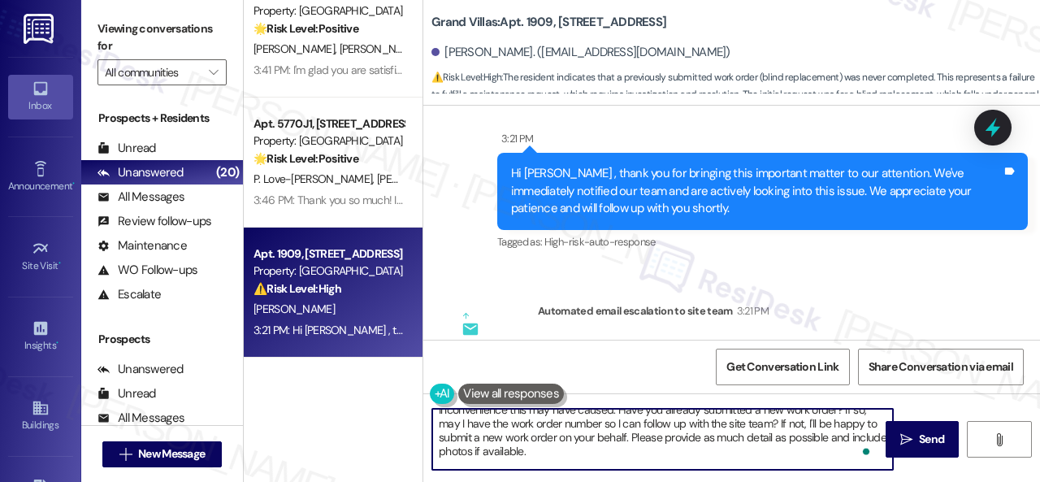
scroll to position [0, 0]
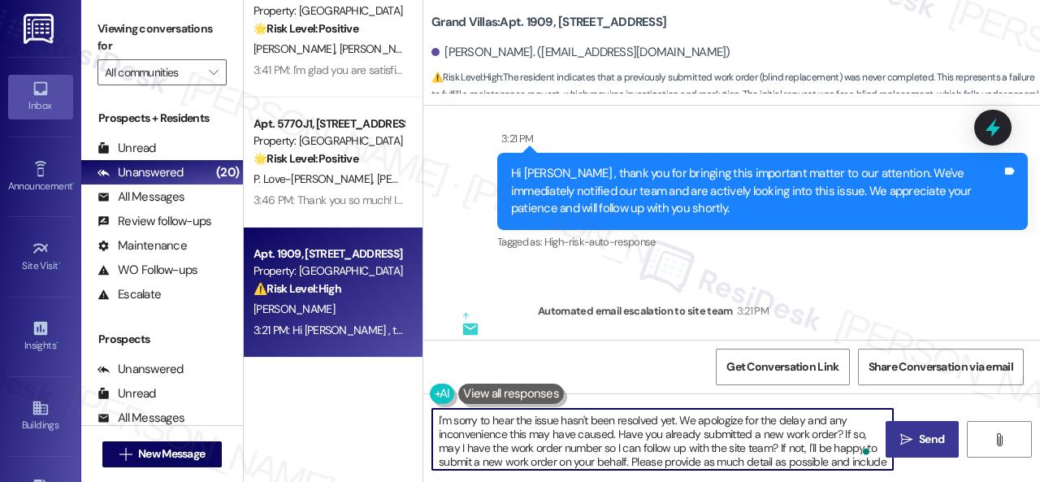
type textarea "I'm sorry to hear the issue hasn't been resolved yet. We apologize for the dela…"
click at [919, 440] on span "Send" at bounding box center [931, 439] width 25 height 17
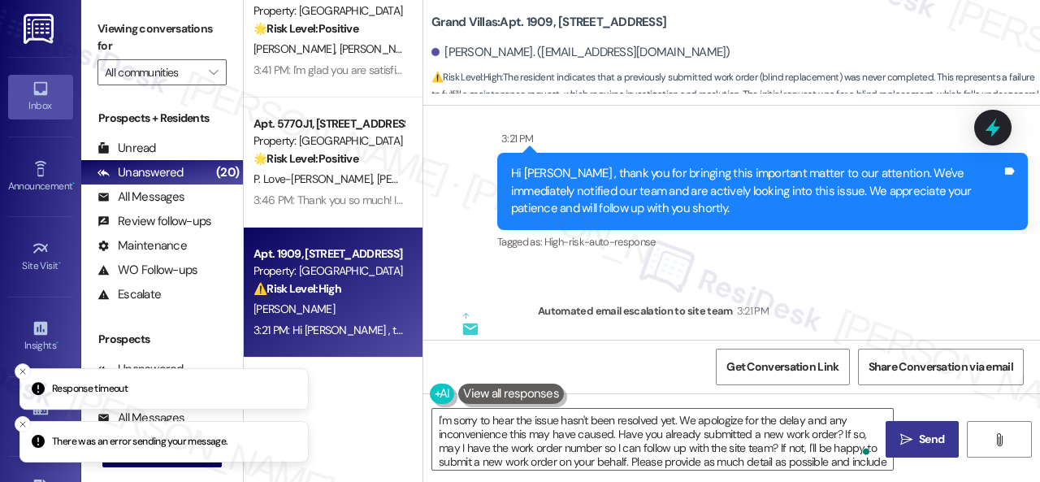
click at [905, 454] on button " Send" at bounding box center [922, 439] width 73 height 37
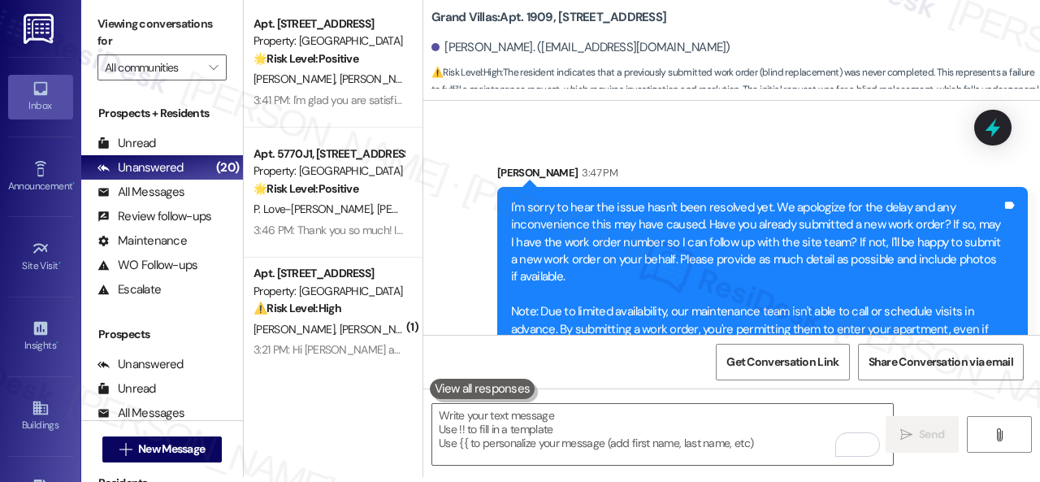
scroll to position [975, 0]
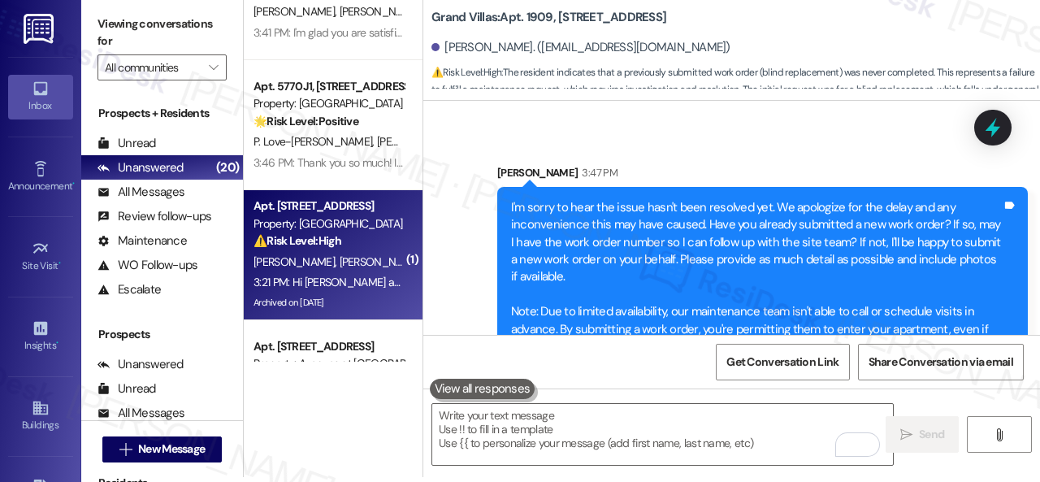
click at [376, 256] on div "S. Sebai S. Sebai" at bounding box center [329, 262] width 154 height 20
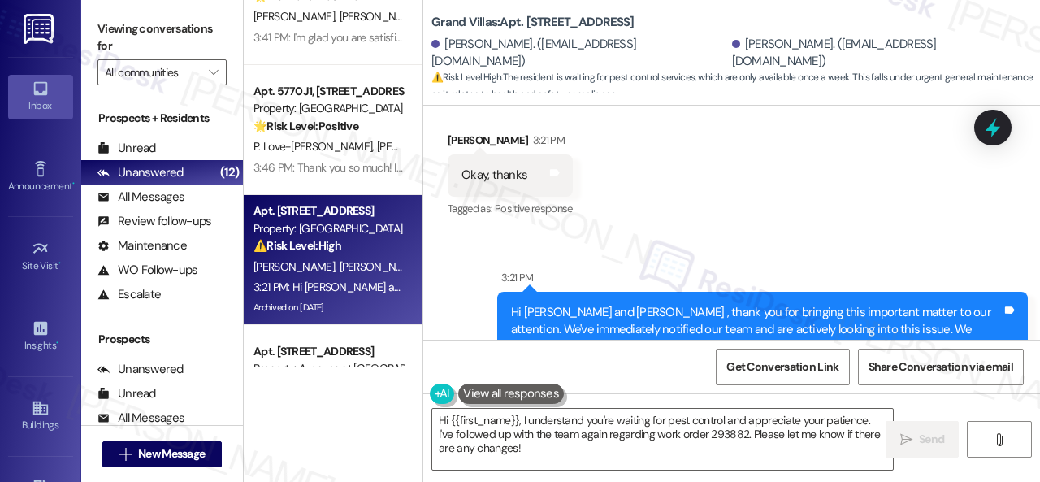
scroll to position [7383, 0]
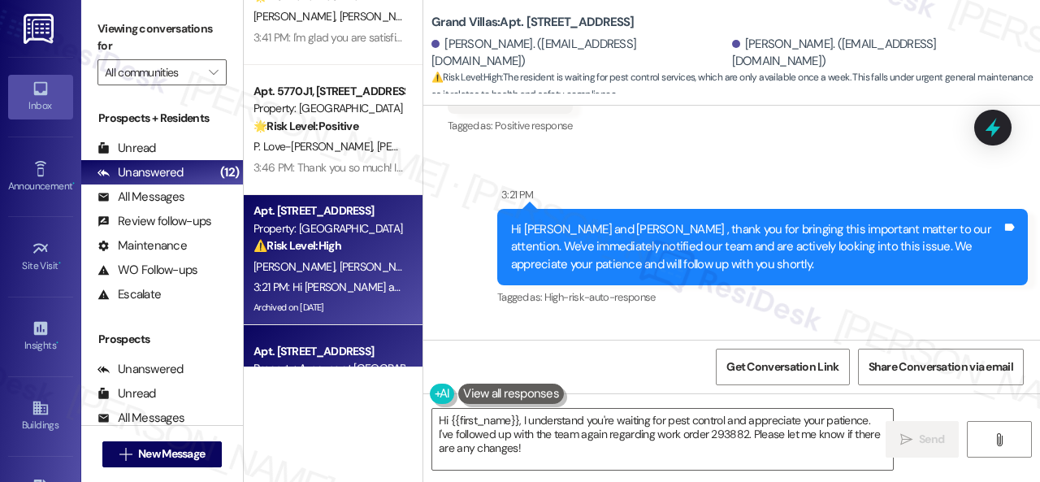
click at [358, 397] on div "Apt. 5318, 4800 Skyline Dr Property: The Boulevard 🌟 Risk Level: Positive The r…" at bounding box center [642, 241] width 796 height 482
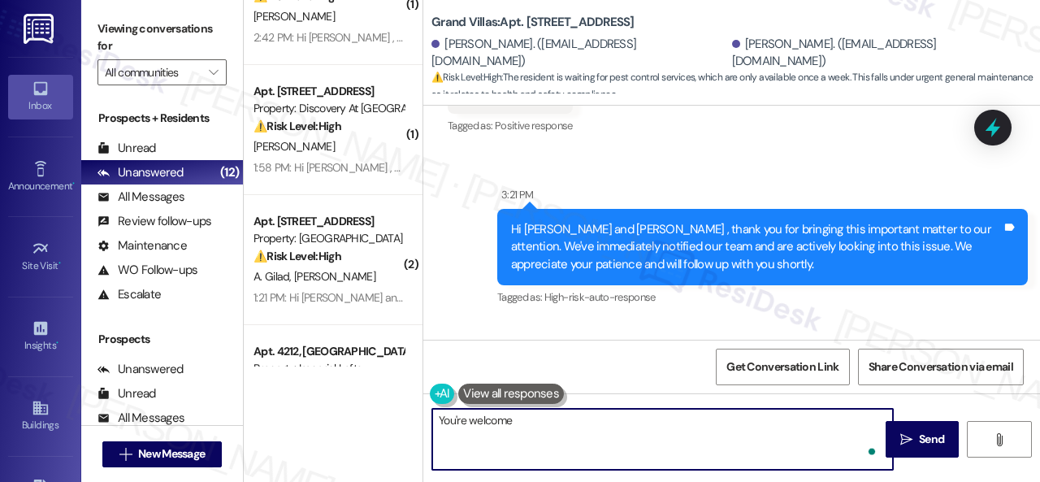
type textarea "You're welcome!"
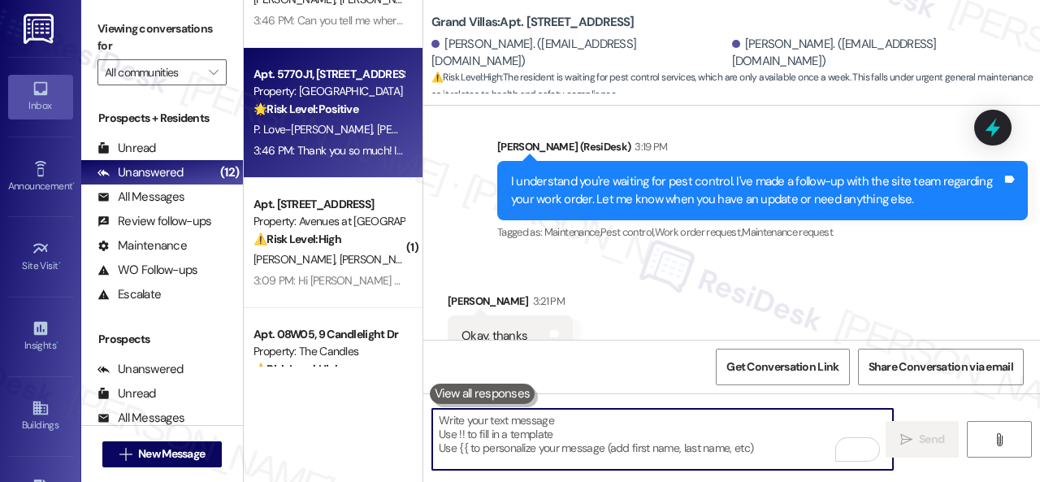
scroll to position [488, 0]
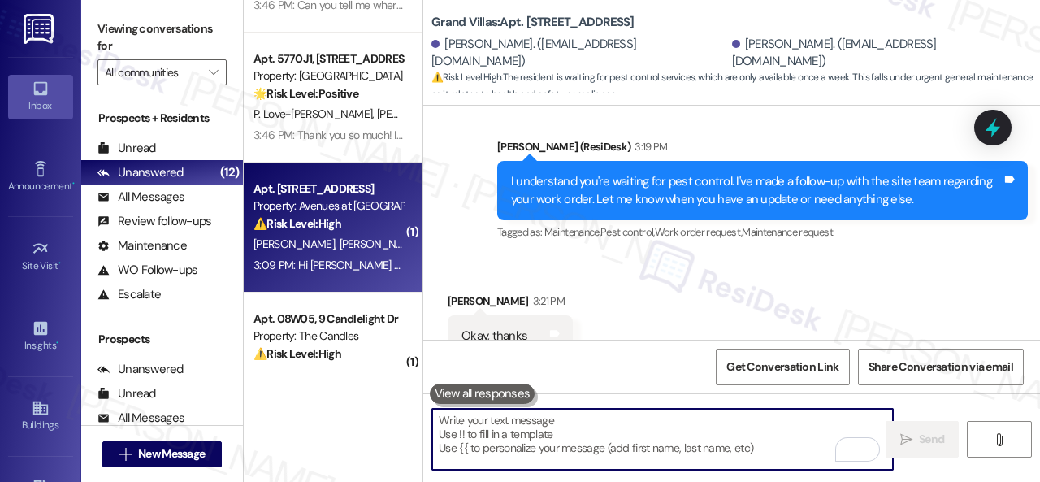
click at [364, 231] on div "⚠️ Risk Level: High The resident is reporting temperatures of 72 and 78 degrees…" at bounding box center [329, 223] width 150 height 17
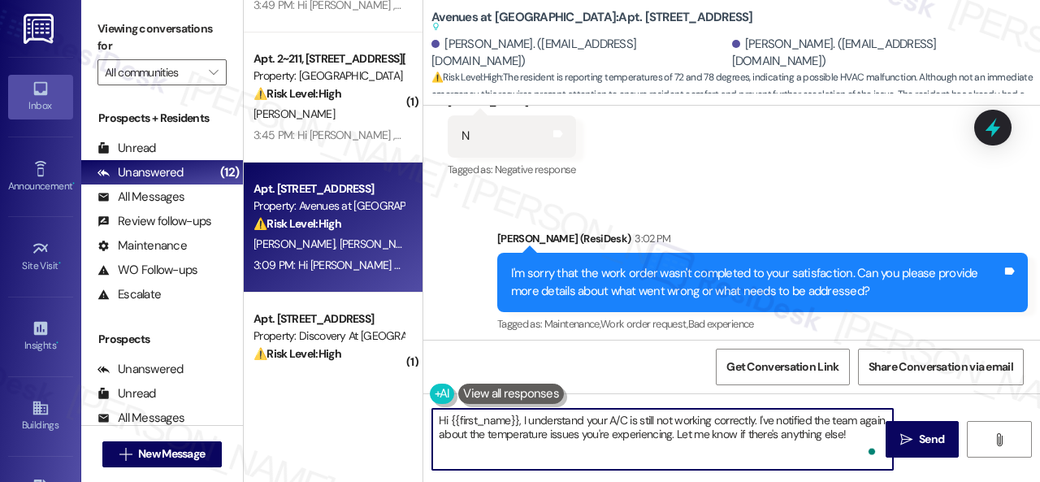
scroll to position [5, 0]
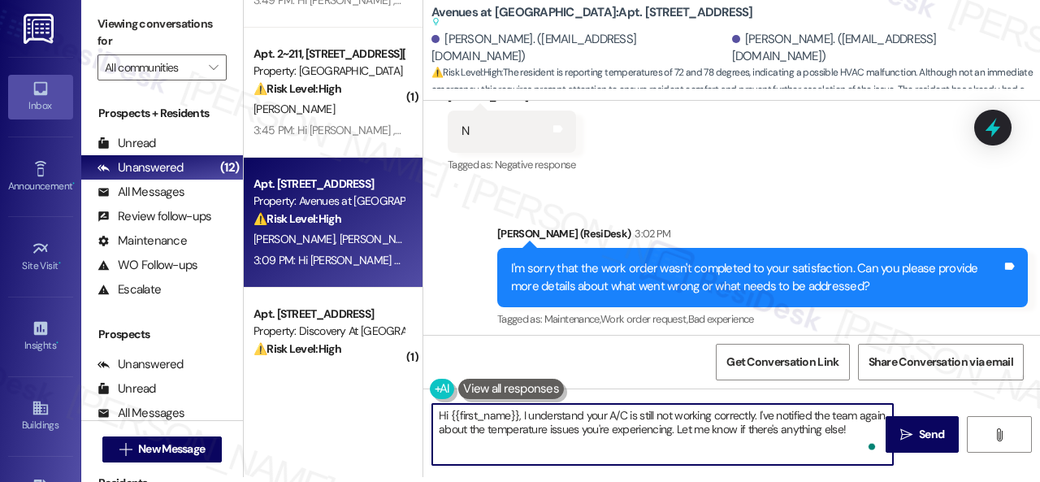
drag, startPoint x: 629, startPoint y: 423, endPoint x: 994, endPoint y: 461, distance: 366.9
click at [979, 476] on div "Hi {{first_name}}, I understand your A/C is still not working correctly. I've n…" at bounding box center [731, 449] width 617 height 122
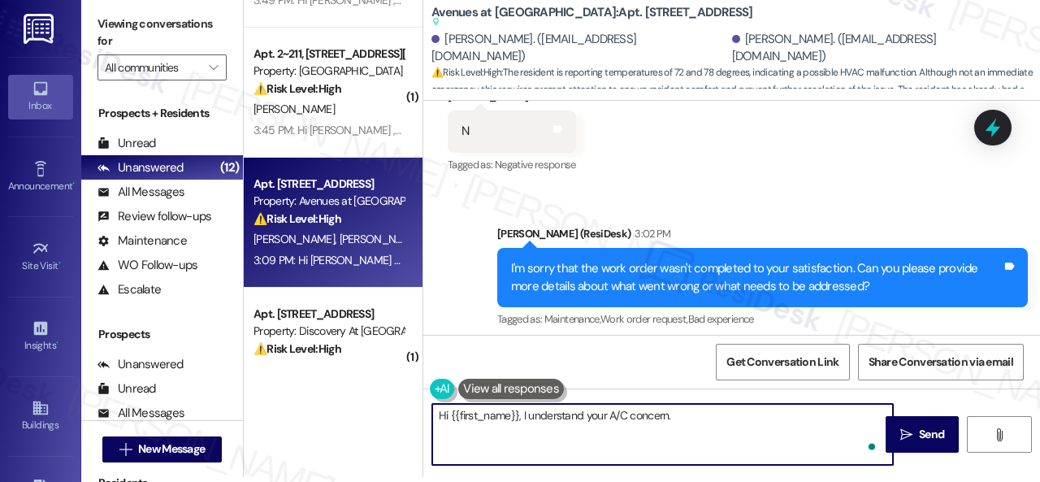
paste textarea "The site team stated that they know it can be frustrating trying to keep your a…"
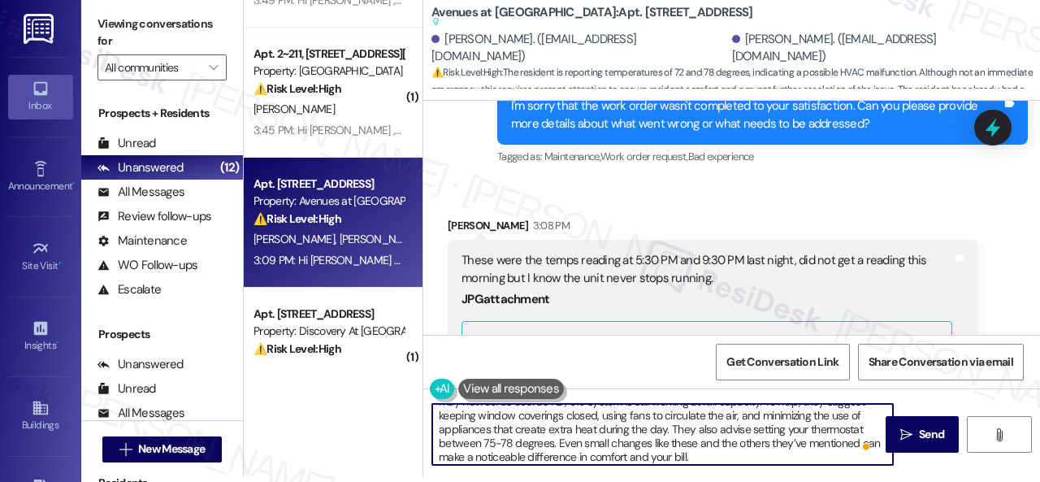
scroll to position [0, 0]
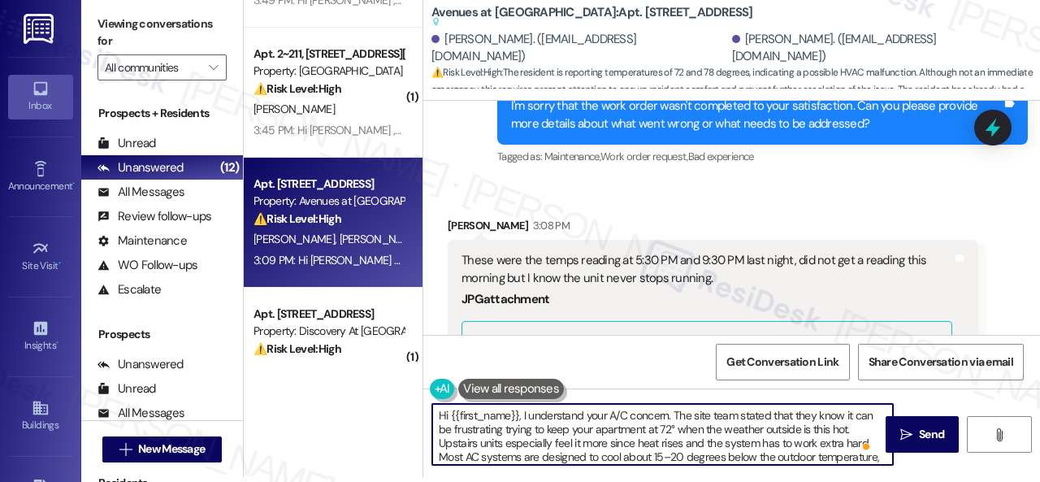
drag, startPoint x: 450, startPoint y: 413, endPoint x: 519, endPoint y: 412, distance: 69.1
click at [519, 412] on textarea "Hi {{first_name}}, I understand your A/C concern. The site team stated that the…" at bounding box center [662, 434] width 461 height 61
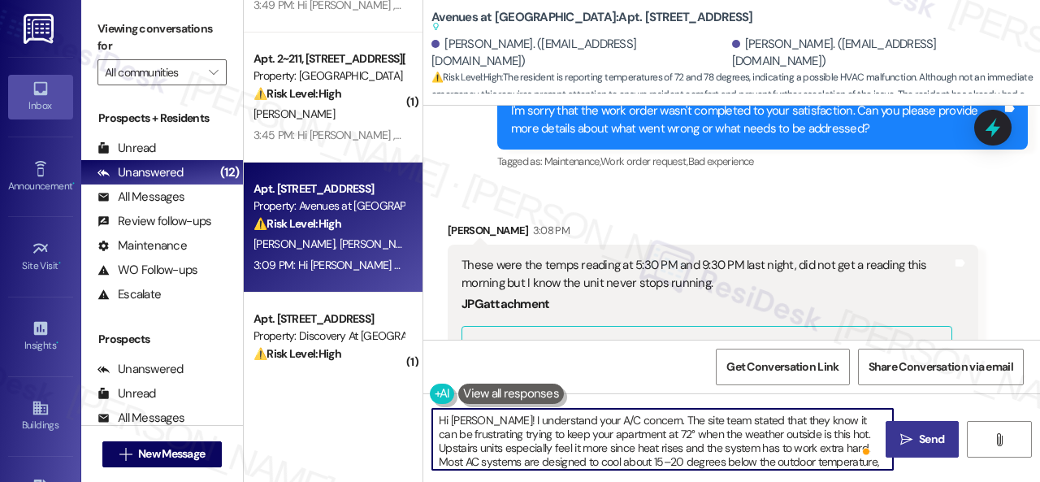
type textarea "Hi Kelly! I understand your A/C concern. The site team stated that they know it…"
drag, startPoint x: 900, startPoint y: 440, endPoint x: 913, endPoint y: 430, distance: 16.8
click at [901, 440] on icon "" at bounding box center [907, 439] width 12 height 13
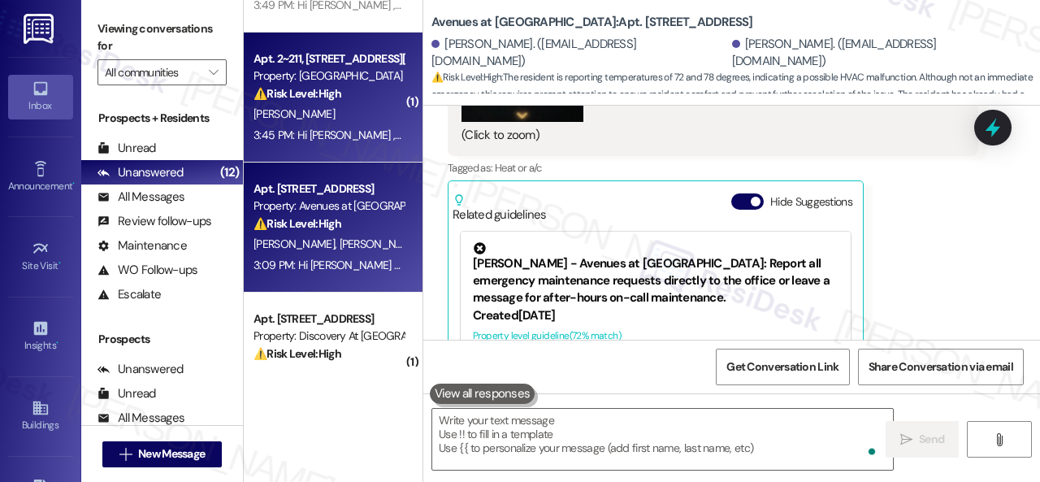
scroll to position [7089, 0]
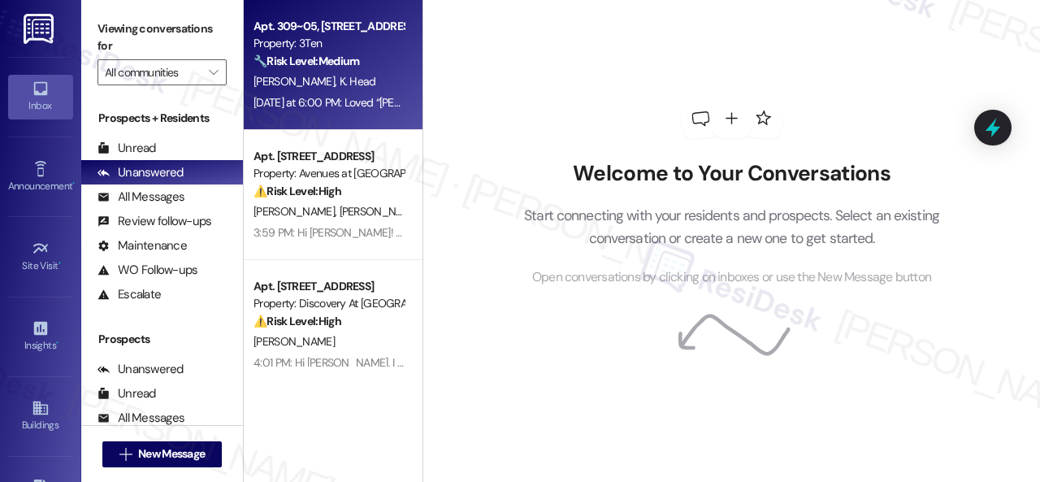
click at [371, 93] on div "[DATE] at 6:00 PM: Loved “[PERSON_NAME] (3Ten): Hi [PERSON_NAME]! I understand …" at bounding box center [329, 103] width 154 height 20
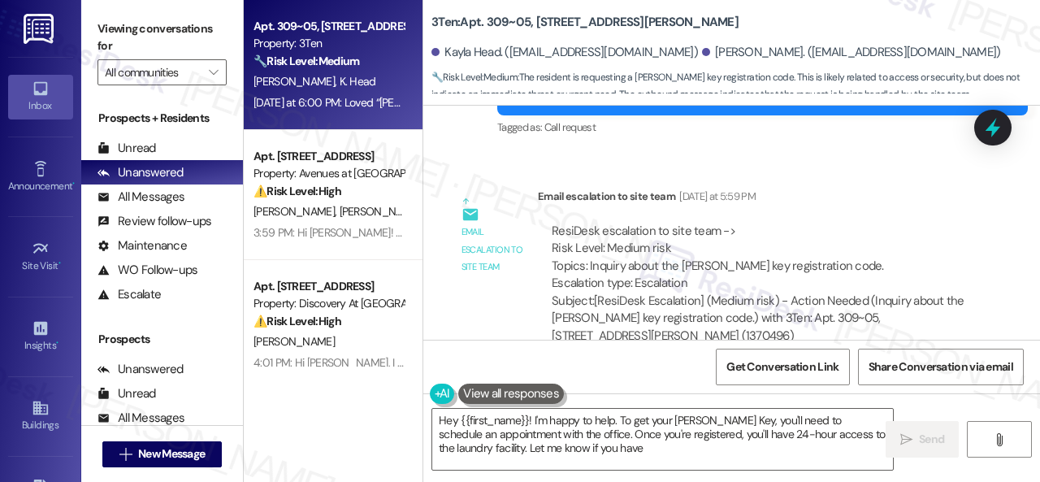
scroll to position [16822, 0]
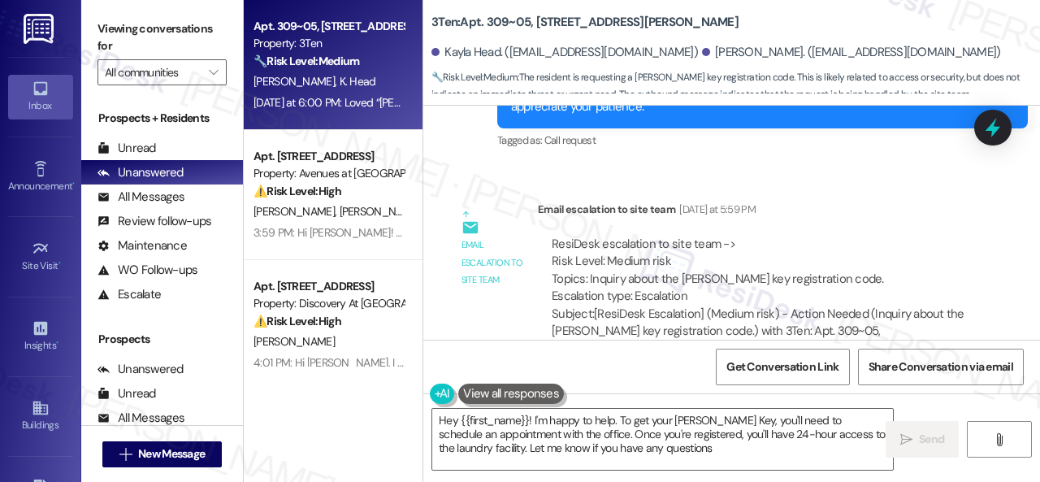
type textarea "Hey {{first_name}}! I'm happy to help. To get your [PERSON_NAME] Key, you'll ne…"
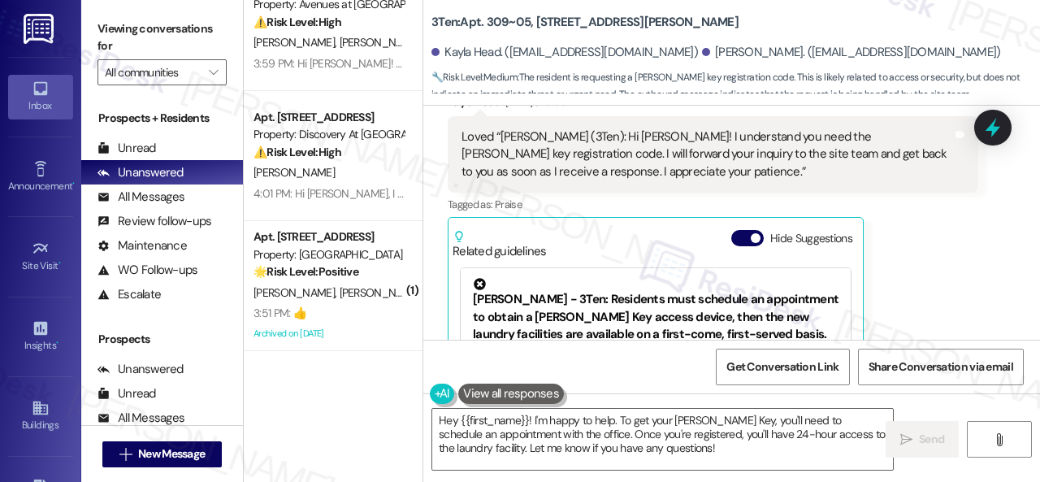
scroll to position [244, 0]
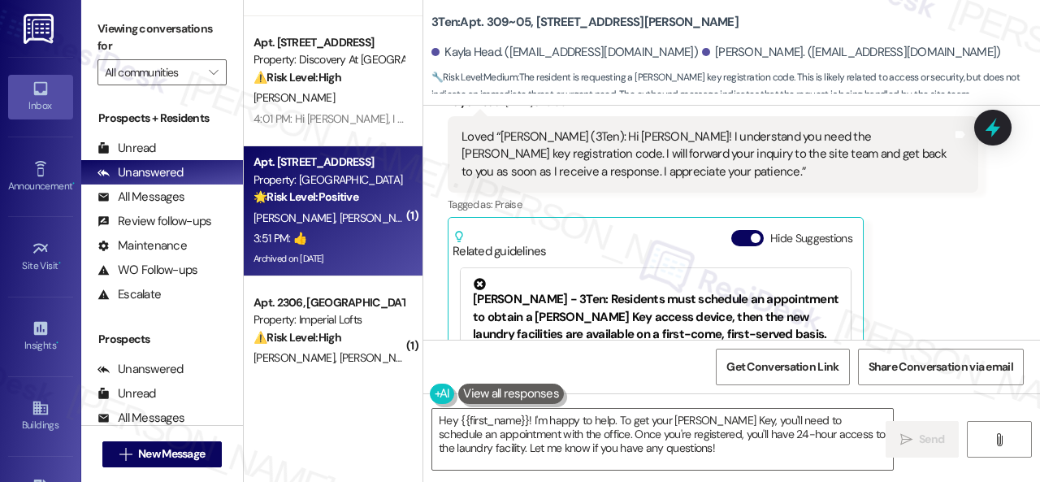
click at [340, 234] on div "3:51 PM: 👍 3:51 PM: 👍" at bounding box center [329, 238] width 154 height 20
type textarea "Fetching suggested responses. Please feel free to read through the conversation…"
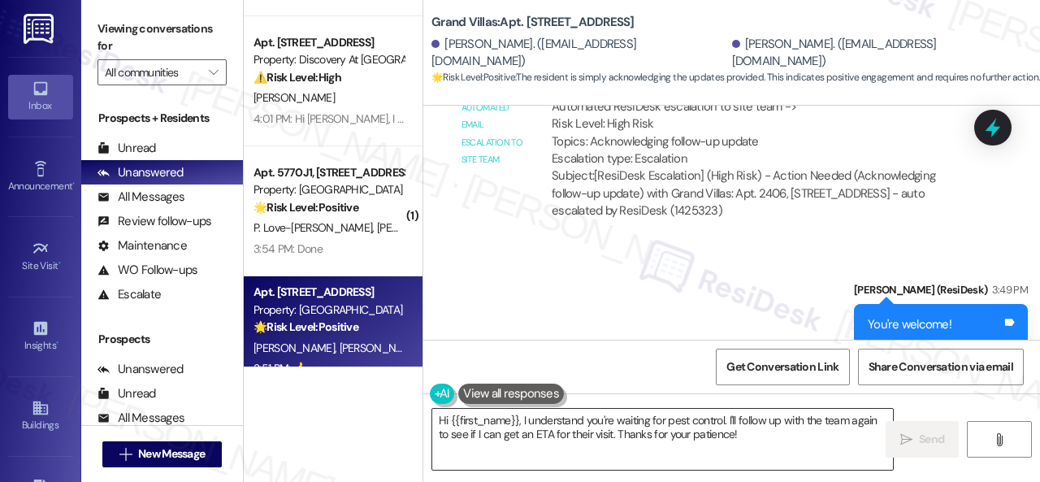
scroll to position [7805, 0]
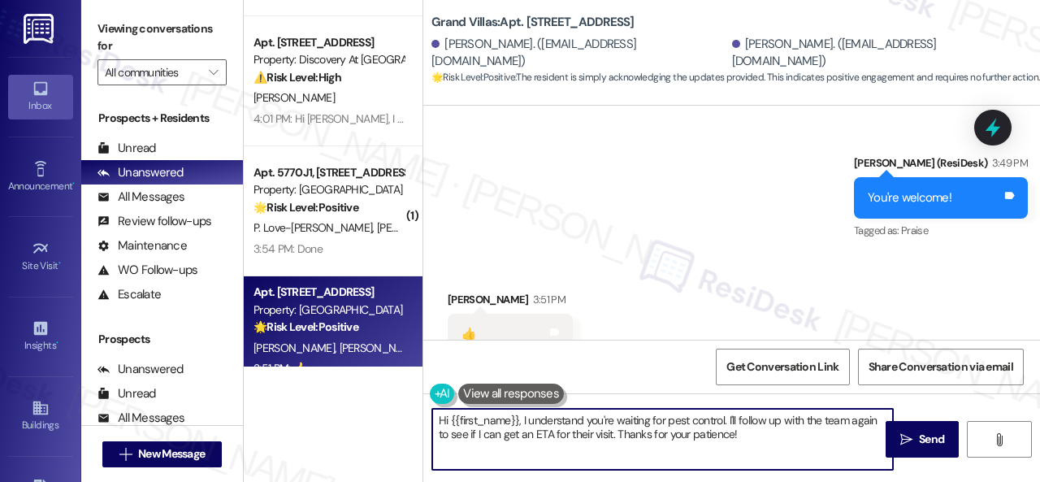
drag, startPoint x: 403, startPoint y: 381, endPoint x: 436, endPoint y: 416, distance: 48.3
click at [384, 382] on div "( 1 ) Apt. 302, [STREET_ADDRESS] Property: Springhill 🔧 Risk Level: Medium The …" at bounding box center [642, 241] width 796 height 482
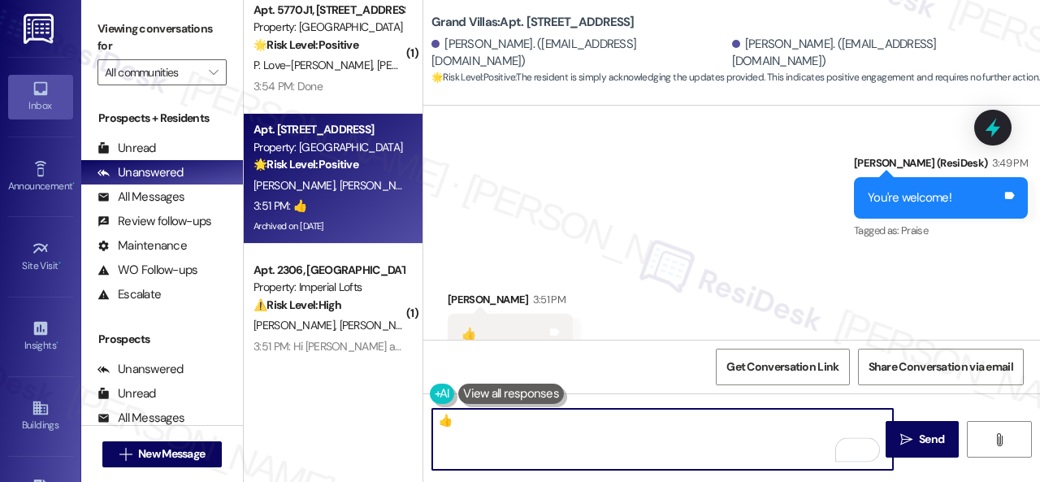
scroll to position [488, 0]
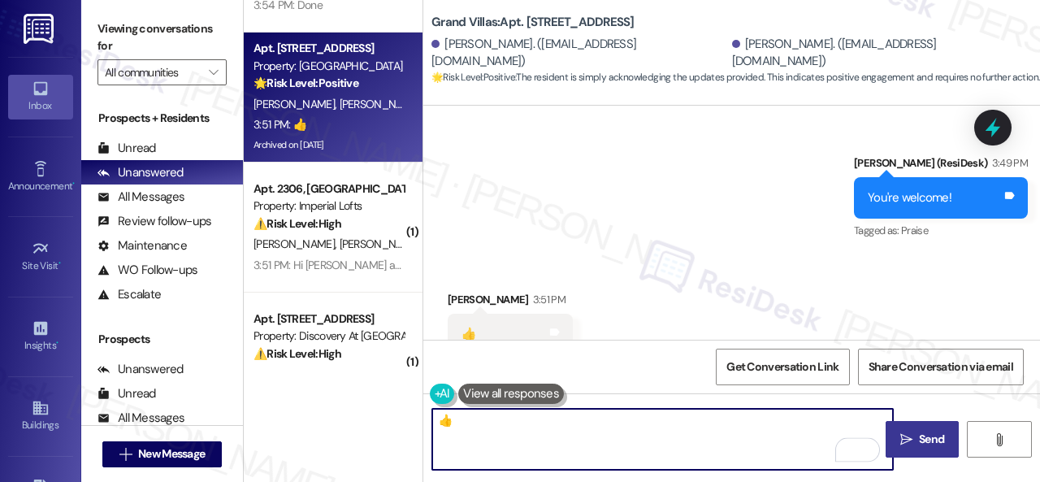
type textarea "👍"
click at [944, 442] on button " Send" at bounding box center [922, 439] width 73 height 37
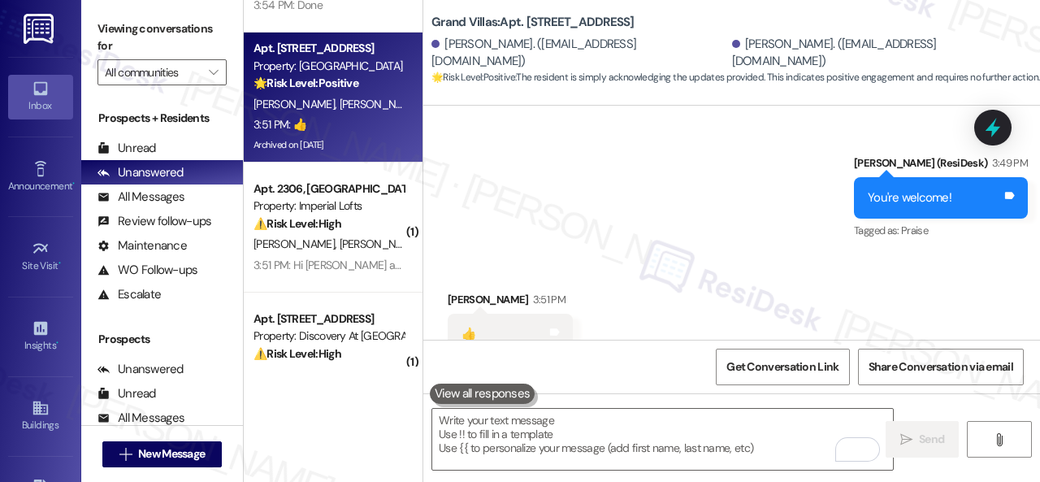
scroll to position [7804, 0]
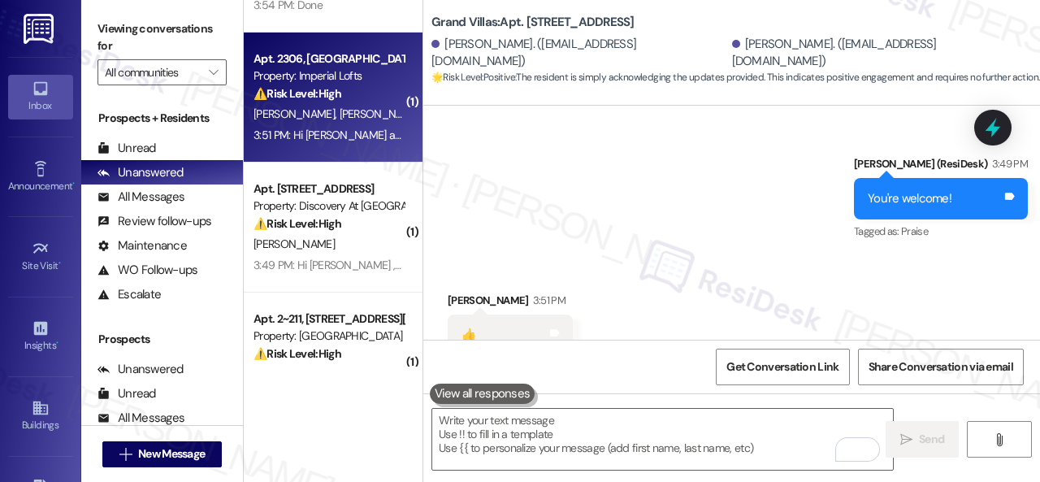
click at [371, 109] on div "[PERSON_NAME] [PERSON_NAME]" at bounding box center [329, 114] width 154 height 20
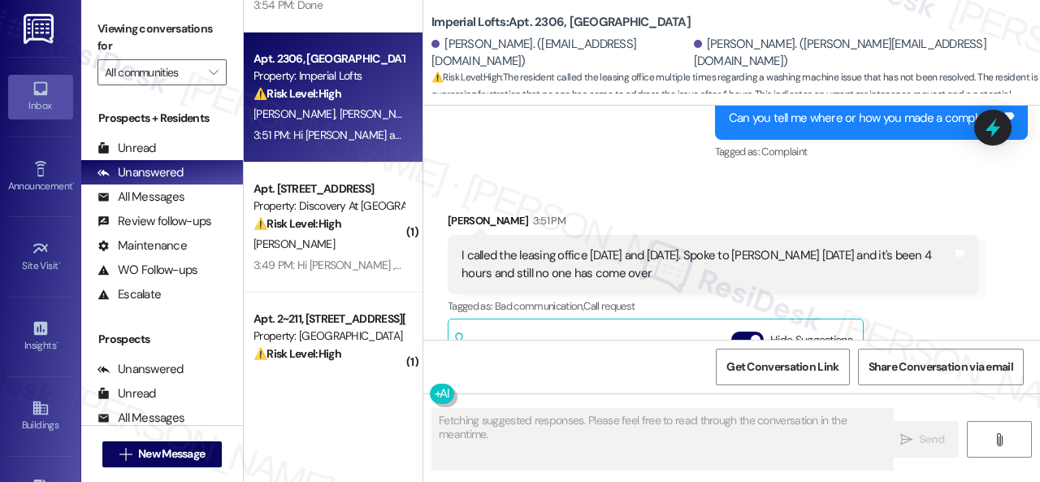
scroll to position [2534, 0]
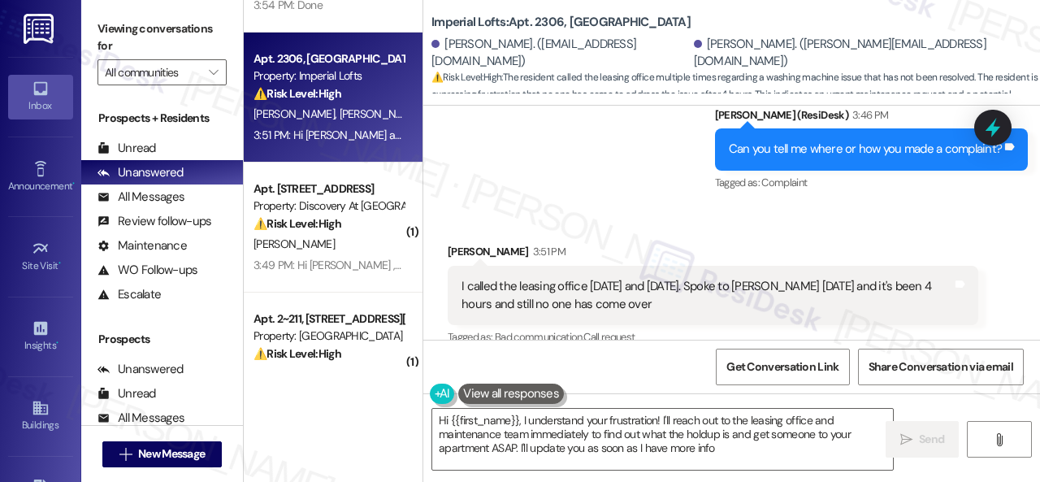
type textarea "Hi {{first_name}}, I understand your frustration! I'll reach out to the leasing…"
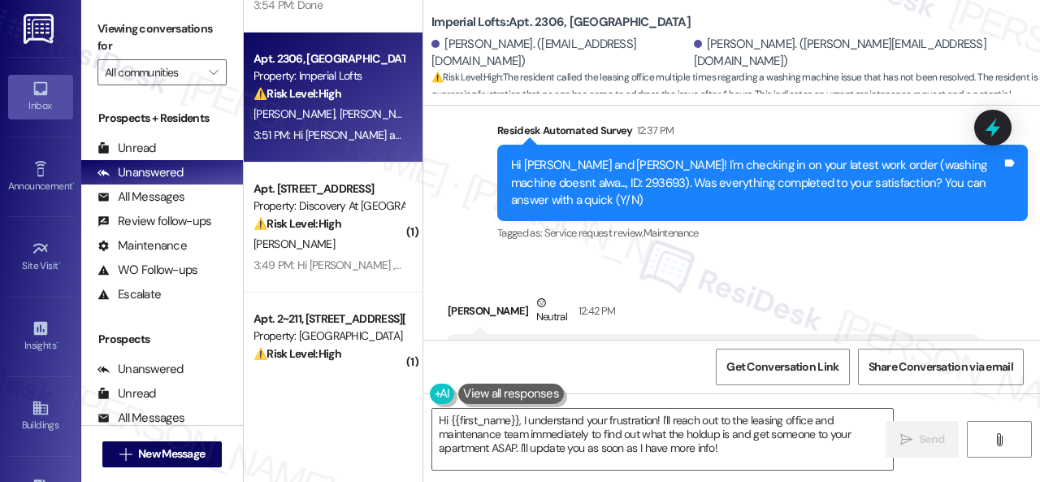
scroll to position [746, 0]
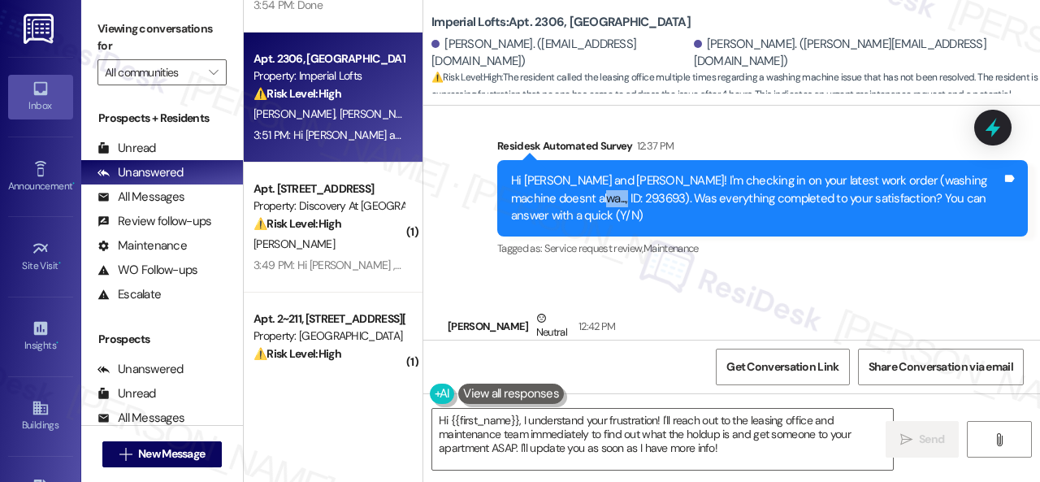
drag, startPoint x: 555, startPoint y: 180, endPoint x: 597, endPoint y: 179, distance: 41.5
click at [597, 179] on div "Hi [PERSON_NAME] and [PERSON_NAME]! I'm checking in on your latest work order (…" at bounding box center [756, 198] width 491 height 52
copy div "293693"
click at [799, 237] on div "Tagged as: Service request review , Click to highlight conversations about Serv…" at bounding box center [762, 249] width 531 height 24
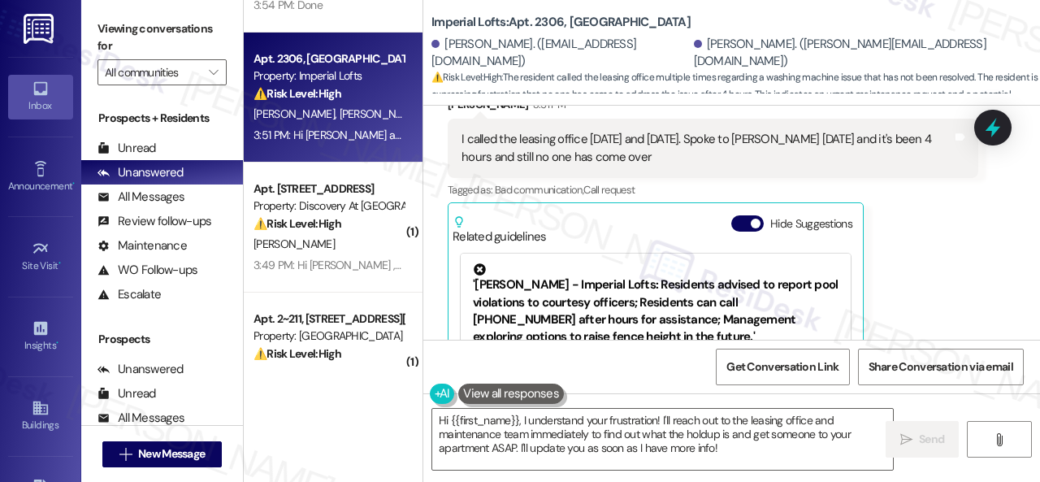
scroll to position [2600, 0]
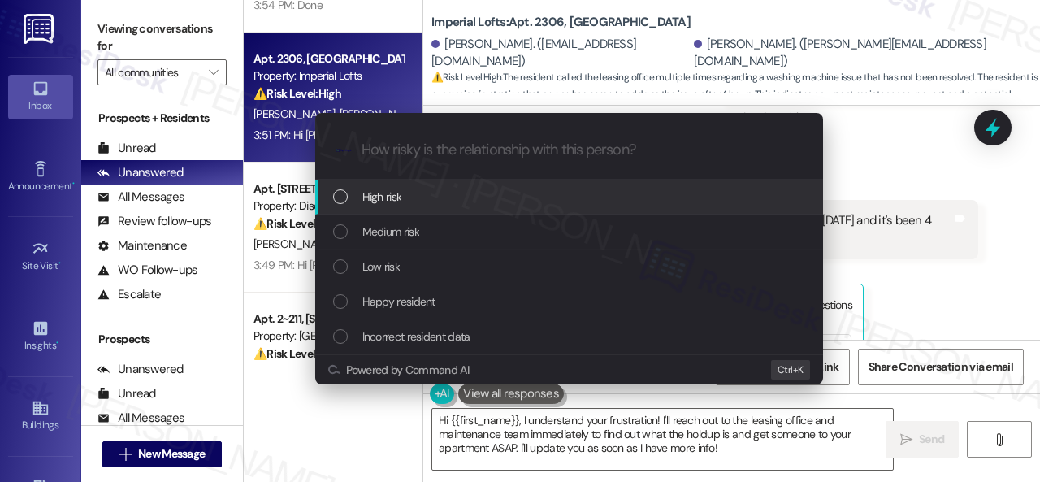
click at [388, 195] on span "High risk" at bounding box center [382, 197] width 40 height 18
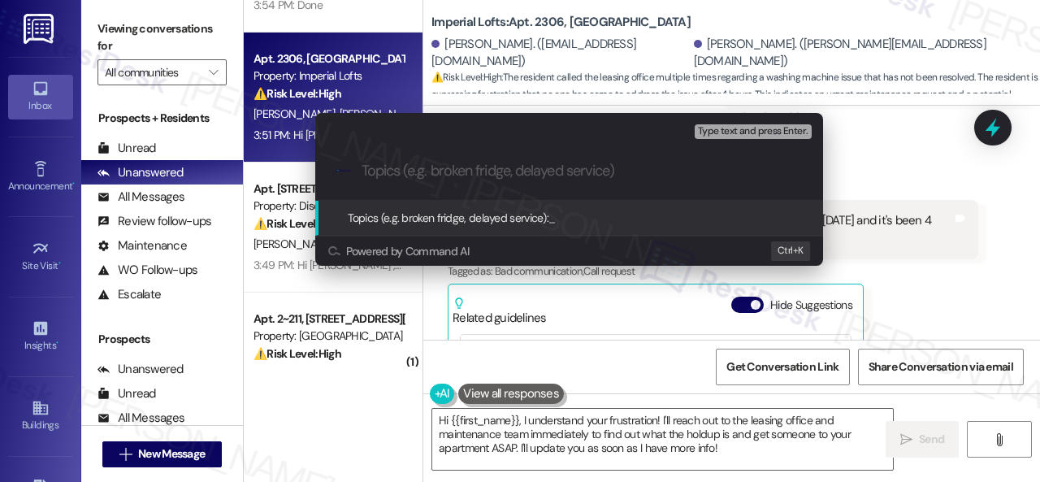
paste input "Follow-up on work order 293693"
type input "Follow-up on work order 293693"
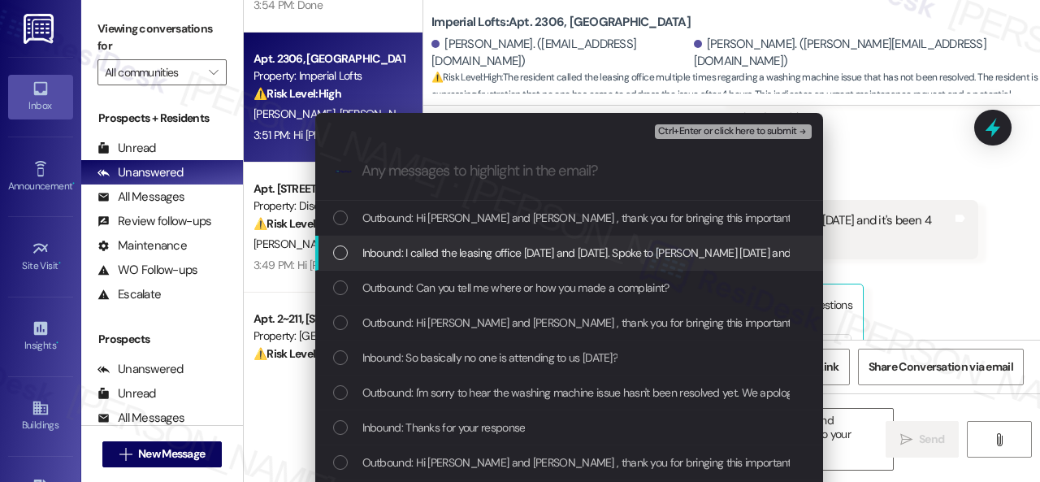
click at [473, 245] on span "Inbound: I called the leasing office [DATE] and [DATE]. Spoke to [PERSON_NAME] …" at bounding box center [689, 253] width 654 height 18
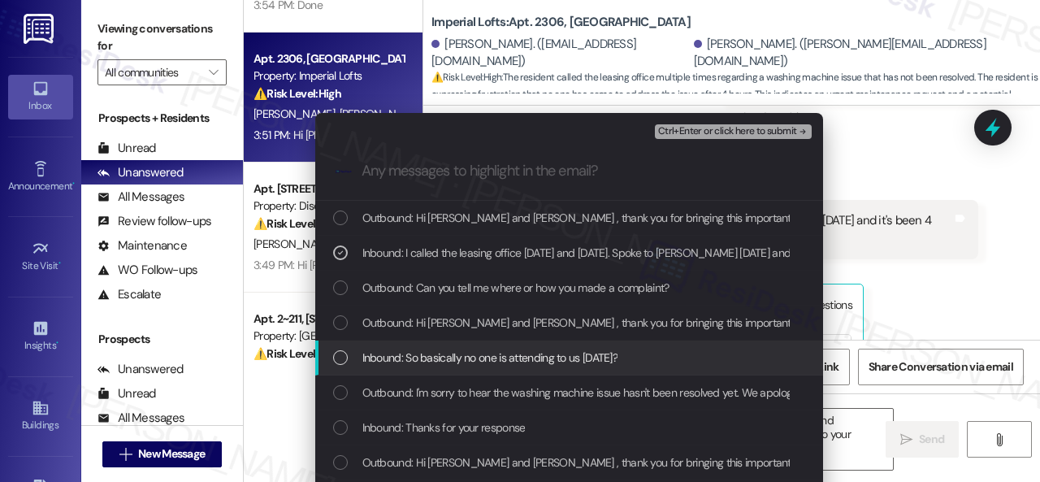
click at [479, 351] on span "Inbound: So basically no one is attending to us [DATE]?" at bounding box center [490, 358] width 256 height 18
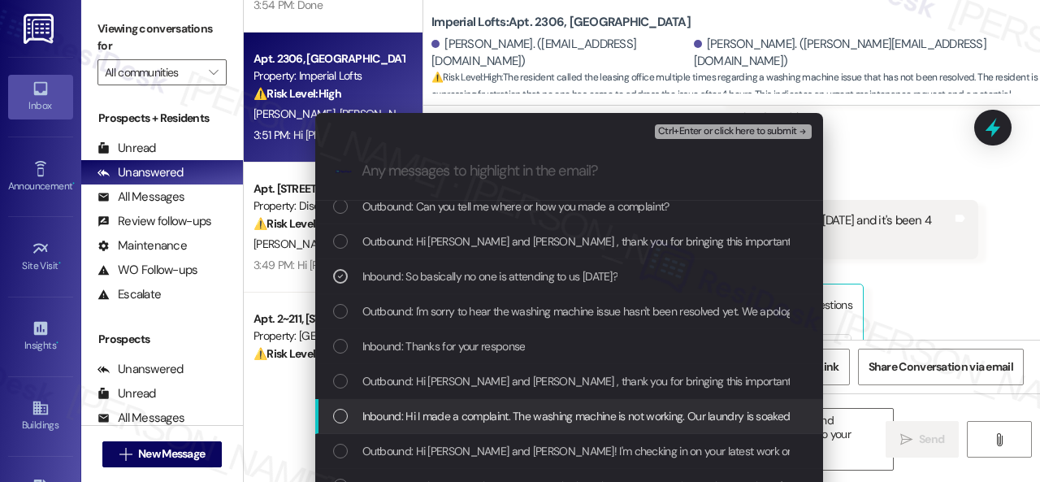
click at [475, 414] on span "Inbound: Hi I made a complaint. The washing machine is not working. Our laundry…" at bounding box center [668, 416] width 612 height 18
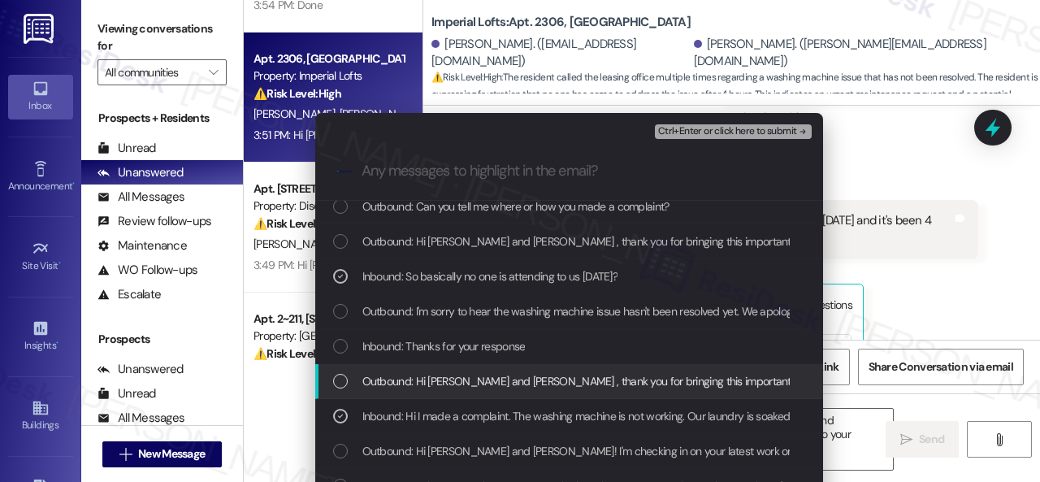
scroll to position [135, 0]
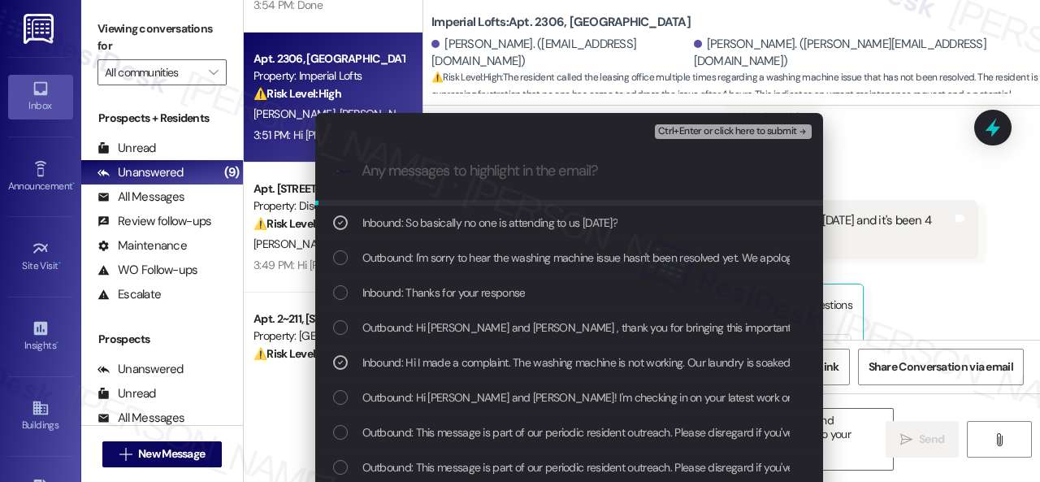
click at [680, 140] on div "Ctrl+Enter or click here to submit" at bounding box center [735, 131] width 160 height 21
click at [675, 136] on span "Ctrl+Enter or click here to submit" at bounding box center [727, 131] width 139 height 11
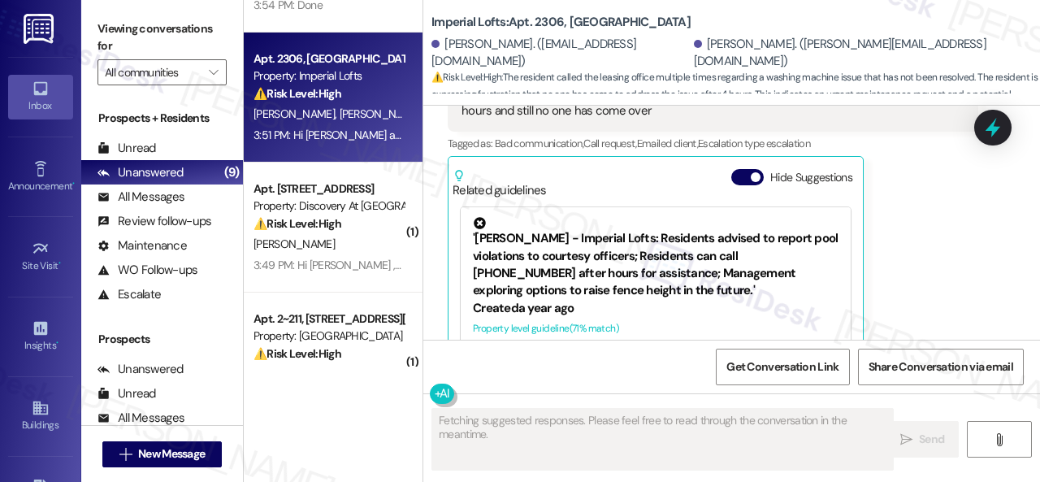
scroll to position [2778, 0]
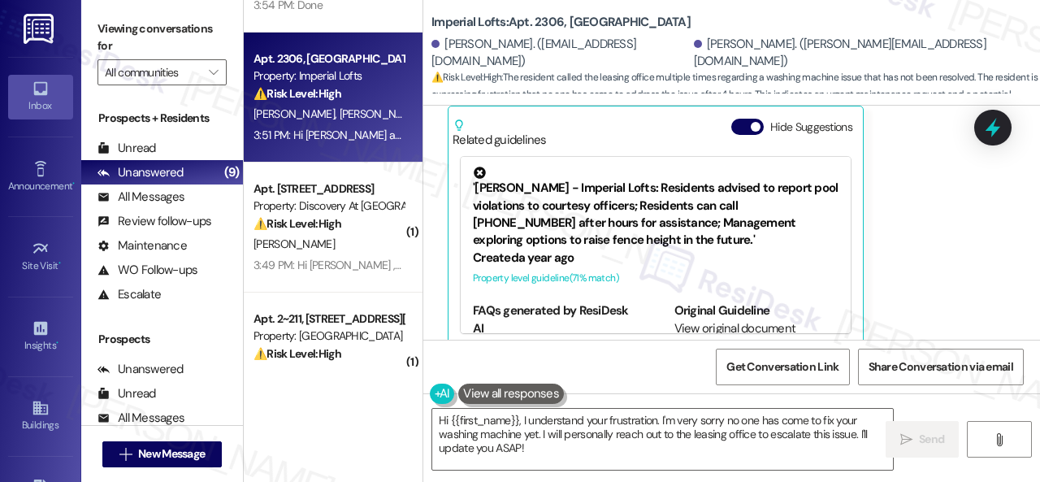
click at [891, 225] on div "[PERSON_NAME] 3:51 PM I called the leasing office [DATE] and [DATE]. Spoke to […" at bounding box center [713, 172] width 531 height 347
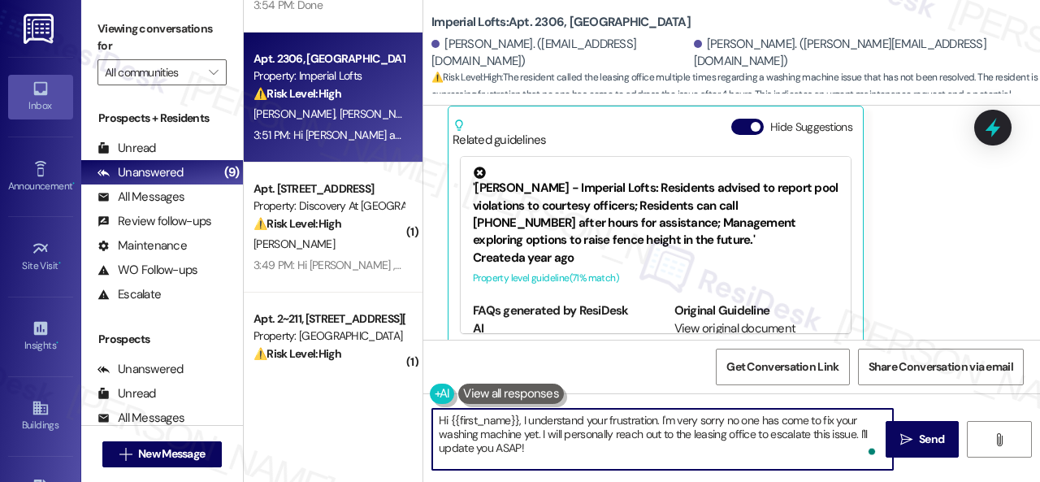
drag, startPoint x: 512, startPoint y: 443, endPoint x: 386, endPoint y: 413, distance: 129.5
click at [386, 413] on div "Apt. 309~05, [STREET_ADDRESS][PERSON_NAME] Property: 3Ten 🔧 Risk Level: Medium …" at bounding box center [642, 241] width 796 height 482
paste textarea "I've made a follow-up with the site team regarding your work order. Let me know…"
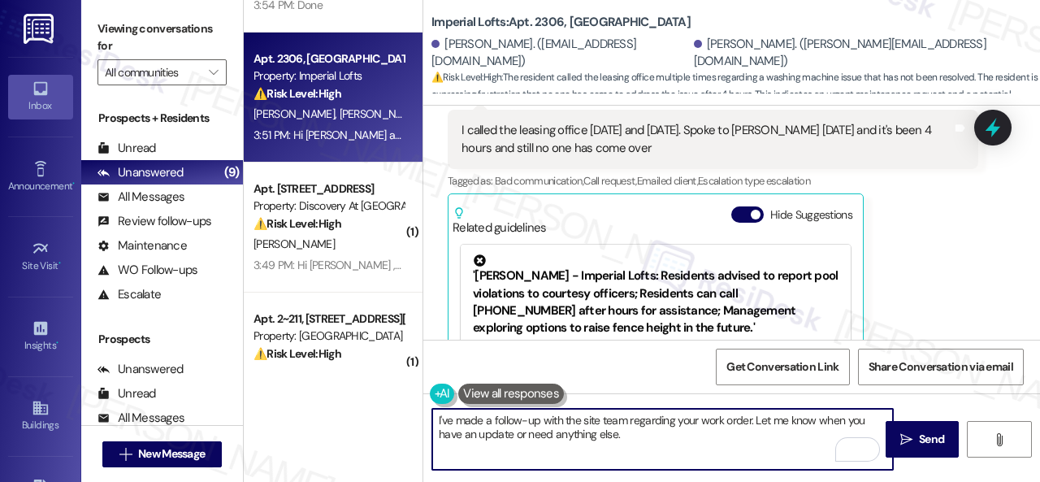
scroll to position [2615, 0]
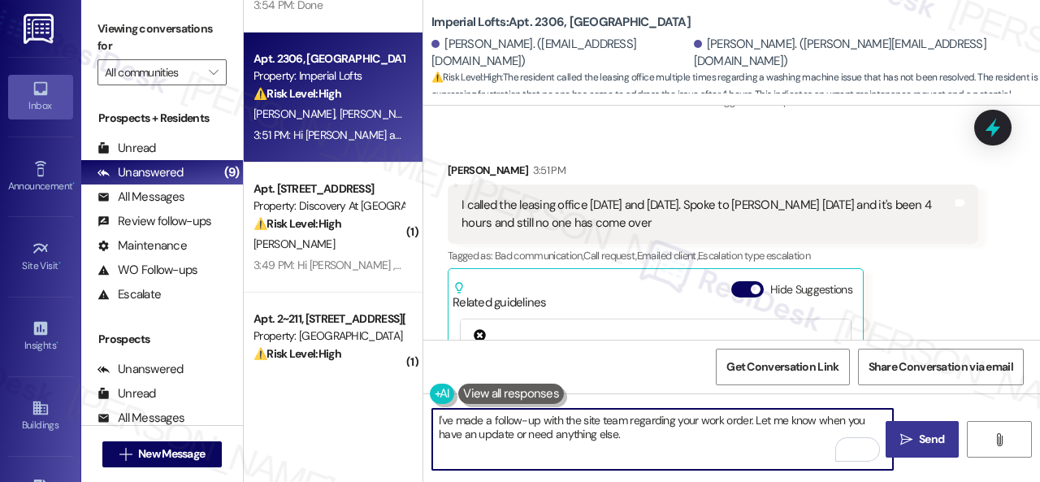
type textarea "I've made a follow-up with the site team regarding your work order. Let me know…"
click at [916, 432] on span "Send" at bounding box center [932, 439] width 32 height 17
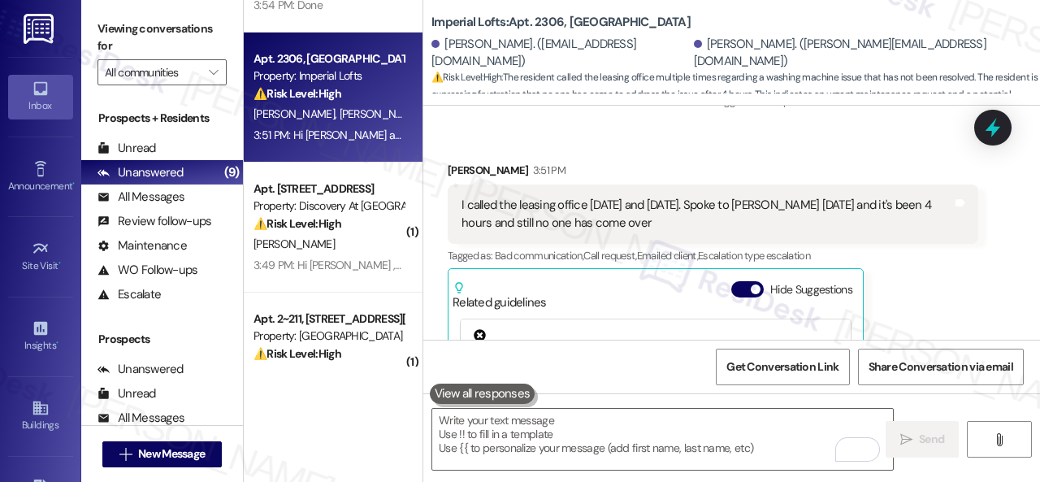
scroll to position [2778, 0]
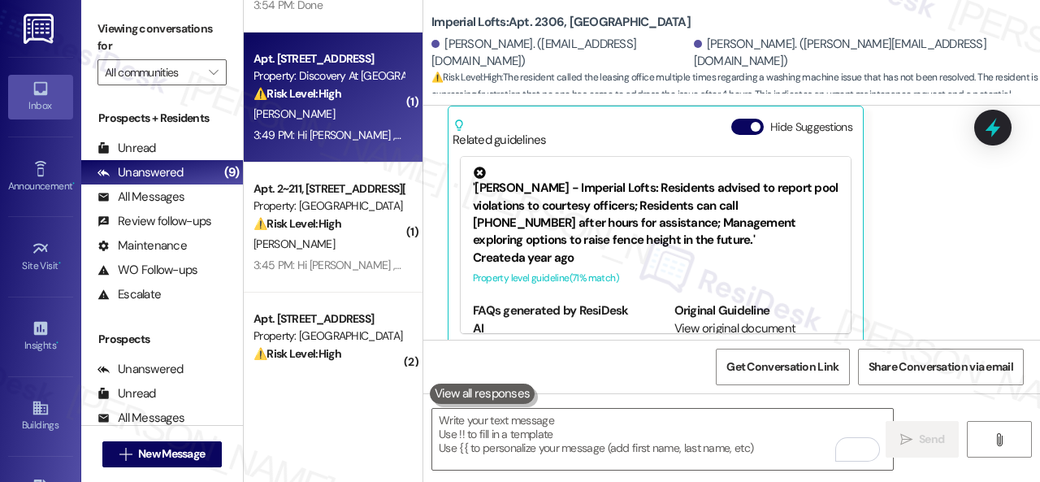
click at [369, 122] on div "[PERSON_NAME]" at bounding box center [329, 114] width 154 height 20
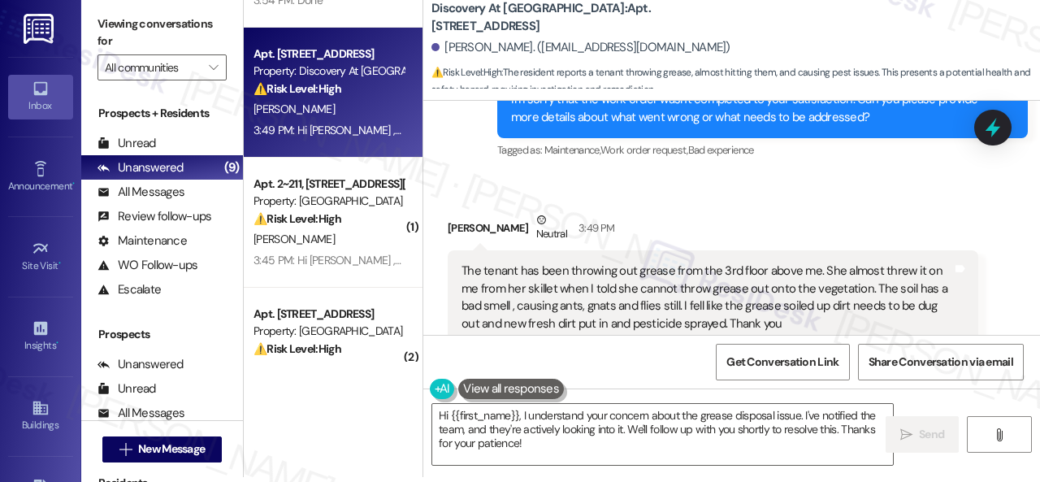
scroll to position [1951, 0]
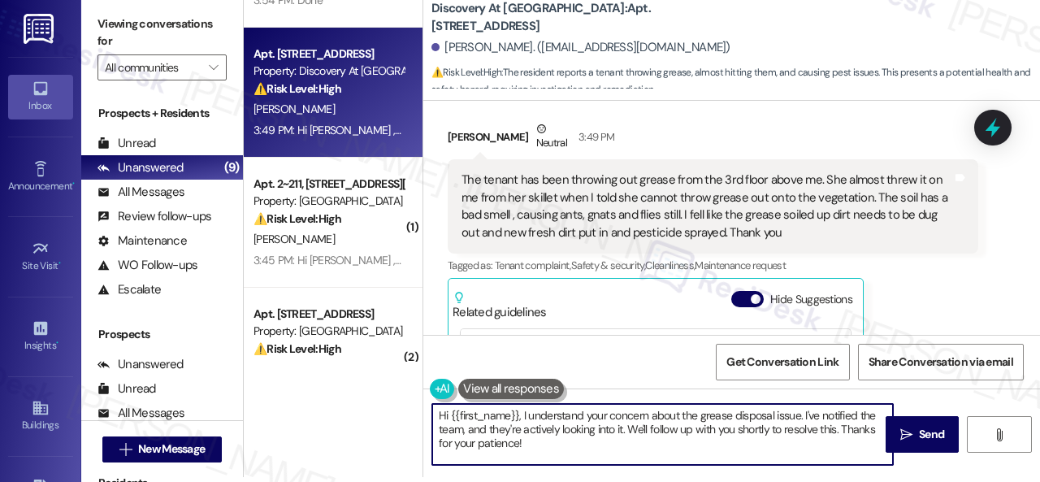
drag, startPoint x: 546, startPoint y: 441, endPoint x: 346, endPoint y: 368, distance: 212.9
click at [362, 373] on div "Apt. 309~05, [STREET_ADDRESS][PERSON_NAME] Property: 3Ten 🔧 Risk Level: Medium …" at bounding box center [642, 236] width 796 height 482
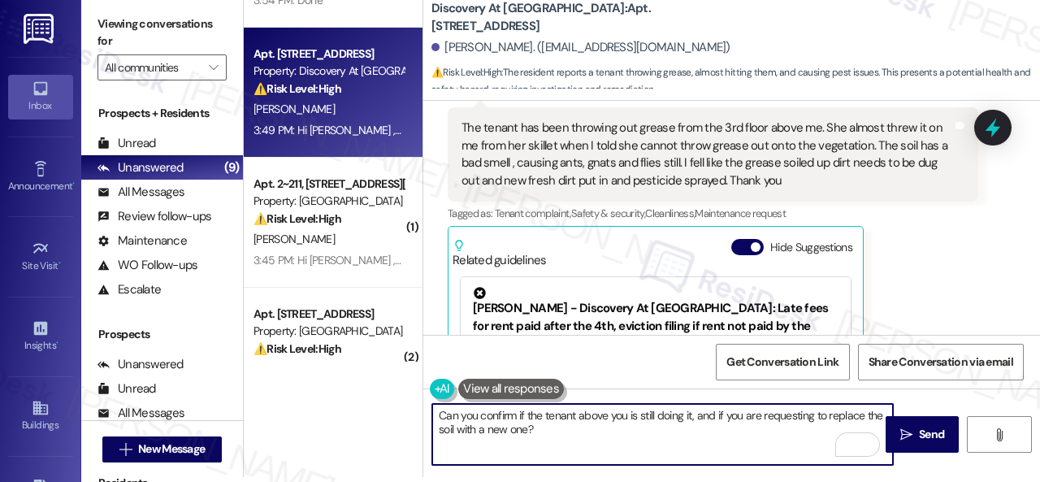
scroll to position [2032, 0]
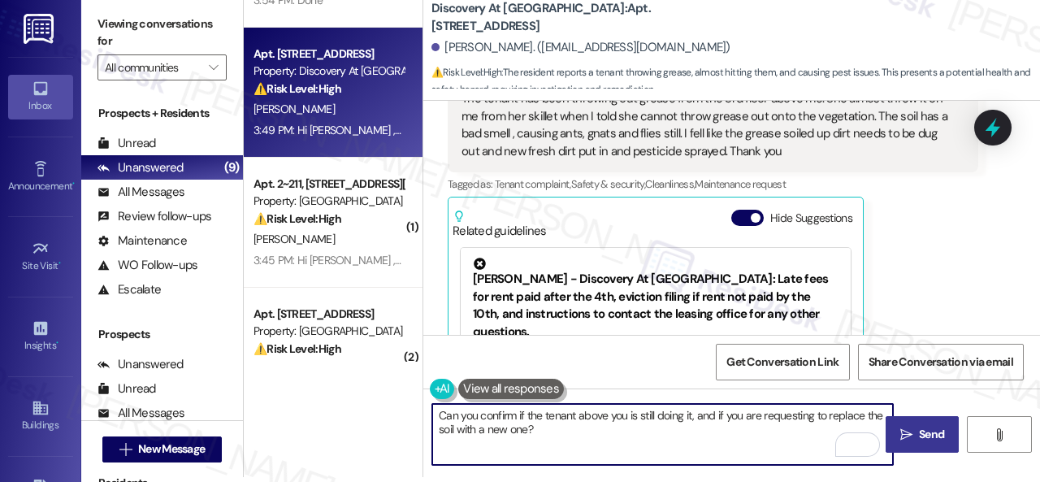
type textarea "Can you confirm if the tenant above you is still doing it, and if you are reque…"
click at [901, 428] on icon "" at bounding box center [907, 434] width 12 height 13
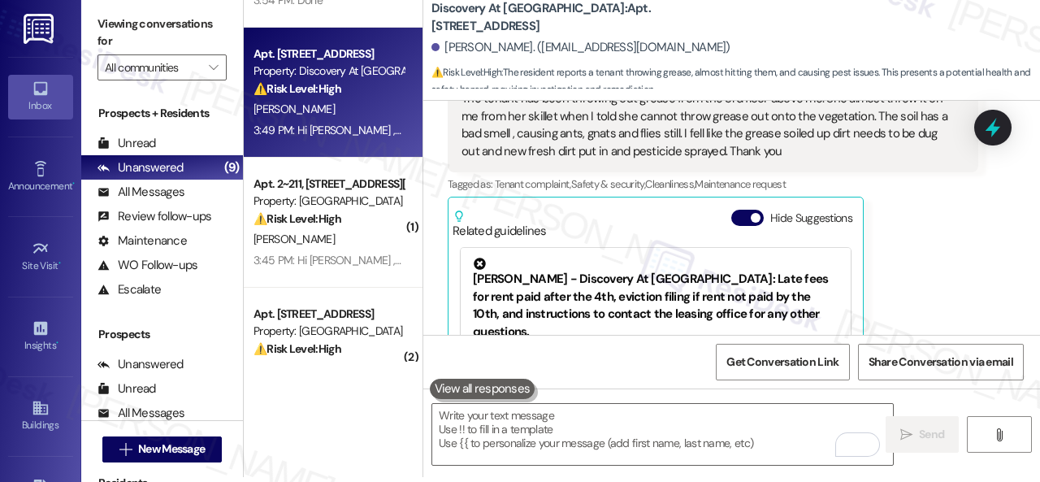
scroll to position [2129, 0]
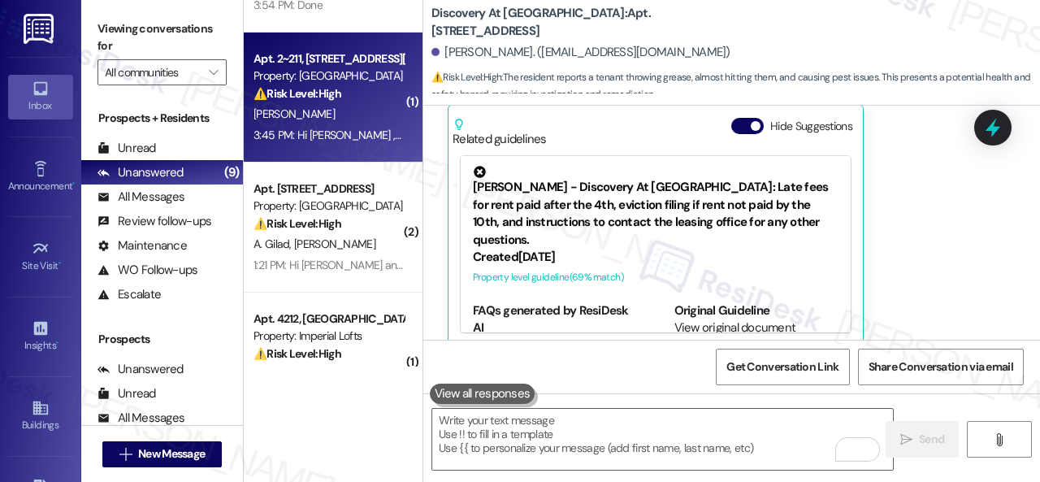
click at [365, 116] on div "[PERSON_NAME]" at bounding box center [329, 114] width 154 height 20
type textarea "Fetching suggested responses. Please feel free to read through the conversation…"
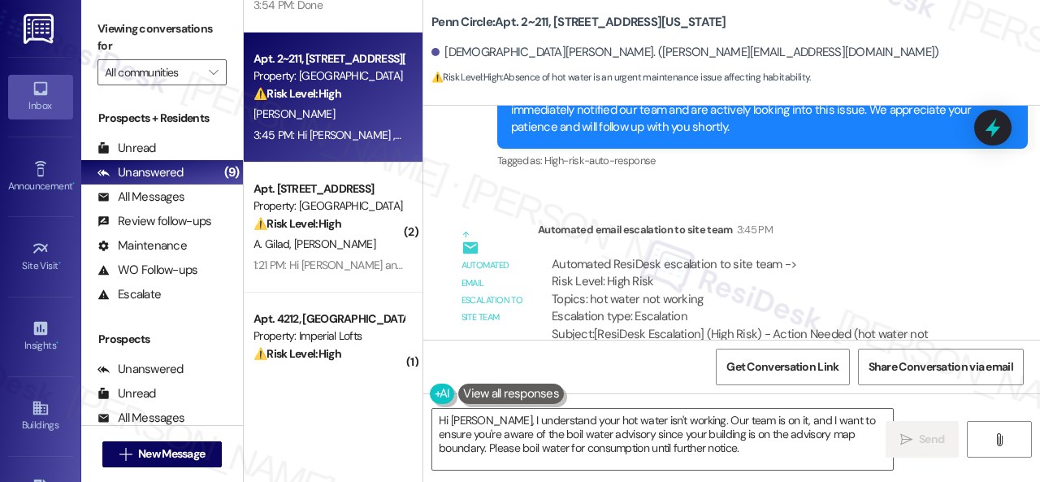
scroll to position [678, 0]
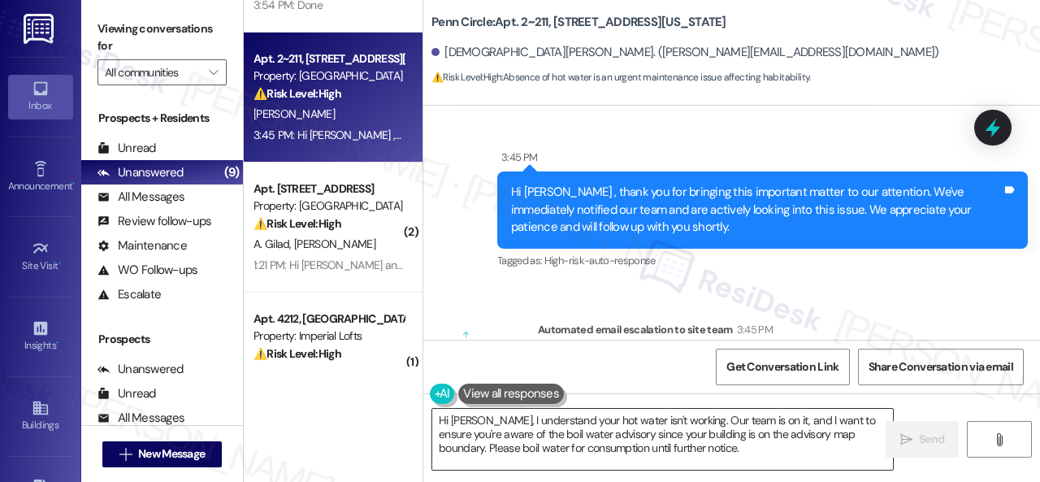
drag, startPoint x: 720, startPoint y: 453, endPoint x: 710, endPoint y: 430, distance: 25.1
click at [722, 452] on textarea "Hi Christian, I understand your hot water isn't working. Our team is on it, and…" at bounding box center [662, 439] width 461 height 61
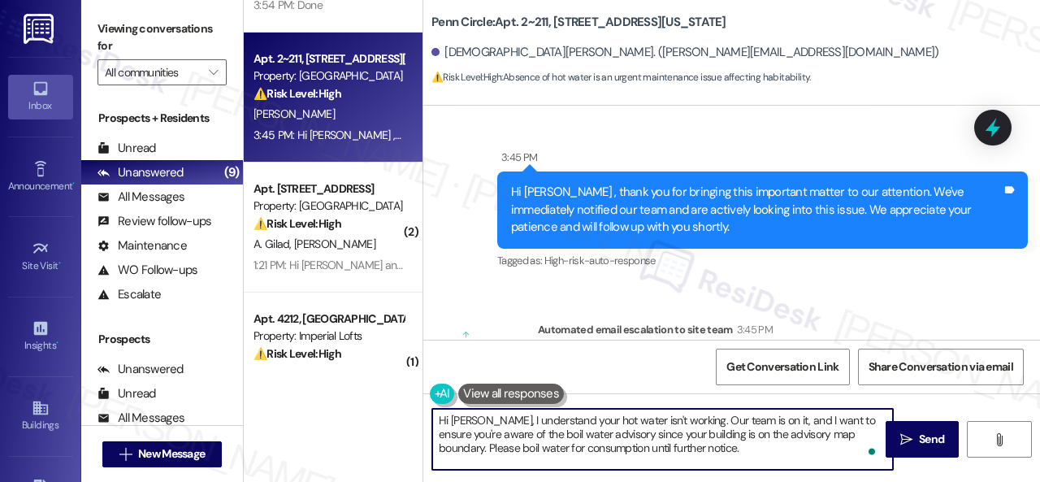
drag, startPoint x: 692, startPoint y: 422, endPoint x: 717, endPoint y: 457, distance: 43.1
click at [717, 457] on textarea "Hi Christian, I understand your hot water isn't working. Our team is on it, and…" at bounding box center [662, 439] width 461 height 61
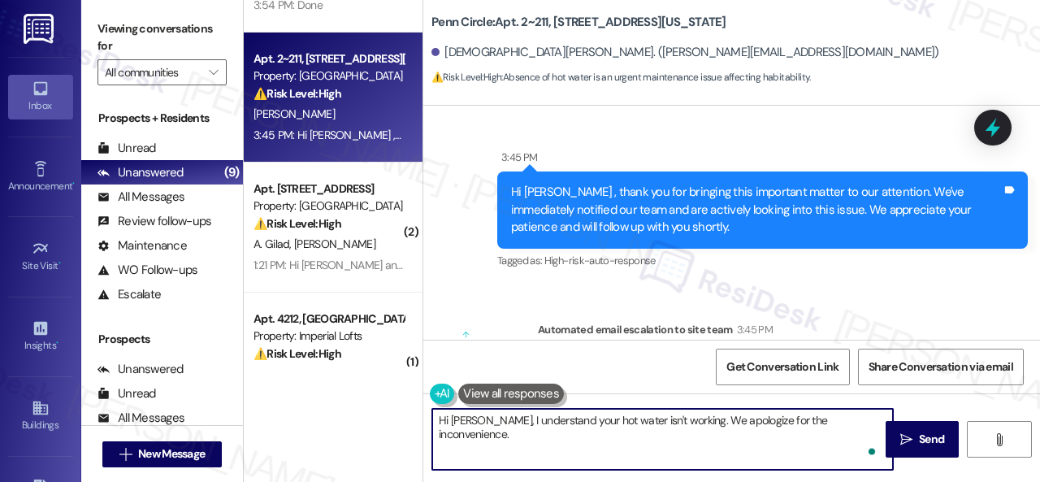
paste textarea "Is there already a work order for the issue? If so, may I have the work order n…"
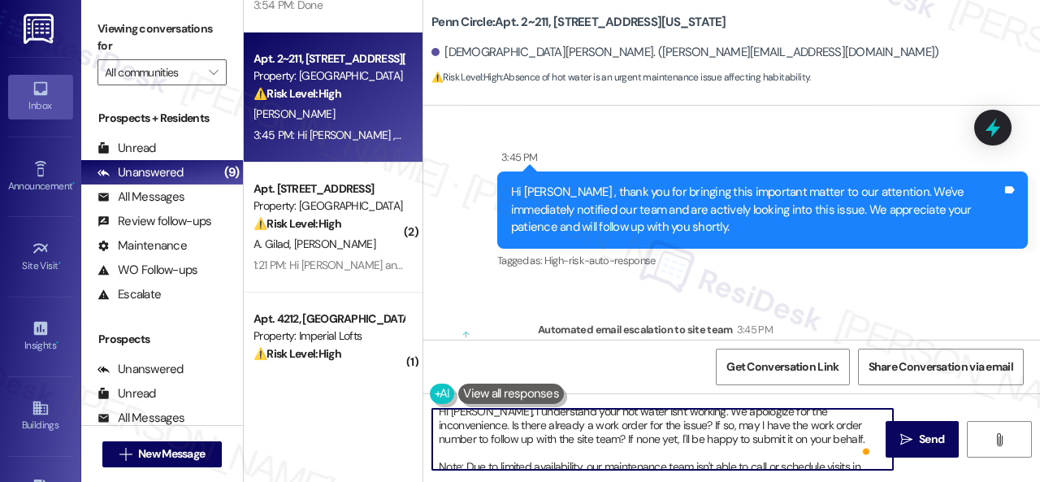
scroll to position [0, 0]
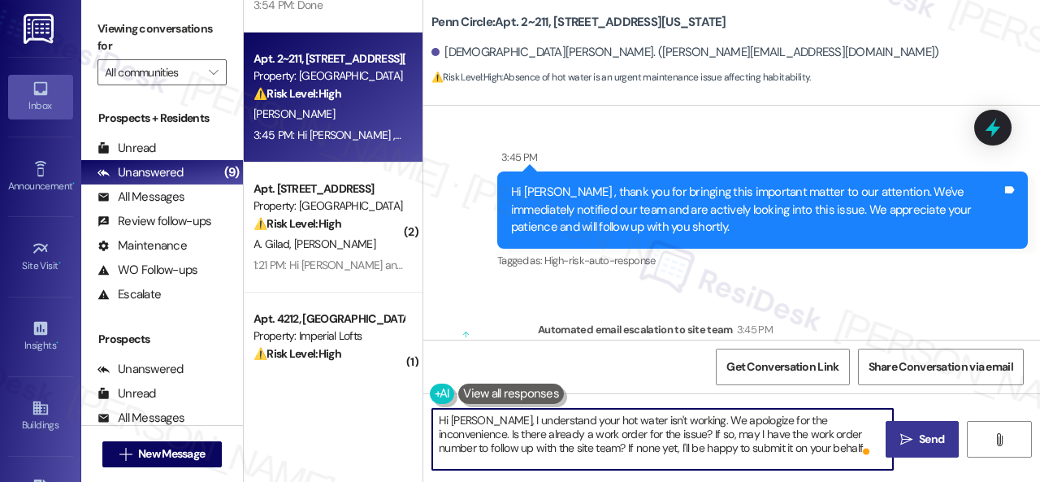
type textarea "Hi Christian, I understand your hot water isn't working. We apologize for the i…"
click at [919, 440] on span "Send" at bounding box center [931, 439] width 25 height 17
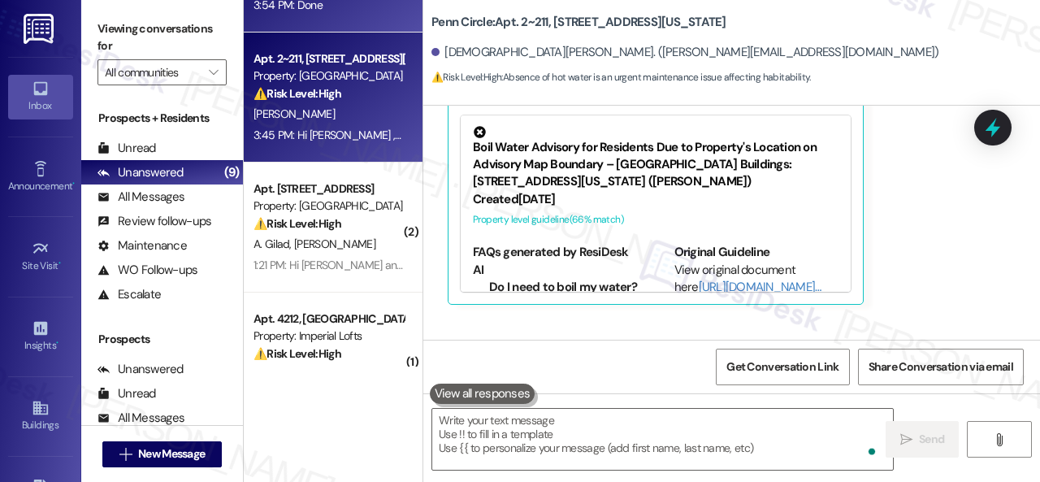
scroll to position [450, 0]
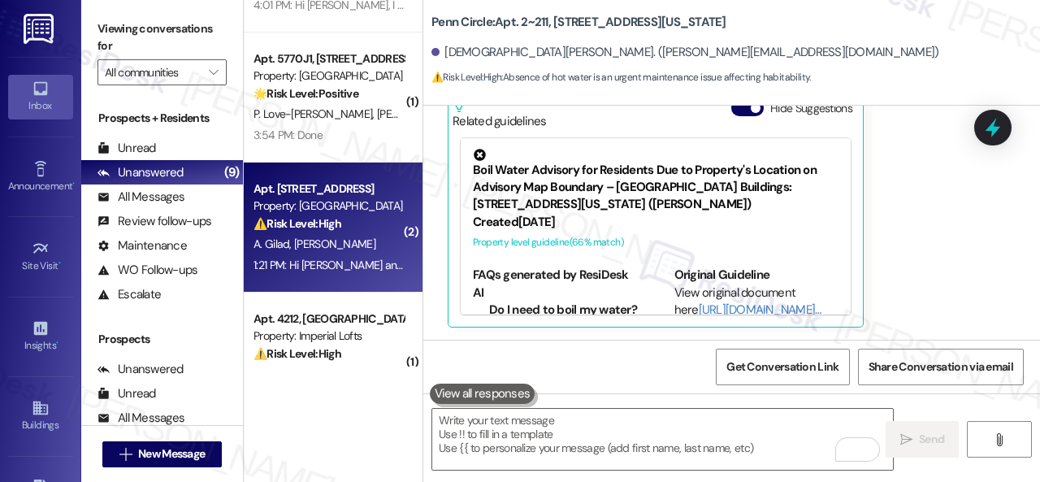
click at [370, 231] on div "⚠️ Risk Level: High The resident reports a sink filling with water, which is al…" at bounding box center [329, 223] width 150 height 17
type textarea "Fetching suggested responses. Please feel free to read through the conversation…"
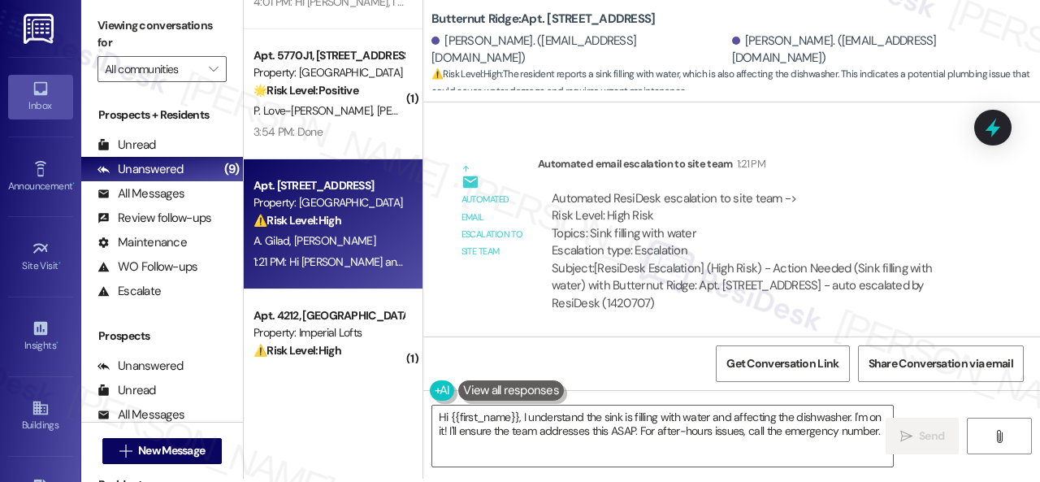
scroll to position [5, 0]
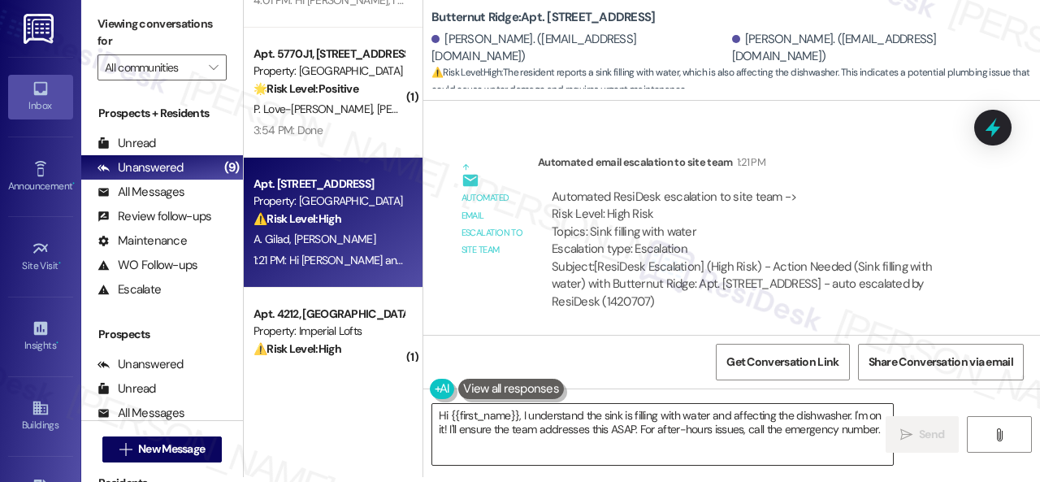
click at [657, 436] on textarea "Hi {{first_name}}, I understand the sink is filling with water and affecting th…" at bounding box center [662, 434] width 461 height 61
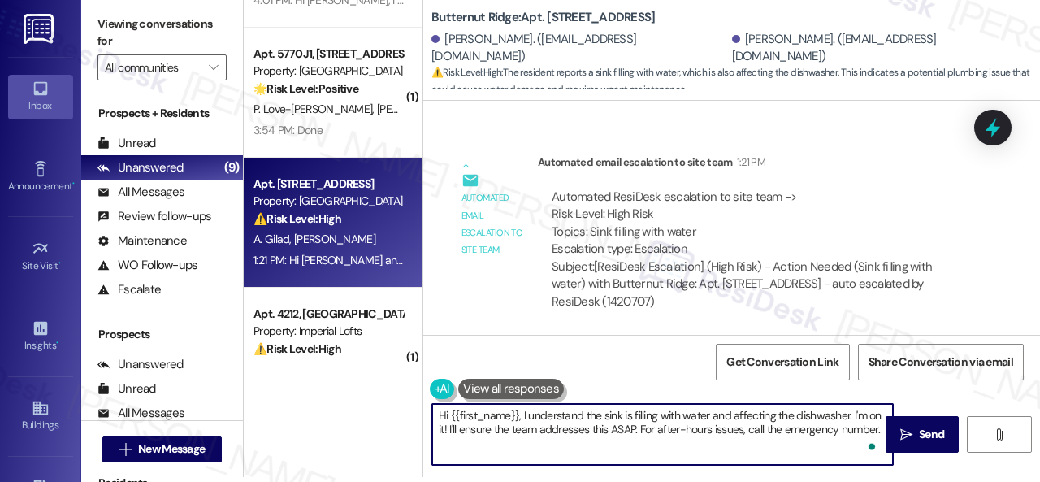
paste textarea "Is there already a work order for the issue? If so, may I have the work order n…"
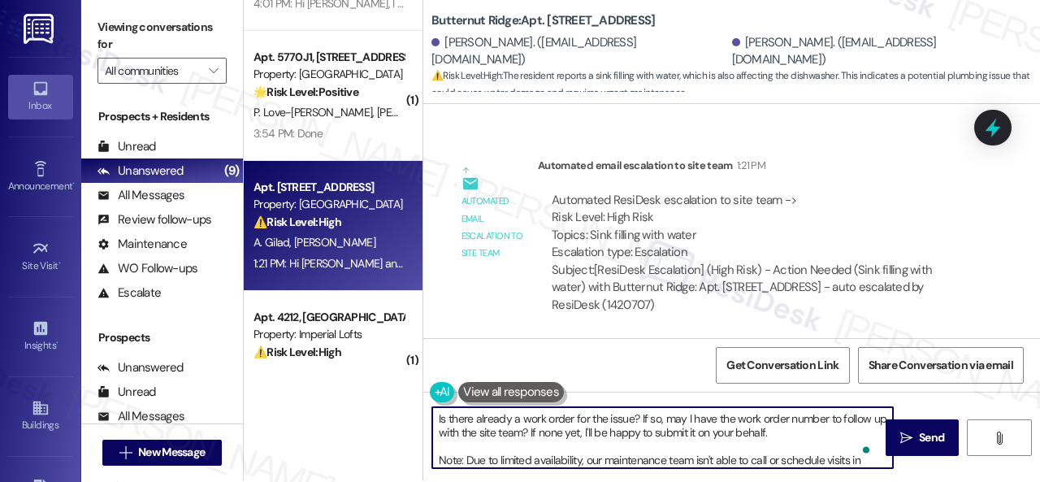
scroll to position [0, 0]
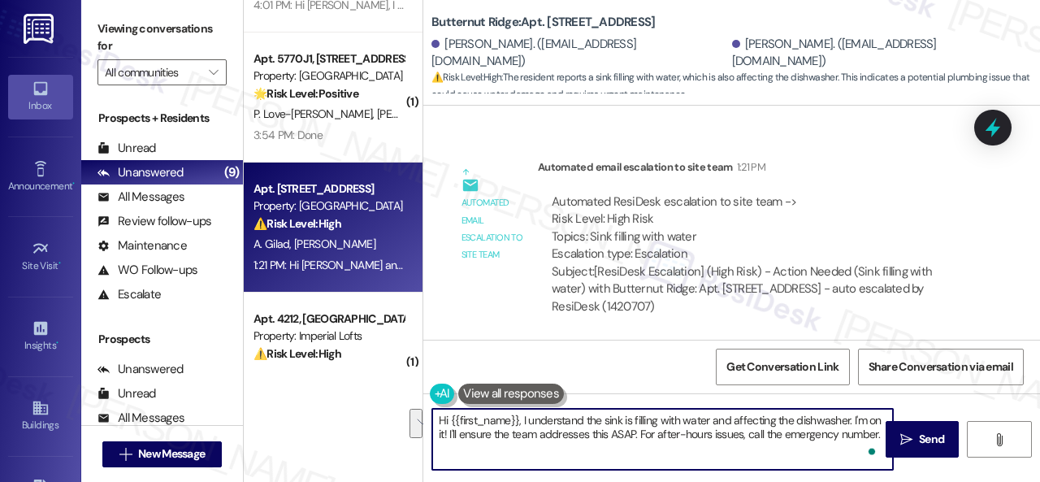
click at [569, 438] on textarea "Hi {{first_name}}, I understand the sink is filling with water and affecting th…" at bounding box center [662, 439] width 461 height 61
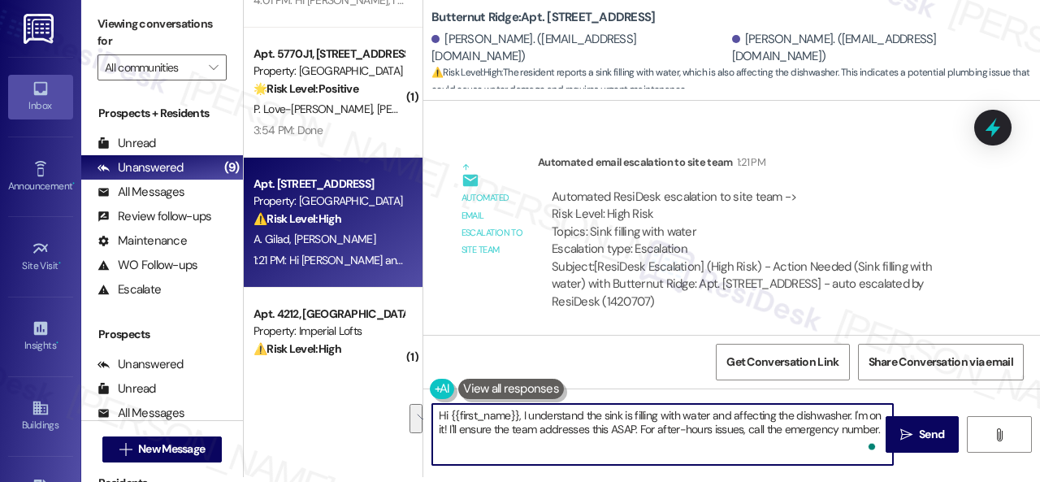
drag, startPoint x: 851, startPoint y: 419, endPoint x: 931, endPoint y: 514, distance: 123.9
click at [931, 481] on html "Inbox Go to Inbox Announcement • Send A Text Announcement Site Visit • Go to Si…" at bounding box center [520, 241] width 1040 height 482
paste textarea "s there already a work order for the issue? If so, may I have the work order nu…"
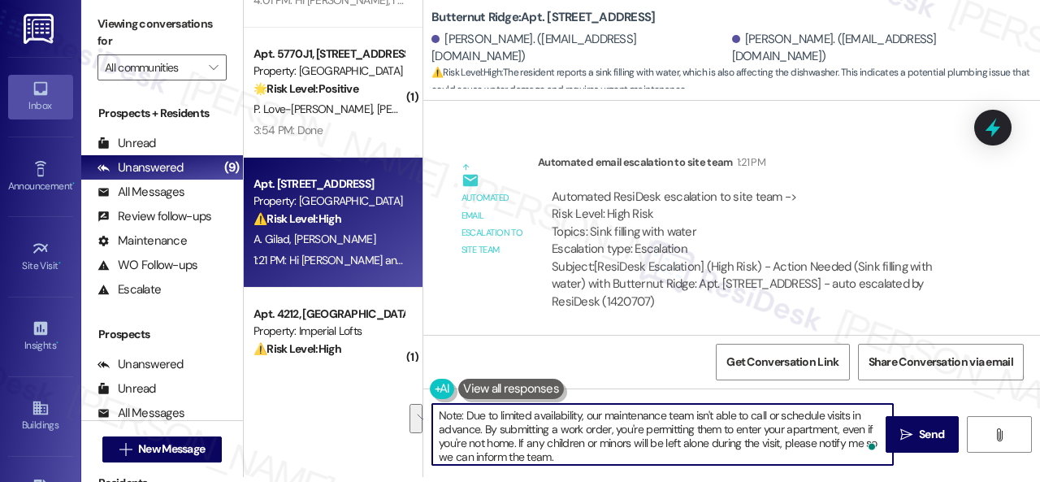
scroll to position [0, 0]
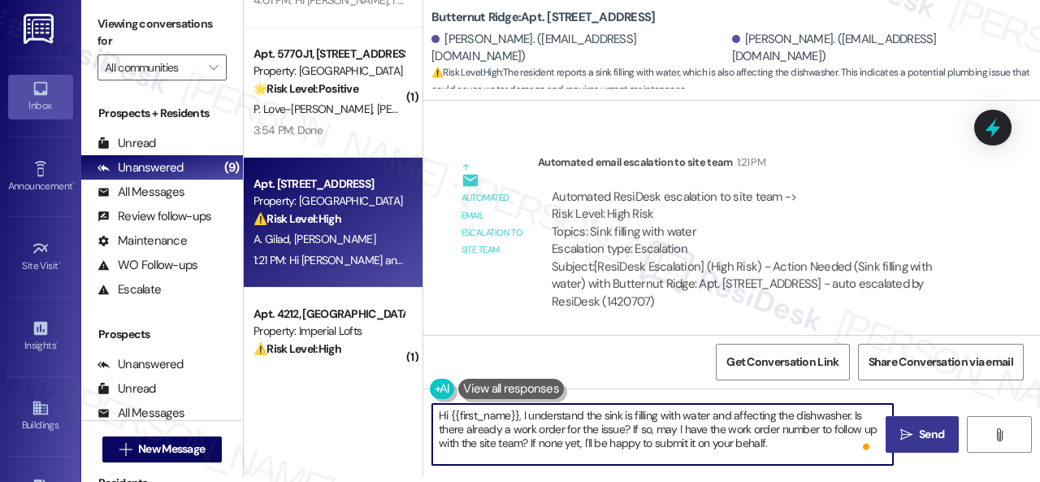
type textarea "Hi {{first_name}}, I understand the sink is filling with water and affecting th…"
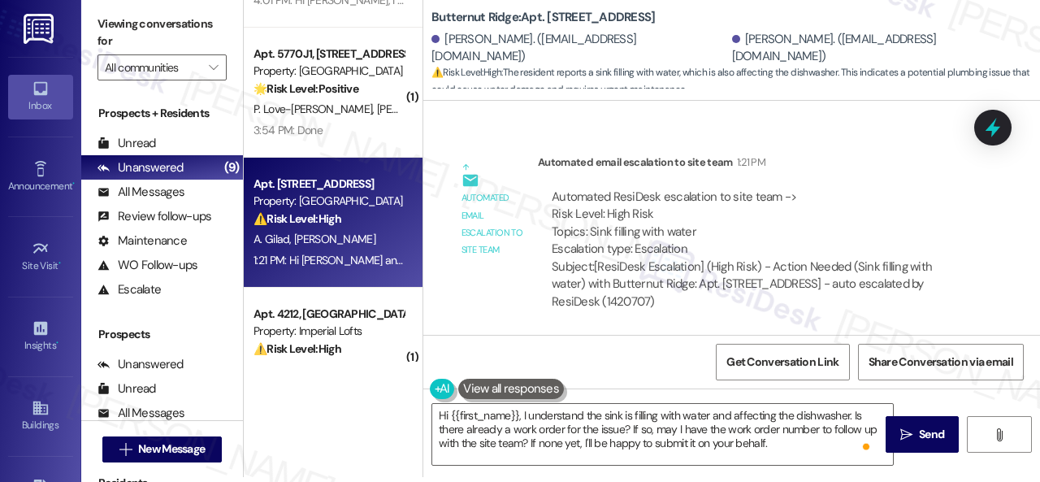
drag, startPoint x: 915, startPoint y: 440, endPoint x: 714, endPoint y: 272, distance: 262.0
click at [719, 295] on div "Lease started Mar 14, 2025 at 8:00 PM Survey, sent via SMS Residesk Automated S…" at bounding box center [731, 342] width 617 height 482
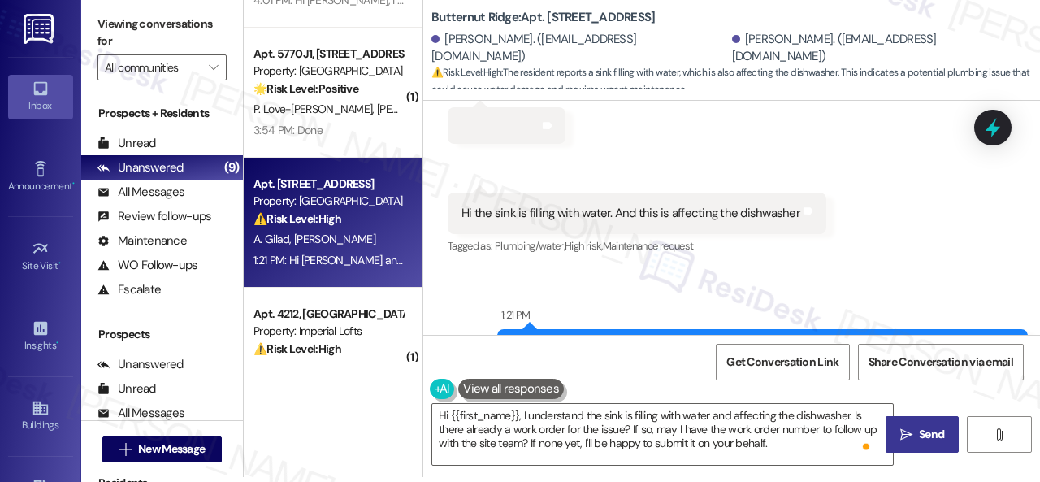
click at [906, 426] on span " Send" at bounding box center [922, 434] width 51 height 17
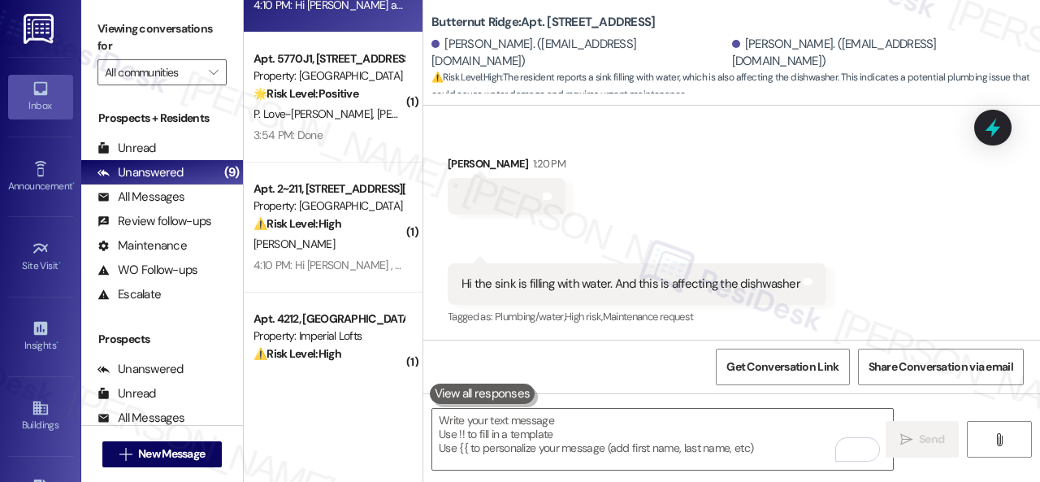
click at [933, 193] on div "Received via SMS David Segev 1:20 PM Tags and notes Received via SMS 1:21 PM Da…" at bounding box center [731, 230] width 617 height 223
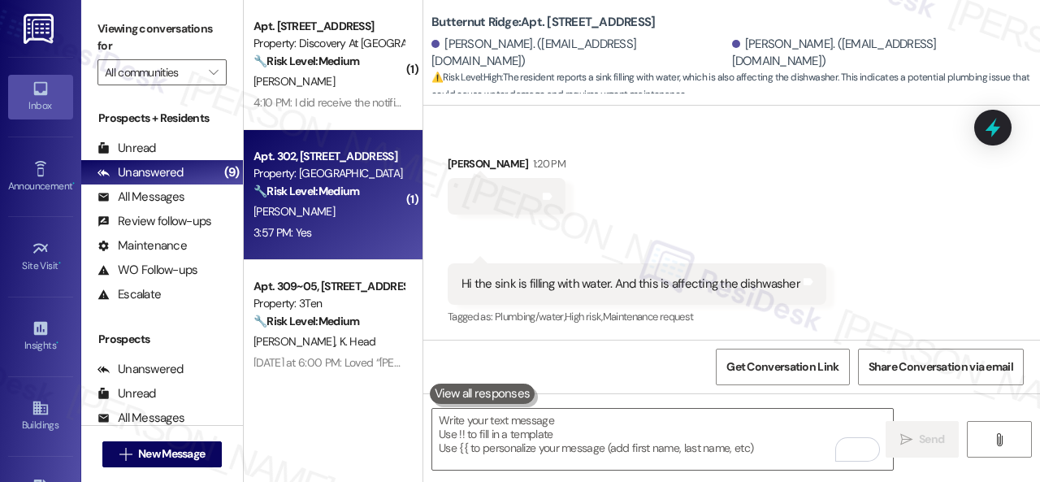
click at [359, 198] on strong "🔧 Risk Level: Medium" at bounding box center [307, 191] width 106 height 15
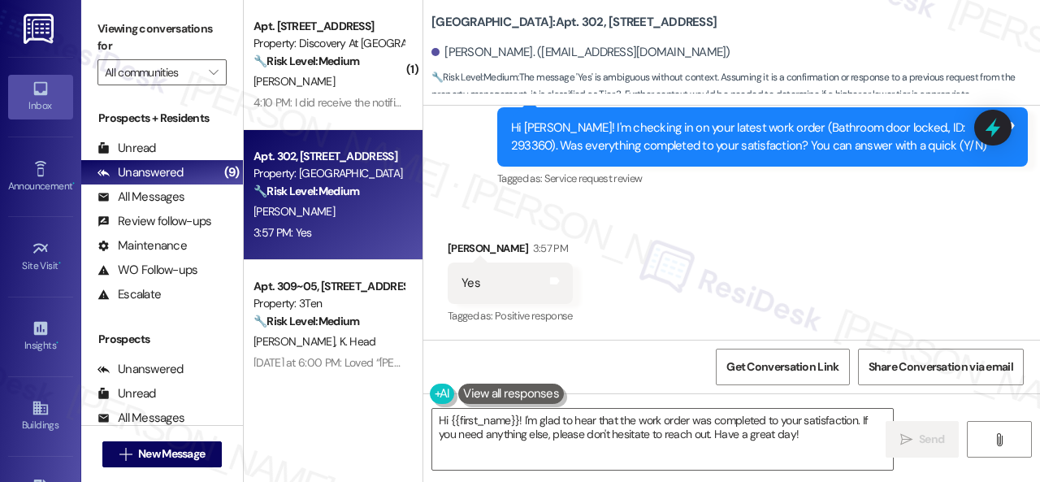
click at [675, 449] on textarea "Hi {{first_name}}! I'm glad to hear that the work order was completed to your s…" at bounding box center [662, 439] width 461 height 61
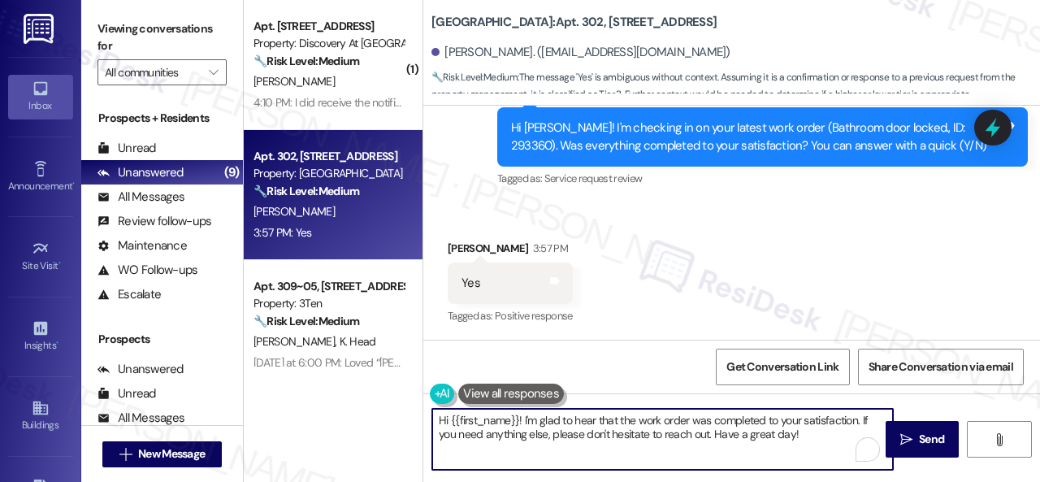
drag, startPoint x: 806, startPoint y: 438, endPoint x: 293, endPoint y: 373, distance: 516.9
click at [293, 373] on div "( 1 ) Apt. 725, 150 Northpark Plaza Drive Property: Discovery At Kingwood 🔧 Ris…" at bounding box center [642, 241] width 796 height 482
paste textarea "Glad to hear that everything is all set! If {{property}} met your expectations,…"
type textarea "Glad to hear that everything is all set! If {{property}} met your expectations,…"
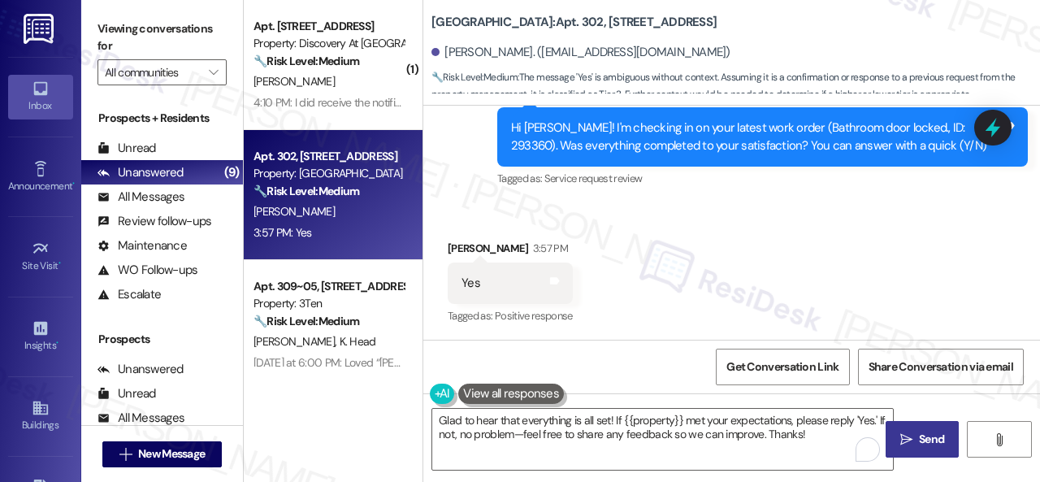
click at [902, 449] on button " Send" at bounding box center [922, 439] width 73 height 37
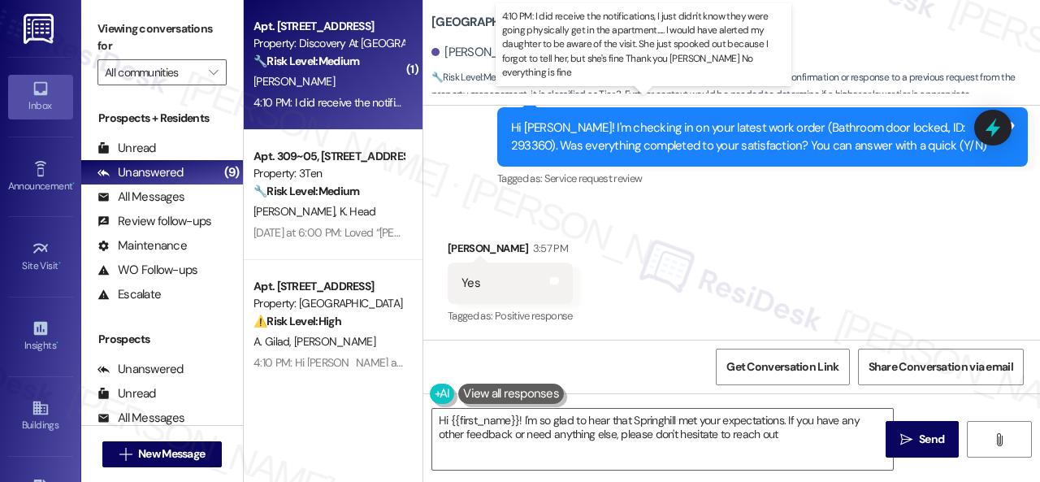
type textarea "Hi {{first_name}}! I'm so glad to hear that Springhill met your expectations. I…"
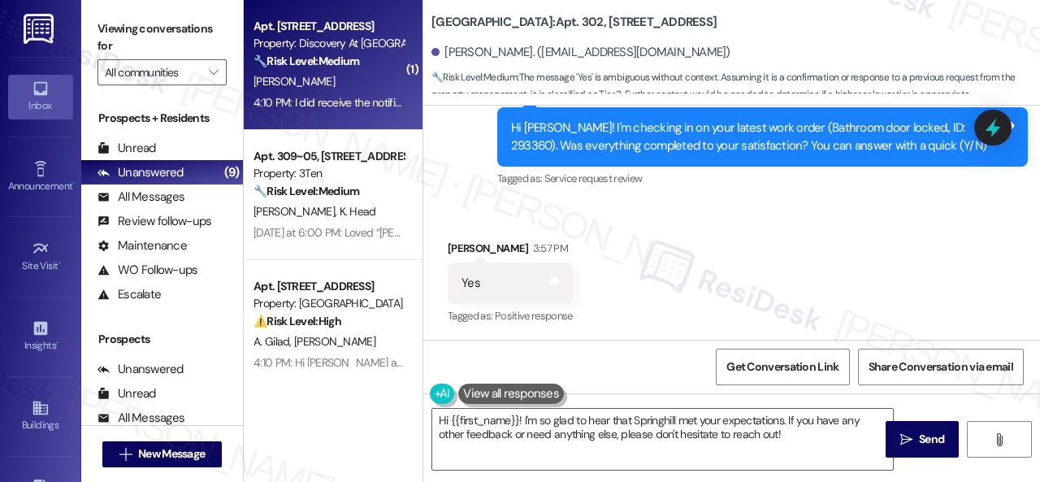
click at [342, 87] on div "G. Dorville" at bounding box center [329, 82] width 154 height 20
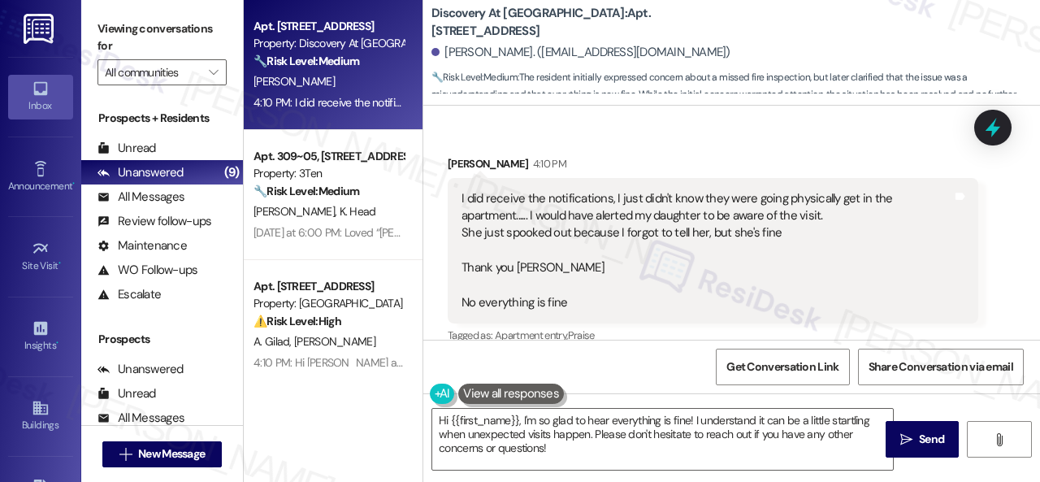
scroll to position [2129, 0]
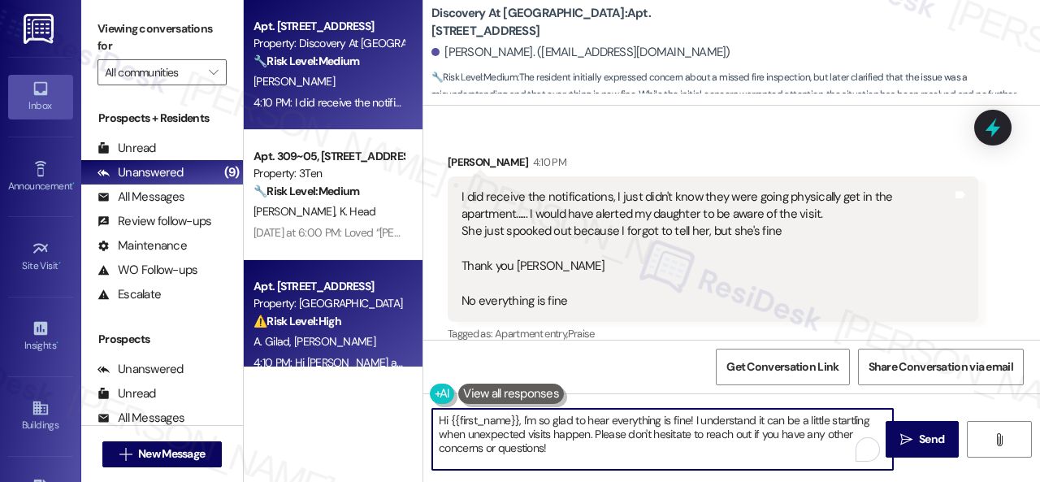
drag, startPoint x: 475, startPoint y: 423, endPoint x: 299, endPoint y: 313, distance: 208.1
click at [363, 358] on div "Apt. 725, 150 Northpark Plaza Drive Property: Discovery At Kingwood 🔧 Risk Leve…" at bounding box center [642, 241] width 796 height 482
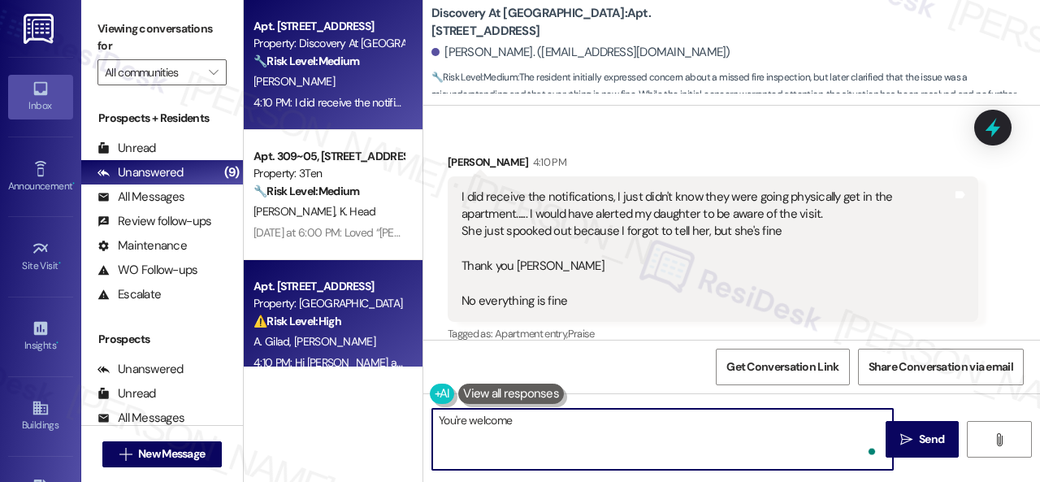
type textarea "You're welcome!"
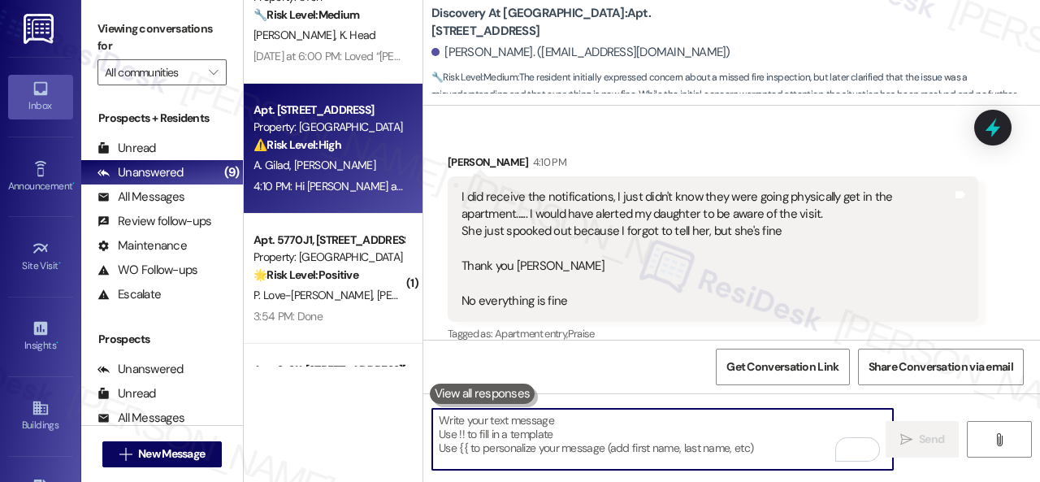
scroll to position [81, 0]
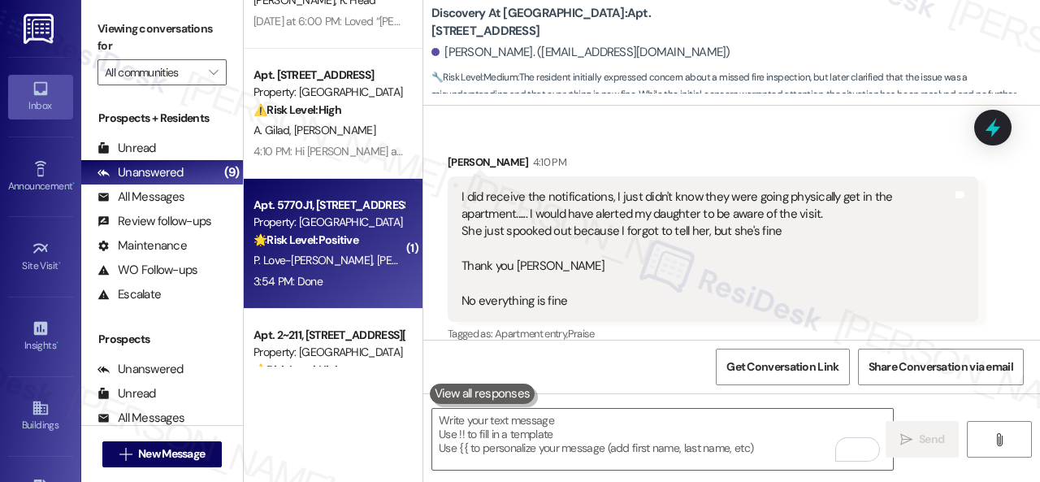
click at [366, 242] on div "🌟 Risk Level: Positive The resident has confirmed satisfaction and completed a …" at bounding box center [329, 240] width 150 height 17
type textarea "Fetching suggested responses. Please feel free to read through the conversation…"
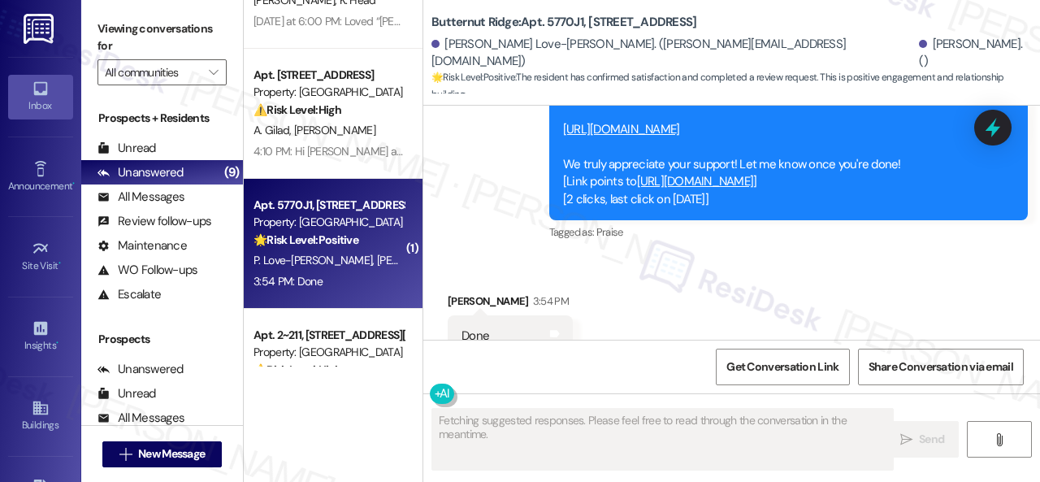
scroll to position [4581, 0]
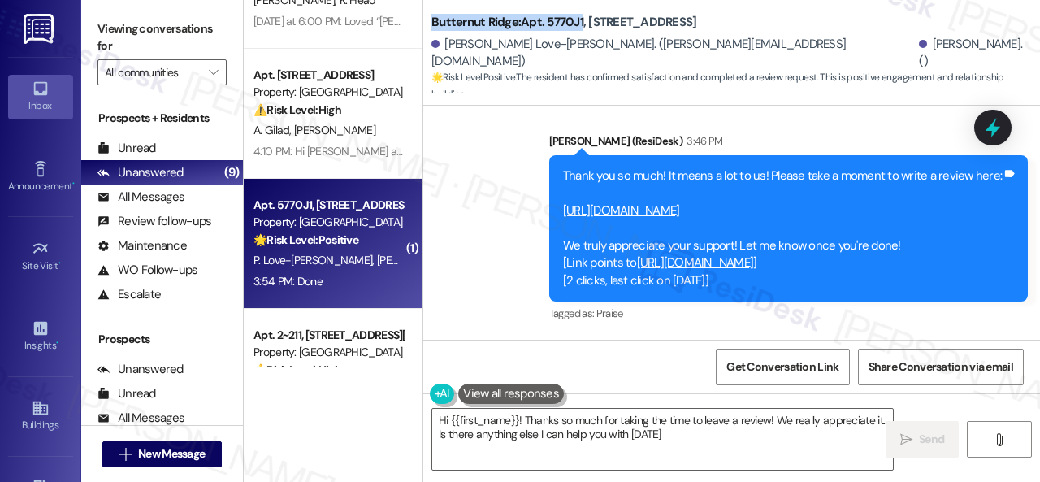
type textarea "Hi {{first_name}}! Thanks so much for taking the time to leave a review! We rea…"
drag, startPoint x: 431, startPoint y: 15, endPoint x: 583, endPoint y: 9, distance: 152.1
click at [583, 9] on div "Butternut Ridge: Apt. 5770J1, 5800 Great Northern Boulevard Patrice Love-Hender…" at bounding box center [731, 48] width 617 height 89
copy b "Butternut Ridge: Apt. 5770J1"
click at [753, 368] on span "Get Conversation Link" at bounding box center [783, 366] width 112 height 17
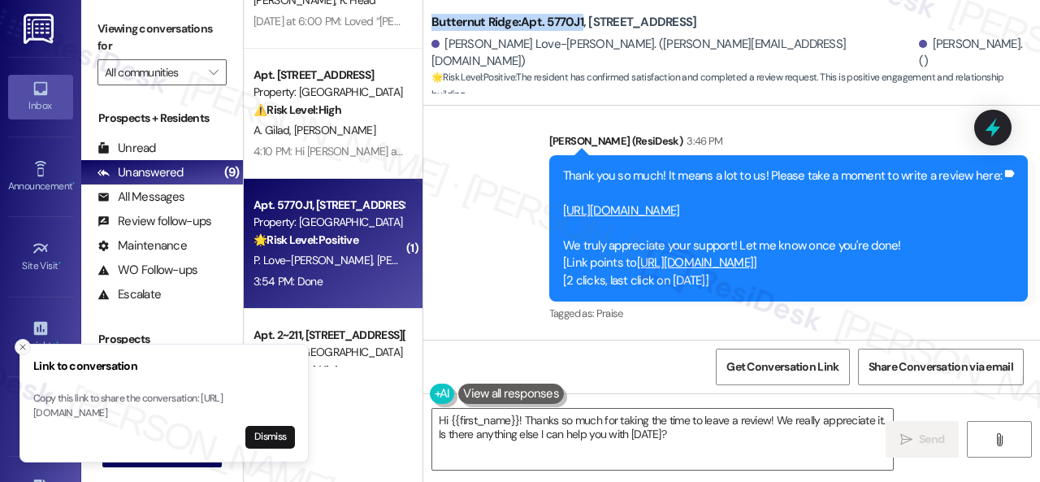
click at [24, 342] on icon "Close toast" at bounding box center [23, 347] width 10 height 10
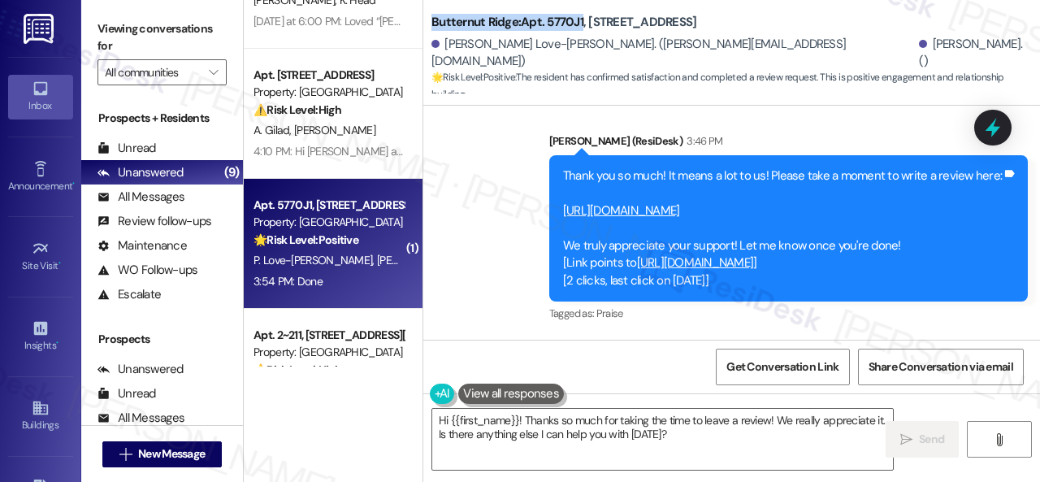
click at [620, 202] on link "https://www.theresidesk.com/links/review-uZ3ZehPGX" at bounding box center [621, 210] width 117 height 16
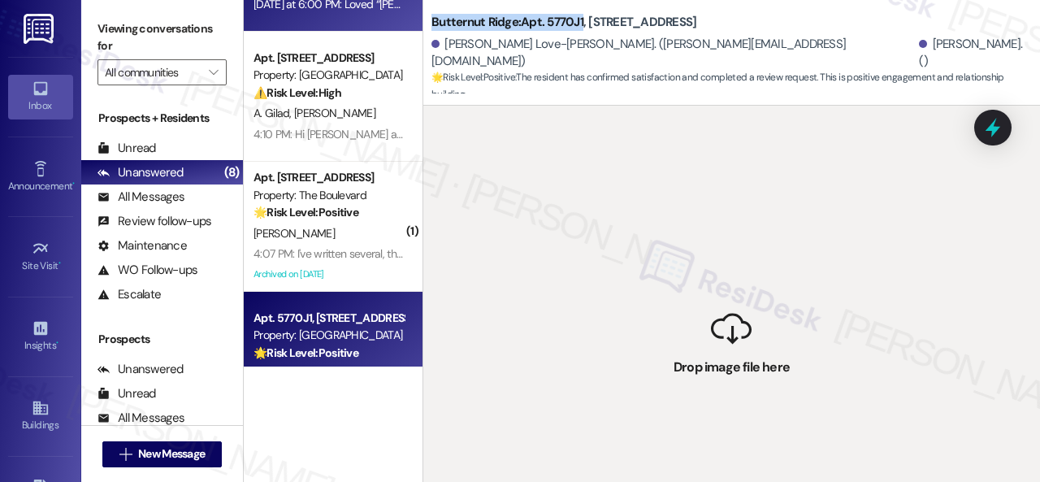
scroll to position [244, 0]
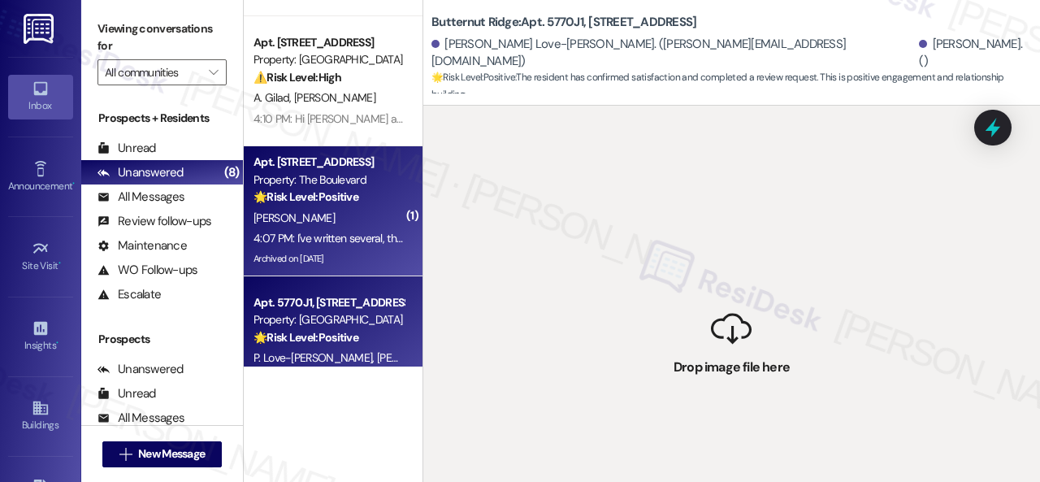
click at [328, 203] on strong "🌟 Risk Level: Positive" at bounding box center [306, 196] width 105 height 15
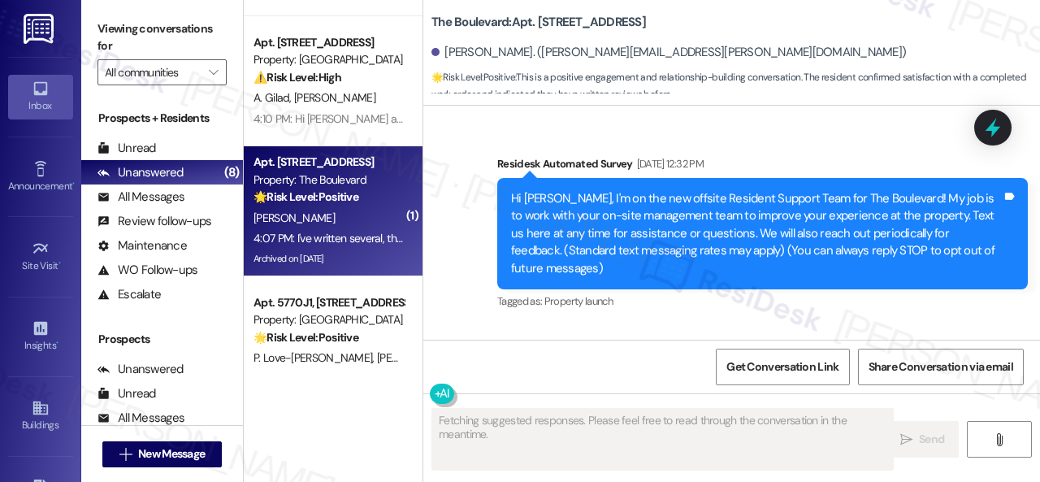
scroll to position [37800, 0]
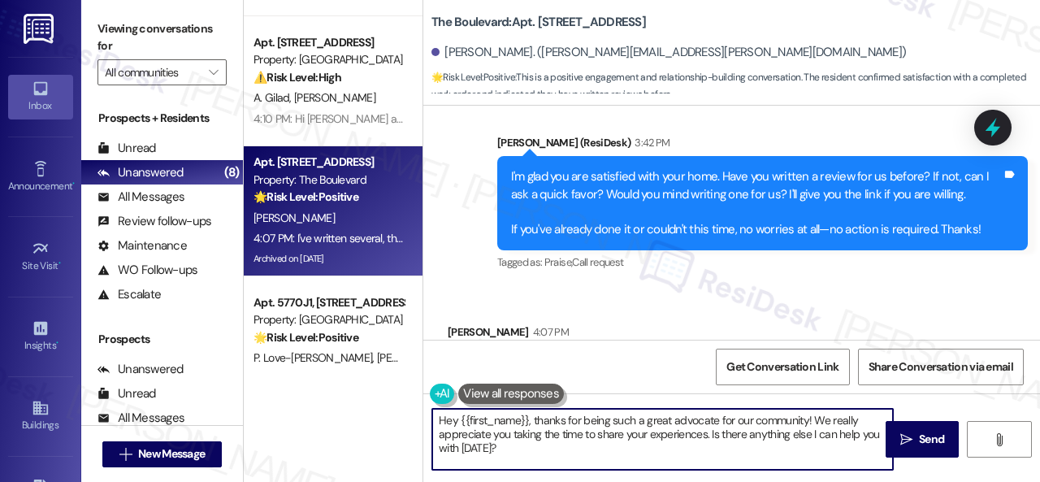
drag, startPoint x: 512, startPoint y: 457, endPoint x: 396, endPoint y: 393, distance: 132.8
click at [396, 393] on div "( 1 ) Apt. 3403, 2 Stadium Dr Property: Imperial Lofts 🔧 Risk Level: Medium The…" at bounding box center [642, 241] width 796 height 482
paste textarea "I see. Thank you so much! Enjoy your day!"
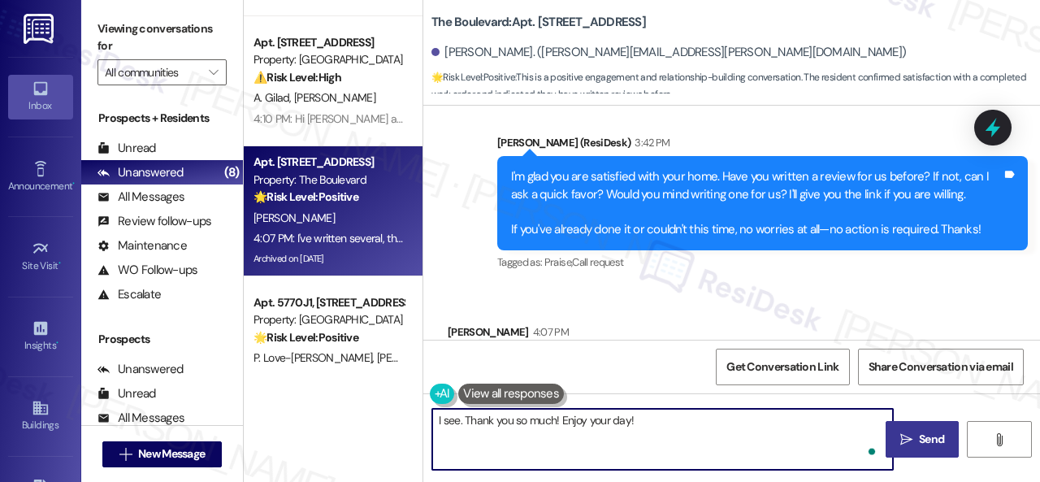
type textarea "I see. Thank you so much! Enjoy your day!"
click at [909, 445] on span " Send" at bounding box center [922, 439] width 51 height 17
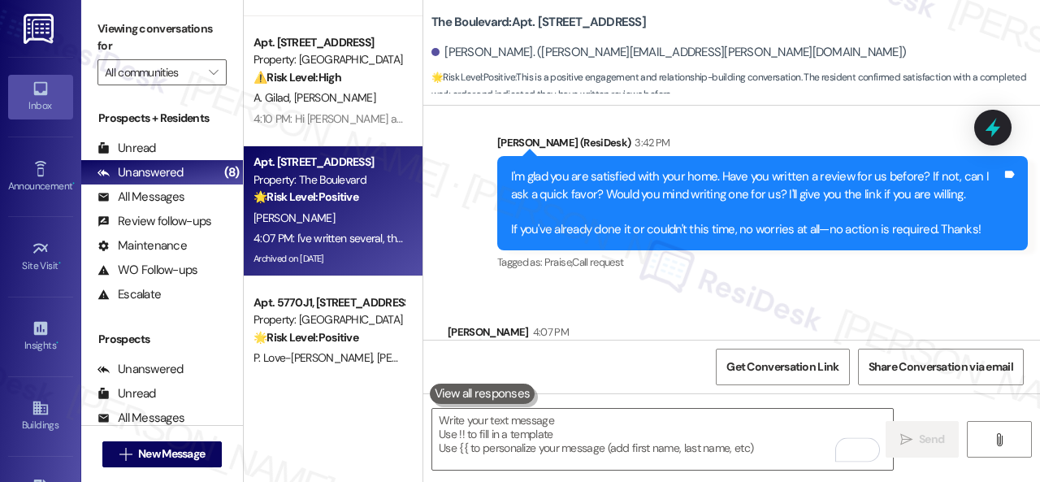
click at [320, 330] on strong "🌟 Risk Level: Positive" at bounding box center [306, 337] width 105 height 15
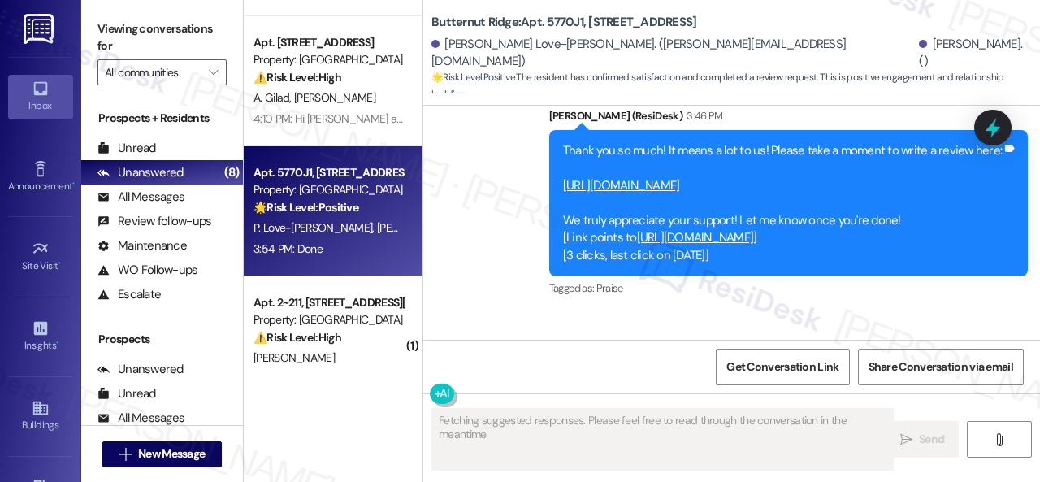
scroll to position [4581, 0]
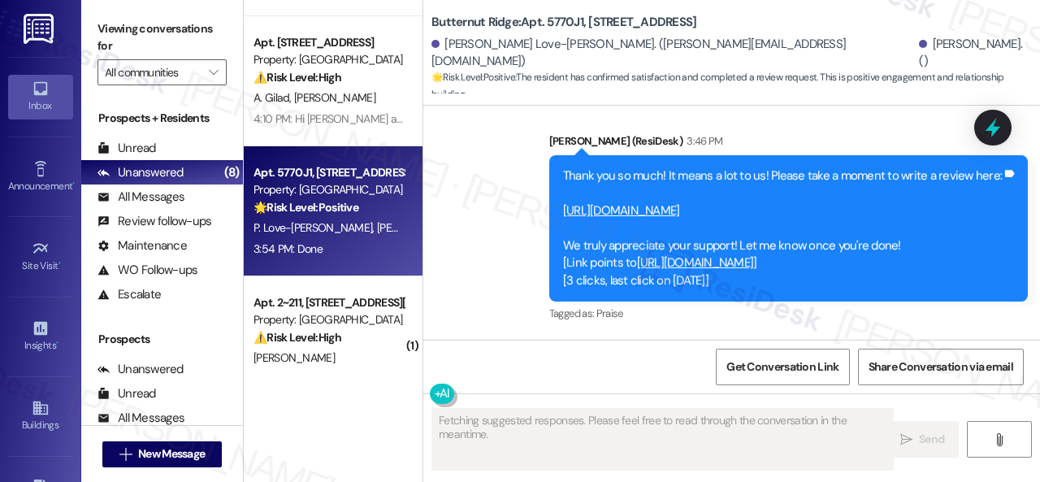
click at [614, 202] on link "https://www.theresidesk.com/links/review-uZ3ZehPGX" at bounding box center [621, 210] width 117 height 16
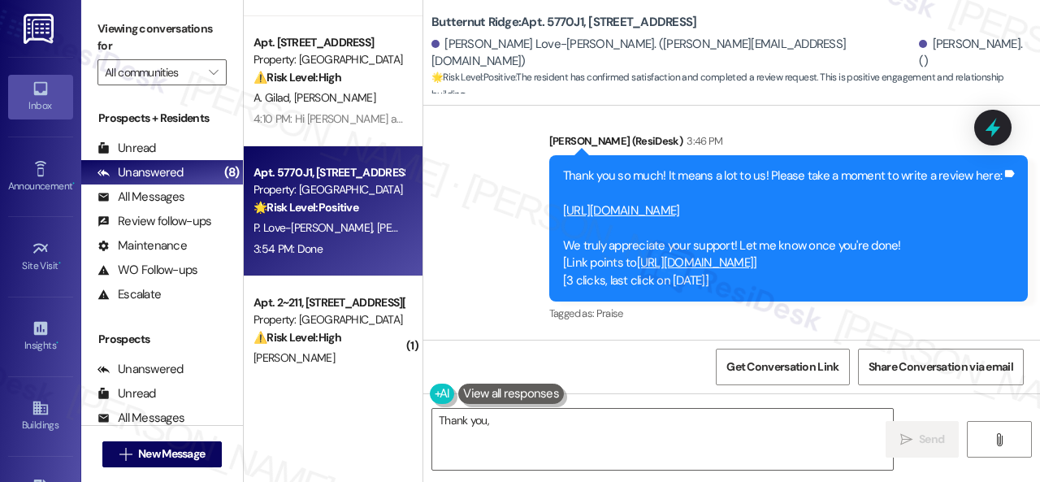
type textarea "Thank you, Patrice"
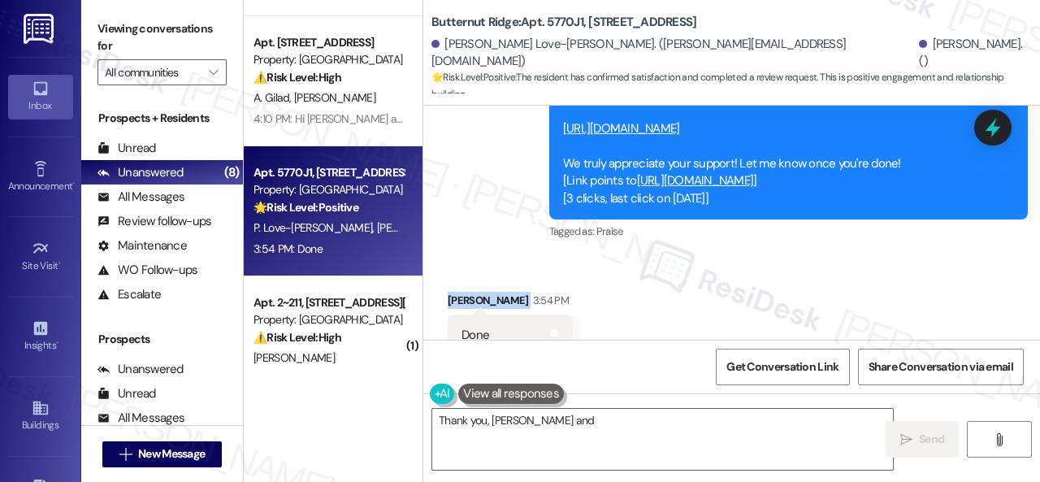
drag, startPoint x: 449, startPoint y: 245, endPoint x: 534, endPoint y: 246, distance: 84.5
click at [534, 292] on div "[PERSON_NAME] 3:54 PM" at bounding box center [510, 303] width 125 height 23
copy div "[PERSON_NAME]"
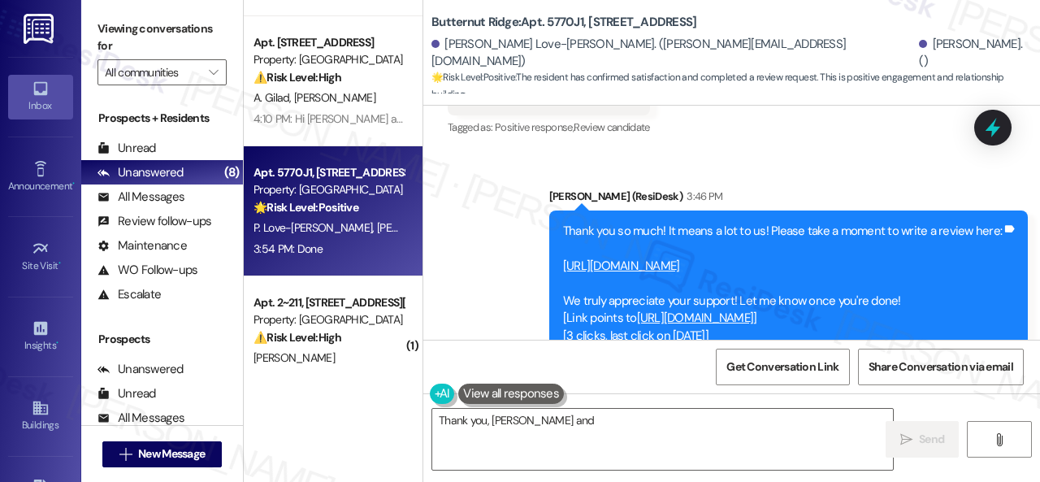
scroll to position [4500, 0]
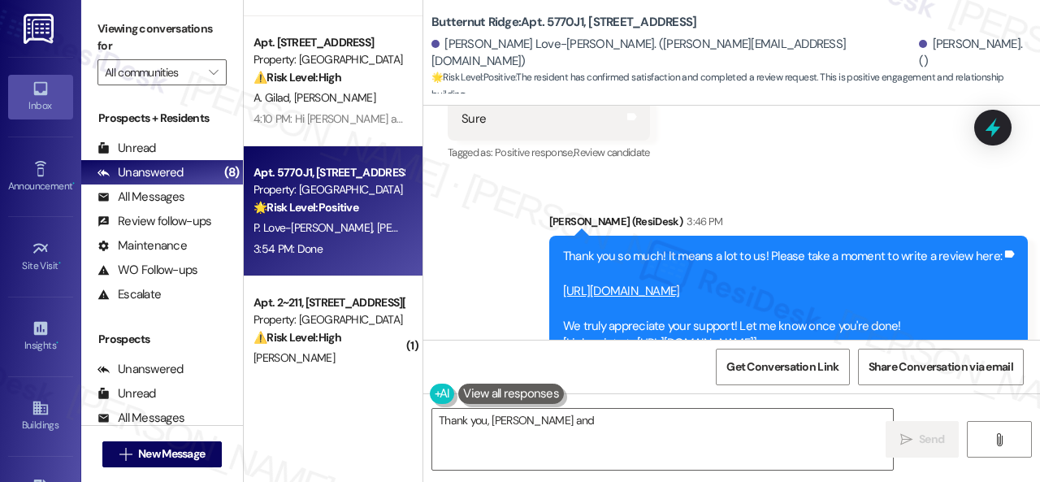
drag, startPoint x: 813, startPoint y: 223, endPoint x: 511, endPoint y: 221, distance: 301.5
click at [563, 248] on div "Thank you so much! It means a lot to us! Please take a moment to write a review…" at bounding box center [782, 309] width 439 height 122
copy link "[URL][DOMAIN_NAME]"
click at [451, 254] on div "Sent via SMS [PERSON_NAME] (ResiDesk) 3:46 PM Thank you so much! It means a lot…" at bounding box center [731, 296] width 617 height 241
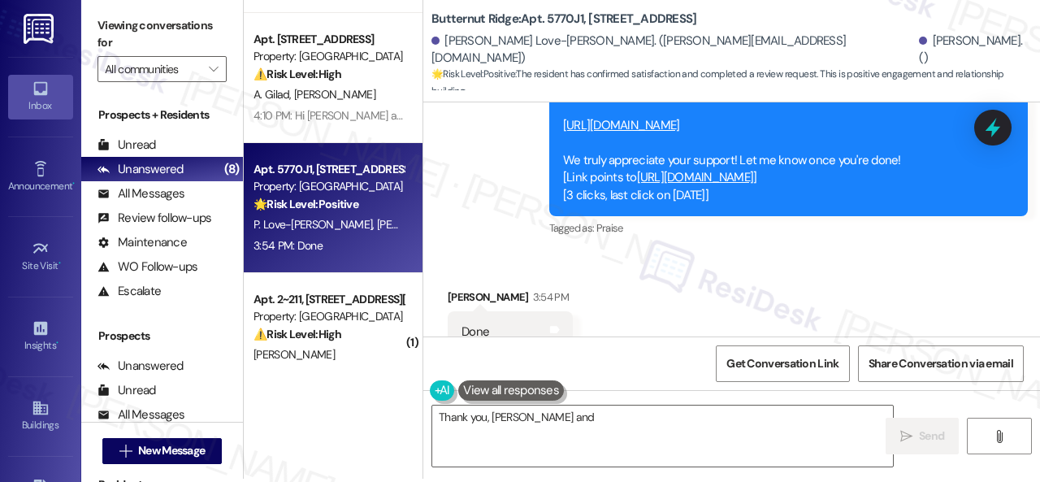
scroll to position [5, 0]
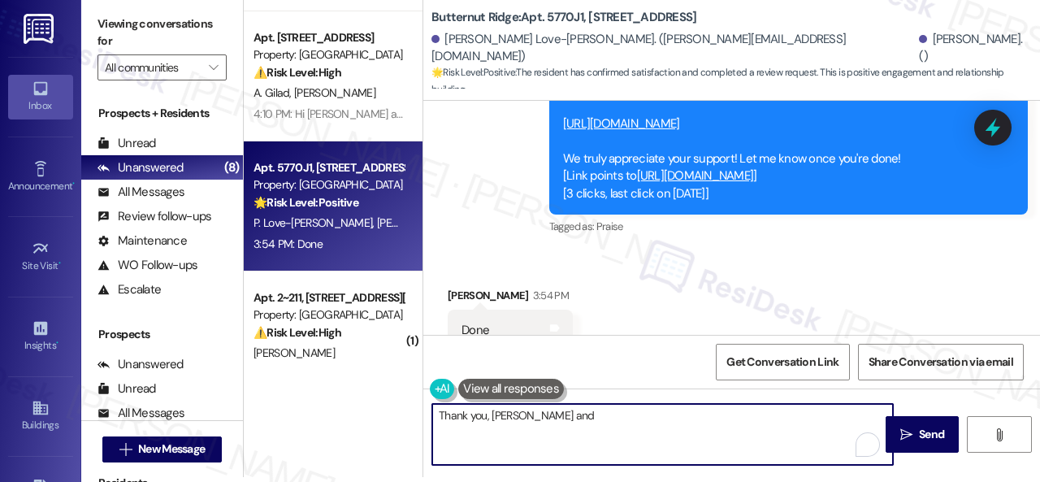
drag, startPoint x: 488, startPoint y: 415, endPoint x: 546, endPoint y: 414, distance: 57.7
click at [546, 414] on textarea "Thank you, [PERSON_NAME] and [PERSON_NAME], I appreciate you taking the time to…" at bounding box center [662, 434] width 461 height 61
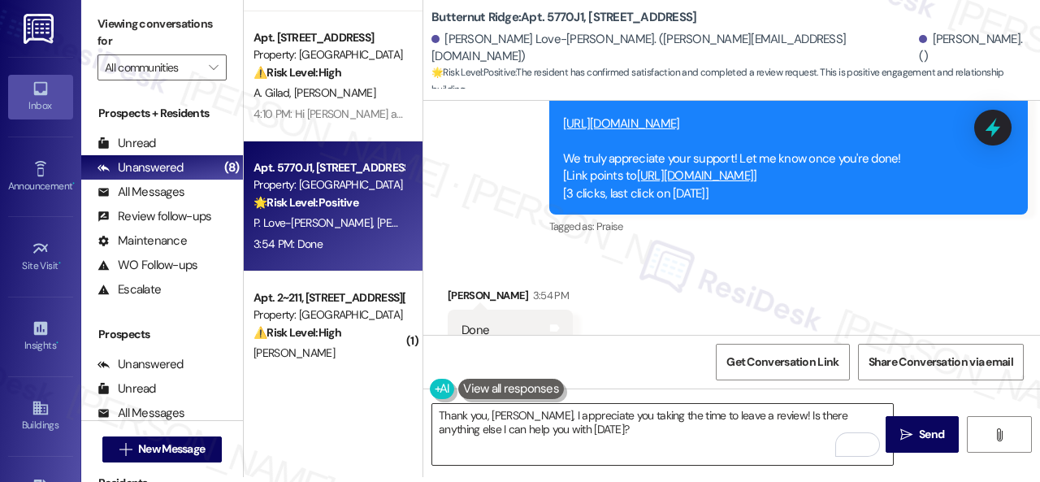
click at [502, 427] on textarea "Thank you, [PERSON_NAME], I appreciate you taking the time to leave a review! I…" at bounding box center [662, 434] width 461 height 61
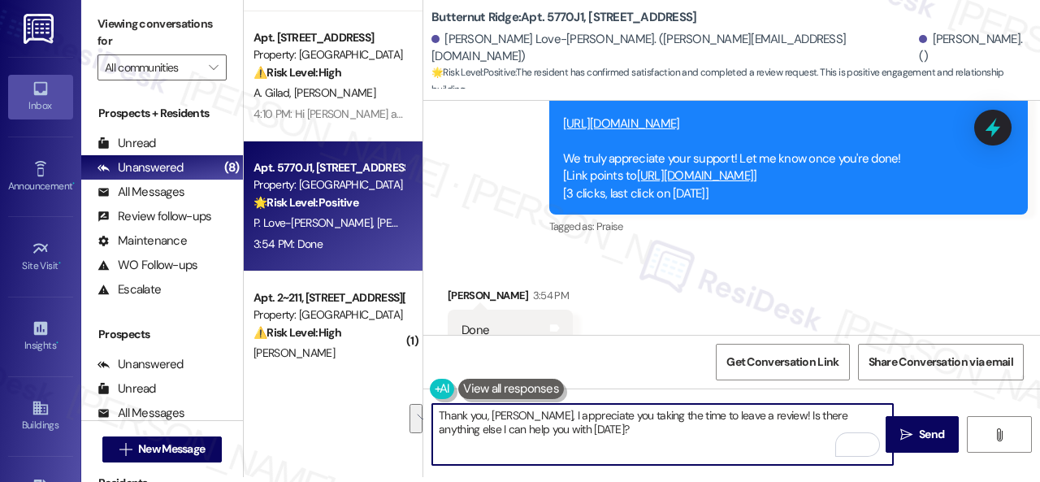
drag, startPoint x: 761, startPoint y: 415, endPoint x: 764, endPoint y: 429, distance: 14.2
click at [764, 429] on textarea "Thank you, [PERSON_NAME], I appreciate you taking the time to leave a review! I…" at bounding box center [662, 434] width 461 height 61
paste textarea "Enjoy your day!"
click at [761, 414] on textarea "Thank you, [PERSON_NAME], I appreciate you taking the time to leave a review! E…" at bounding box center [662, 434] width 461 height 61
type textarea "Thank you, [PERSON_NAME], I appreciate you taking the time to leave a review! L…"
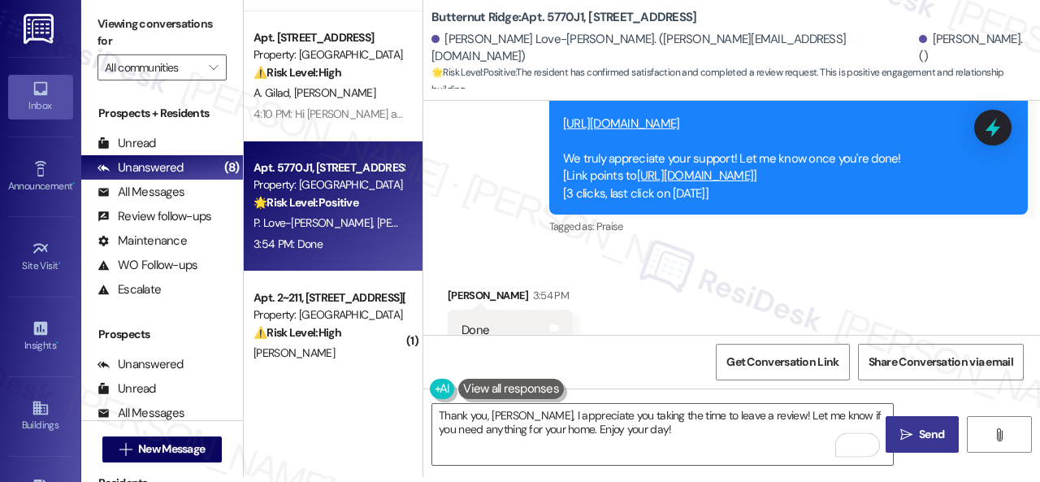
click at [922, 436] on span "Send" at bounding box center [931, 434] width 25 height 17
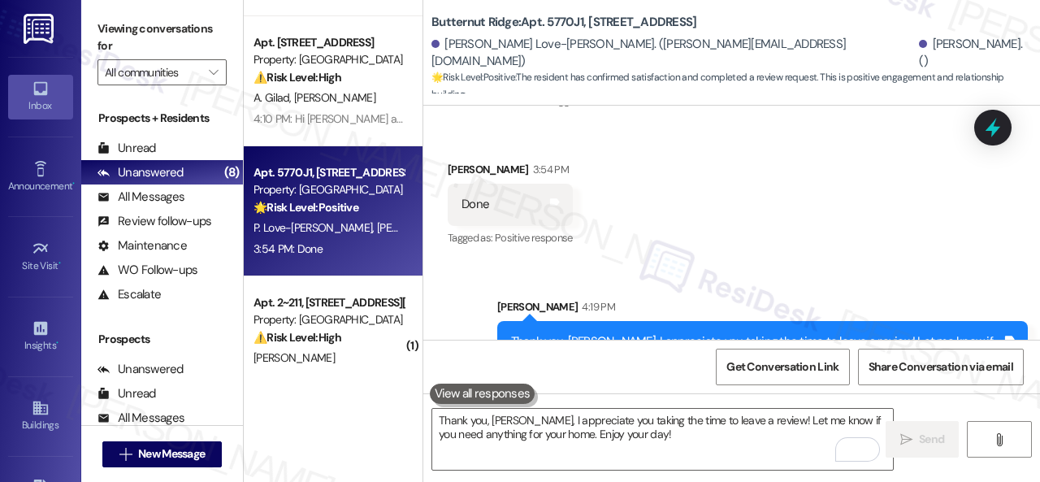
scroll to position [0, 0]
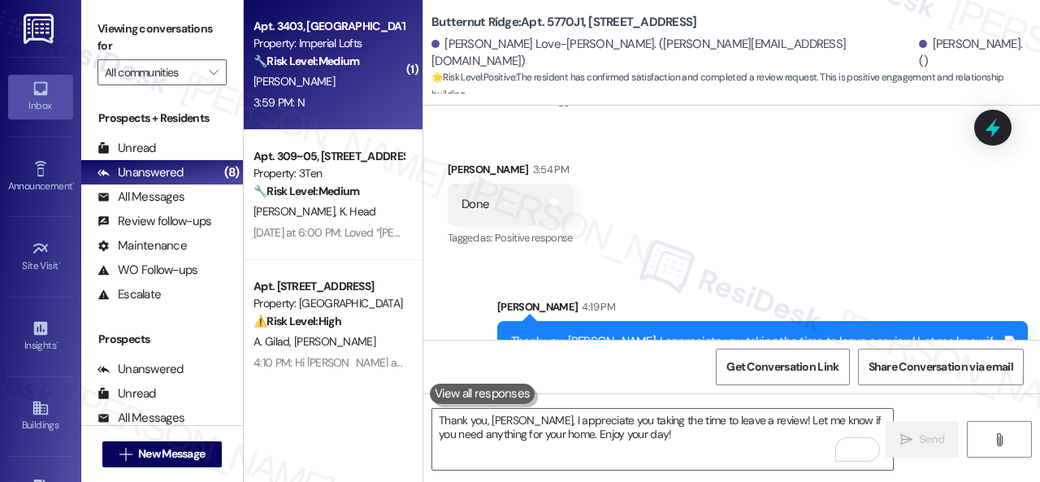
click at [347, 90] on div "[PERSON_NAME]" at bounding box center [329, 82] width 154 height 20
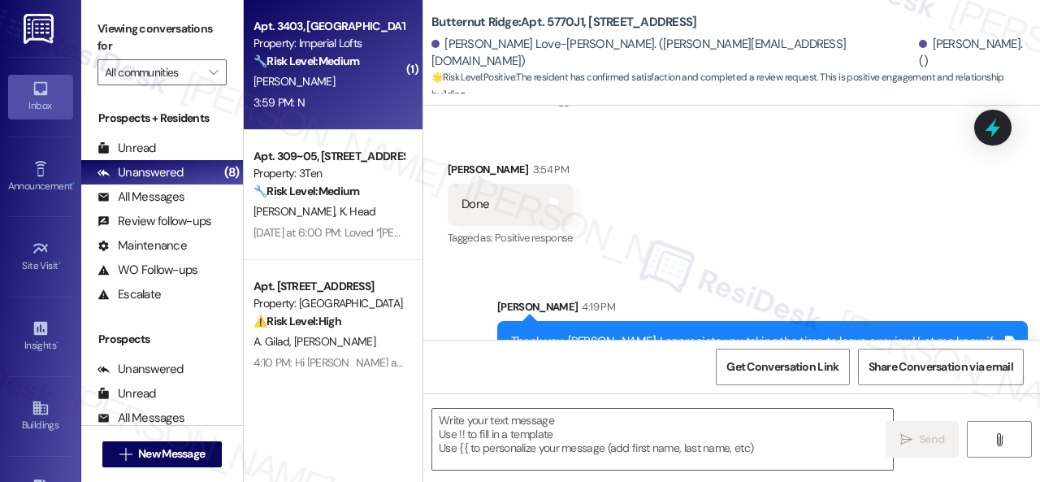
type textarea "Fetching suggested responses. Please feel free to read through the conversation…"
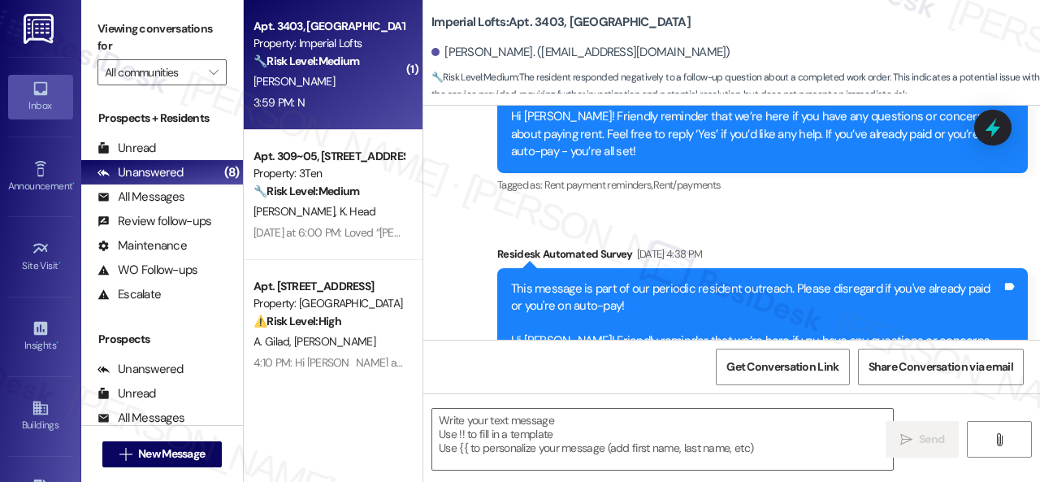
type textarea "Fetching suggested responses. Please feel free to read through the conversation…"
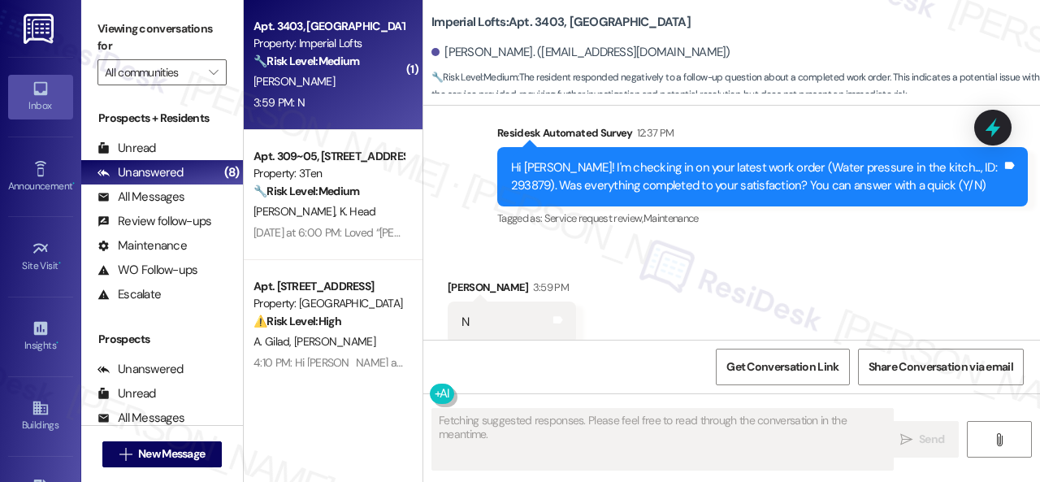
scroll to position [2176, 0]
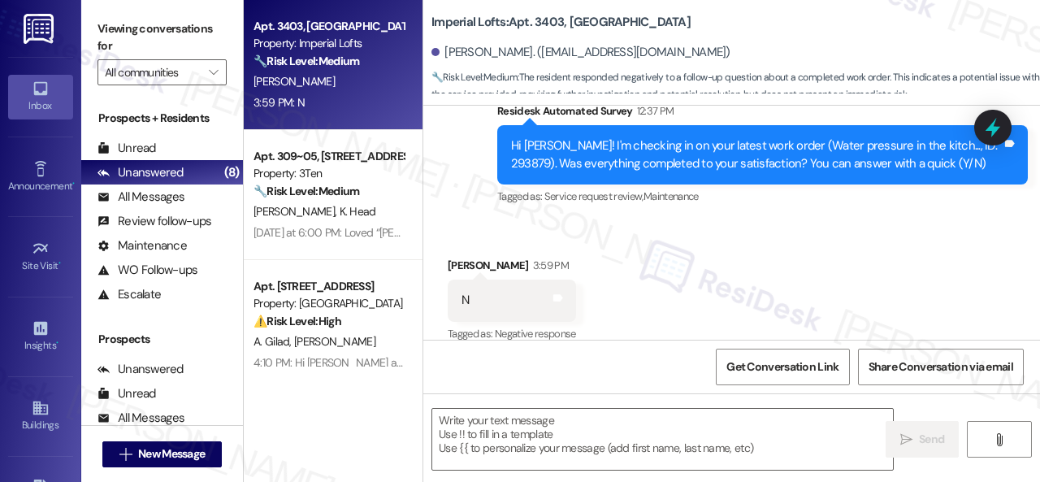
click at [458, 197] on div "Survey, sent via SMS Residesk Automated Survey 12:37 PM Hi [PERSON_NAME]! I'm c…" at bounding box center [731, 143] width 617 height 154
drag, startPoint x: 516, startPoint y: 413, endPoint x: 525, endPoint y: 410, distance: 9.3
click at [523, 410] on textarea at bounding box center [662, 439] width 461 height 61
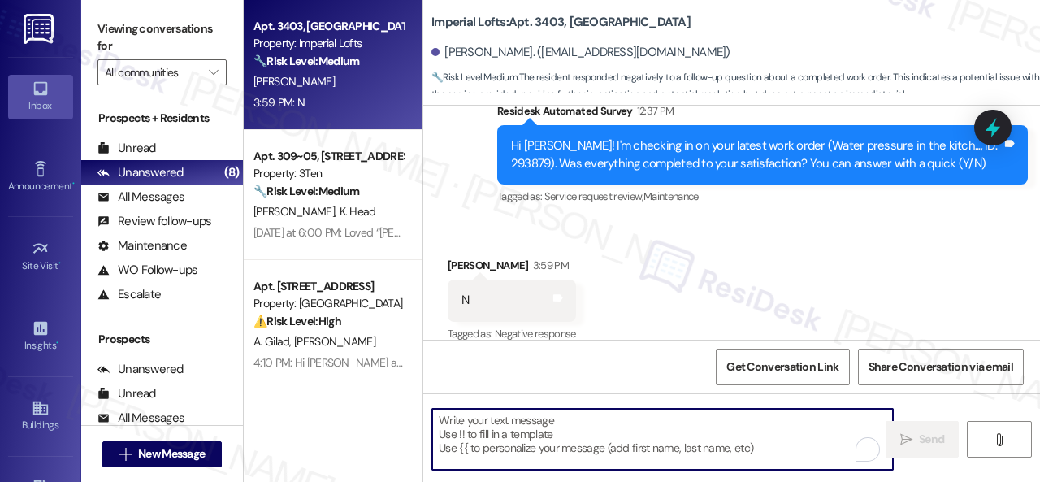
paste textarea "I'm sorry that the work order wasn't completed to your satisfaction. Can you pl…"
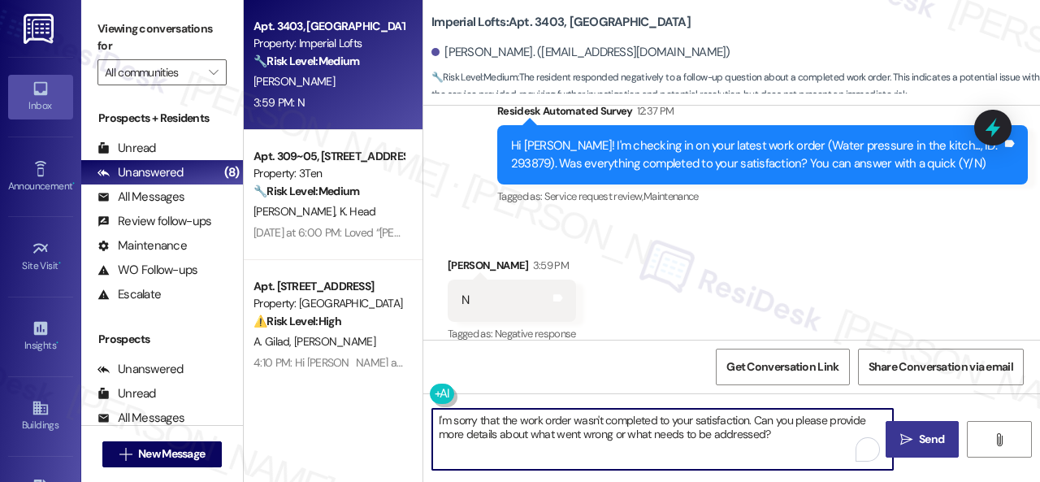
type textarea "I'm sorry that the work order wasn't completed to your satisfaction. Can you pl…"
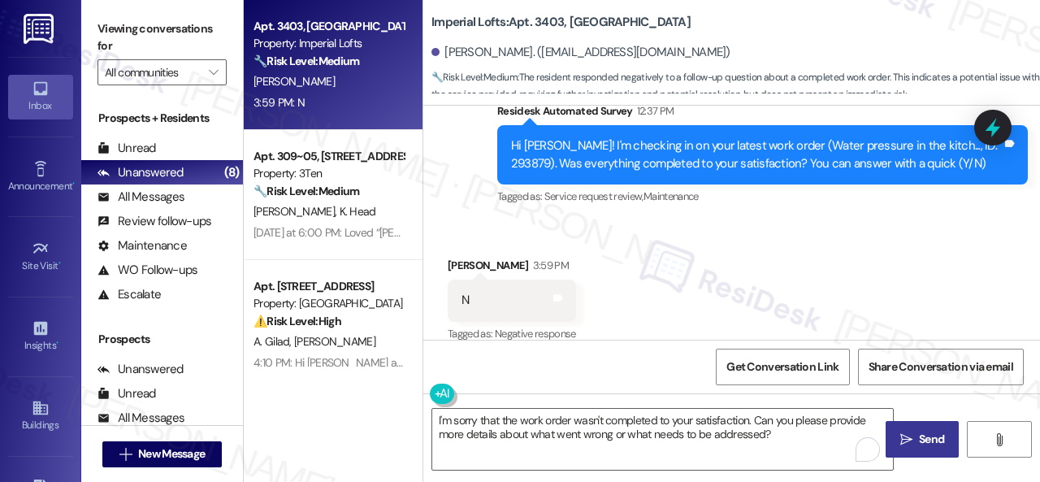
click at [920, 445] on span "Send" at bounding box center [931, 439] width 25 height 17
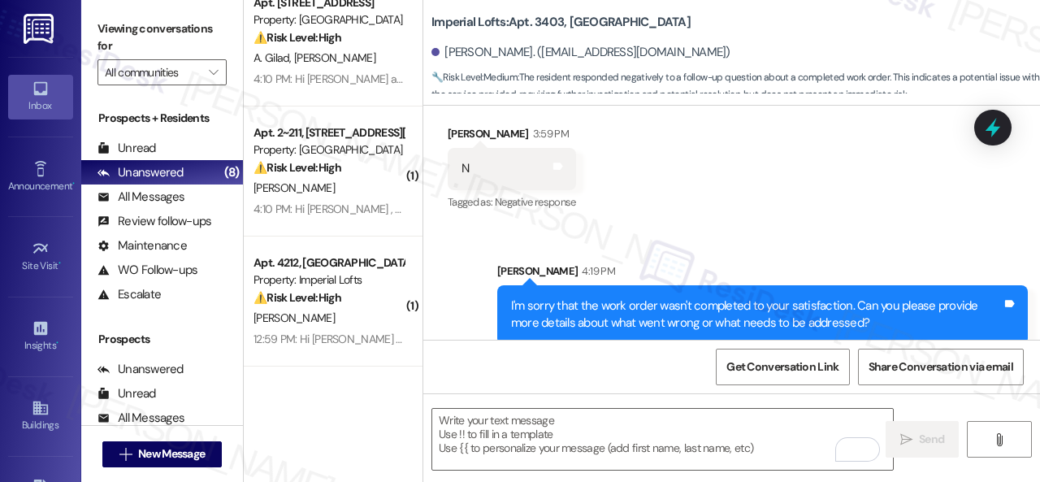
scroll to position [163, 0]
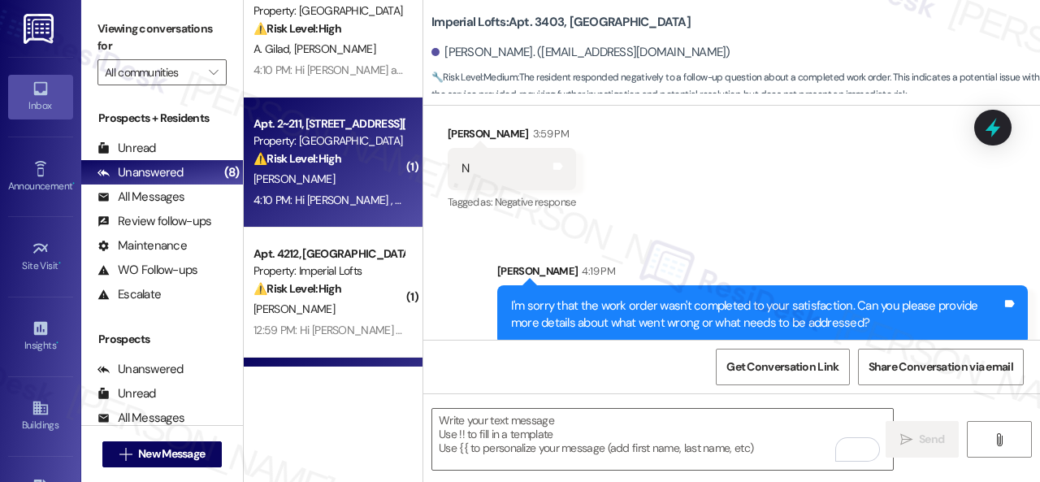
click at [345, 191] on div "4:10 PM: Hi Christian , thank you for bringing this important matter to our att…" at bounding box center [329, 200] width 154 height 20
type textarea "Fetching suggested responses. Please feel free to read through the conversation…"
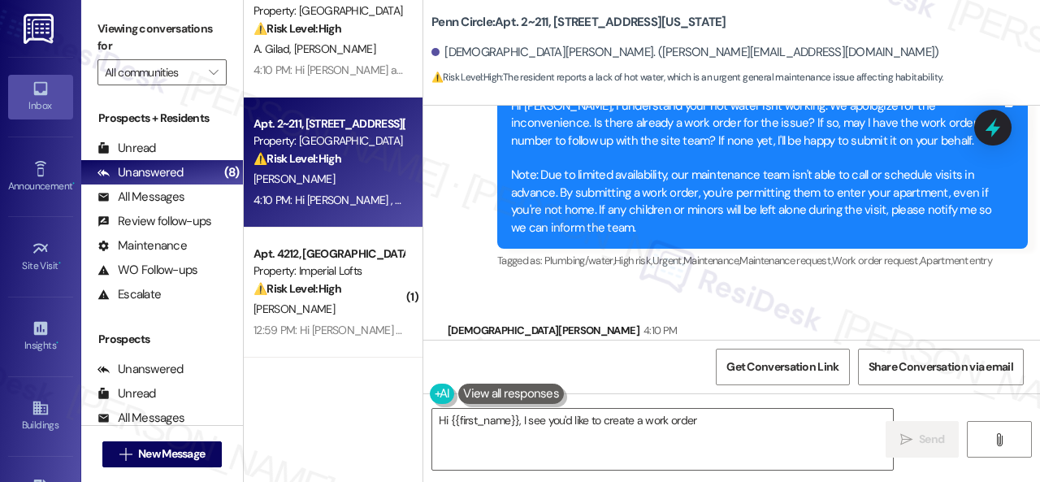
scroll to position [880, 0]
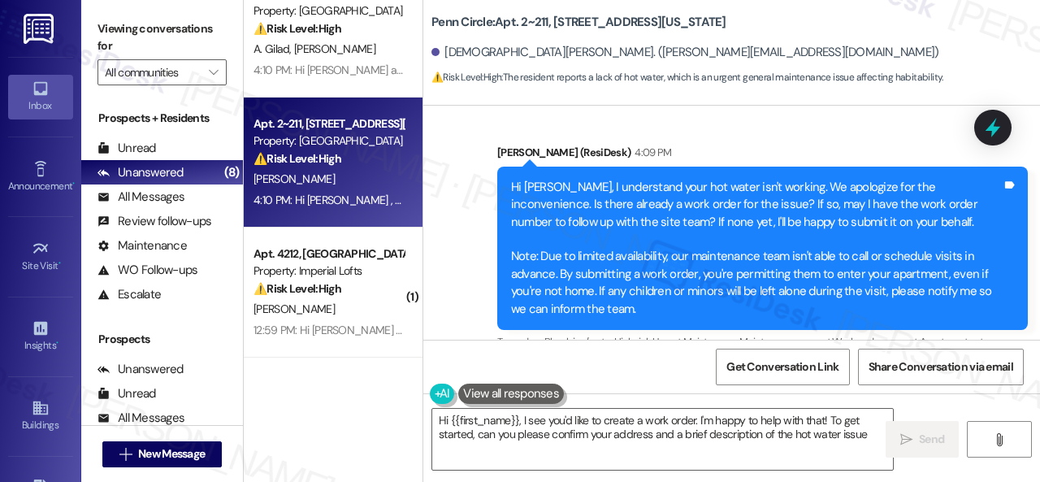
type textarea "Hi {{first_name}}, I see you'd like to create a work order. I'm happy to help w…"
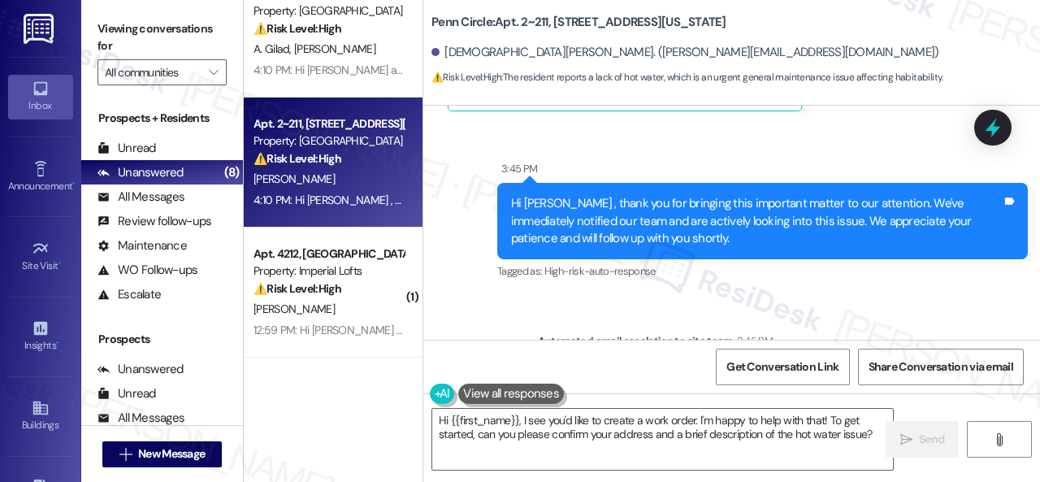
scroll to position [311, 0]
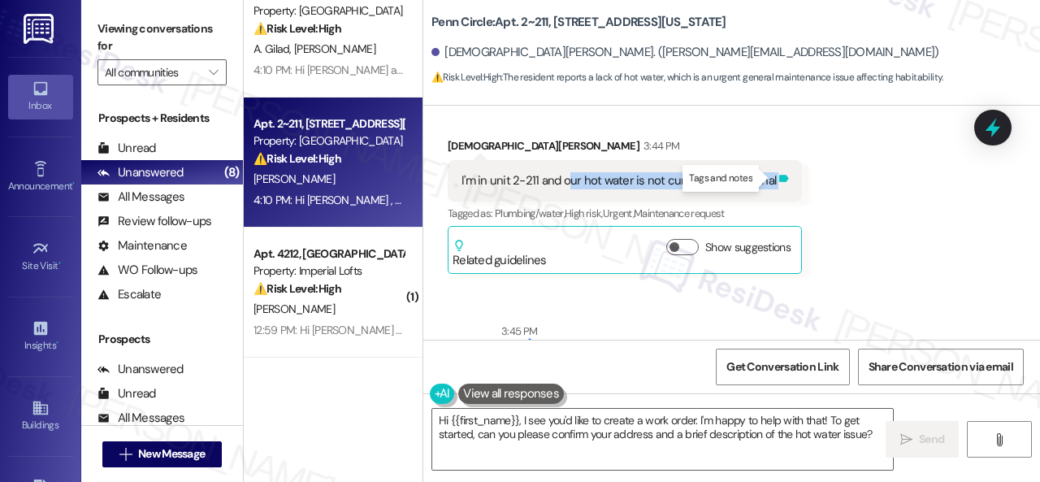
drag, startPoint x: 567, startPoint y: 180, endPoint x: 768, endPoint y: 178, distance: 200.8
click at [768, 178] on body "Inbox Go to Inbox Announcement • Send A Text Announcement Site Visit • Go to Si…" at bounding box center [520, 241] width 1040 height 482
click at [871, 210] on div "Received via SMS Christian Hogan 3:44 PM I'm in unit 2-211 and our hot water is…" at bounding box center [731, 193] width 617 height 185
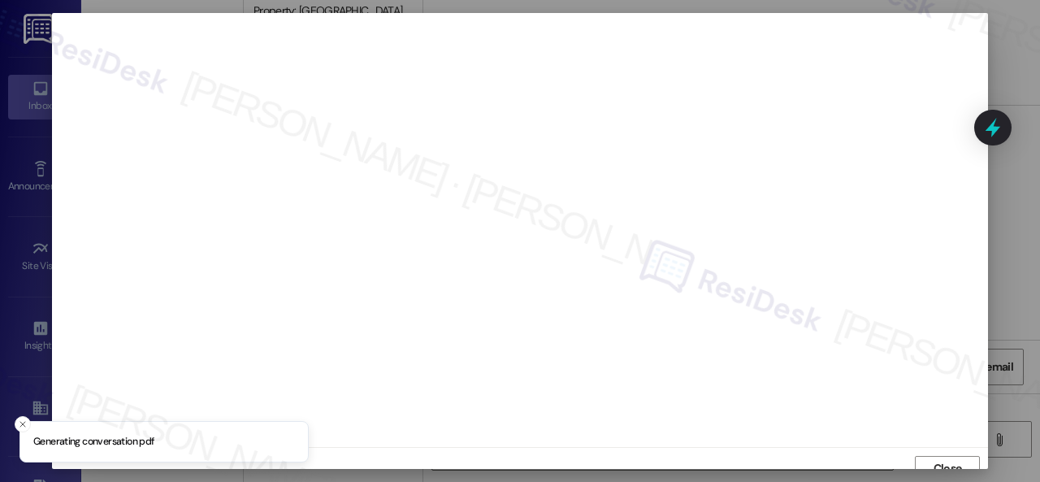
scroll to position [12, 0]
click at [934, 452] on span "Close" at bounding box center [948, 456] width 28 height 17
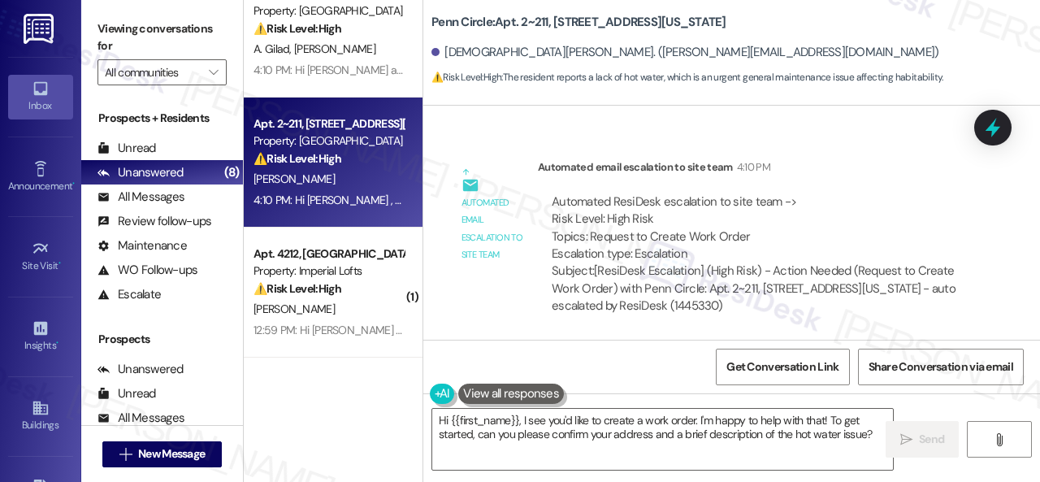
click at [813, 210] on div "Automated ResiDesk escalation to site team -> Risk Level: High Risk Topics: Req…" at bounding box center [758, 228] width 413 height 70
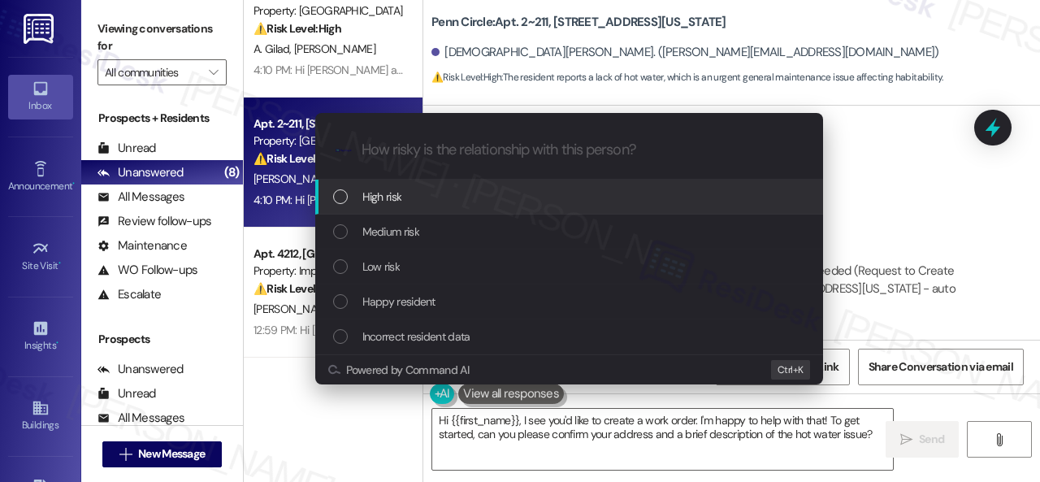
click at [377, 199] on span "High risk" at bounding box center [382, 197] width 40 height 18
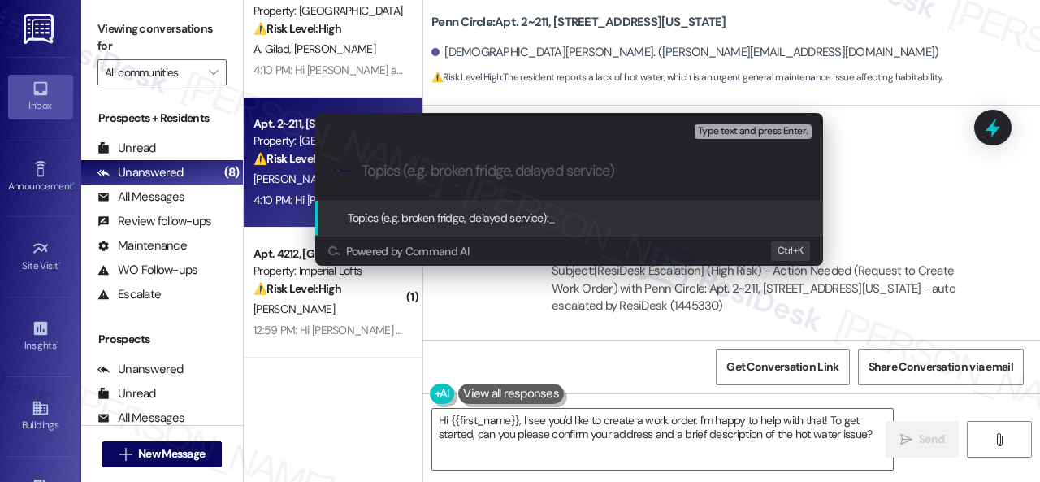
paste input "Work Order filed by ResiDesk 294427"
type input "Work Order filed by ResiDesk 294427"
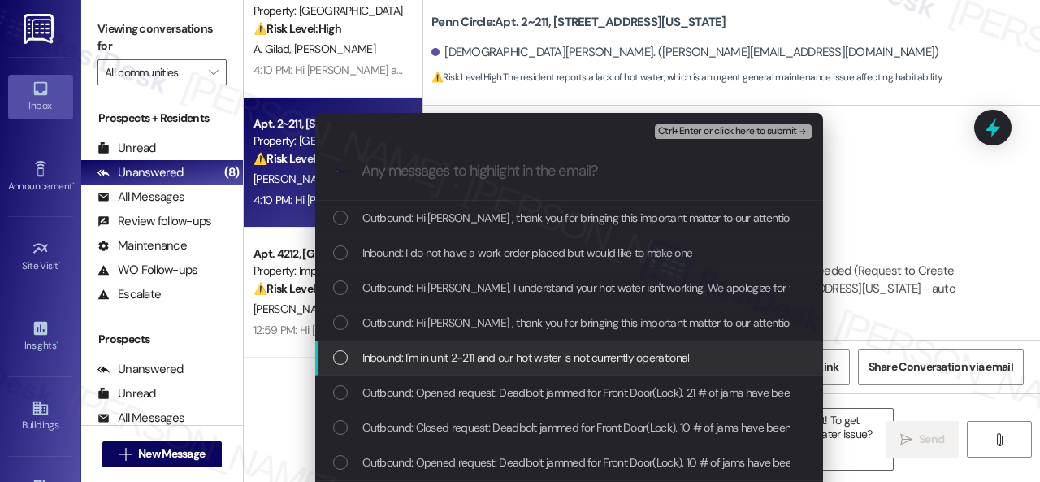
click at [387, 357] on span "Inbound: I'm in unit 2-211 and our hot water is not currently operational" at bounding box center [526, 358] width 328 height 18
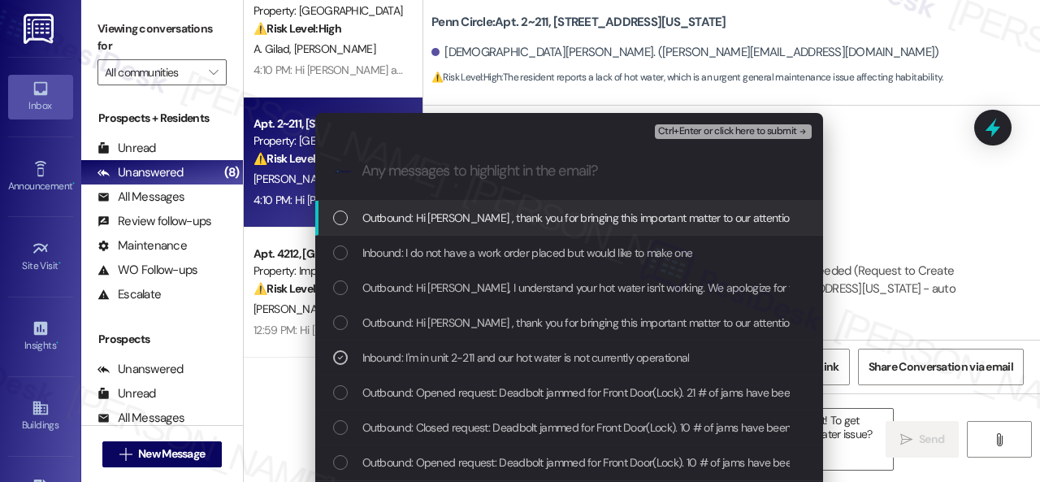
click at [722, 129] on span "Ctrl+Enter or click here to submit" at bounding box center [727, 131] width 139 height 11
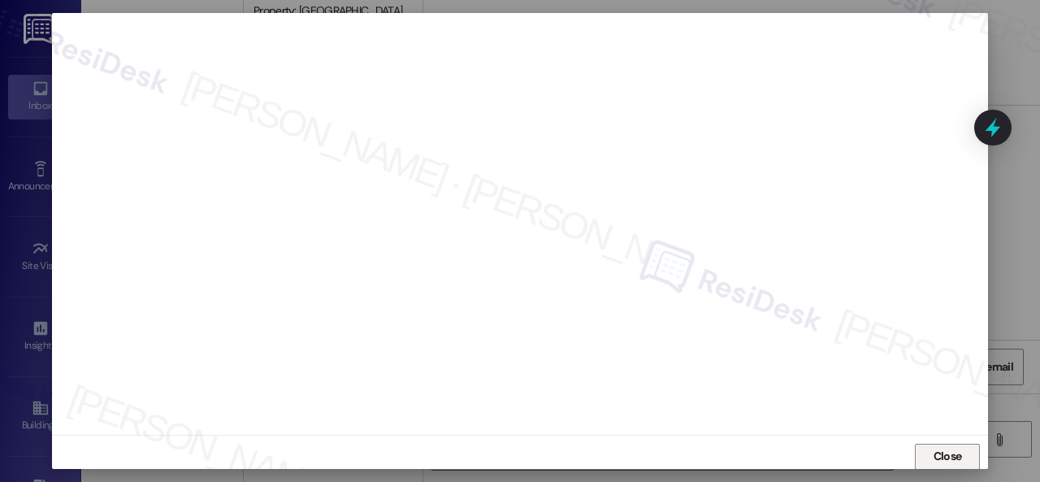
click at [956, 456] on span "Close" at bounding box center [948, 456] width 28 height 17
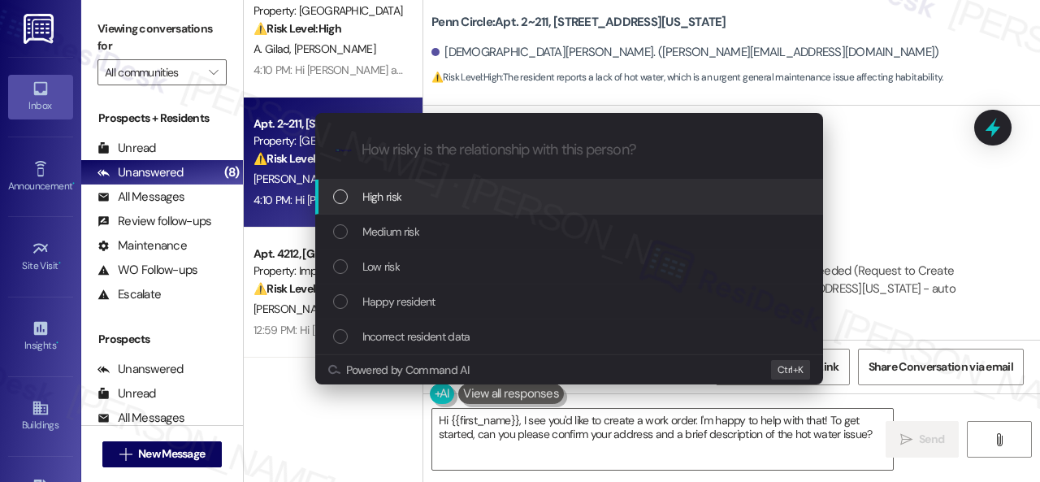
click at [379, 197] on span "High risk" at bounding box center [382, 197] width 40 height 18
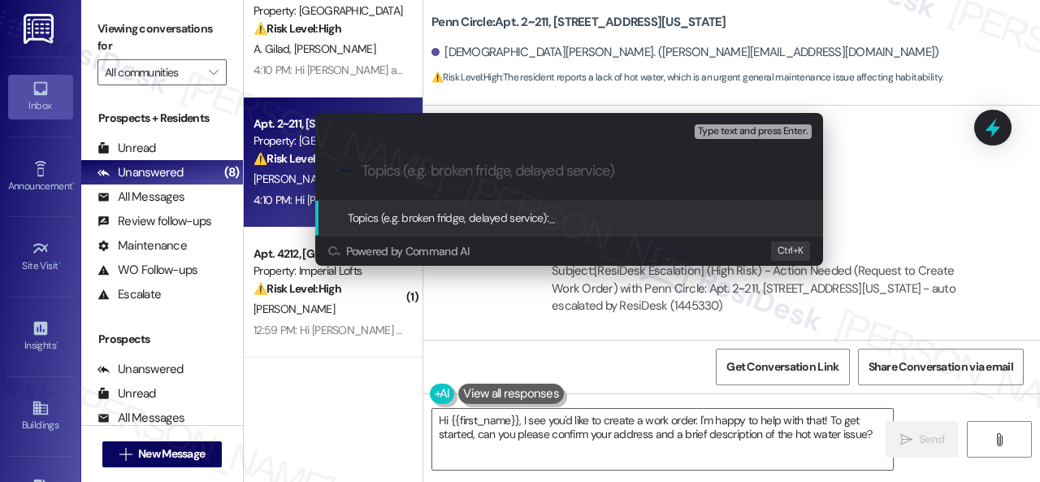
paste input "Work Order filed by ResiDesk 294427"
type input "Work Order filed by ResiDesk 294427"
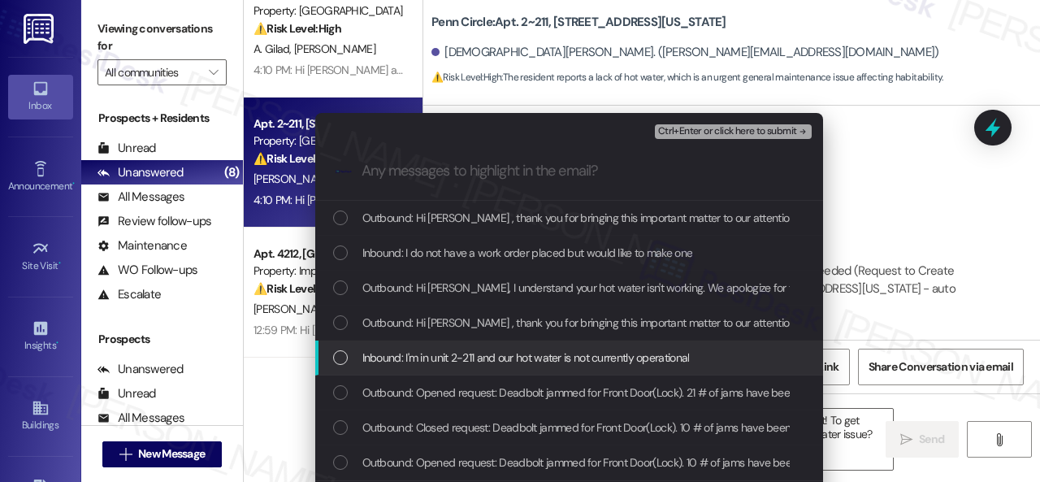
click at [406, 357] on span "Inbound: I'm in unit 2-211 and our hot water is not currently operational" at bounding box center [526, 358] width 328 height 18
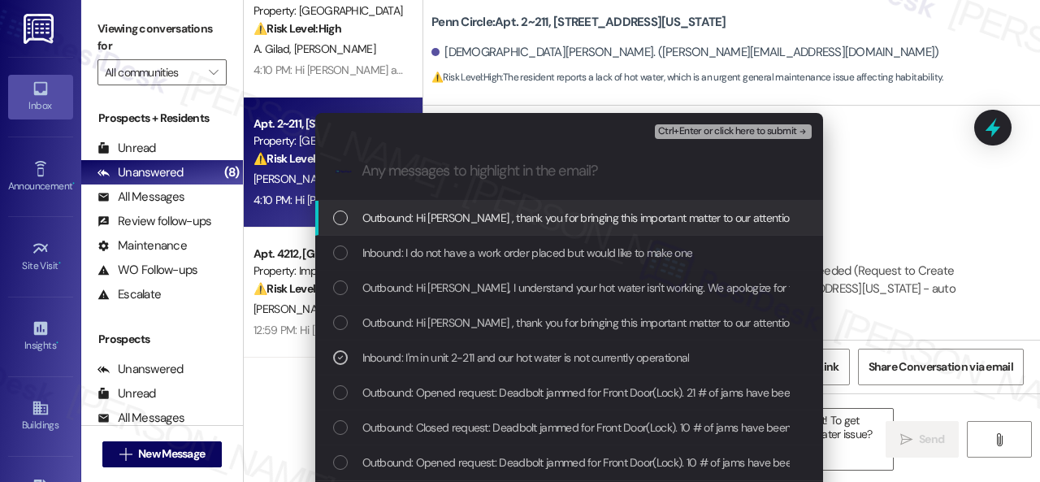
click at [738, 129] on span "Ctrl+Enter or click here to submit" at bounding box center [727, 131] width 139 height 11
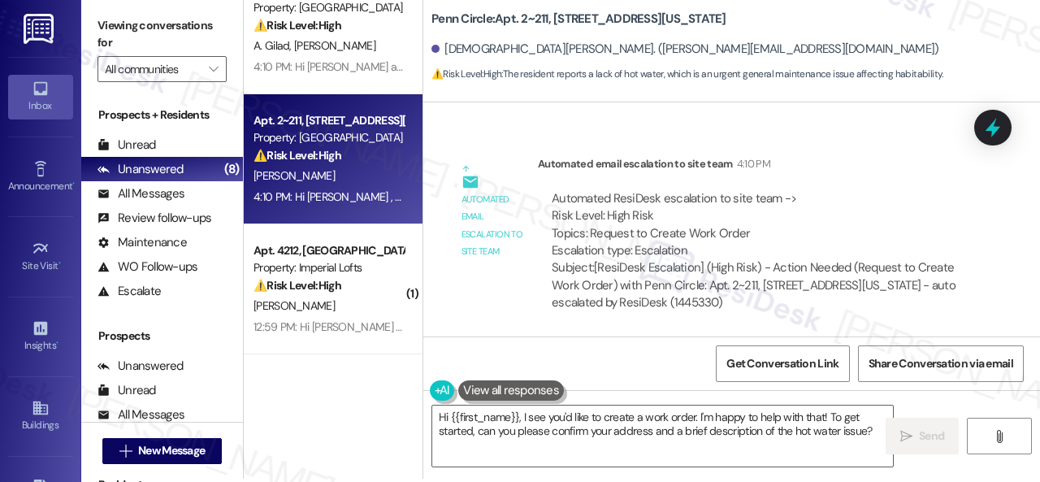
scroll to position [5, 0]
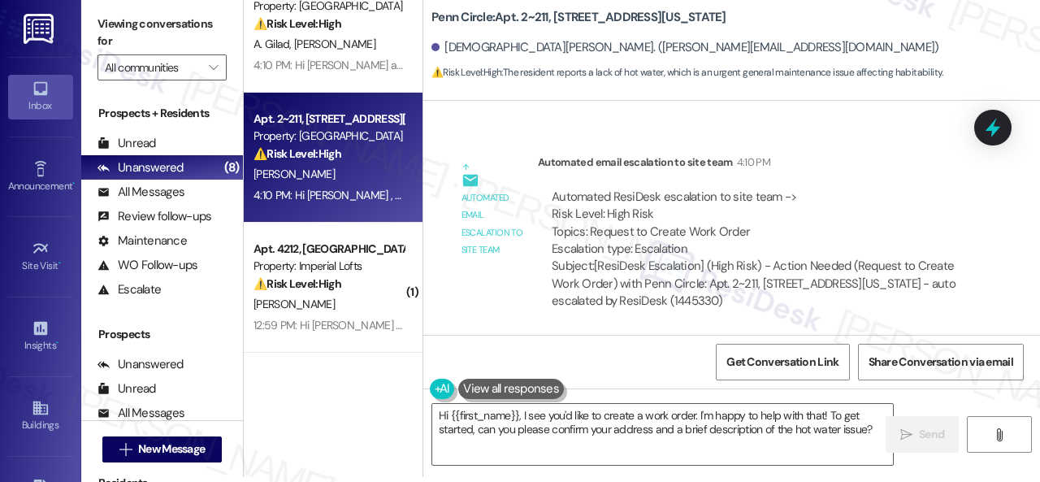
click at [945, 302] on div "Subject: [ResiDesk Escalation] (High Risk) - Action Needed (Request to Create W…" at bounding box center [758, 284] width 413 height 52
click at [748, 433] on textarea "Hi {{first_name}}, I see you'd like to create a work order. I'm happy to help w…" at bounding box center [662, 434] width 461 height 61
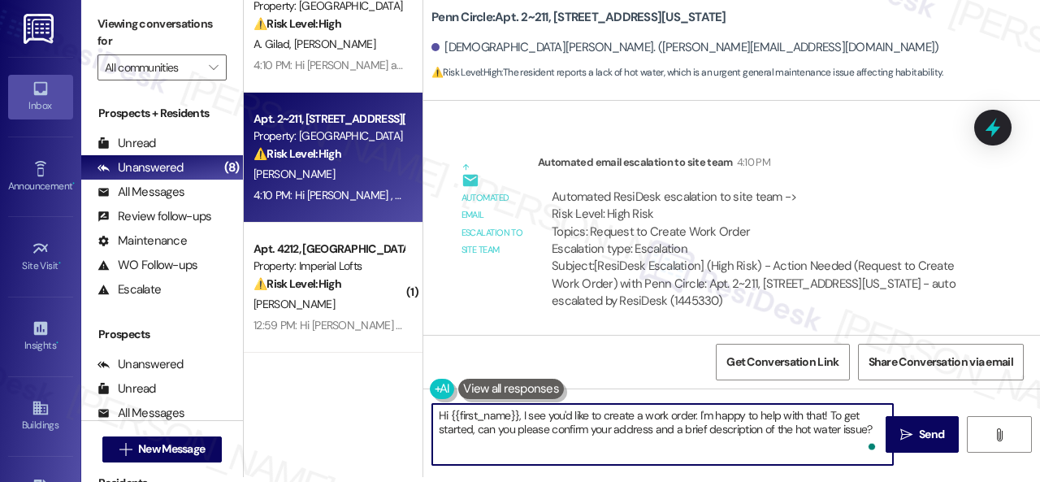
paste textarea "I've submitted a work order on your behalf and notified the site team. Please l…"
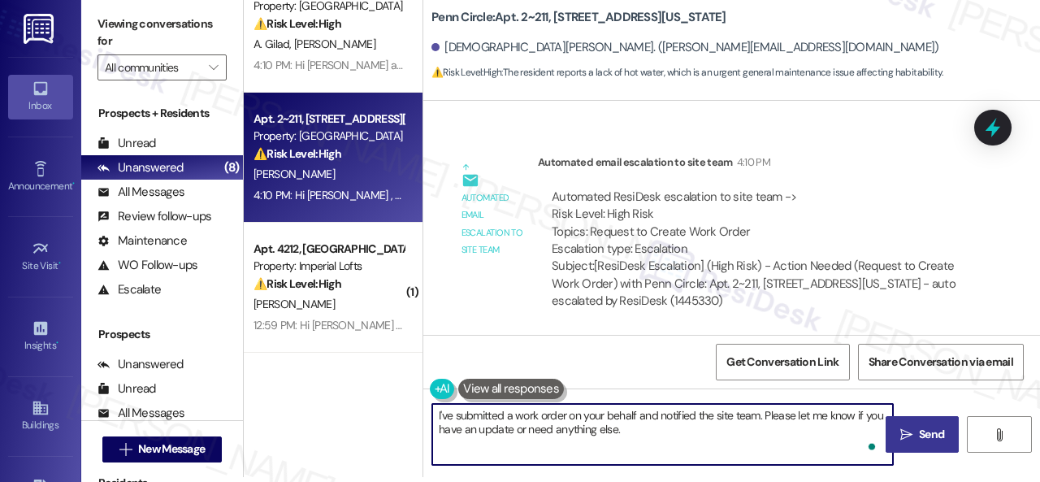
type textarea "I've submitted a work order on your behalf and notified the site team. Please l…"
click at [897, 433] on span " Send" at bounding box center [922, 434] width 51 height 17
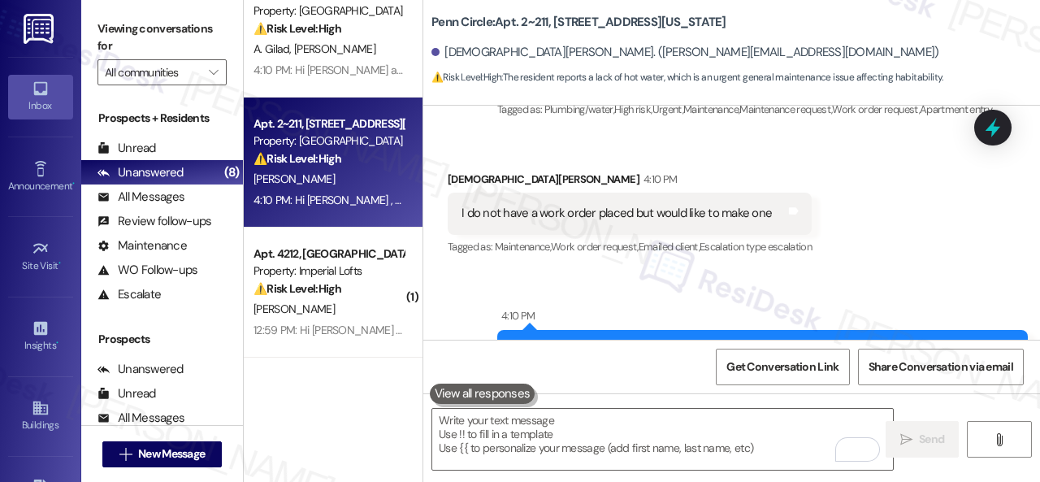
scroll to position [1043, 0]
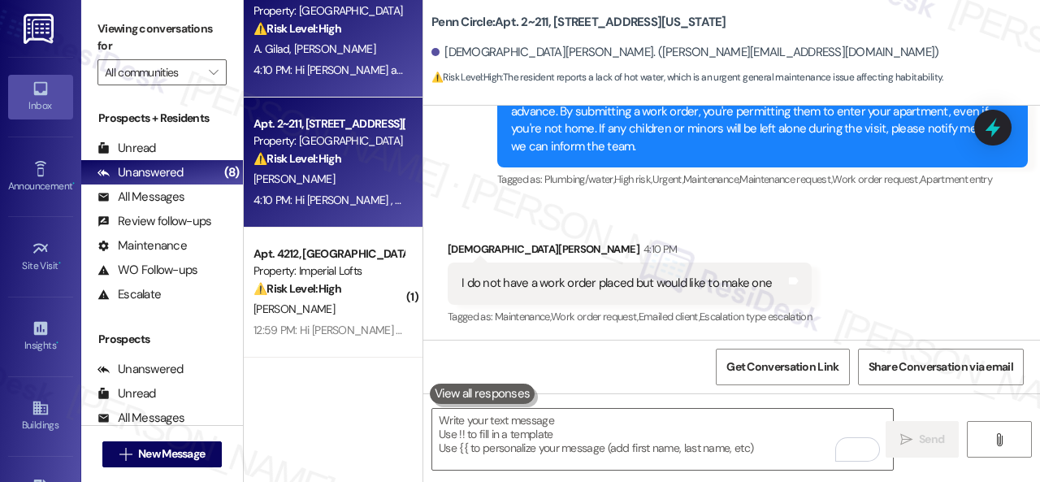
click at [370, 54] on div "A. [PERSON_NAME]" at bounding box center [329, 49] width 154 height 20
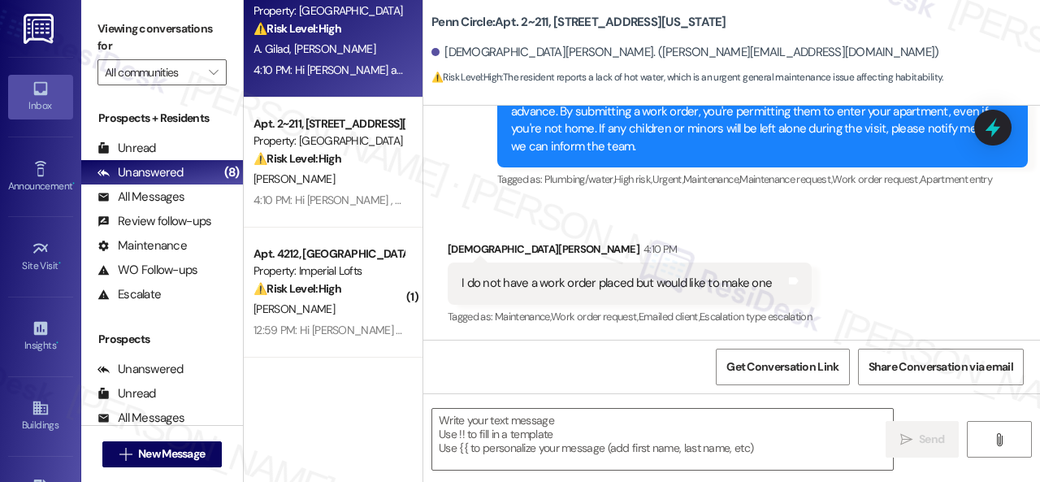
type textarea "Fetching suggested responses. Please feel free to read through the conversation…"
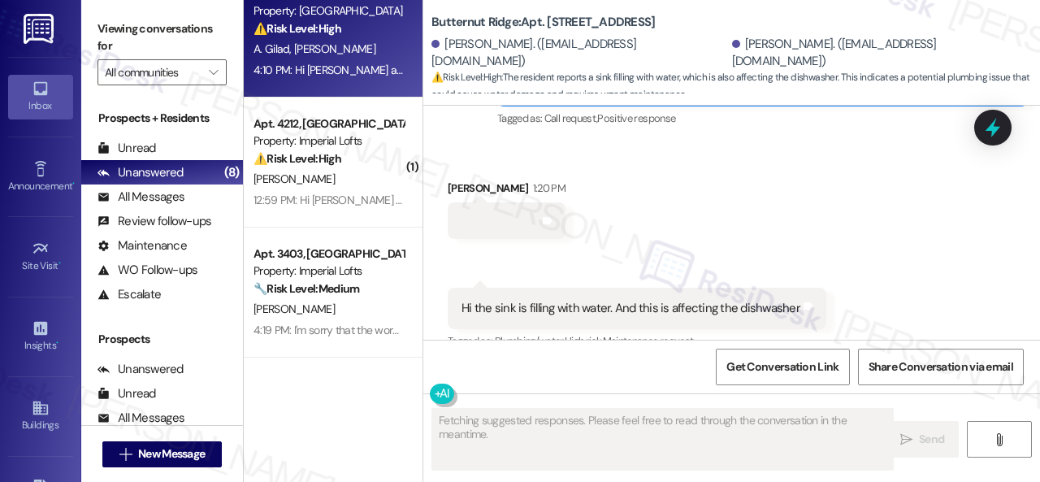
scroll to position [5510, 0]
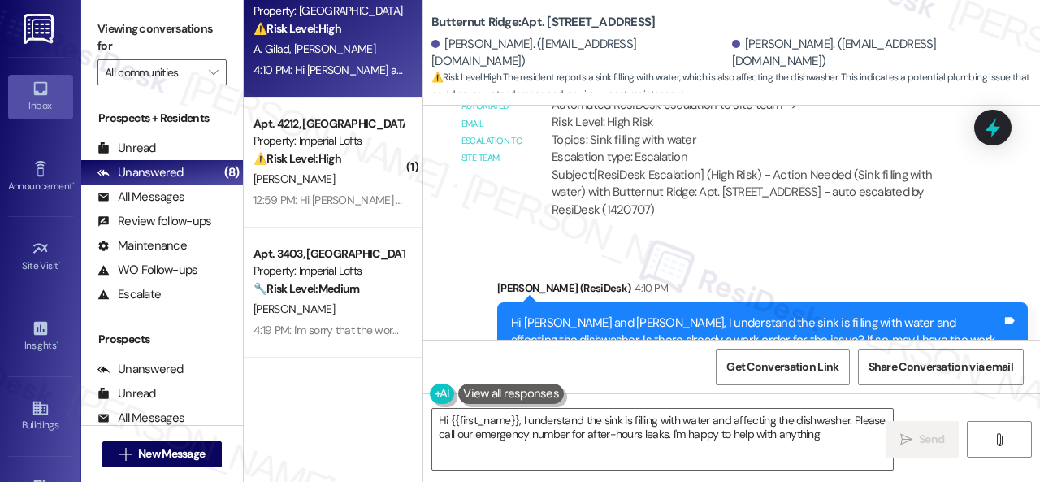
type textarea "Hi {{first_name}}, I understand the sink is filling with water and affecting th…"
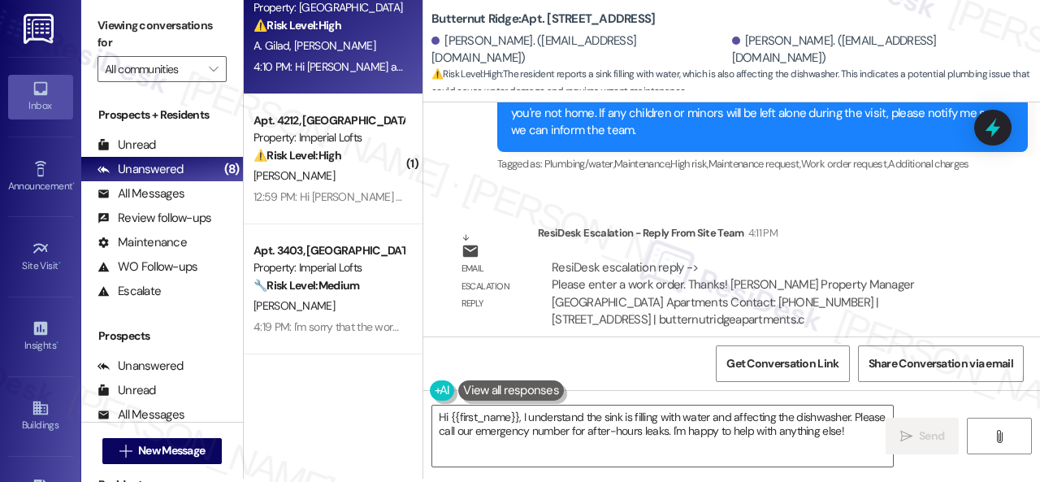
scroll to position [5, 0]
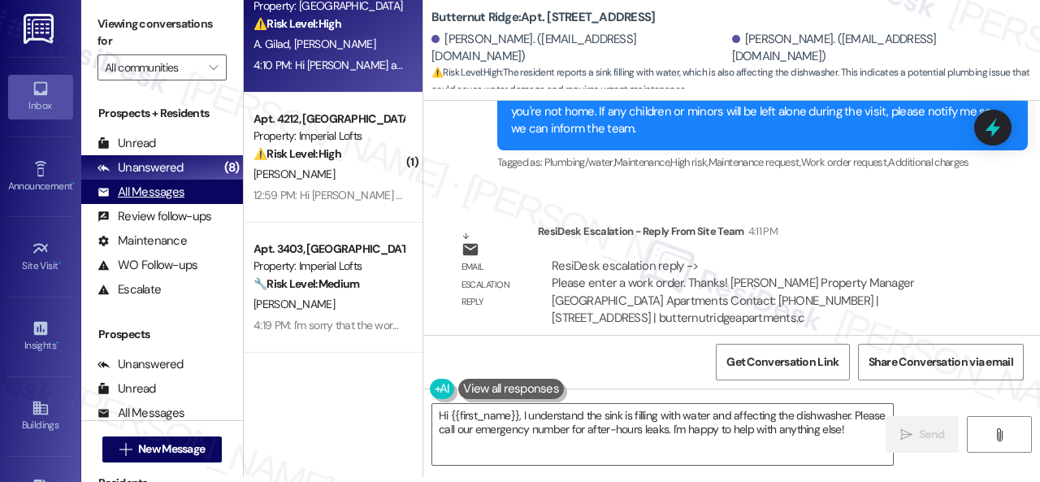
click at [145, 197] on div "All Messages" at bounding box center [141, 192] width 87 height 17
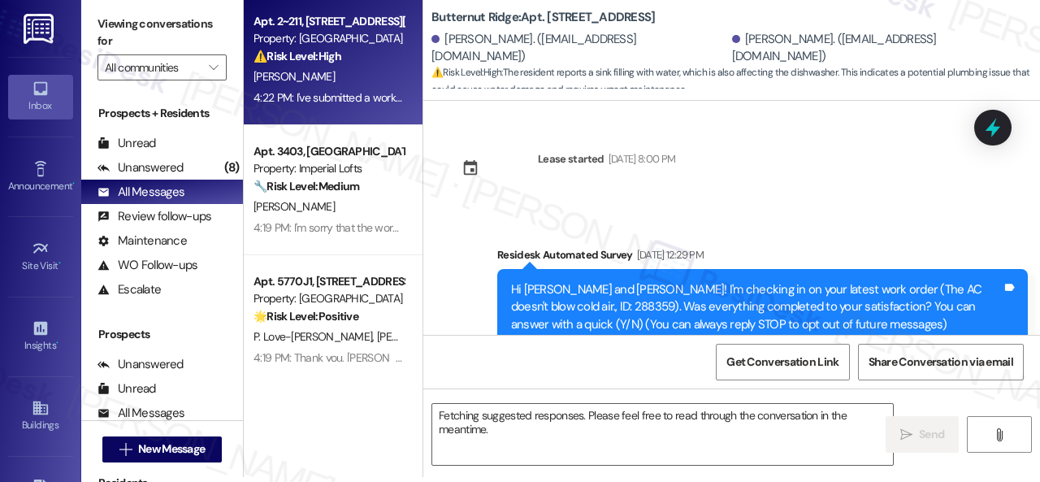
click at [377, 77] on div "[PERSON_NAME]" at bounding box center [329, 77] width 154 height 20
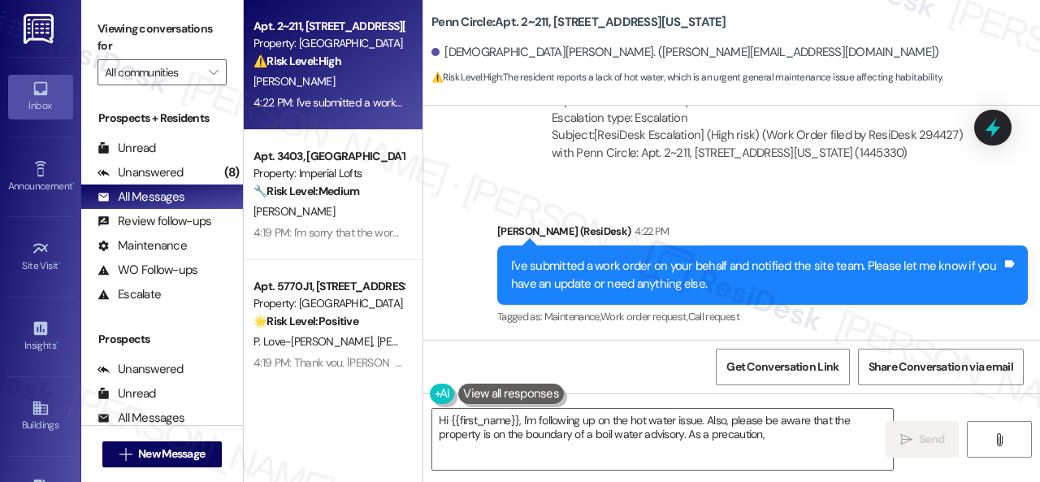
scroll to position [1789, 0]
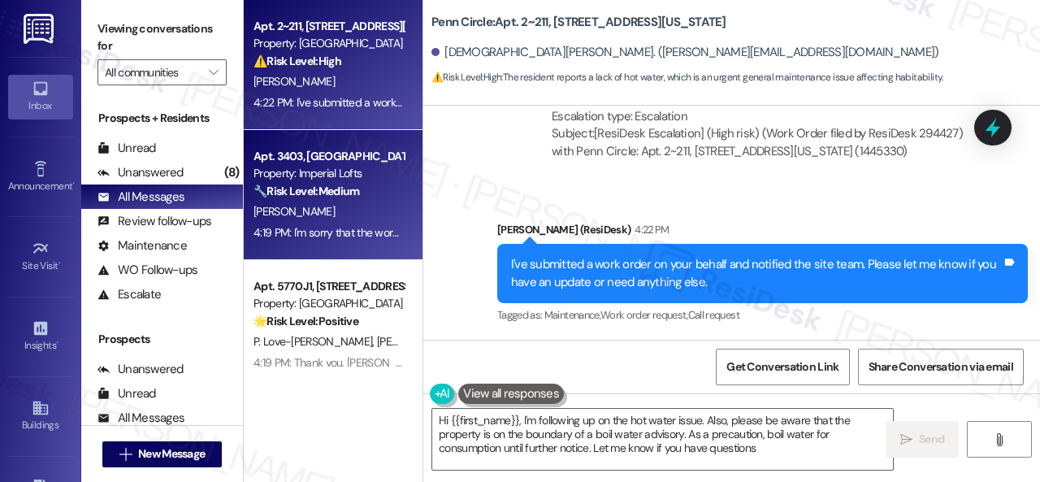
type textarea "Hi {{first_name}}, I'm following up on the hot water issue. Also, please be awa…"
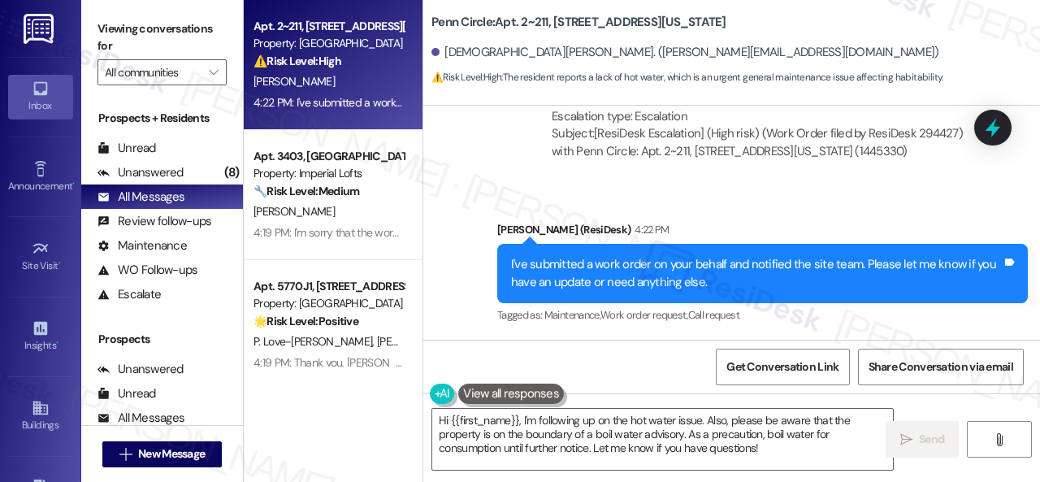
drag, startPoint x: 172, startPoint y: 178, endPoint x: 241, endPoint y: 167, distance: 69.2
click at [172, 176] on div "Unanswered" at bounding box center [141, 172] width 86 height 17
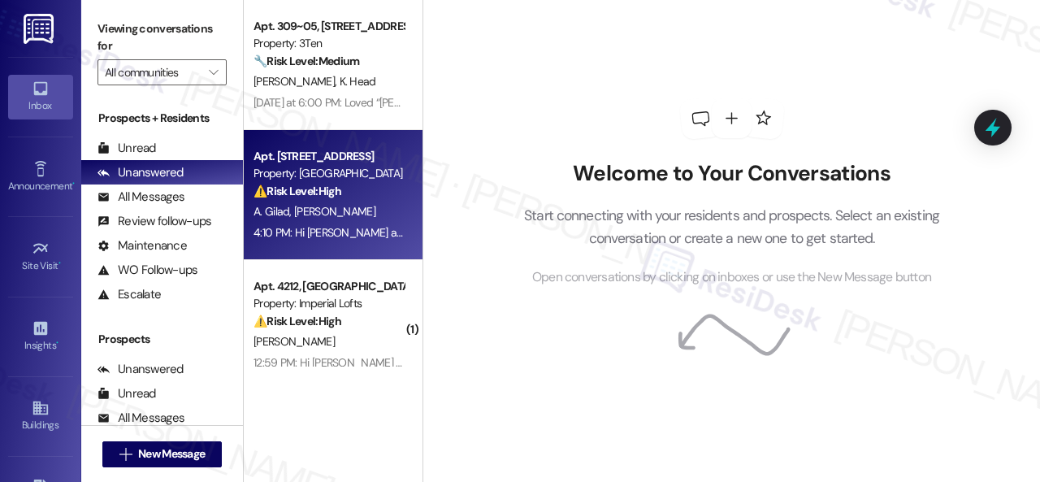
click at [369, 217] on div "A. [PERSON_NAME]" at bounding box center [329, 212] width 154 height 20
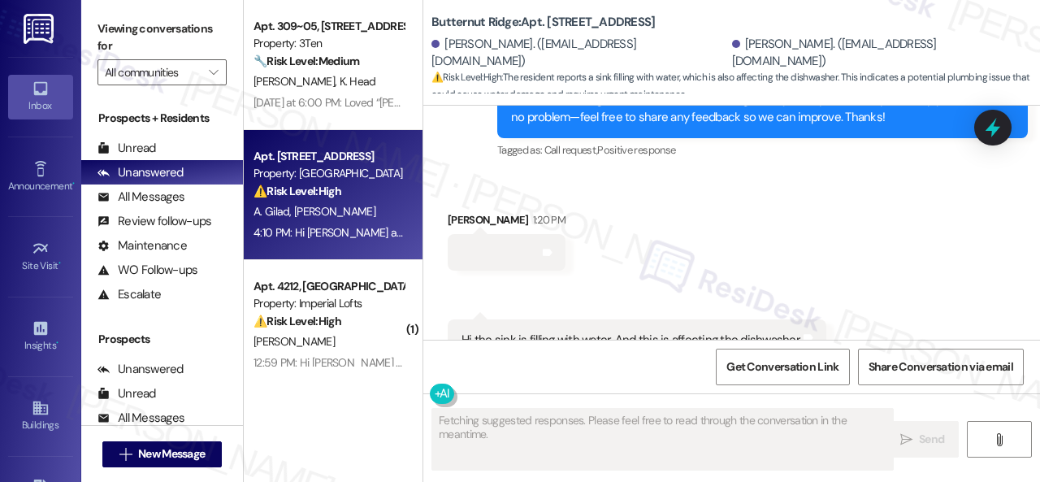
scroll to position [5510, 0]
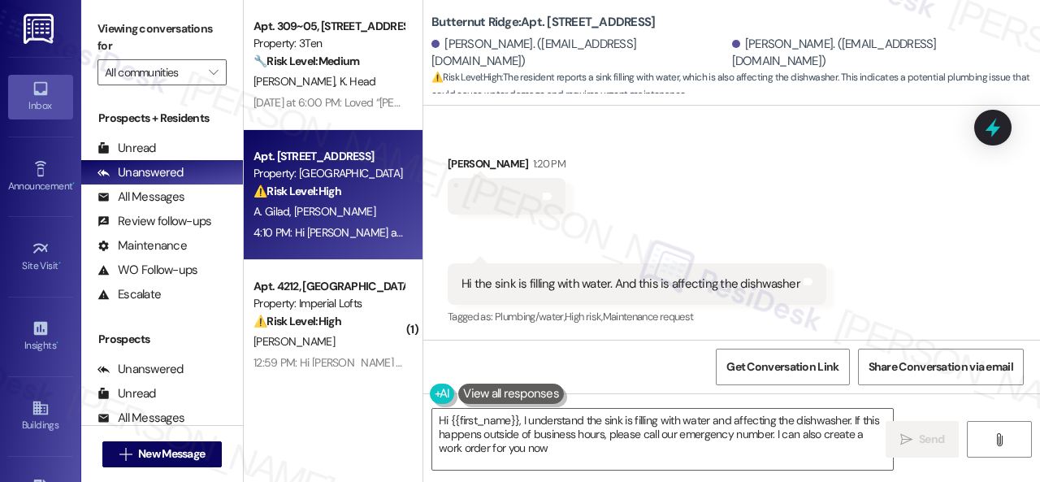
type textarea "Hi {{first_name}}, I understand the sink is filling with water and affecting th…"
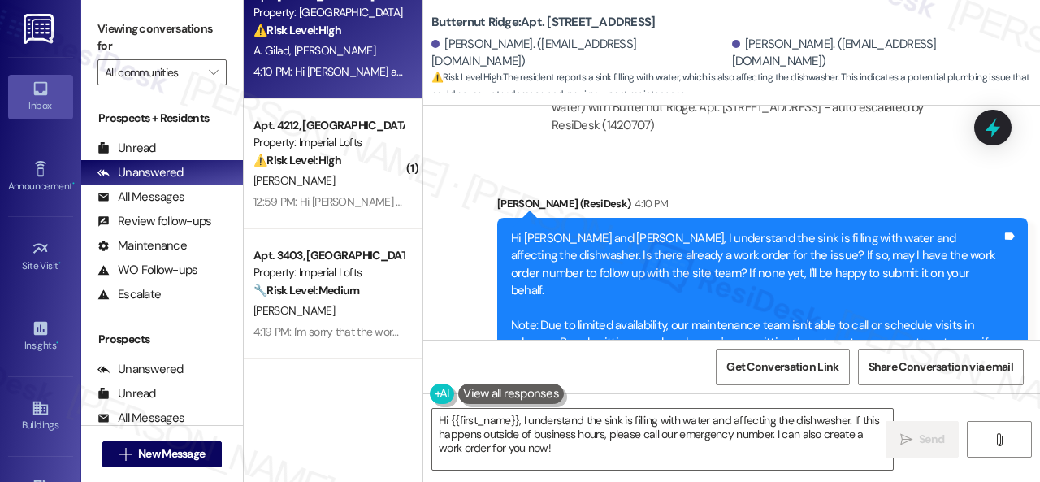
scroll to position [163, 0]
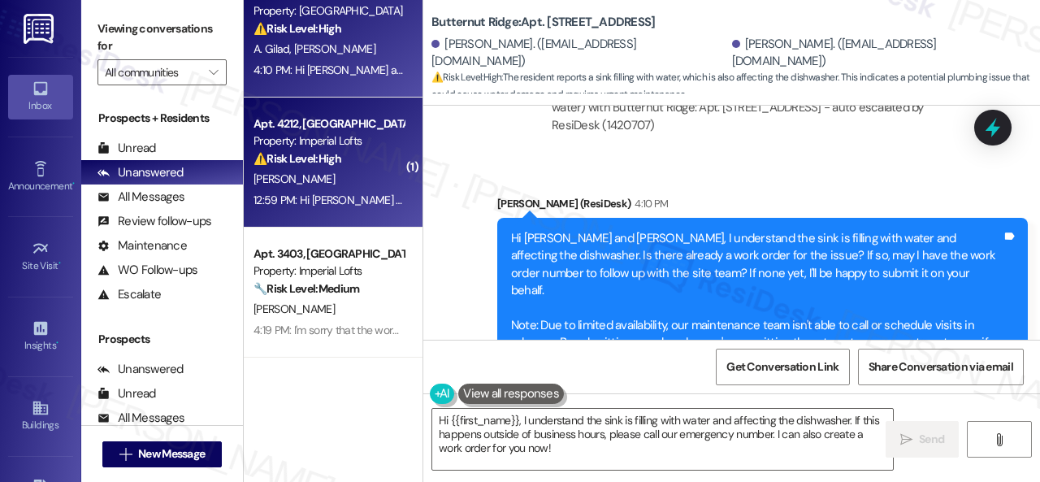
click at [359, 194] on div "12:59 PM: Hi Barbara , thank you for bringing this important matter to our atte…" at bounding box center [796, 200] width 1084 height 15
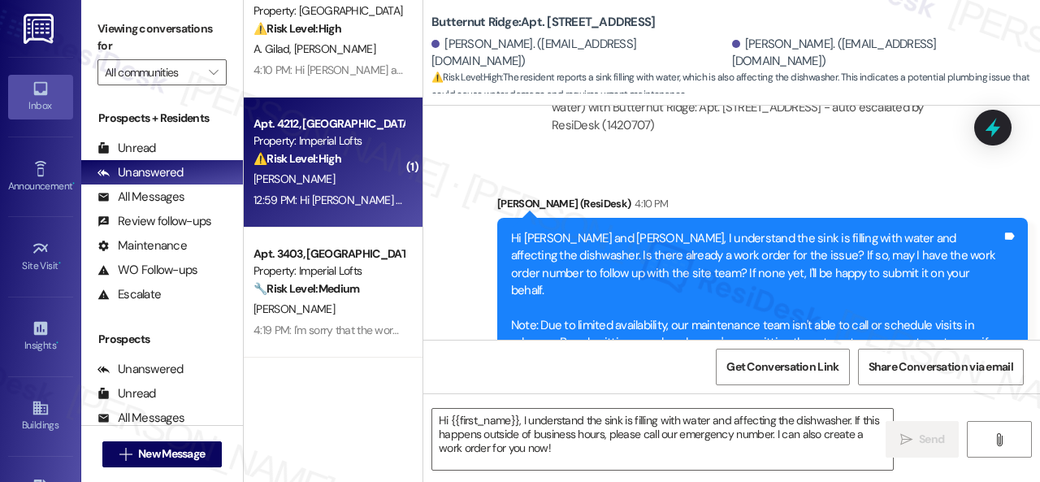
type textarea "Fetching suggested responses. Please feel free to read through the conversation…"
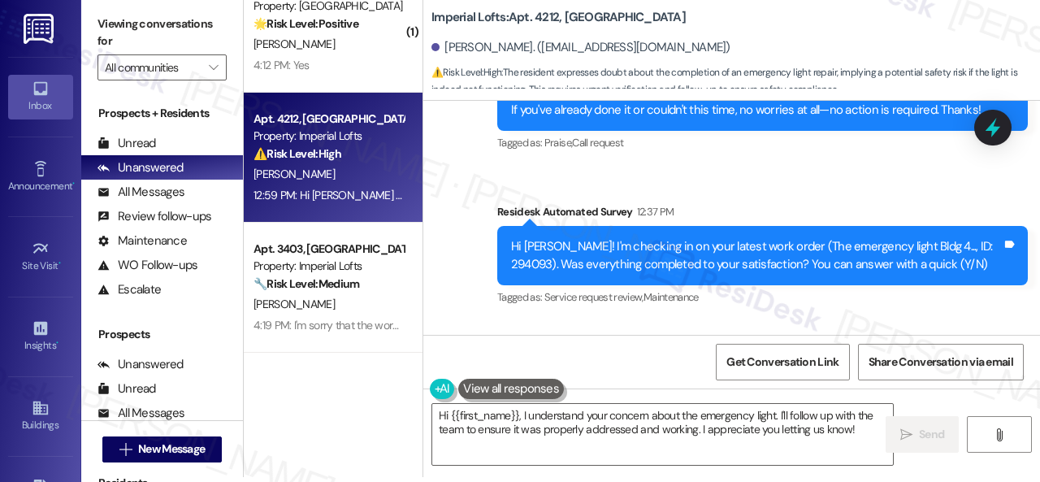
scroll to position [7446, 0]
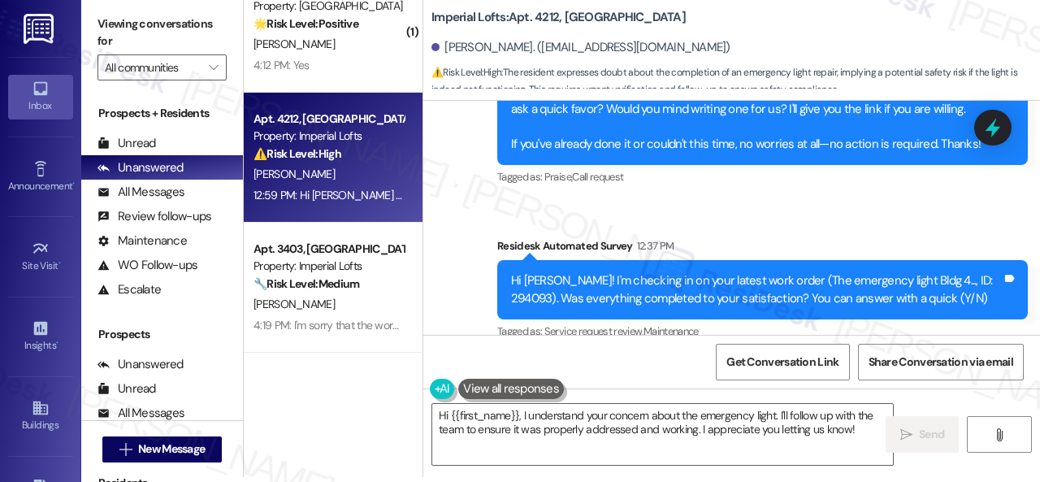
drag, startPoint x: 857, startPoint y: 430, endPoint x: 286, endPoint y: 386, distance: 572.2
click at [293, 384] on div "Apt. 309~05, 310 Dickinson Rd Property: 3Ten 🔧 Risk Level: Medium The resident …" at bounding box center [642, 236] width 796 height 482
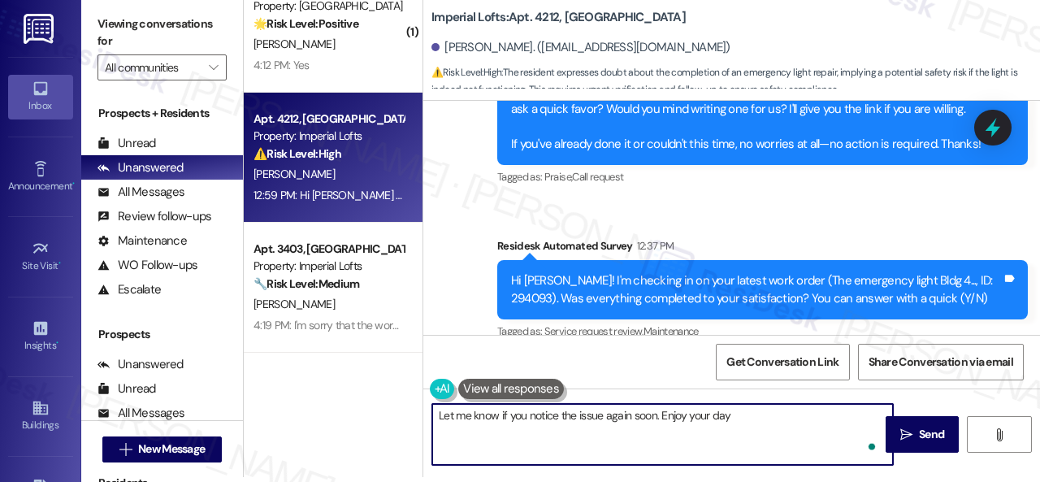
type textarea "Let me know if you notice the issue again soon. Enjoy your day!"
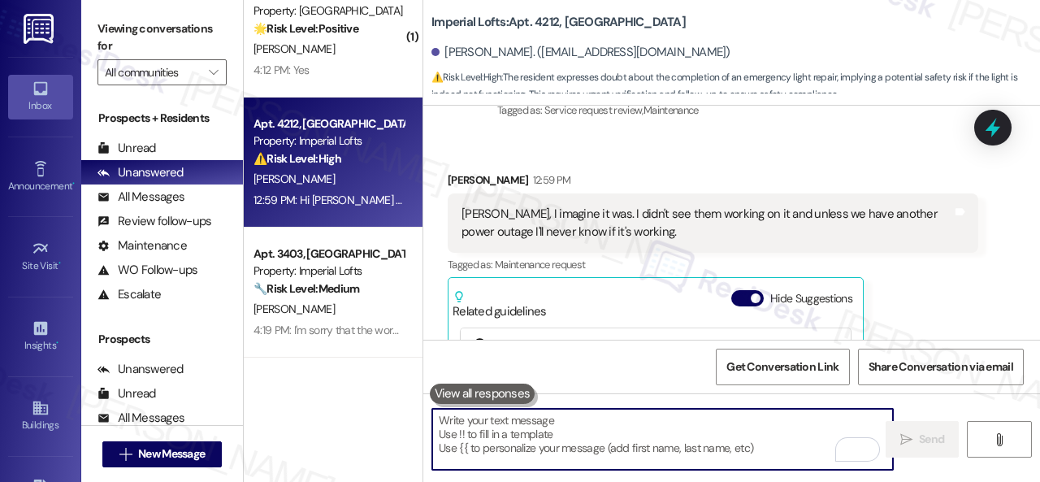
scroll to position [7786, 0]
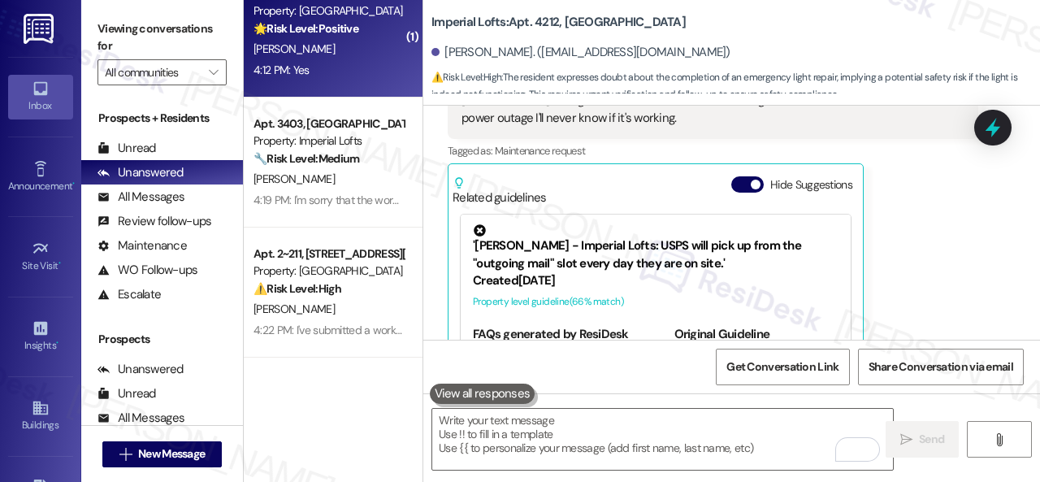
click at [327, 63] on div "4:12 PM: Yes 4:12 PM: Yes" at bounding box center [329, 70] width 154 height 20
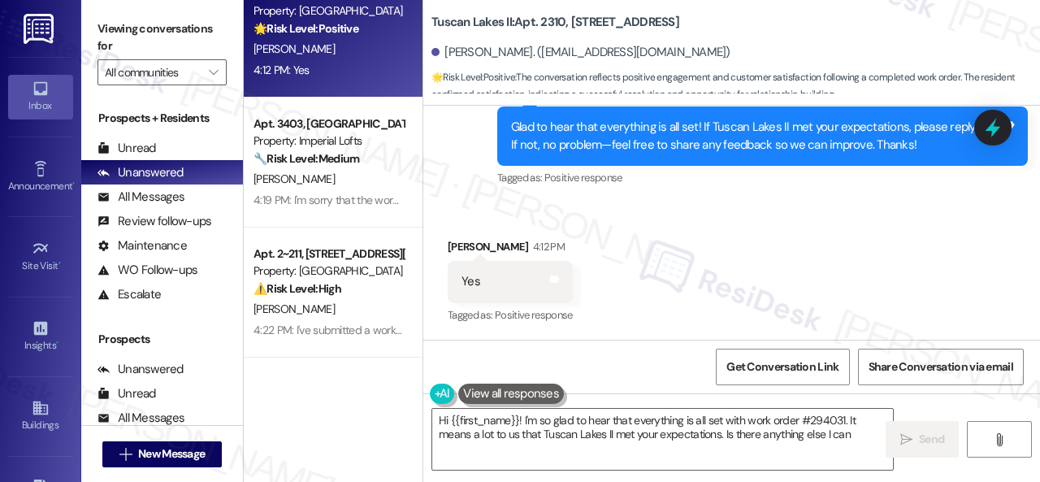
scroll to position [6412, 0]
click at [514, 196] on div "Sent via SMS Sarah (ResiDesk) 3:05 PM Glad to hear that everything is all set! …" at bounding box center [762, 137] width 555 height 130
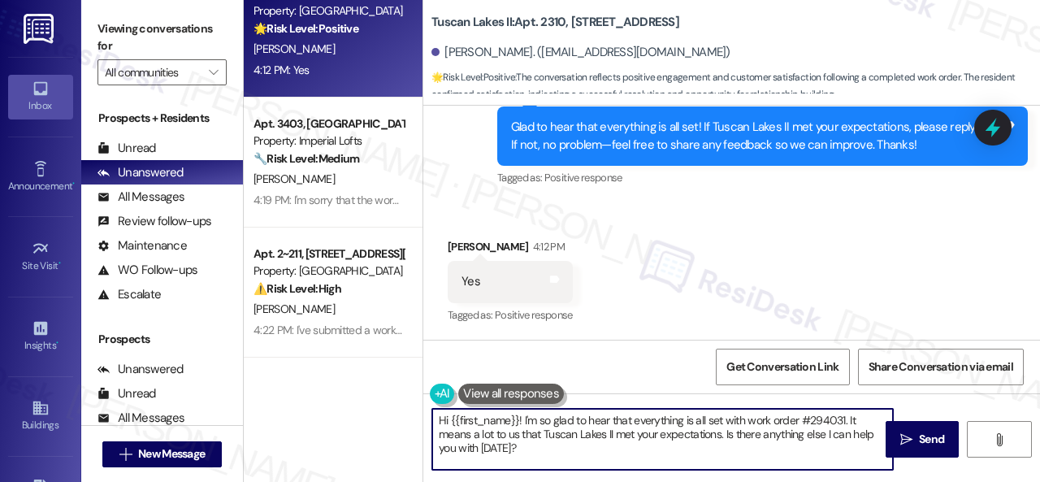
drag, startPoint x: 566, startPoint y: 451, endPoint x: 327, endPoint y: 406, distance: 243.2
click at [327, 406] on div "Apt. 309~05, 310 Dickinson Rd Property: 3Ten 🔧 Risk Level: Medium The resident …" at bounding box center [642, 241] width 796 height 482
paste textarea "I'm glad you are satisfied with your home. Have you written a review for us bef…"
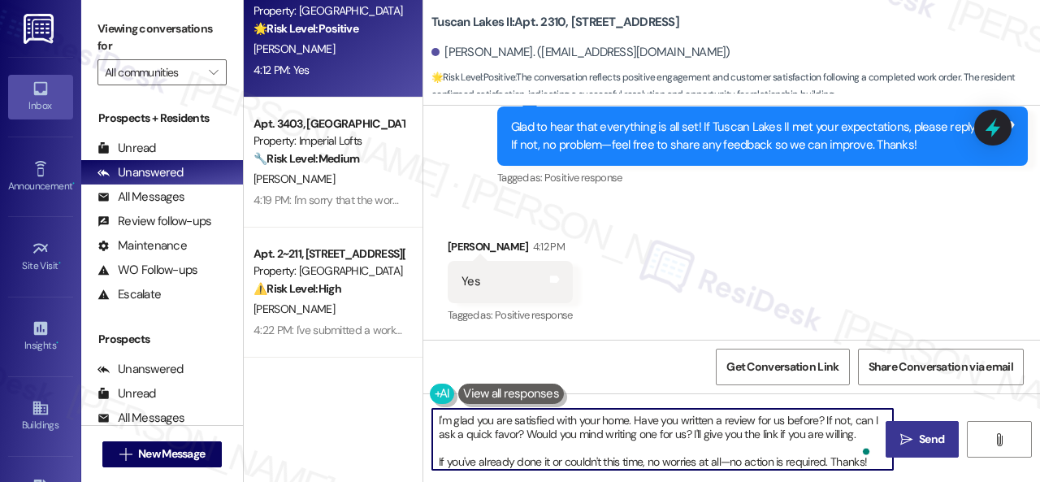
type textarea "I'm glad you are satisfied with your home. Have you written a review for us bef…"
click at [901, 441] on icon "" at bounding box center [907, 439] width 12 height 13
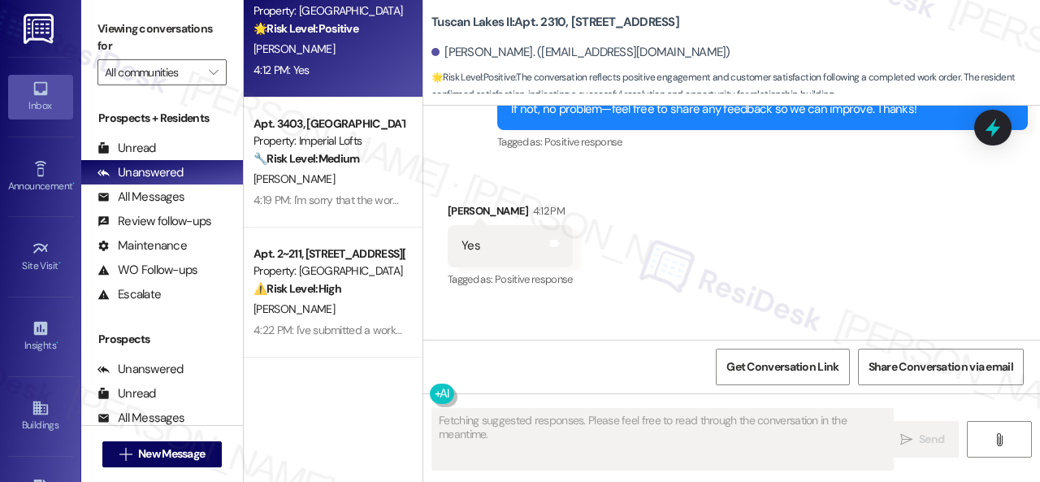
scroll to position [6411, 0]
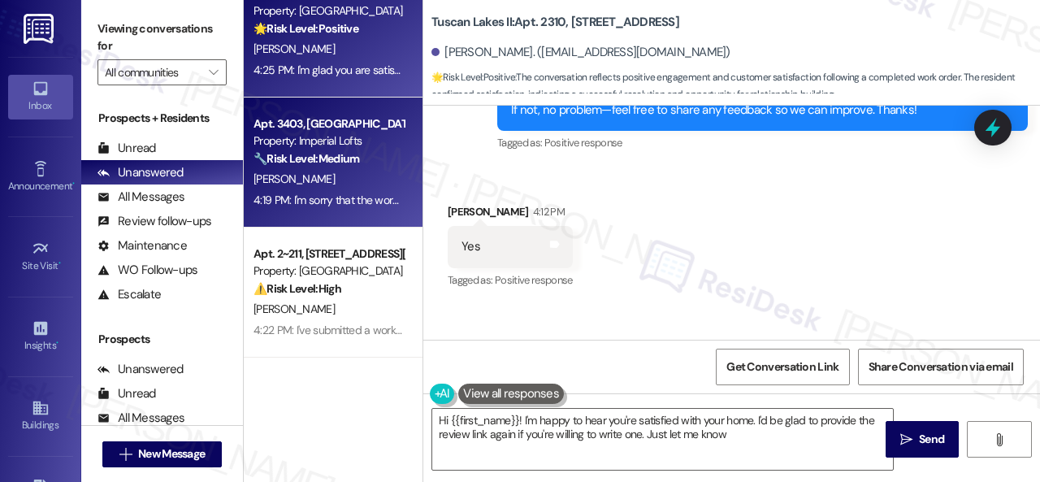
type textarea "Hi {{first_name}}! I'm happy to hear you're satisfied with your home. I'd be gl…"
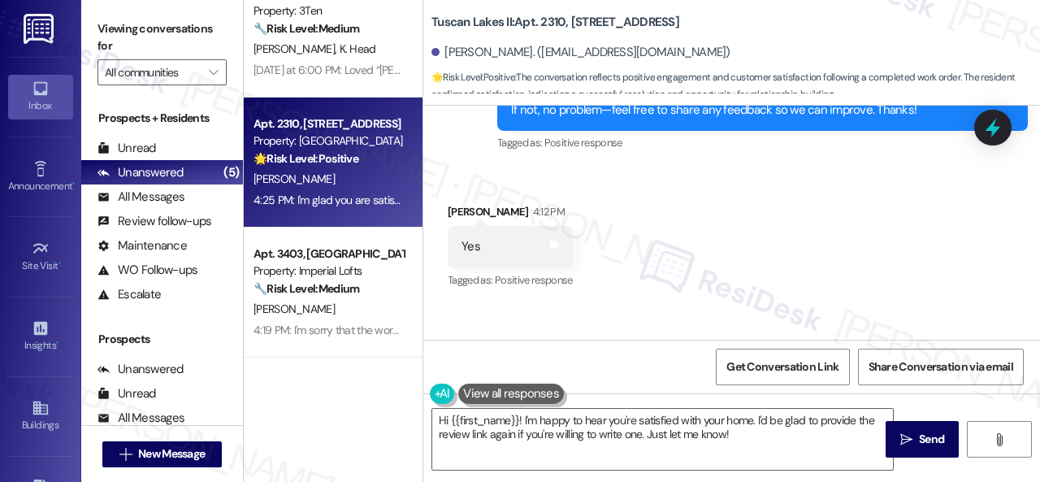
scroll to position [7, 0]
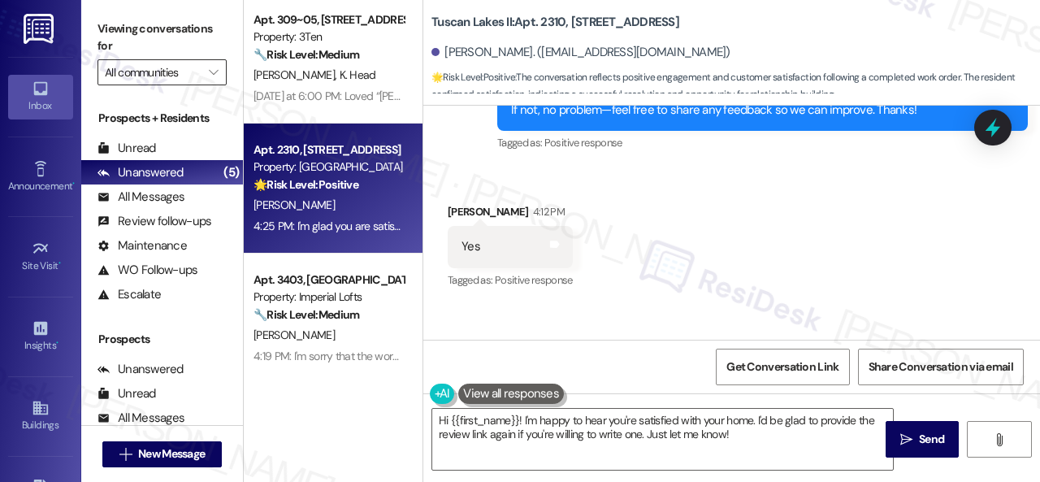
click at [148, 144] on div "Unread" at bounding box center [127, 148] width 59 height 17
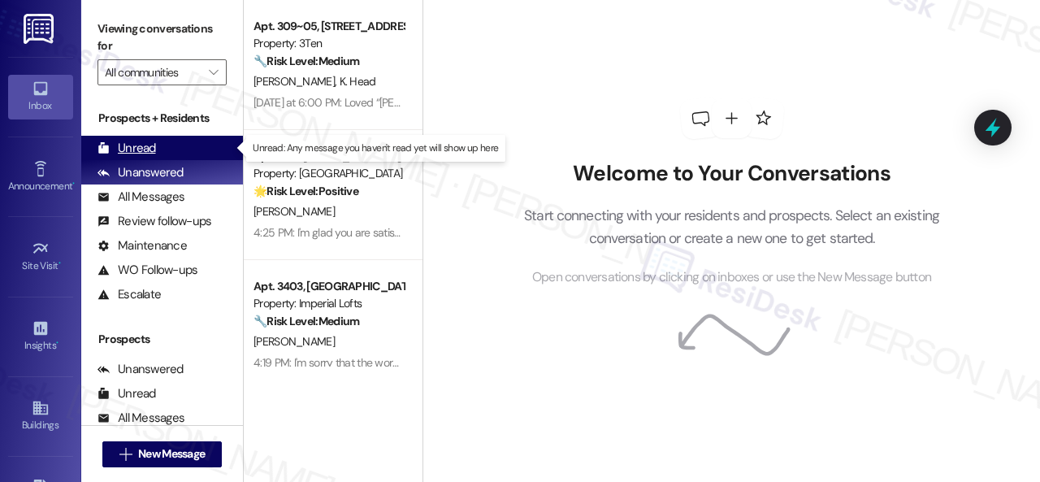
click at [135, 146] on div "Unread" at bounding box center [127, 148] width 59 height 17
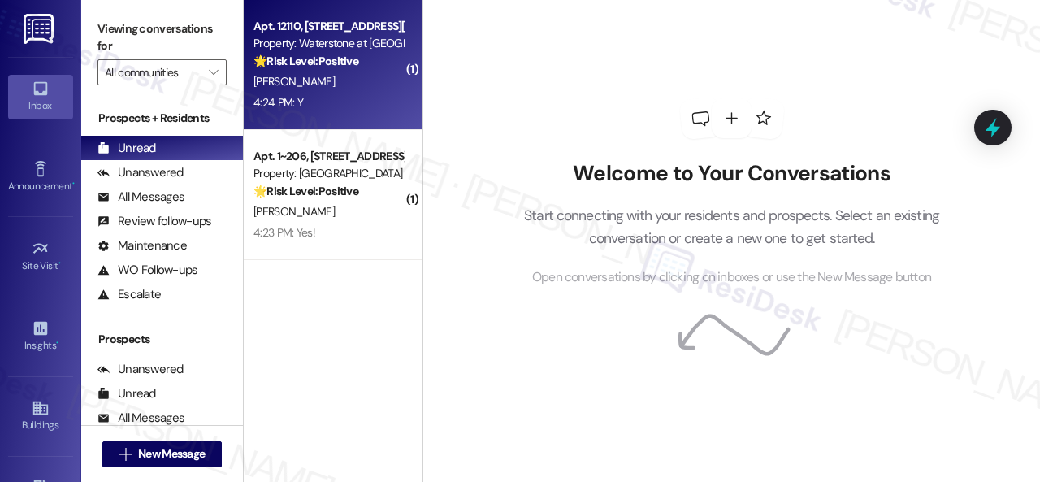
click at [372, 98] on div "4:24 PM: Y 4:24 PM: Y" at bounding box center [329, 103] width 154 height 20
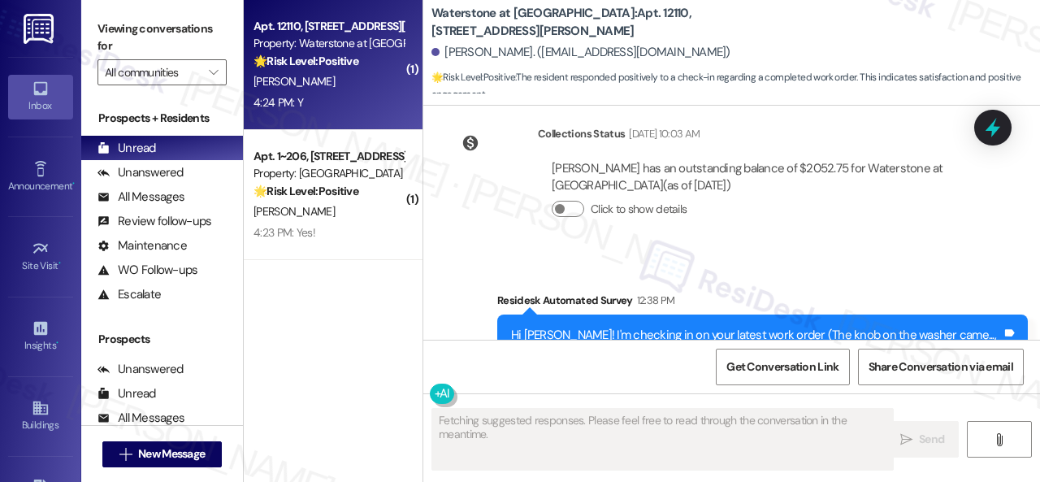
scroll to position [4519, 0]
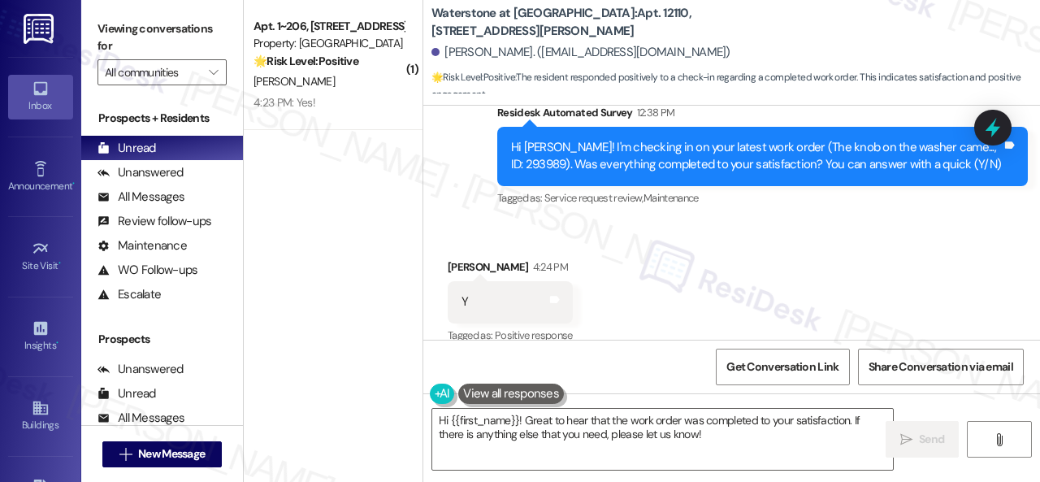
click at [476, 199] on div "Survey, sent via SMS Residesk Automated Survey 12:38 PM Hi [PERSON_NAME]! I'm c…" at bounding box center [731, 144] width 617 height 154
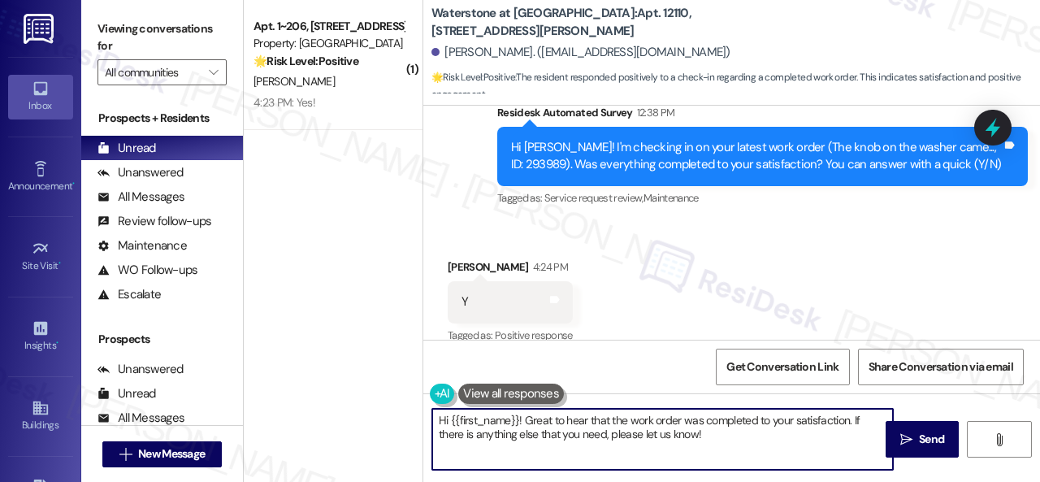
drag, startPoint x: 710, startPoint y: 435, endPoint x: 678, endPoint y: 417, distance: 36.4
click at [312, 412] on div "( 1 ) Apt. 1~206, [STREET_ADDRESS][US_STATE] Property: Penn Circle 🌟 Risk Level…" at bounding box center [642, 241] width 796 height 482
paste textarea "Glad to hear that everything is all set! If {{property}} met your expectations,…"
type textarea "Glad to hear that everything is all set! If {{property}} met your expectations,…"
click at [901, 443] on icon "" at bounding box center [907, 439] width 12 height 13
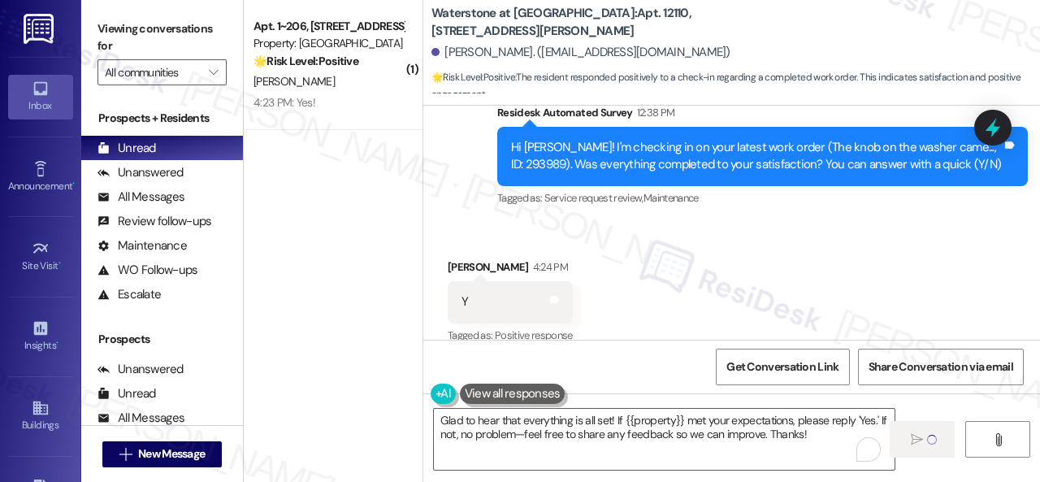
click at [348, 87] on div "[PERSON_NAME]" at bounding box center [329, 82] width 154 height 20
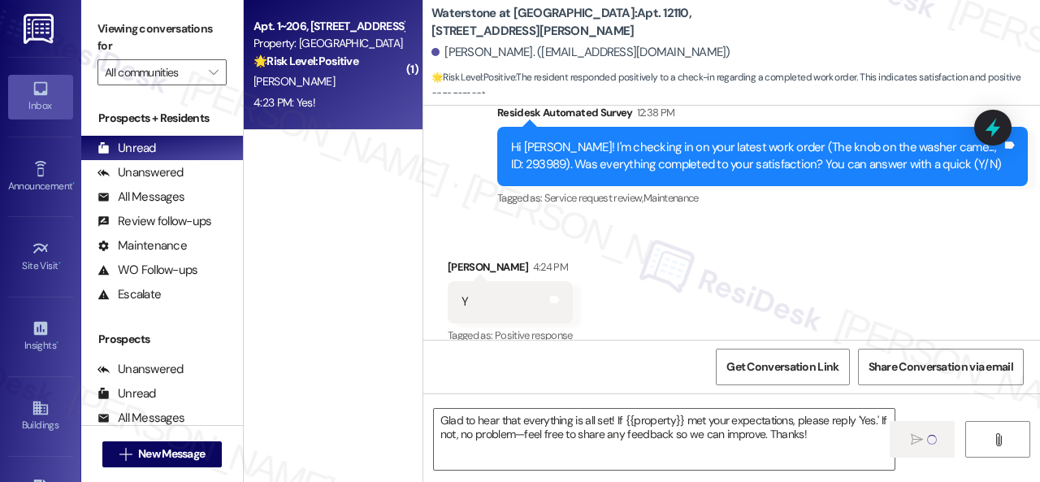
type textarea "Fetching suggested responses. Please feel free to read through the conversation…"
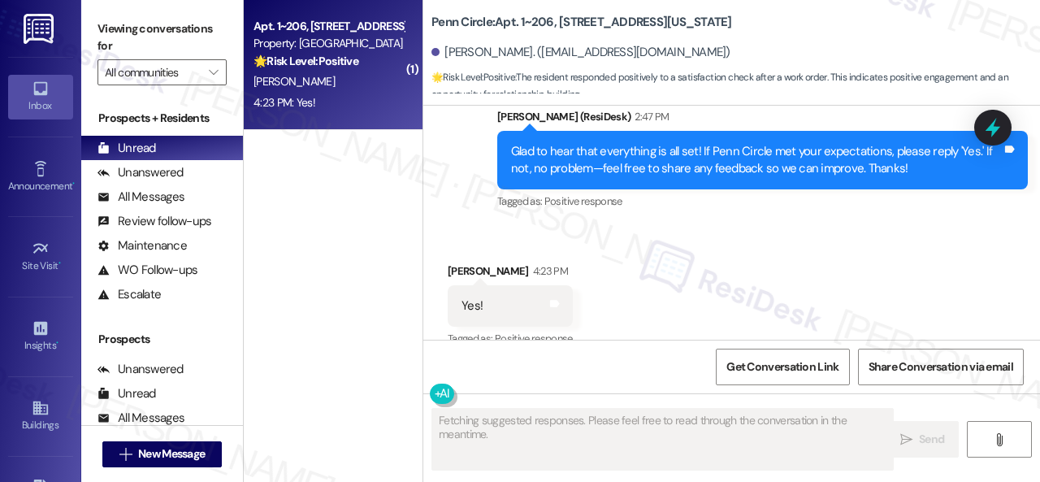
scroll to position [1239, 0]
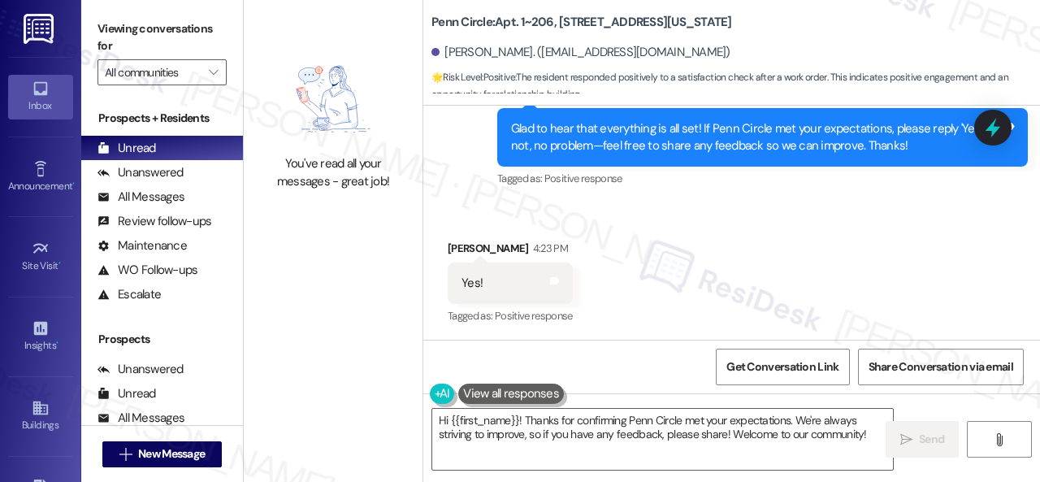
click at [536, 196] on div "Sent via SMS [PERSON_NAME] (ResiDesk) 2:47 PM Glad to hear that everything is a…" at bounding box center [762, 138] width 555 height 130
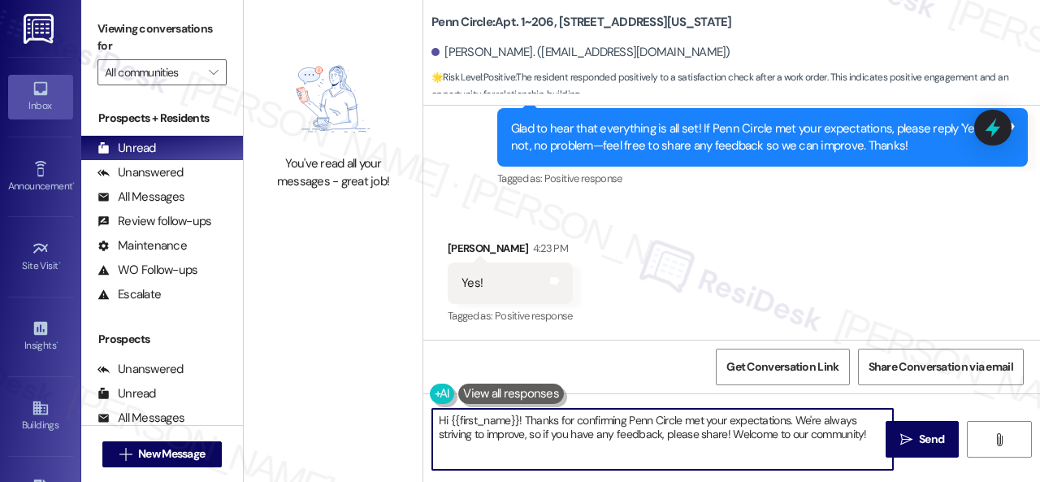
drag, startPoint x: 868, startPoint y: 436, endPoint x: 327, endPoint y: 382, distance: 544.0
click at [327, 382] on div "You've read all your messages - great job! Penn Circle: Apt. 1~206, [STREET_ADD…" at bounding box center [642, 241] width 796 height 482
paste textarea "I'm glad you are satisfied with your home. Have you written a review for us bef…"
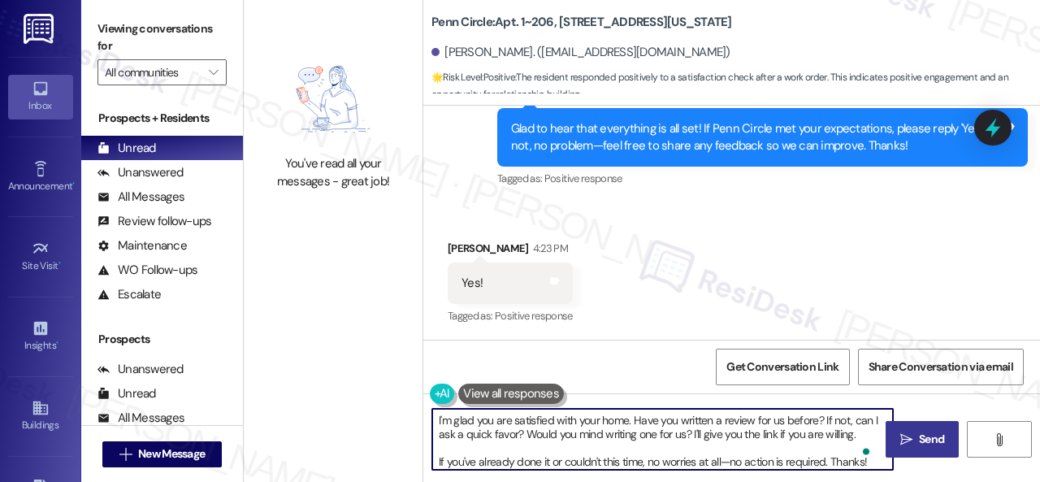
type textarea "I'm glad you are satisfied with your home. Have you written a review for us bef…"
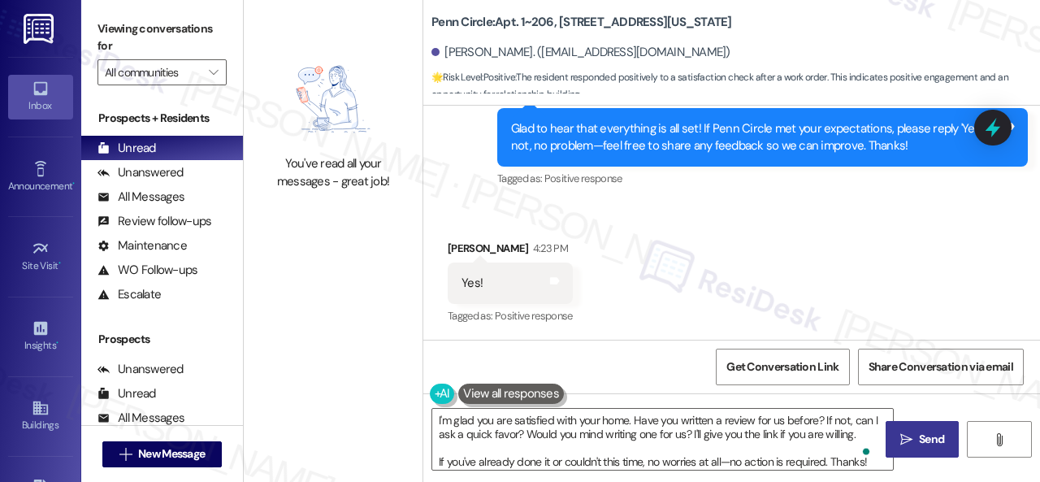
click at [941, 445] on span "Send" at bounding box center [932, 439] width 32 height 17
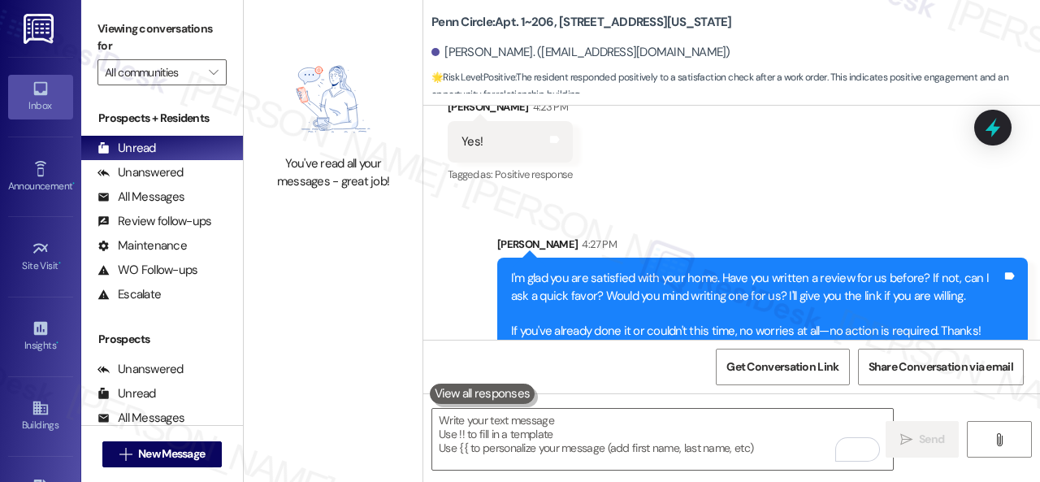
scroll to position [1405, 0]
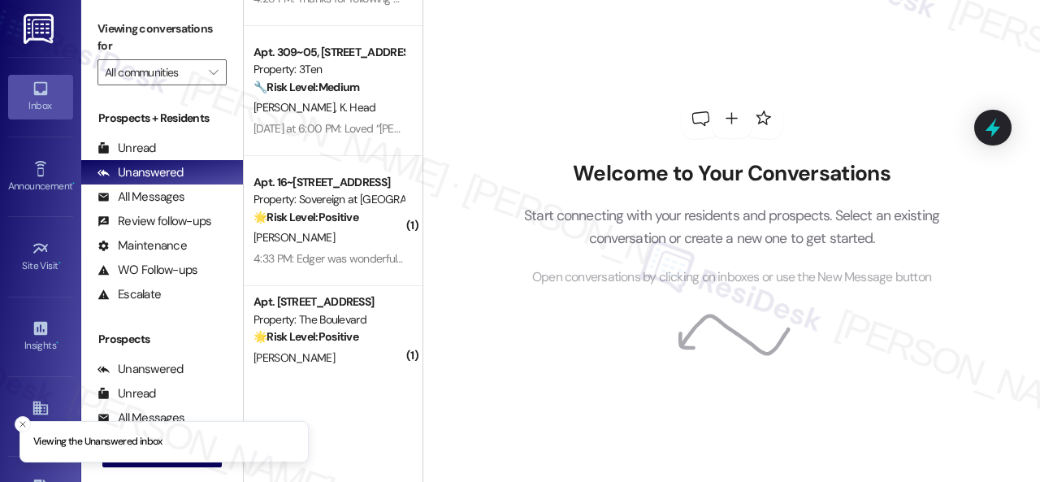
scroll to position [72, 0]
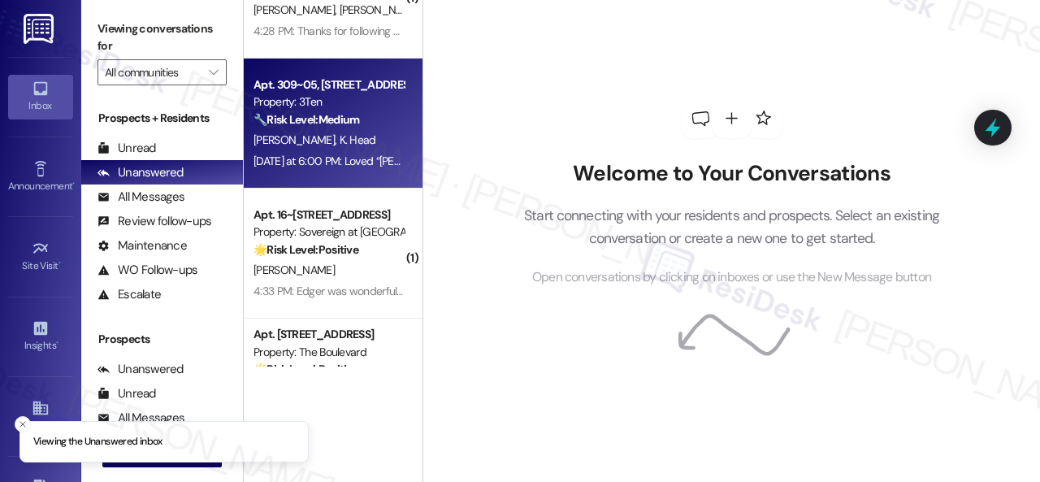
click at [373, 142] on div "[PERSON_NAME] Head" at bounding box center [329, 140] width 154 height 20
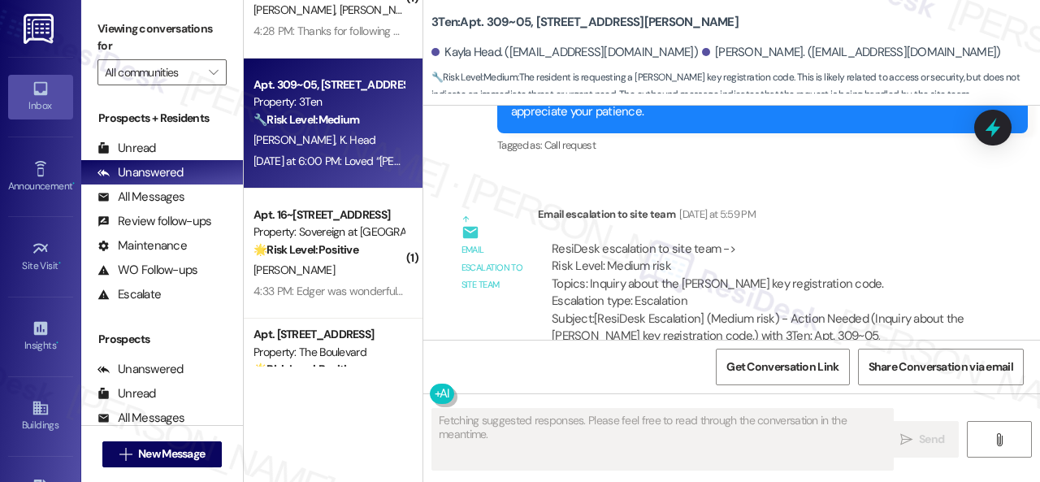
scroll to position [16741, 0]
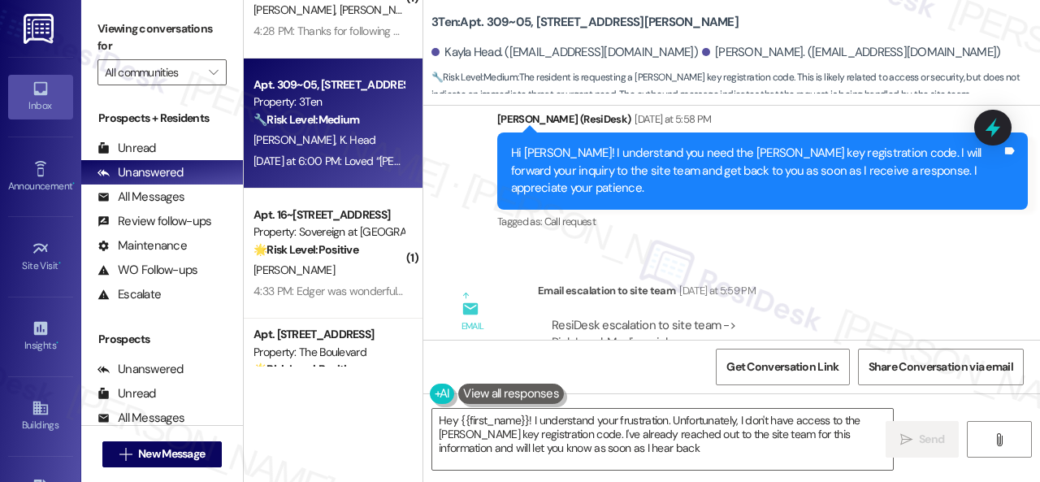
type textarea "Hey {{first_name}}! I understand your frustration. Unfortunately, I don't have …"
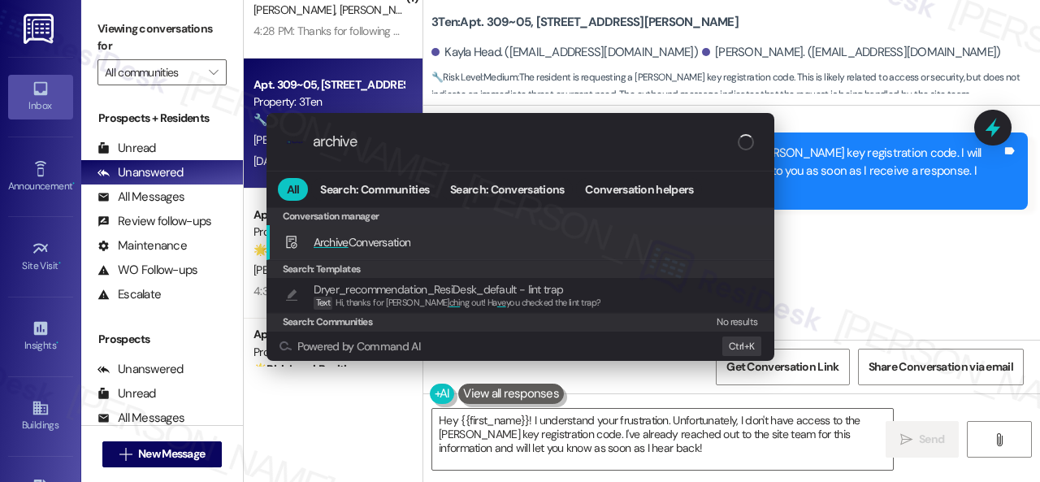
type input "archive"
click at [393, 240] on span "Archive Conversation" at bounding box center [363, 242] width 98 height 15
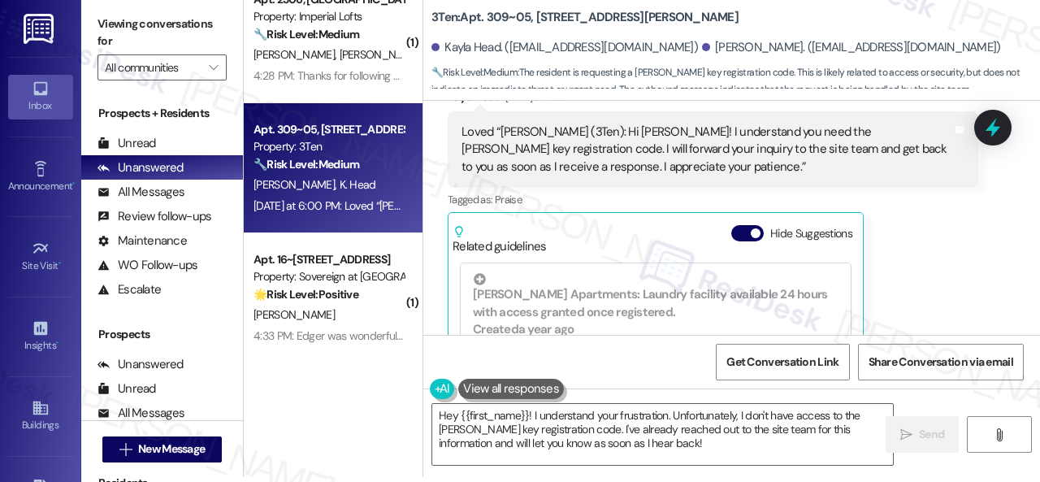
scroll to position [0, 0]
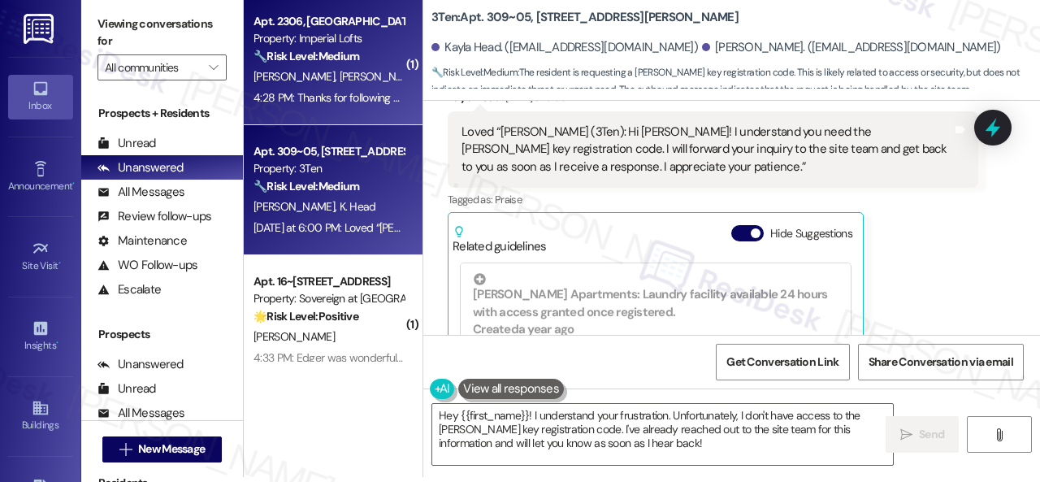
click at [325, 104] on div "4:28 PM: Thanks for following up! They are here now 4:28 PM: Thanks for followi…" at bounding box center [377, 97] width 246 height 15
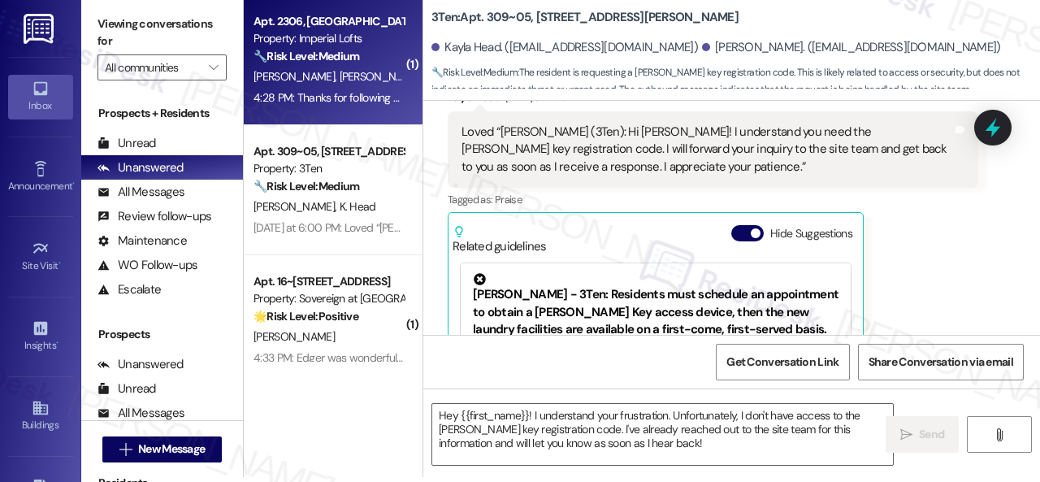
type textarea "Fetching suggested responses. Please feel free to read through the conversation…"
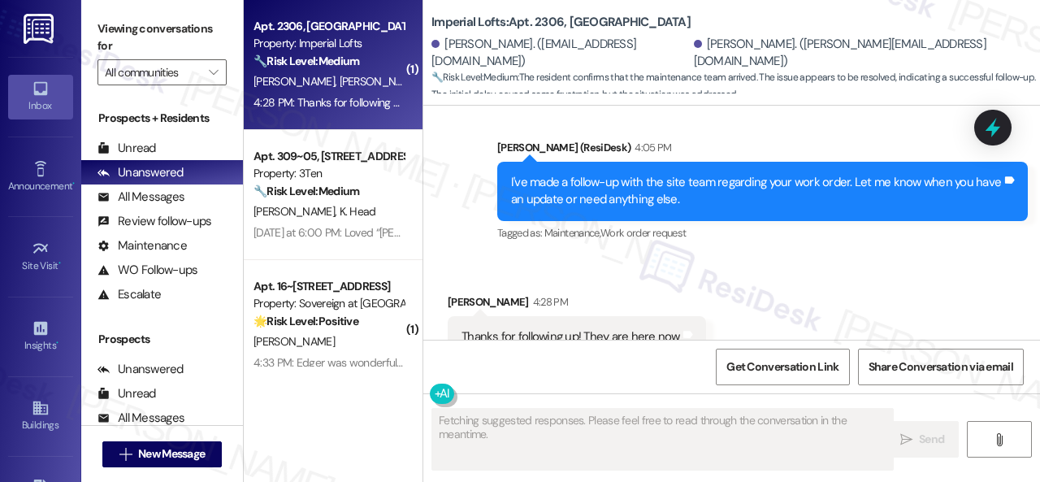
scroll to position [3467, 0]
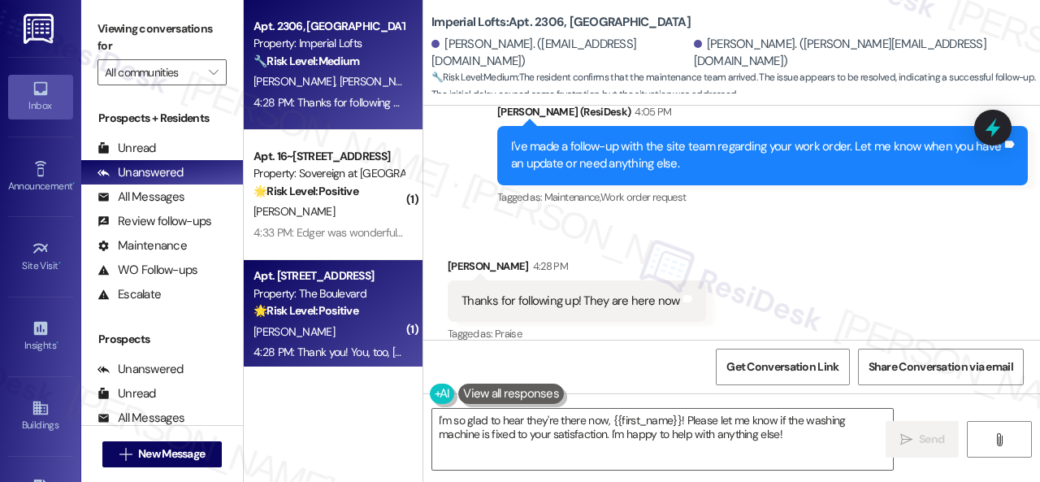
click at [320, 350] on div "Apt. 2306, 2 Stadium Dr Property: Imperial Lofts 🔧 Risk Level: Medium The resid…" at bounding box center [642, 241] width 796 height 482
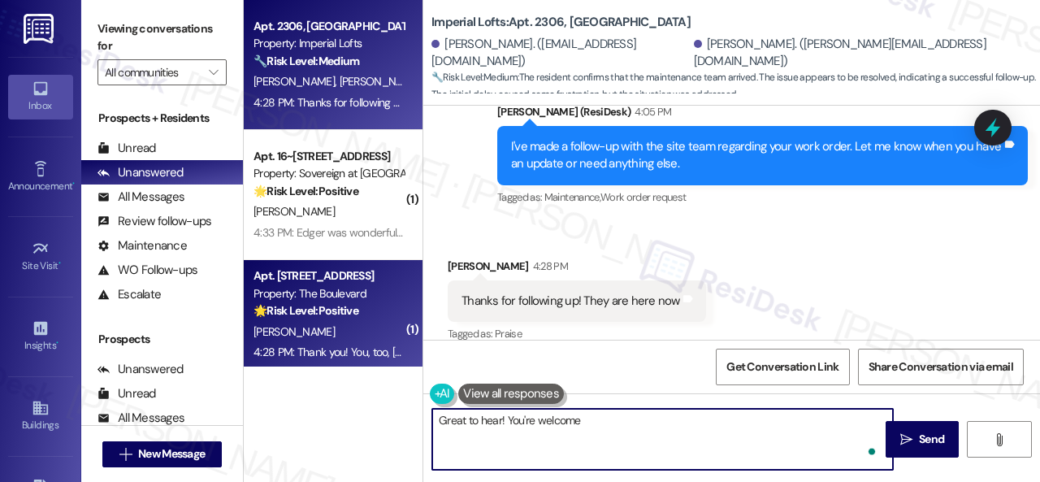
type textarea "Great to hear! You're welcome!"
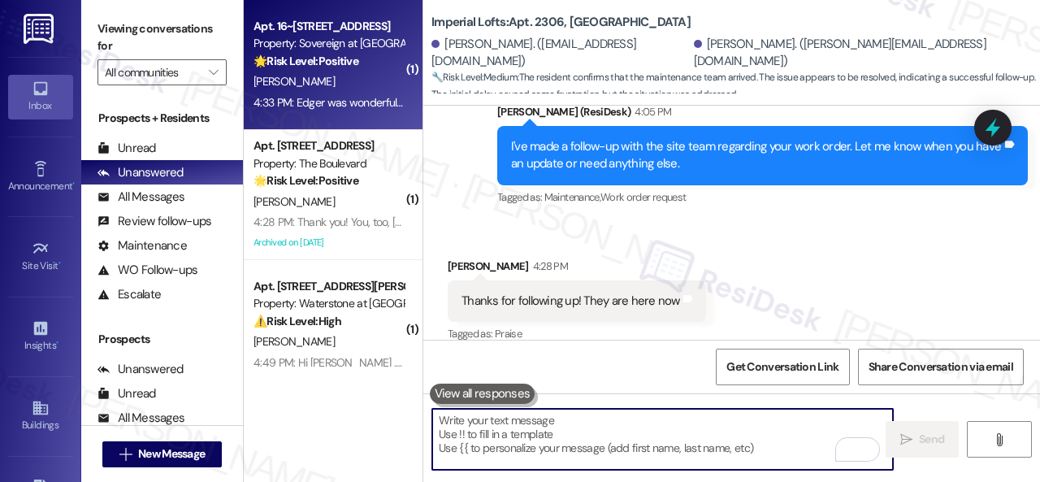
click at [345, 85] on div "[PERSON_NAME]" at bounding box center [329, 82] width 154 height 20
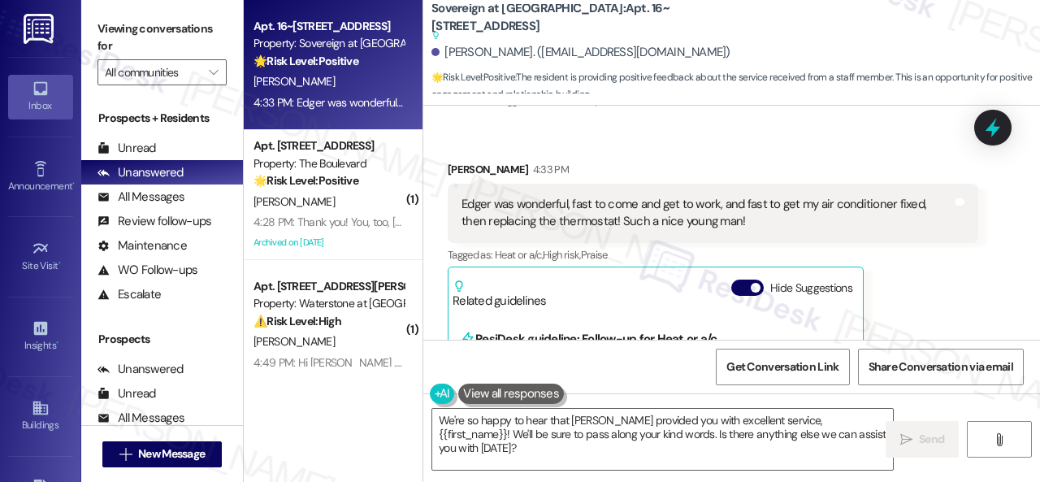
scroll to position [2728, 0]
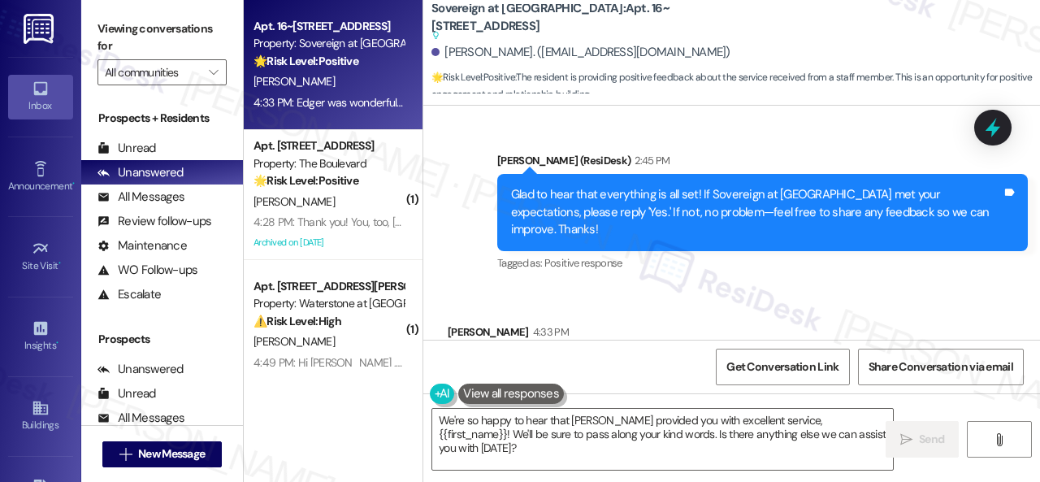
drag, startPoint x: 470, startPoint y: 271, endPoint x: 483, endPoint y: 315, distance: 45.8
click at [470, 287] on div "Received via SMS [PERSON_NAME] 4:33 PM Edger was wonderful, fast to come and ge…" at bounding box center [731, 485] width 617 height 396
click at [510, 437] on textarea "We're so happy to hear that [PERSON_NAME] provided you with excellent service, …" at bounding box center [662, 439] width 461 height 61
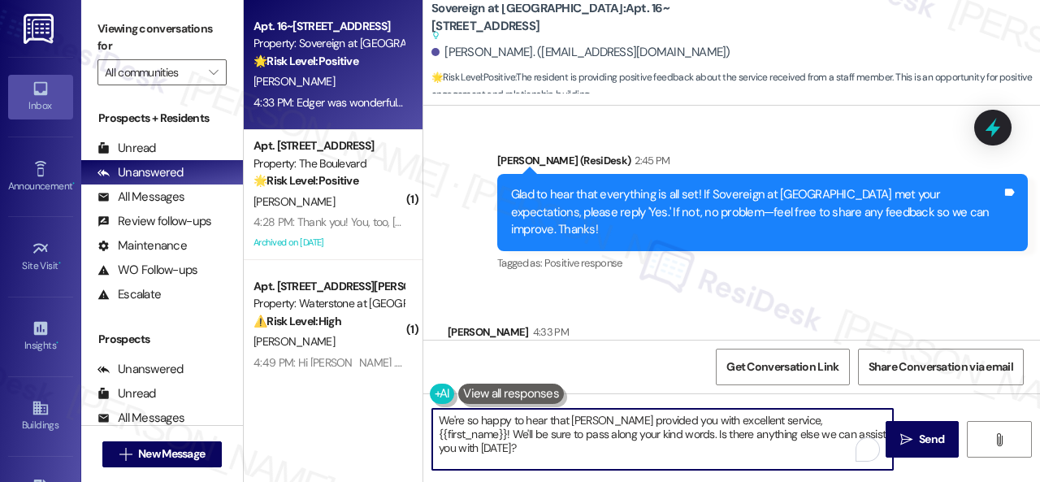
paste textarea "I'm glad you are satisfied with your home. Have you written a review for us bef…"
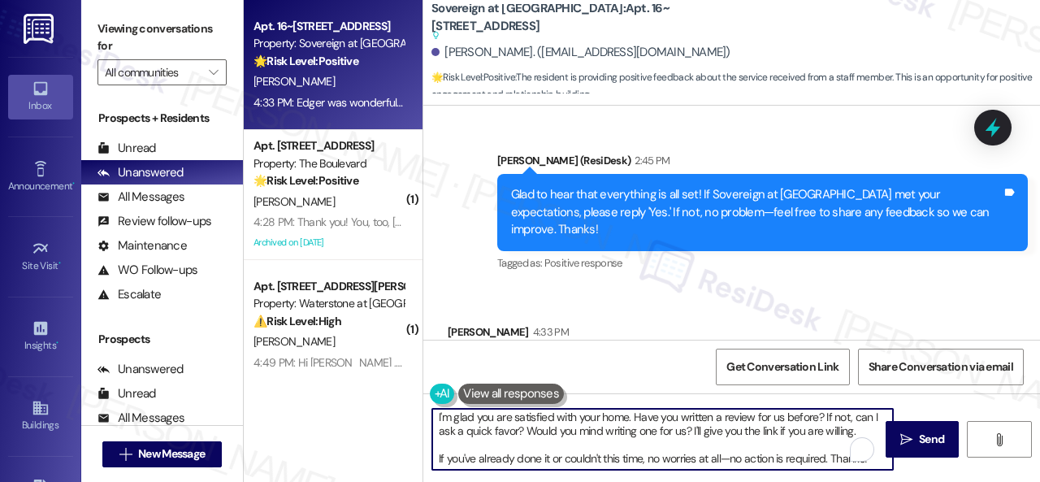
scroll to position [3, 0]
type textarea "I'm glad you are satisfied with your home. Have you written a review for us bef…"
click at [924, 431] on span "Send" at bounding box center [931, 439] width 25 height 17
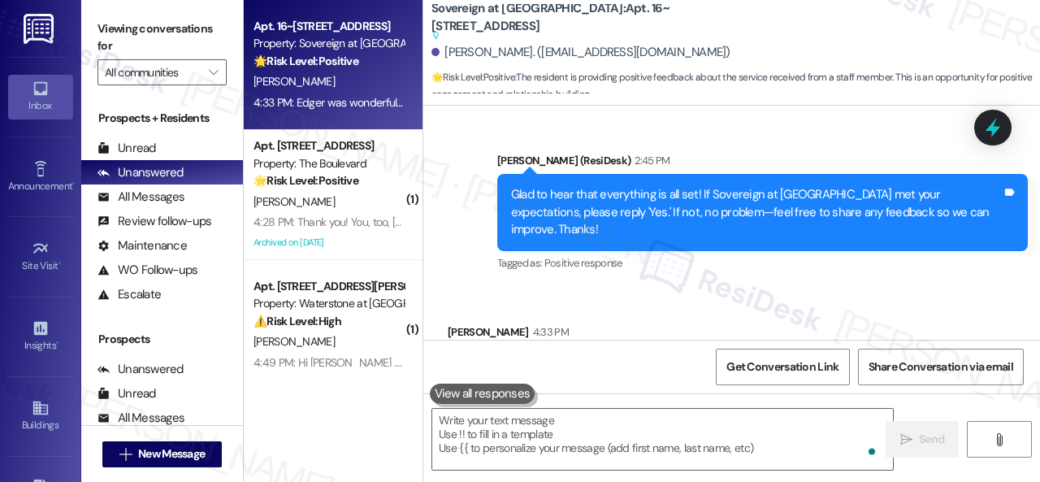
type textarea "Fetching suggested responses. Please feel free to read through the conversation…"
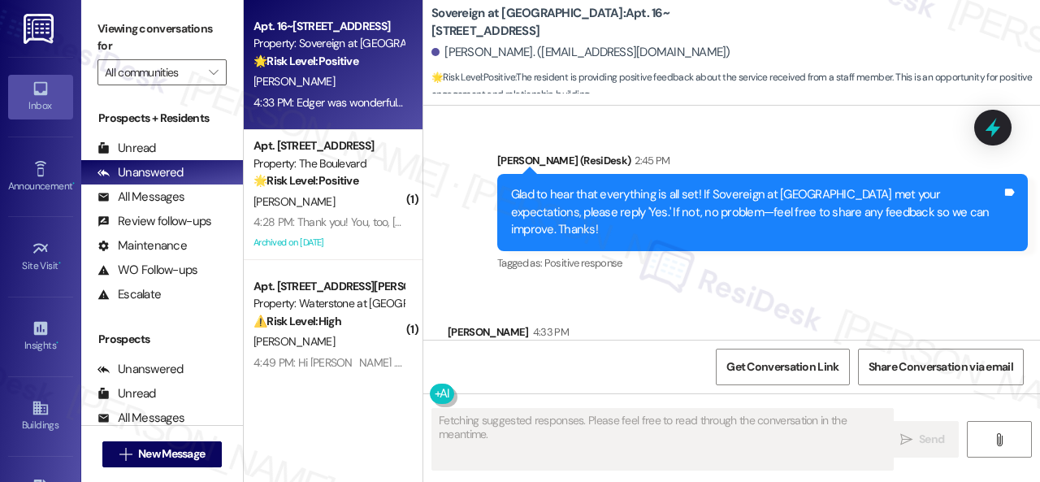
scroll to position [2813, 0]
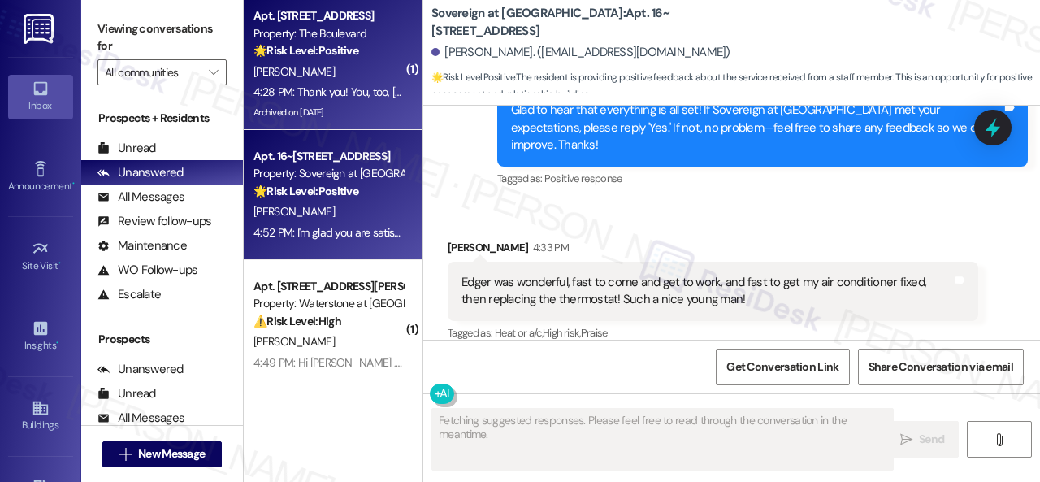
click at [345, 68] on div "[PERSON_NAME]" at bounding box center [329, 72] width 154 height 20
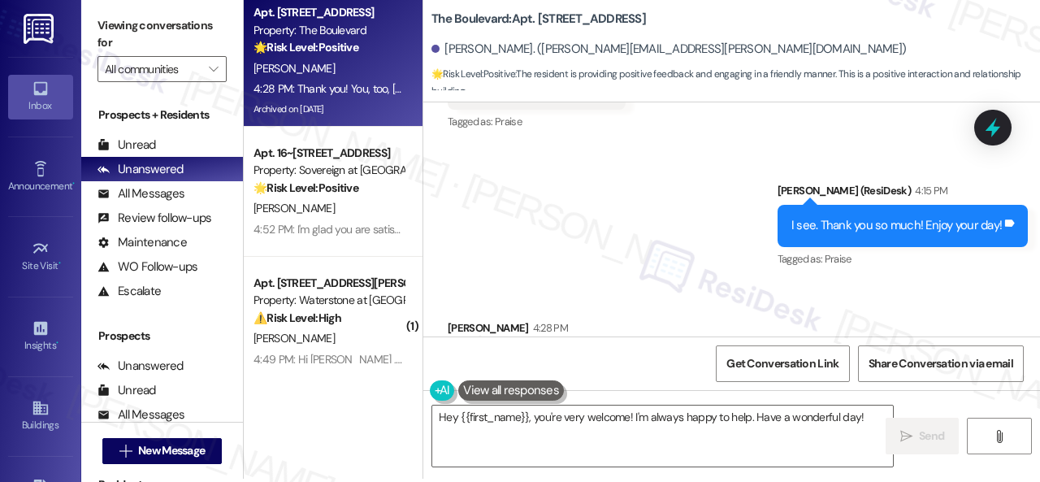
scroll to position [5, 0]
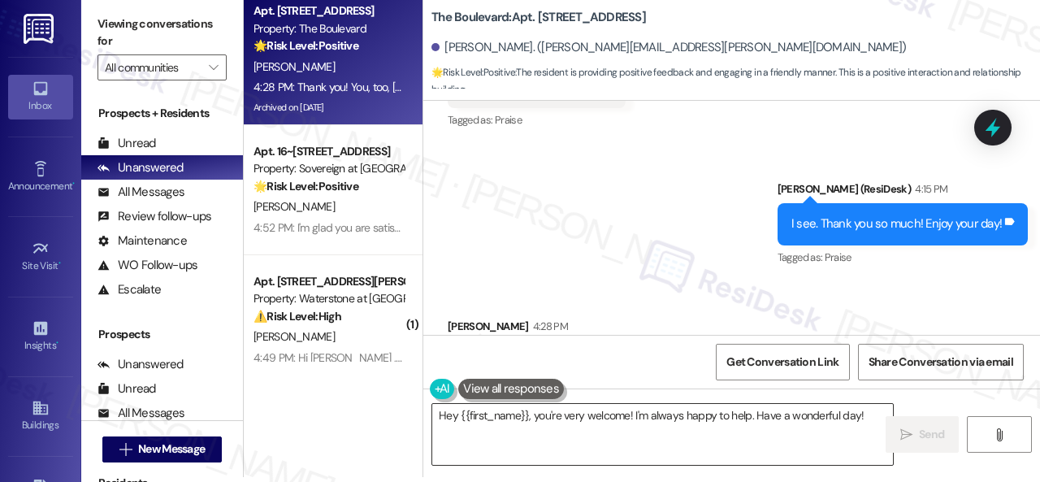
click at [631, 414] on textarea "Hey {{first_name}}, you're very welcome! I'm always happy to help. Have a wonde…" at bounding box center [662, 434] width 461 height 61
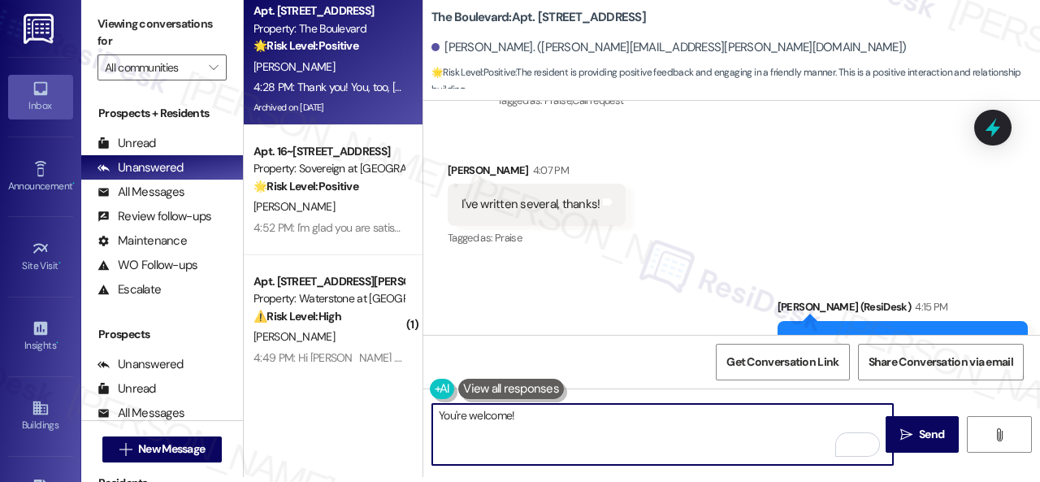
scroll to position [38075, 0]
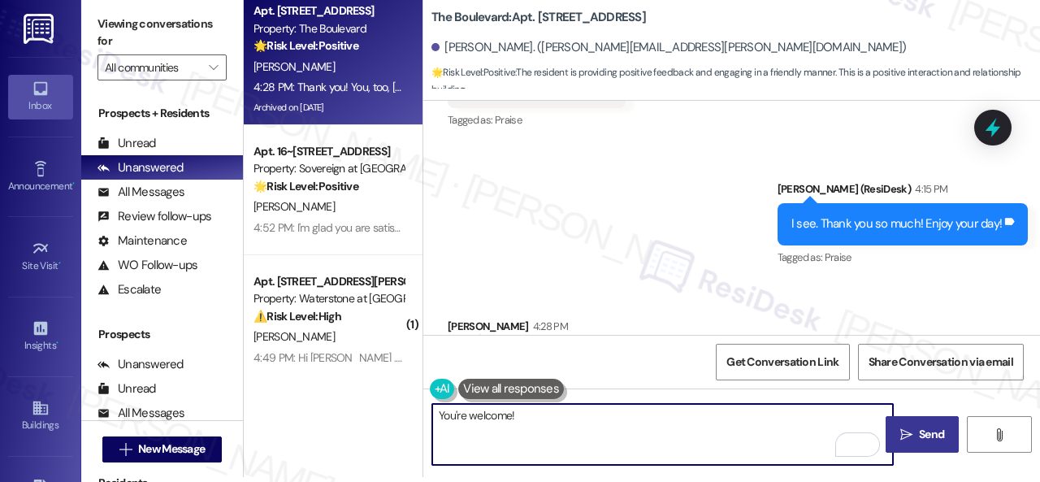
type textarea "You're welcome!"
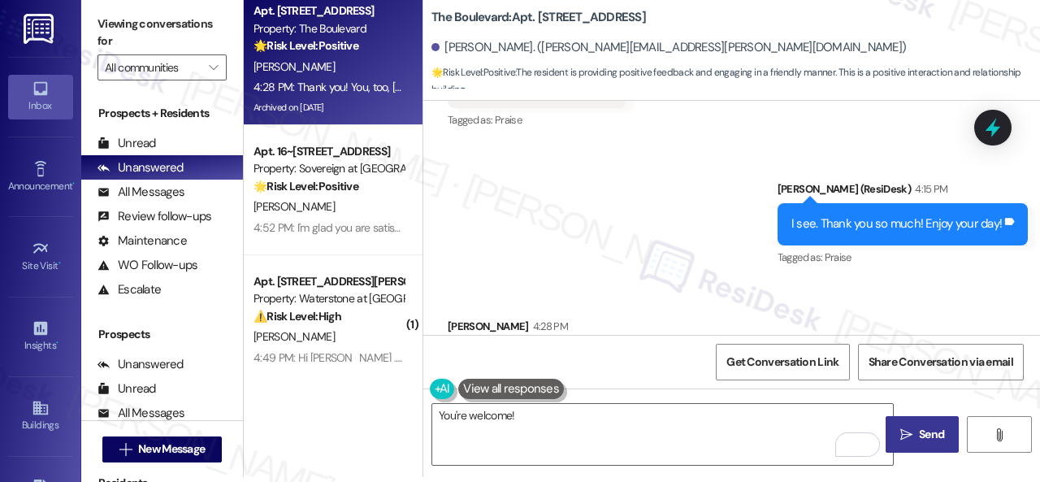
click at [914, 444] on button " Send" at bounding box center [922, 434] width 73 height 37
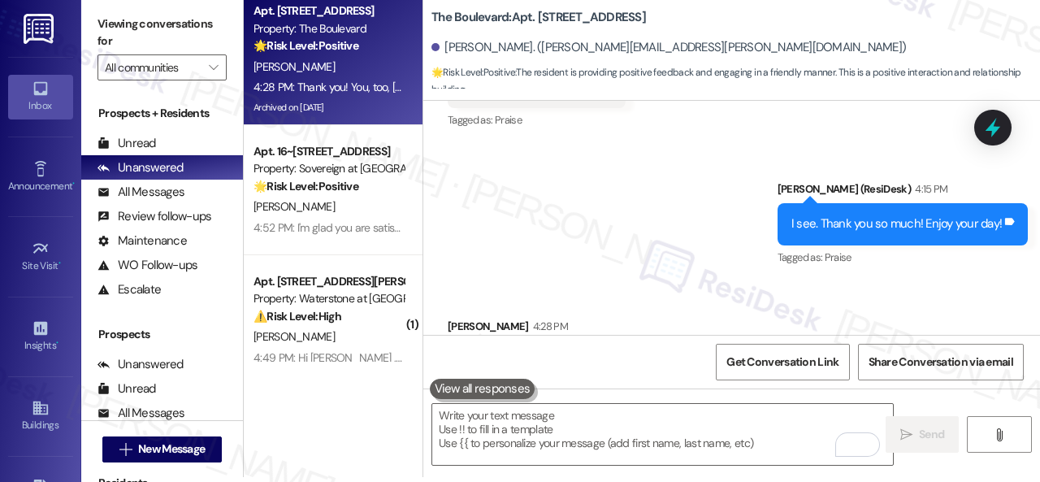
scroll to position [38073, 0]
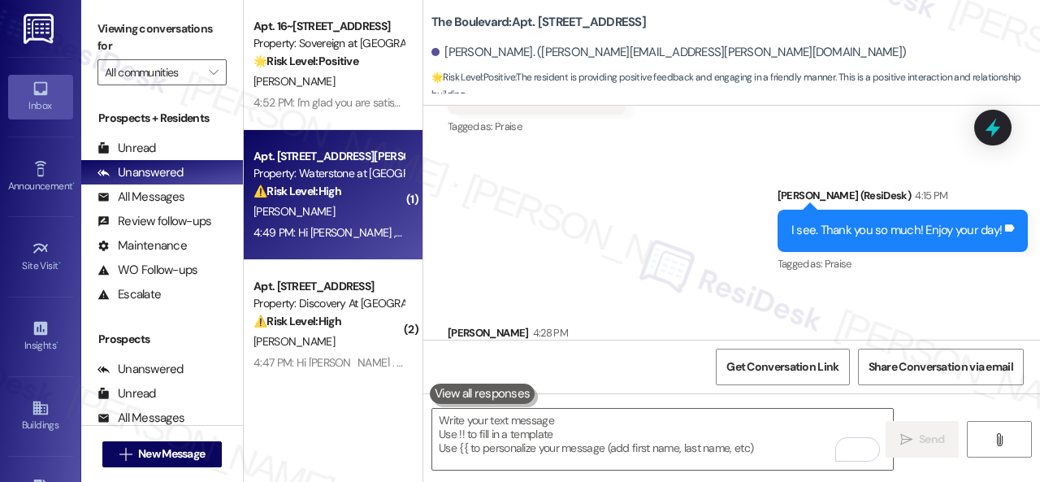
click at [362, 194] on div "⚠️ Risk Level: High The resident is reporting multiple maintenance issues: ants…" at bounding box center [329, 191] width 150 height 17
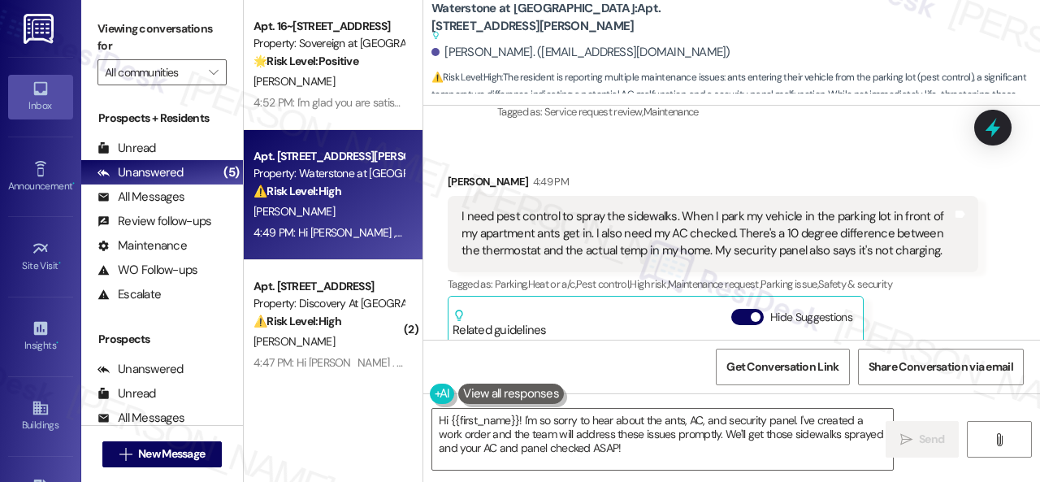
scroll to position [9858, 0]
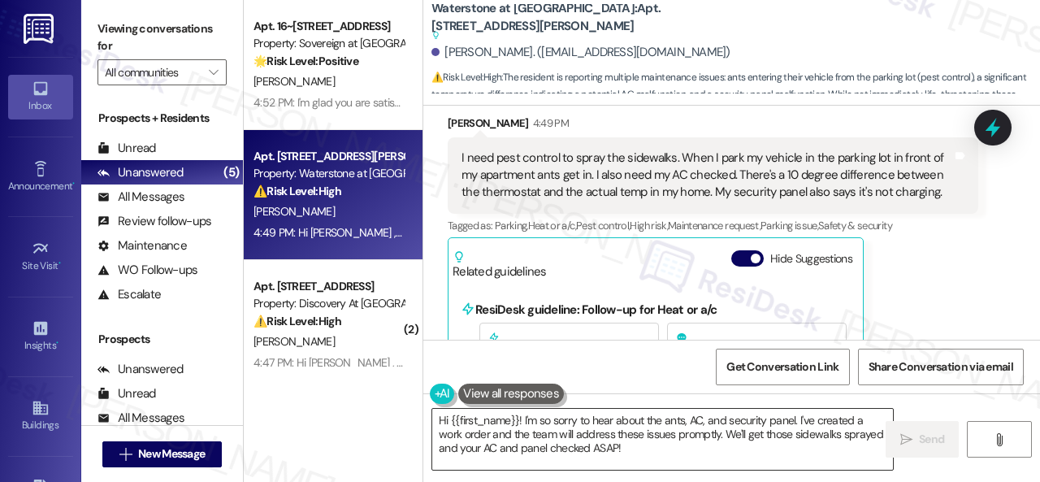
click at [544, 418] on textarea "Hi {{first_name}}! I'm so sorry to hear about the ants, AC, and security panel.…" at bounding box center [662, 439] width 461 height 61
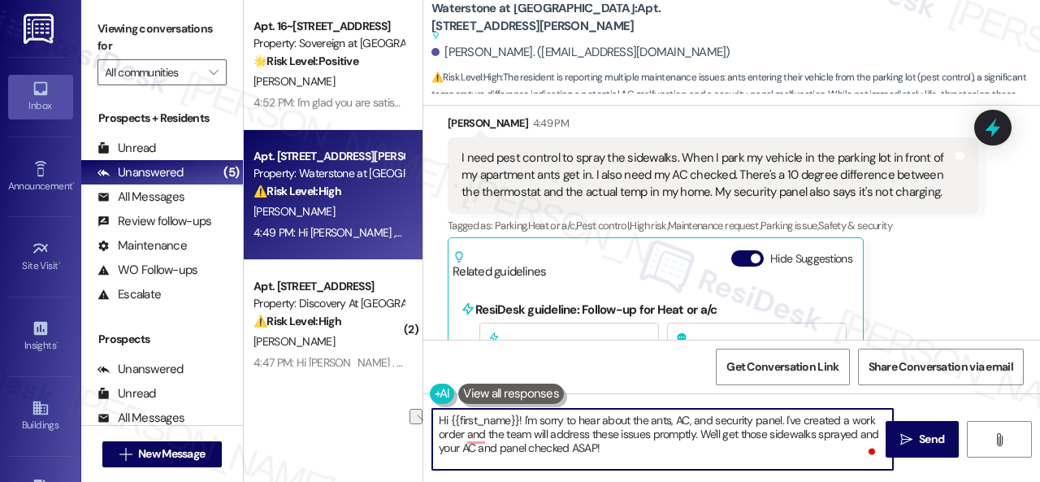
drag, startPoint x: 524, startPoint y: 421, endPoint x: 369, endPoint y: 438, distance: 156.2
click at [369, 438] on div "Apt. 16~[STREET_ADDRESS] Property: Sovereign at [GEOGRAPHIC_DATA] 🌟 Risk Level:…" at bounding box center [642, 241] width 796 height 482
click at [510, 446] on textarea "Hi {{first_name}}! I'm sorry to hear about the ants, AC, and security panel. I'…" at bounding box center [662, 439] width 461 height 61
drag, startPoint x: 523, startPoint y: 418, endPoint x: 397, endPoint y: 421, distance: 125.2
click at [397, 421] on div "Apt. 16~[STREET_ADDRESS] Property: Sovereign at [GEOGRAPHIC_DATA] 🌟 Risk Level:…" at bounding box center [642, 241] width 796 height 482
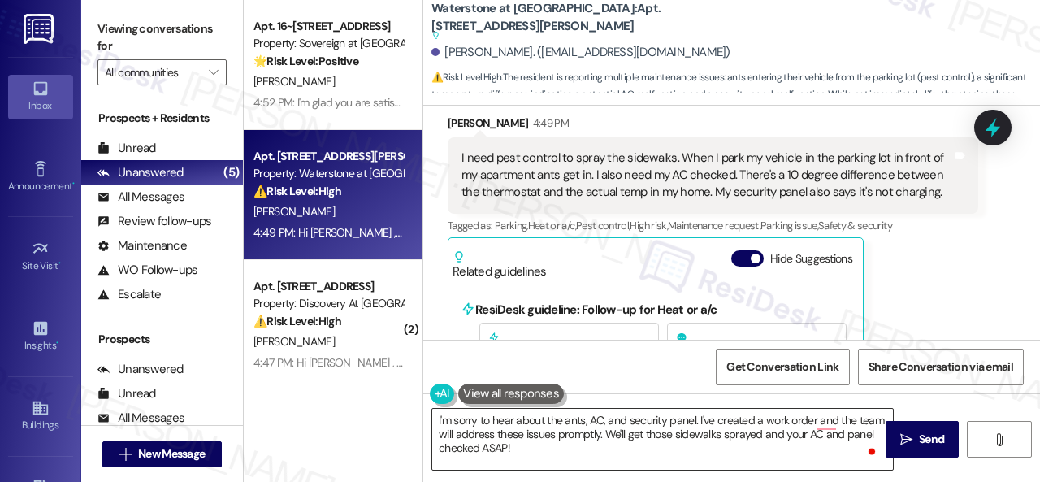
click at [690, 424] on textarea "I'm sorry to hear about the ants, AC, and security panel. I've created a work o…" at bounding box center [662, 439] width 461 height 61
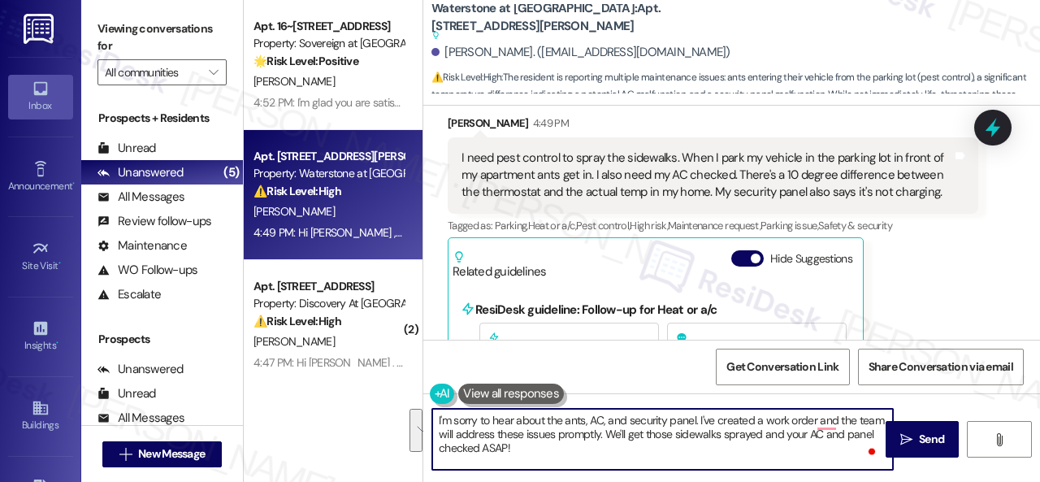
drag, startPoint x: 538, startPoint y: 450, endPoint x: 699, endPoint y: 425, distance: 162.9
click at [699, 425] on textarea "I'm sorry to hear about the ants, AC, and security panel. I've created a work o…" at bounding box center [662, 439] width 461 height 61
paste textarea "Are there already work orders for the issues? If so, may I have the work order …"
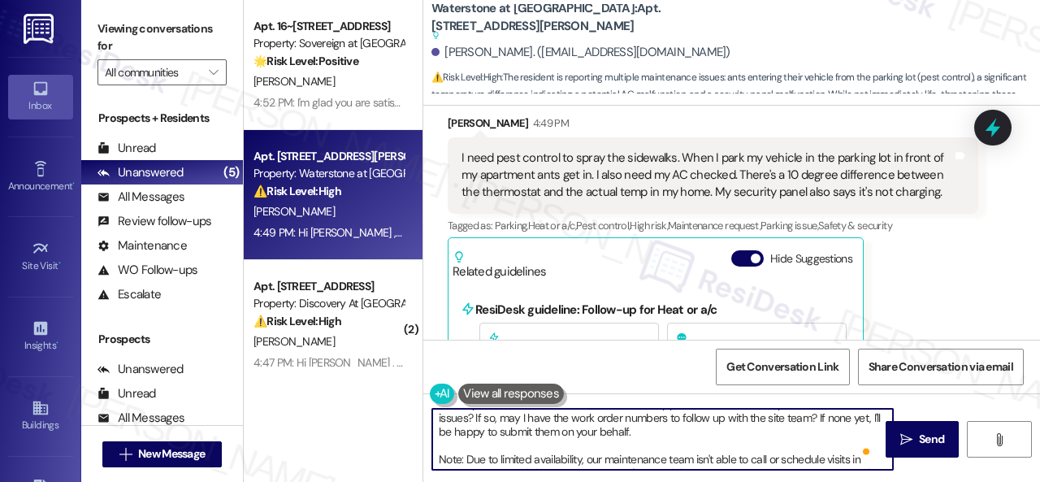
scroll to position [0, 0]
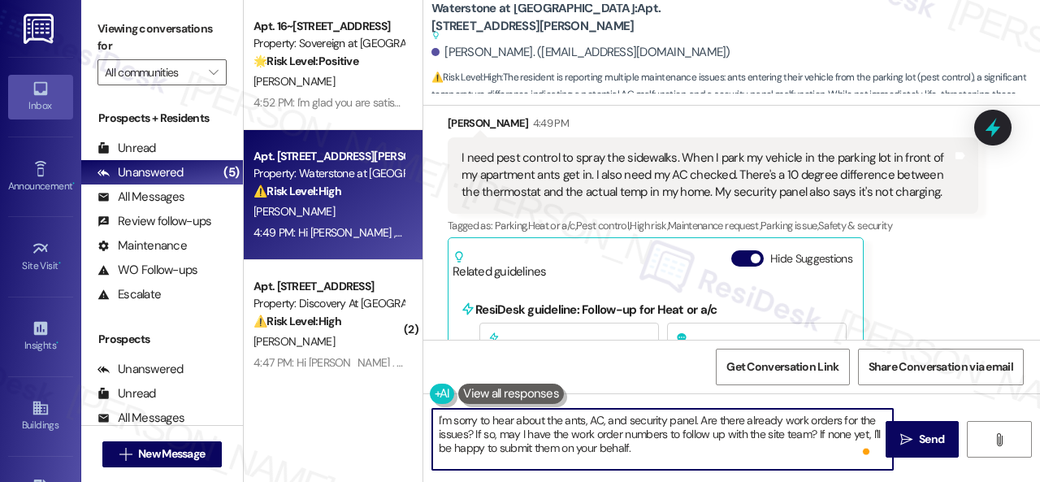
click at [676, 449] on textarea "I'm sorry to hear about the ants, AC, and security panel. Are there already wor…" at bounding box center [662, 439] width 461 height 61
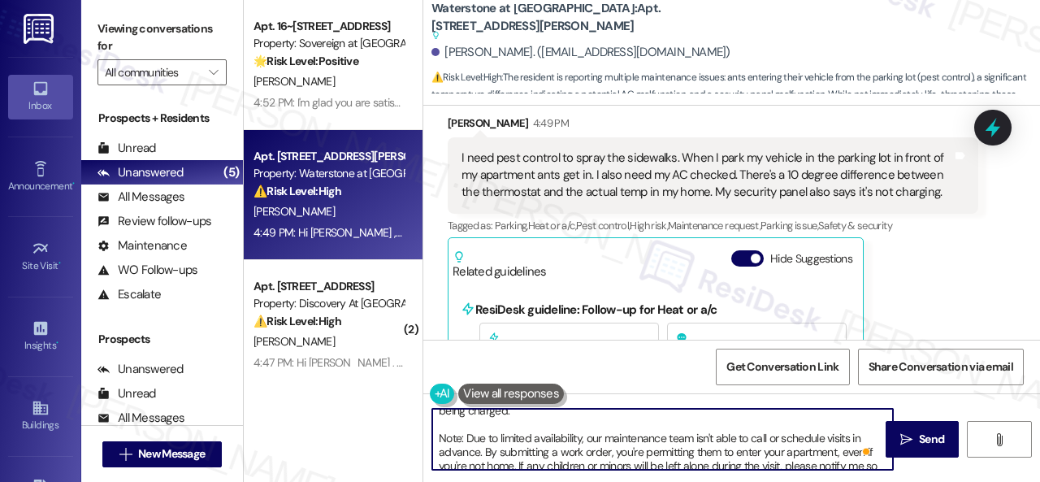
scroll to position [73, 0]
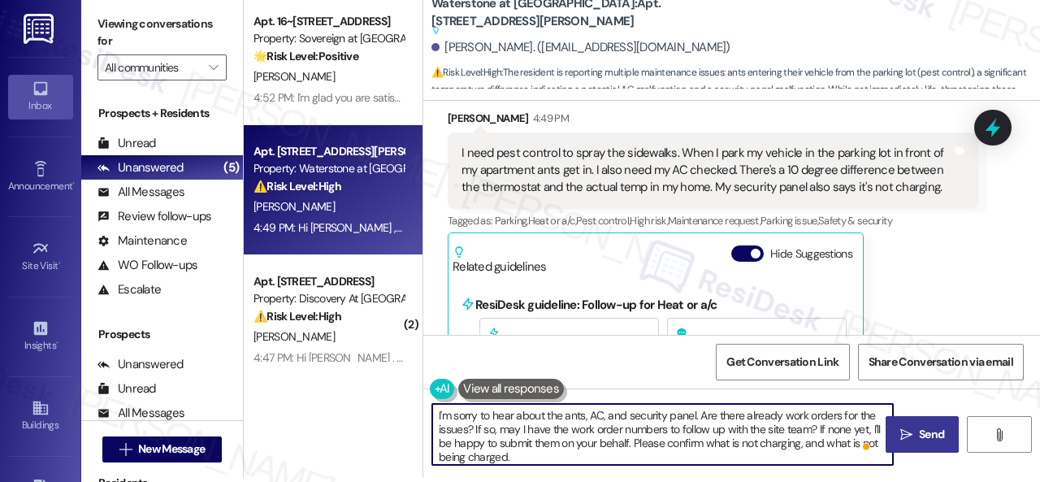
type textarea "I'm sorry to hear about the ants, AC, and security panel. Are there already wor…"
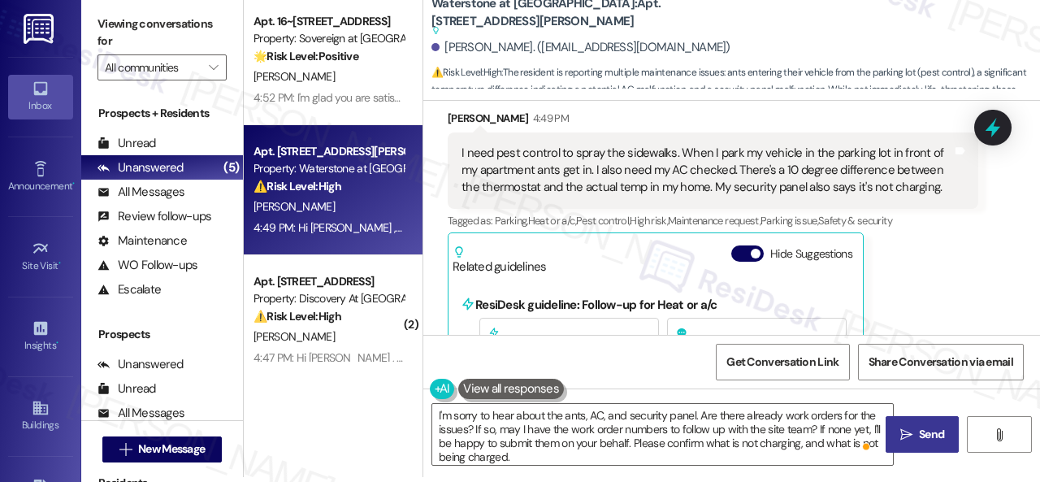
click at [905, 427] on span " Send" at bounding box center [922, 434] width 51 height 17
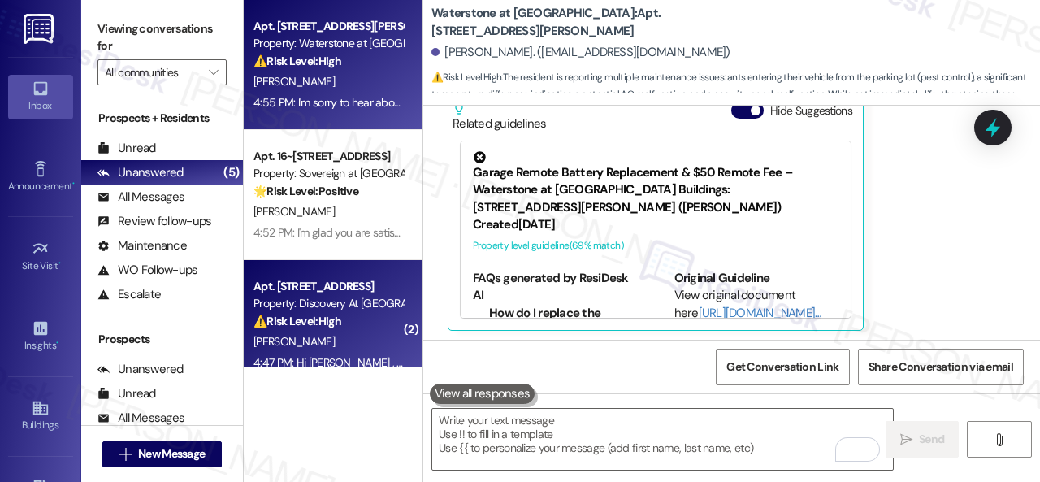
click at [364, 314] on div "⚠️ Risk Level: High The resident reports a tenant throwing grease out of their …" at bounding box center [329, 321] width 150 height 17
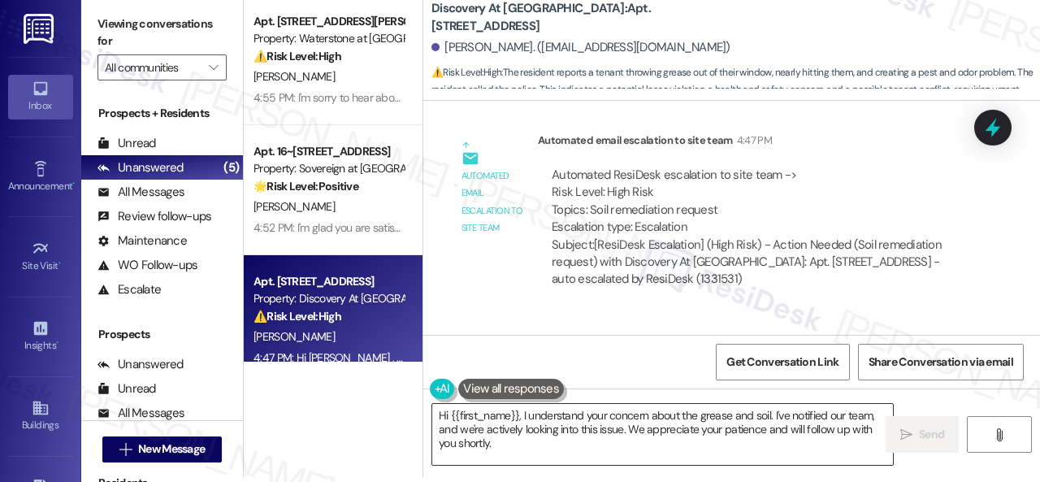
drag, startPoint x: 653, startPoint y: 426, endPoint x: 602, endPoint y: 447, distance: 55.4
click at [653, 426] on textarea "Hi {{first_name}}, I understand your concern about the grease and soil. I've no…" at bounding box center [662, 434] width 461 height 61
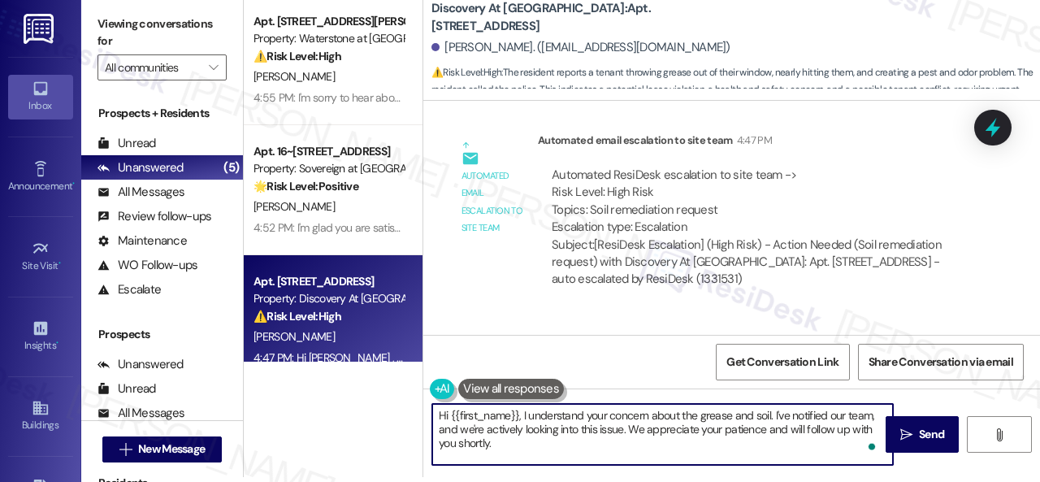
click at [515, 449] on textarea "Hi {{first_name}}, I understand your concern about the grease and soil. I've no…" at bounding box center [662, 434] width 461 height 61
drag, startPoint x: 501, startPoint y: 443, endPoint x: 374, endPoint y: 388, distance: 139.1
click at [374, 388] on div "Apt. 19105, [STREET_ADDRESS][PERSON_NAME] Property: Waterstone at [GEOGRAPHIC_D…" at bounding box center [642, 236] width 796 height 482
paste textarea "submit a work order on your behalf. Please provide more details to explain the …"
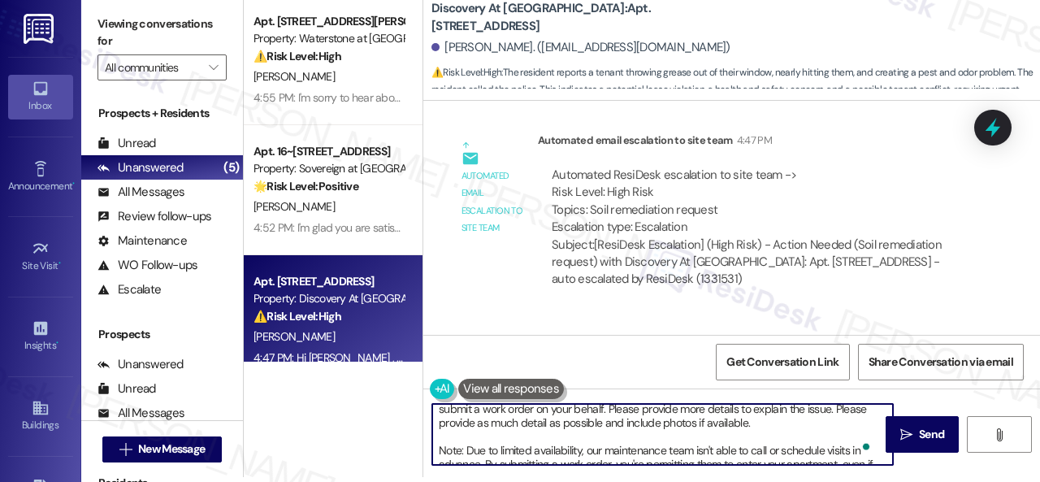
scroll to position [0, 0]
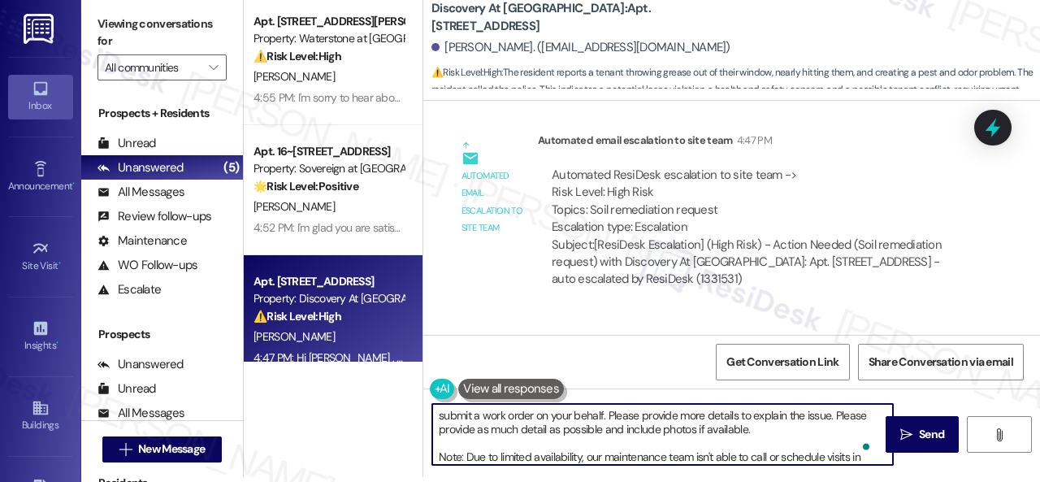
click at [436, 414] on textarea "submit a work order on your behalf. Please provide more details to explain the …" at bounding box center [662, 434] width 461 height 61
drag, startPoint x: 688, startPoint y: 417, endPoint x: 749, endPoint y: 427, distance: 60.9
click at [749, 427] on textarea "I'll submit a work order on your behalf. Please provide more details to explain…" at bounding box center [662, 434] width 461 height 61
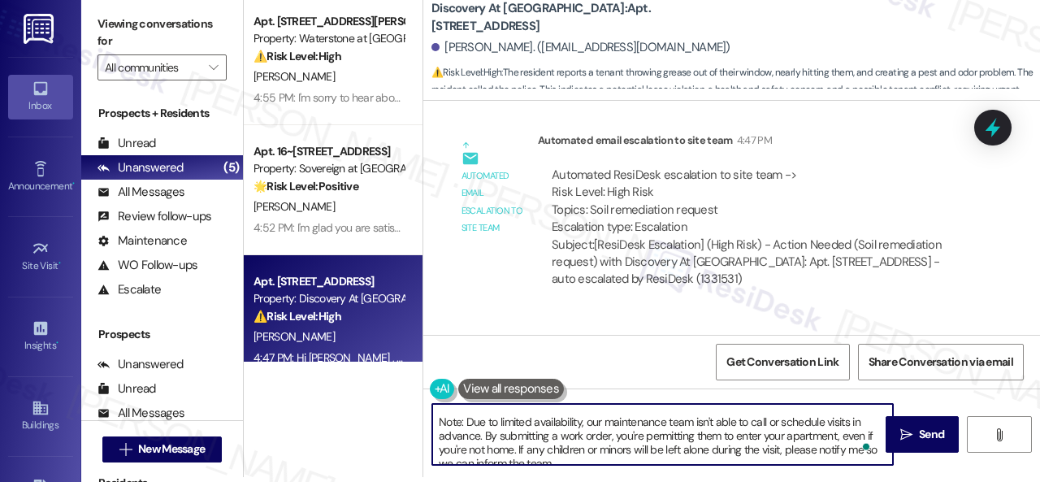
scroll to position [31, 0]
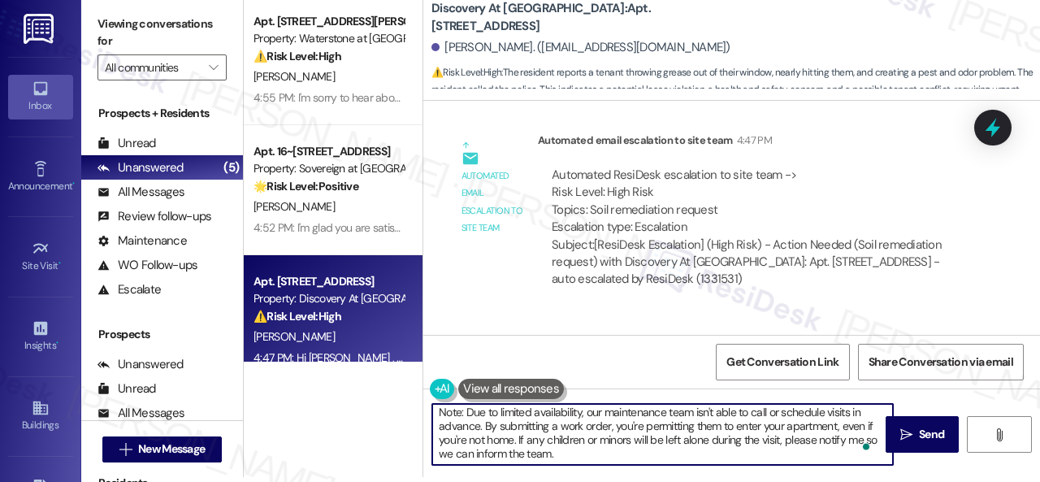
click at [837, 427] on textarea "I'll submit a work order on your behalf. Please provide a photo of the area. No…" at bounding box center [662, 434] width 461 height 61
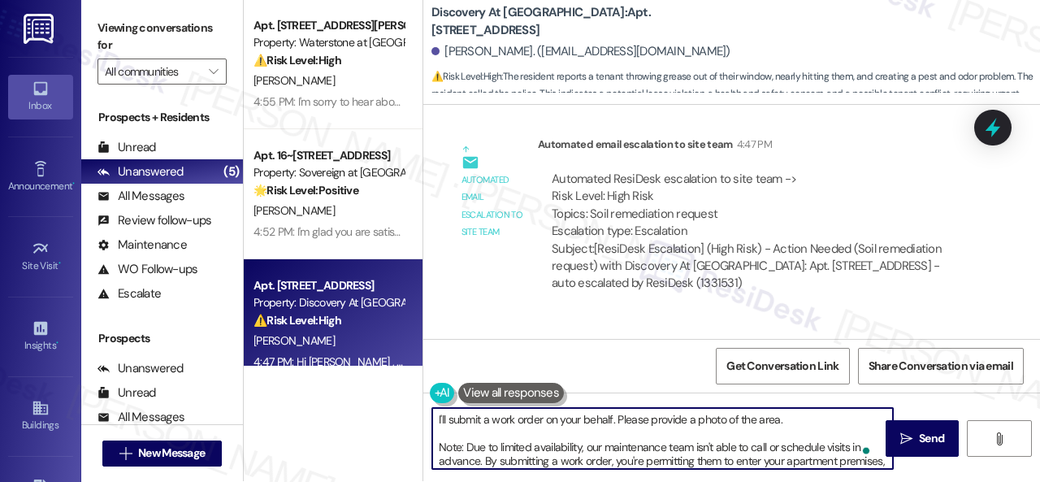
scroll to position [0, 0]
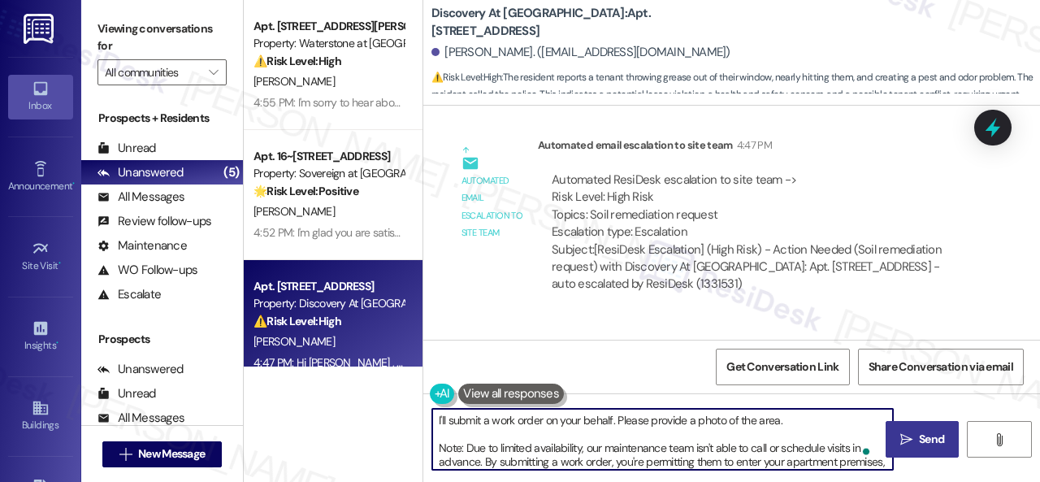
type textarea "I'll submit a work order on your behalf. Please provide a photo of the area. No…"
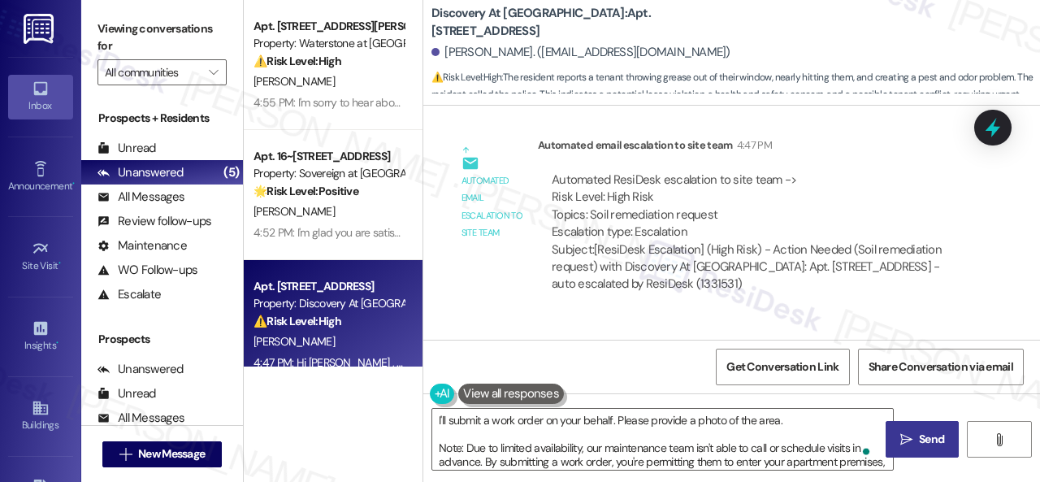
click at [919, 445] on span "Send" at bounding box center [931, 439] width 25 height 17
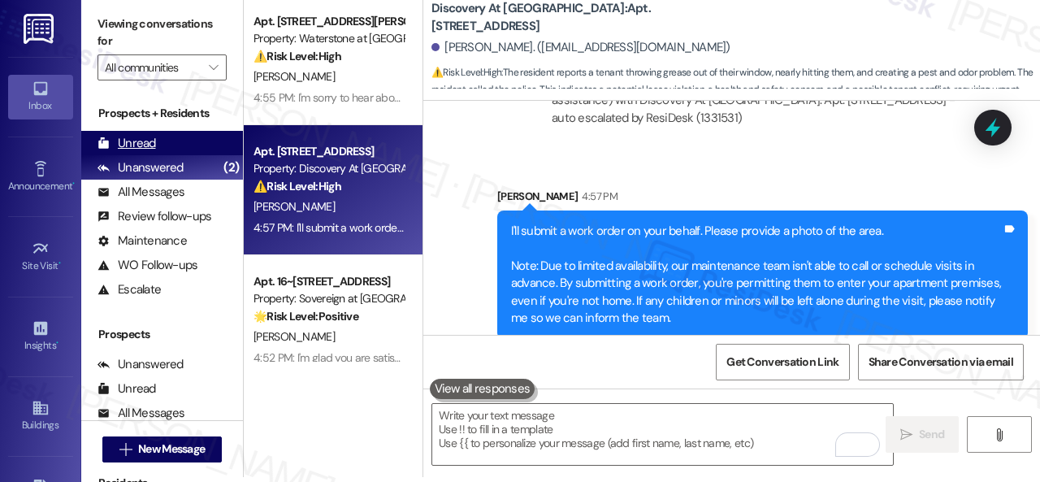
click at [134, 142] on div "Unread" at bounding box center [127, 143] width 59 height 17
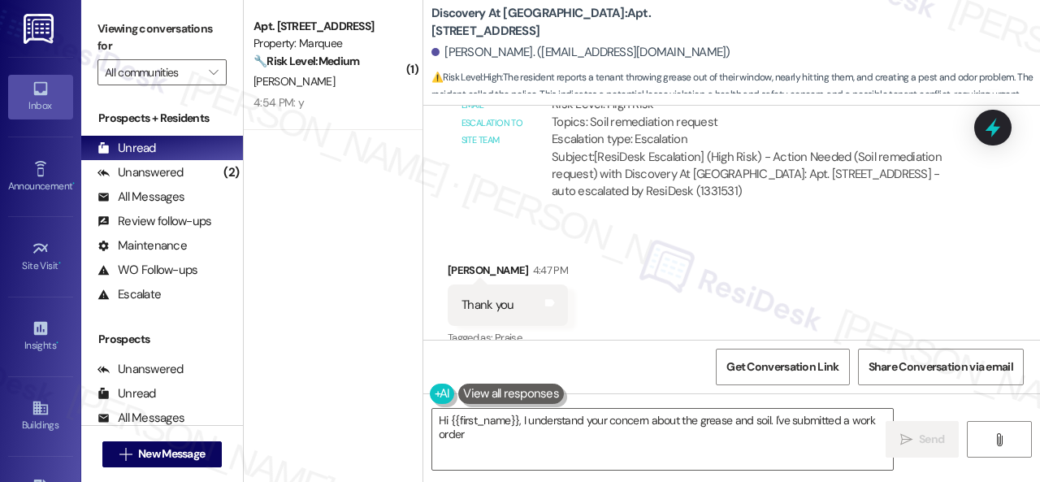
scroll to position [3179, 0]
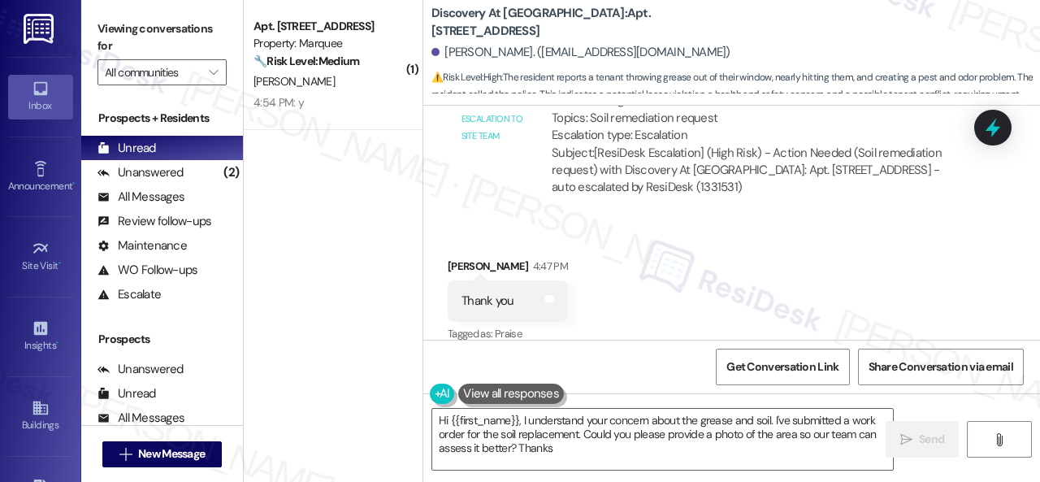
type textarea "Hi {{first_name}}, I understand your concern about the grease and soil. I've su…"
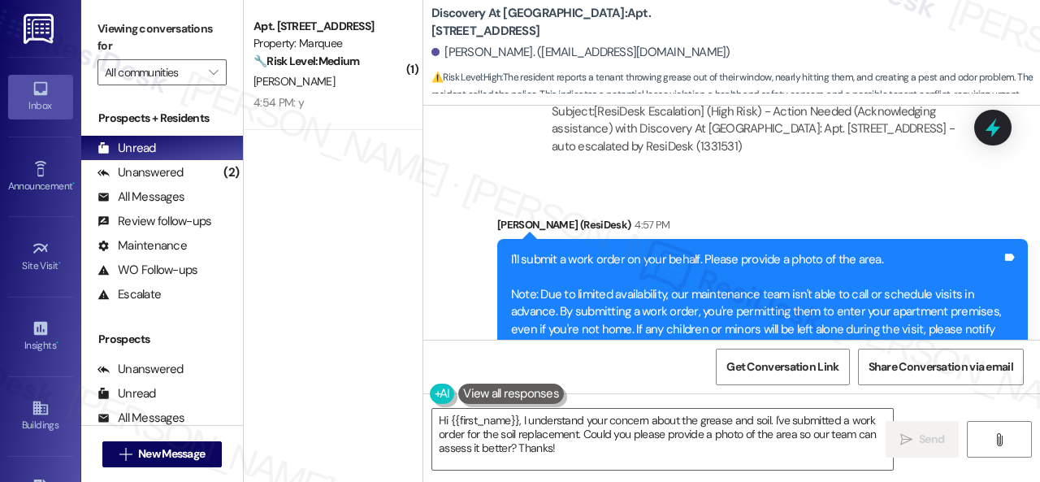
scroll to position [3794, 0]
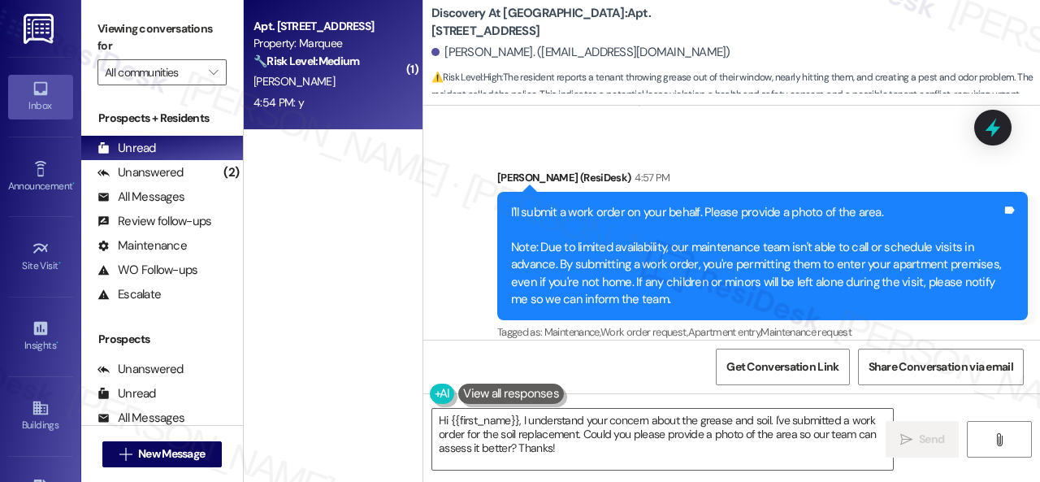
click at [339, 95] on div "4:54 PM: y 4:54 PM: y" at bounding box center [329, 103] width 154 height 20
type textarea "Fetching suggested responses. Please feel free to read through the conversation…"
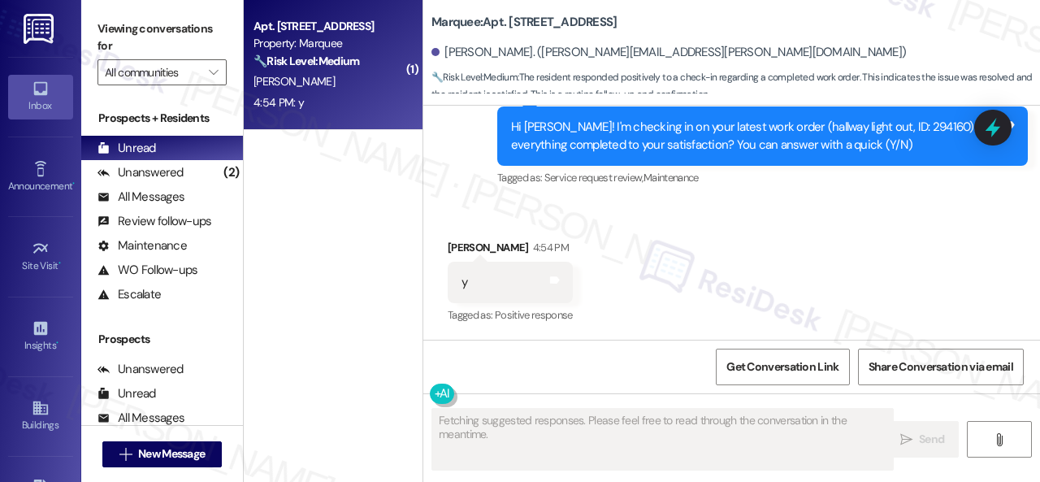
scroll to position [1949, 0]
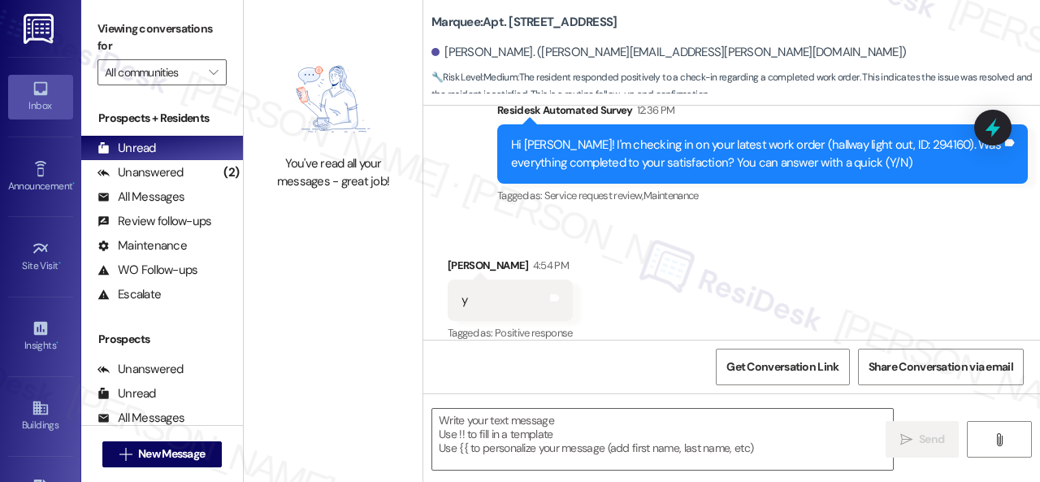
drag, startPoint x: 510, startPoint y: 210, endPoint x: 522, endPoint y: 262, distance: 52.6
click at [510, 220] on div "Received via SMS [PERSON_NAME] 4:54 PM y Tags and notes Tagged as: Positive res…" at bounding box center [731, 288] width 617 height 137
click at [553, 436] on textarea at bounding box center [662, 439] width 461 height 61
paste textarea "Glad to hear that everything is all set! If {{property}} met your expectations,…"
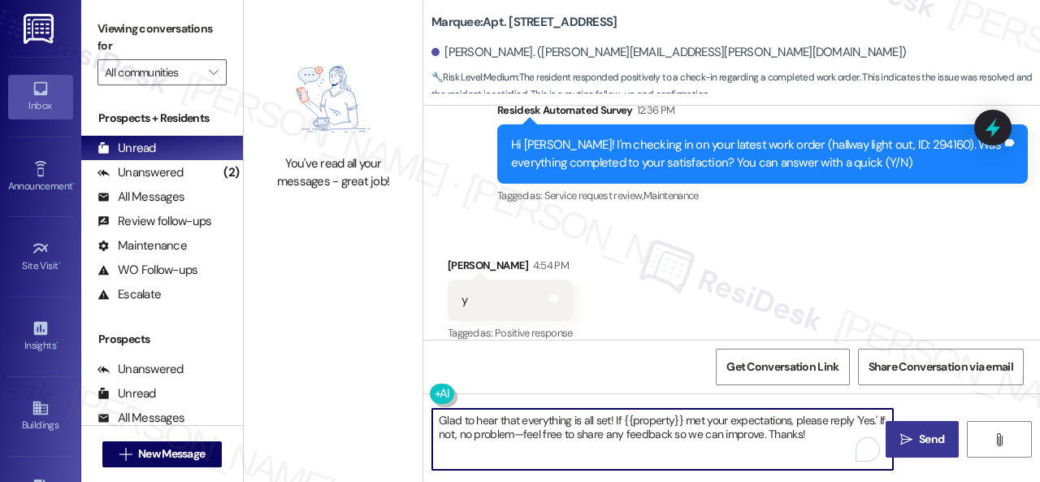
type textarea "Glad to hear that everything is all set! If {{property}} met your expectations,…"
click at [927, 440] on span "Send" at bounding box center [931, 439] width 25 height 17
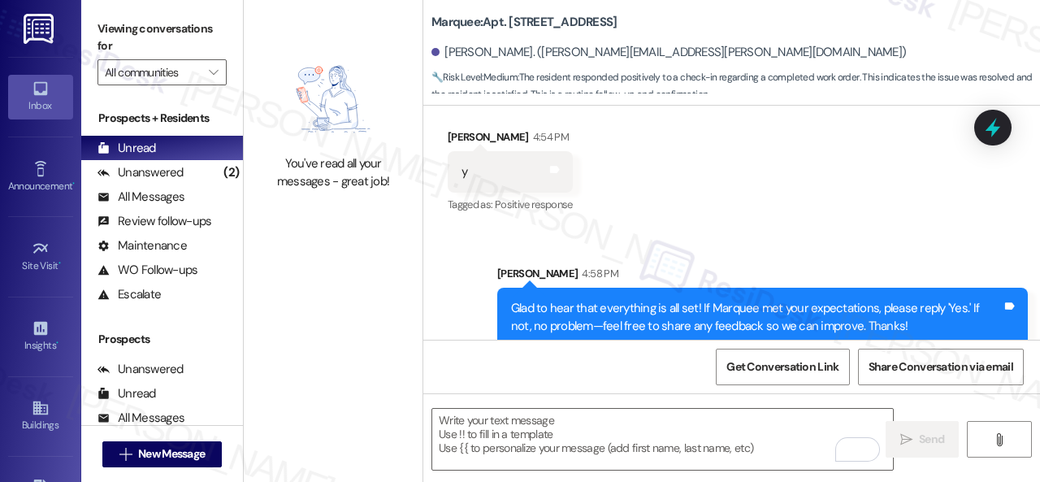
scroll to position [2080, 0]
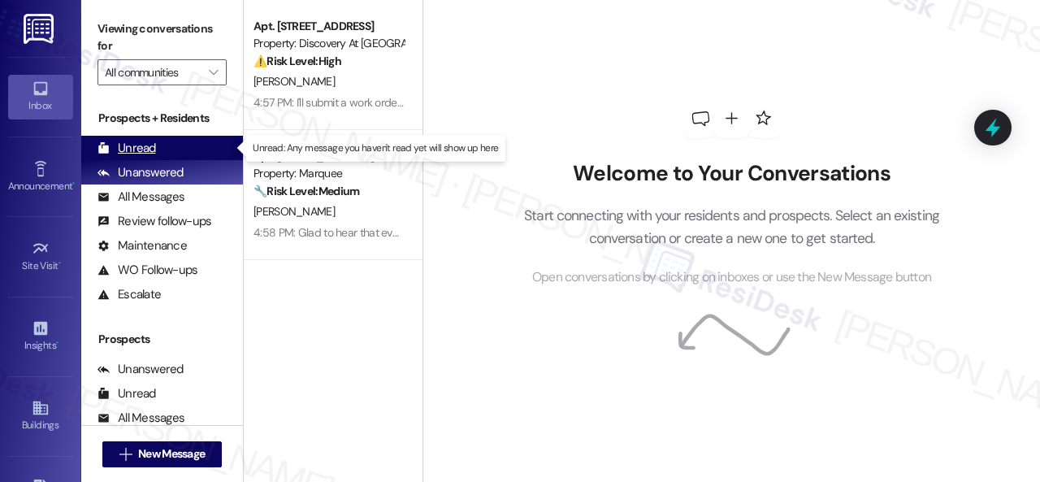
click at [127, 147] on div "Unread" at bounding box center [127, 148] width 59 height 17
